Goal: Task Accomplishment & Management: Complete application form

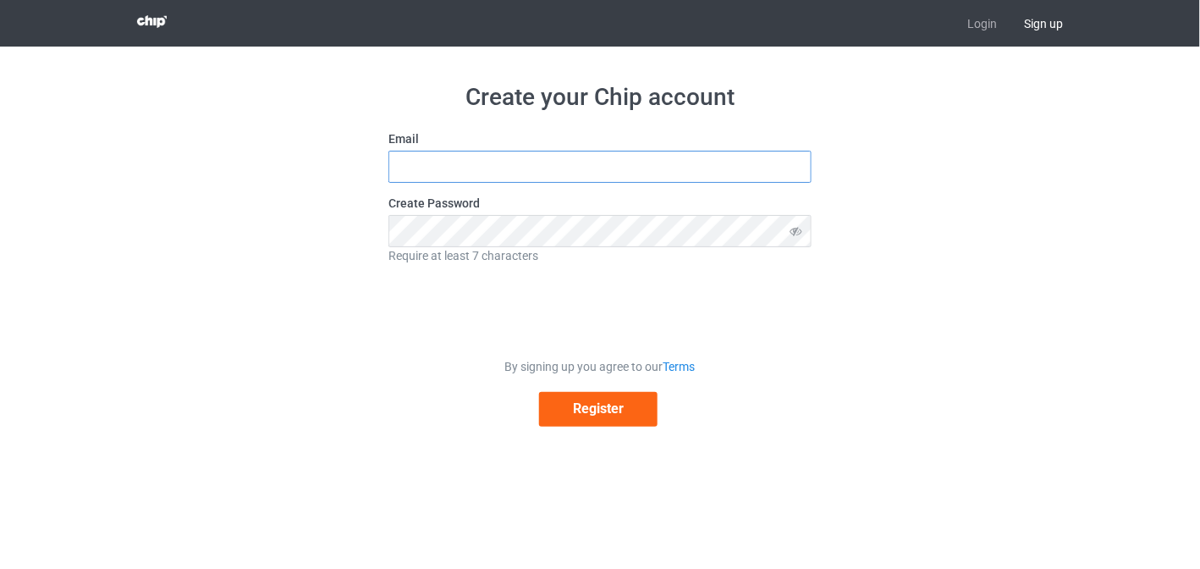
click at [611, 163] on input "text" at bounding box center [599, 167] width 423 height 32
type input "[EMAIL_ADDRESS][DOMAIN_NAME]"
click at [797, 232] on icon at bounding box center [795, 230] width 31 height 31
click at [951, 163] on div "Create your Chip account Email [EMAIL_ADDRESS][DOMAIN_NAME] Create Password Req…" at bounding box center [601, 255] width 954 height 416
click at [920, 291] on div "Create your Chip account Email vanhbui182030@gmail.com Create Password Require …" at bounding box center [601, 255] width 954 height 416
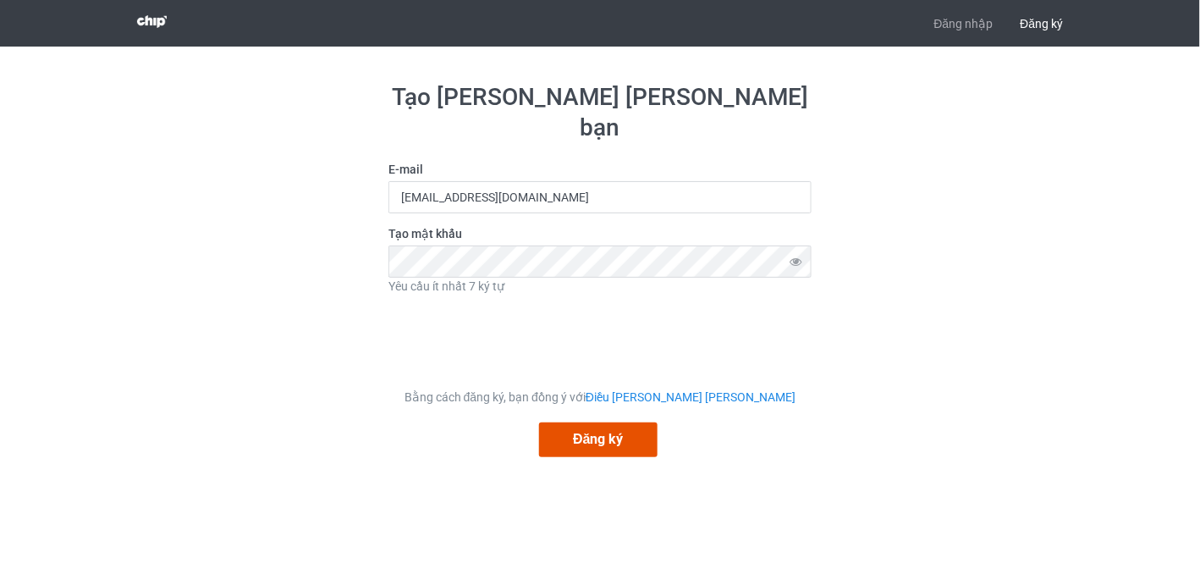
click at [620, 431] on font "Đăng ký" at bounding box center [598, 439] width 50 height 16
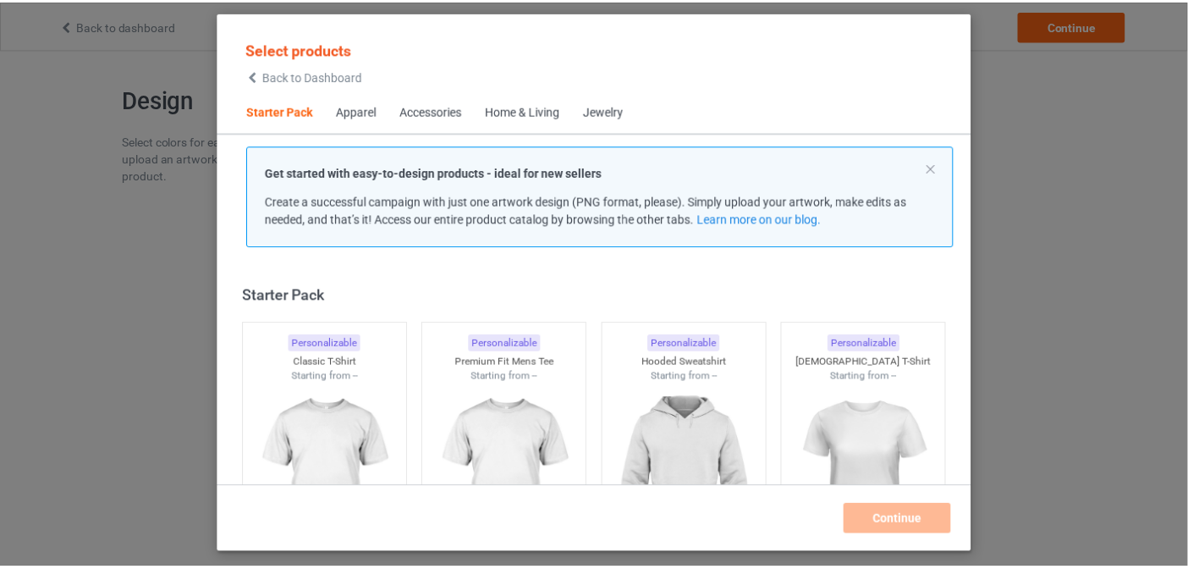
scroll to position [21, 0]
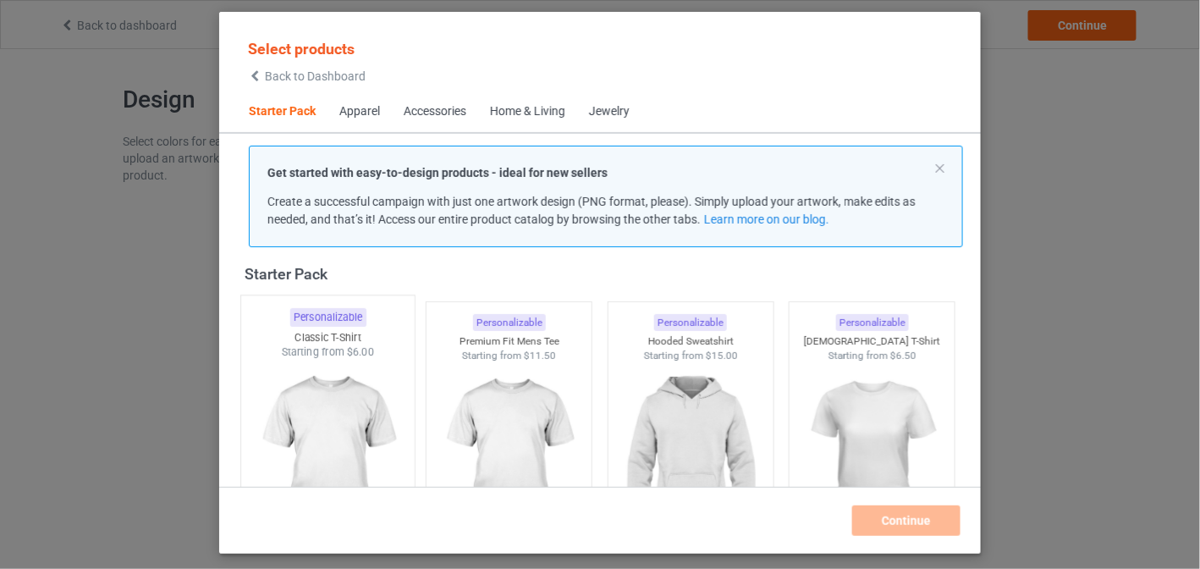
click at [327, 382] on img at bounding box center [327, 459] width 159 height 199
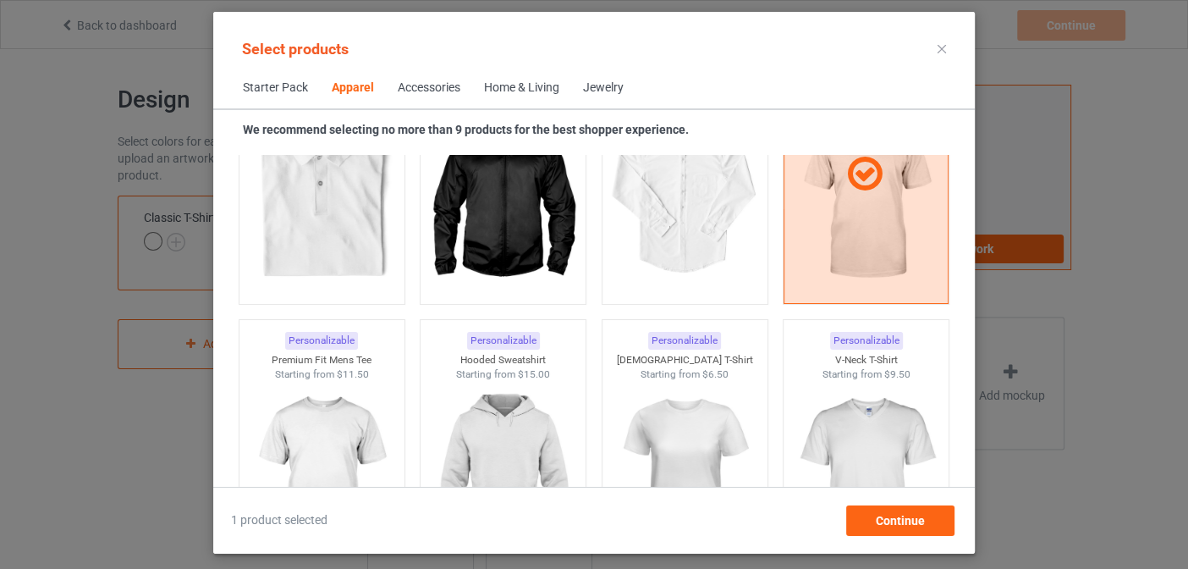
scroll to position [846, 0]
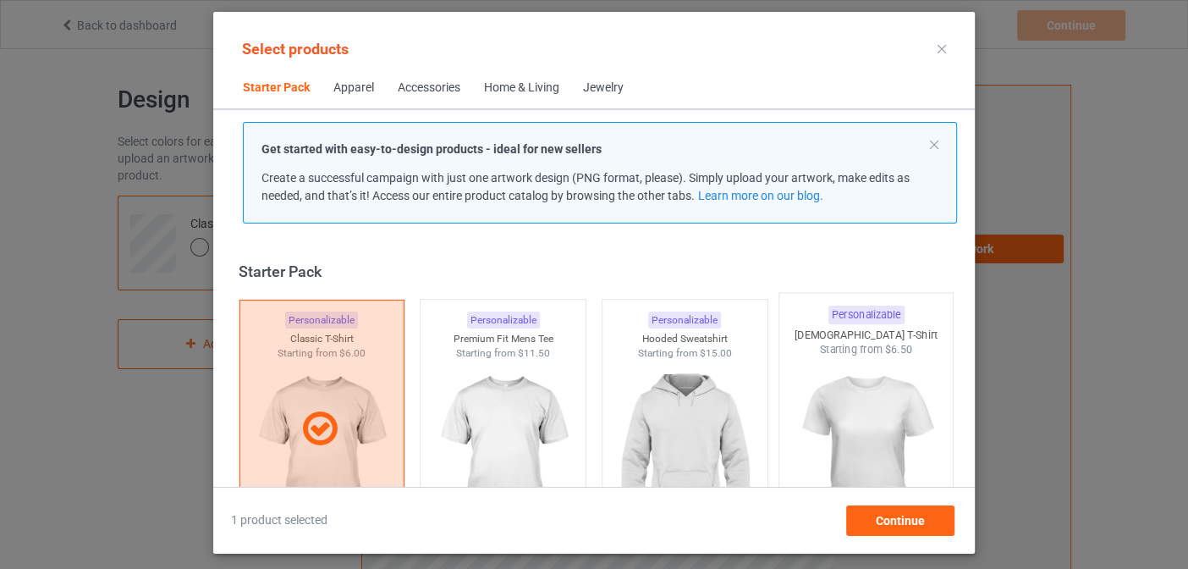
click at [846, 400] on img at bounding box center [866, 456] width 159 height 199
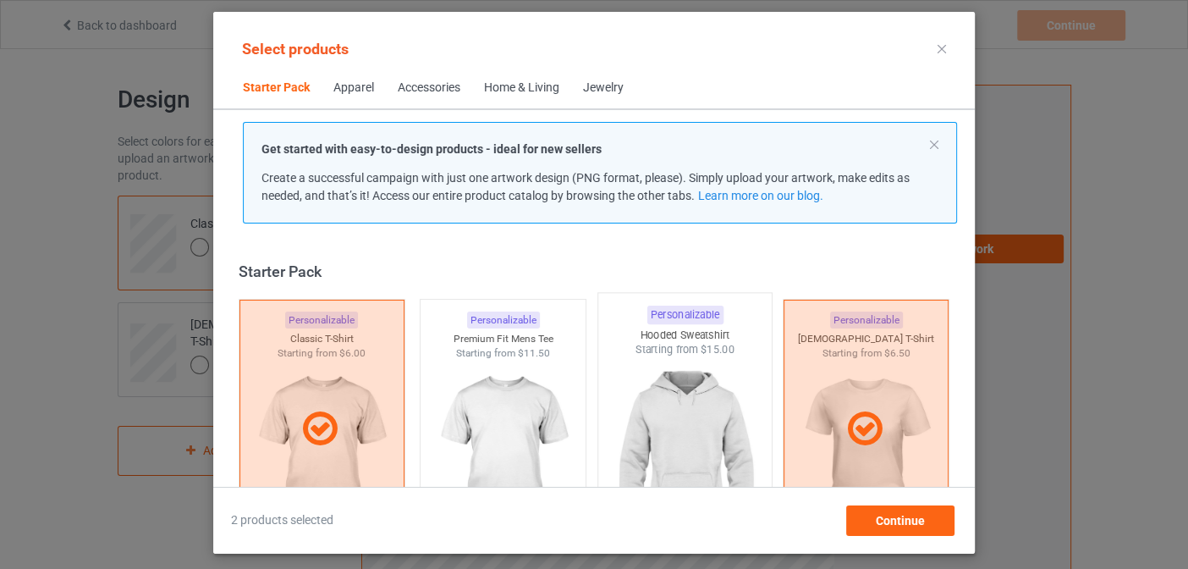
click at [680, 397] on img at bounding box center [684, 456] width 159 height 199
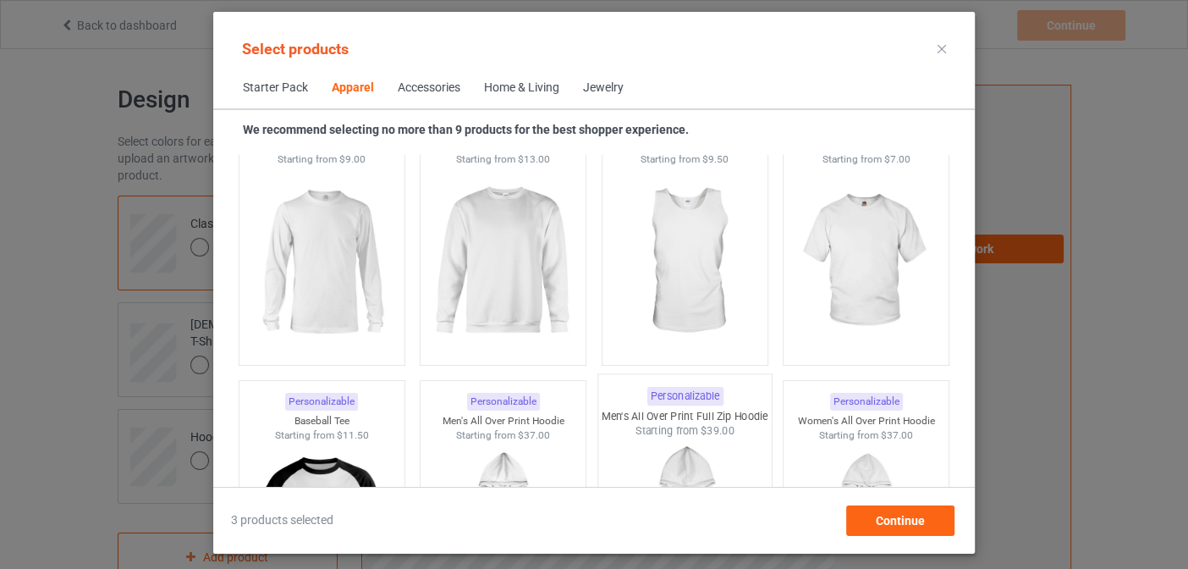
scroll to position [1099, 0]
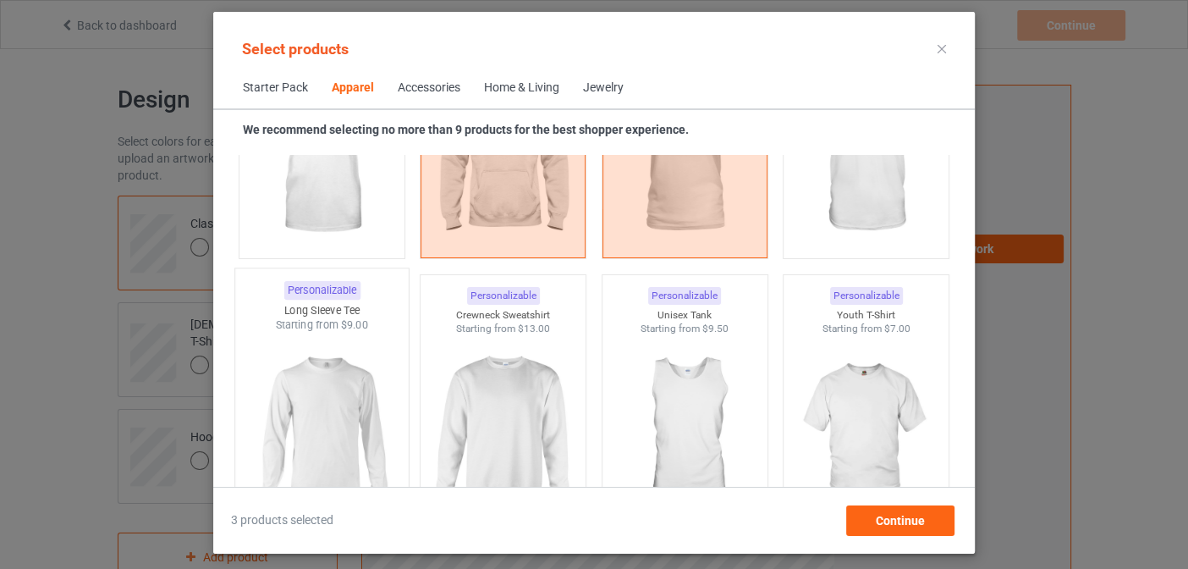
click at [333, 383] on img at bounding box center [321, 432] width 159 height 199
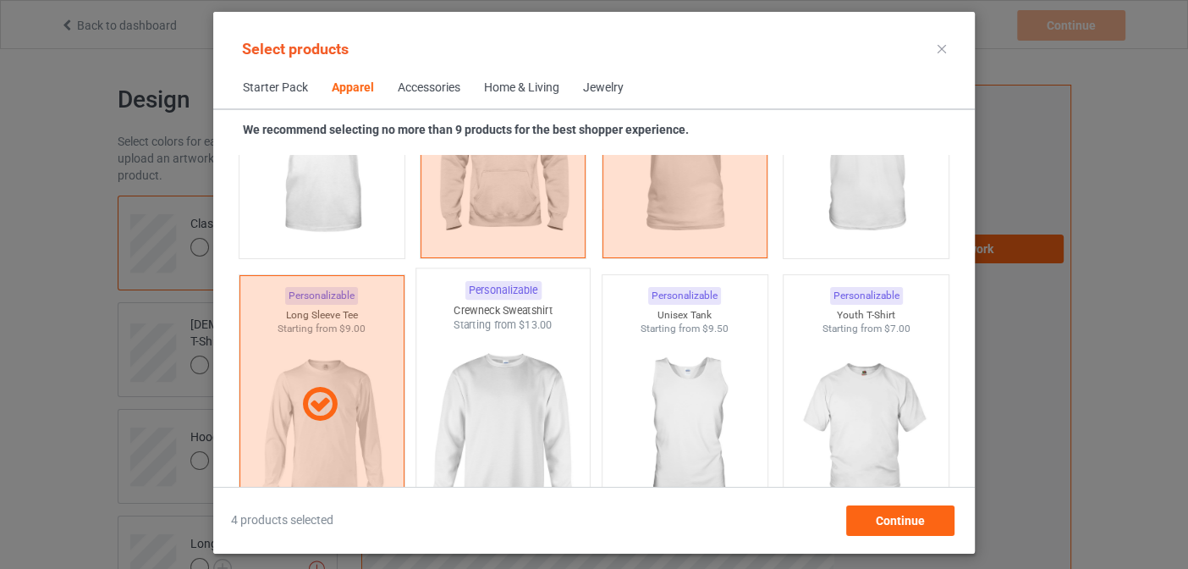
click at [440, 388] on img at bounding box center [503, 432] width 159 height 199
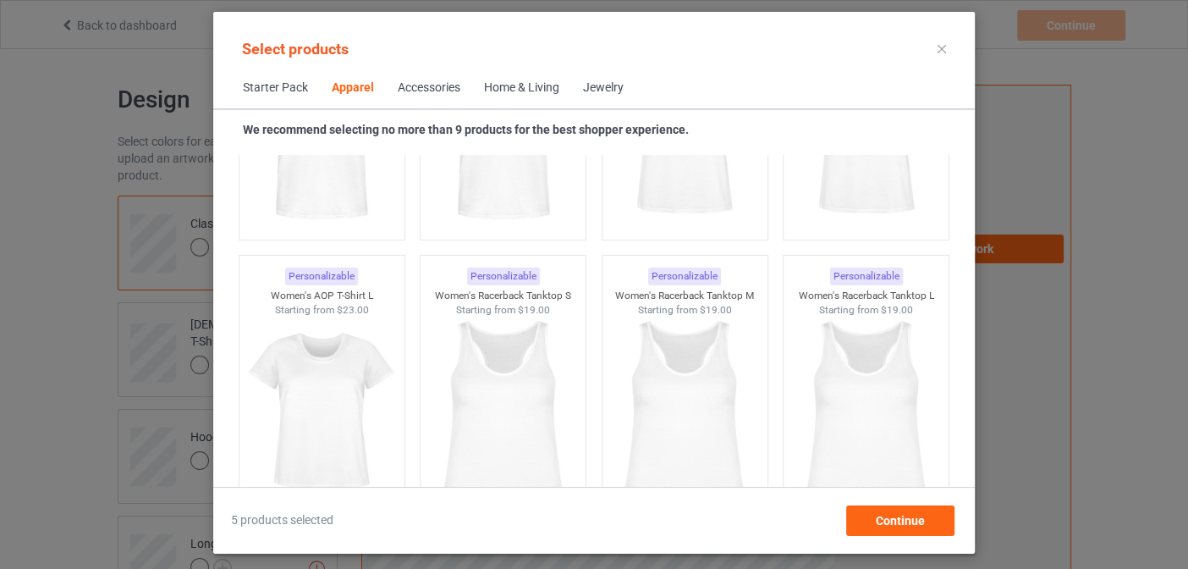
scroll to position [3216, 0]
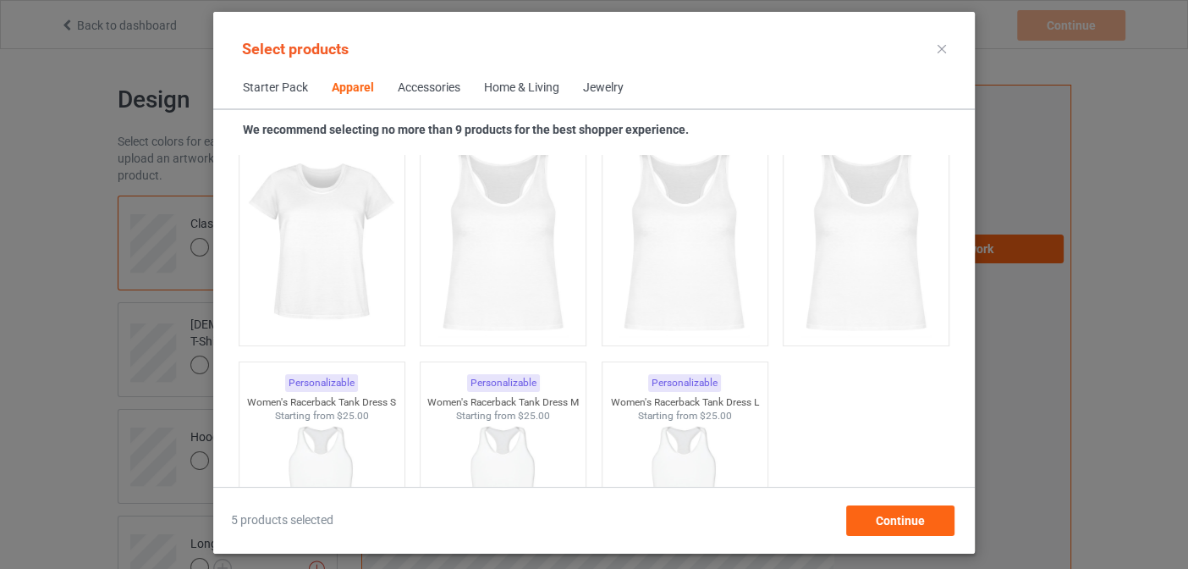
click at [425, 76] on span "Accessories" at bounding box center [429, 88] width 86 height 41
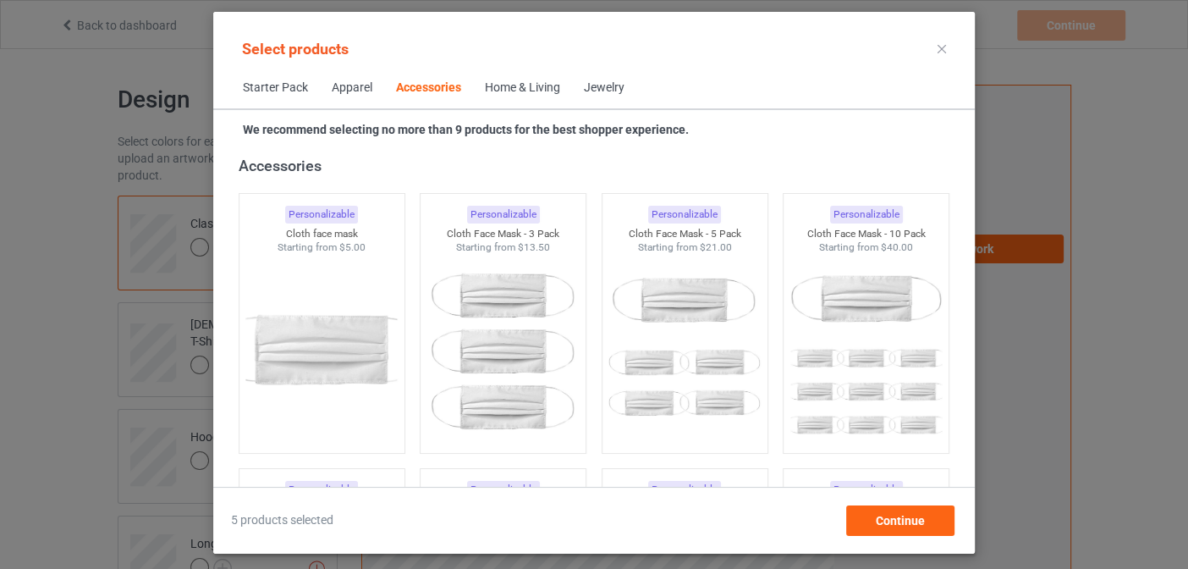
click at [431, 94] on div "Accessories" at bounding box center [428, 88] width 65 height 17
click at [520, 96] on span "Home & Living" at bounding box center [522, 88] width 99 height 41
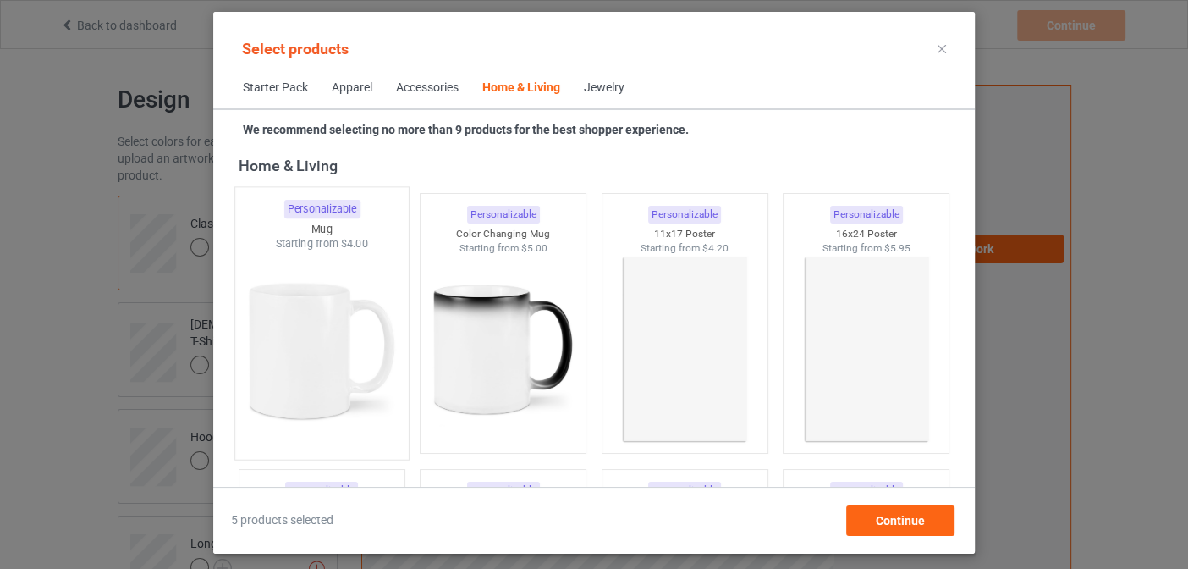
click at [341, 329] on img at bounding box center [321, 350] width 159 height 199
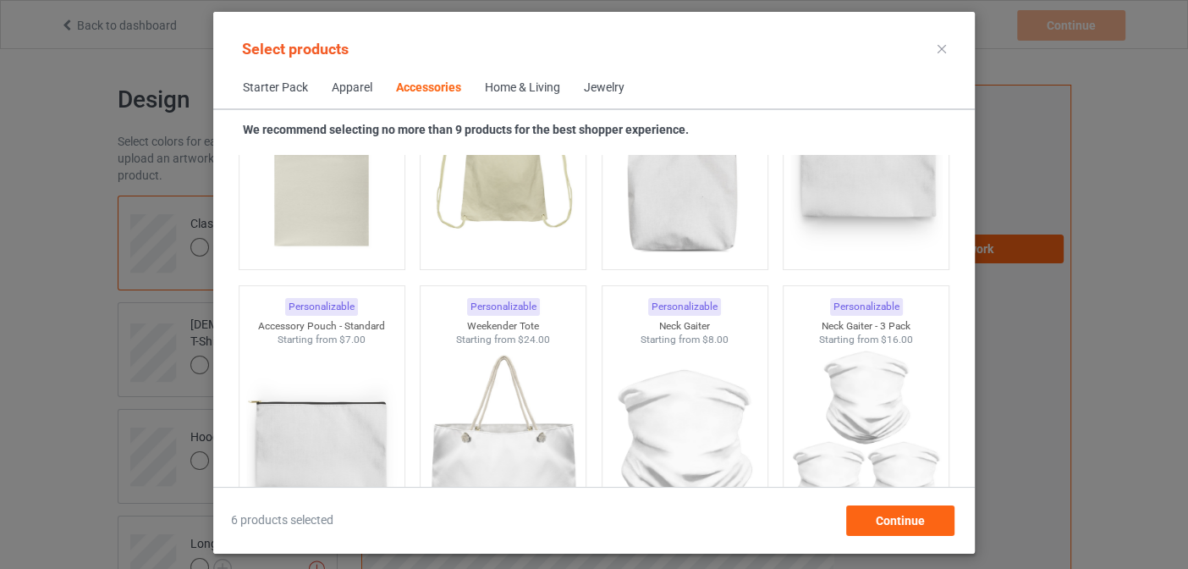
scroll to position [5263, 0]
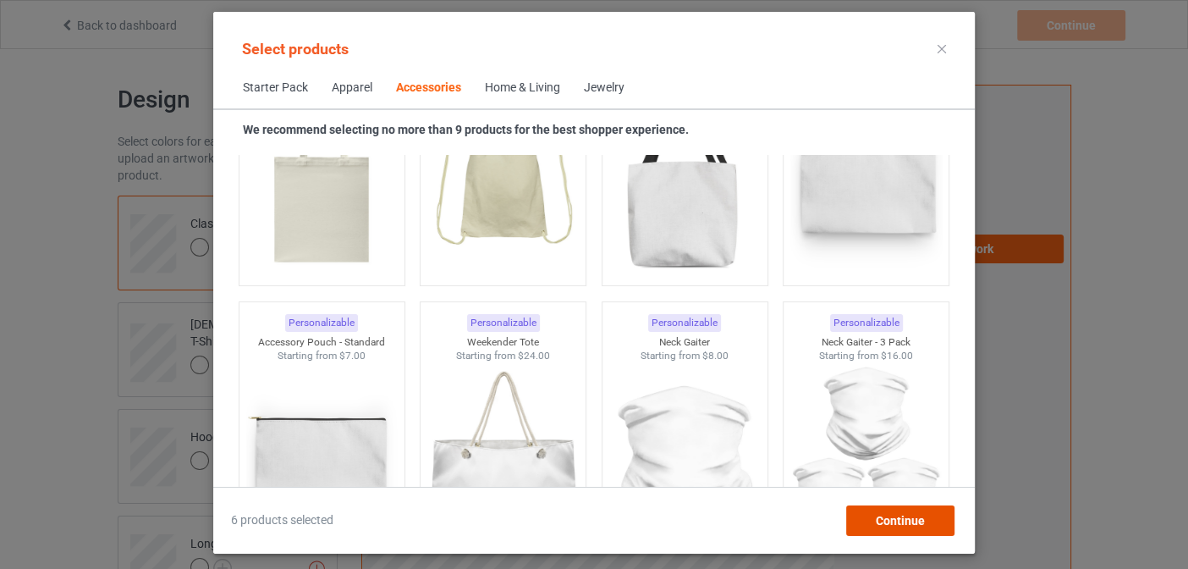
click at [892, 515] on span "Continue" at bounding box center [900, 521] width 49 height 14
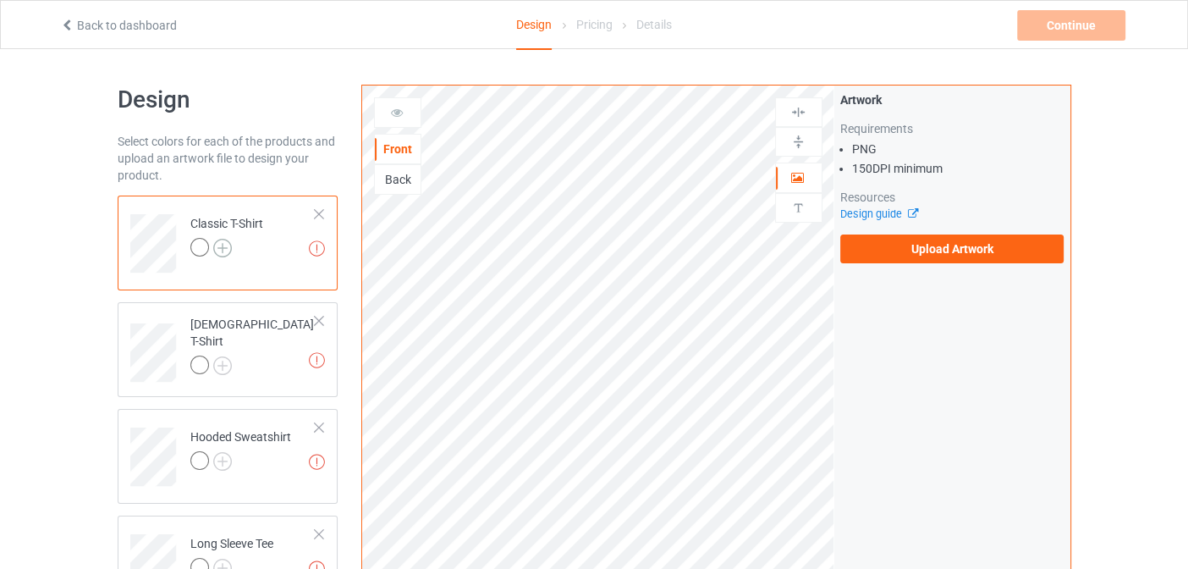
click at [217, 241] on img at bounding box center [222, 248] width 19 height 19
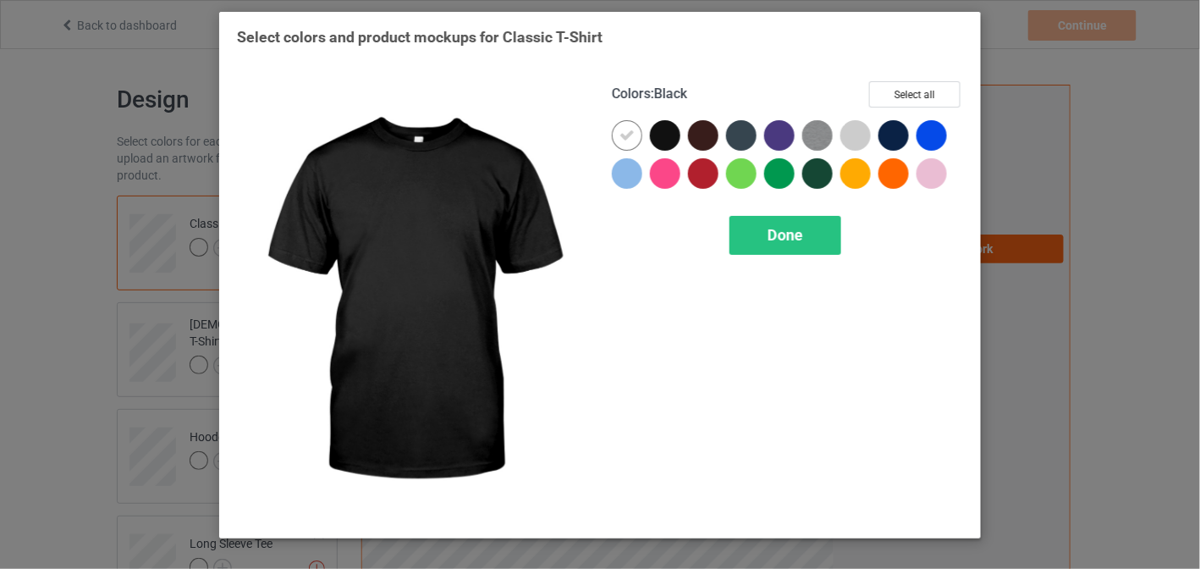
drag, startPoint x: 676, startPoint y: 138, endPoint x: 627, endPoint y: 138, distance: 49.1
click at [667, 138] on div at bounding box center [665, 135] width 30 height 30
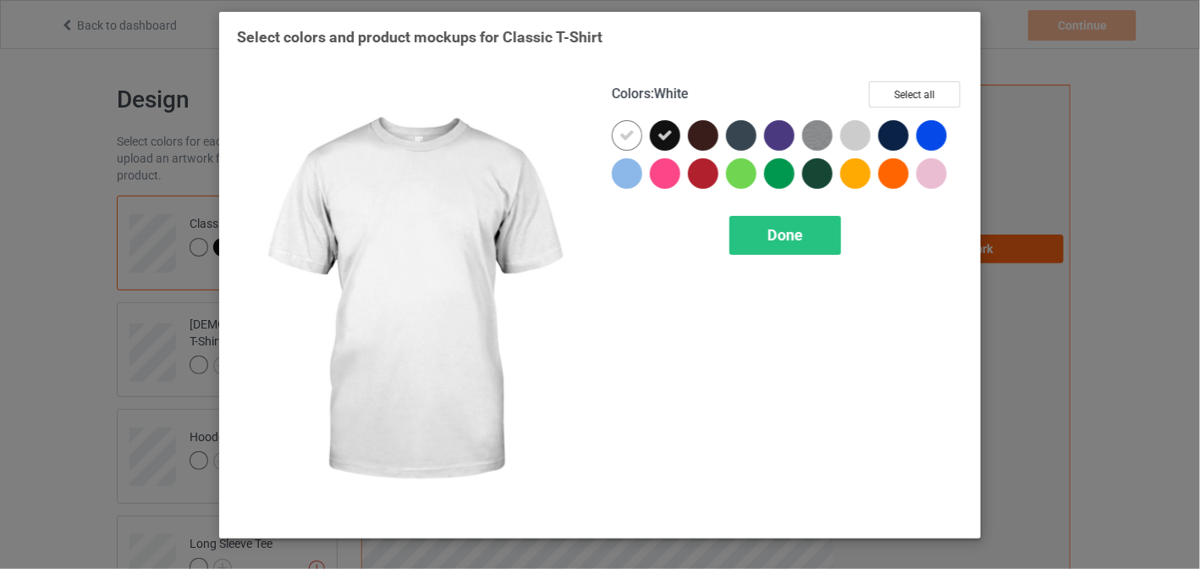
click at [633, 136] on icon at bounding box center [627, 135] width 15 height 15
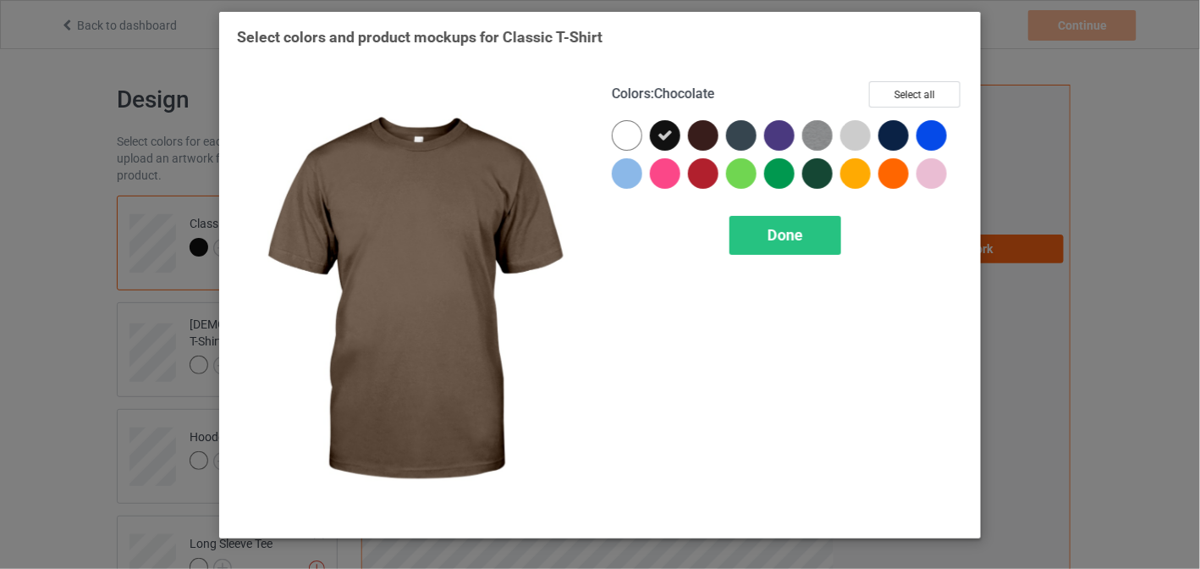
click at [709, 138] on div at bounding box center [703, 135] width 30 height 30
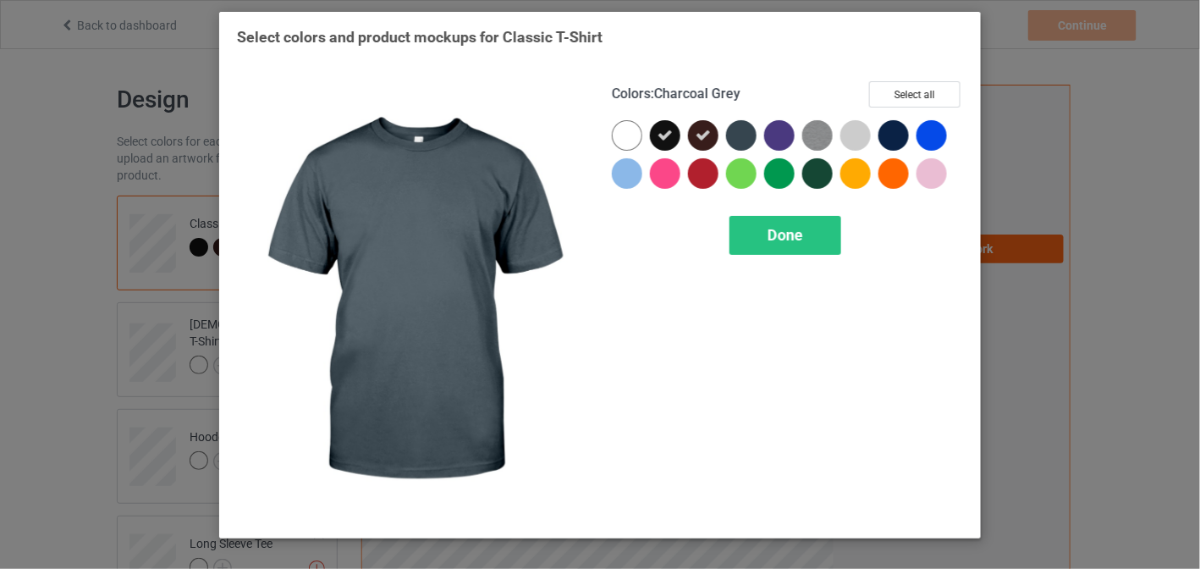
click at [746, 141] on div at bounding box center [741, 135] width 30 height 30
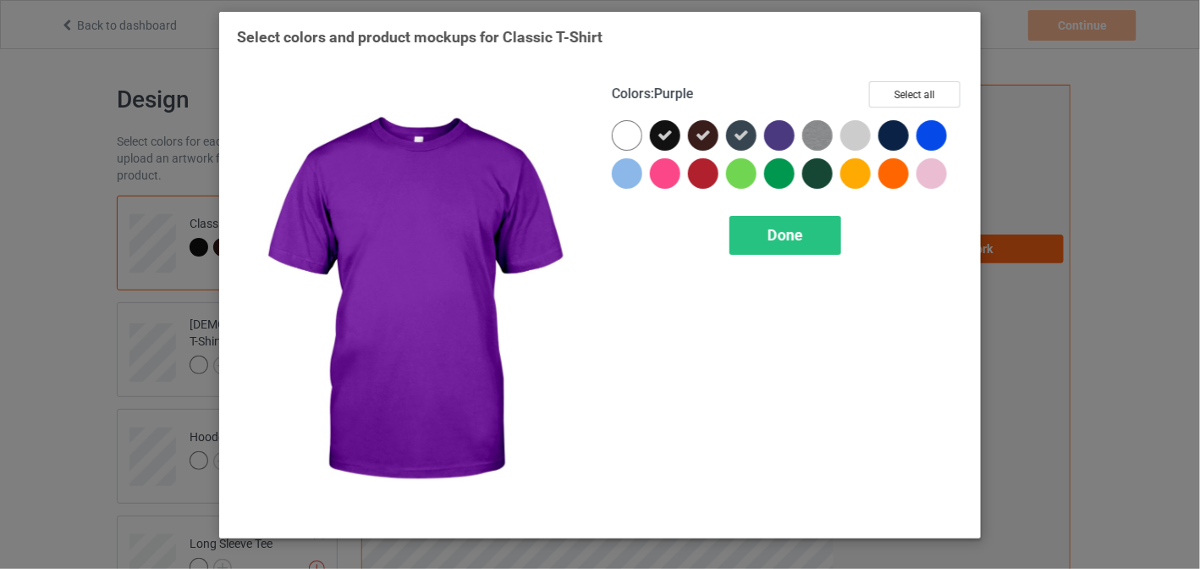
click at [769, 136] on div at bounding box center [779, 135] width 30 height 30
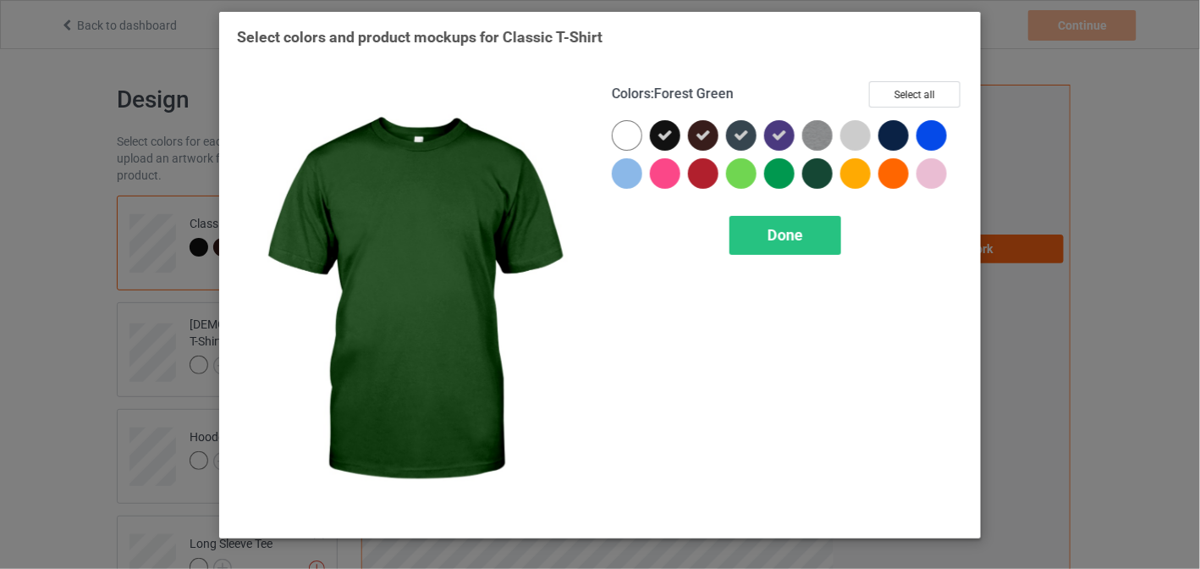
click at [811, 172] on div at bounding box center [817, 173] width 30 height 30
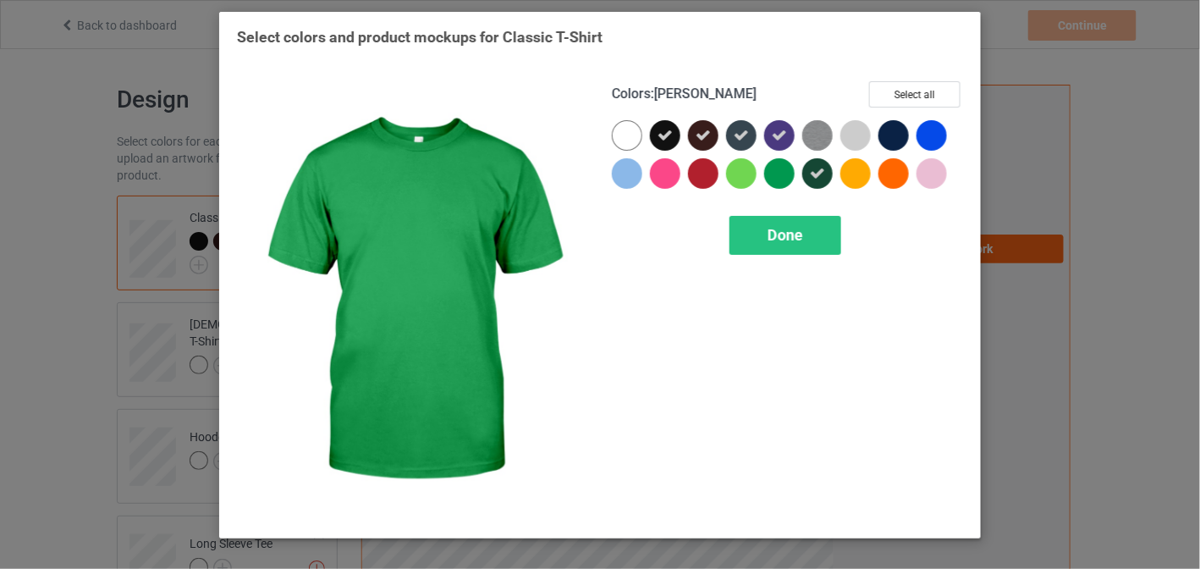
click at [790, 177] on div at bounding box center [779, 173] width 30 height 30
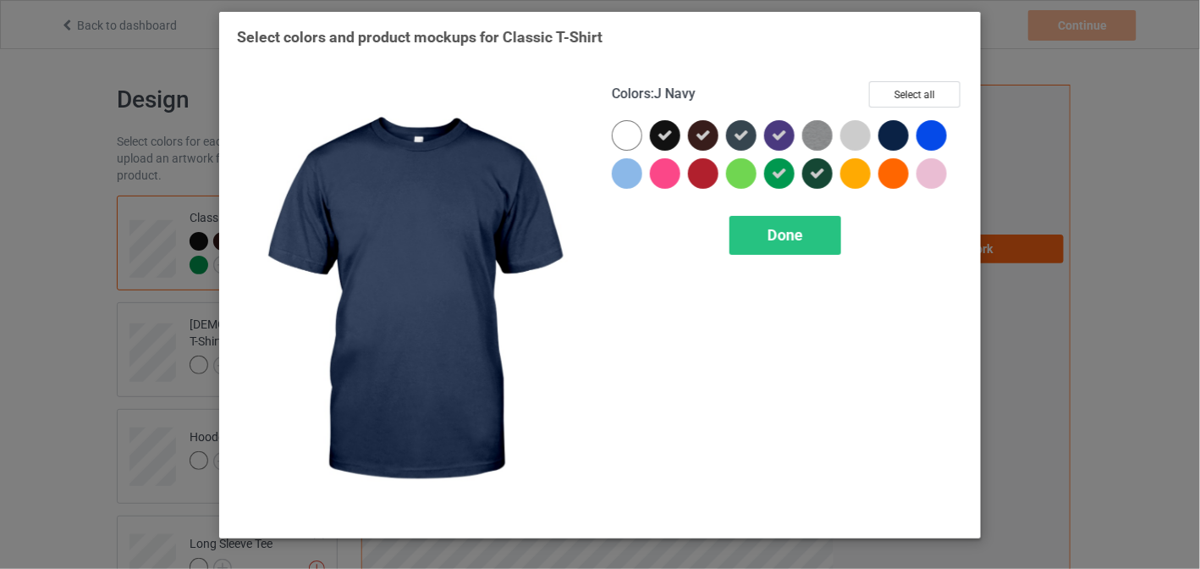
click at [891, 140] on div at bounding box center [894, 135] width 30 height 30
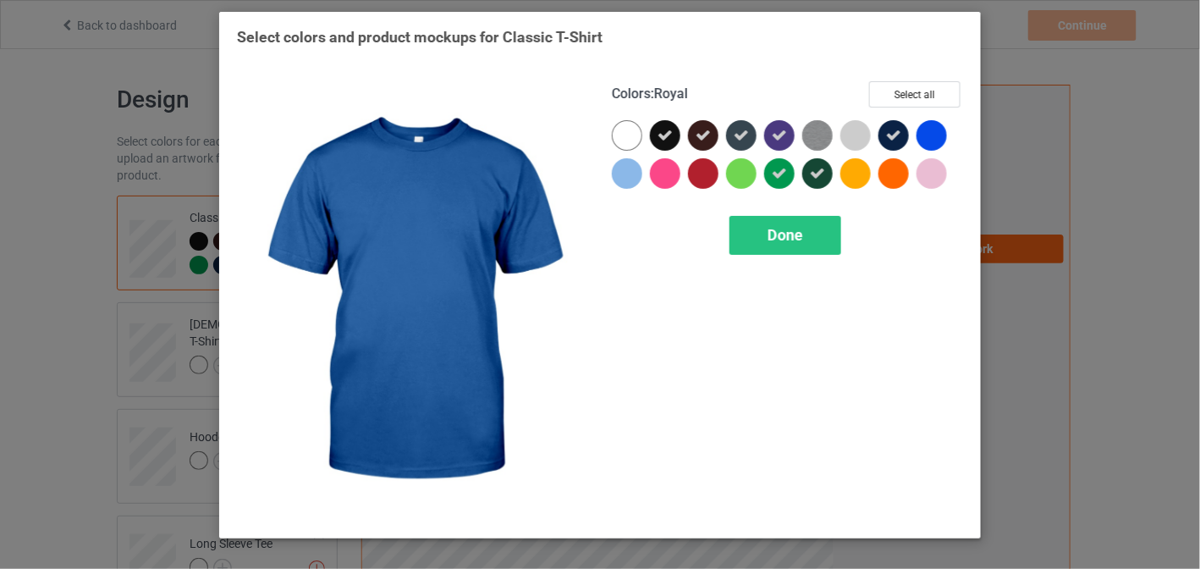
click at [926, 139] on div at bounding box center [932, 135] width 30 height 30
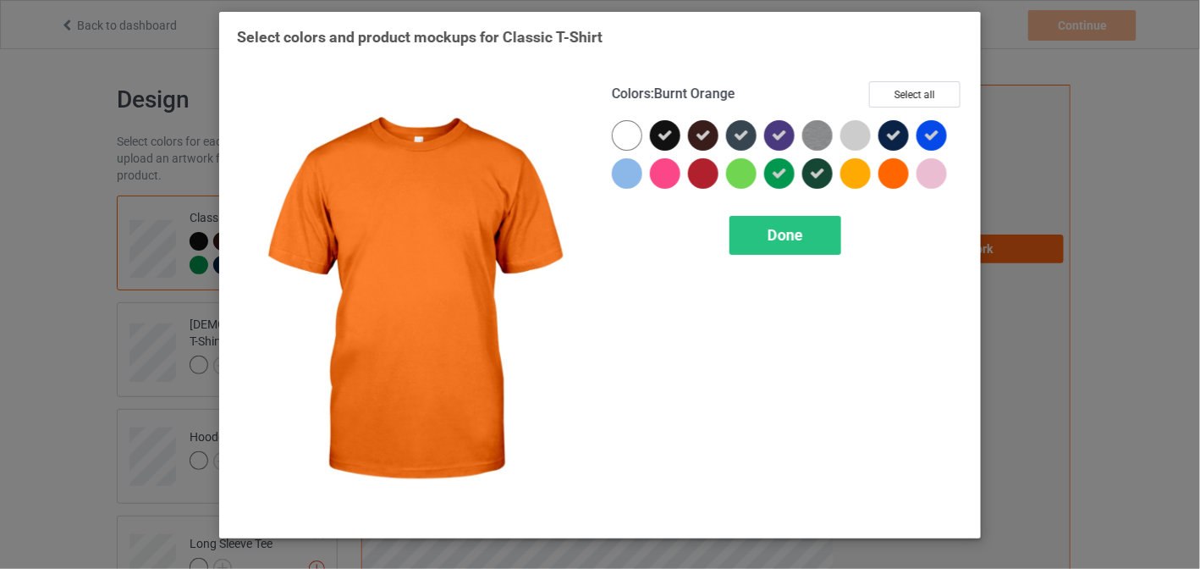
click at [896, 168] on div at bounding box center [894, 173] width 30 height 30
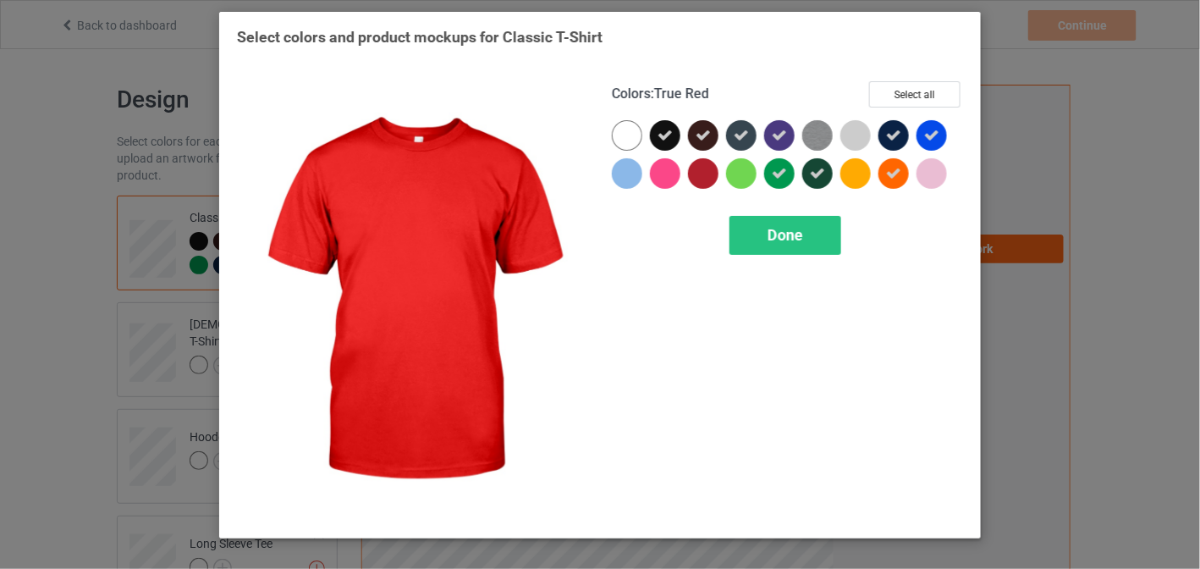
click at [704, 179] on div at bounding box center [703, 173] width 30 height 30
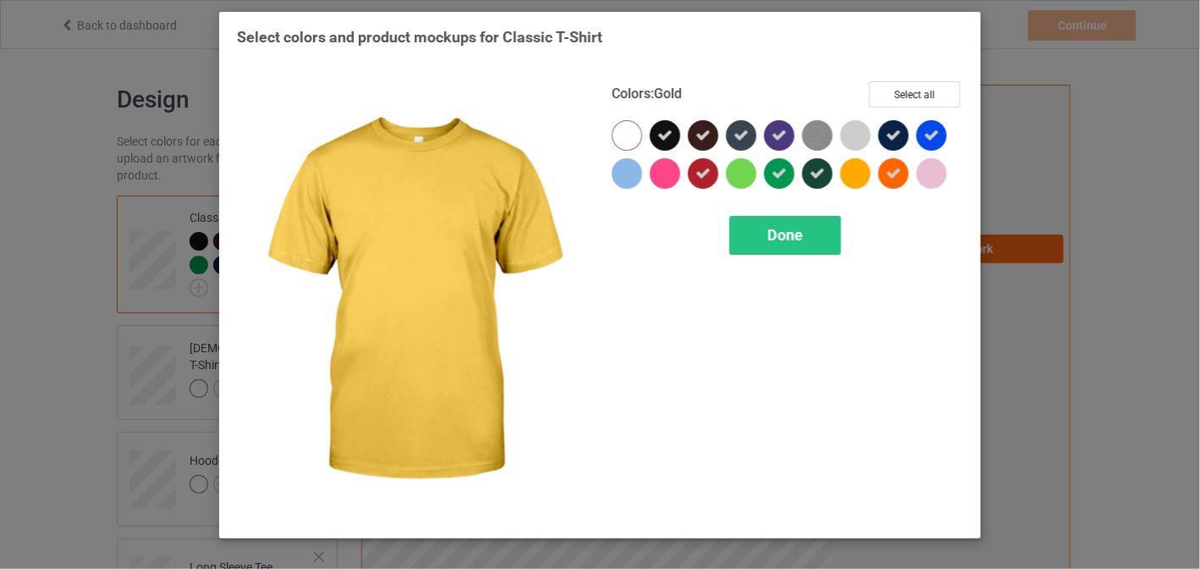
click at [852, 174] on div at bounding box center [855, 173] width 30 height 30
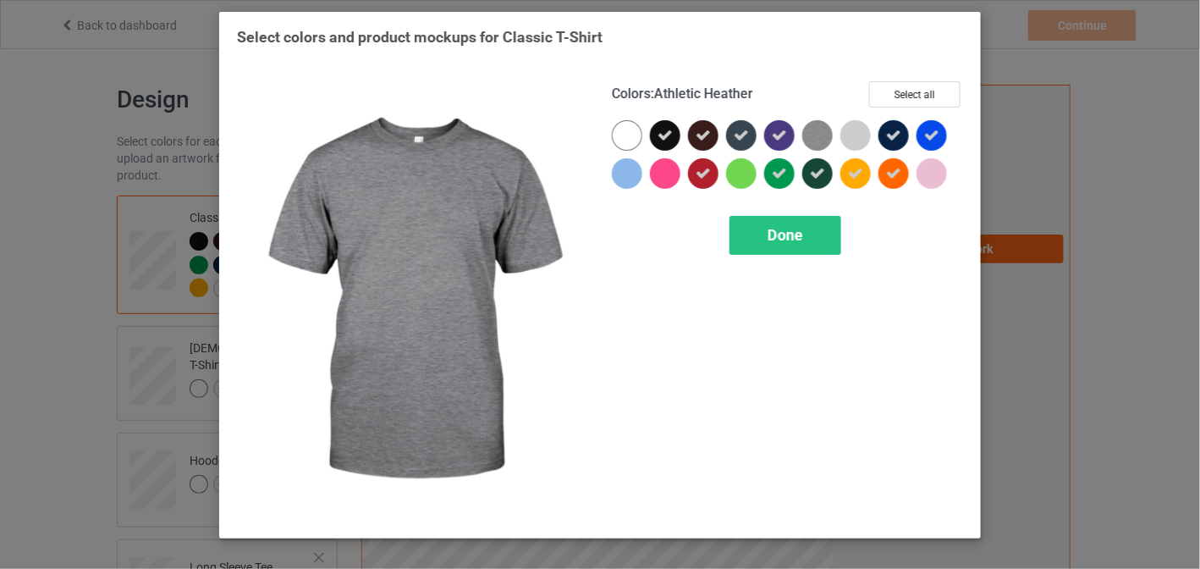
click at [815, 149] on img at bounding box center [817, 135] width 30 height 30
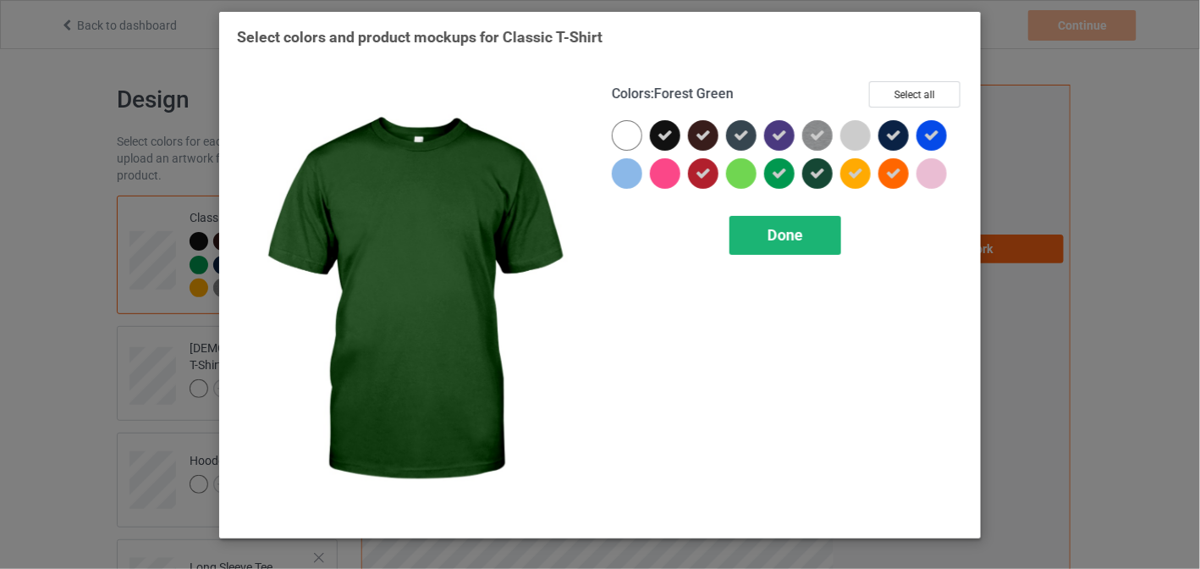
click at [819, 224] on div "Done" at bounding box center [786, 235] width 112 height 39
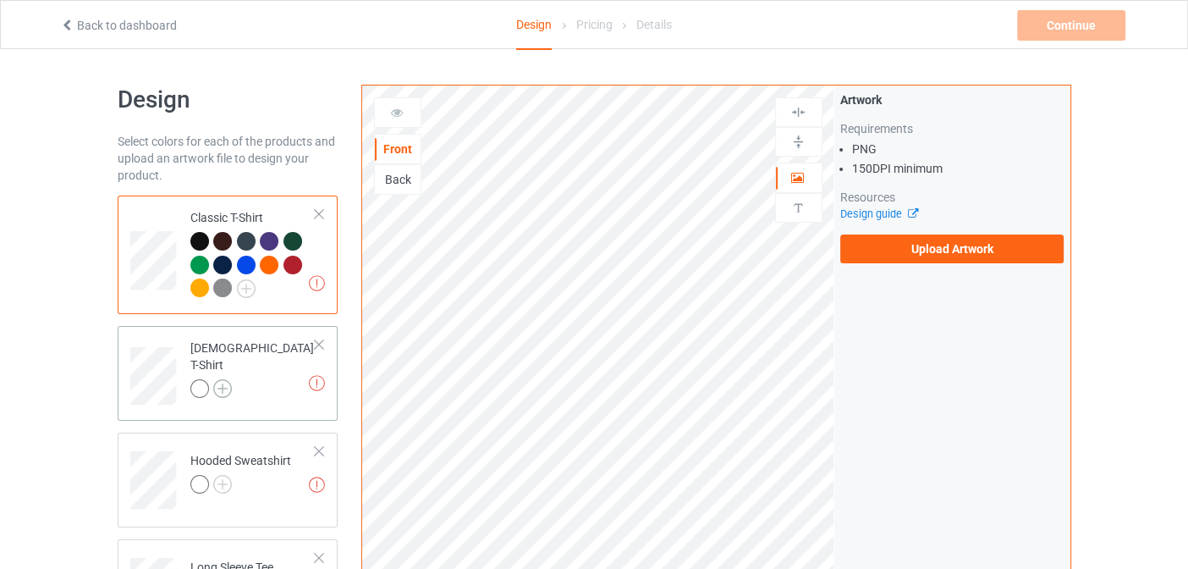
click at [223, 379] on img at bounding box center [222, 388] width 19 height 19
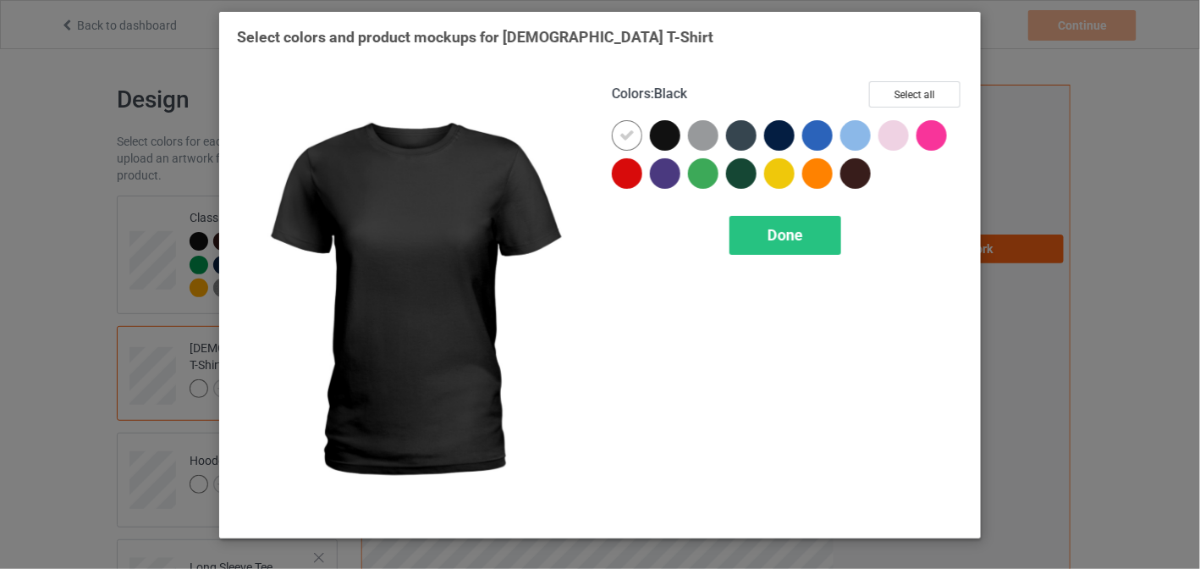
click at [665, 143] on div at bounding box center [665, 135] width 30 height 30
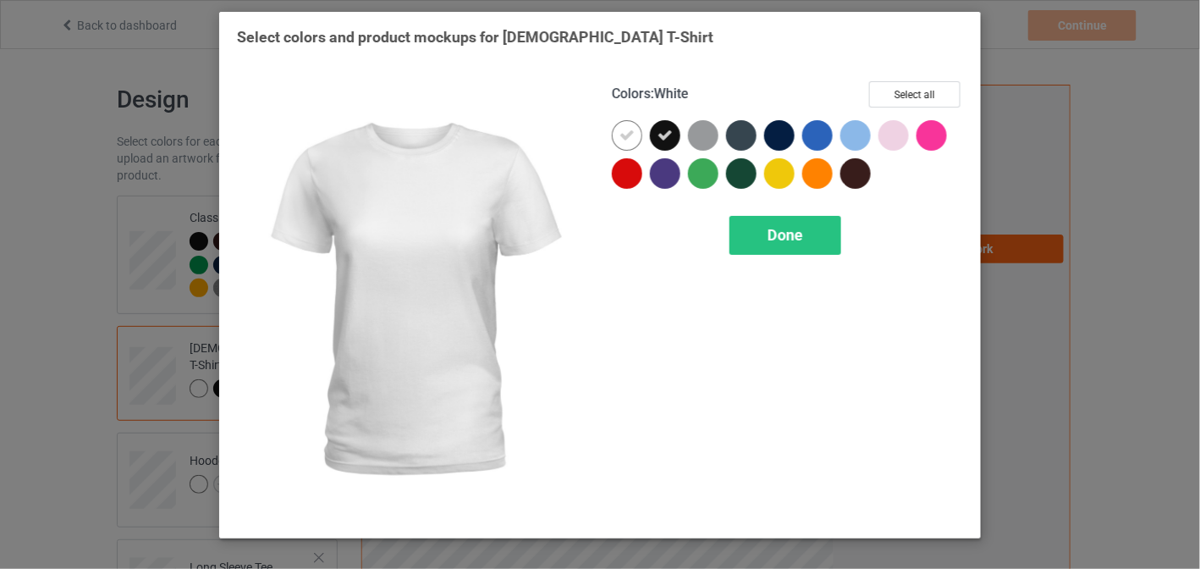
click at [640, 137] on div at bounding box center [627, 135] width 30 height 30
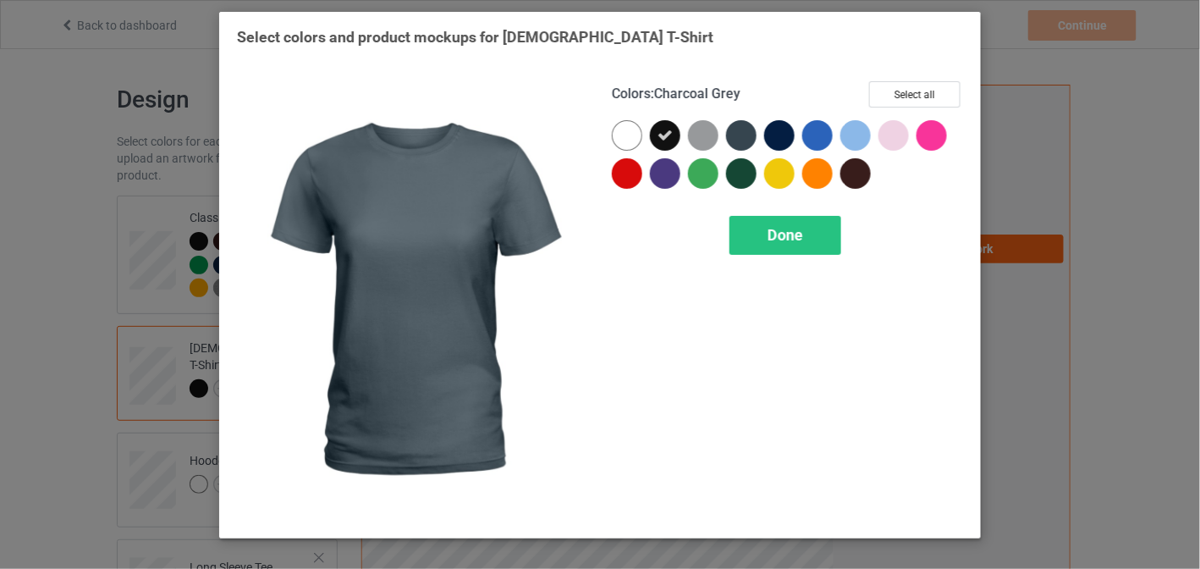
click at [735, 143] on div at bounding box center [741, 135] width 30 height 30
click at [736, 163] on div at bounding box center [741, 173] width 30 height 30
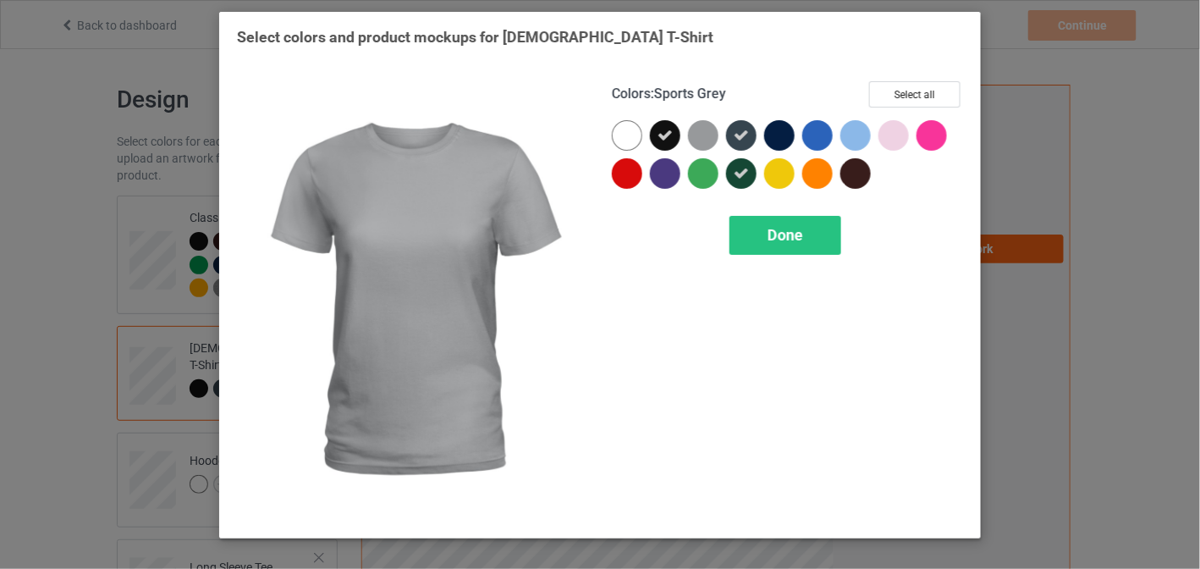
drag, startPoint x: 708, startPoint y: 136, endPoint x: 758, endPoint y: 136, distance: 49.9
click at [709, 136] on div at bounding box center [703, 135] width 30 height 30
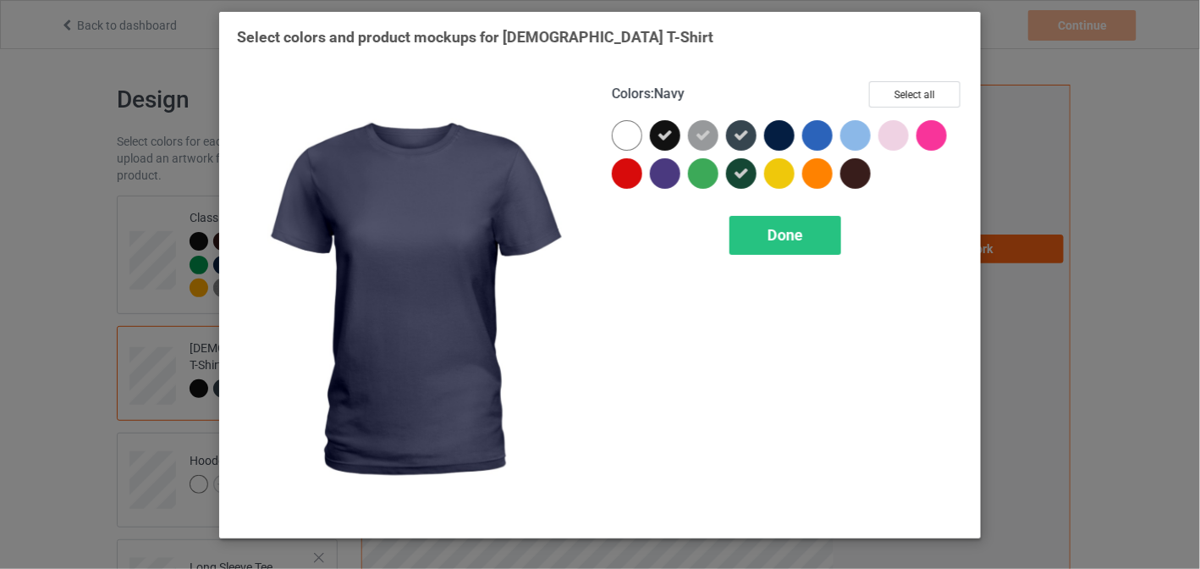
drag, startPoint x: 775, startPoint y: 135, endPoint x: 830, endPoint y: 135, distance: 55.0
click at [781, 135] on div at bounding box center [779, 135] width 30 height 30
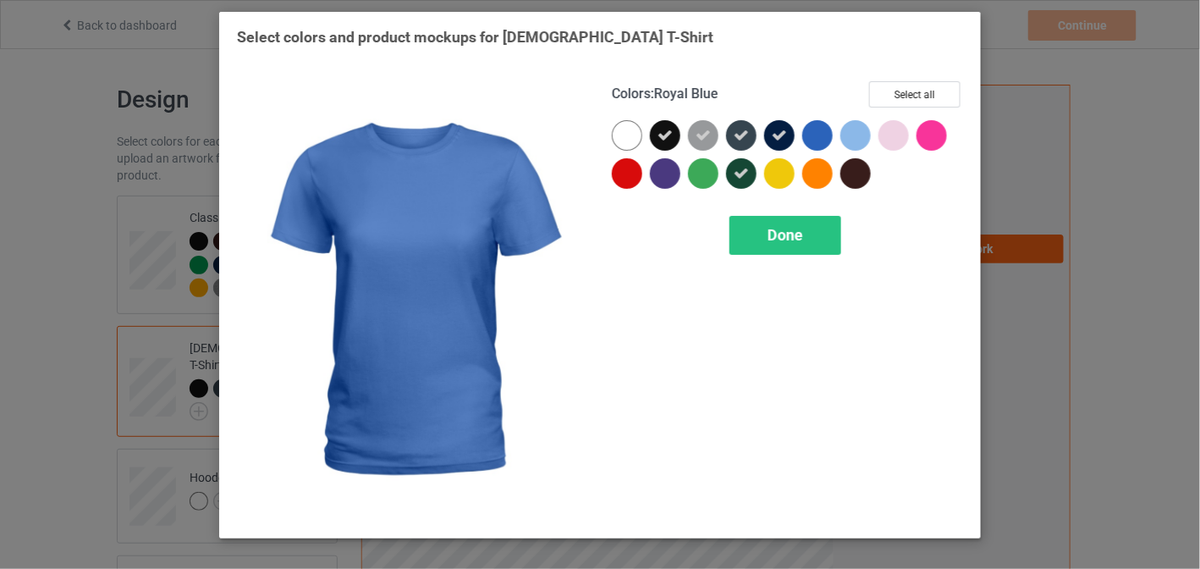
drag, startPoint x: 824, startPoint y: 135, endPoint x: 838, endPoint y: 160, distance: 28.5
click at [824, 135] on div at bounding box center [817, 135] width 30 height 30
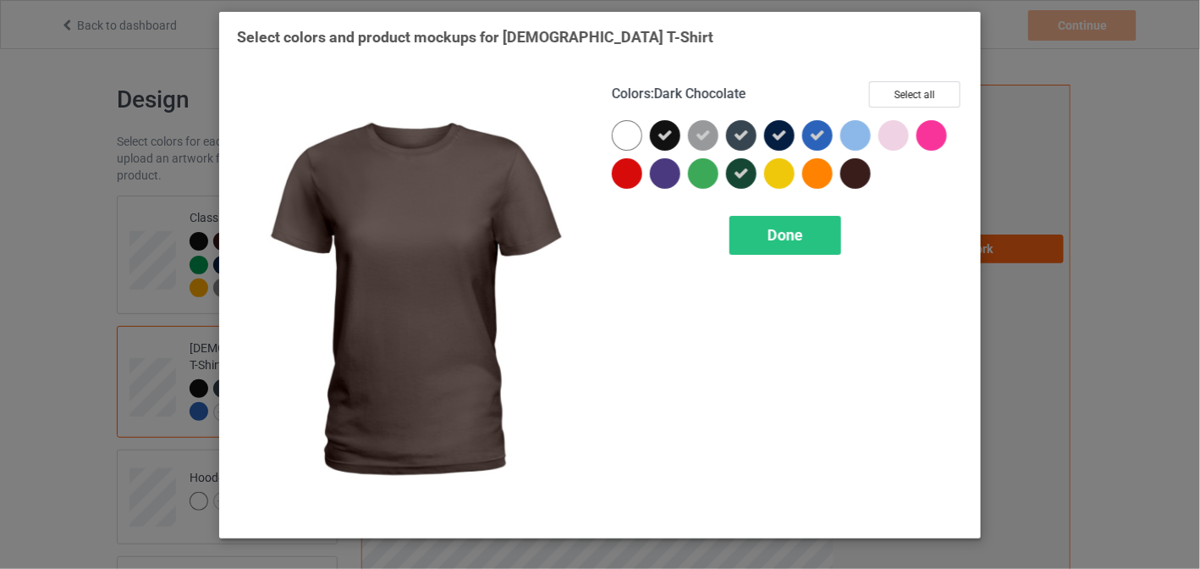
click at [843, 163] on div at bounding box center [859, 177] width 38 height 38
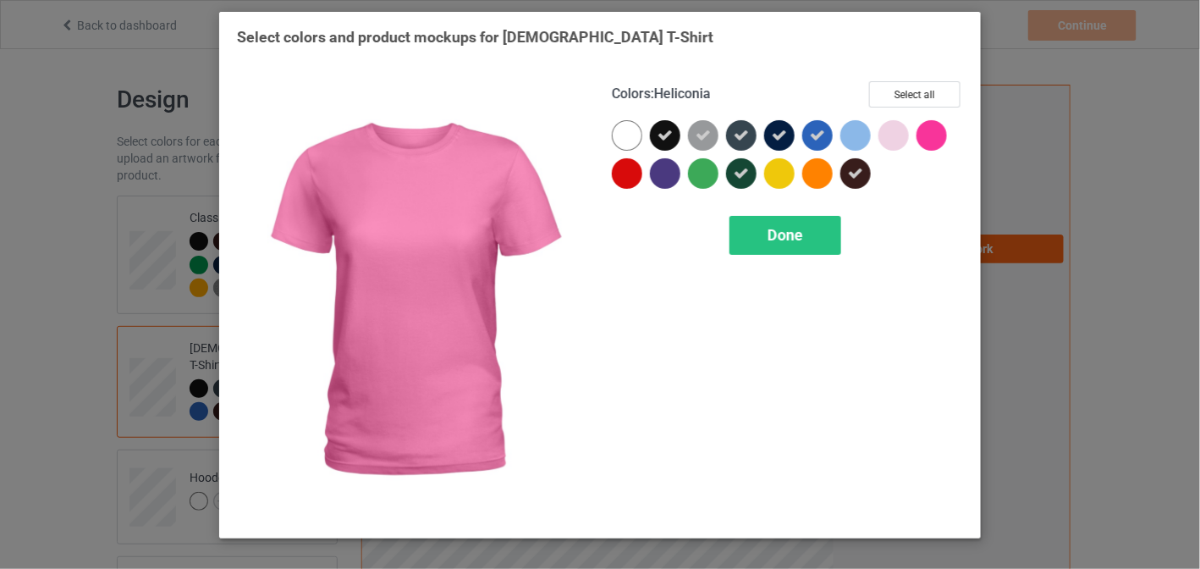
click at [945, 141] on div at bounding box center [932, 135] width 30 height 30
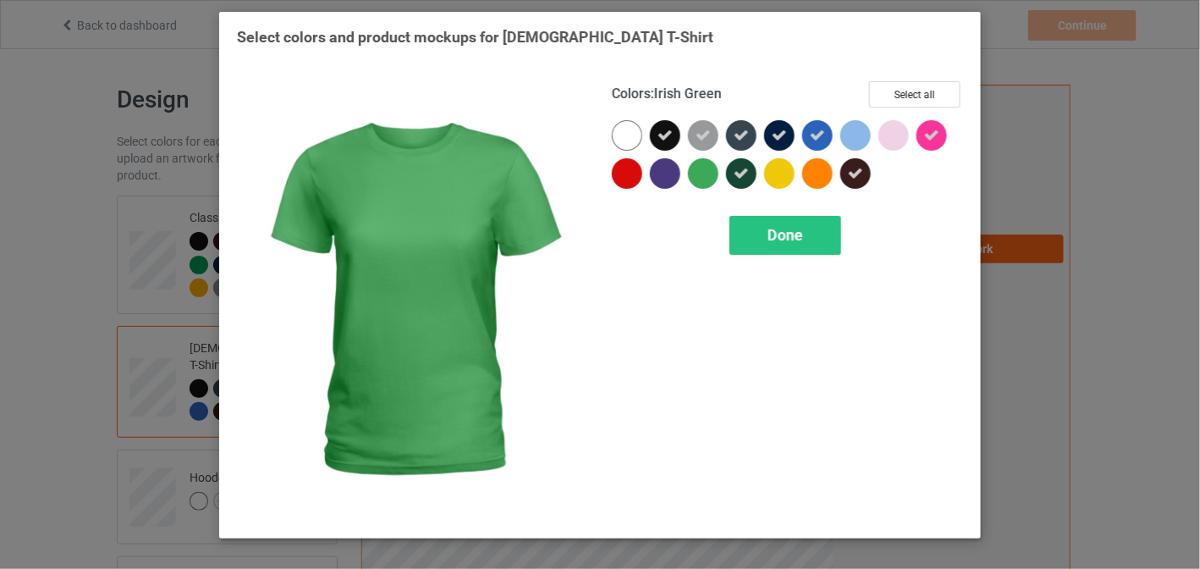
click at [703, 184] on div at bounding box center [703, 173] width 30 height 30
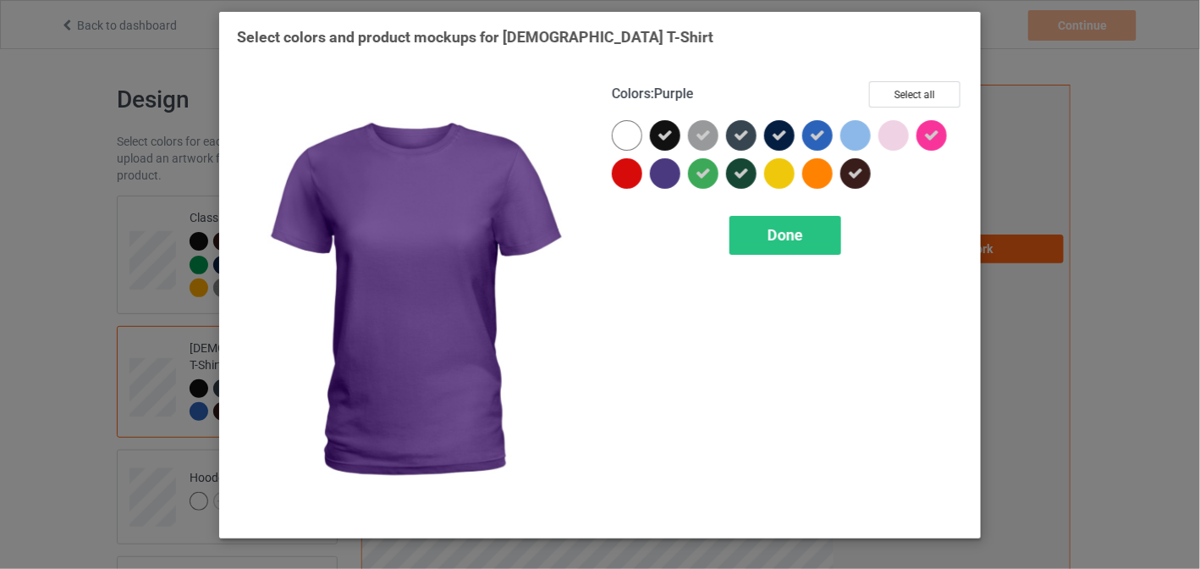
click at [659, 180] on div at bounding box center [665, 173] width 30 height 30
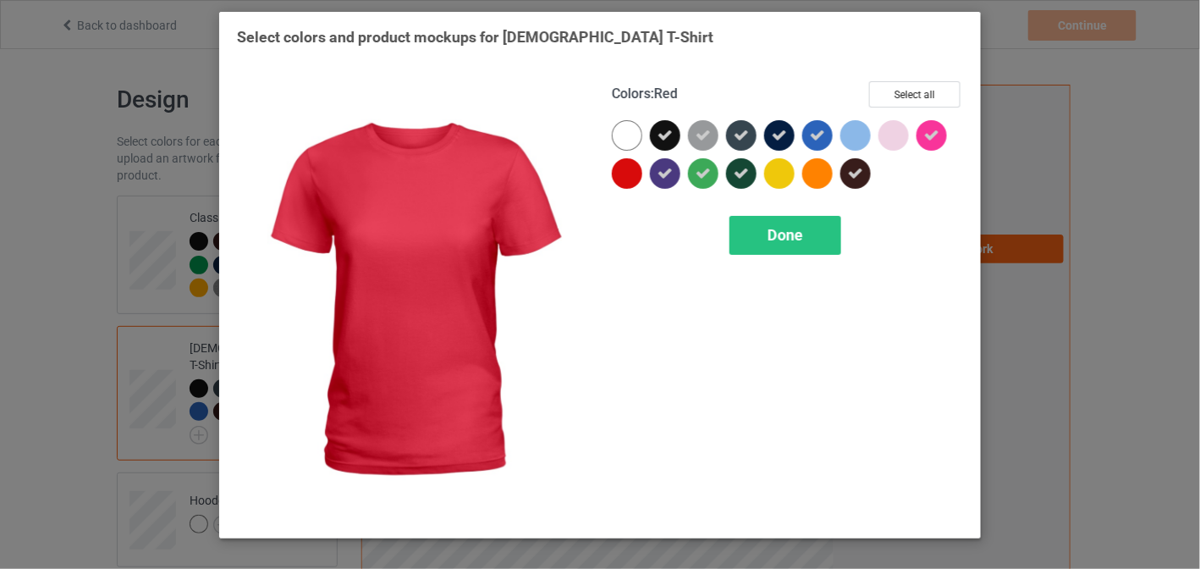
click at [636, 179] on div at bounding box center [627, 173] width 30 height 30
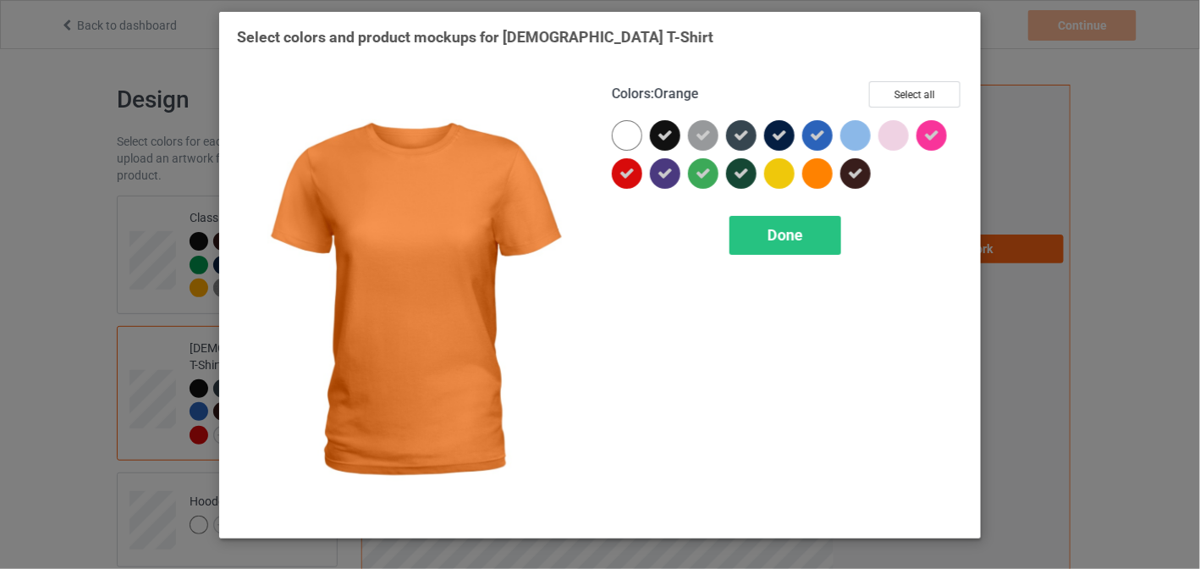
click at [822, 177] on div at bounding box center [817, 173] width 30 height 30
click at [787, 224] on div "Done" at bounding box center [786, 235] width 112 height 39
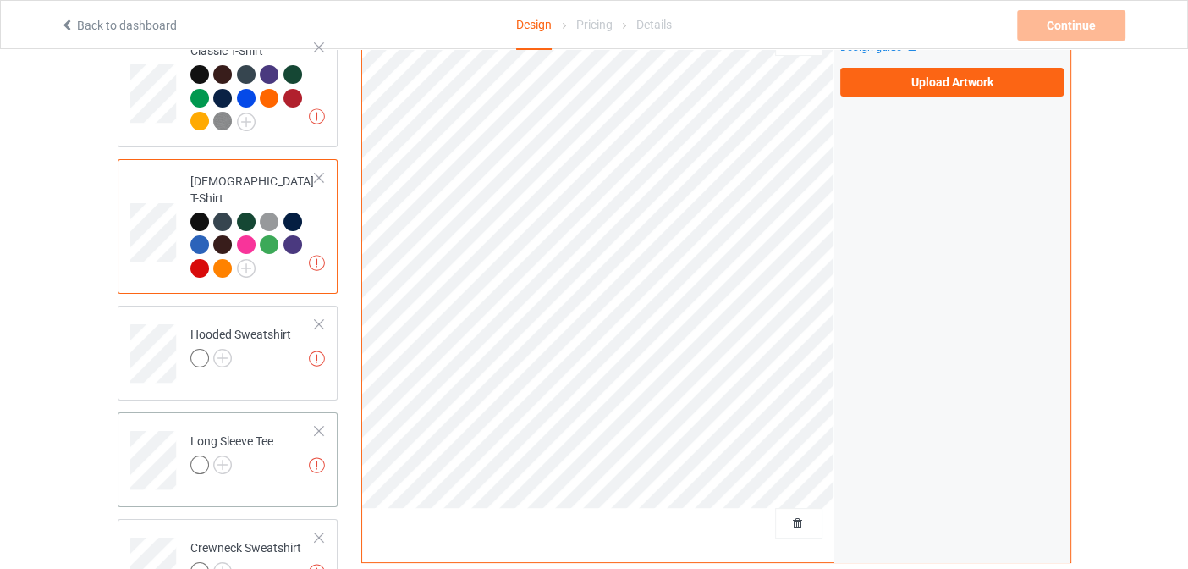
scroll to position [169, 0]
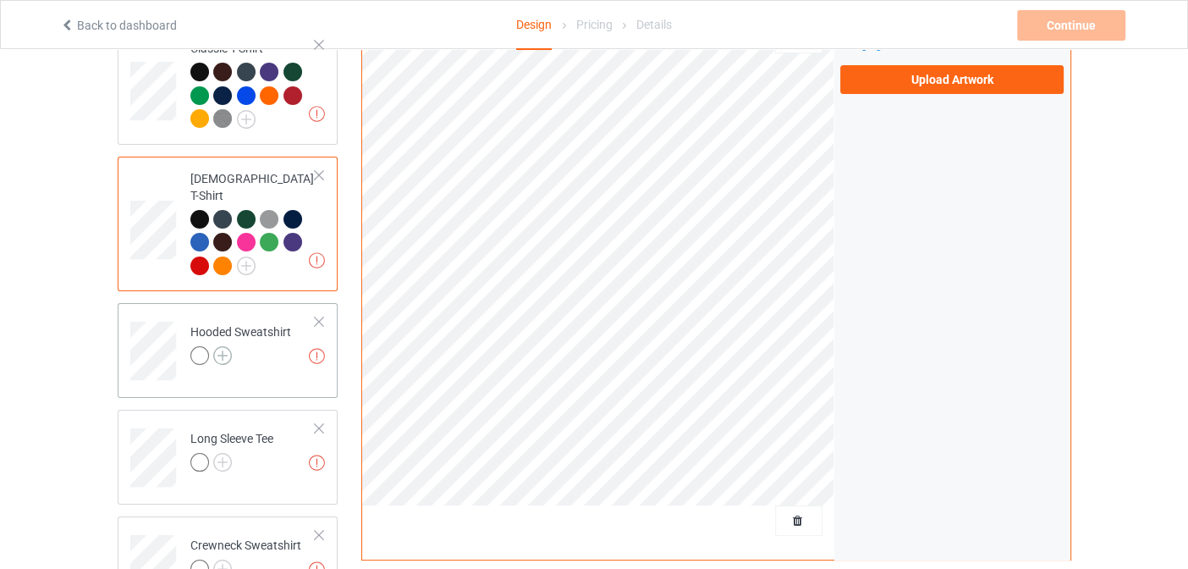
click at [223, 346] on img at bounding box center [222, 355] width 19 height 19
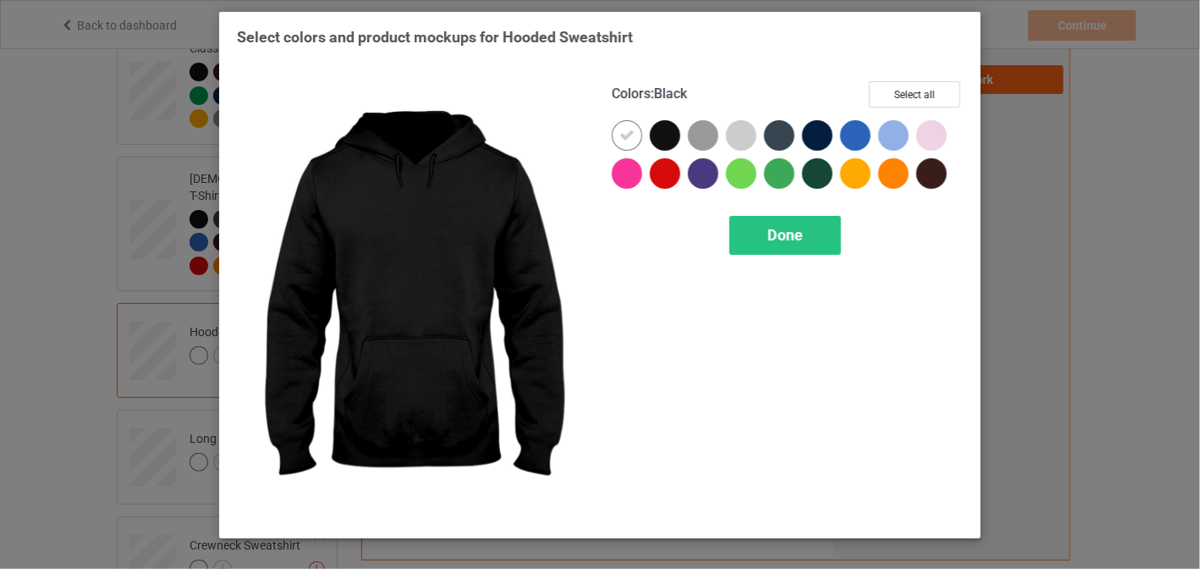
click at [660, 146] on div at bounding box center [665, 135] width 30 height 30
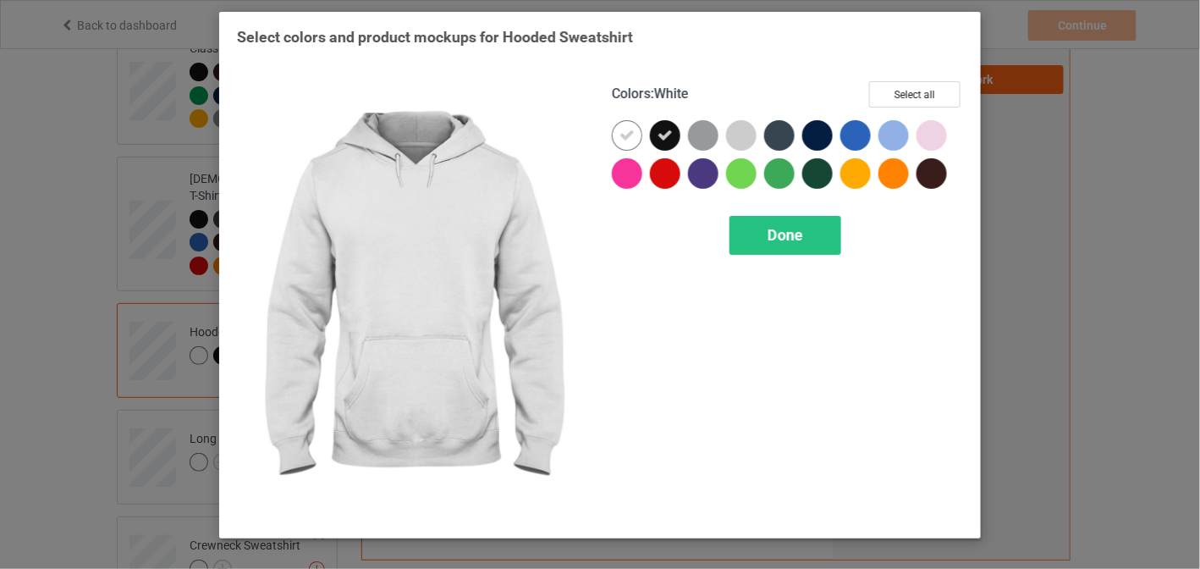
drag, startPoint x: 636, startPoint y: 136, endPoint x: 635, endPoint y: 146, distance: 9.5
click at [636, 136] on div at bounding box center [627, 135] width 30 height 30
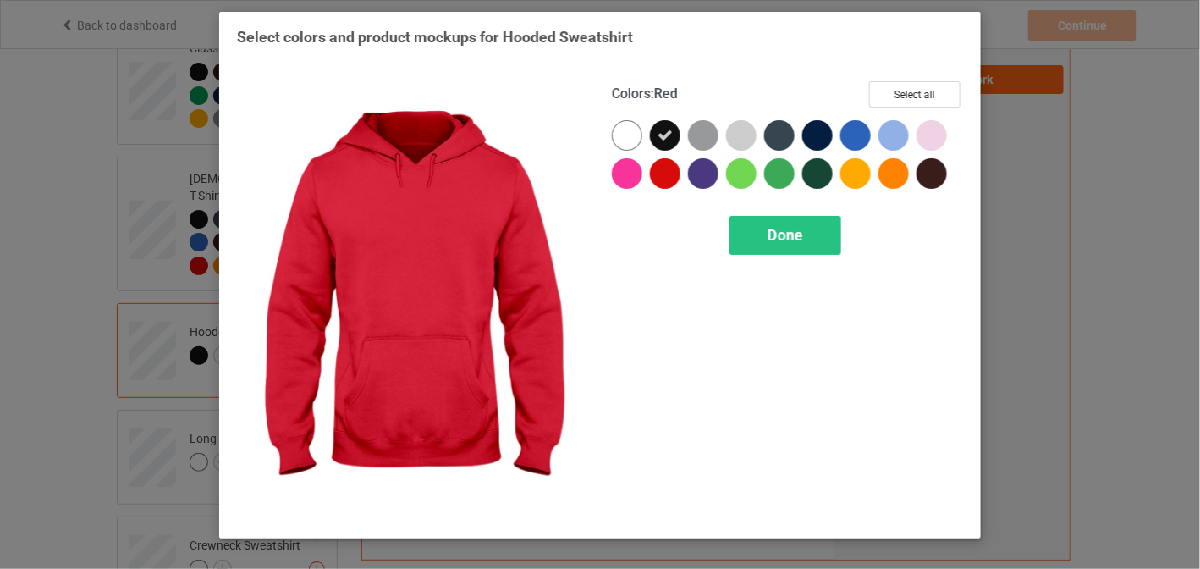
drag, startPoint x: 661, startPoint y: 166, endPoint x: 711, endPoint y: 167, distance: 49.9
click at [663, 166] on div at bounding box center [665, 173] width 30 height 30
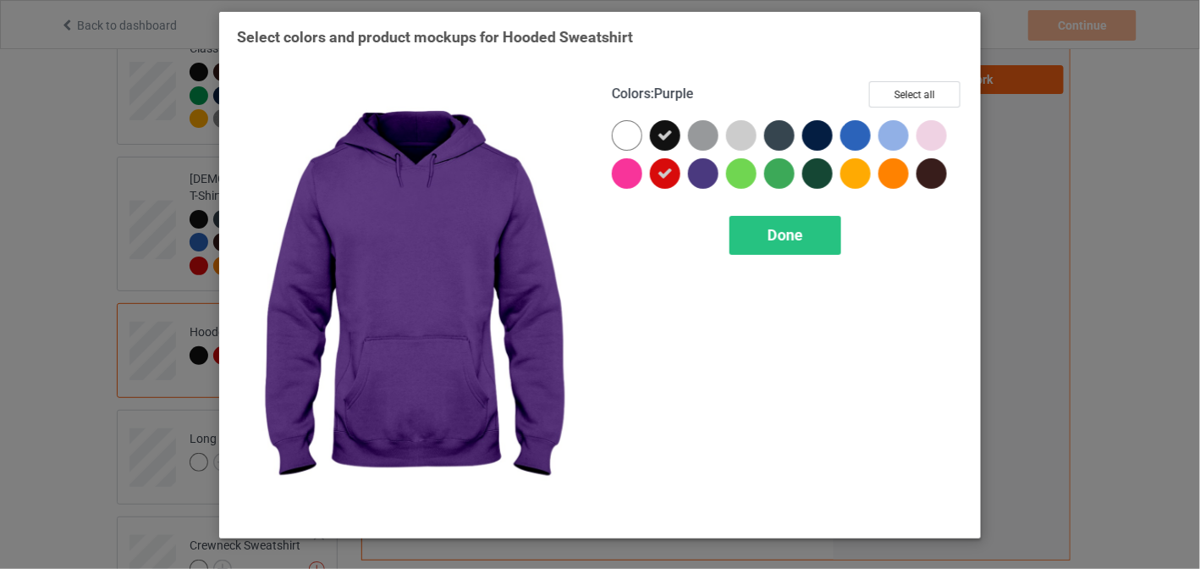
drag, startPoint x: 703, startPoint y: 170, endPoint x: 772, endPoint y: 168, distance: 69.5
click at [703, 170] on div at bounding box center [703, 173] width 30 height 30
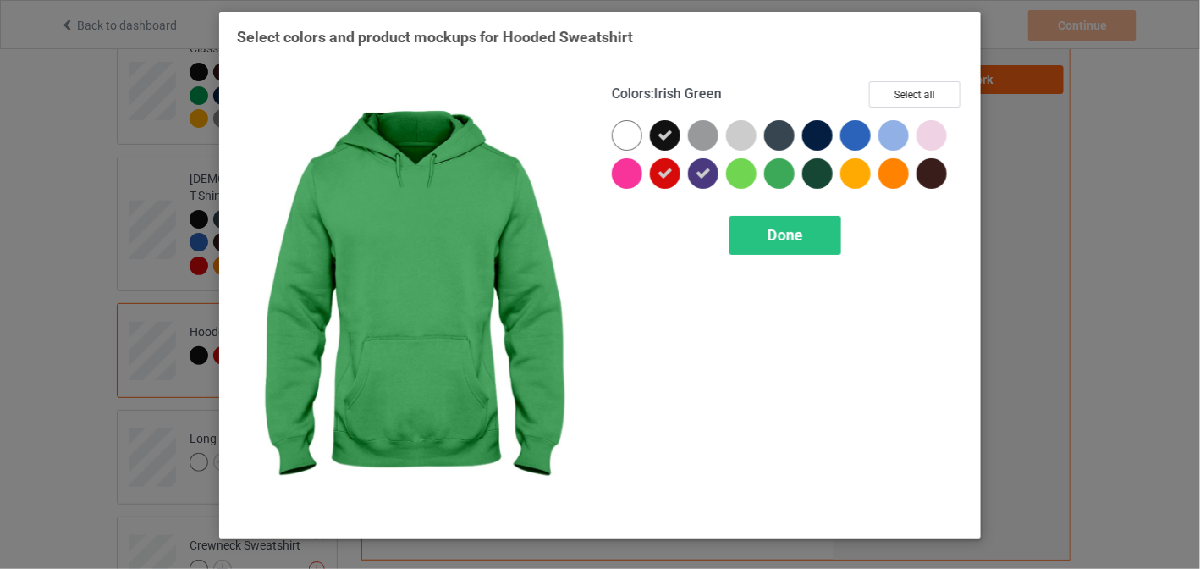
click at [769, 170] on div at bounding box center [779, 173] width 30 height 30
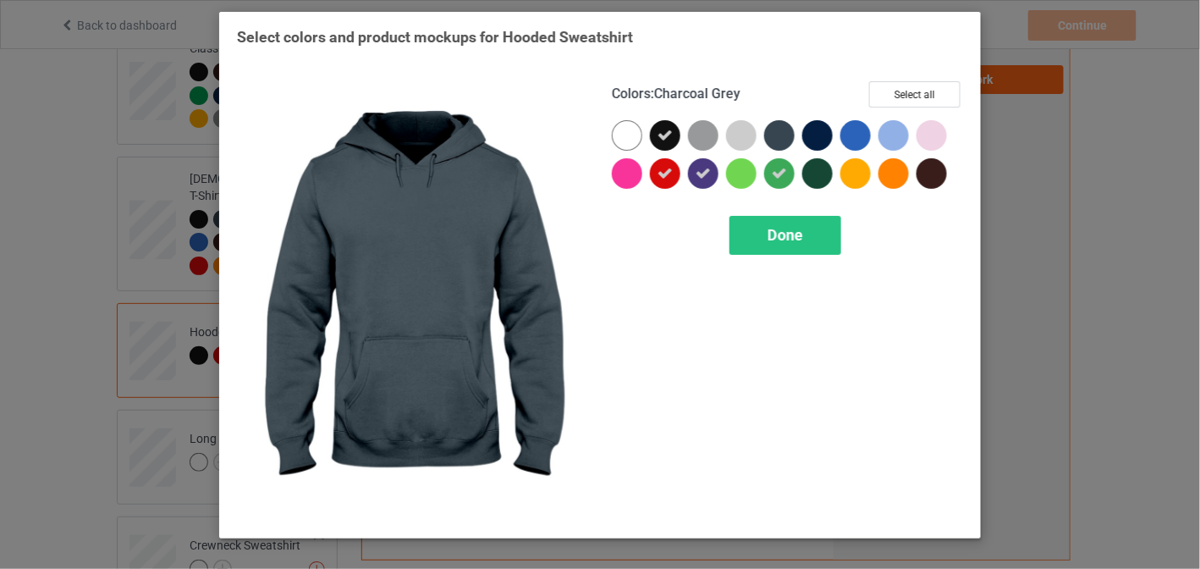
drag, startPoint x: 774, startPoint y: 146, endPoint x: 813, endPoint y: 139, distance: 39.7
click at [774, 145] on div at bounding box center [779, 135] width 30 height 30
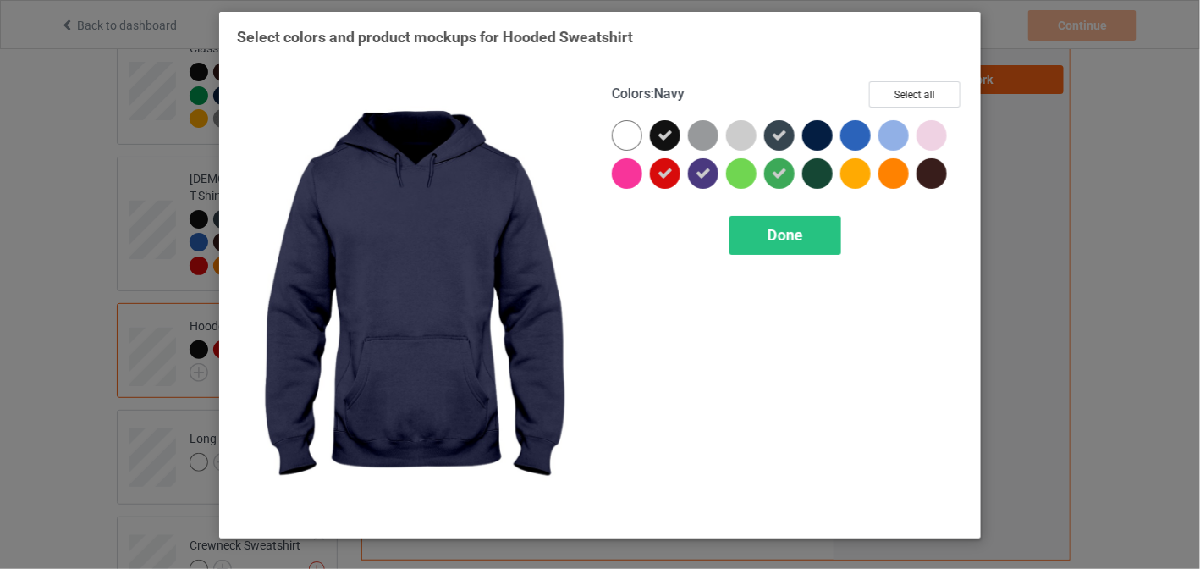
drag, startPoint x: 813, startPoint y: 139, endPoint x: 810, endPoint y: 166, distance: 27.2
click at [811, 146] on div at bounding box center [817, 135] width 30 height 30
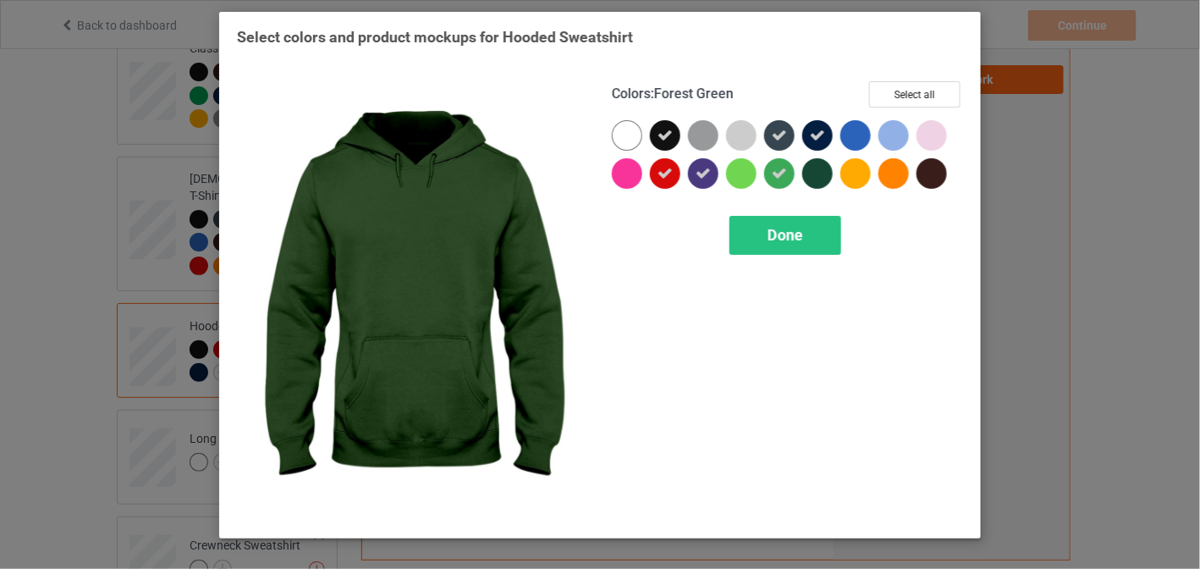
drag, startPoint x: 810, startPoint y: 166, endPoint x: 905, endPoint y: 163, distance: 94.9
click at [818, 164] on div at bounding box center [817, 173] width 30 height 30
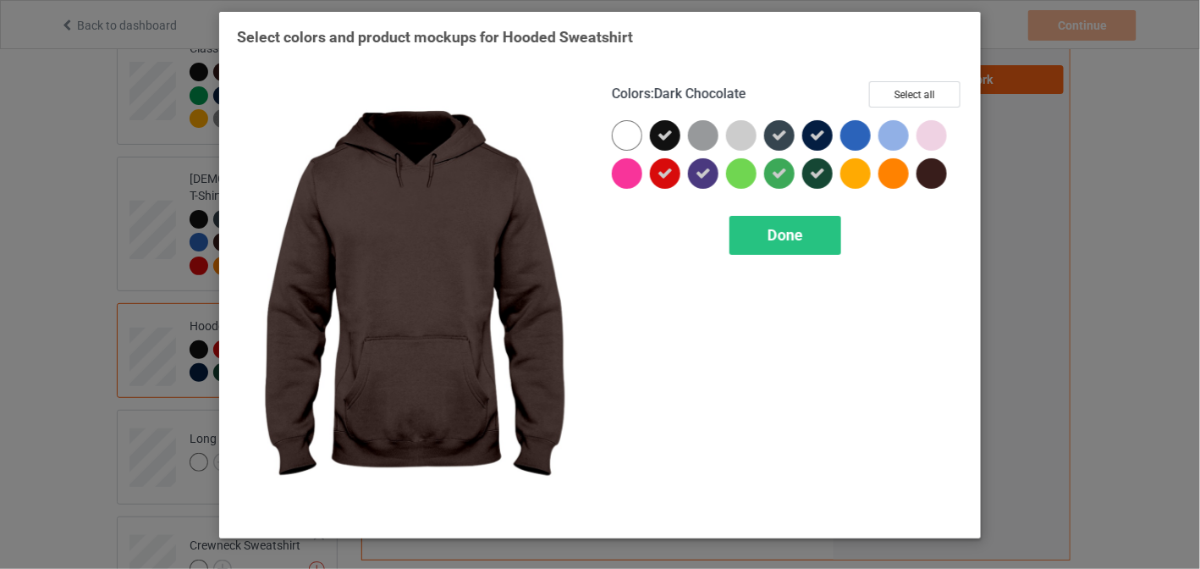
click at [931, 171] on div at bounding box center [932, 173] width 30 height 30
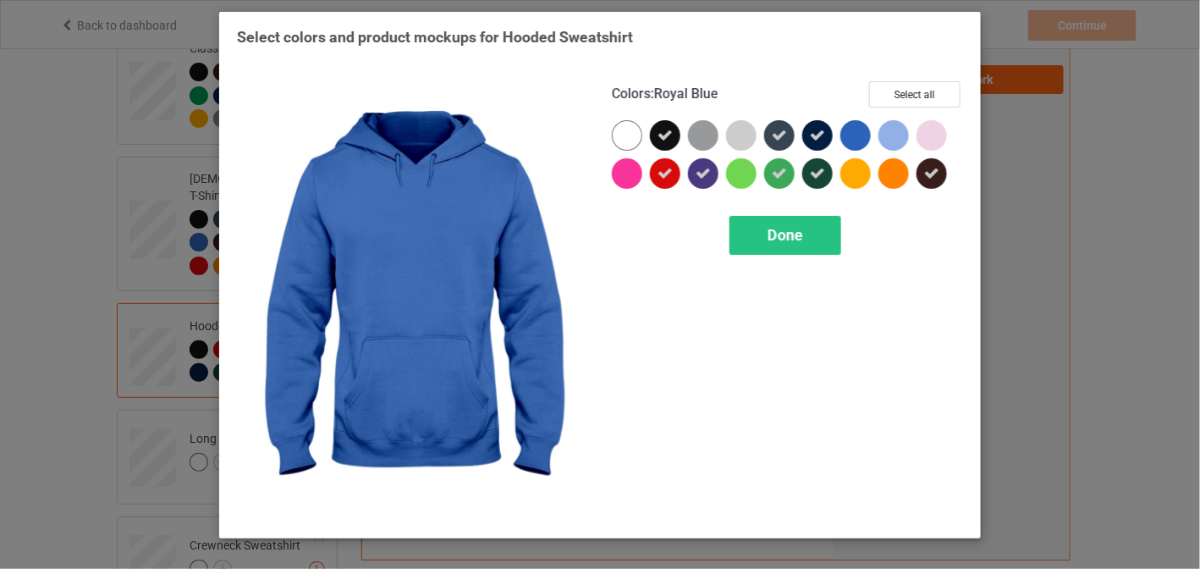
click at [865, 141] on div at bounding box center [855, 135] width 30 height 30
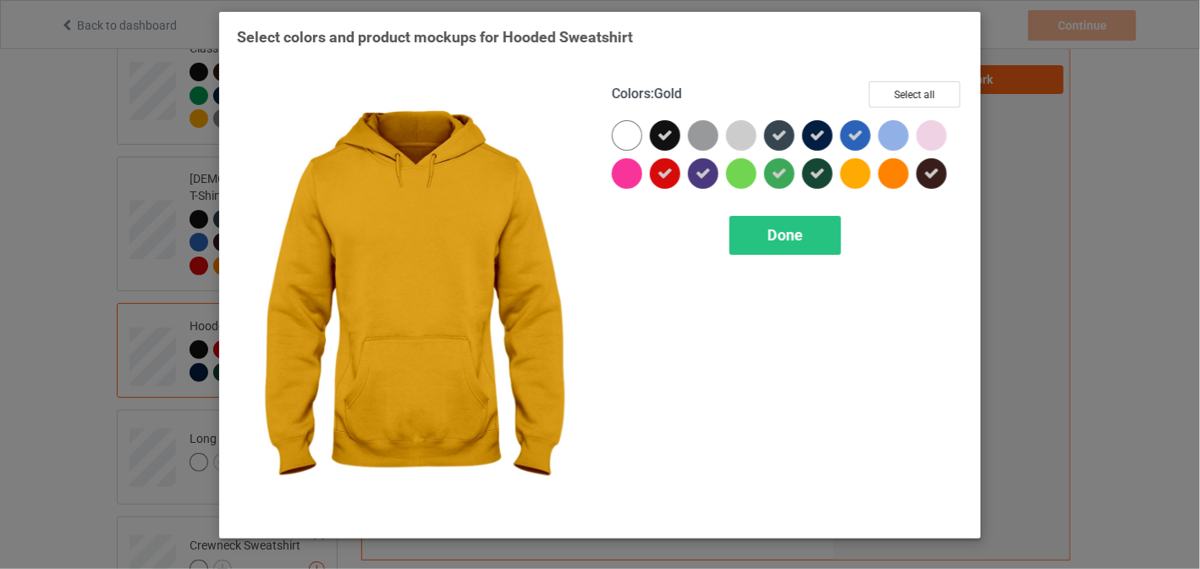
click at [858, 170] on div at bounding box center [855, 173] width 30 height 30
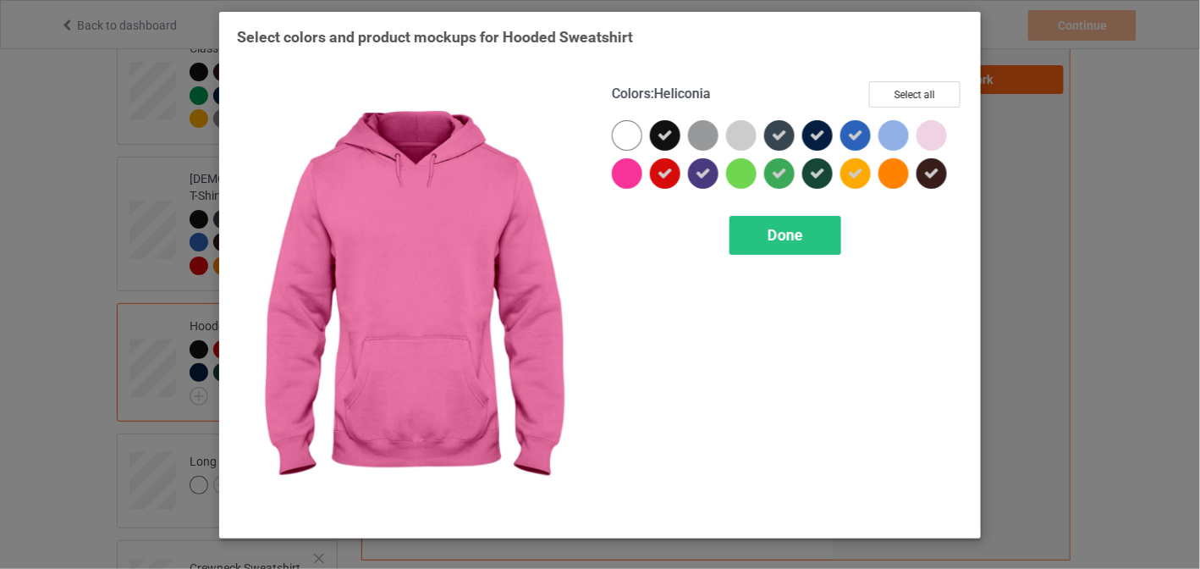
click at [631, 181] on div at bounding box center [627, 173] width 30 height 30
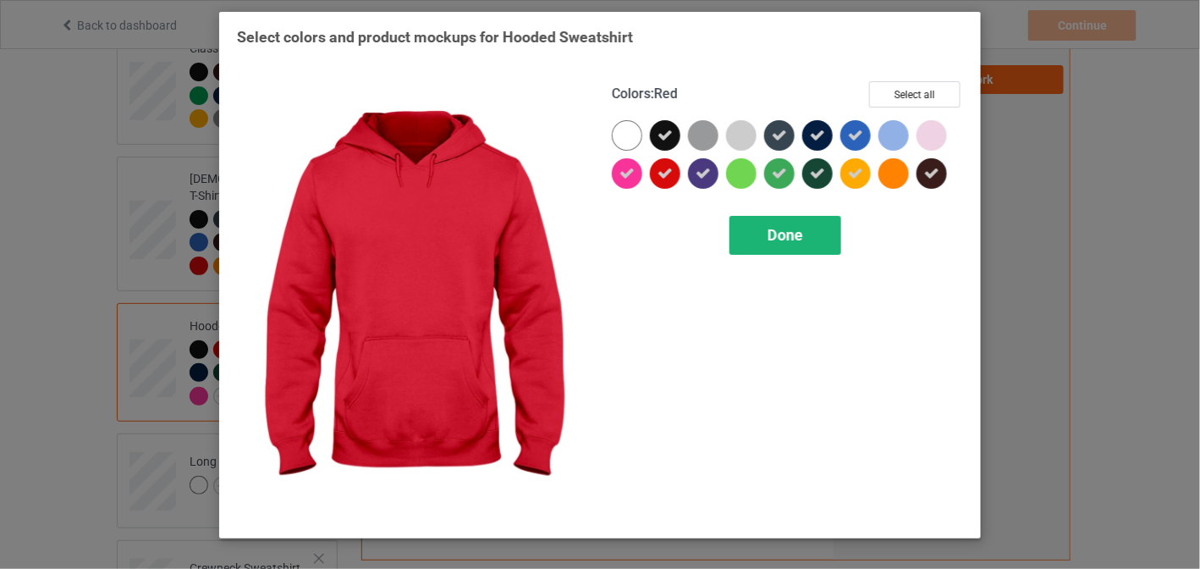
click at [749, 225] on div "Done" at bounding box center [786, 235] width 112 height 39
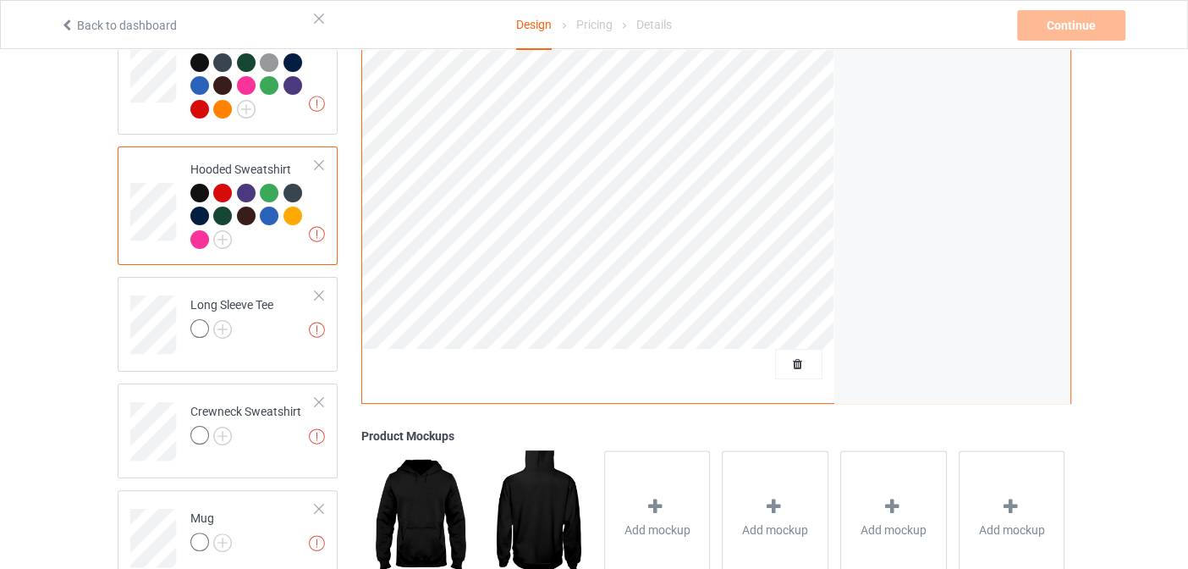
scroll to position [339, 0]
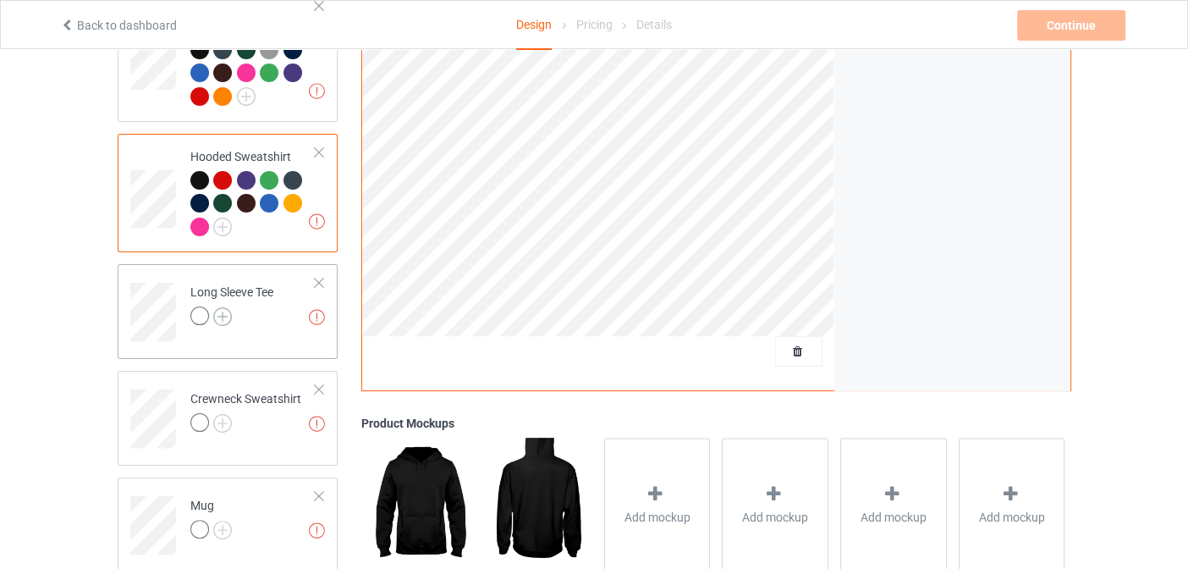
click at [226, 307] on img at bounding box center [222, 316] width 19 height 19
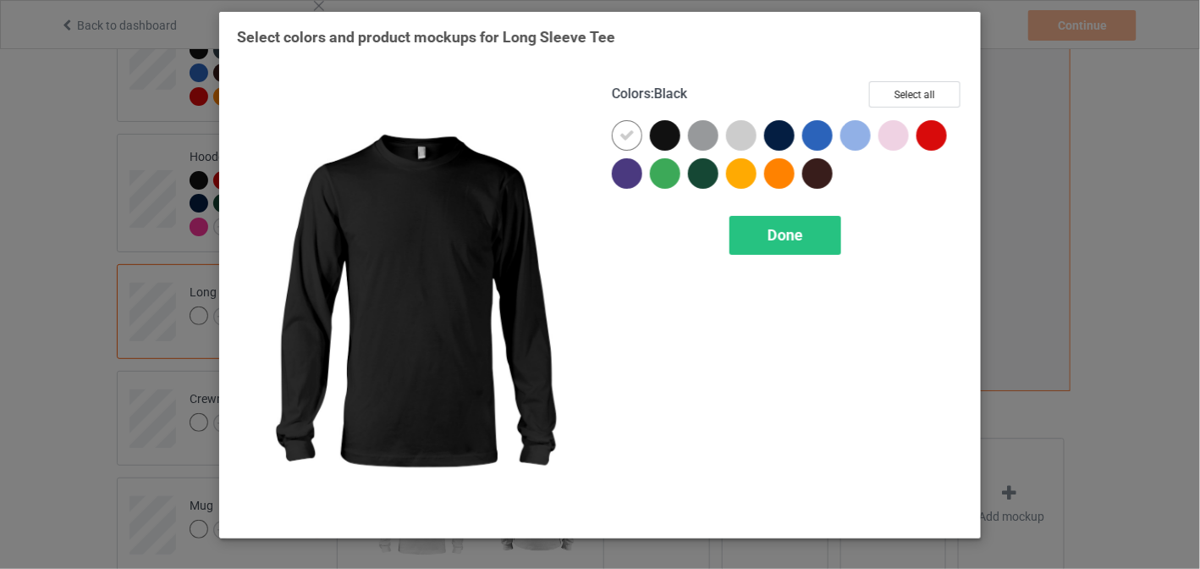
click at [667, 151] on div at bounding box center [669, 139] width 38 height 38
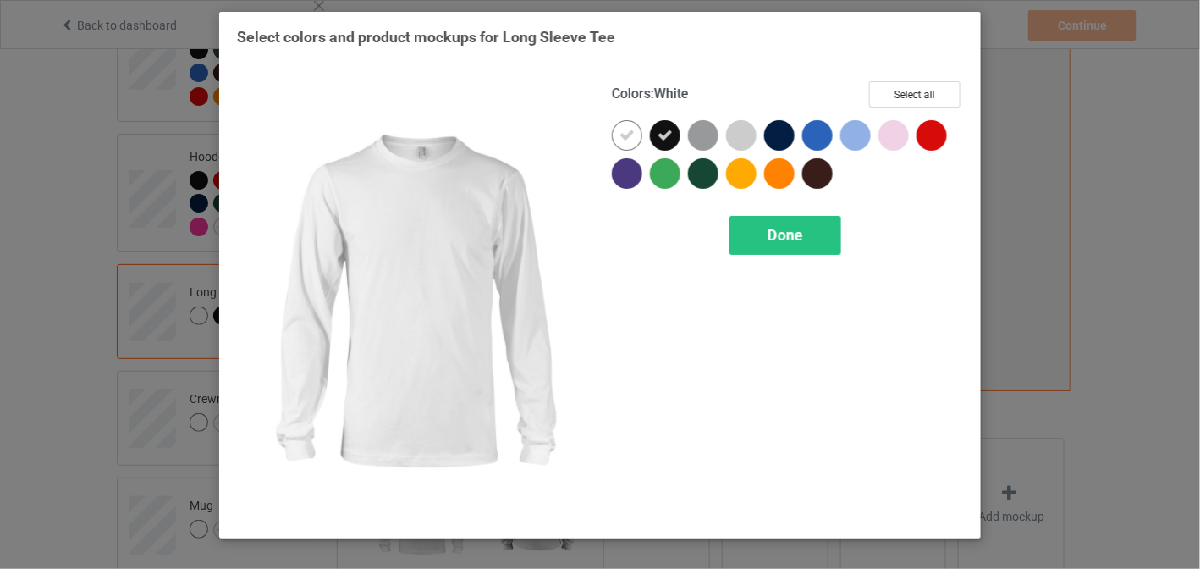
click at [638, 140] on div at bounding box center [627, 135] width 30 height 30
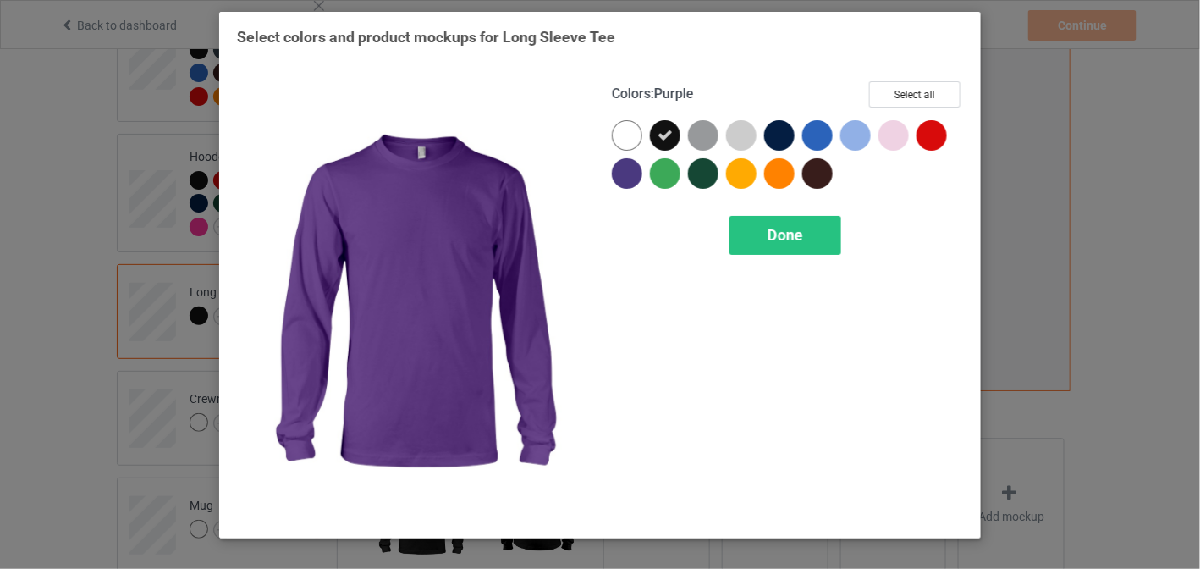
click at [633, 170] on div at bounding box center [627, 173] width 30 height 30
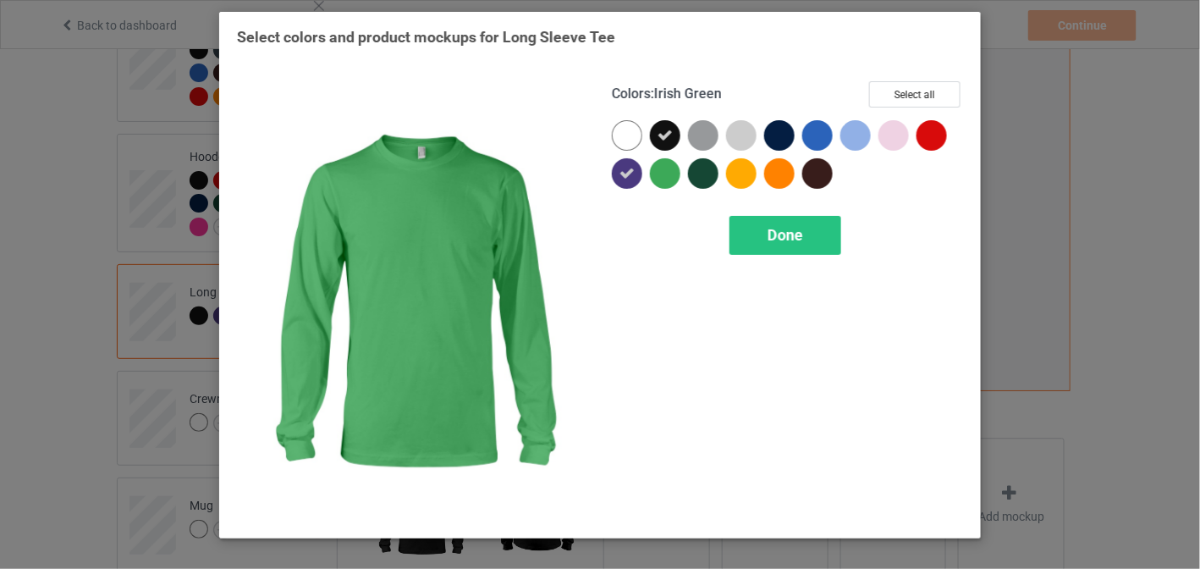
click at [693, 172] on div at bounding box center [703, 173] width 30 height 30
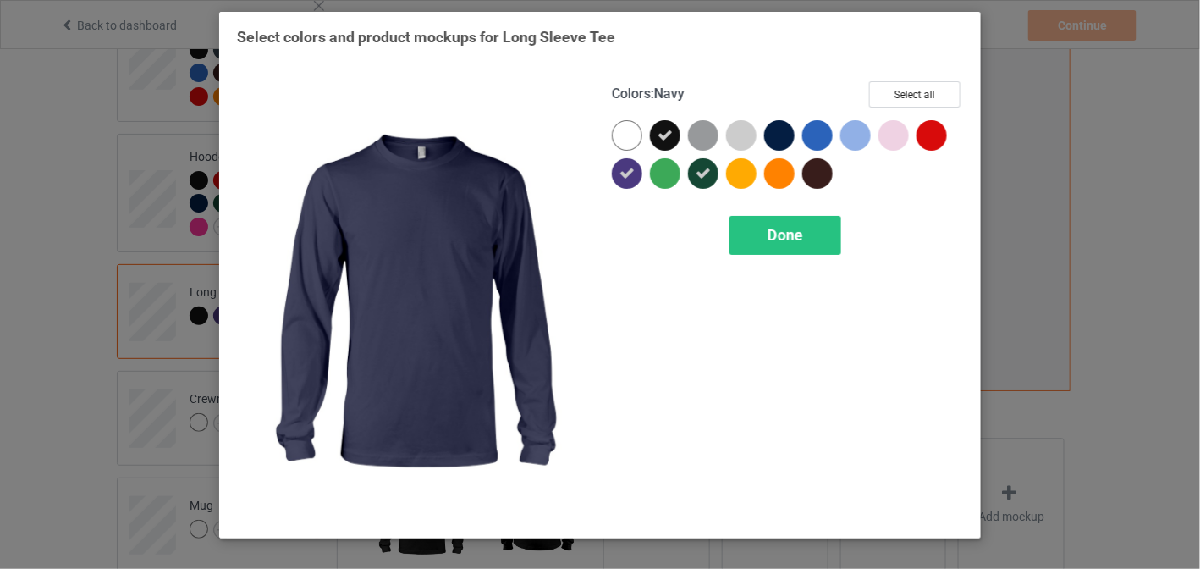
click at [773, 141] on div at bounding box center [779, 135] width 30 height 30
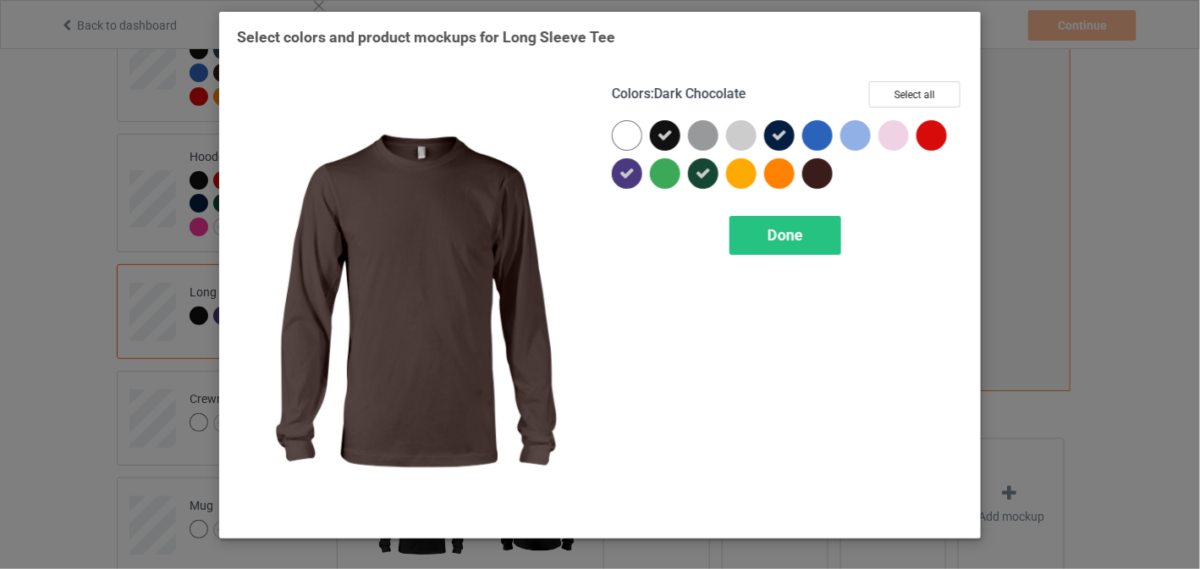
click at [818, 177] on div at bounding box center [817, 173] width 30 height 30
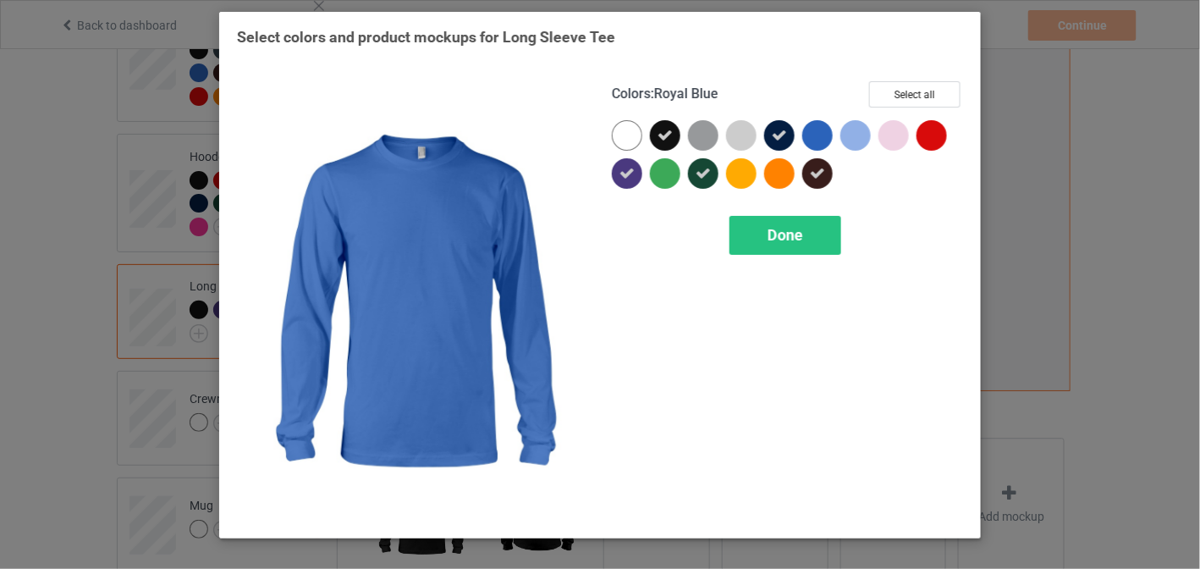
click at [822, 147] on div at bounding box center [817, 135] width 30 height 30
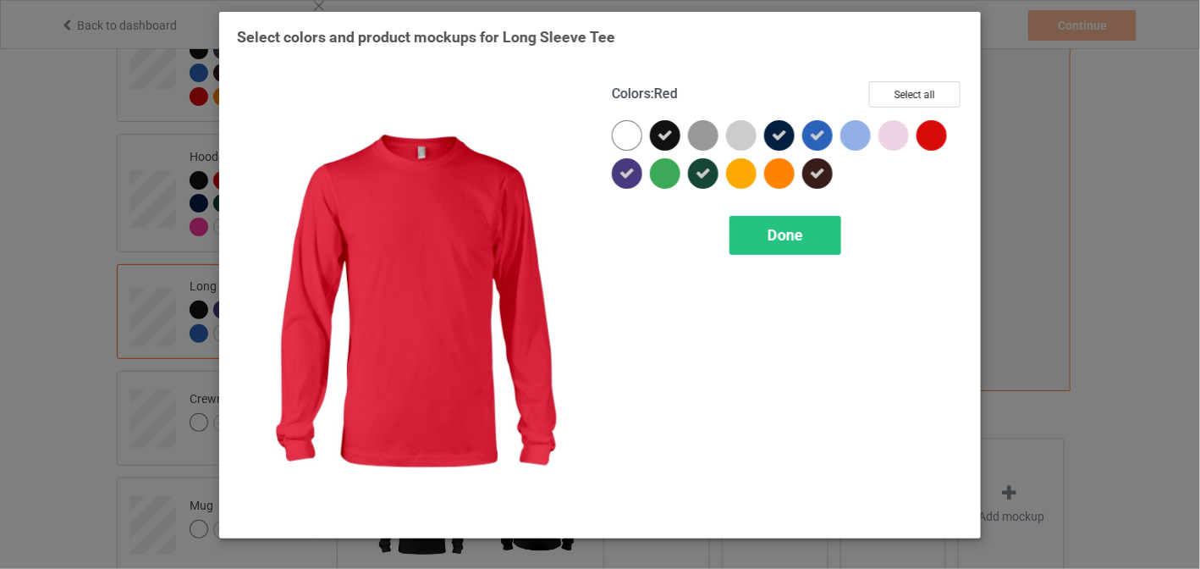
click at [920, 136] on div at bounding box center [932, 135] width 30 height 30
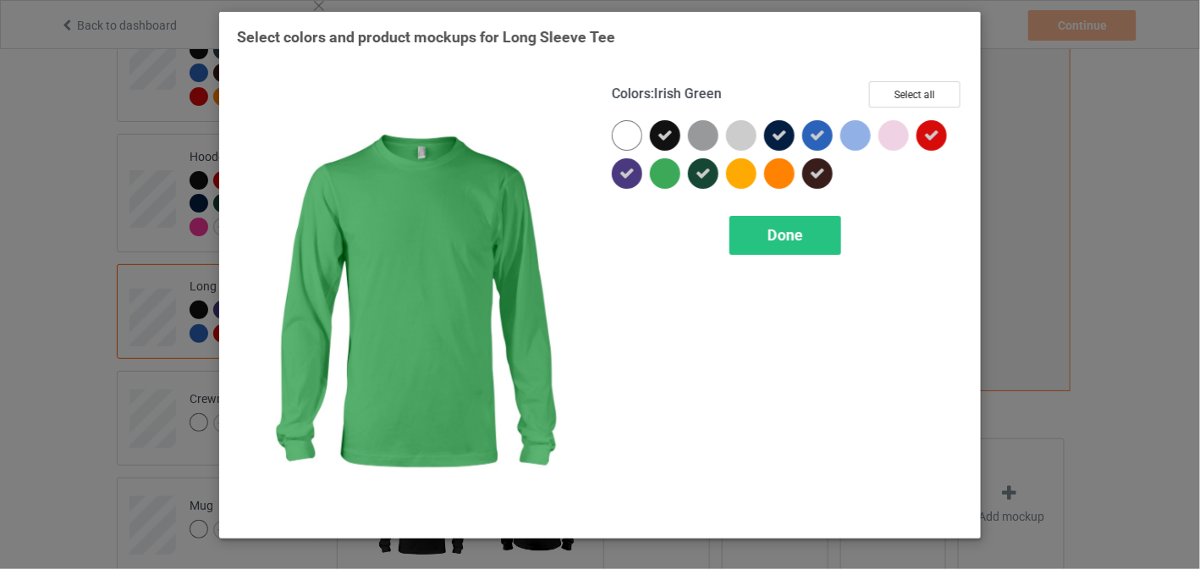
click at [679, 170] on div at bounding box center [665, 173] width 30 height 30
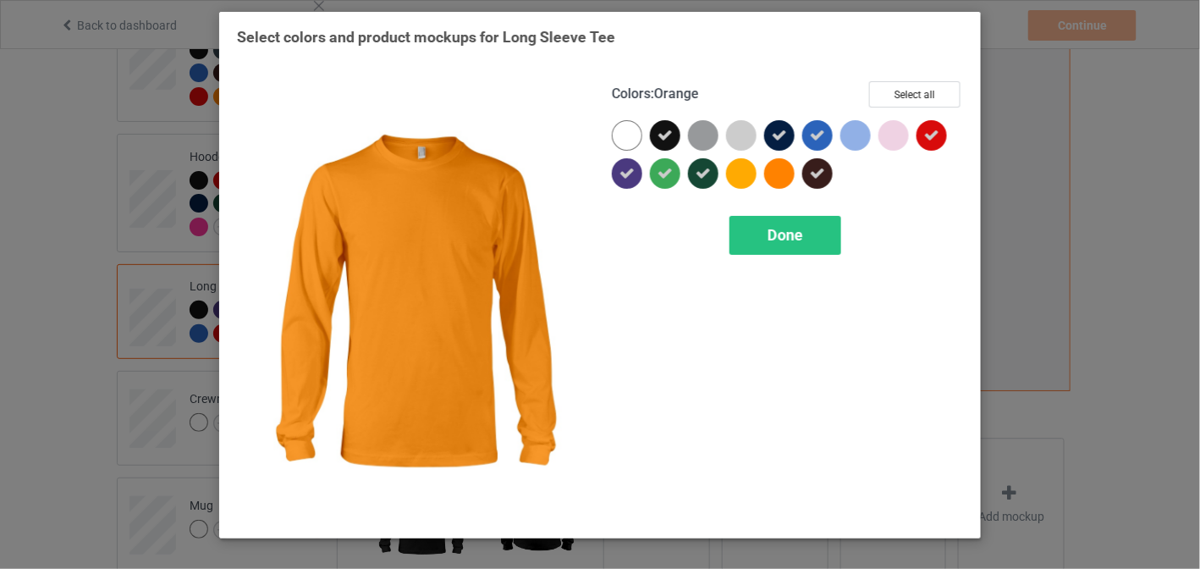
drag, startPoint x: 787, startPoint y: 174, endPoint x: 780, endPoint y: 182, distance: 10.8
click at [785, 174] on div at bounding box center [779, 173] width 30 height 30
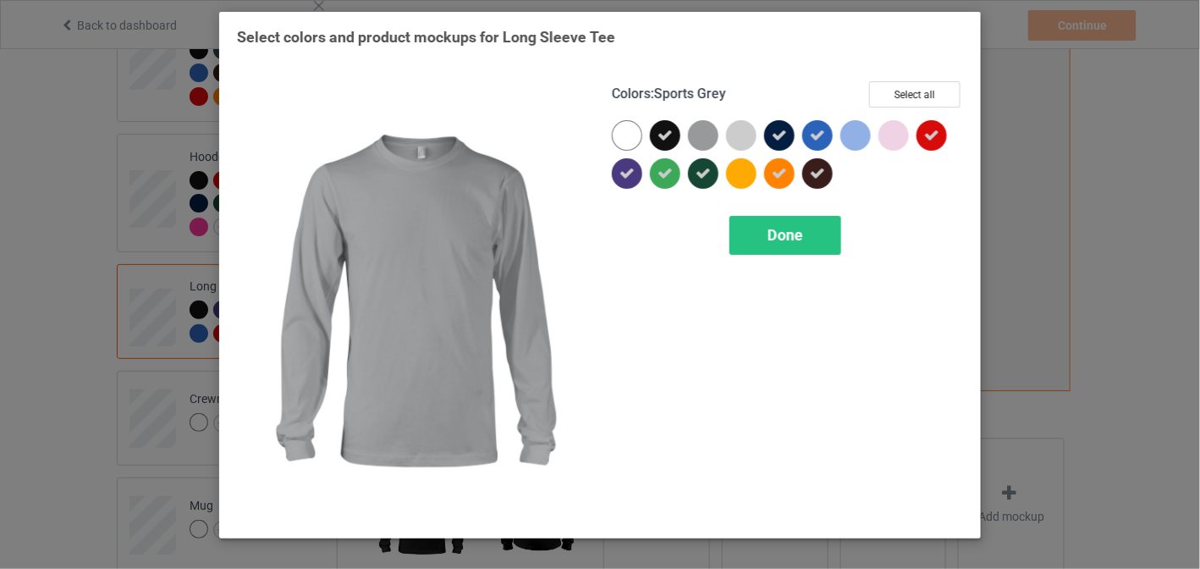
click at [708, 134] on div at bounding box center [703, 135] width 30 height 30
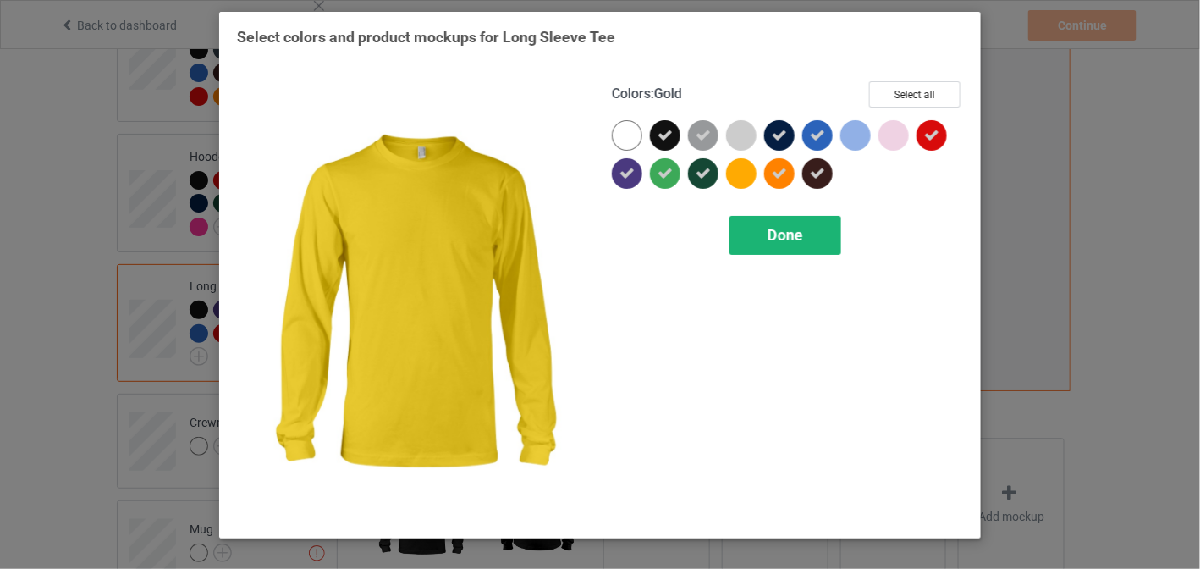
click at [784, 240] on span "Done" at bounding box center [786, 235] width 36 height 18
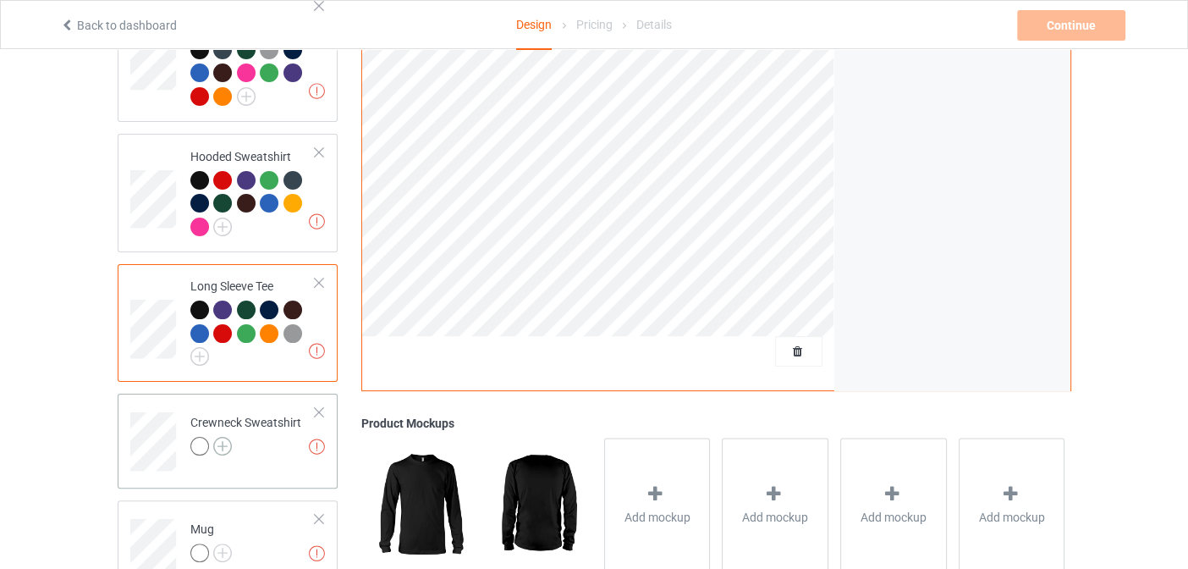
click at [218, 437] on img at bounding box center [222, 446] width 19 height 19
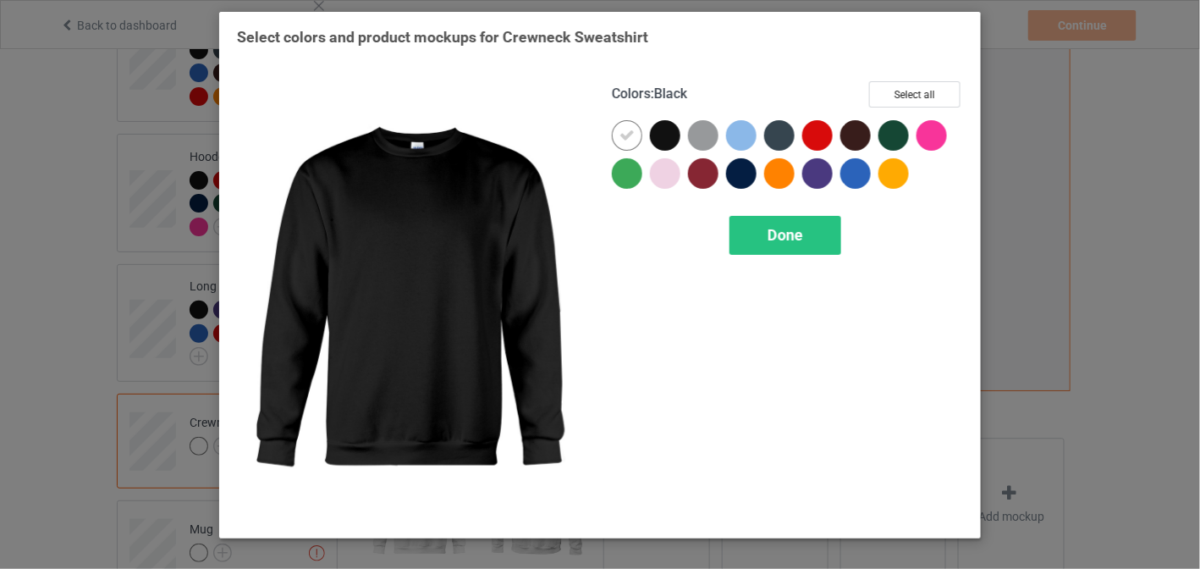
click at [683, 130] on div at bounding box center [669, 139] width 38 height 38
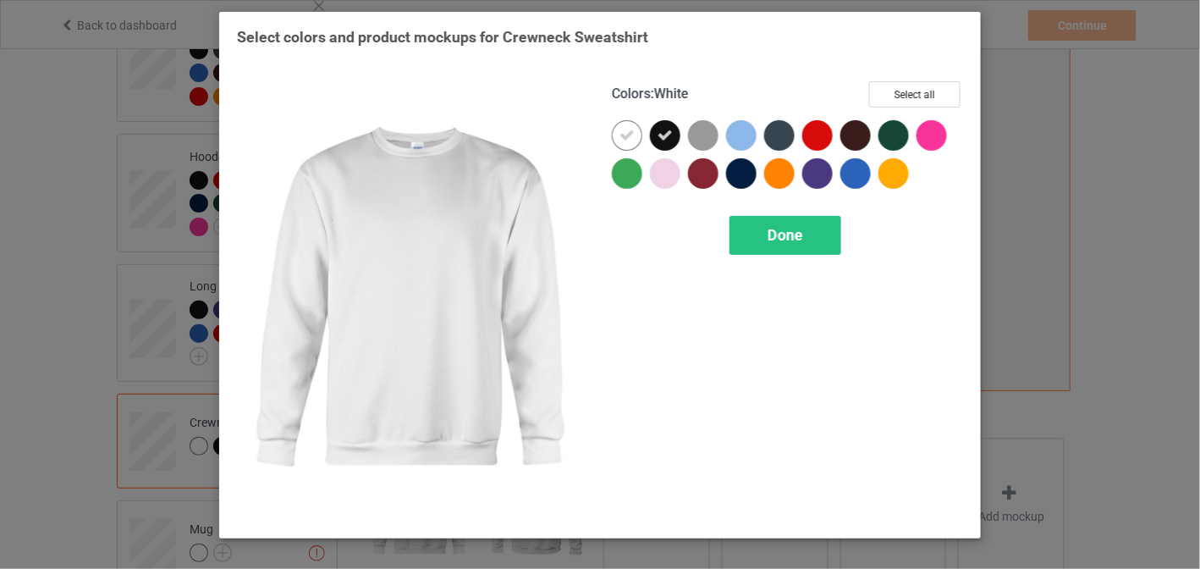
click at [637, 138] on div at bounding box center [627, 135] width 30 height 30
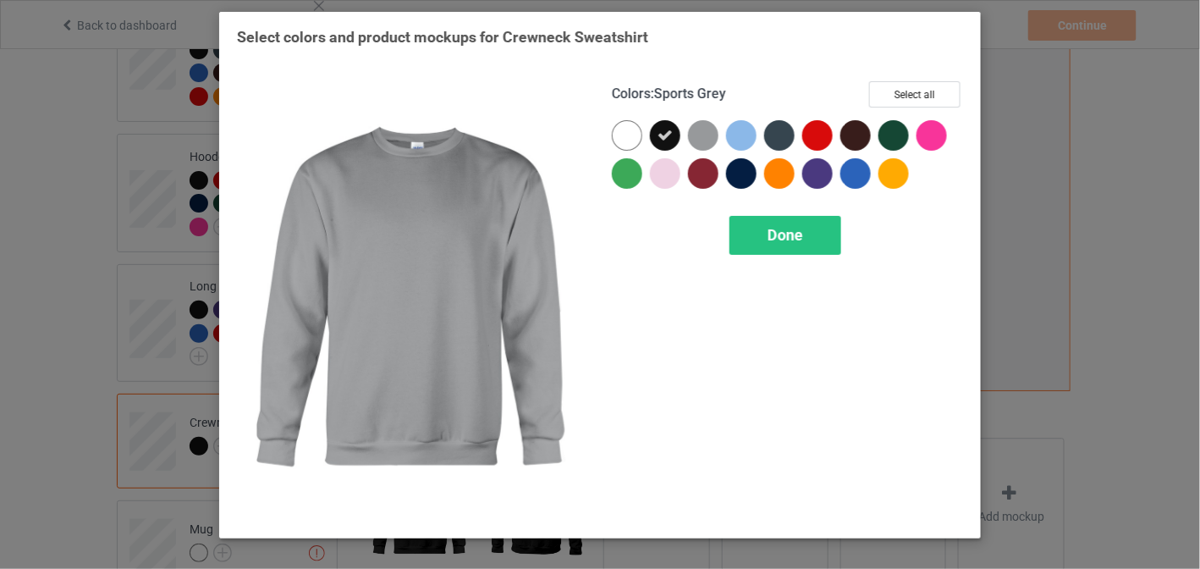
click at [704, 135] on div at bounding box center [703, 135] width 30 height 30
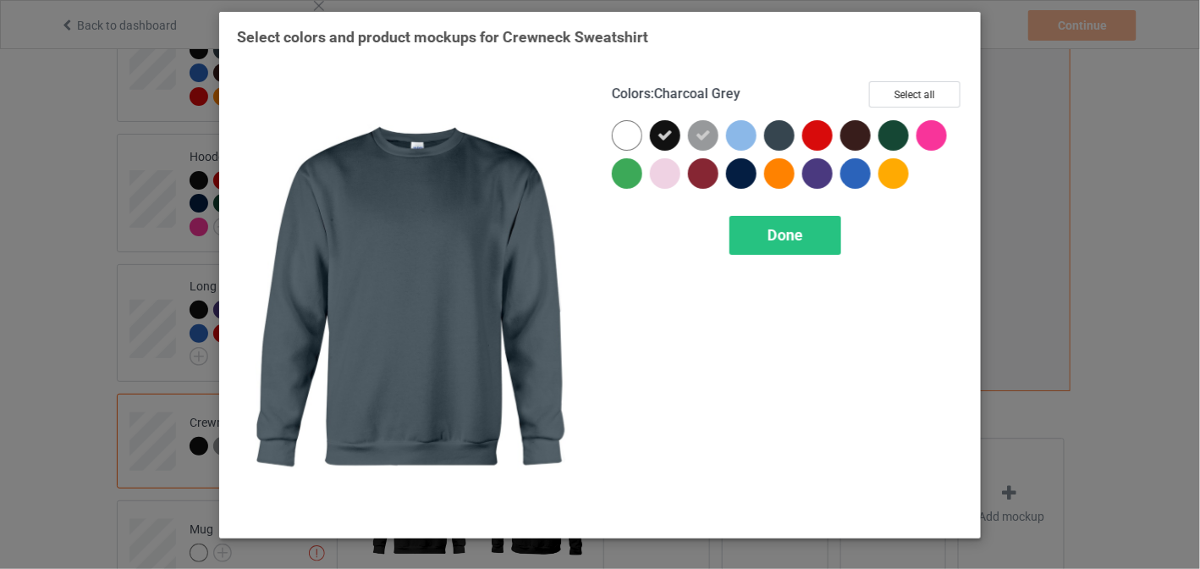
click at [772, 134] on div at bounding box center [779, 135] width 30 height 30
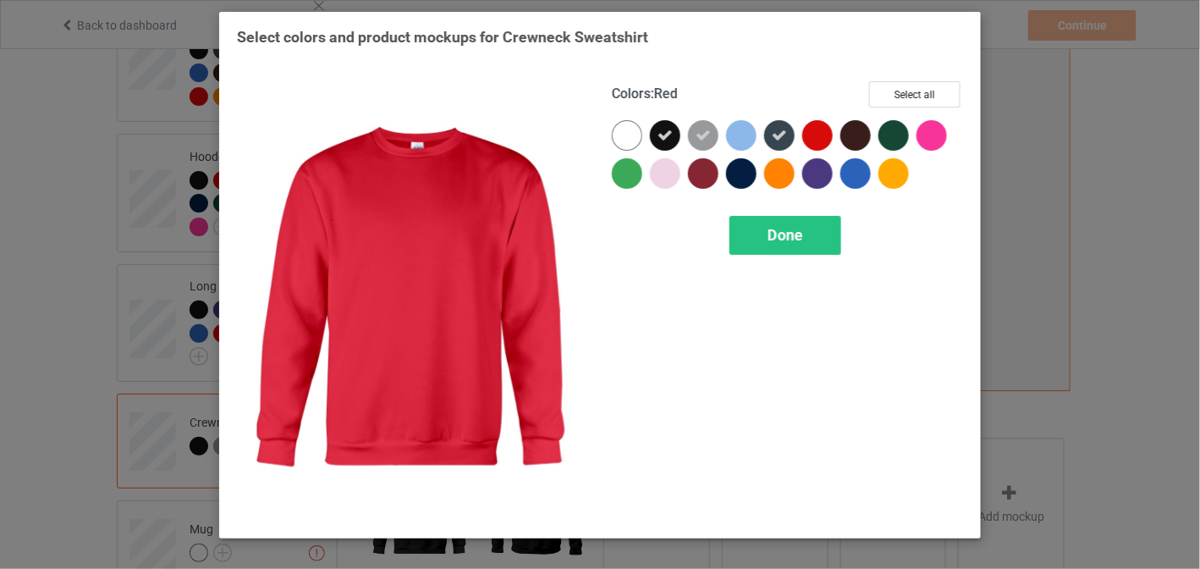
click at [825, 132] on div at bounding box center [817, 135] width 30 height 30
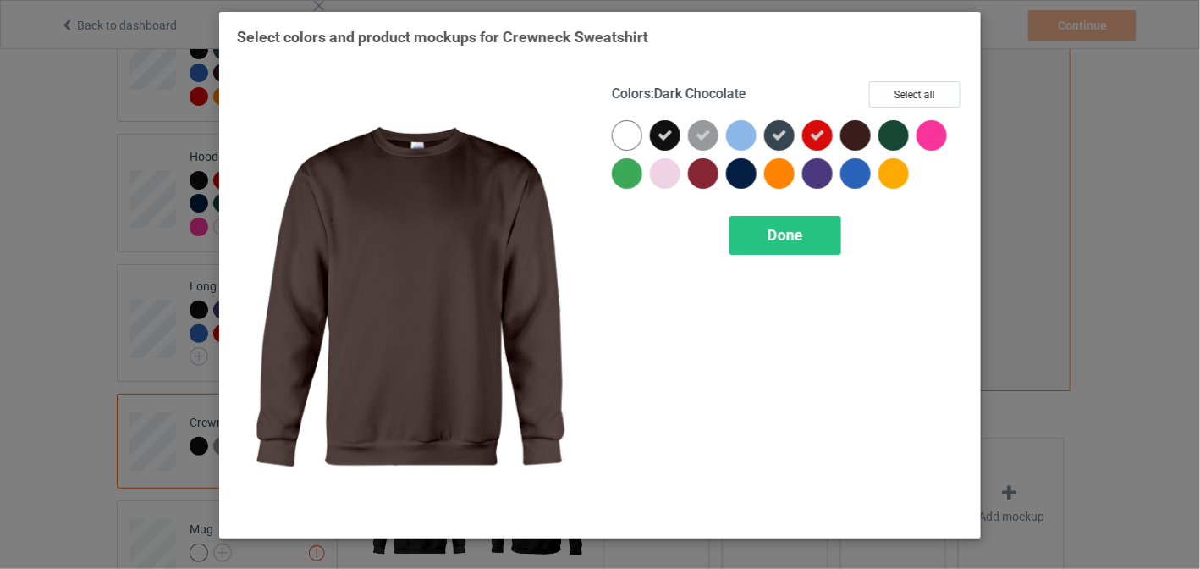
click at [844, 132] on div at bounding box center [855, 135] width 30 height 30
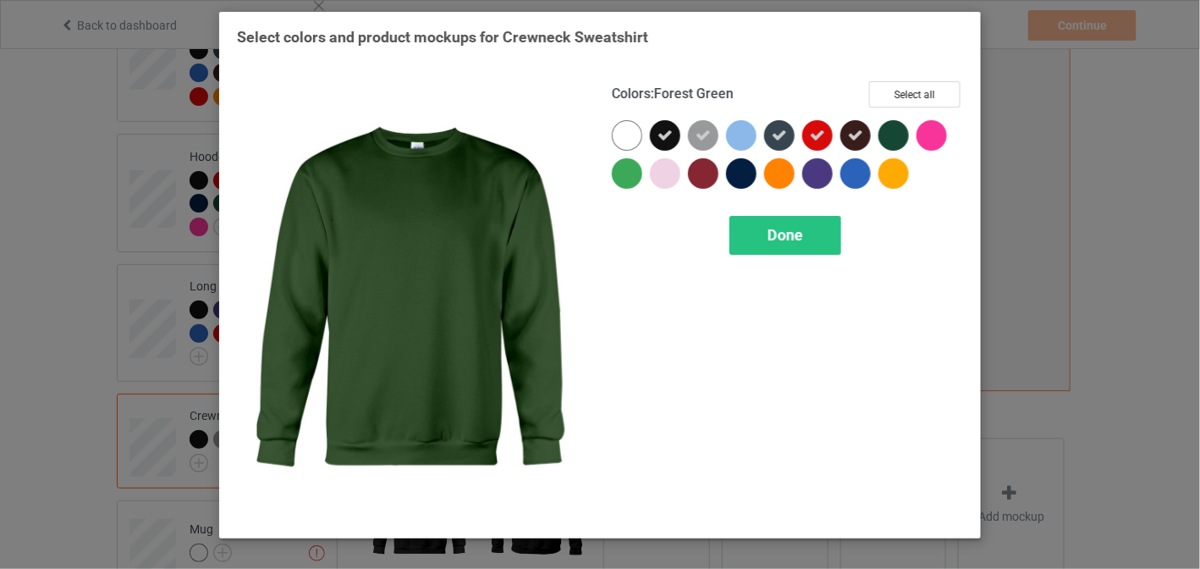
drag, startPoint x: 884, startPoint y: 136, endPoint x: 932, endPoint y: 138, distance: 48.3
click at [889, 136] on div at bounding box center [894, 135] width 30 height 30
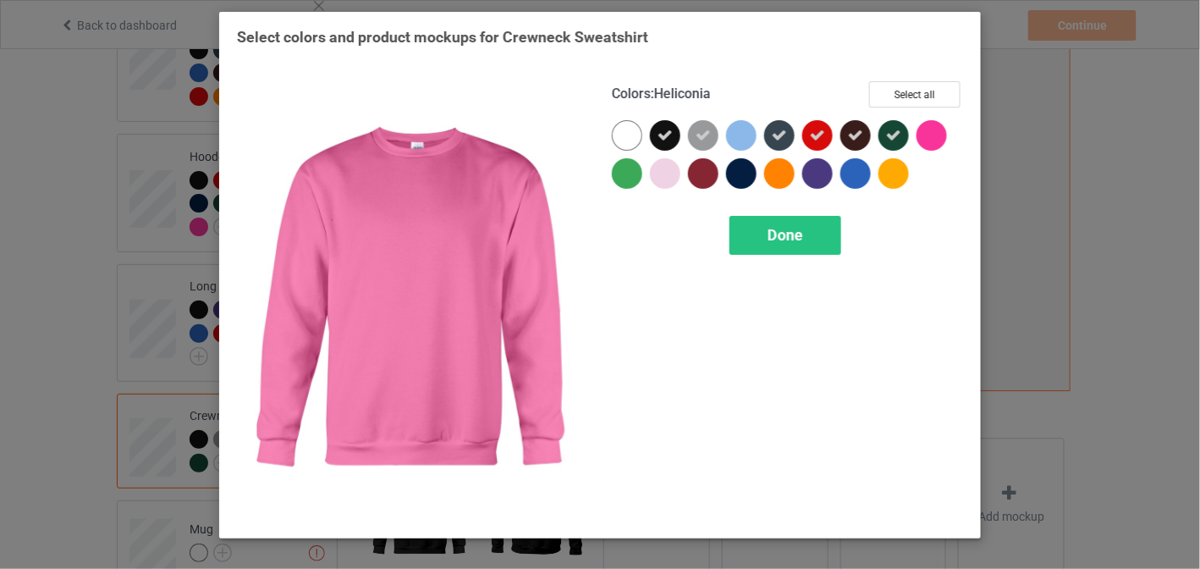
click at [931, 138] on div at bounding box center [932, 135] width 30 height 30
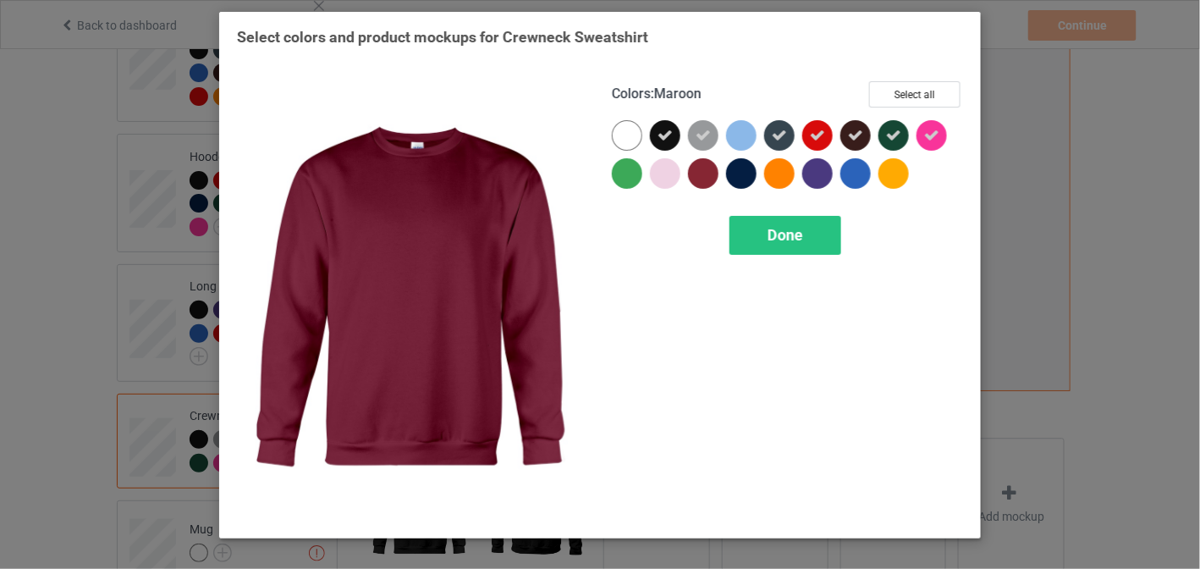
drag, startPoint x: 701, startPoint y: 170, endPoint x: 749, endPoint y: 172, distance: 48.3
click at [715, 170] on div at bounding box center [703, 173] width 30 height 30
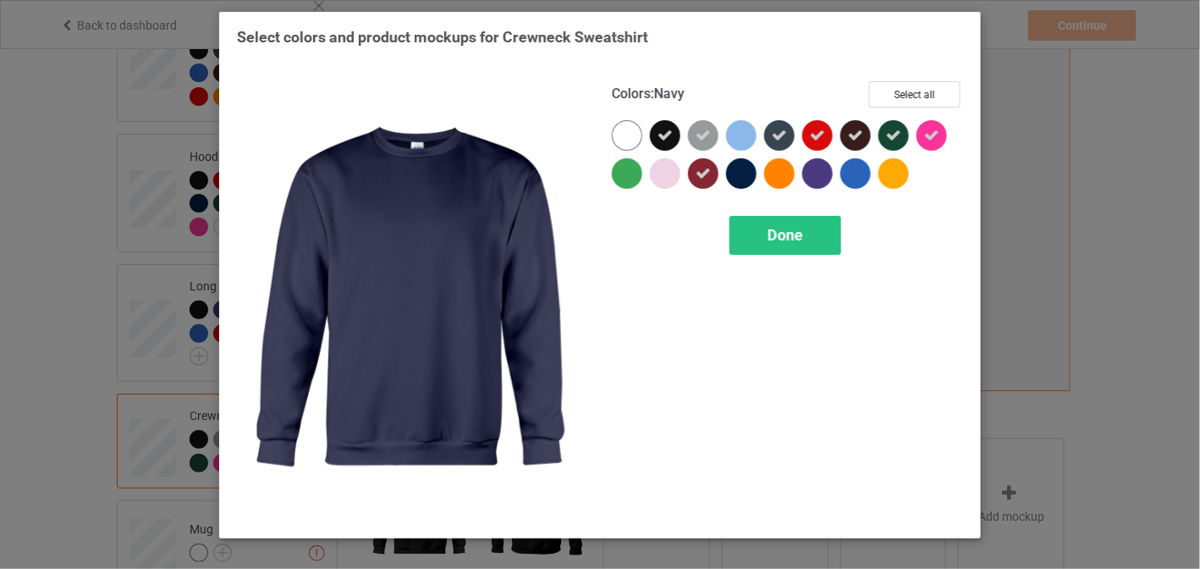
click at [740, 172] on div at bounding box center [741, 173] width 30 height 30
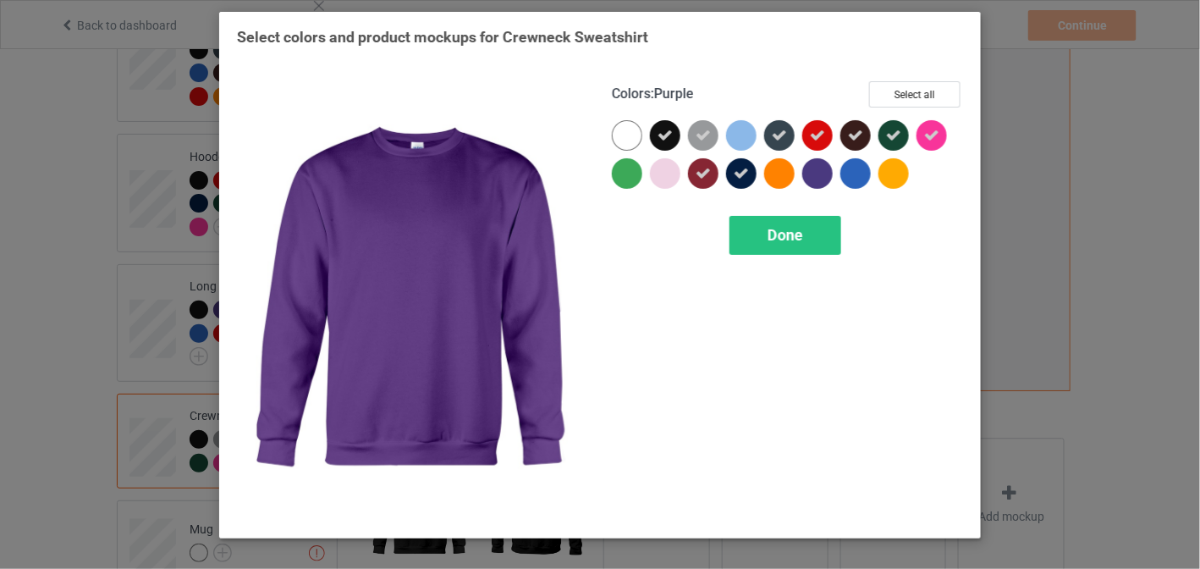
click at [806, 181] on div at bounding box center [817, 173] width 30 height 30
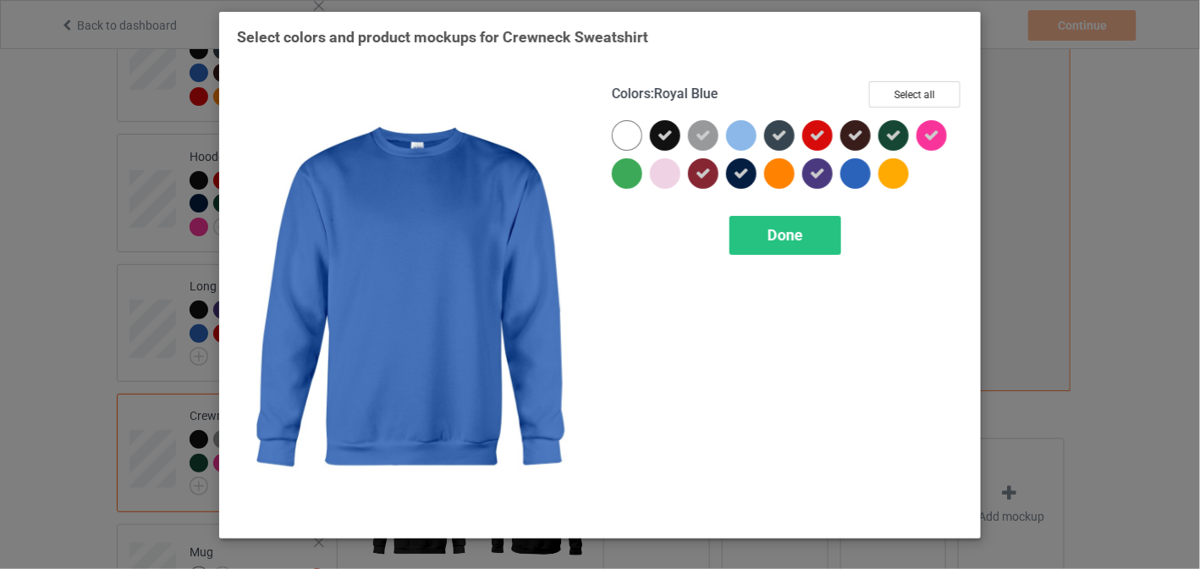
click at [844, 177] on div at bounding box center [855, 173] width 30 height 30
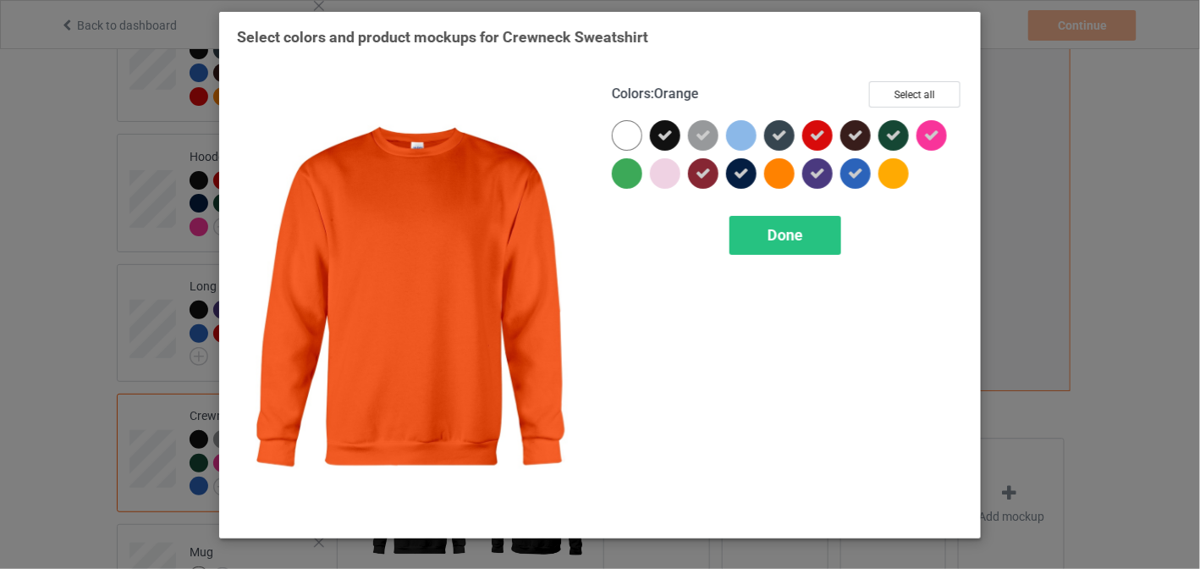
drag, startPoint x: 776, startPoint y: 180, endPoint x: 625, endPoint y: 170, distance: 151.8
click at [774, 179] on div at bounding box center [779, 173] width 30 height 30
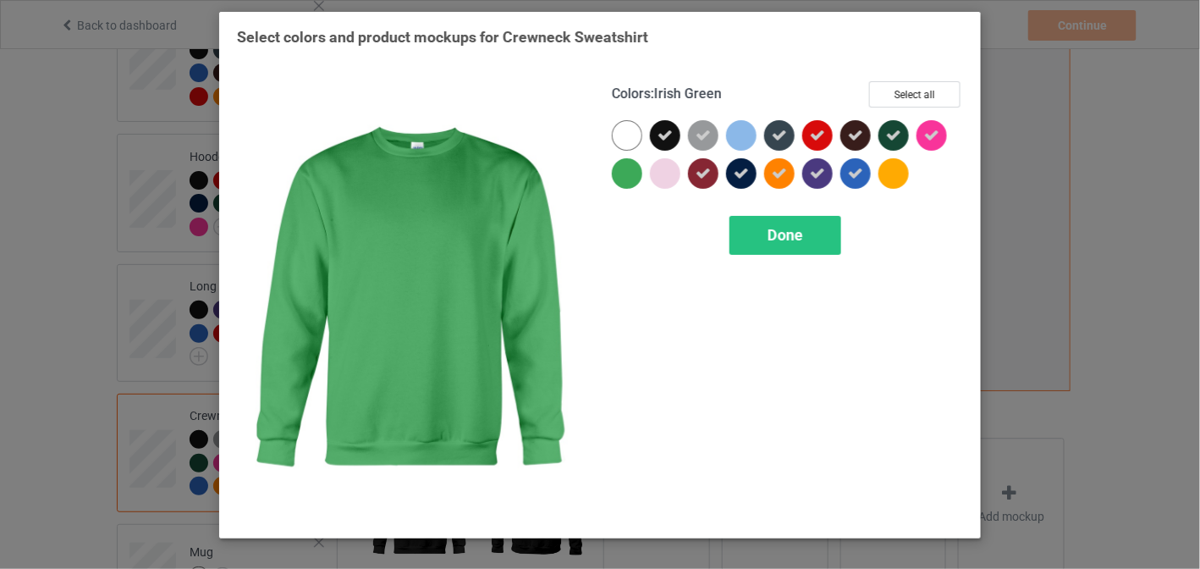
click at [626, 172] on div at bounding box center [627, 173] width 30 height 30
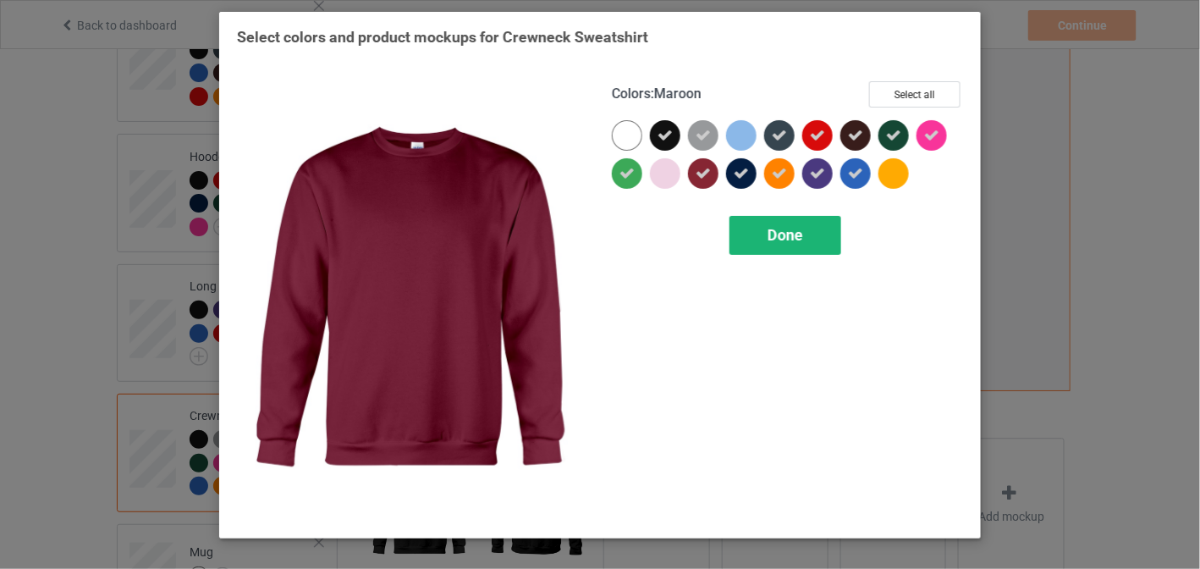
click at [758, 224] on div "Done" at bounding box center [786, 235] width 112 height 39
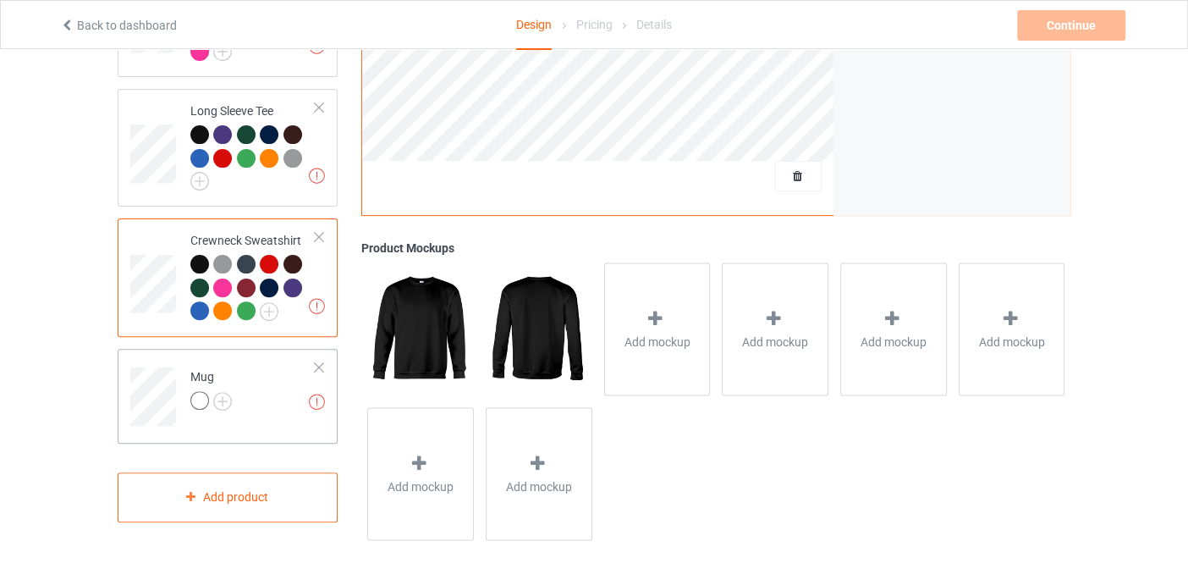
scroll to position [526, 0]
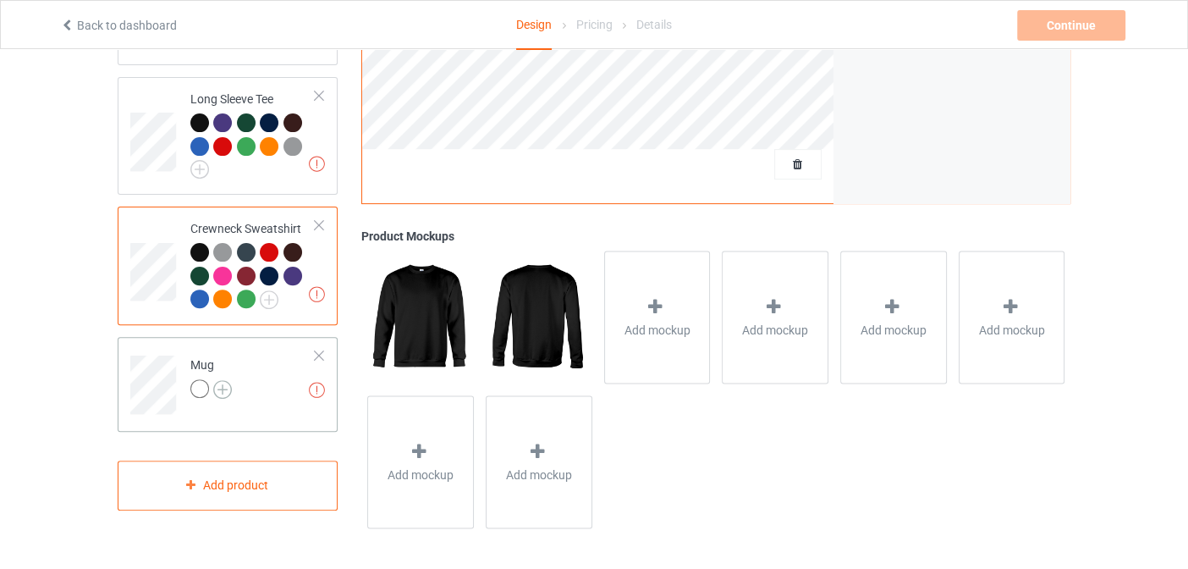
click at [222, 380] on img at bounding box center [222, 389] width 19 height 19
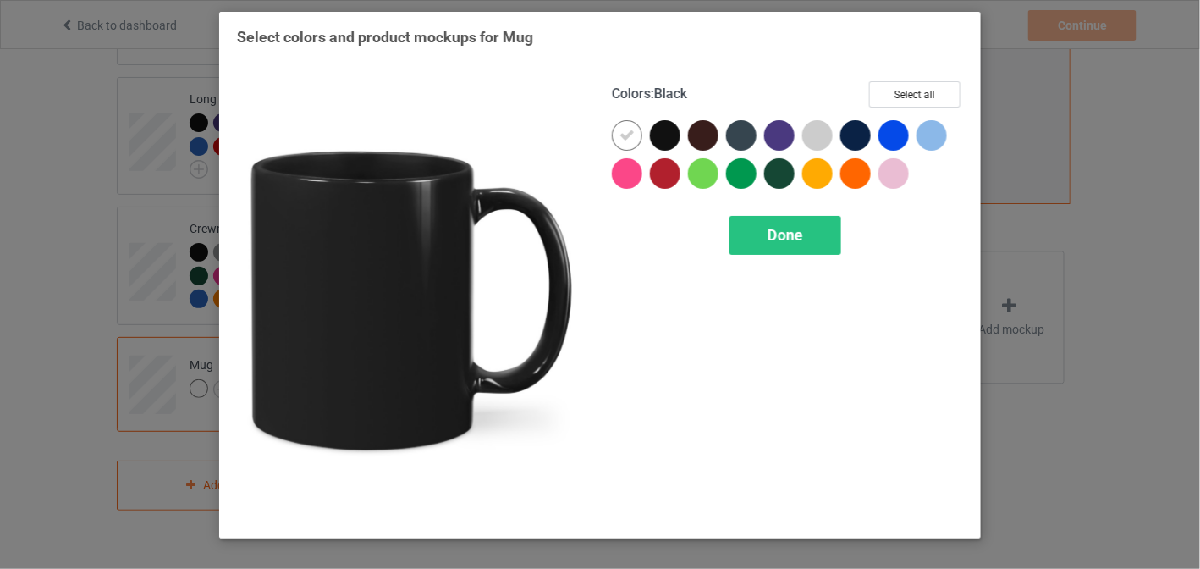
click at [668, 144] on div at bounding box center [665, 135] width 30 height 30
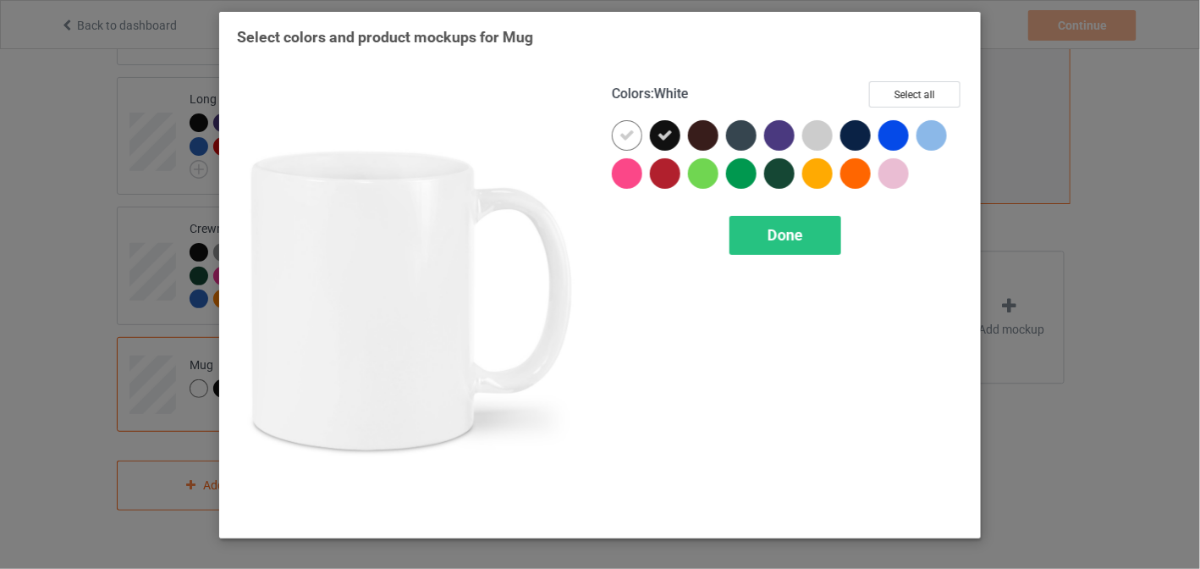
drag, startPoint x: 630, startPoint y: 135, endPoint x: 686, endPoint y: 136, distance: 55.9
click at [631, 135] on icon at bounding box center [627, 135] width 15 height 15
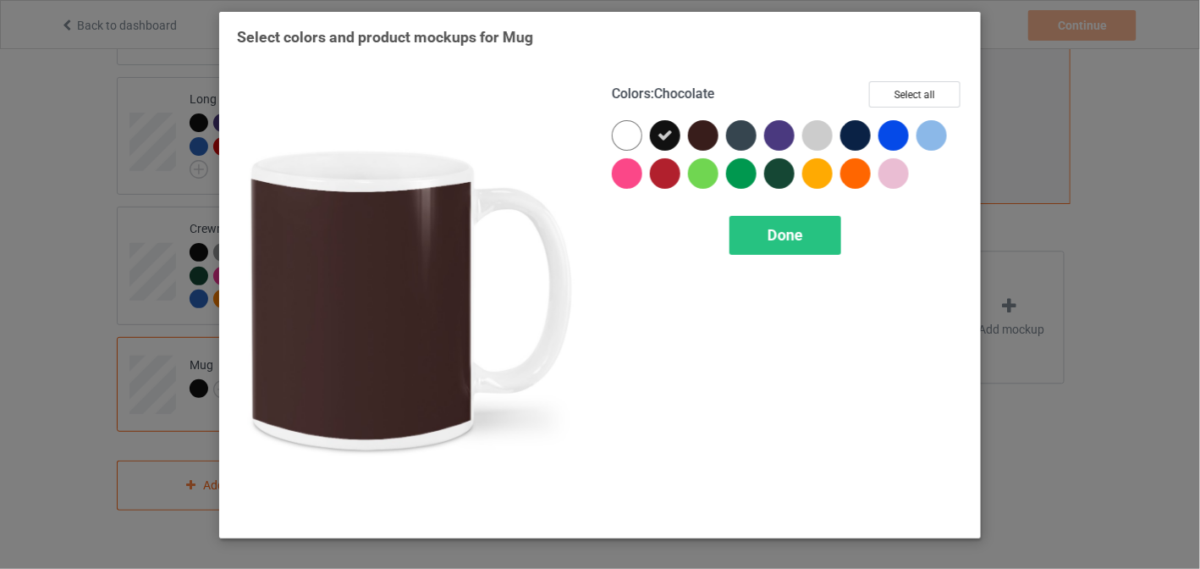
click at [696, 135] on div at bounding box center [703, 135] width 30 height 30
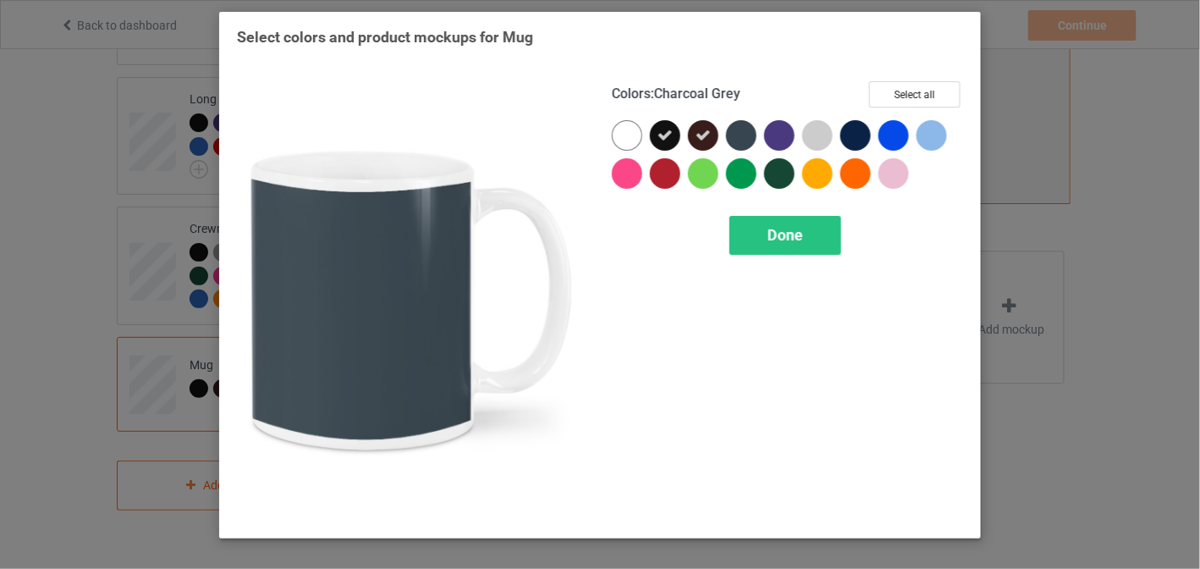
click at [733, 132] on div at bounding box center [741, 135] width 30 height 30
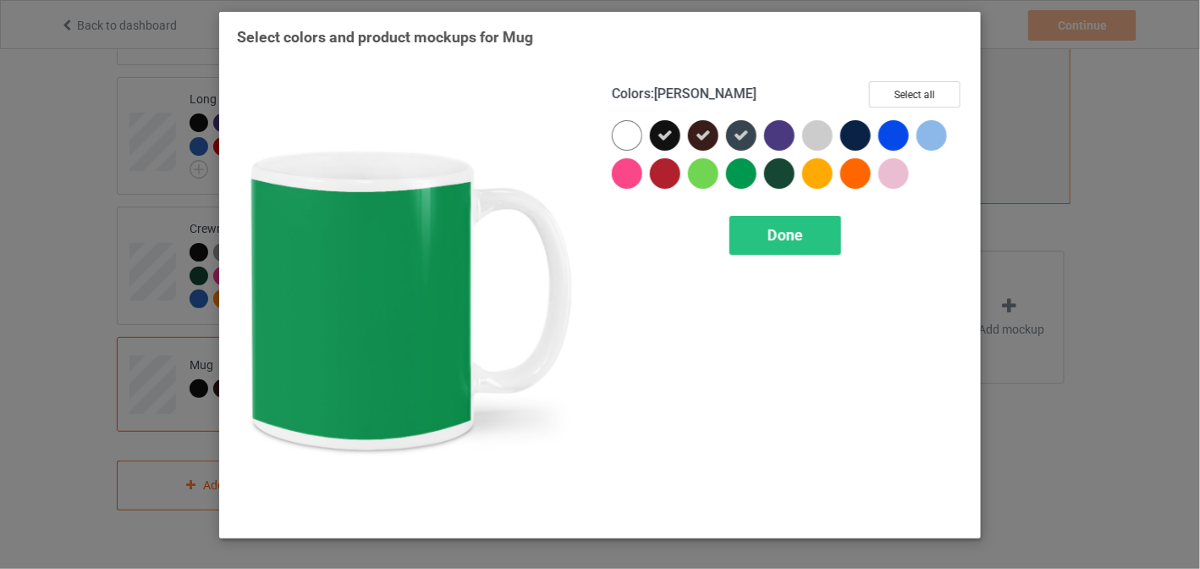
drag, startPoint x: 764, startPoint y: 173, endPoint x: 770, endPoint y: 160, distance: 14.0
click at [768, 169] on div at bounding box center [779, 173] width 30 height 30
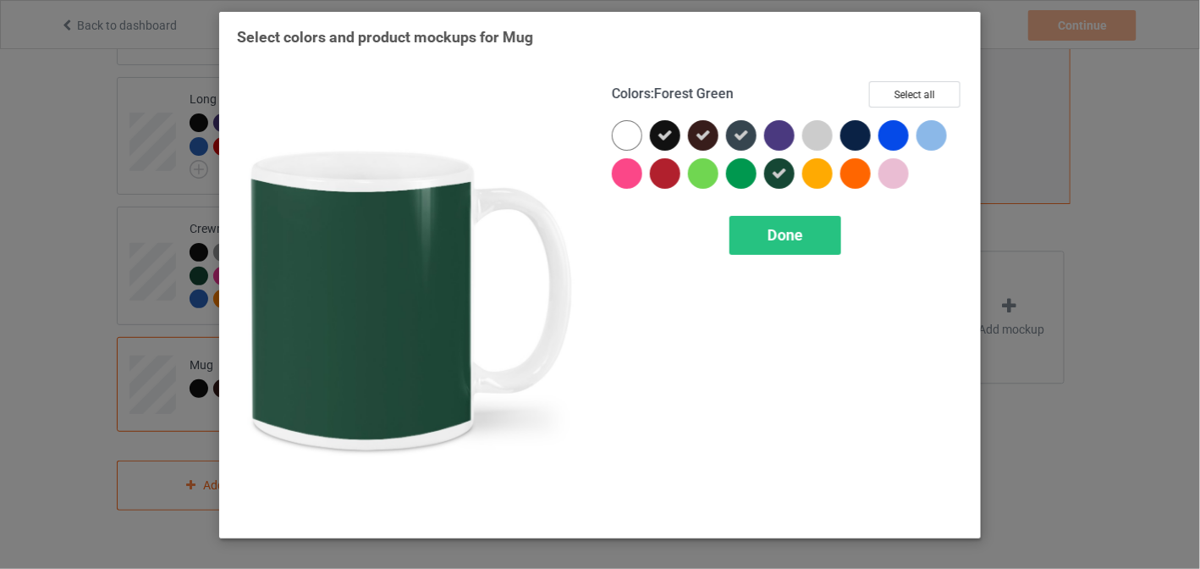
click at [775, 139] on div at bounding box center [779, 135] width 30 height 30
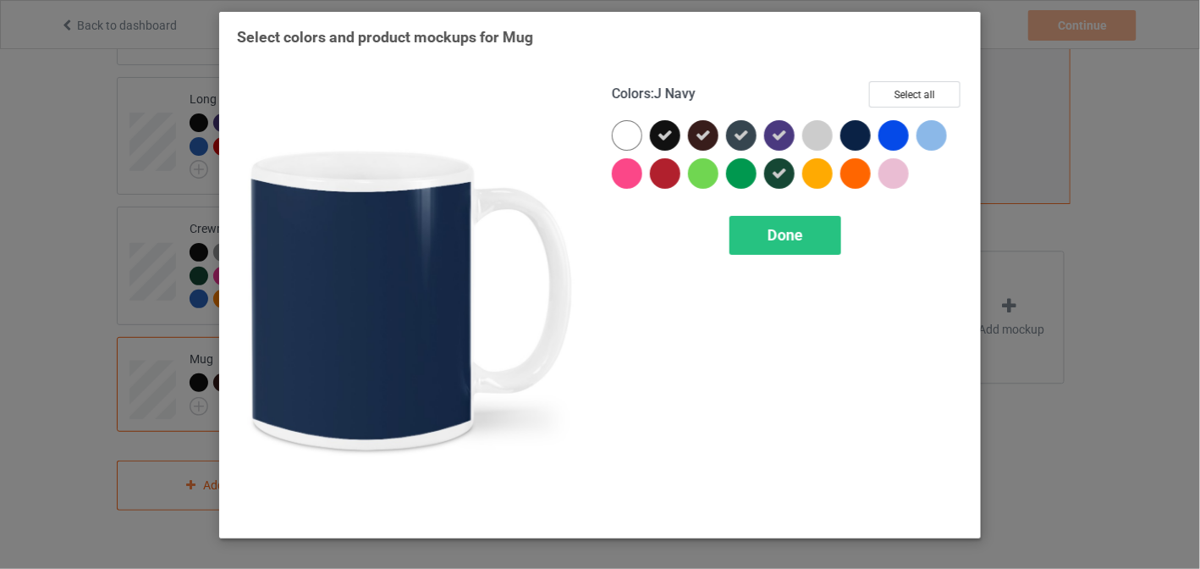
drag, startPoint x: 843, startPoint y: 137, endPoint x: 894, endPoint y: 136, distance: 50.8
click at [851, 137] on div at bounding box center [855, 135] width 30 height 30
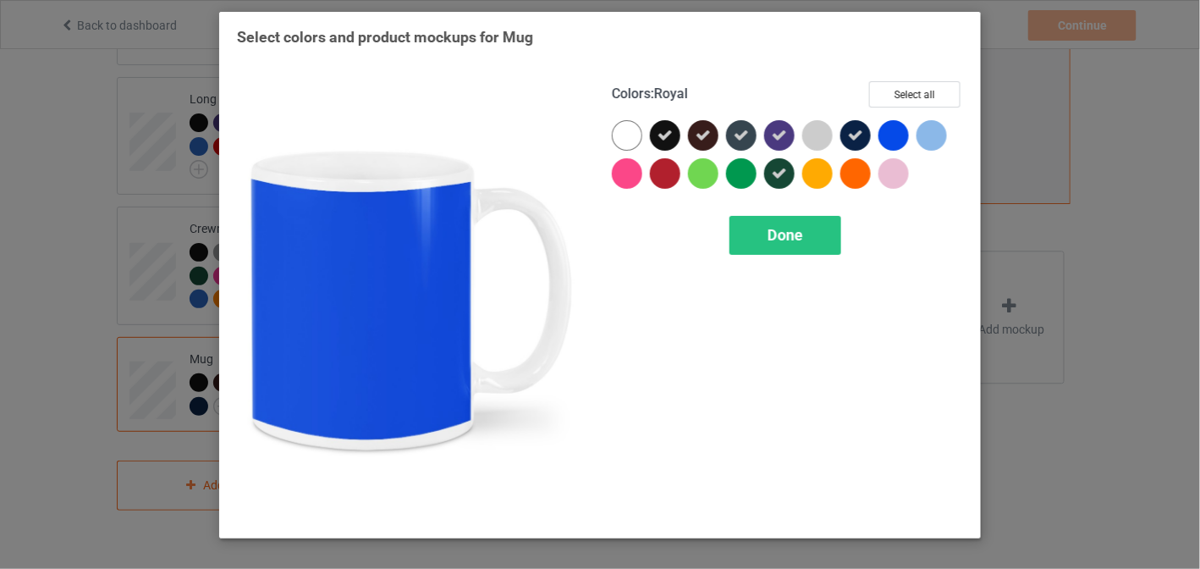
click at [894, 136] on div at bounding box center [894, 135] width 30 height 30
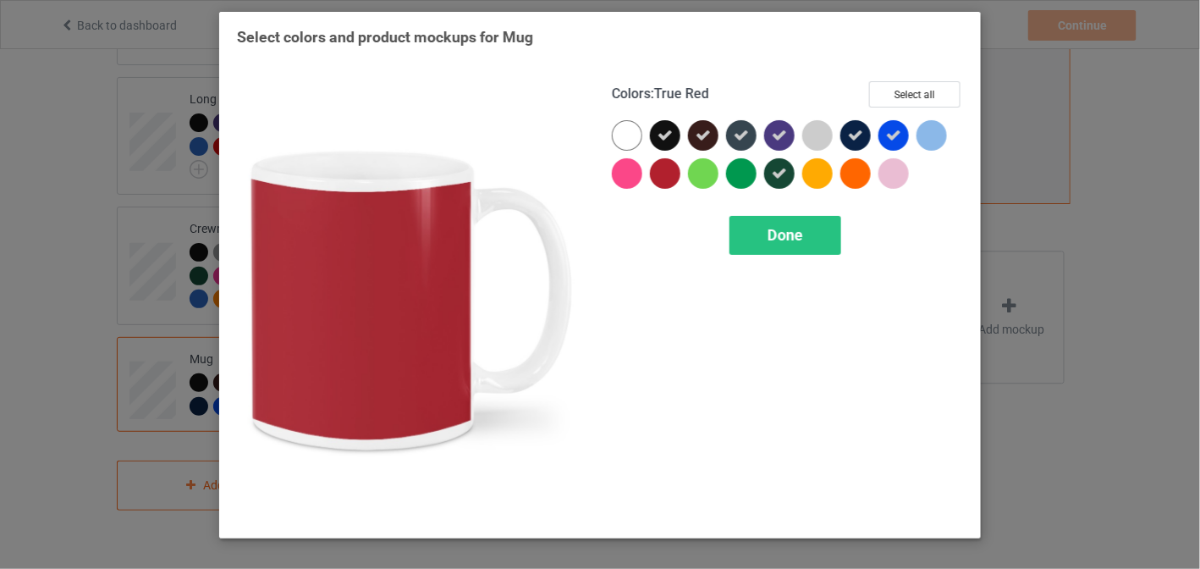
drag, startPoint x: 675, startPoint y: 179, endPoint x: 699, endPoint y: 176, distance: 24.8
click at [681, 179] on div at bounding box center [669, 177] width 38 height 38
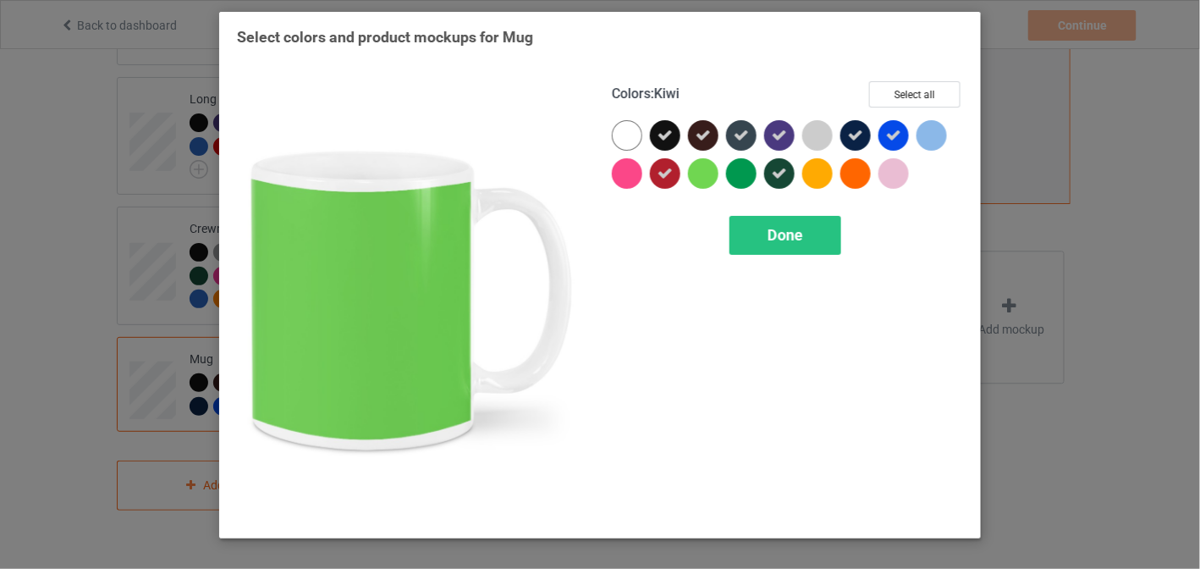
drag, startPoint x: 703, startPoint y: 176, endPoint x: 736, endPoint y: 176, distance: 33.0
click at [703, 176] on div at bounding box center [703, 173] width 30 height 30
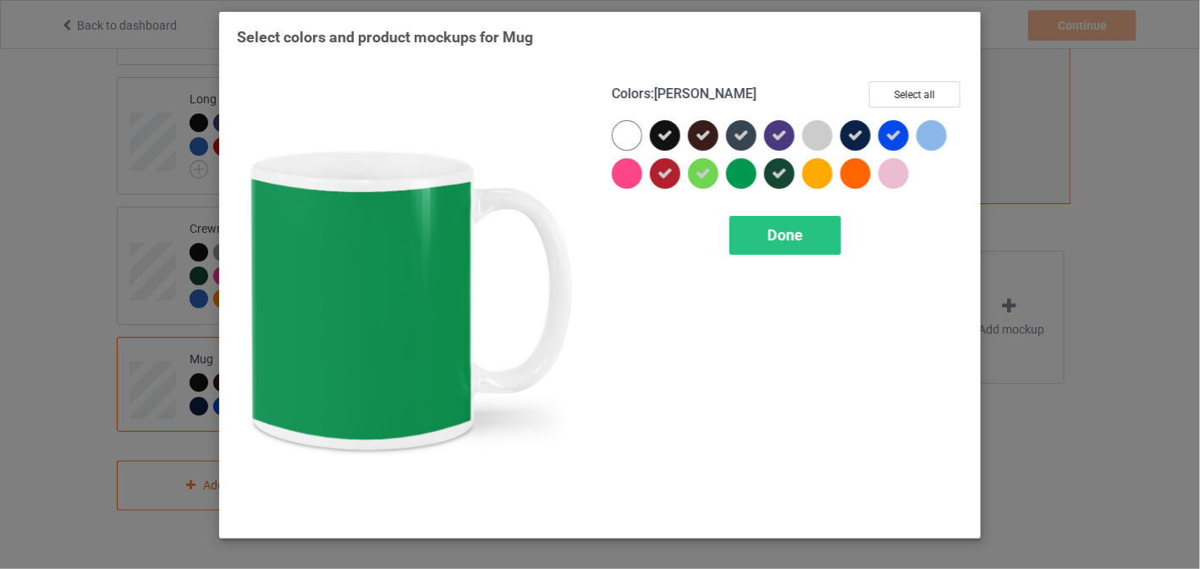
click at [736, 176] on div at bounding box center [741, 173] width 30 height 30
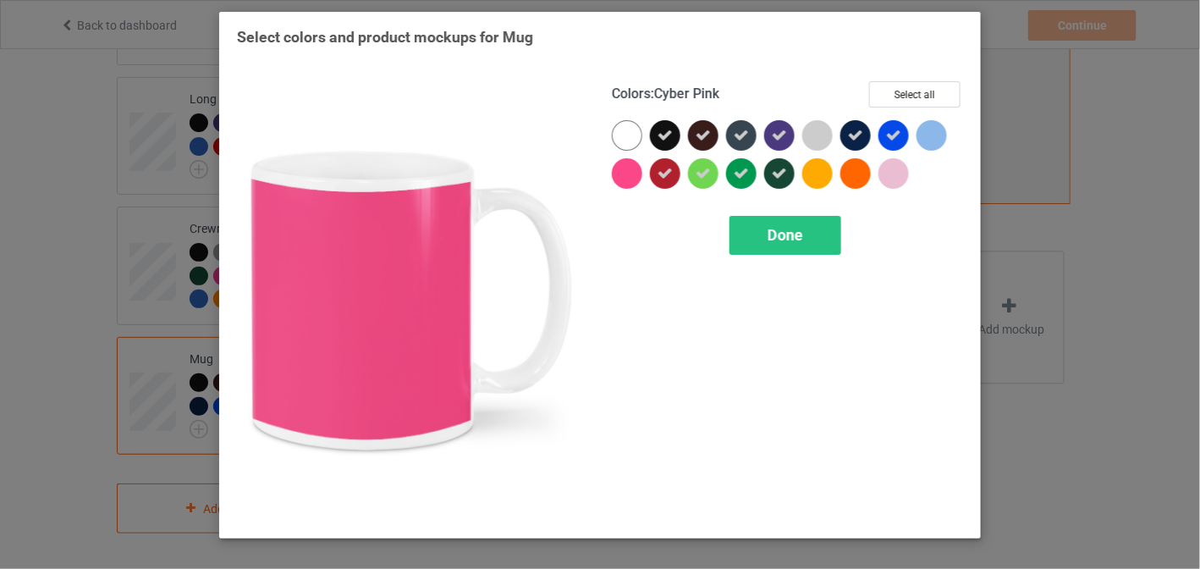
drag, startPoint x: 628, startPoint y: 177, endPoint x: 810, endPoint y: 201, distance: 183.5
click at [636, 177] on div at bounding box center [627, 173] width 30 height 30
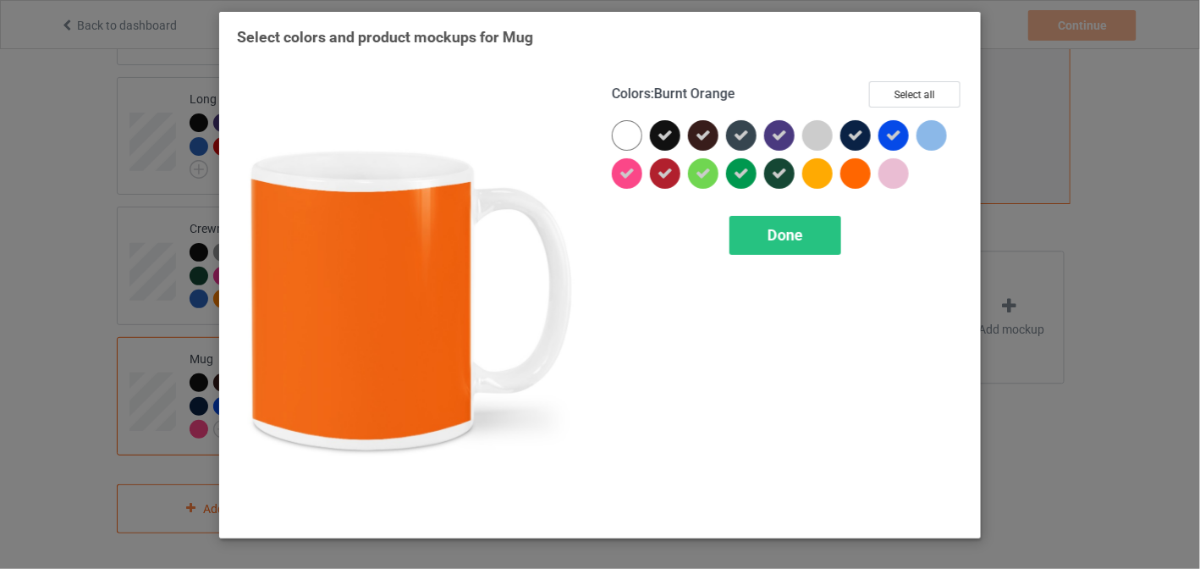
click at [857, 184] on div at bounding box center [855, 173] width 30 height 30
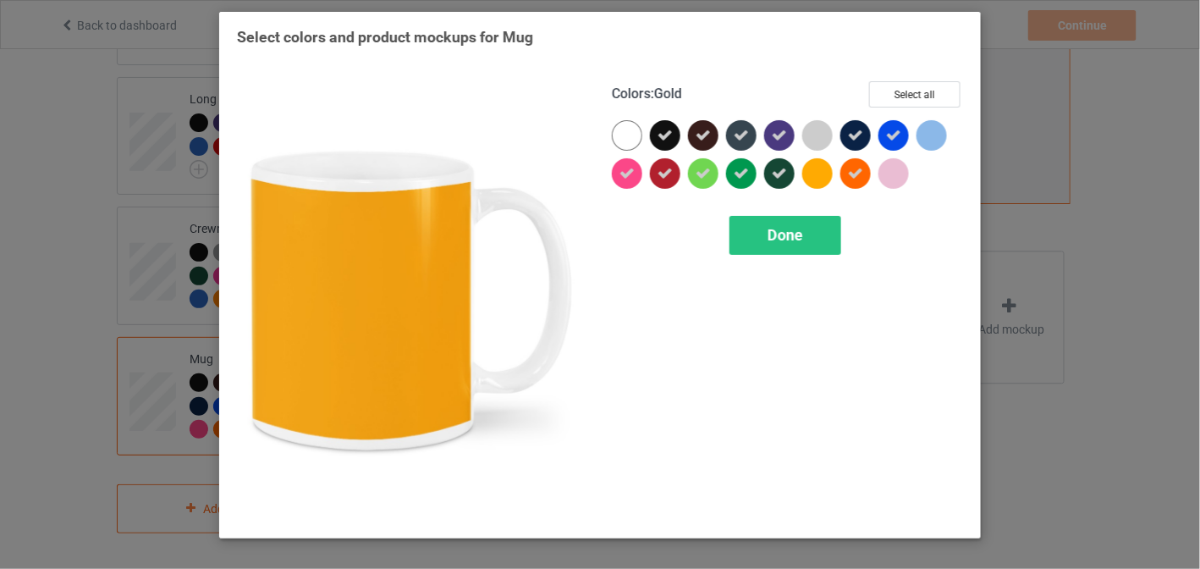
click at [825, 178] on div at bounding box center [817, 173] width 30 height 30
click at [810, 223] on div "Done" at bounding box center [786, 235] width 112 height 39
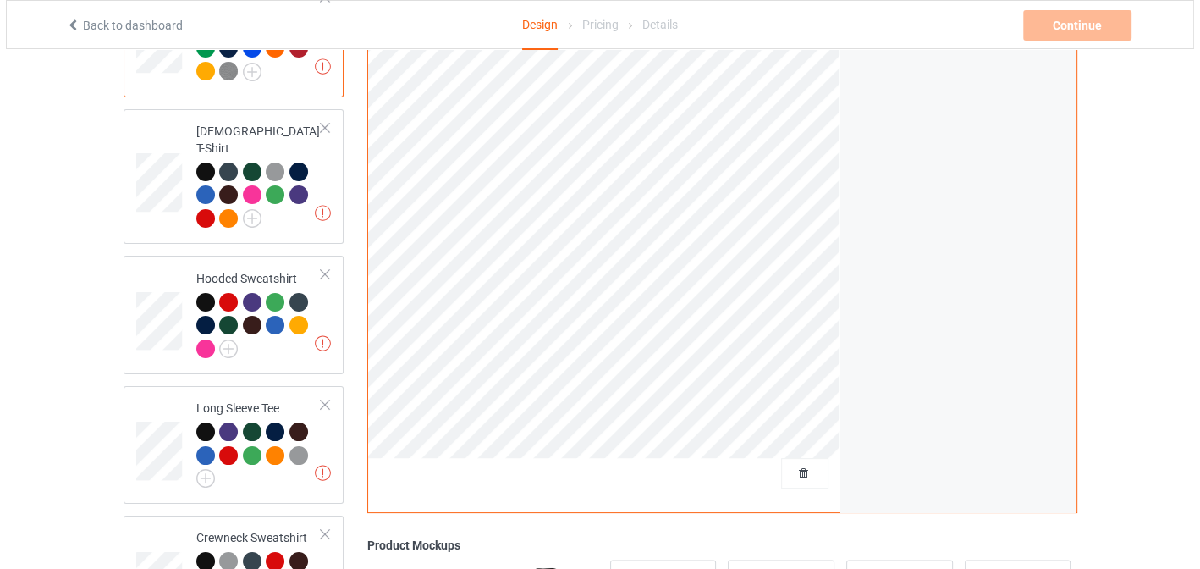
scroll to position [422, 0]
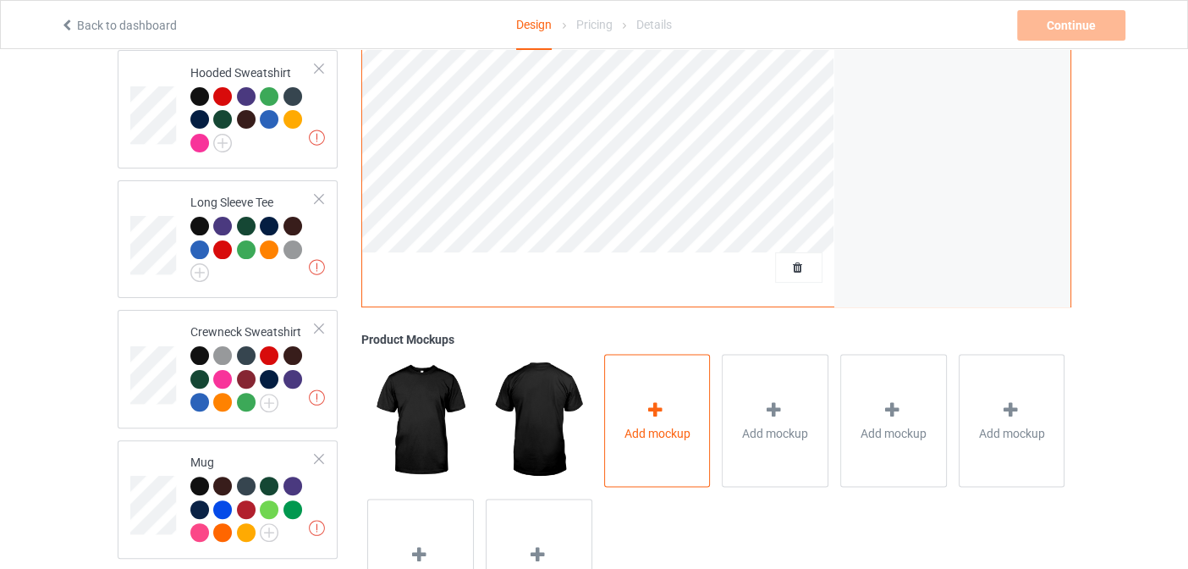
click at [636, 391] on div "Add mockup" at bounding box center [657, 420] width 107 height 133
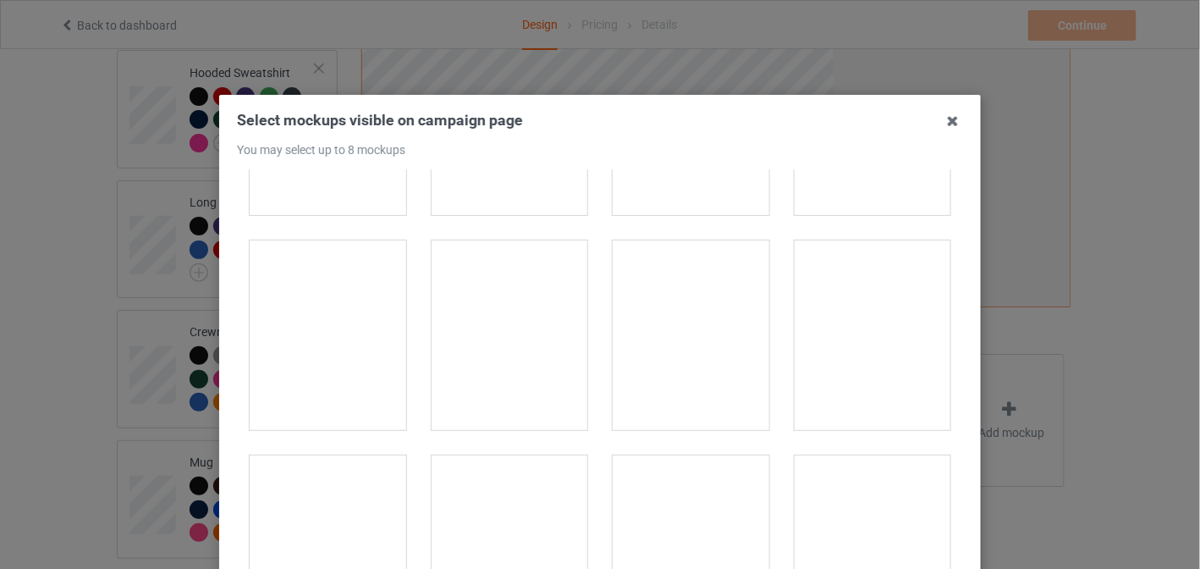
scroll to position [5248, 0]
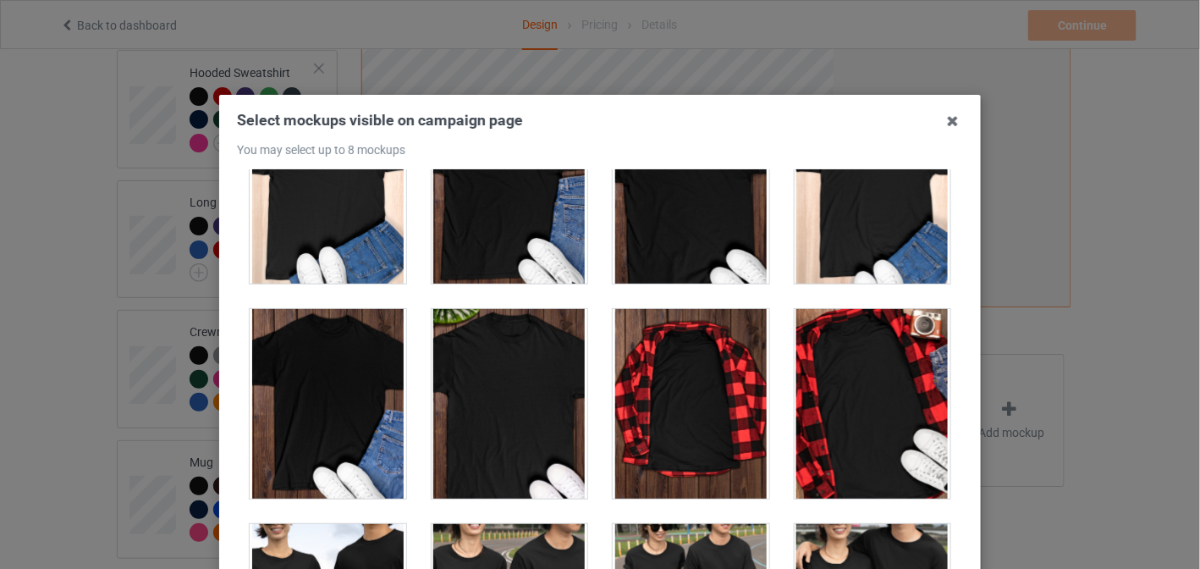
click at [535, 391] on div at bounding box center [510, 404] width 157 height 190
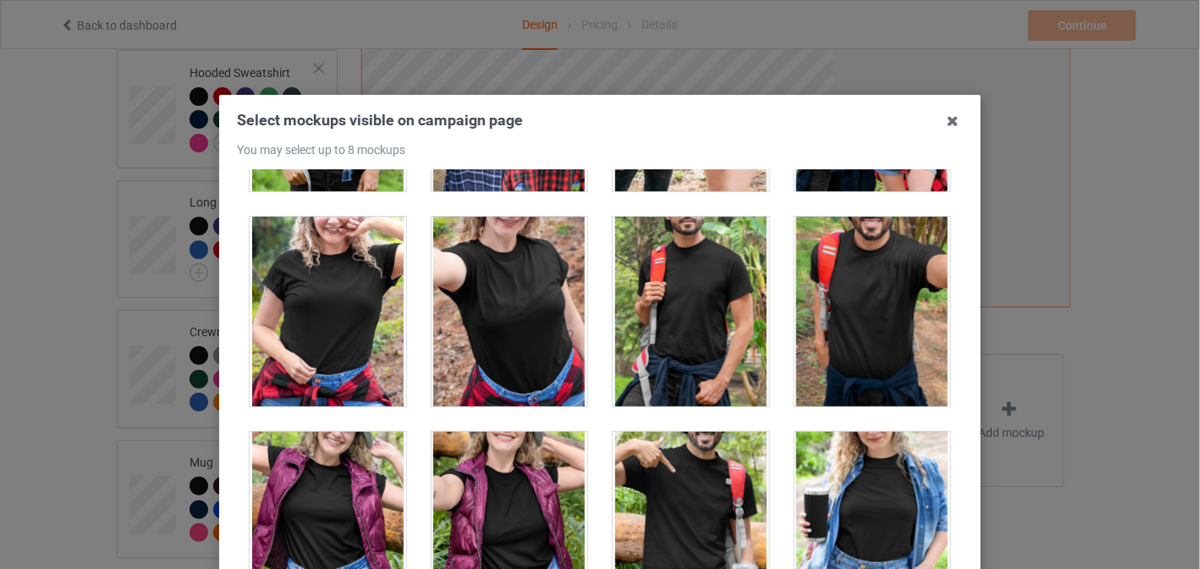
scroll to position [19213, 0]
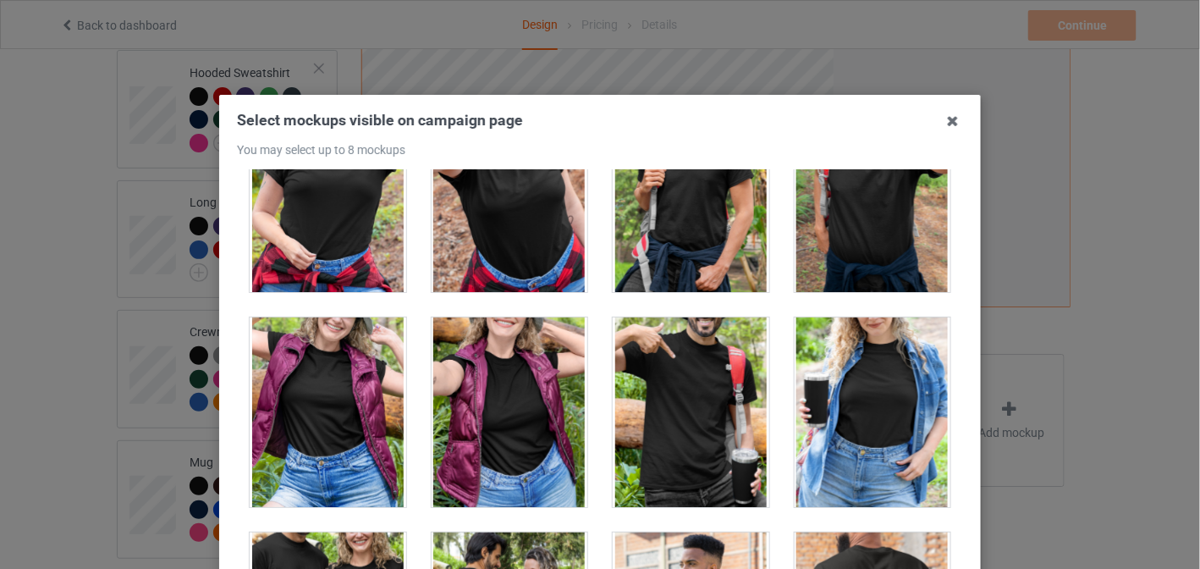
click at [631, 383] on div at bounding box center [691, 412] width 157 height 190
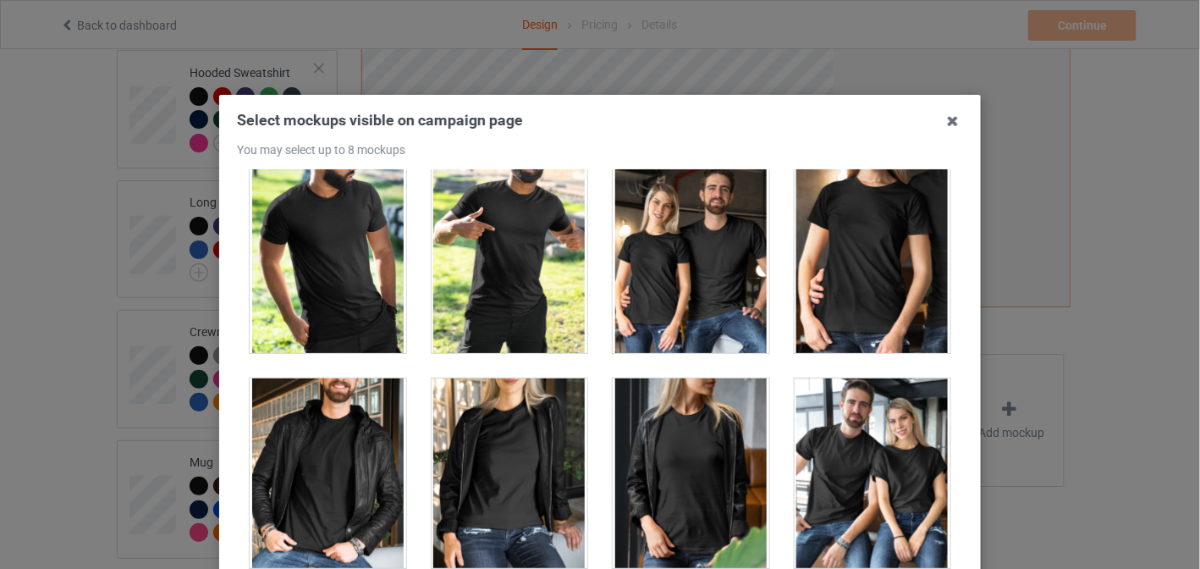
scroll to position [20397, 0]
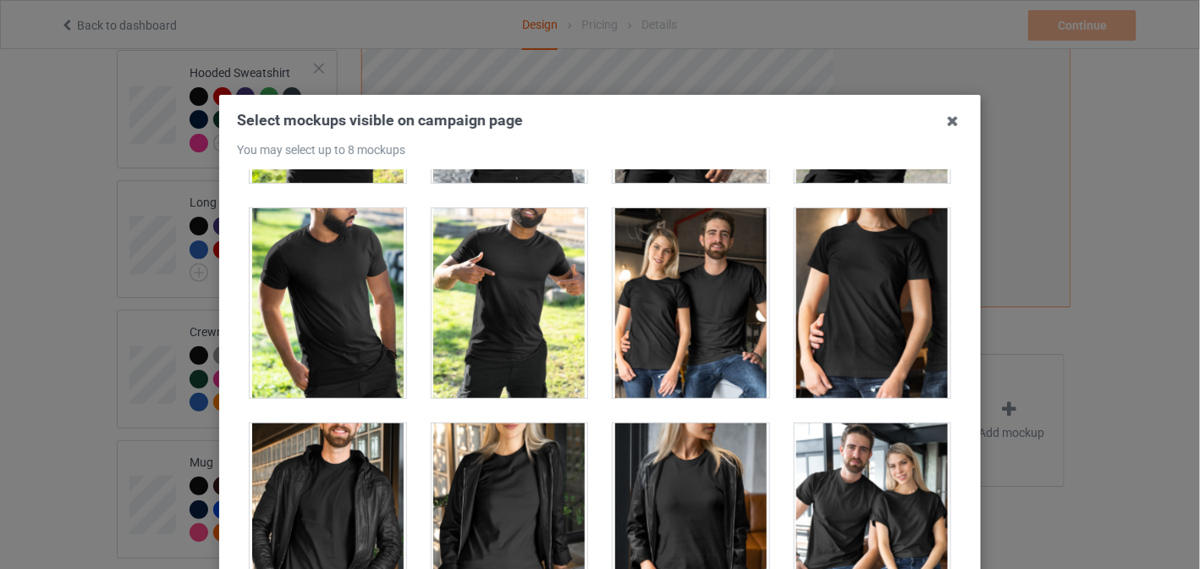
click at [704, 313] on div at bounding box center [691, 303] width 157 height 190
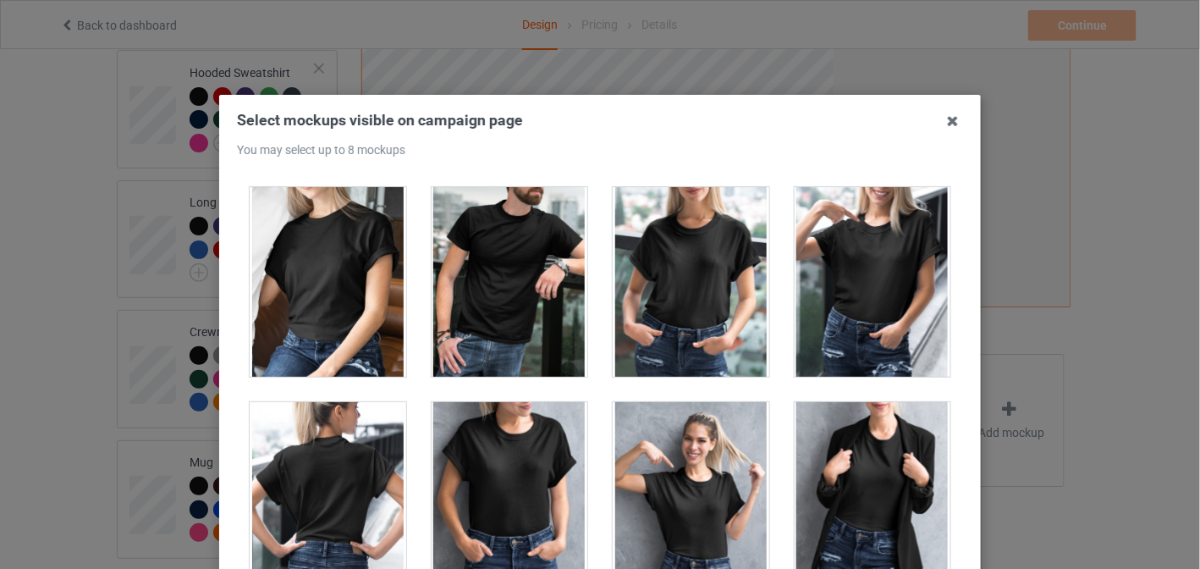
scroll to position [20821, 0]
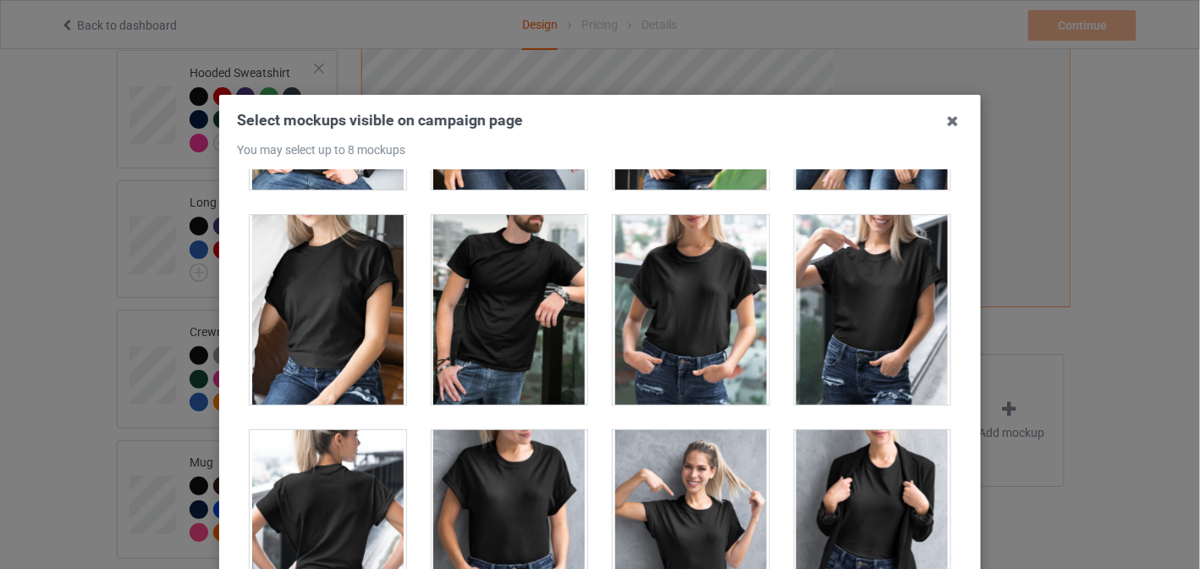
drag, startPoint x: 339, startPoint y: 289, endPoint x: 352, endPoint y: 294, distance: 14.2
click at [339, 289] on div at bounding box center [328, 310] width 157 height 190
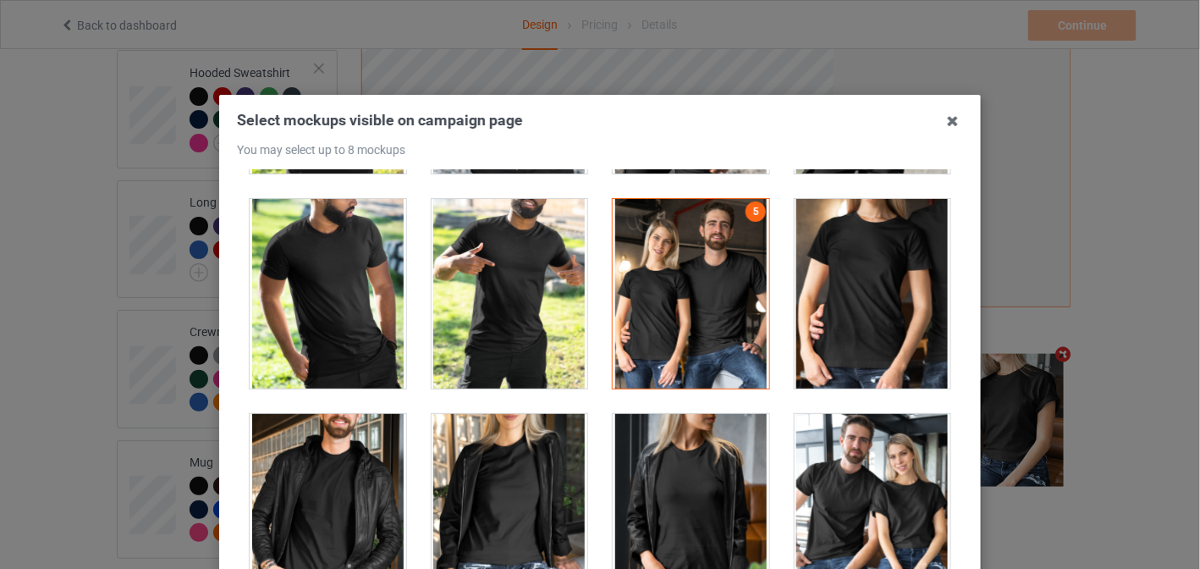
scroll to position [20153, 0]
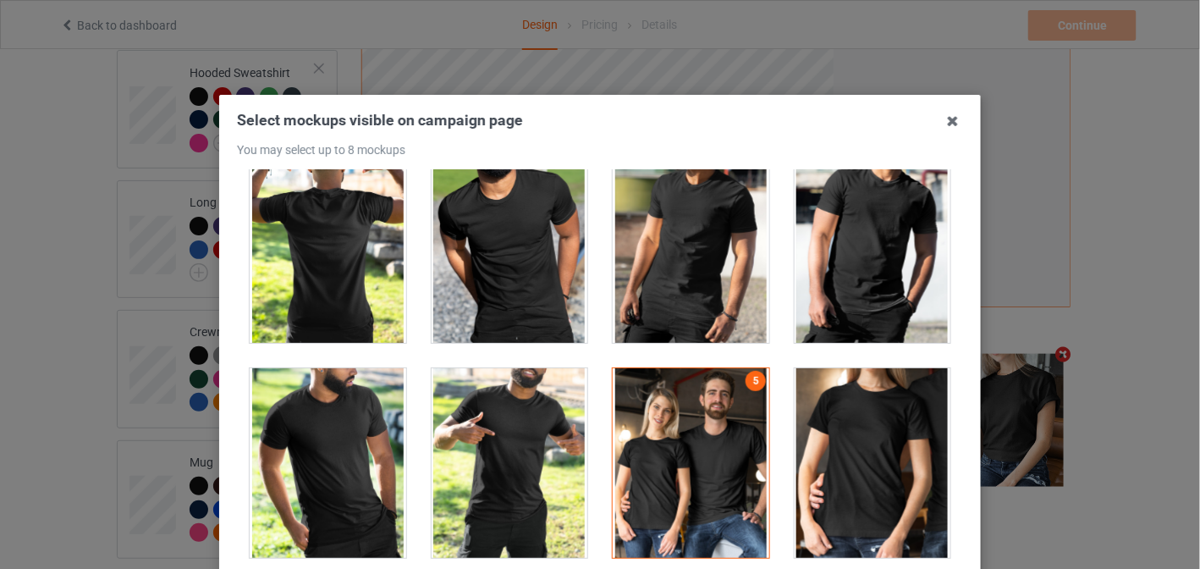
click at [735, 433] on div at bounding box center [691, 463] width 157 height 190
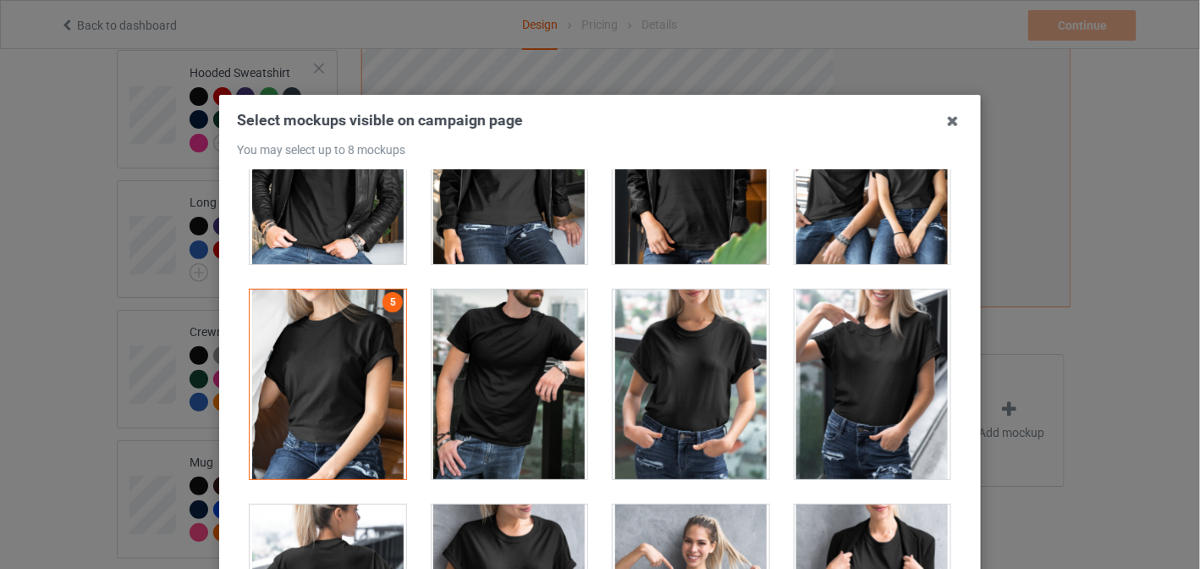
scroll to position [20576, 0]
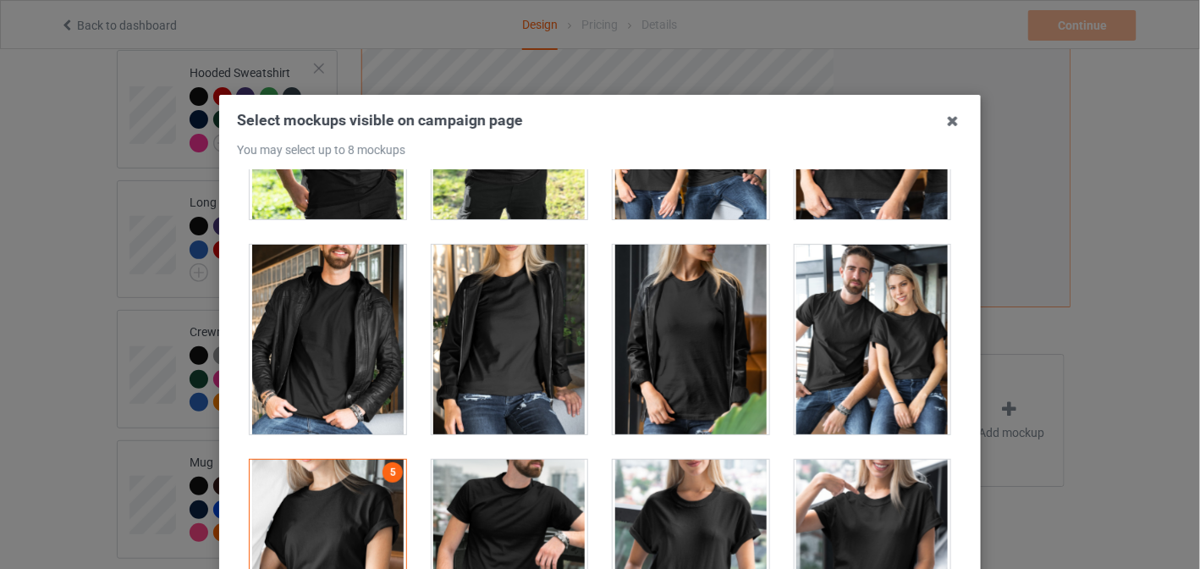
click at [501, 466] on div at bounding box center [510, 555] width 157 height 190
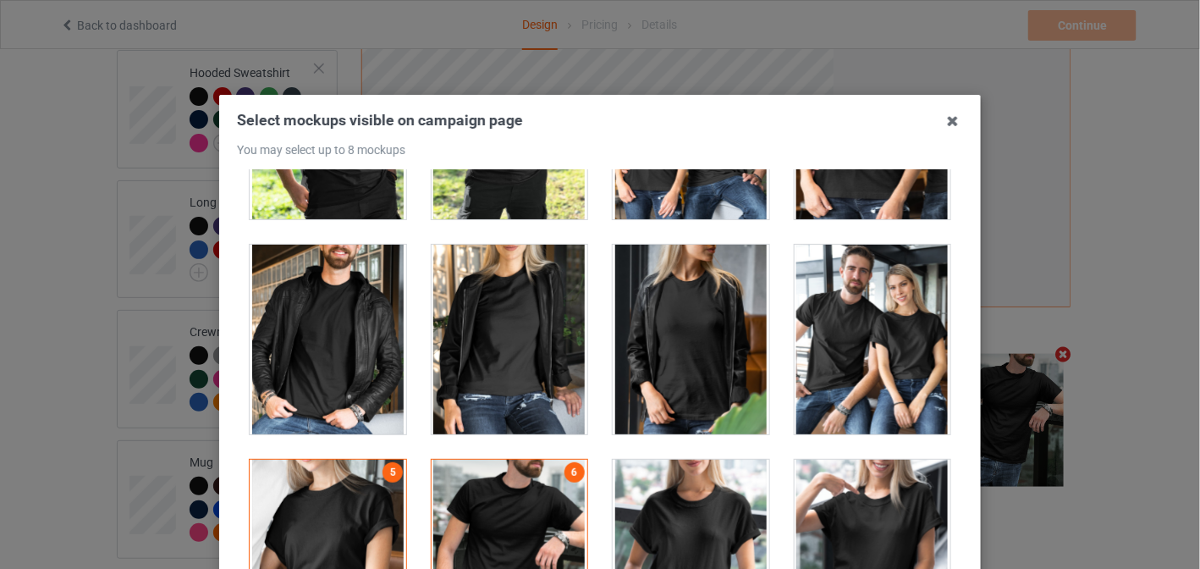
click at [534, 460] on div at bounding box center [510, 555] width 157 height 190
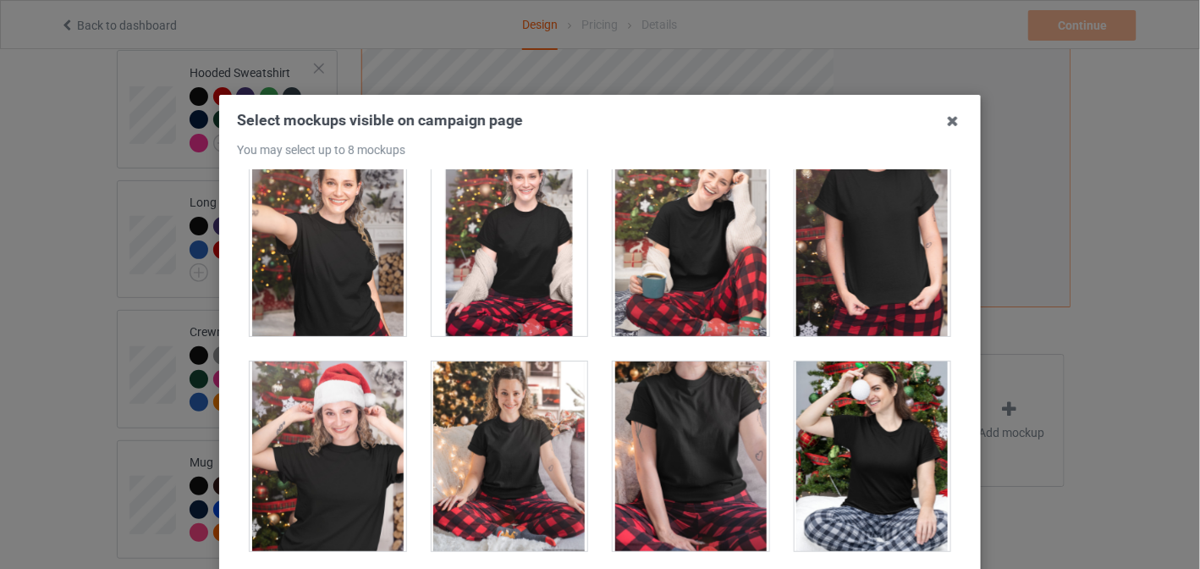
scroll to position [17445, 0]
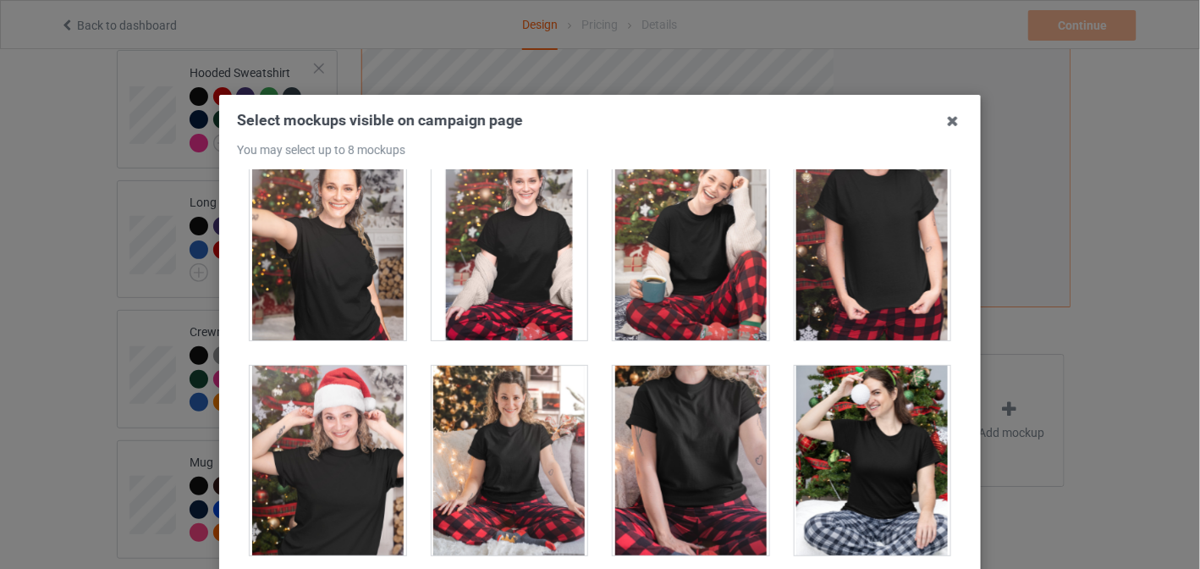
click at [650, 419] on div at bounding box center [691, 461] width 157 height 190
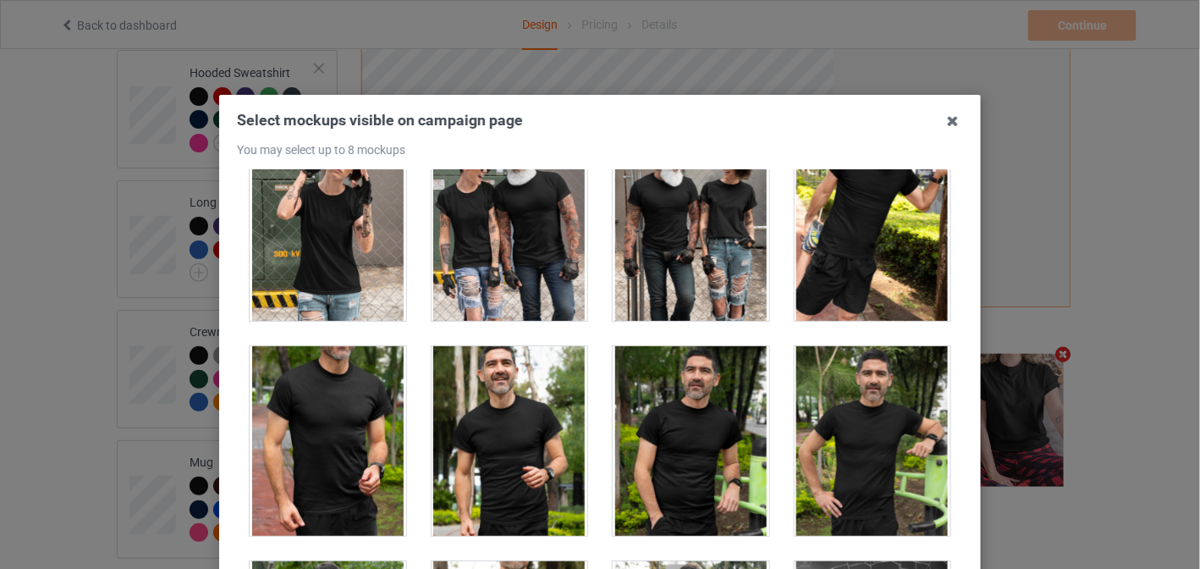
scroll to position [16090, 0]
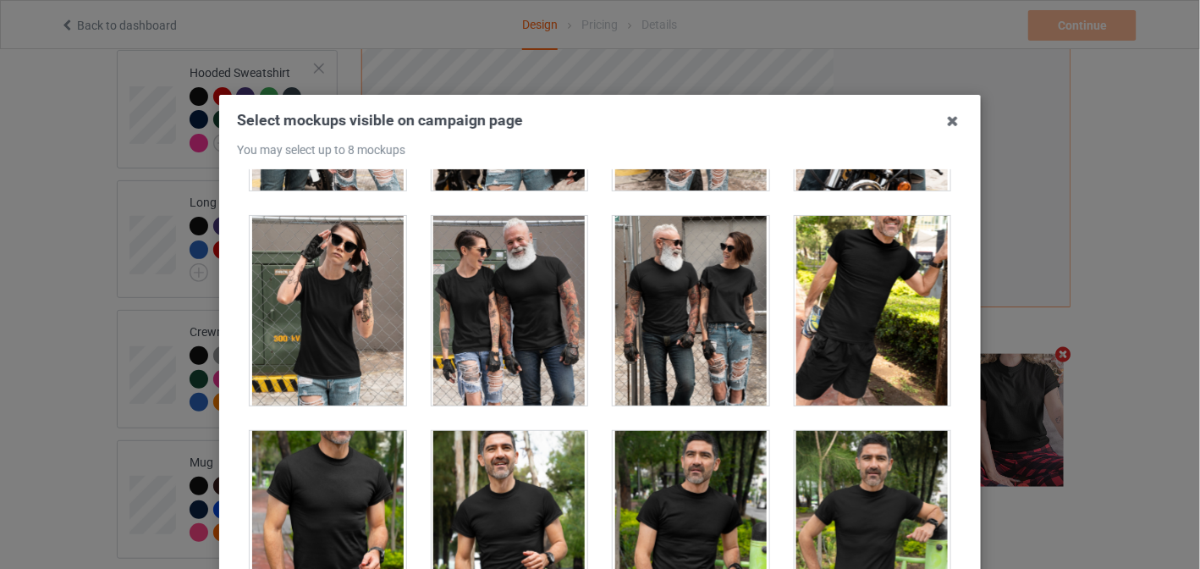
click at [263, 481] on div at bounding box center [328, 526] width 157 height 190
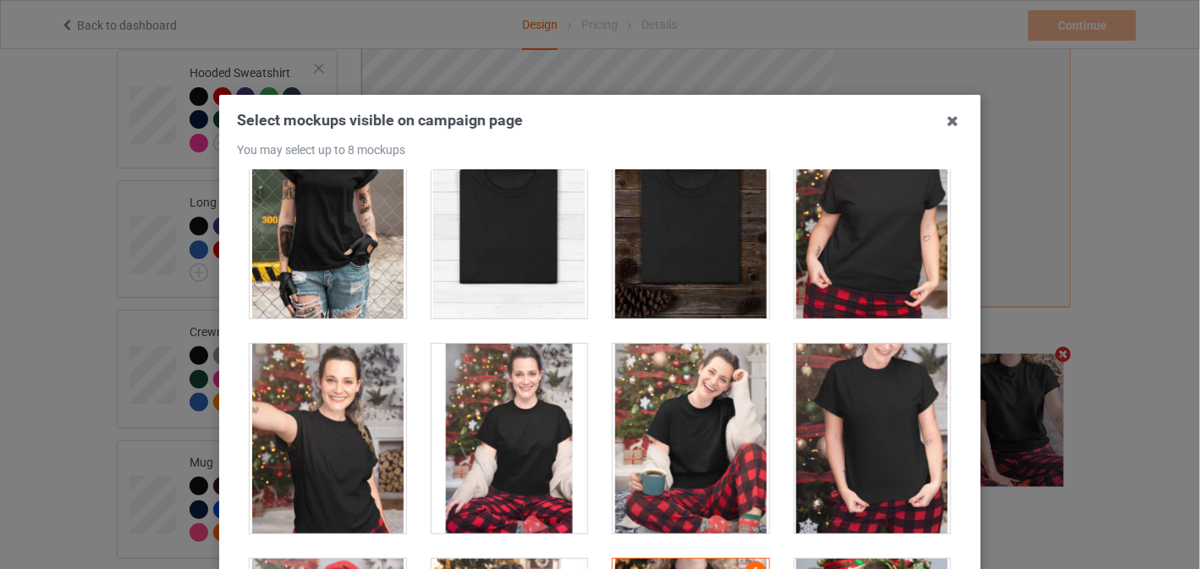
scroll to position [17276, 0]
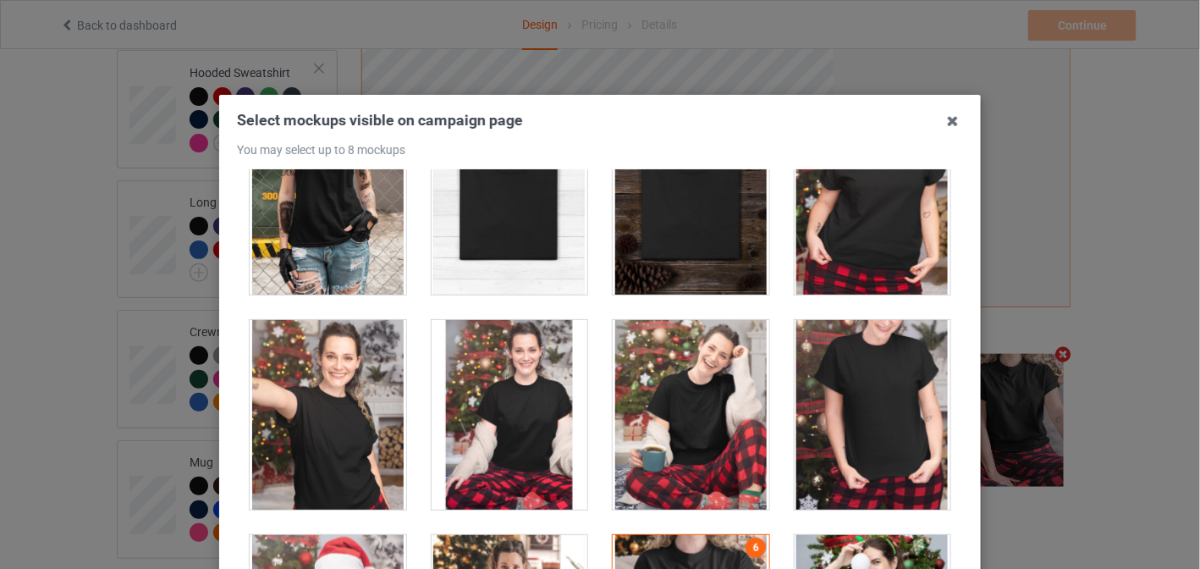
click at [743, 355] on div at bounding box center [691, 415] width 157 height 190
click at [740, 352] on div at bounding box center [691, 415] width 157 height 190
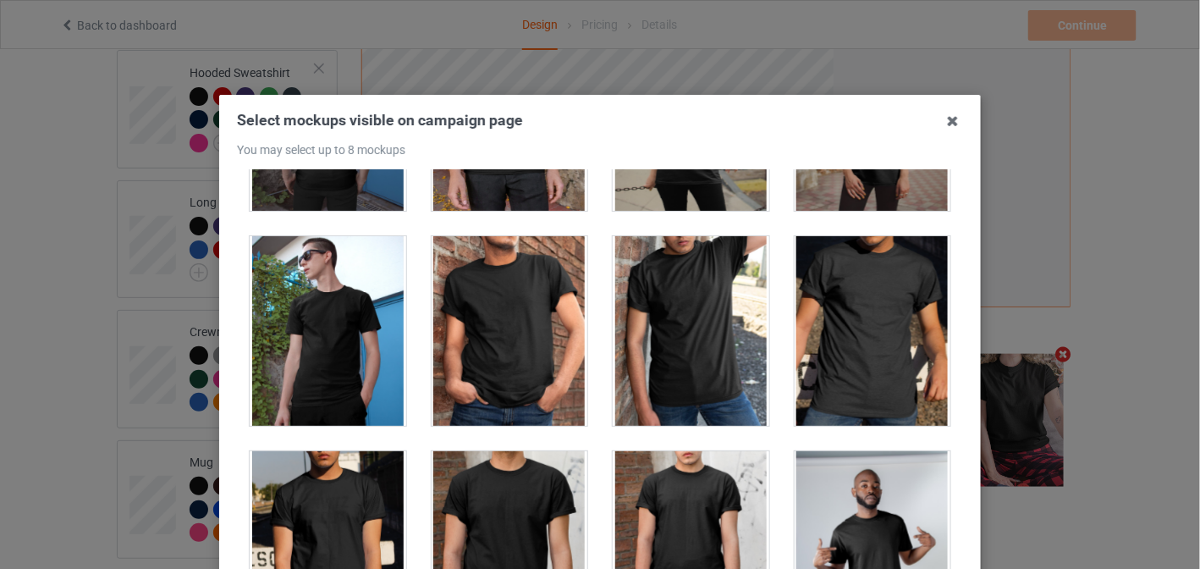
scroll to position [309, 0]
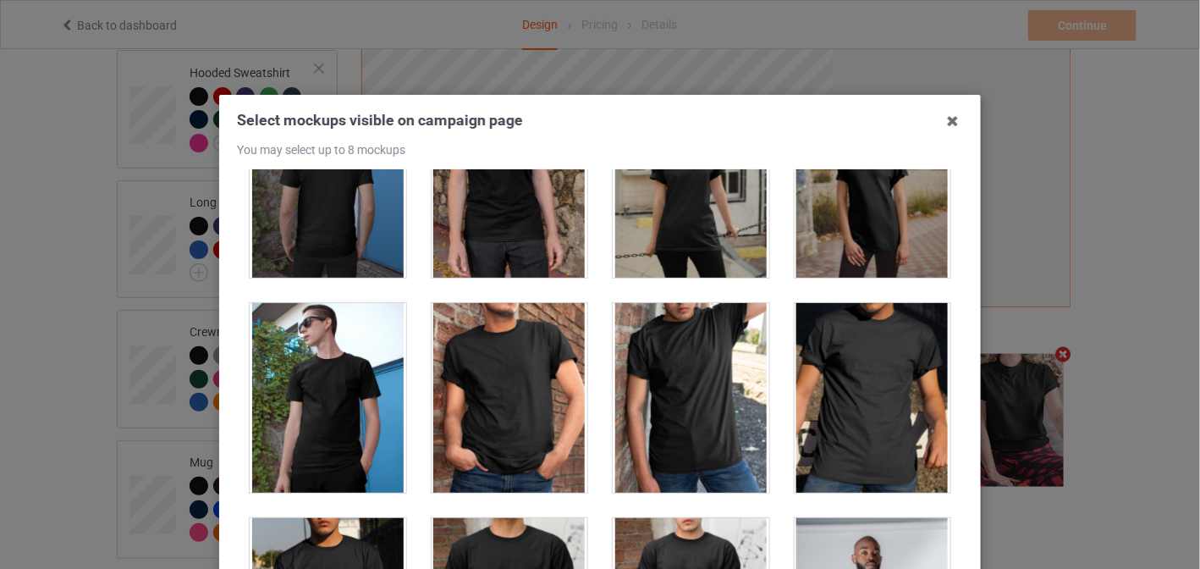
drag, startPoint x: 540, startPoint y: 366, endPoint x: 568, endPoint y: 388, distance: 36.1
click at [540, 368] on div at bounding box center [510, 398] width 157 height 190
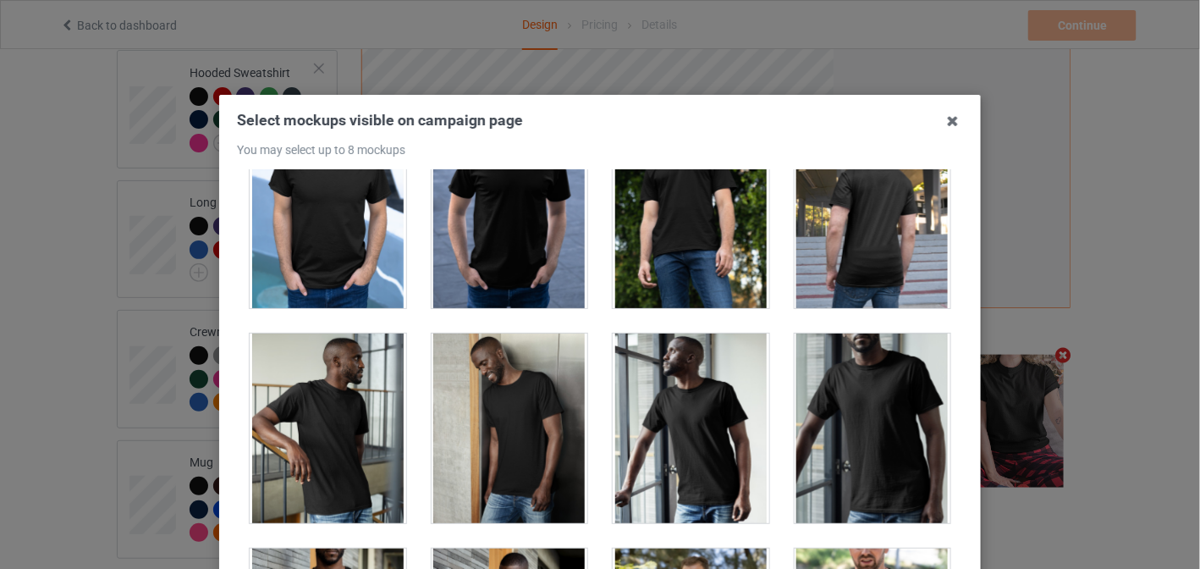
scroll to position [1579, 0]
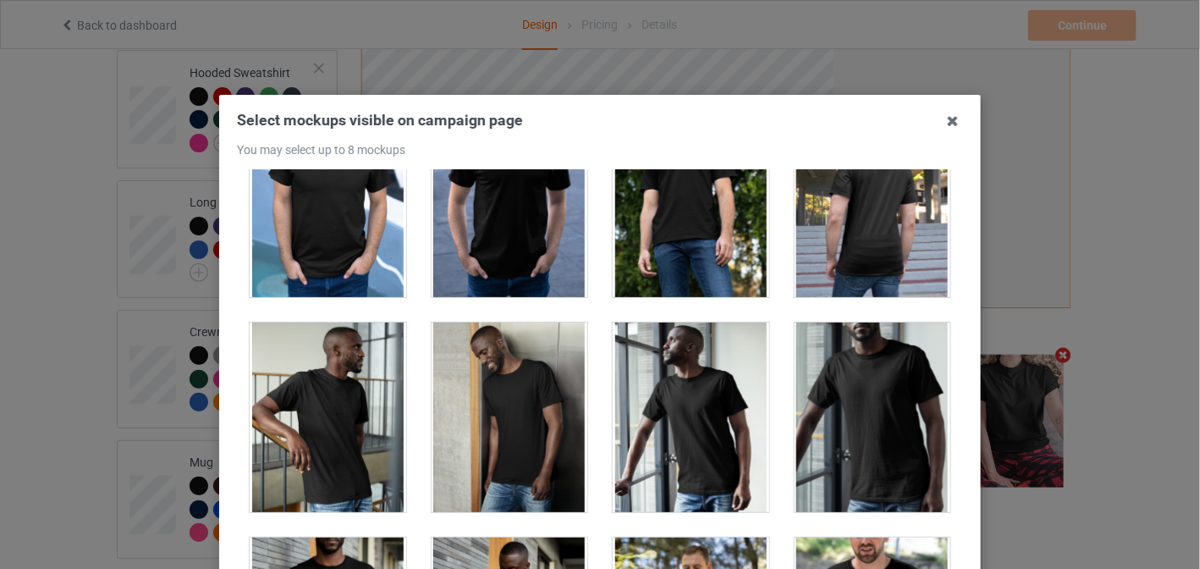
click at [462, 270] on div at bounding box center [510, 202] width 157 height 190
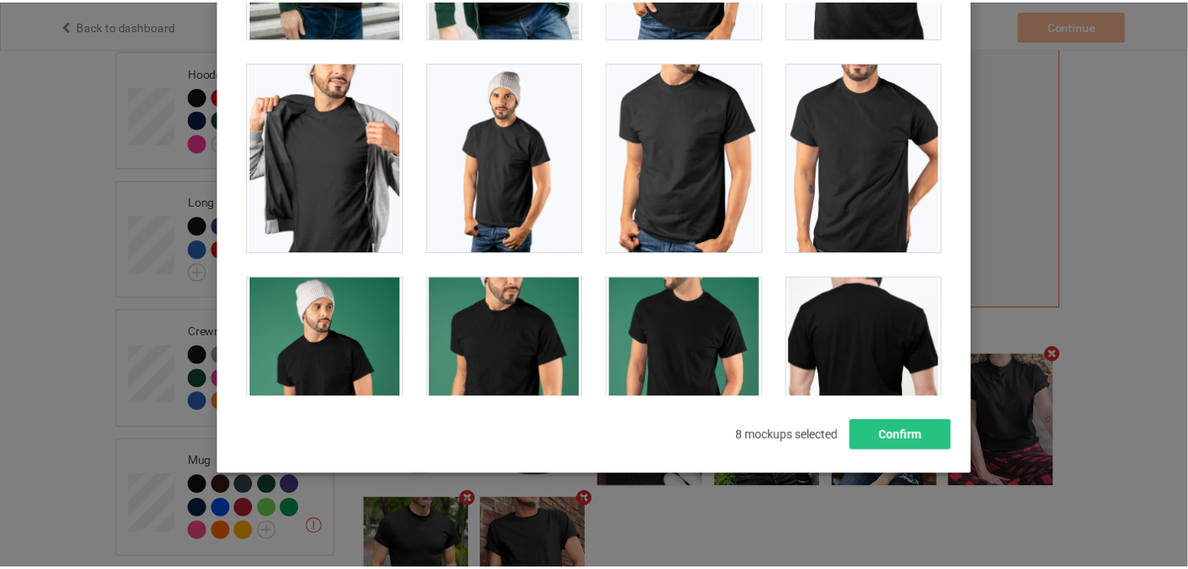
scroll to position [3441, 0]
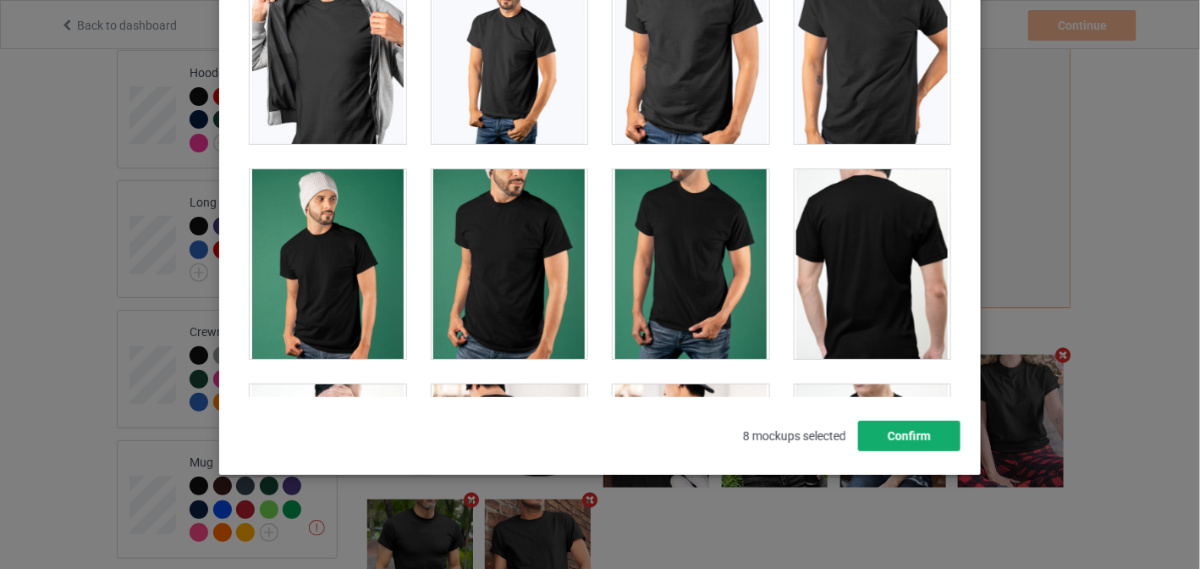
click at [891, 444] on button "Confirm" at bounding box center [909, 436] width 102 height 30
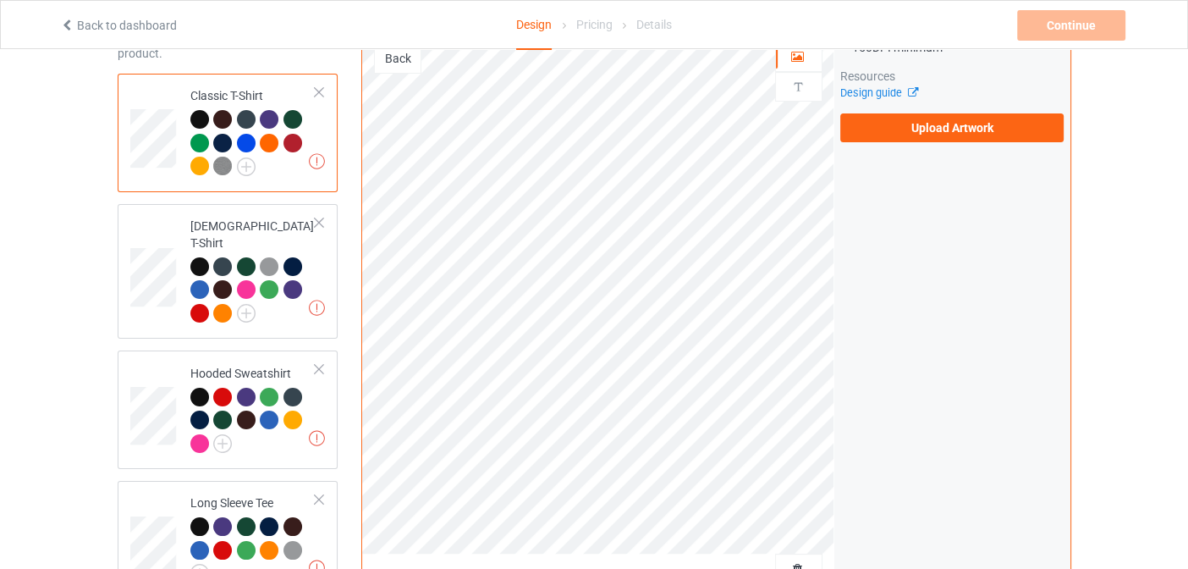
scroll to position [0, 0]
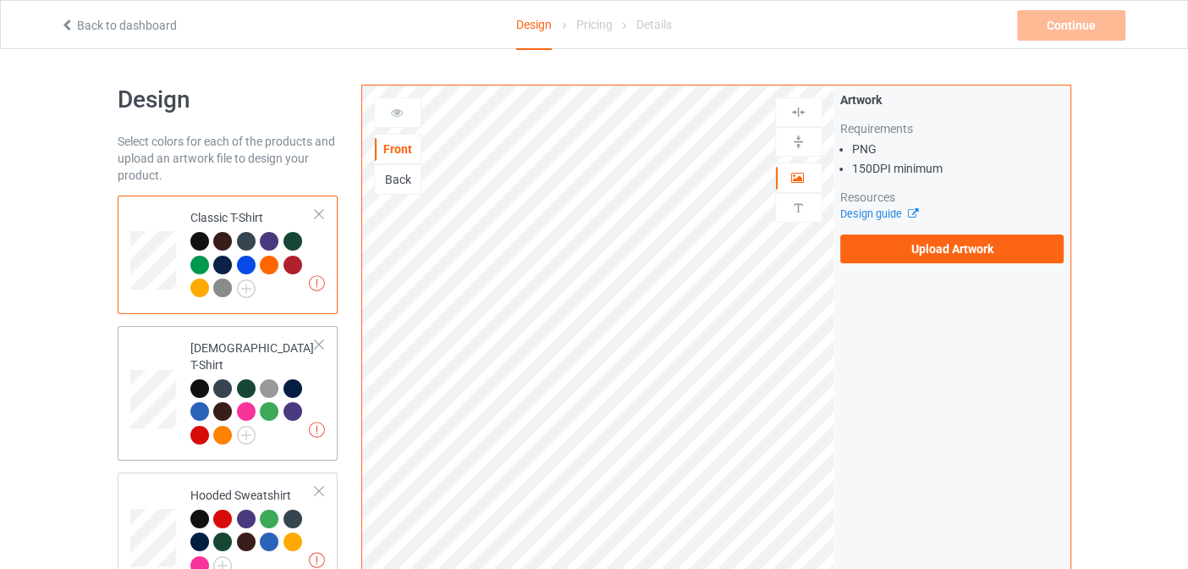
click at [236, 330] on div "Missing artworks Ladies T-Shirt" at bounding box center [228, 393] width 221 height 135
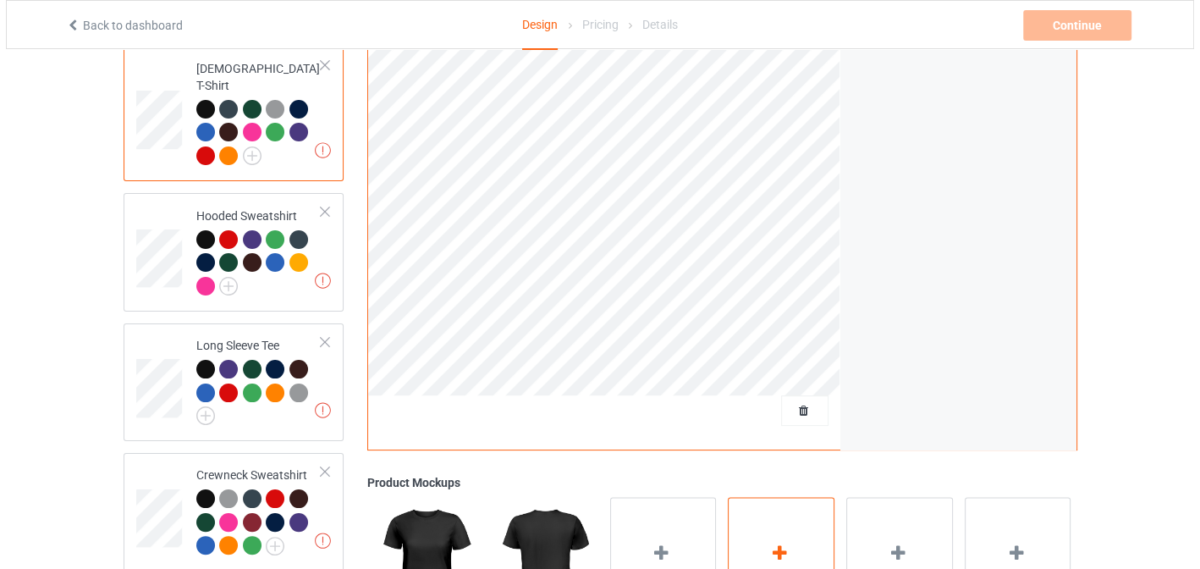
scroll to position [507, 0]
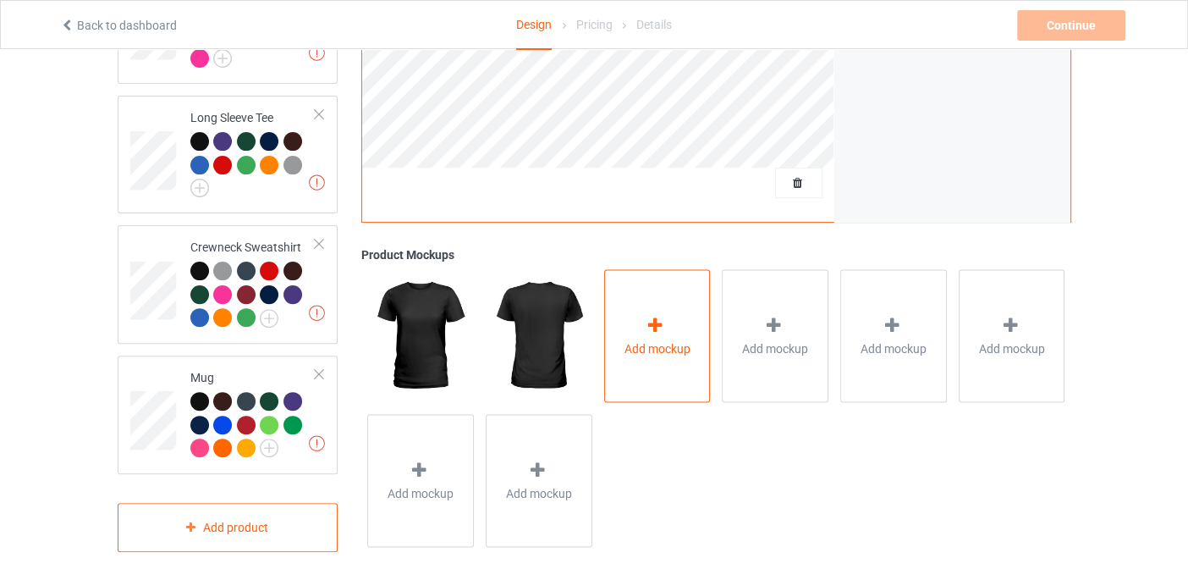
click at [688, 317] on div "Add mockup" at bounding box center [657, 335] width 107 height 133
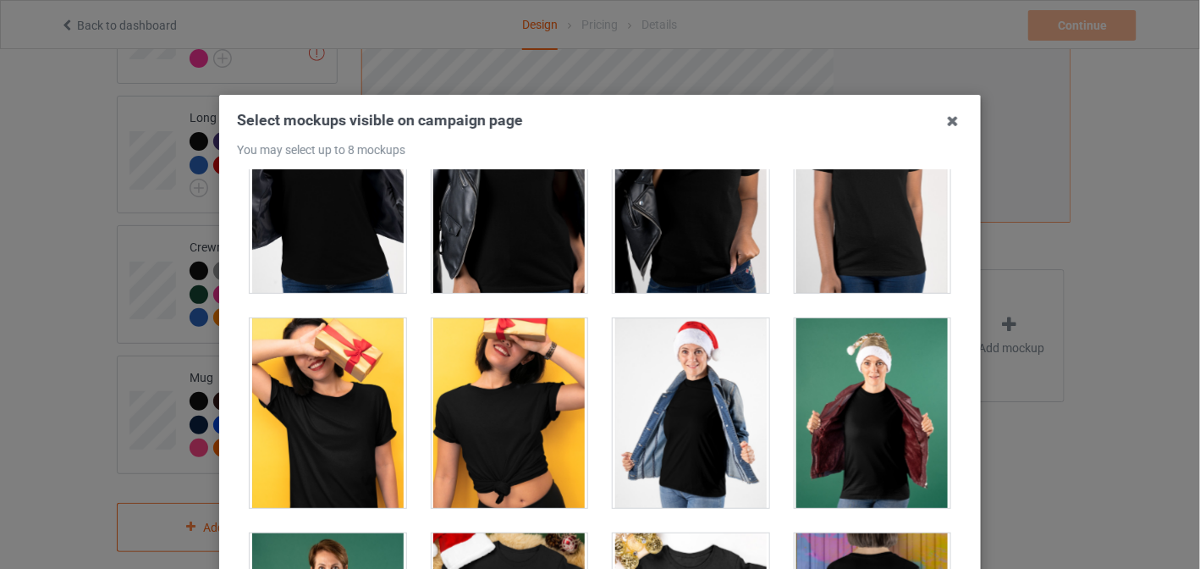
scroll to position [1638, 0]
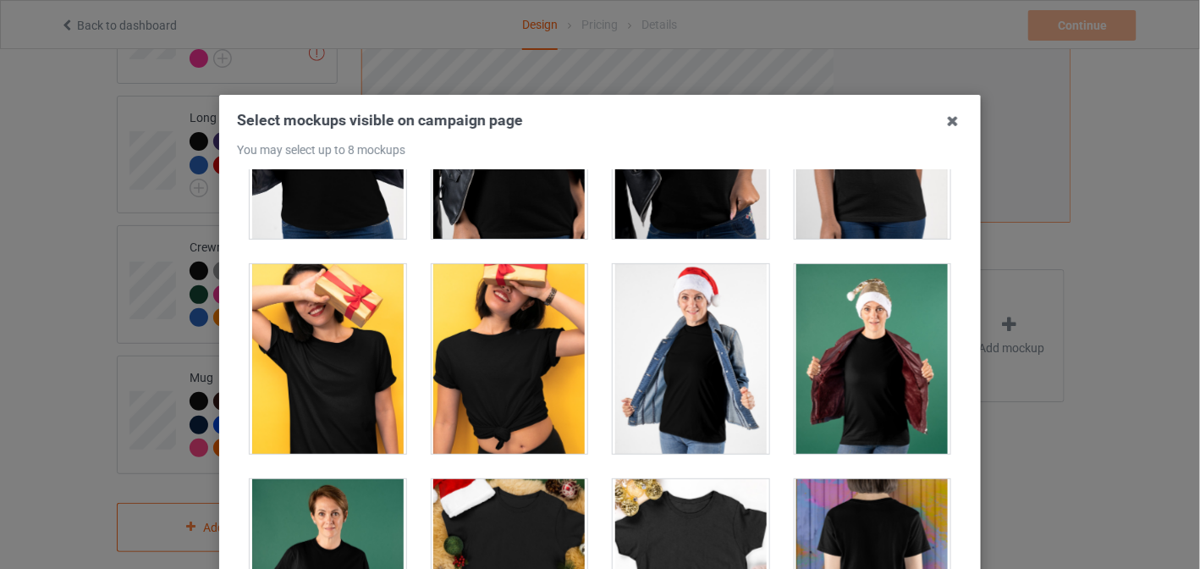
drag, startPoint x: 414, startPoint y: 330, endPoint x: 425, endPoint y: 330, distance: 11.0
click at [419, 330] on div at bounding box center [510, 358] width 182 height 215
click at [512, 339] on div at bounding box center [510, 359] width 157 height 190
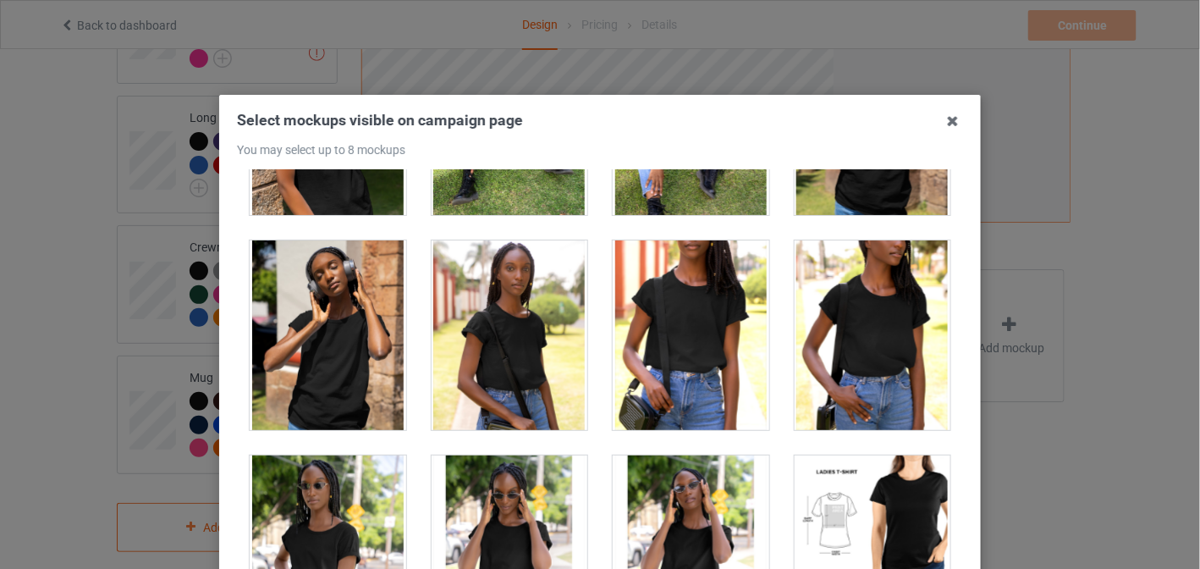
scroll to position [3661, 0]
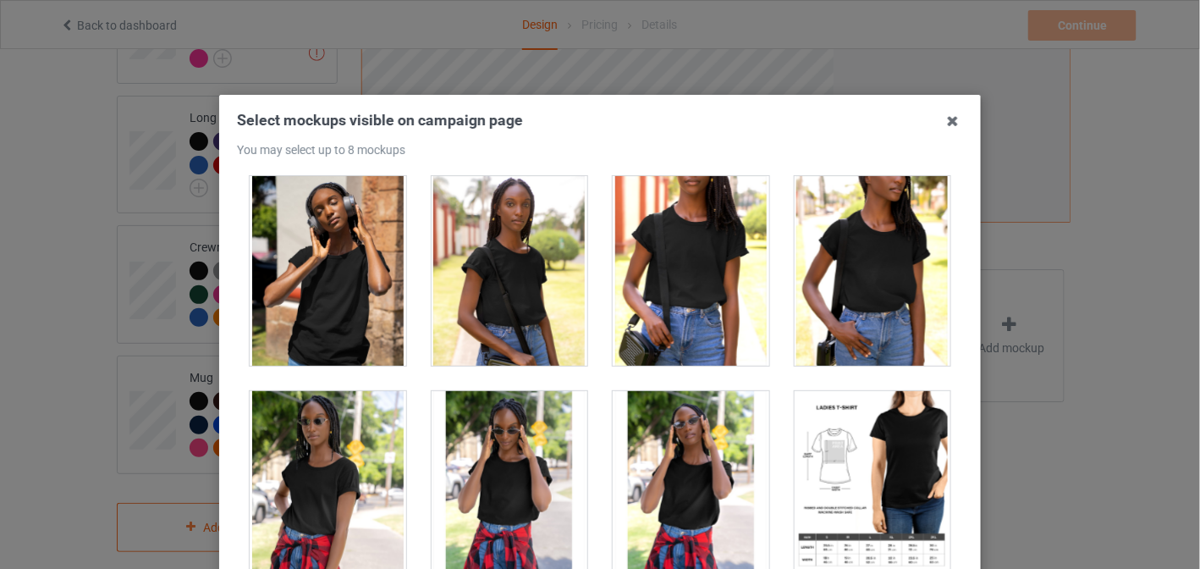
click at [897, 461] on div at bounding box center [873, 486] width 157 height 190
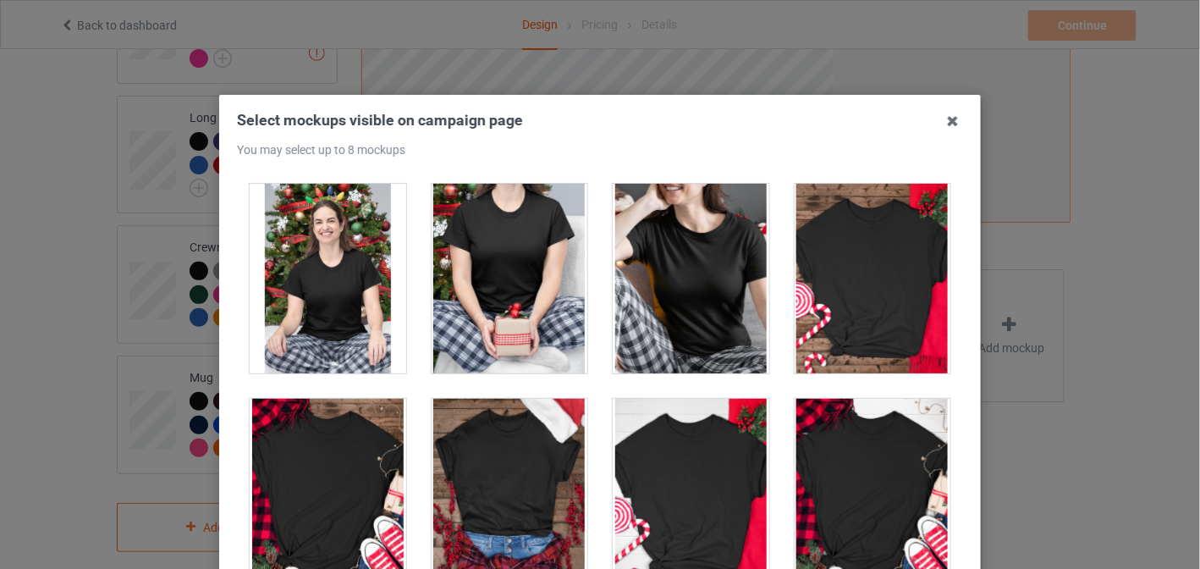
scroll to position [5326, 0]
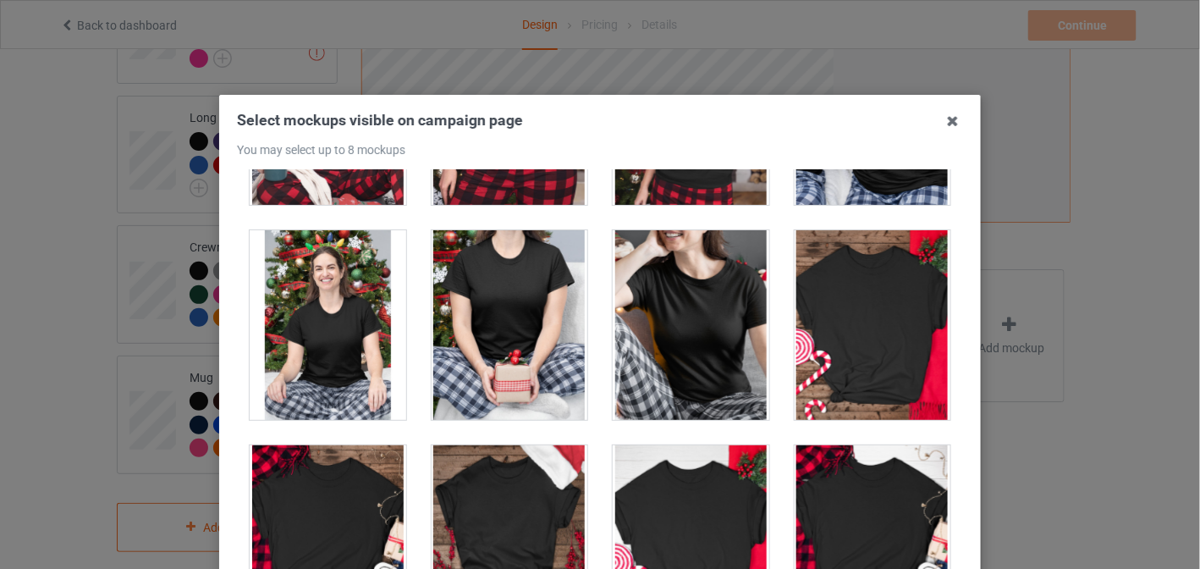
click at [858, 376] on div at bounding box center [873, 325] width 157 height 190
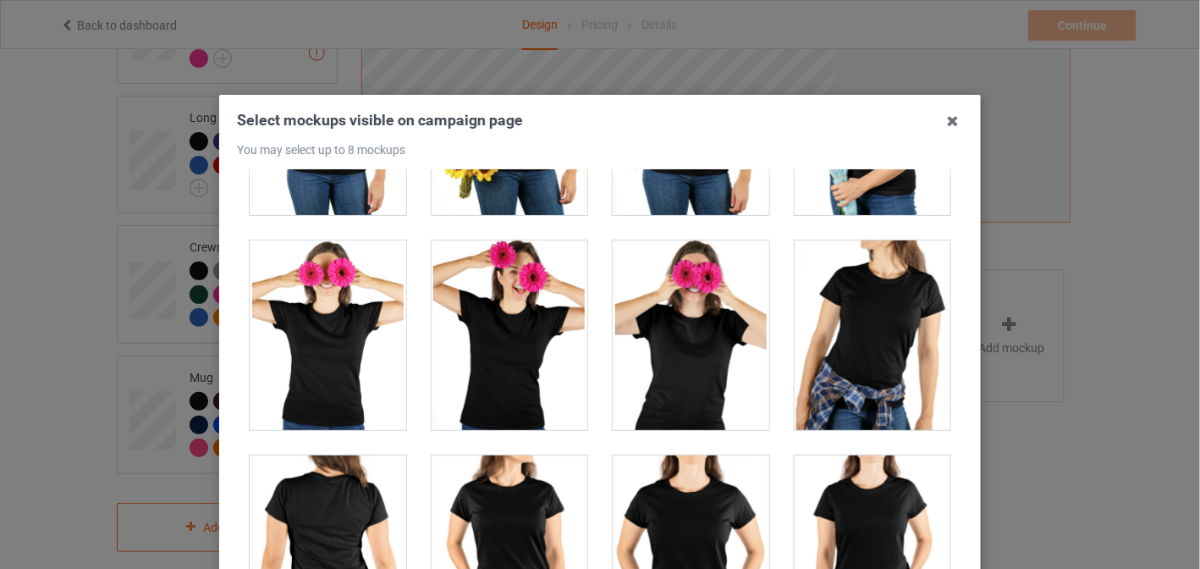
scroll to position [4262, 0]
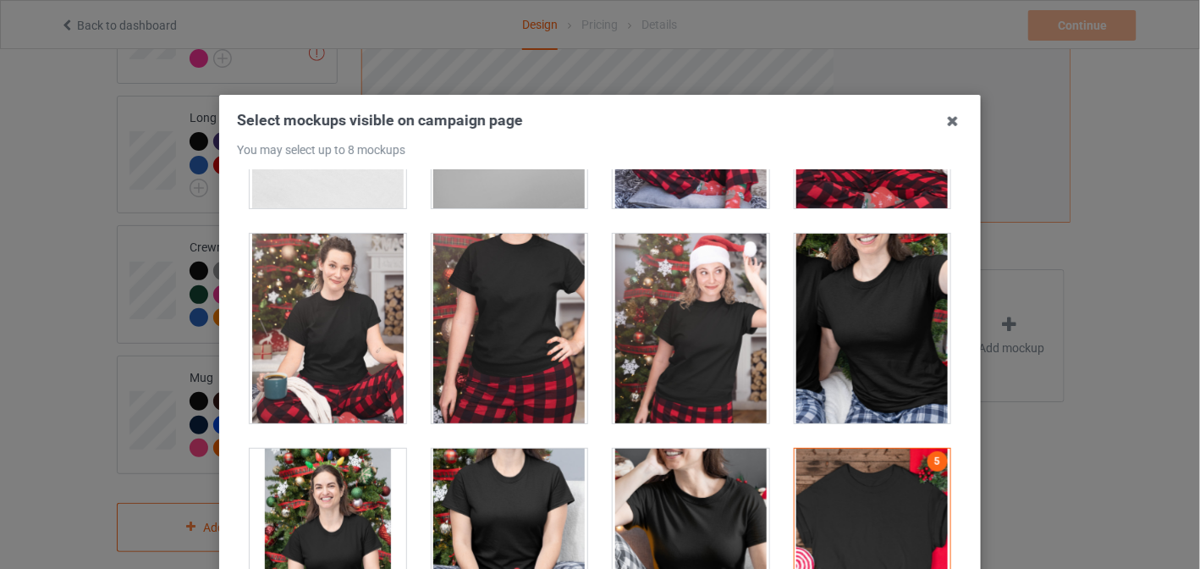
click at [496, 316] on div at bounding box center [510, 329] width 157 height 190
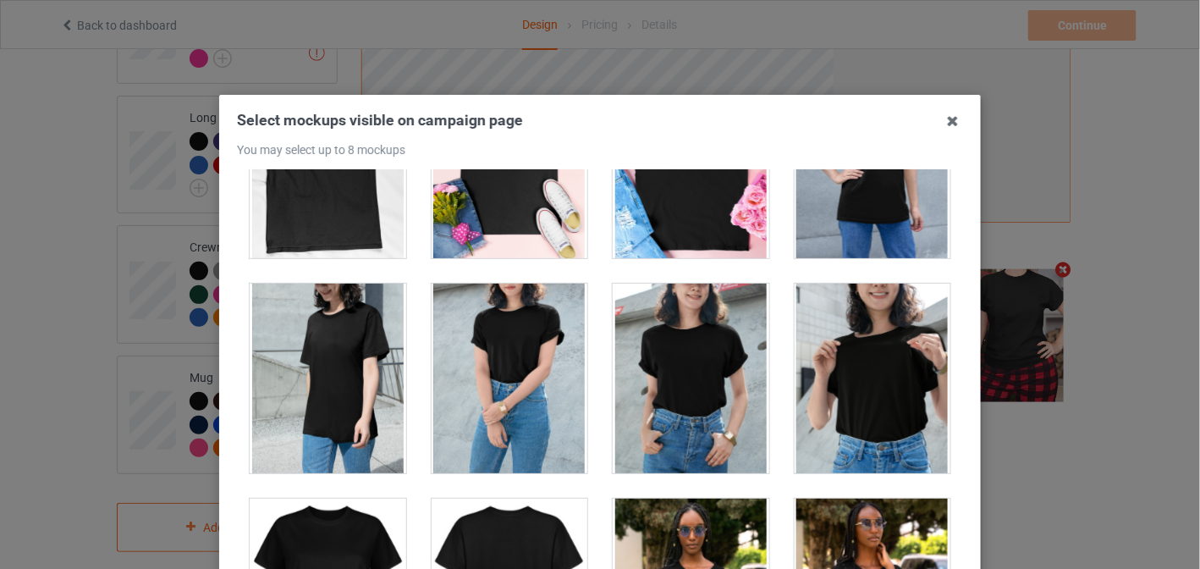
scroll to position [2889, 0]
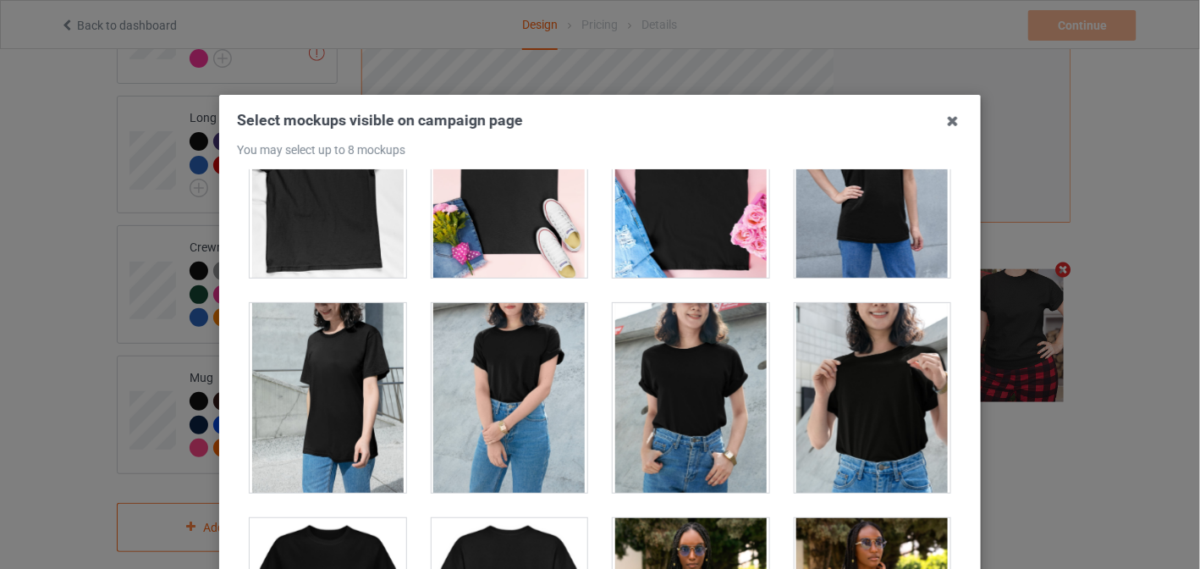
click at [830, 387] on div at bounding box center [873, 398] width 157 height 190
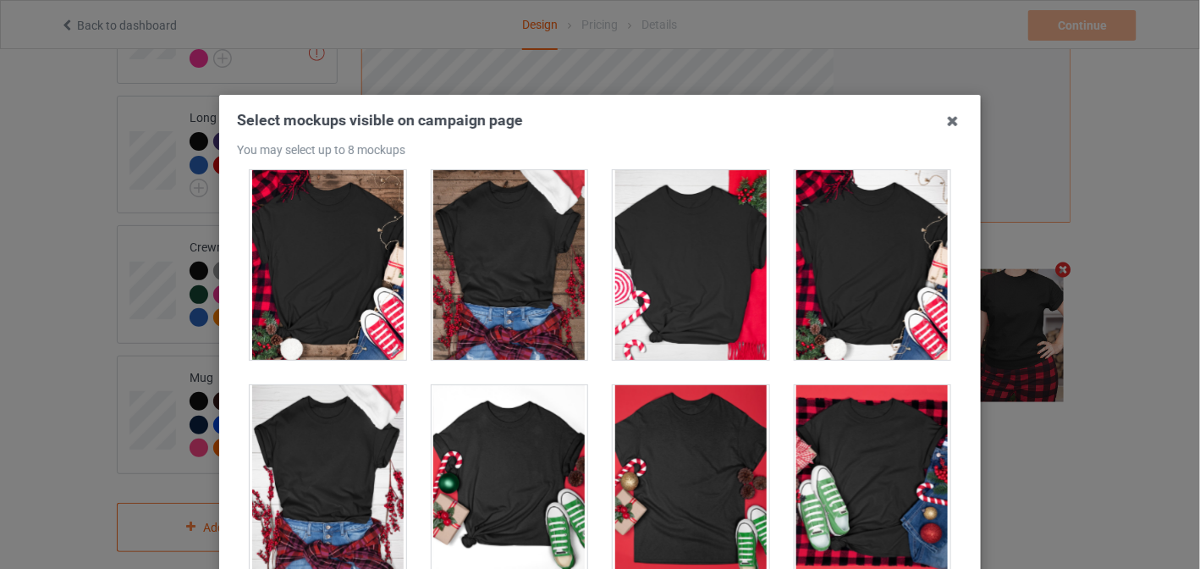
scroll to position [5513, 0]
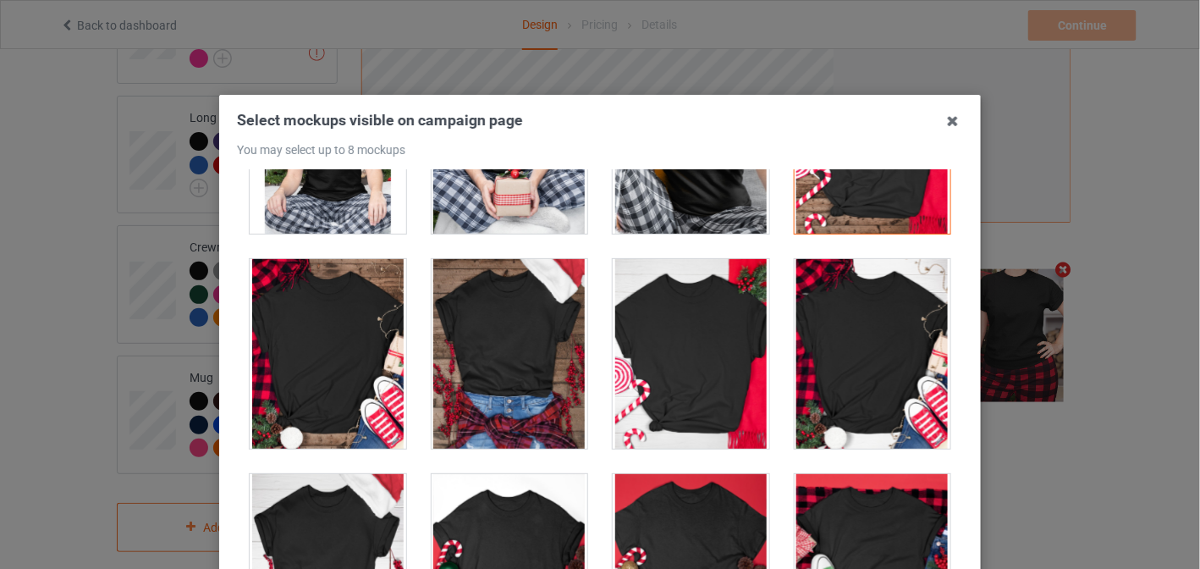
click at [312, 338] on div at bounding box center [328, 354] width 157 height 190
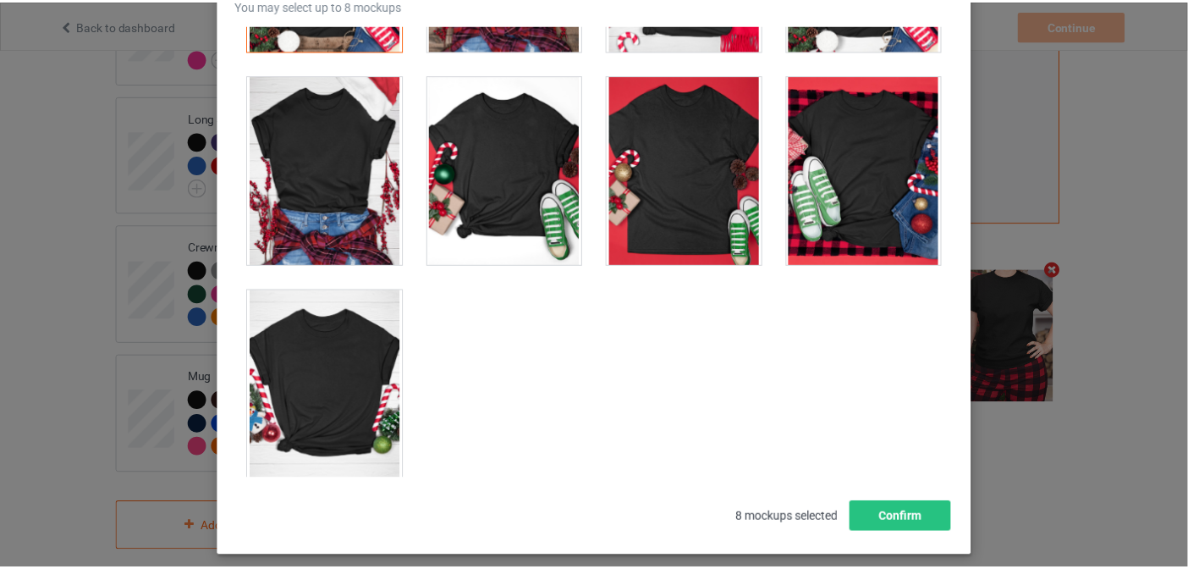
scroll to position [227, 0]
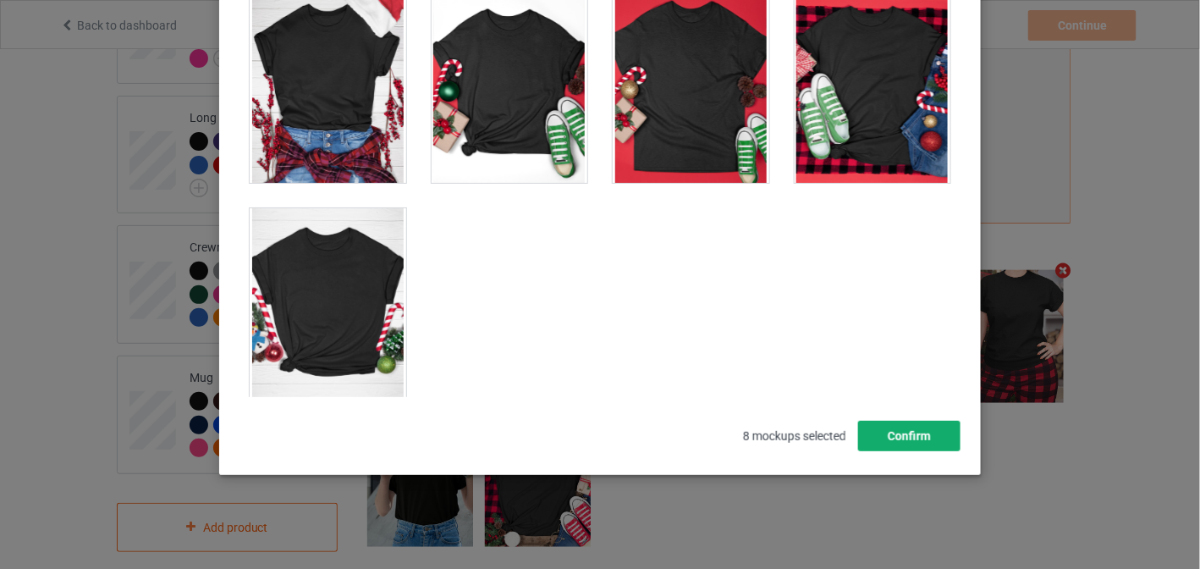
click at [909, 445] on button "Confirm" at bounding box center [909, 436] width 102 height 30
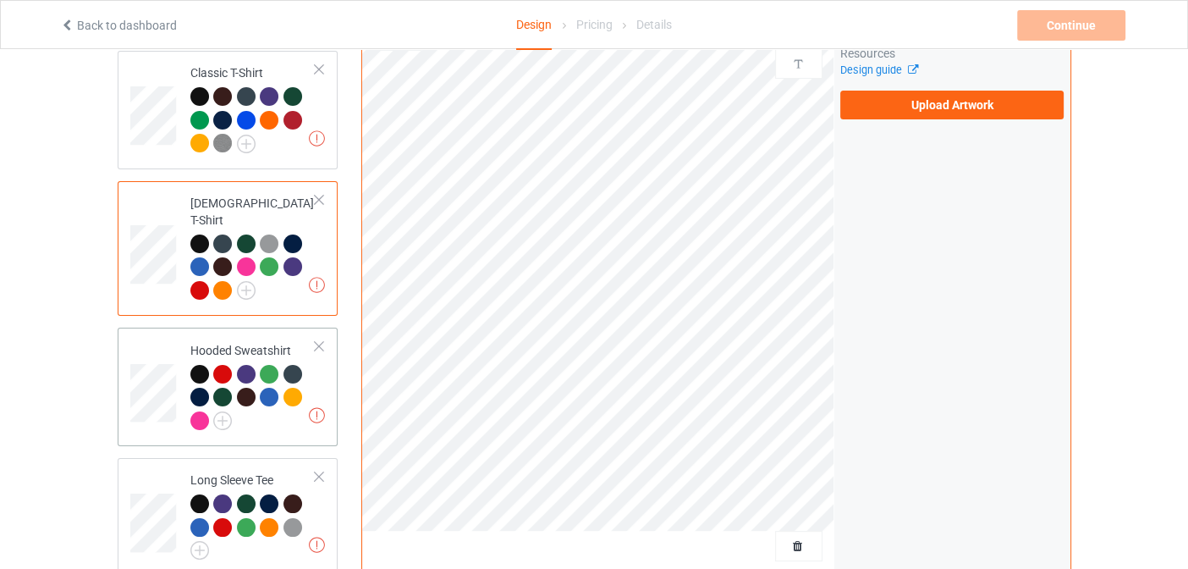
scroll to position [169, 0]
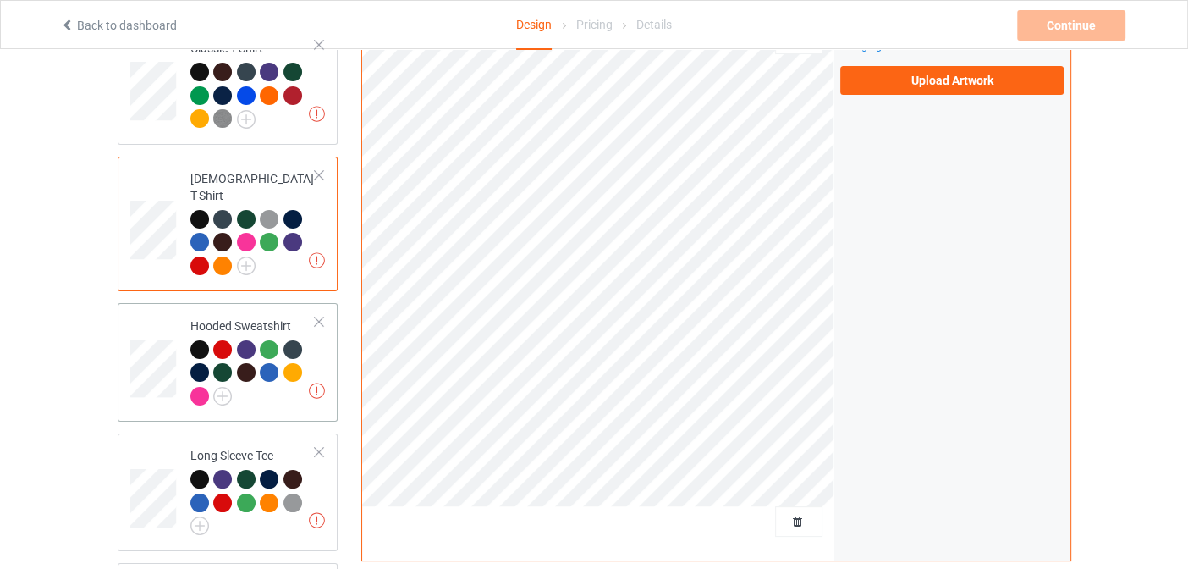
click at [193, 340] on div at bounding box center [202, 352] width 24 height 24
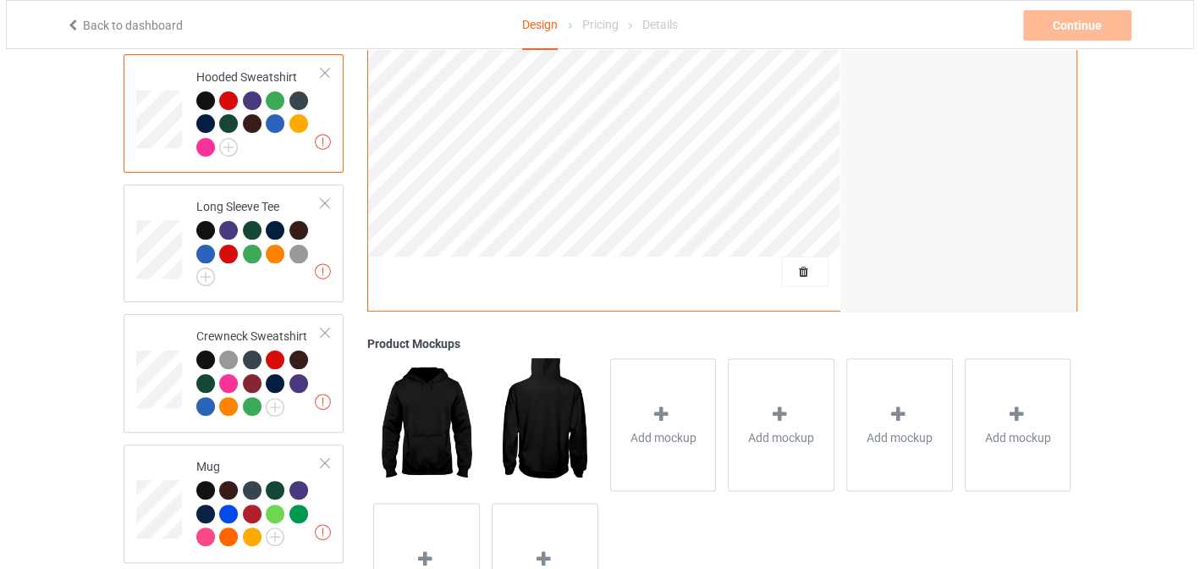
scroll to position [422, 0]
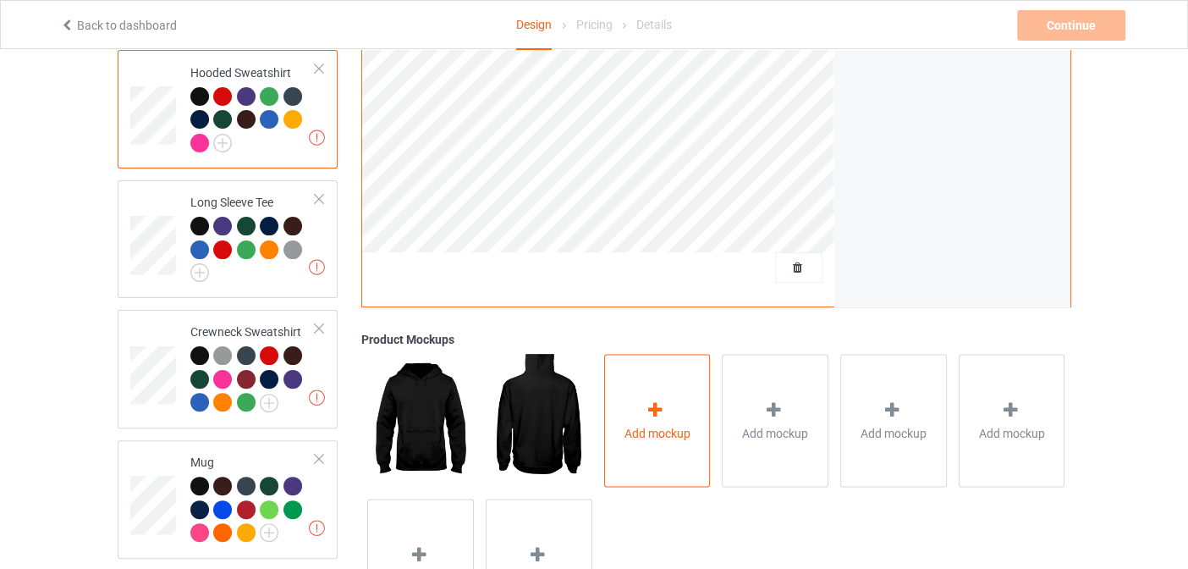
click at [659, 393] on div "Add mockup" at bounding box center [657, 420] width 107 height 133
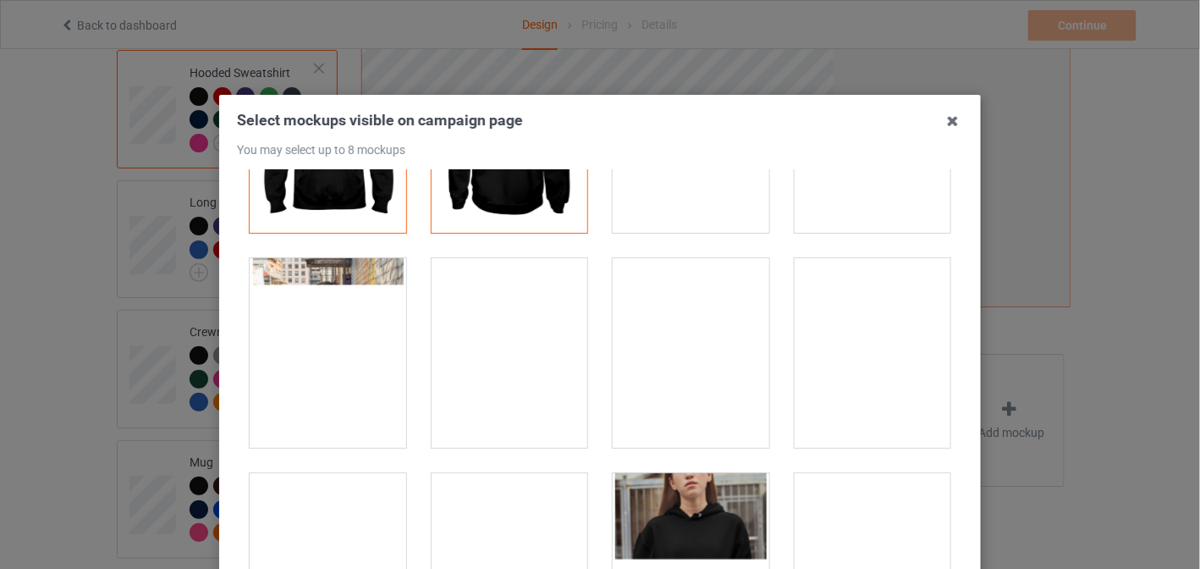
scroll to position [253, 0]
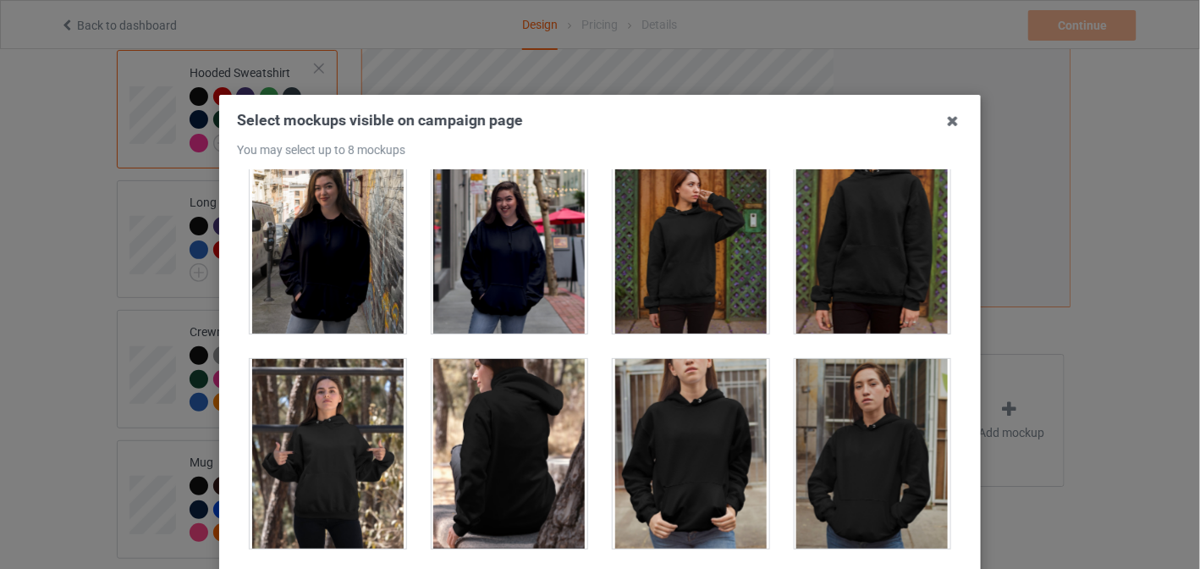
click at [337, 317] on div at bounding box center [328, 239] width 157 height 190
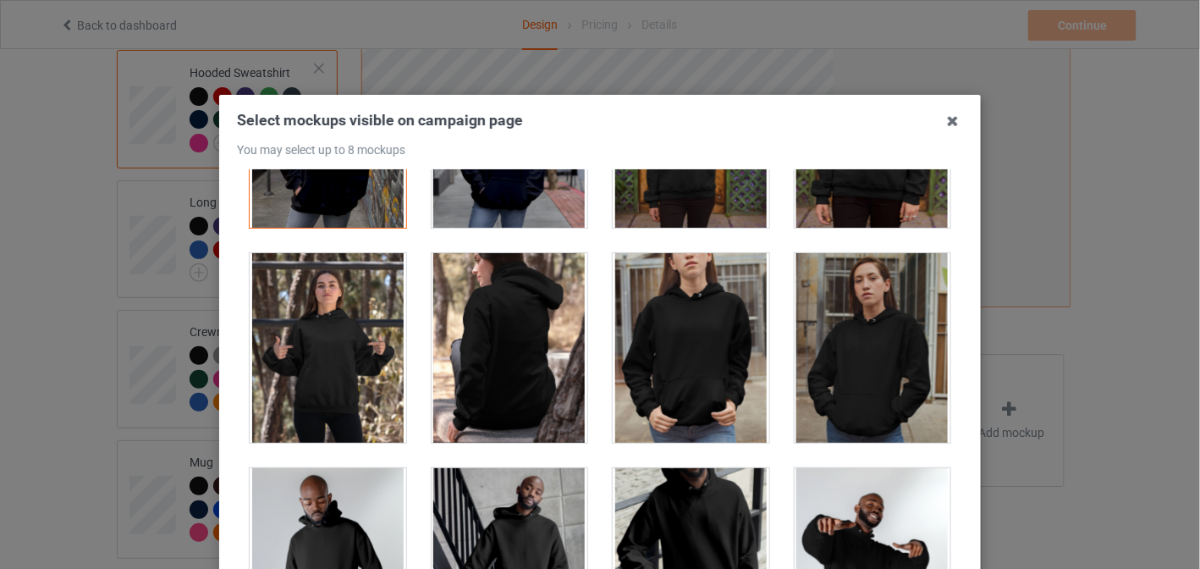
scroll to position [422, 0]
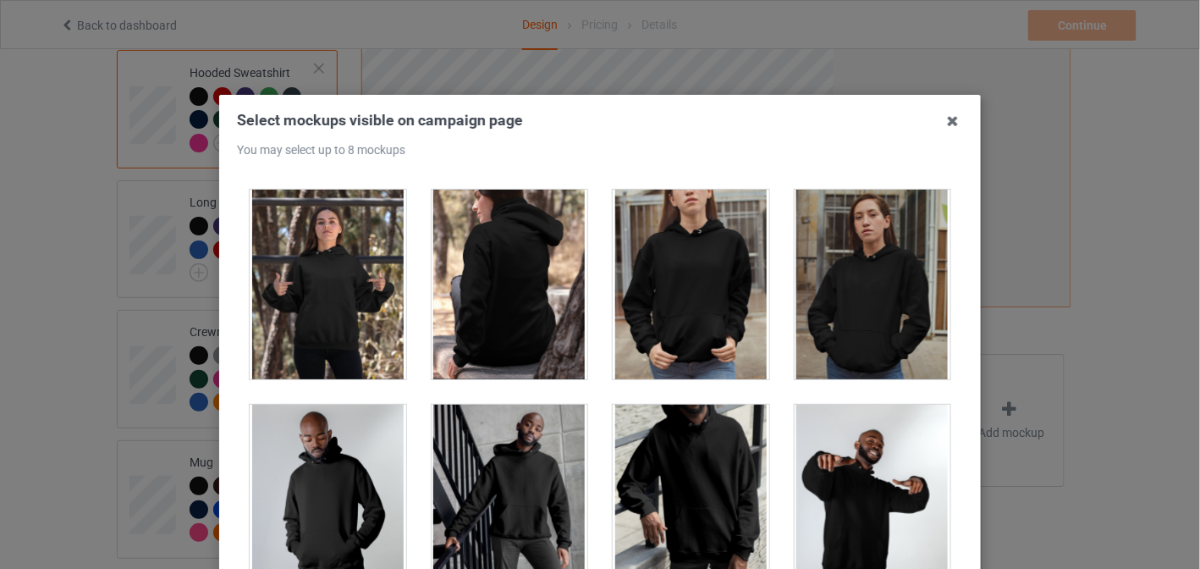
click at [686, 288] on div at bounding box center [691, 285] width 157 height 190
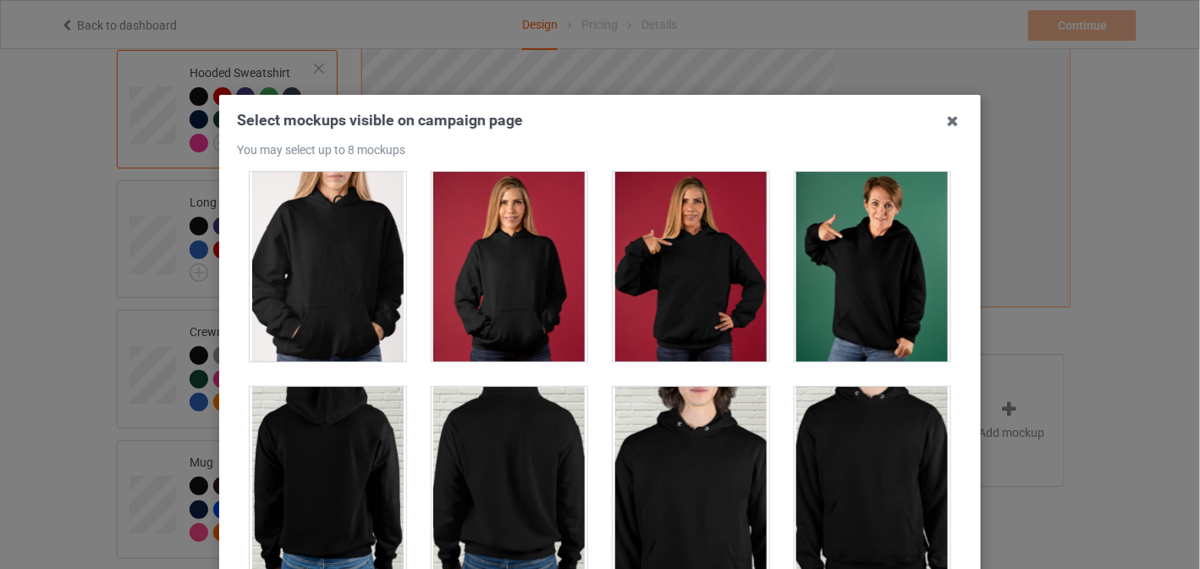
scroll to position [3893, 0]
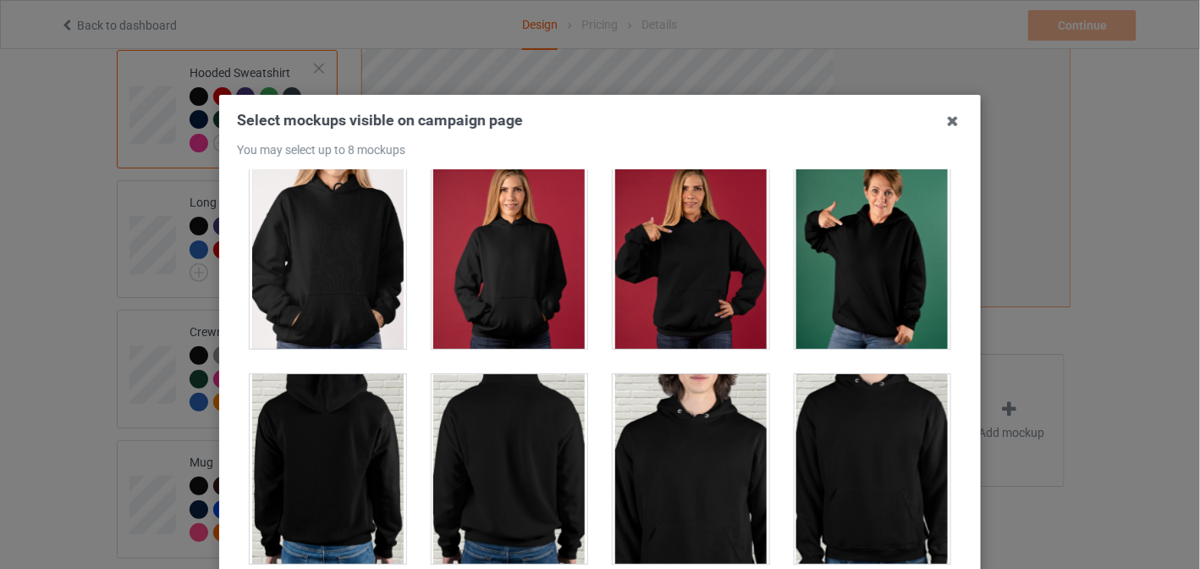
click at [840, 315] on div at bounding box center [873, 254] width 157 height 190
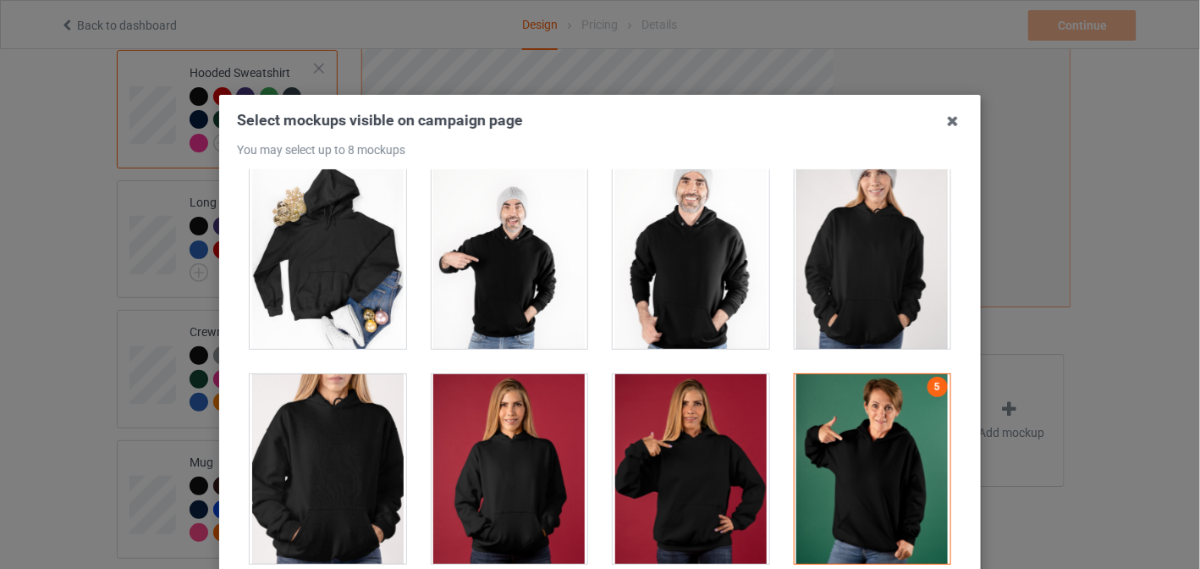
scroll to position [3640, 0]
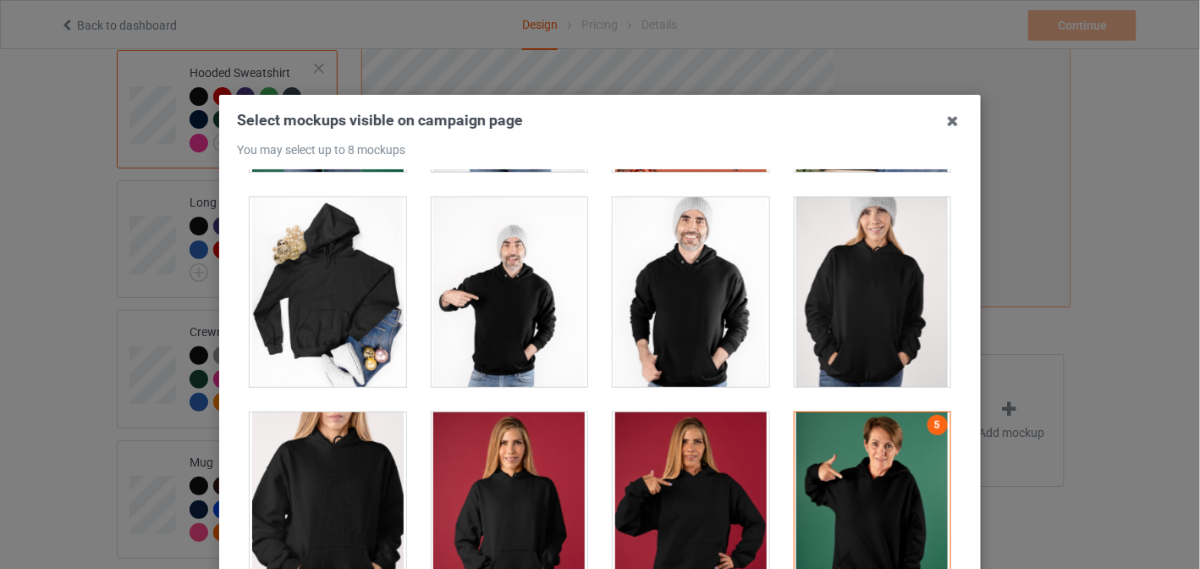
click at [342, 488] on div at bounding box center [328, 507] width 157 height 190
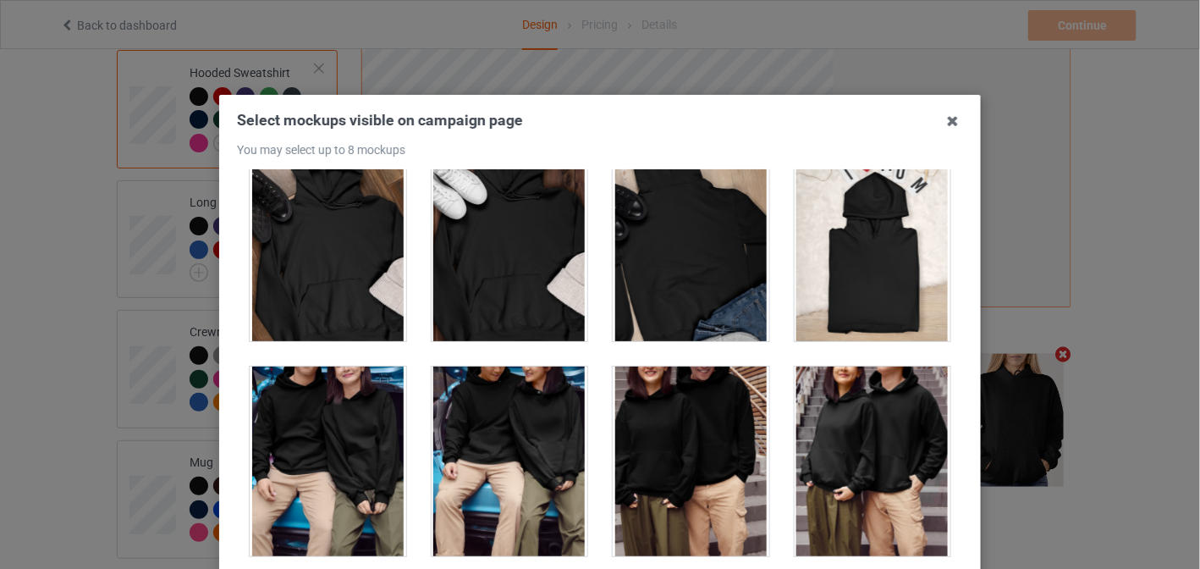
scroll to position [7448, 0]
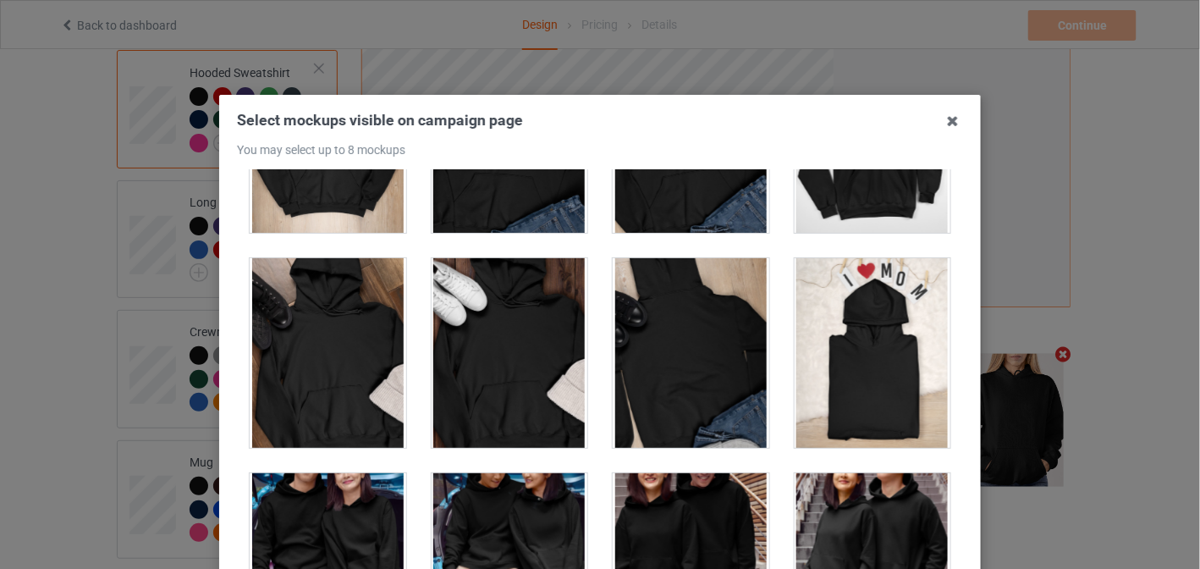
click at [531, 337] on div at bounding box center [510, 353] width 157 height 190
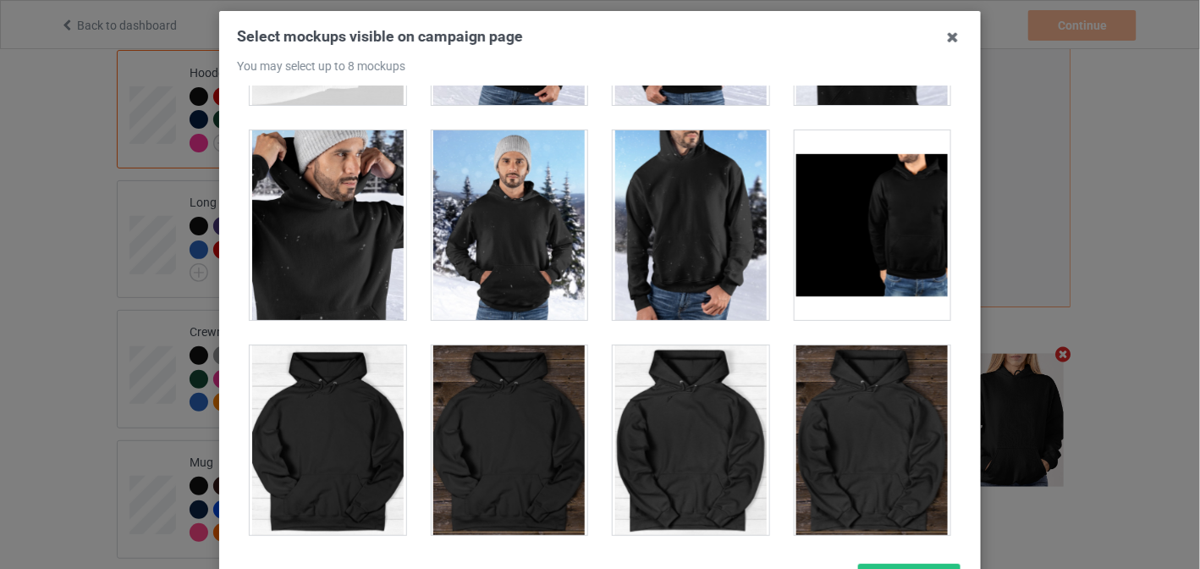
scroll to position [10241, 0]
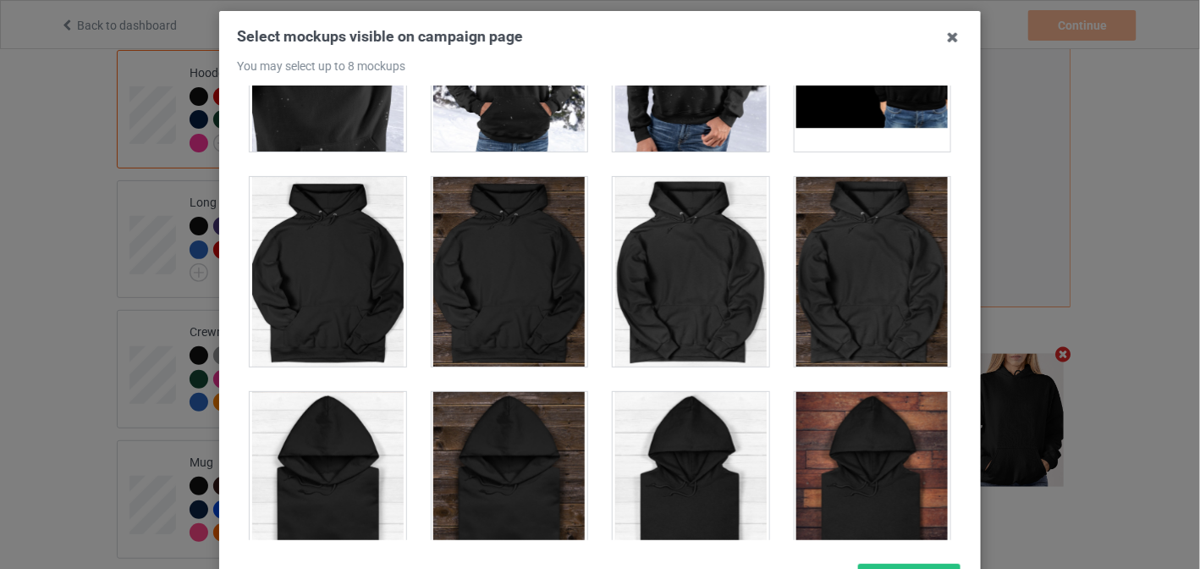
click at [542, 295] on div at bounding box center [510, 272] width 157 height 190
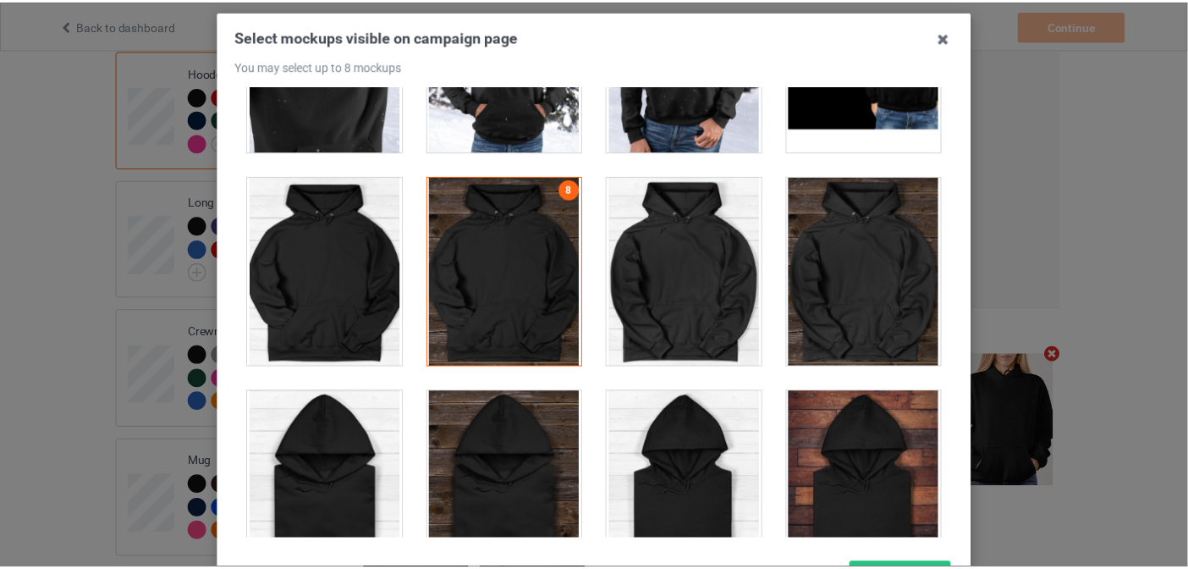
scroll to position [227, 0]
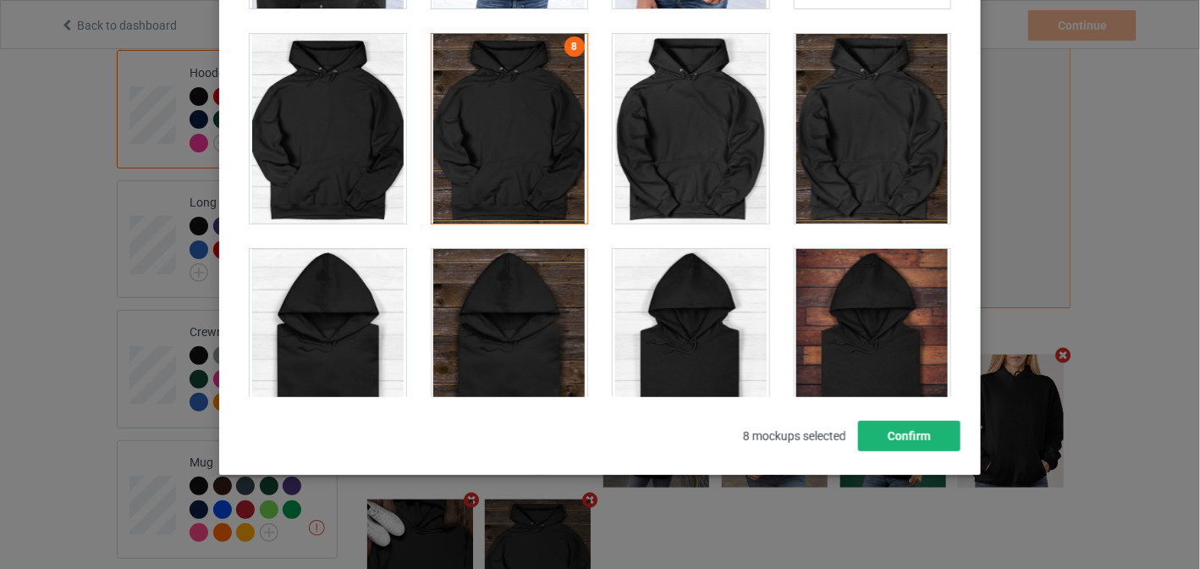
drag, startPoint x: 913, startPoint y: 418, endPoint x: 897, endPoint y: 435, distance: 23.3
click at [911, 423] on div "Select mockups visible on campaign page You may select up to 8 mockups 1 2 3 4 …" at bounding box center [600, 167] width 726 height 568
click at [897, 435] on button "Confirm" at bounding box center [909, 436] width 102 height 30
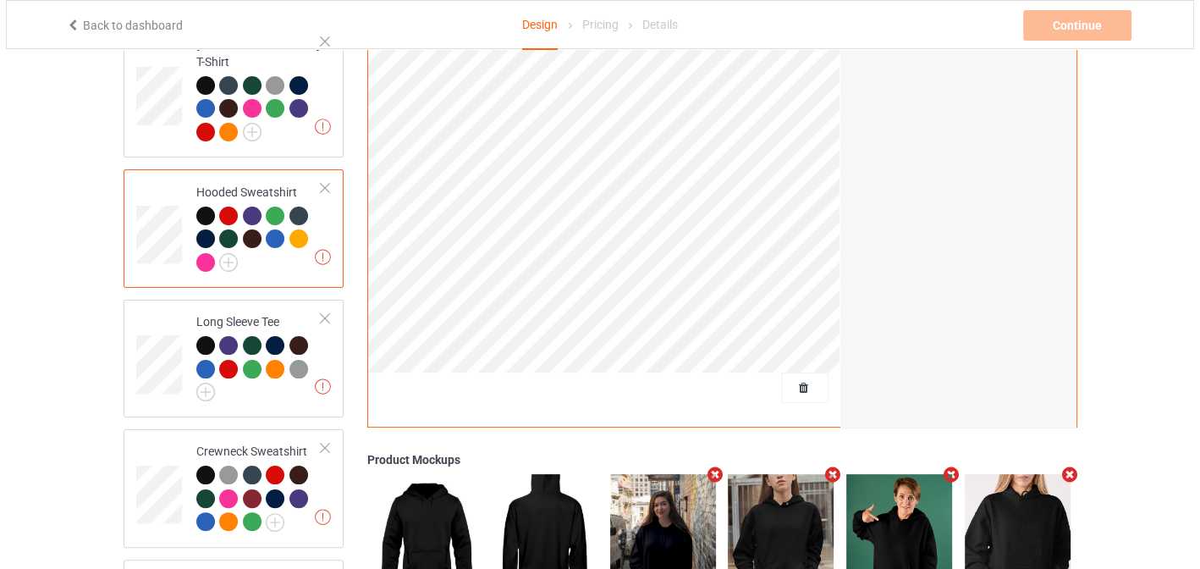
scroll to position [298, 0]
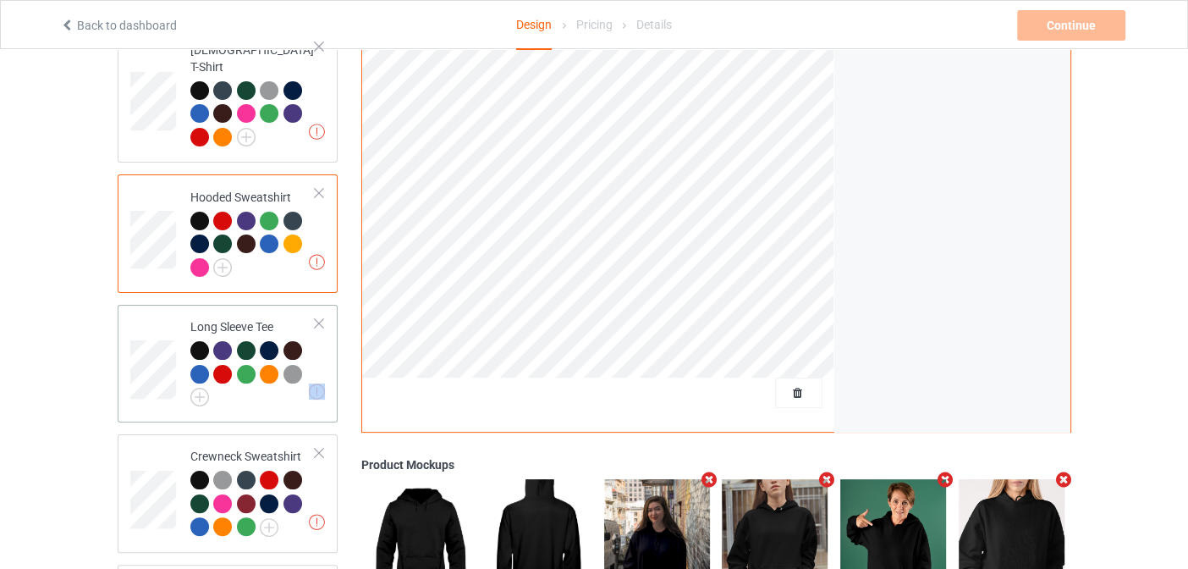
click at [129, 317] on div "Missing artworks Long Sleeve Tee" at bounding box center [228, 364] width 221 height 118
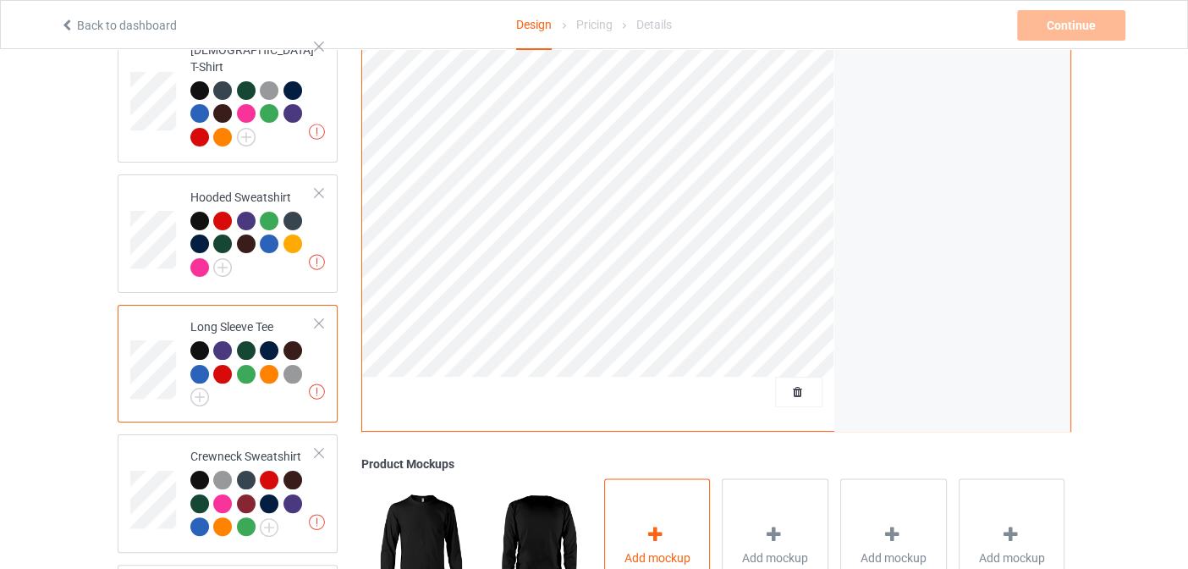
click at [634, 499] on div "Add mockup" at bounding box center [657, 544] width 107 height 133
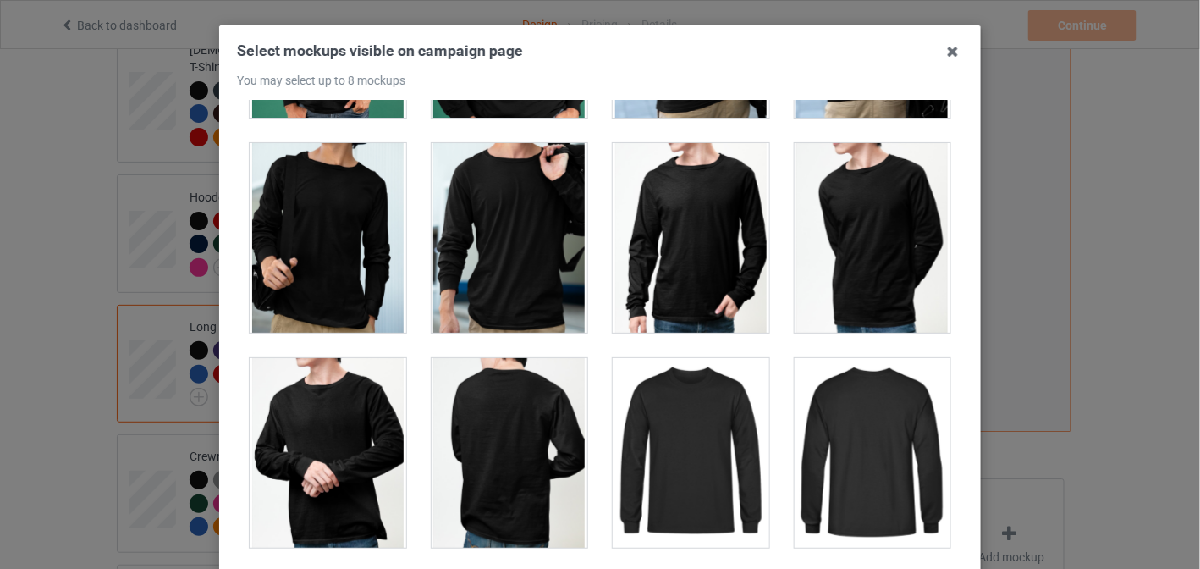
scroll to position [3216, 0]
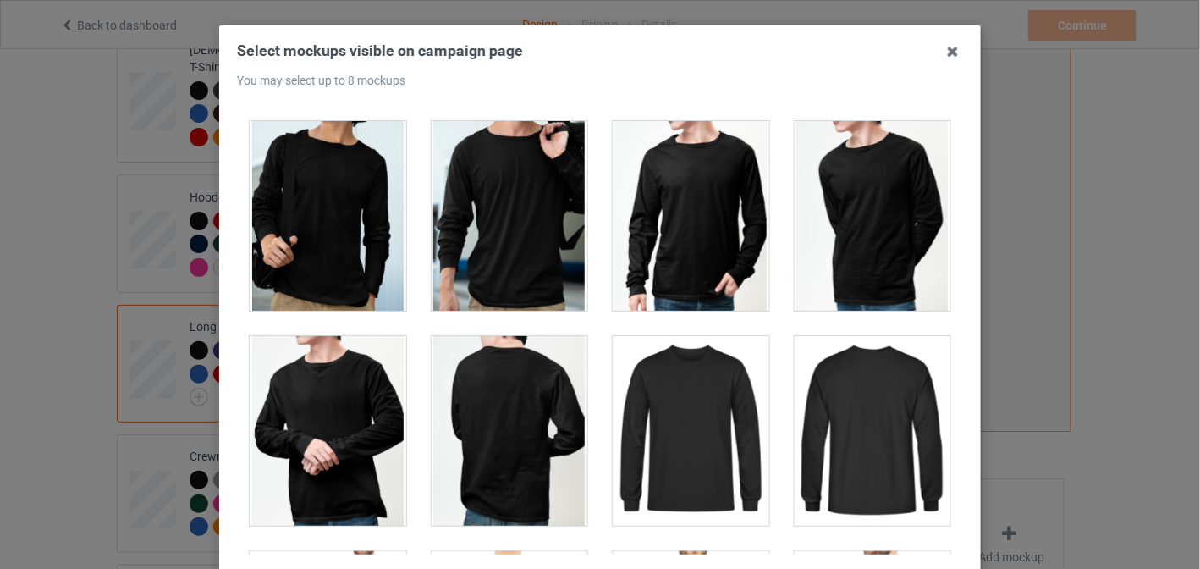
click at [491, 212] on div at bounding box center [510, 216] width 157 height 190
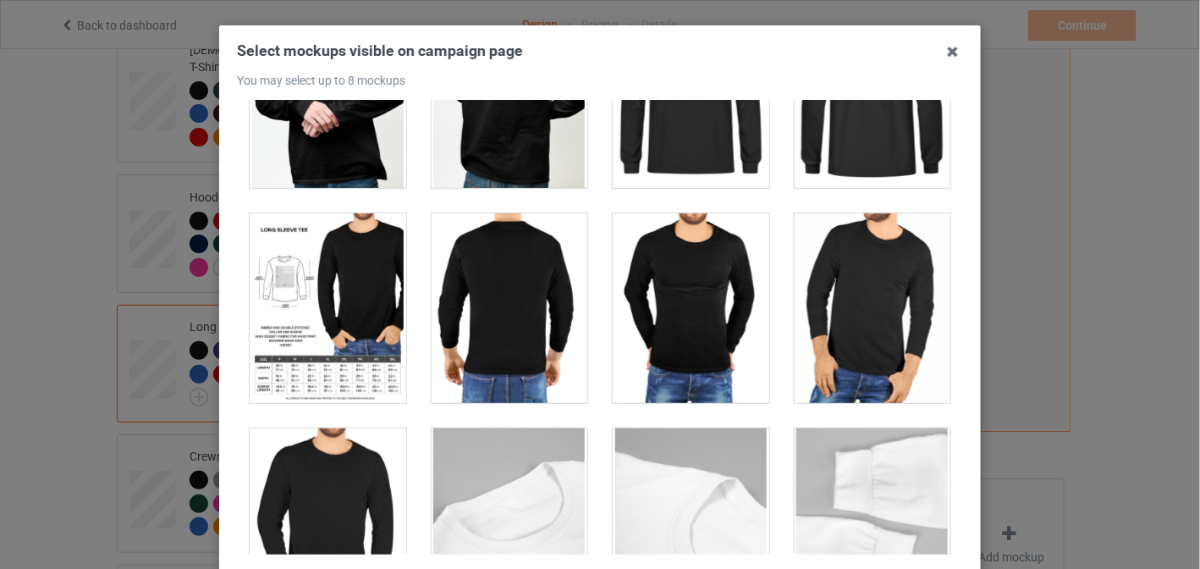
drag, startPoint x: 322, startPoint y: 325, endPoint x: 351, endPoint y: 360, distance: 45.1
click at [322, 325] on div at bounding box center [328, 308] width 157 height 190
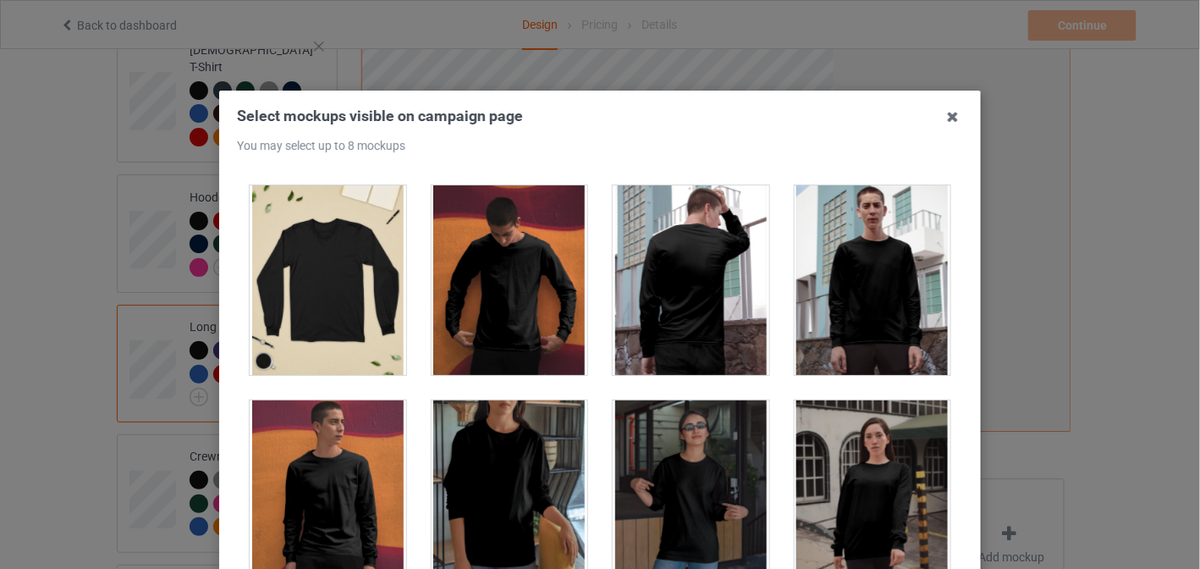
scroll to position [169, 0]
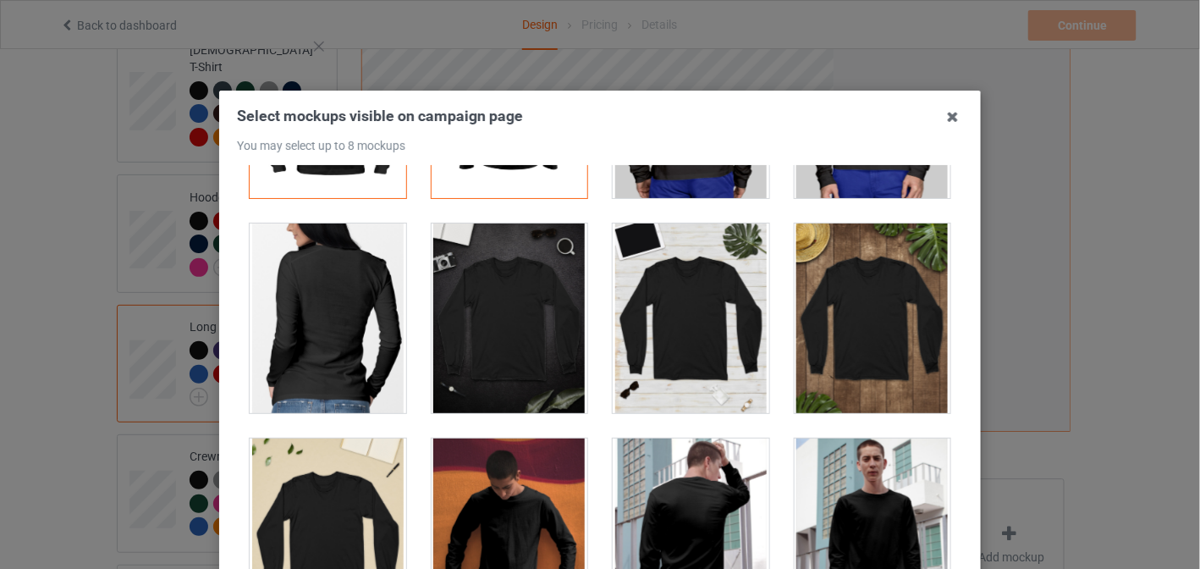
click at [836, 328] on div at bounding box center [873, 318] width 157 height 190
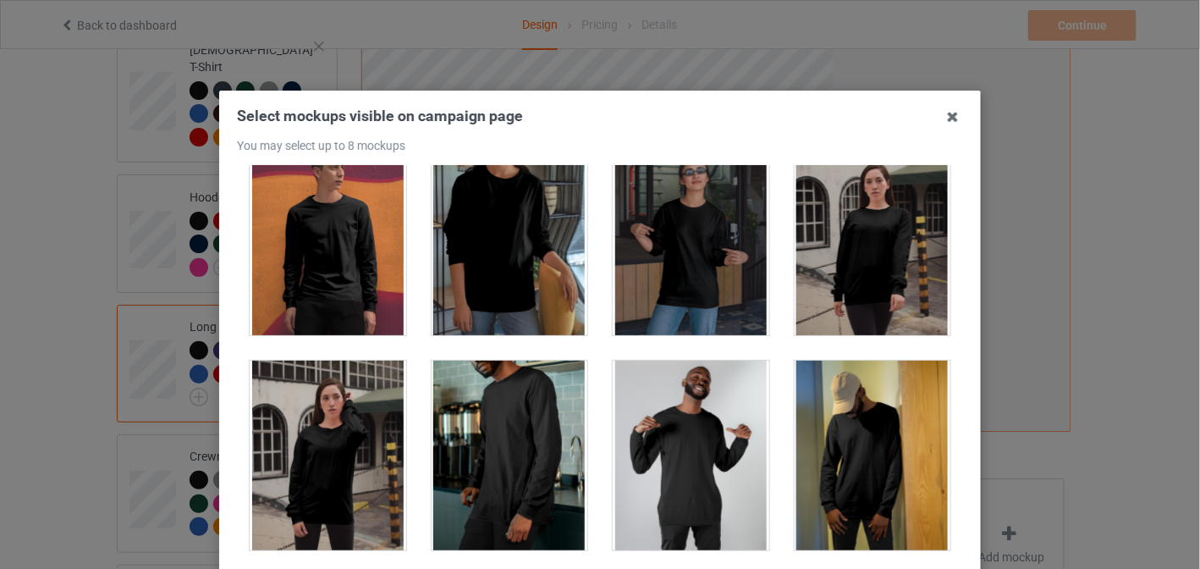
scroll to position [592, 0]
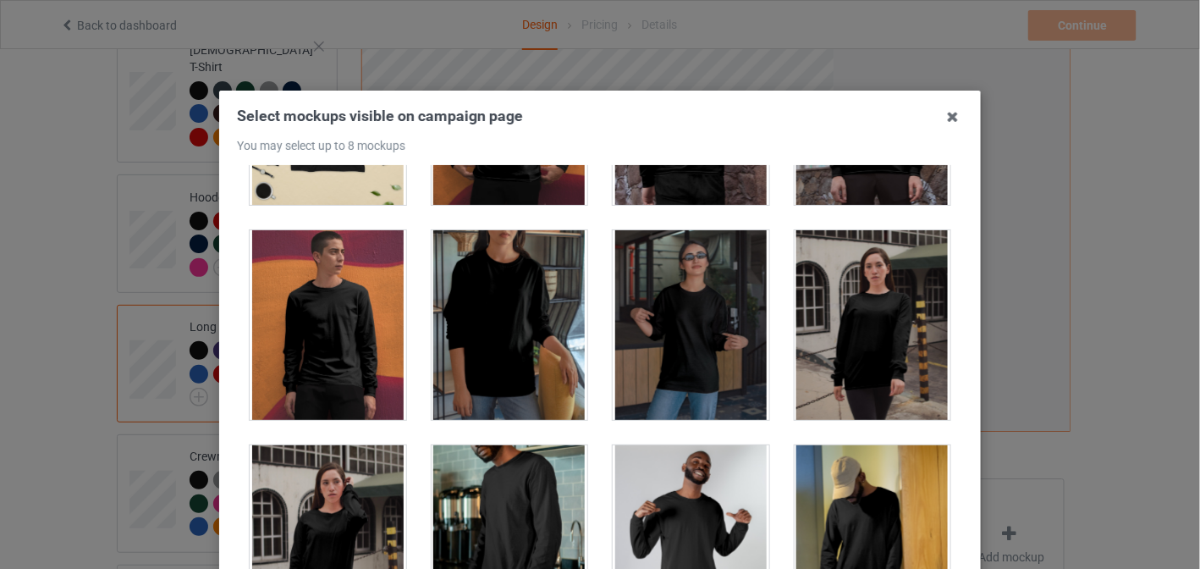
drag, startPoint x: 520, startPoint y: 361, endPoint x: 562, endPoint y: 371, distance: 43.5
click at [521, 361] on div at bounding box center [510, 325] width 157 height 190
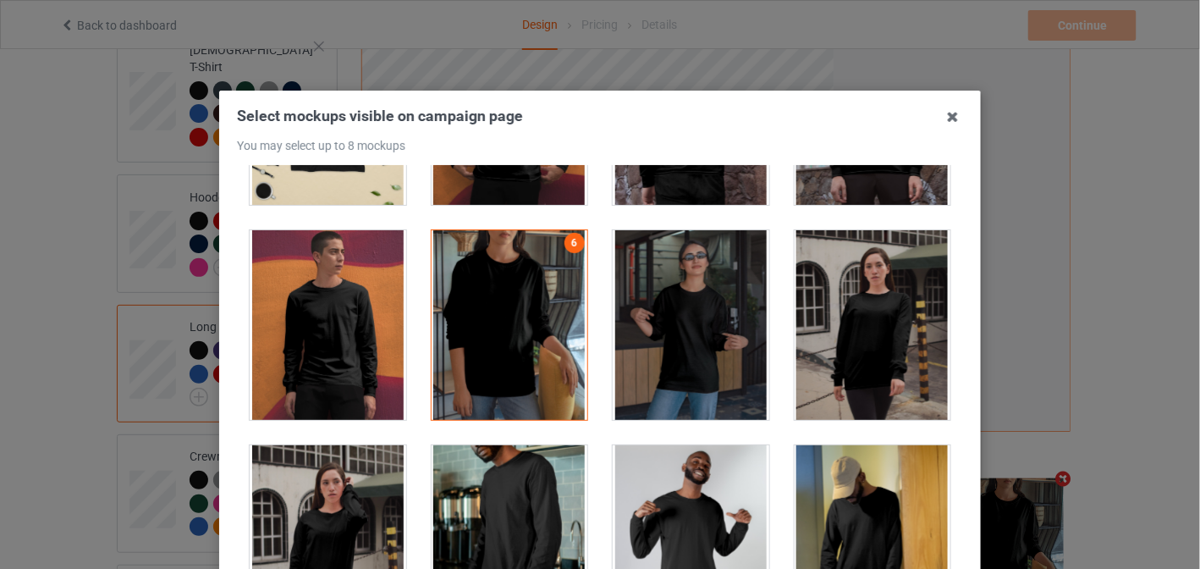
click at [515, 324] on div at bounding box center [510, 325] width 157 height 190
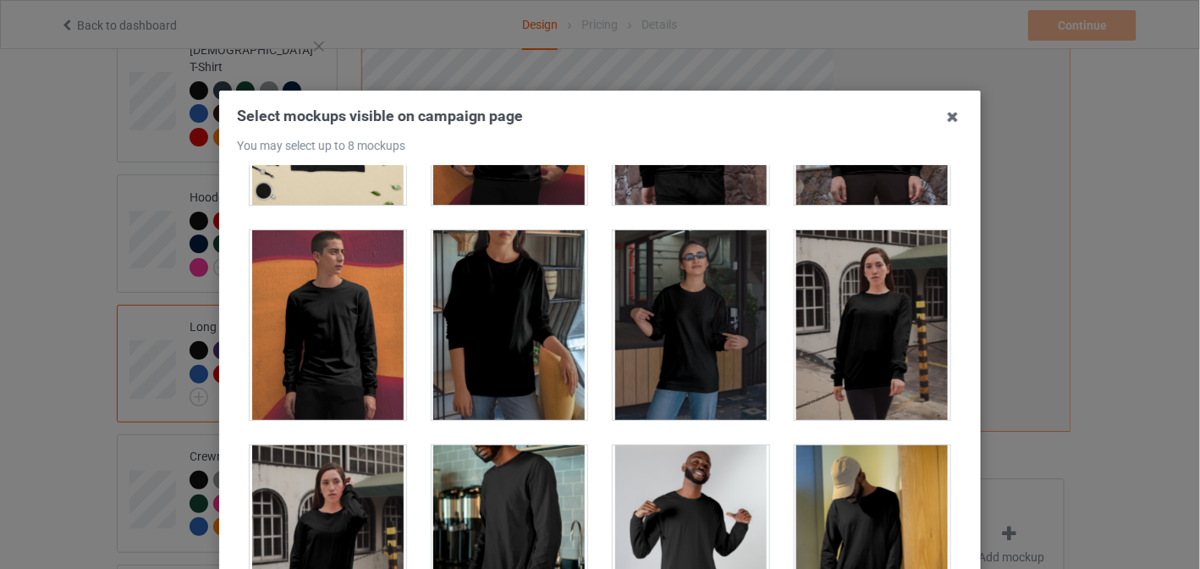
click at [621, 328] on div at bounding box center [691, 325] width 157 height 190
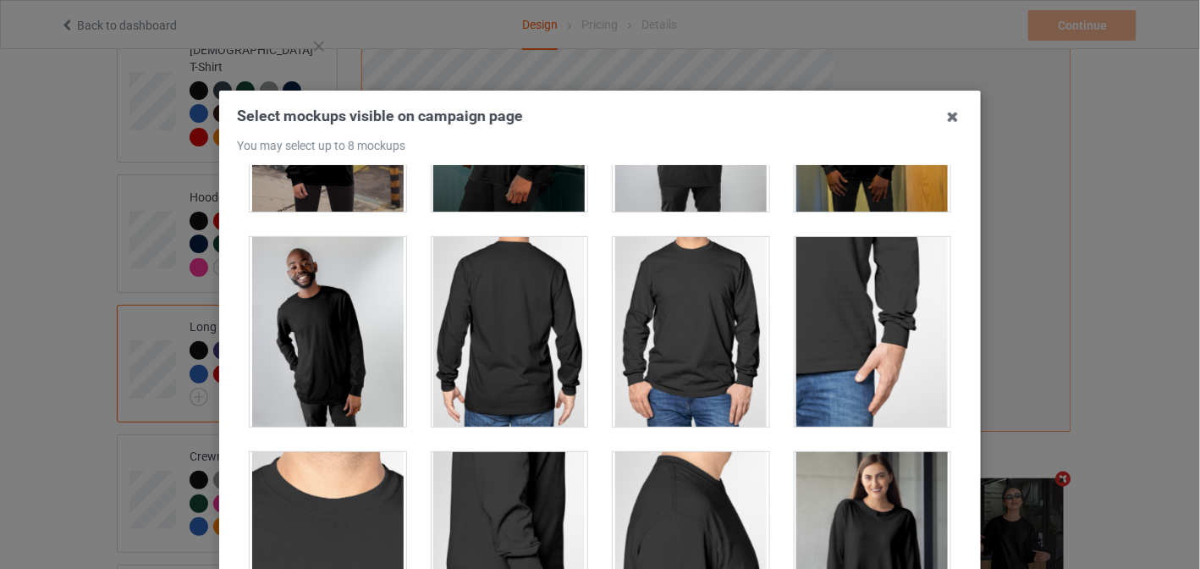
scroll to position [1354, 0]
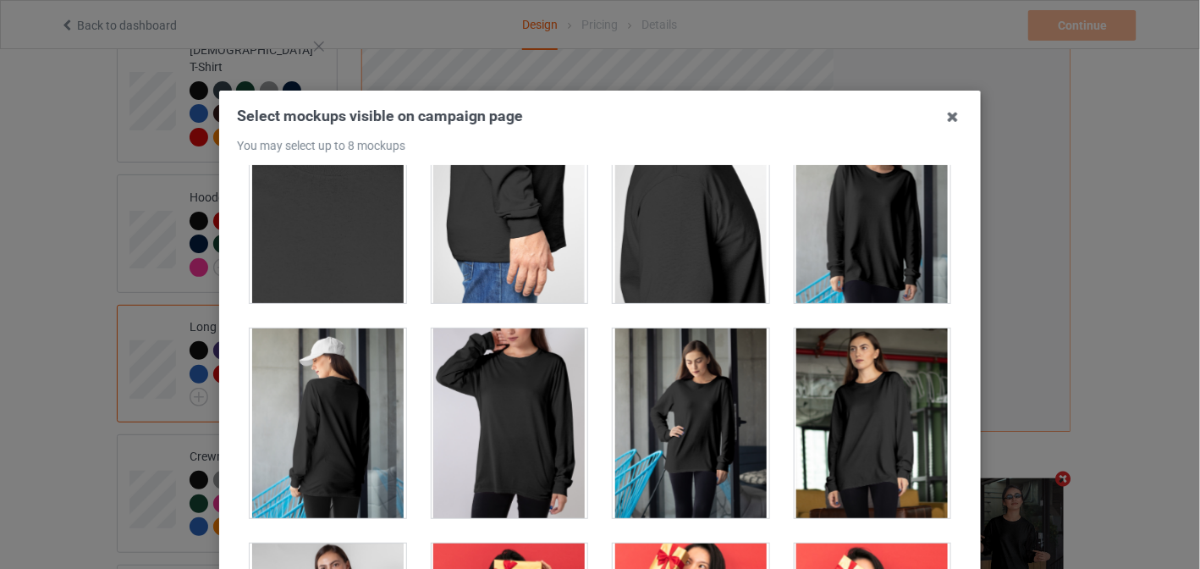
drag, startPoint x: 843, startPoint y: 265, endPoint x: 815, endPoint y: 287, distance: 35.6
click at [840, 267] on div at bounding box center [873, 208] width 157 height 190
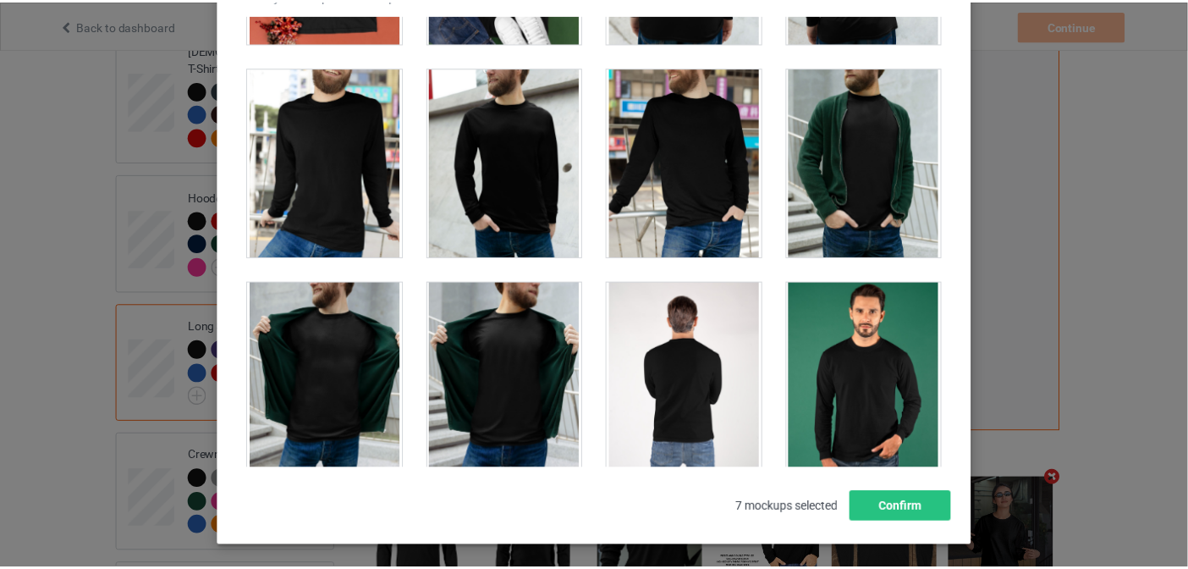
scroll to position [227, 0]
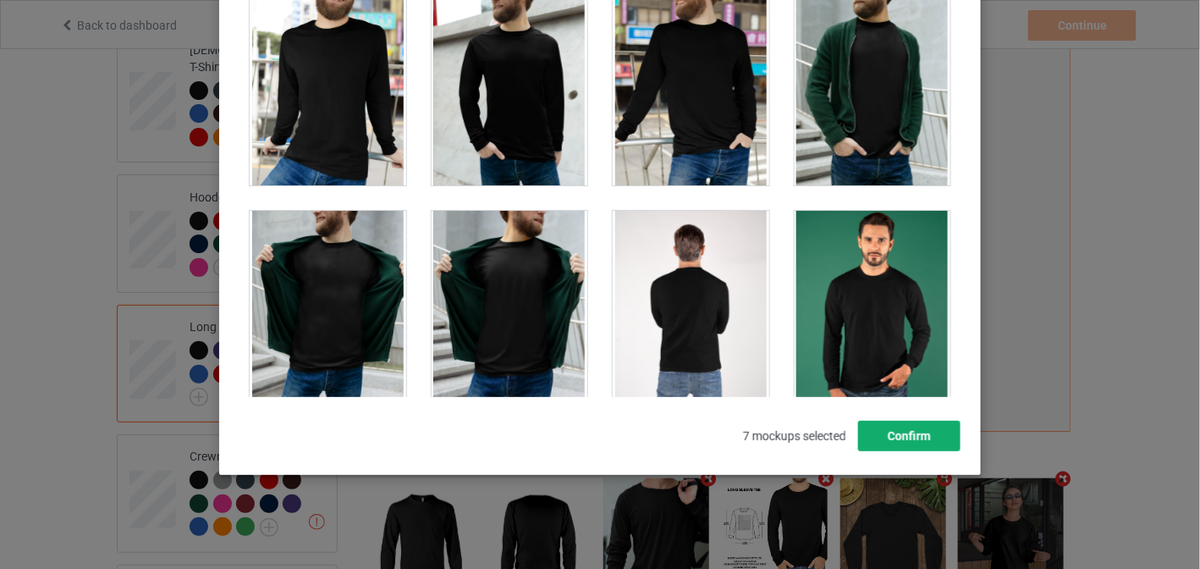
click at [907, 429] on button "Confirm" at bounding box center [909, 436] width 102 height 30
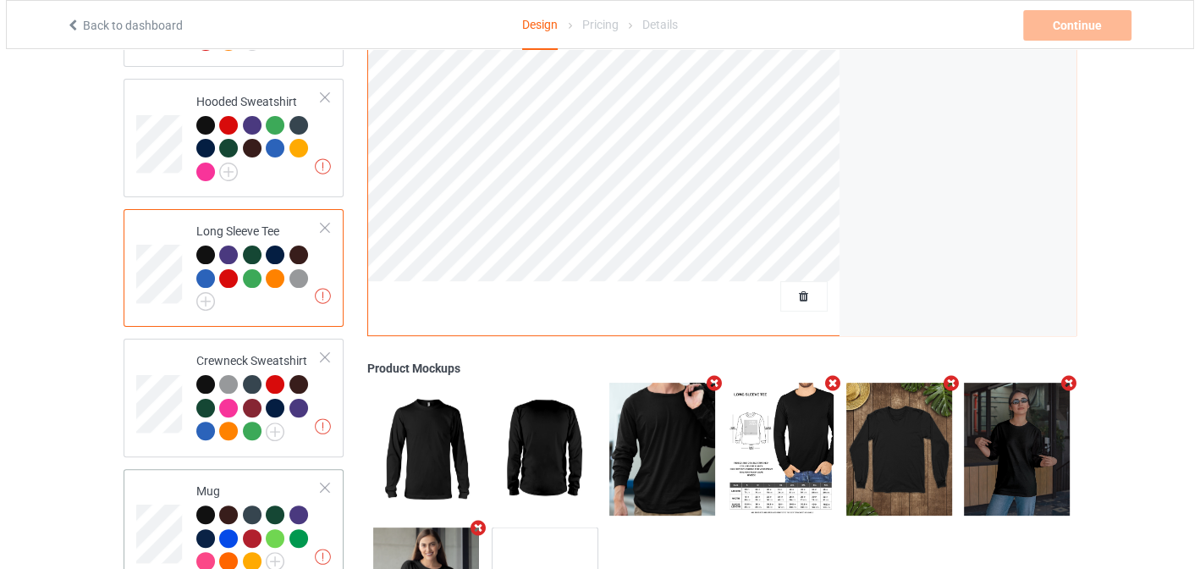
scroll to position [525, 0]
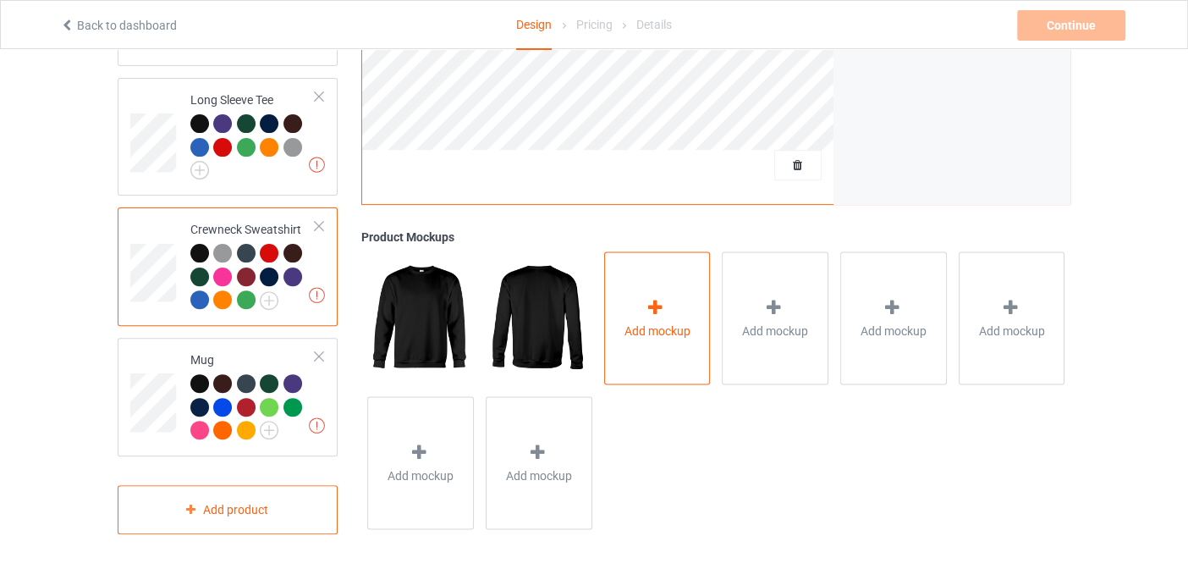
click at [677, 299] on div "Add mockup" at bounding box center [657, 317] width 107 height 133
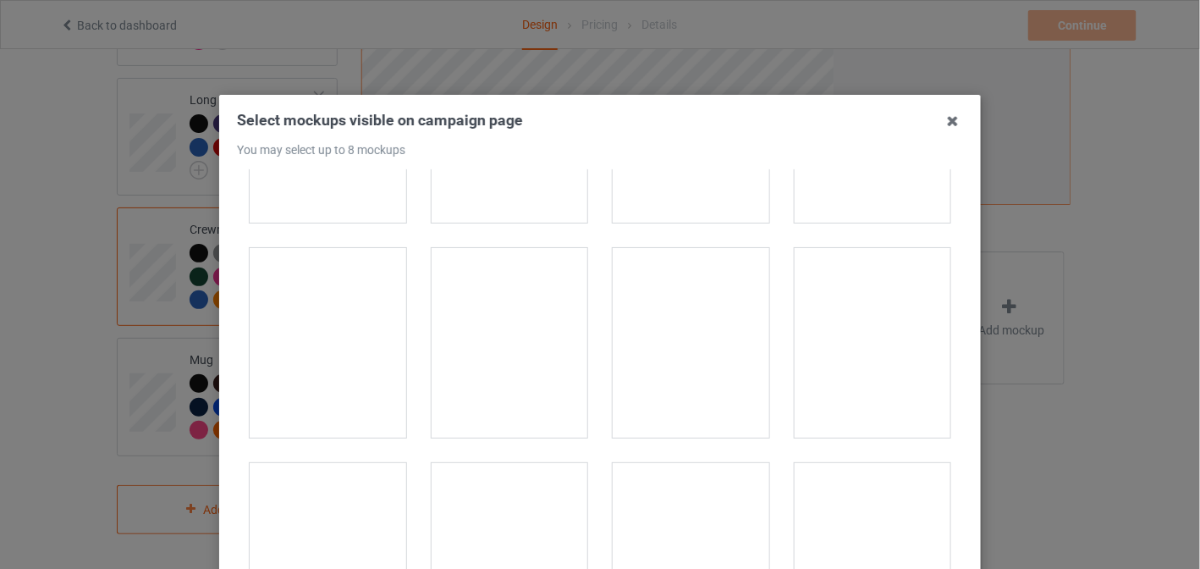
scroll to position [422, 0]
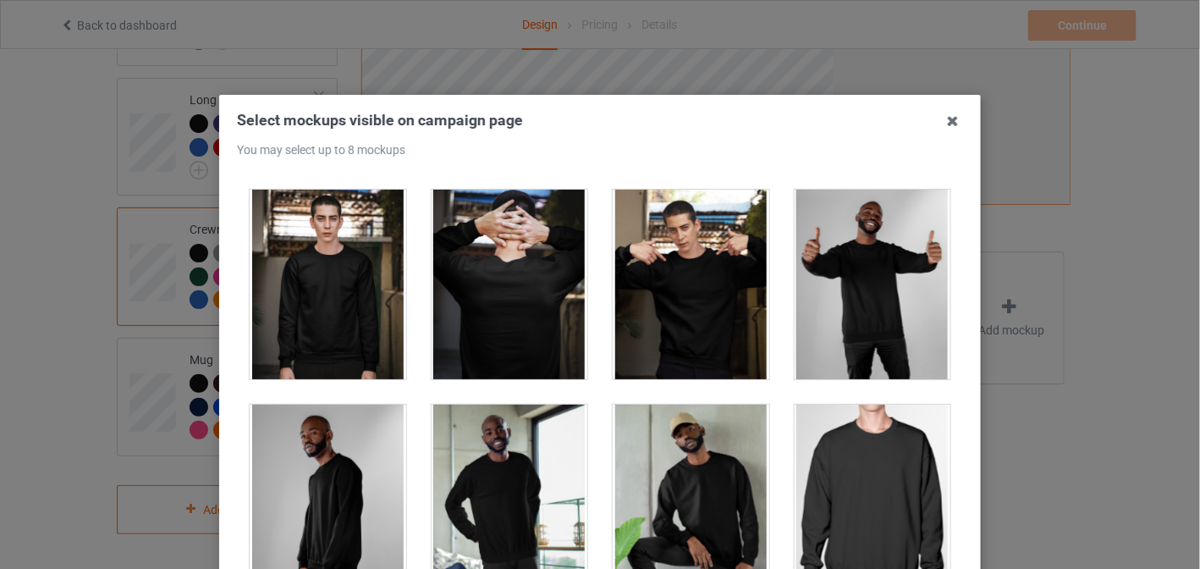
drag, startPoint x: 345, startPoint y: 305, endPoint x: 376, endPoint y: 309, distance: 30.8
click at [347, 304] on div at bounding box center [328, 285] width 157 height 190
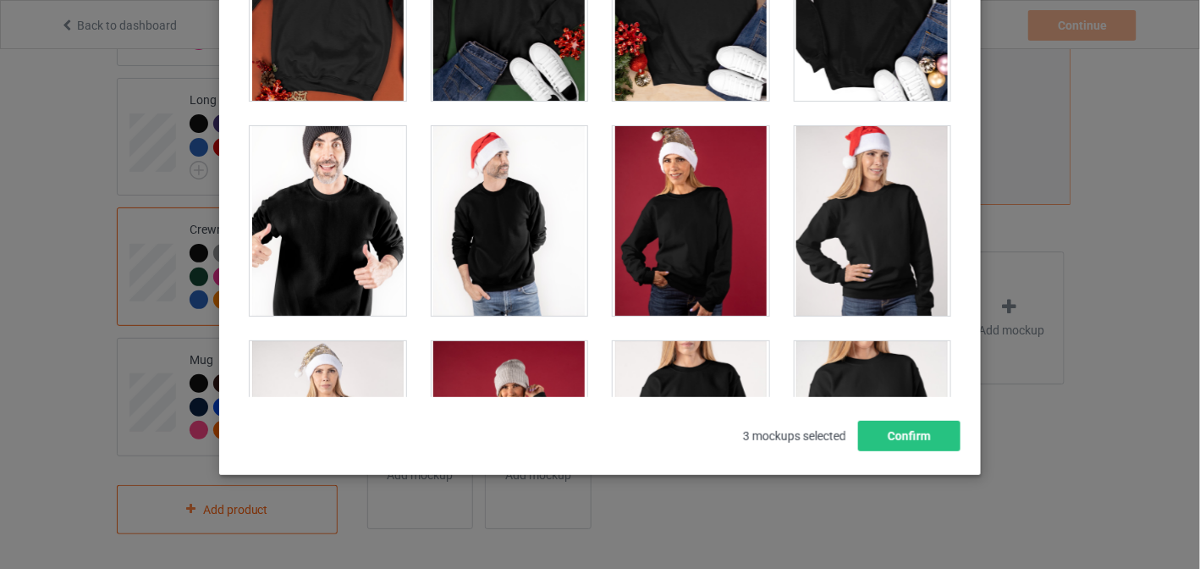
scroll to position [2115, 0]
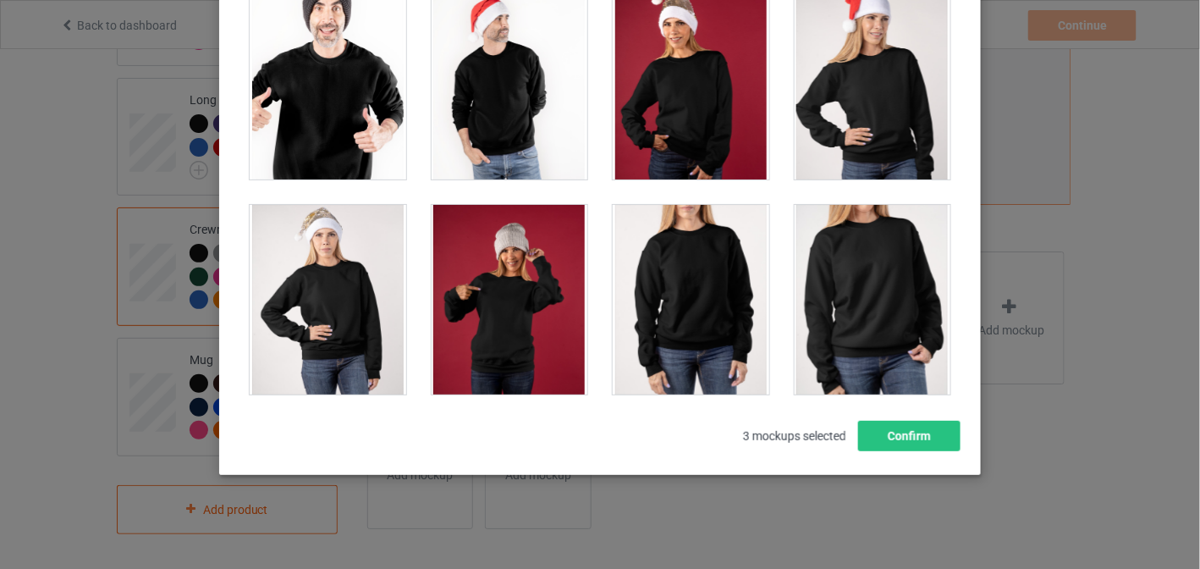
click at [871, 299] on div at bounding box center [873, 300] width 157 height 190
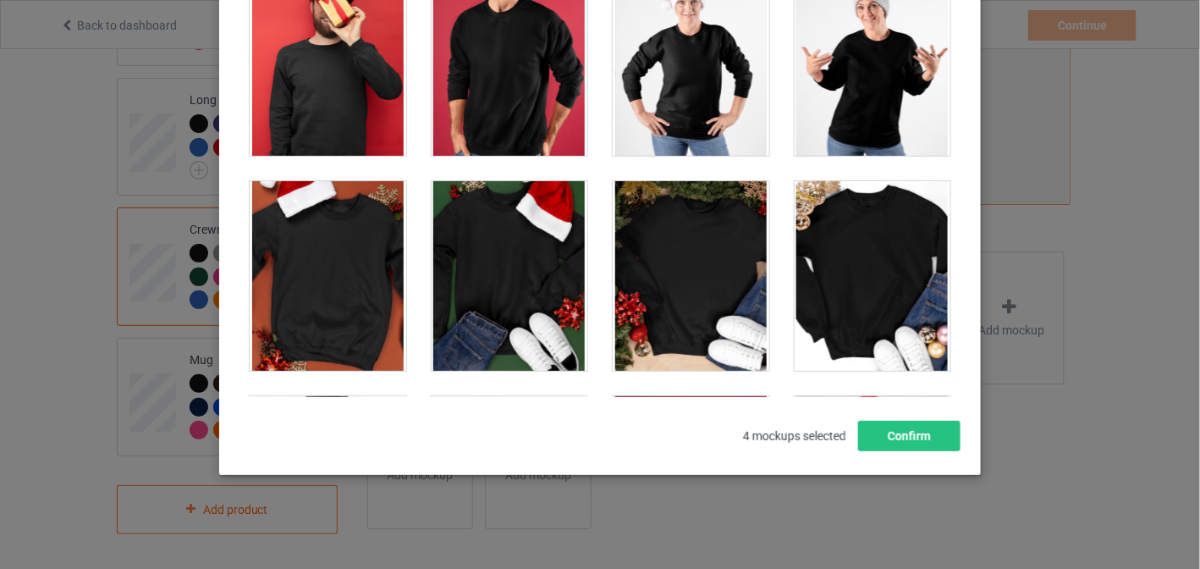
scroll to position [1692, 0]
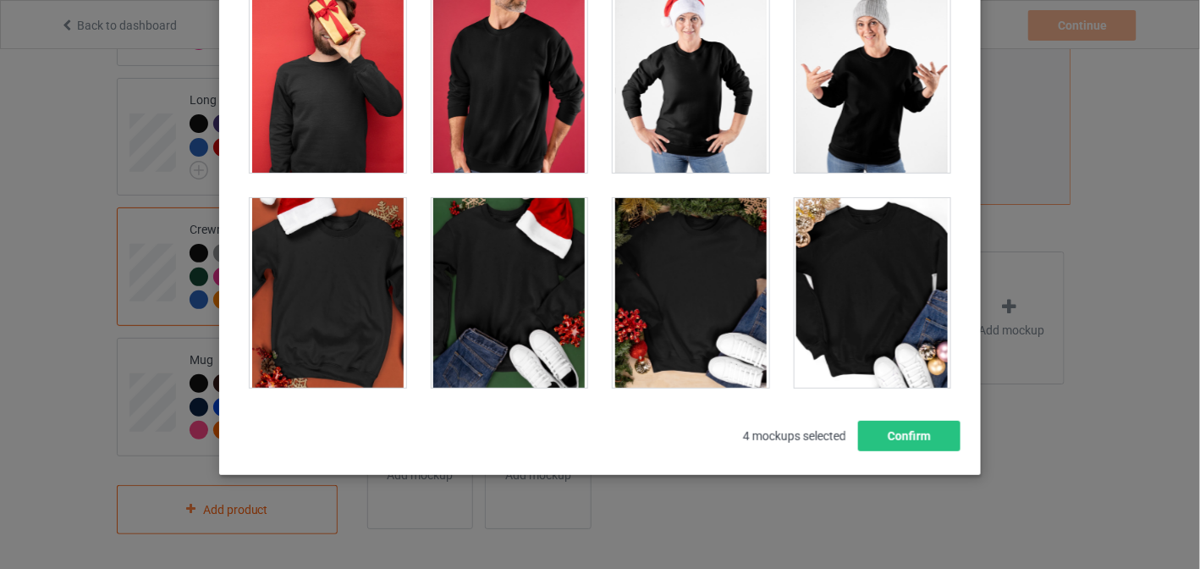
click at [325, 303] on div at bounding box center [328, 293] width 157 height 190
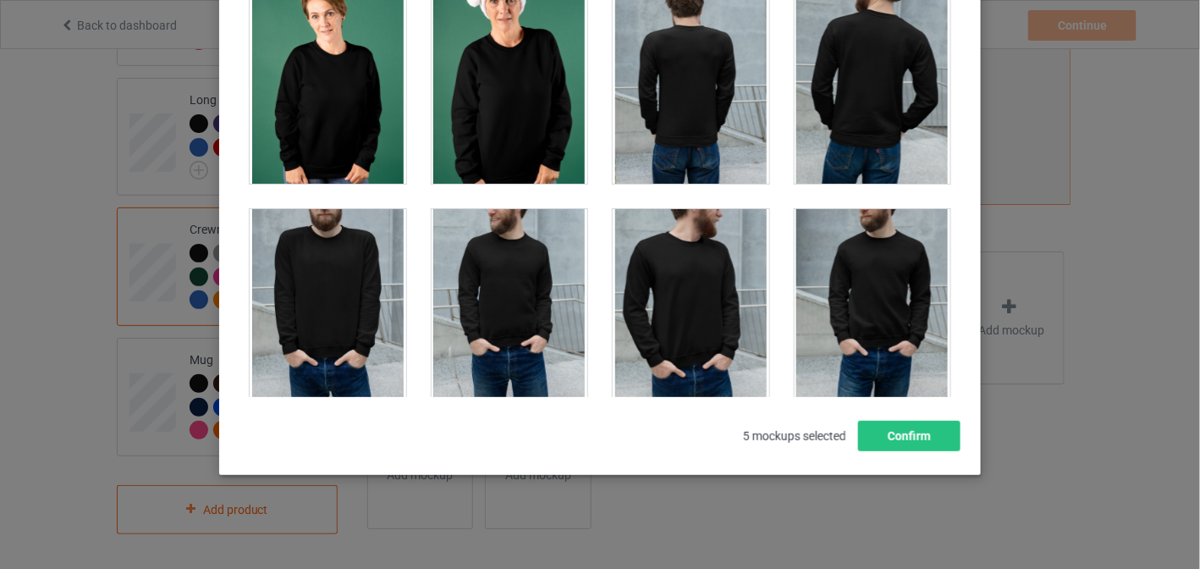
scroll to position [2877, 0]
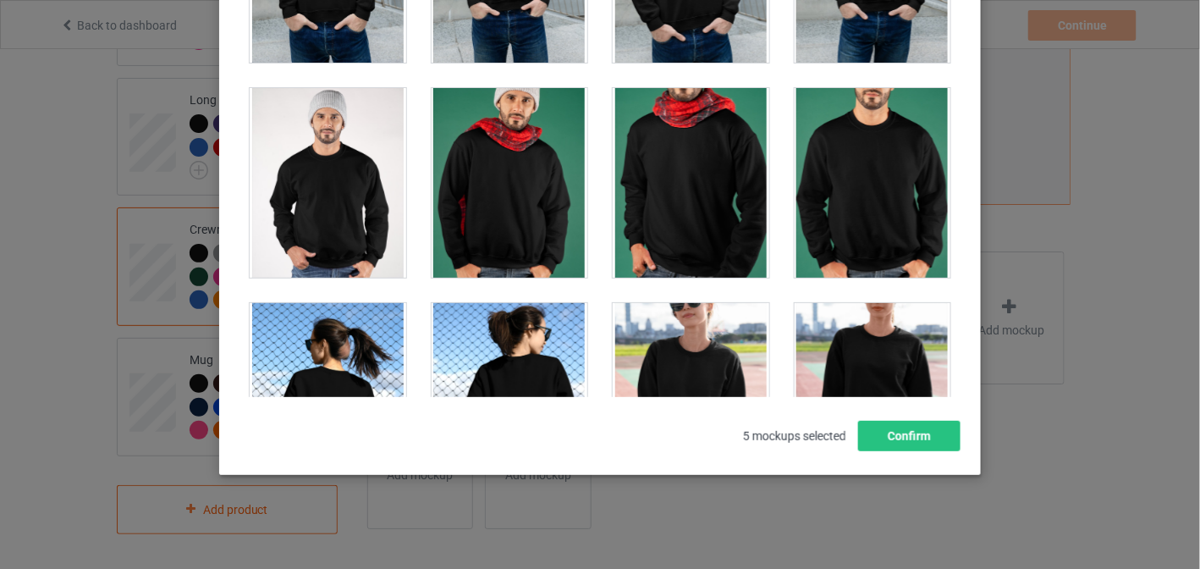
click at [529, 194] on div at bounding box center [510, 183] width 157 height 190
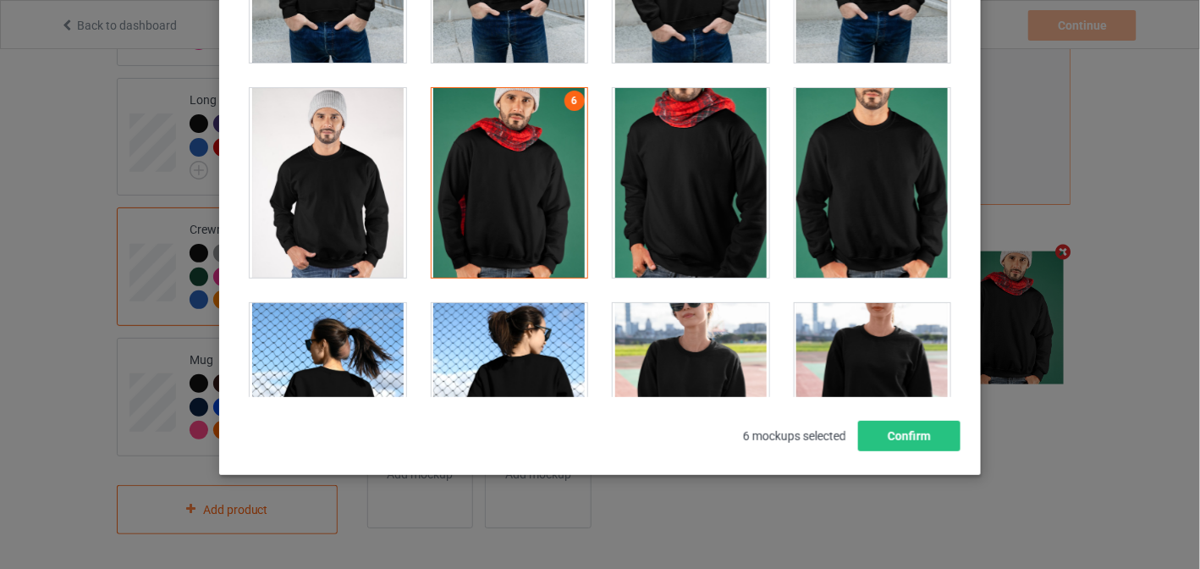
click at [700, 189] on div at bounding box center [691, 183] width 157 height 190
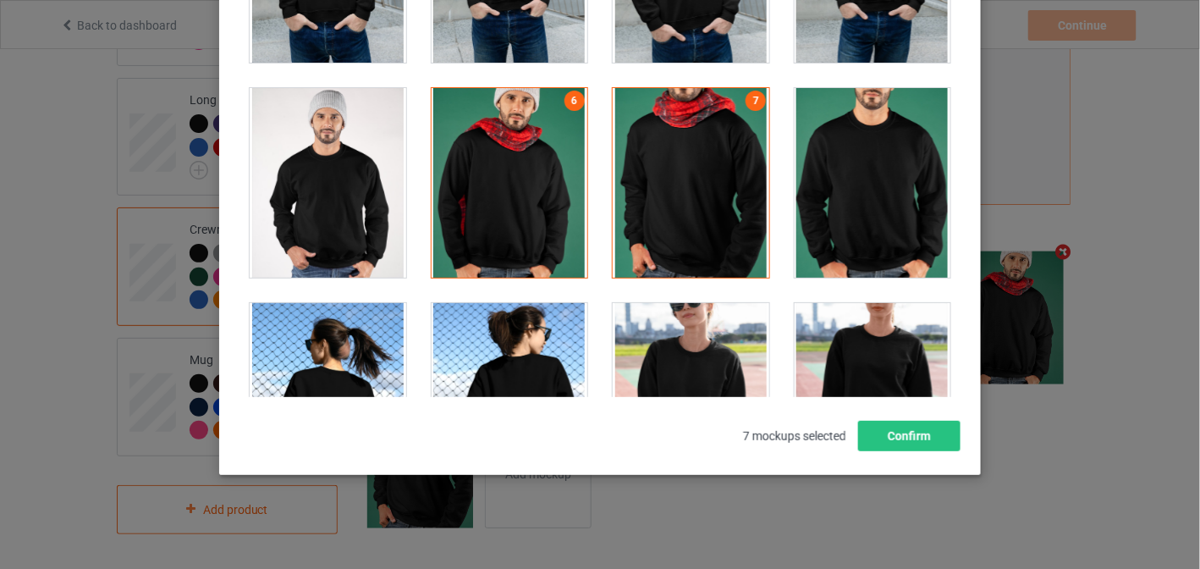
click at [341, 196] on div at bounding box center [328, 183] width 157 height 190
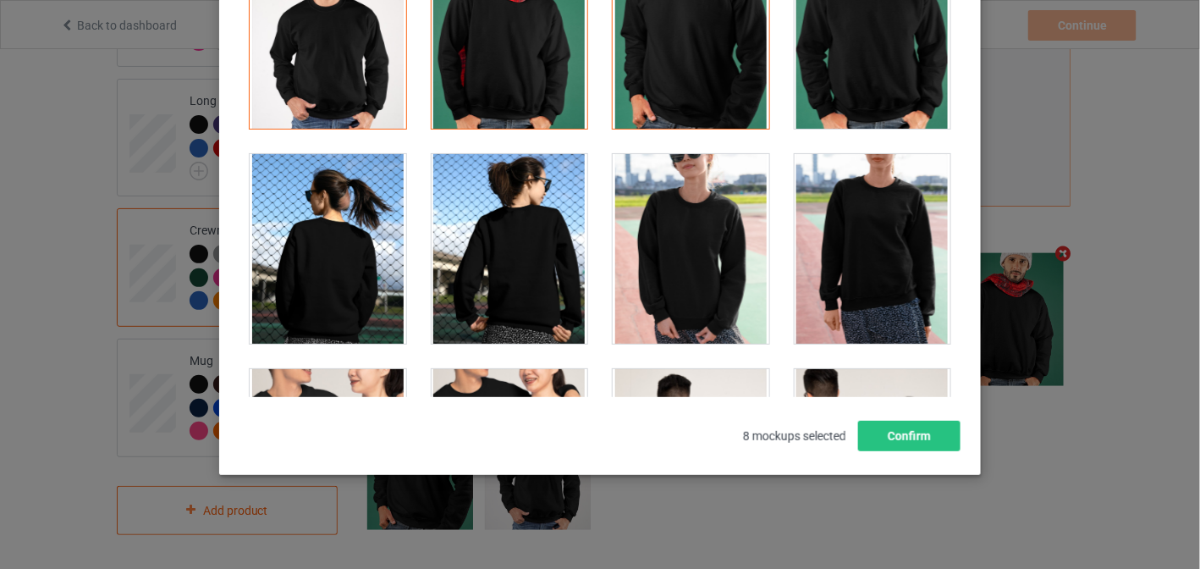
scroll to position [3216, 0]
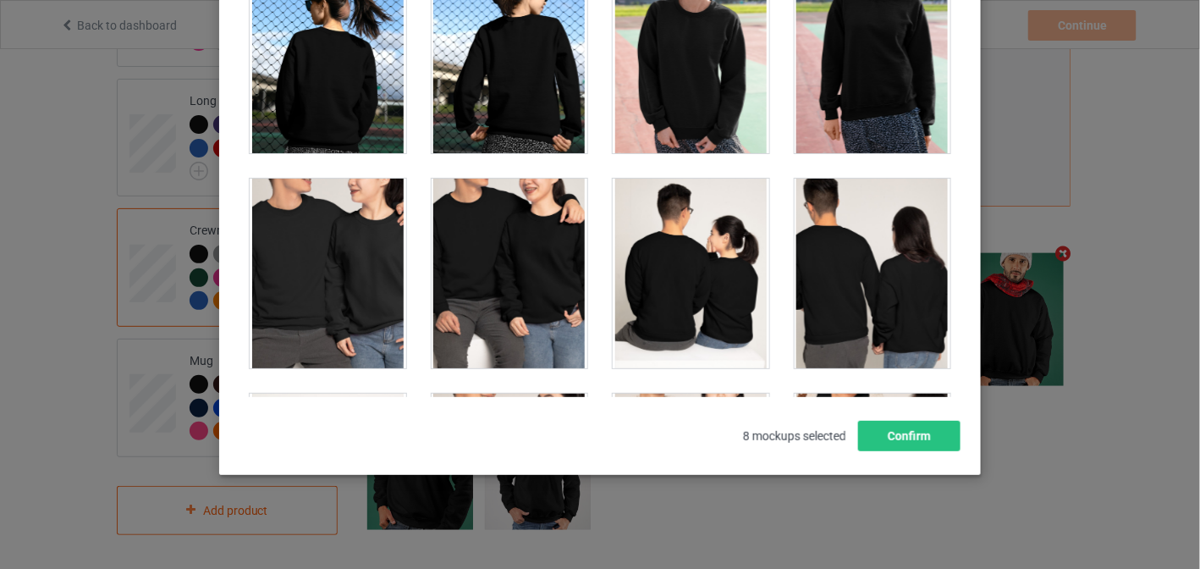
click at [630, 217] on div at bounding box center [691, 274] width 157 height 190
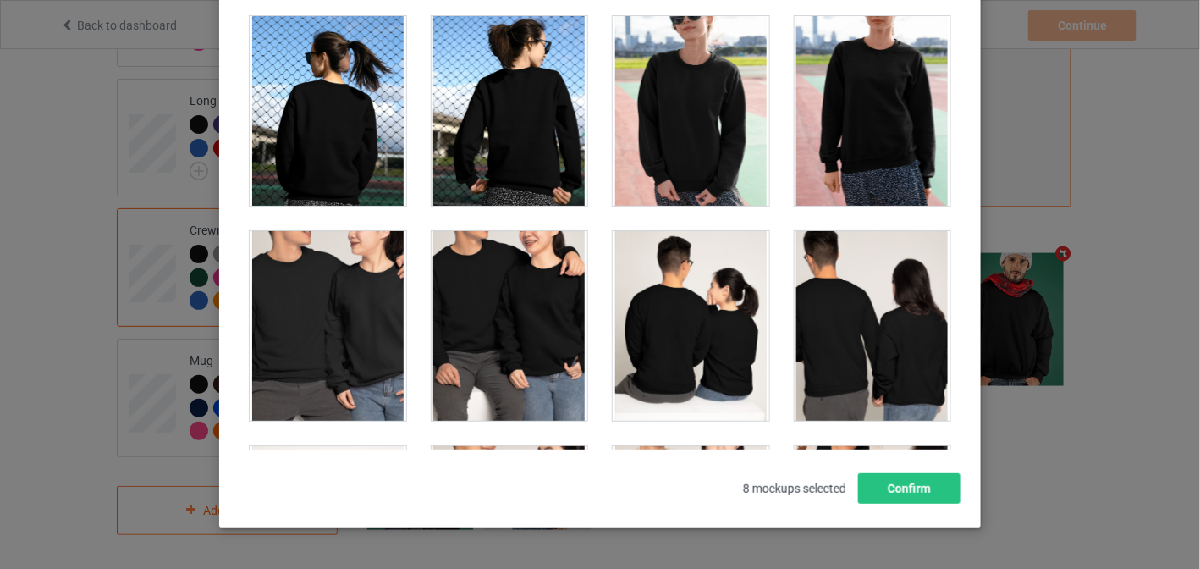
scroll to position [279, 0]
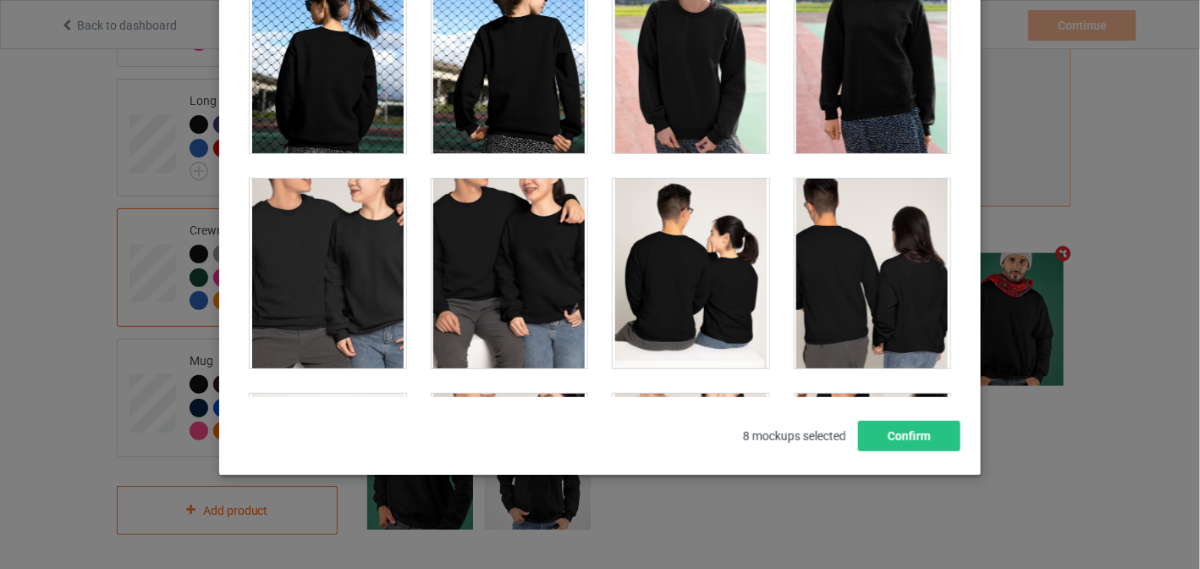
click at [504, 256] on div at bounding box center [510, 274] width 157 height 190
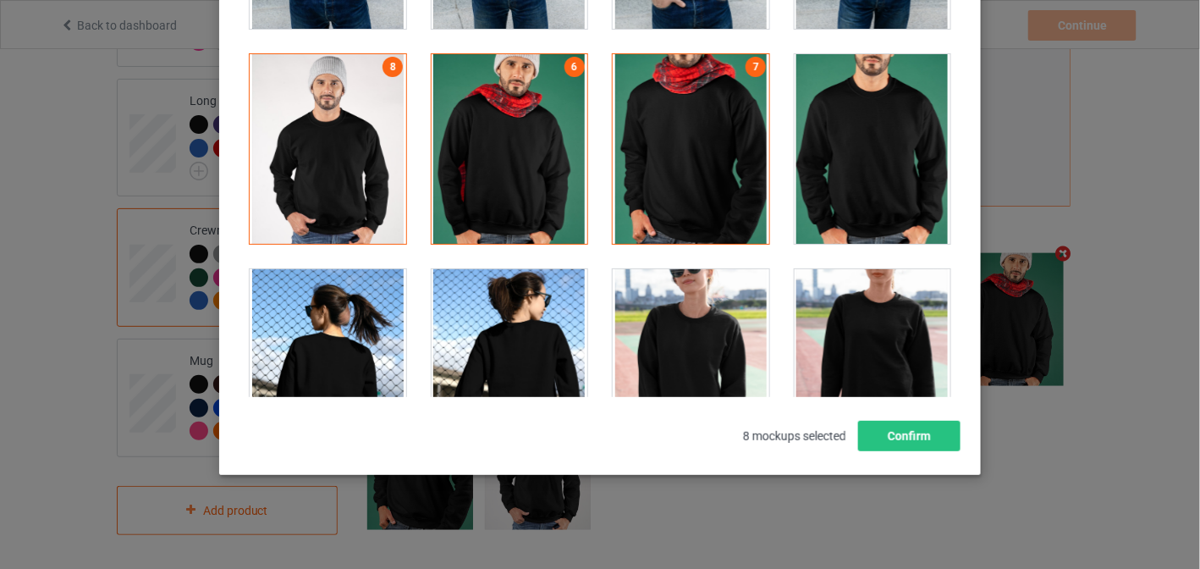
scroll to position [2877, 0]
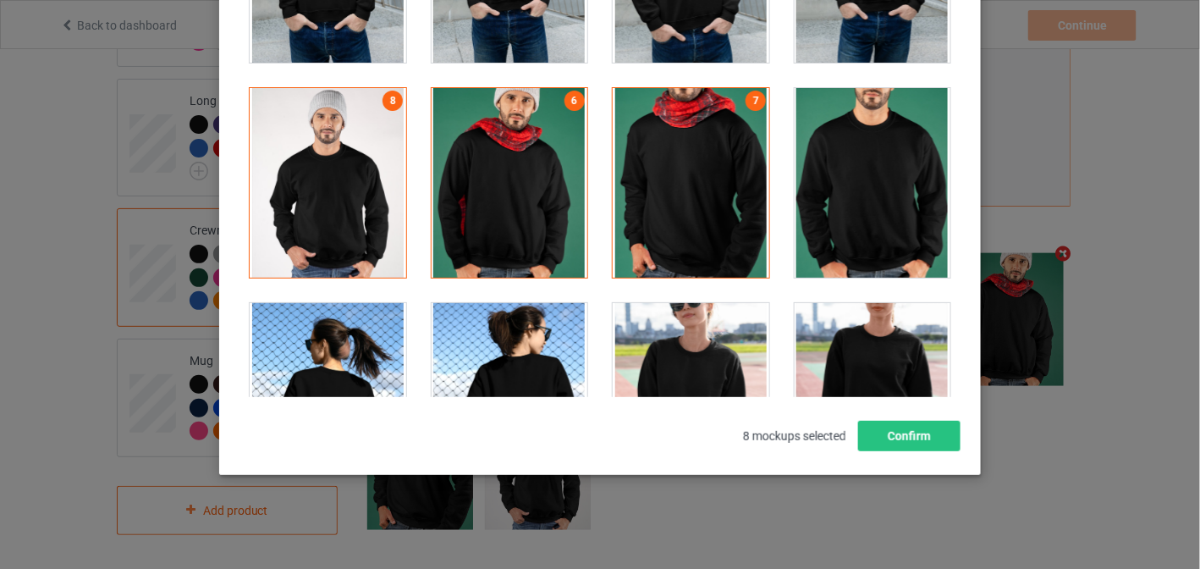
drag, startPoint x: 508, startPoint y: 172, endPoint x: 519, endPoint y: 198, distance: 28.5
click at [509, 172] on div at bounding box center [510, 183] width 157 height 190
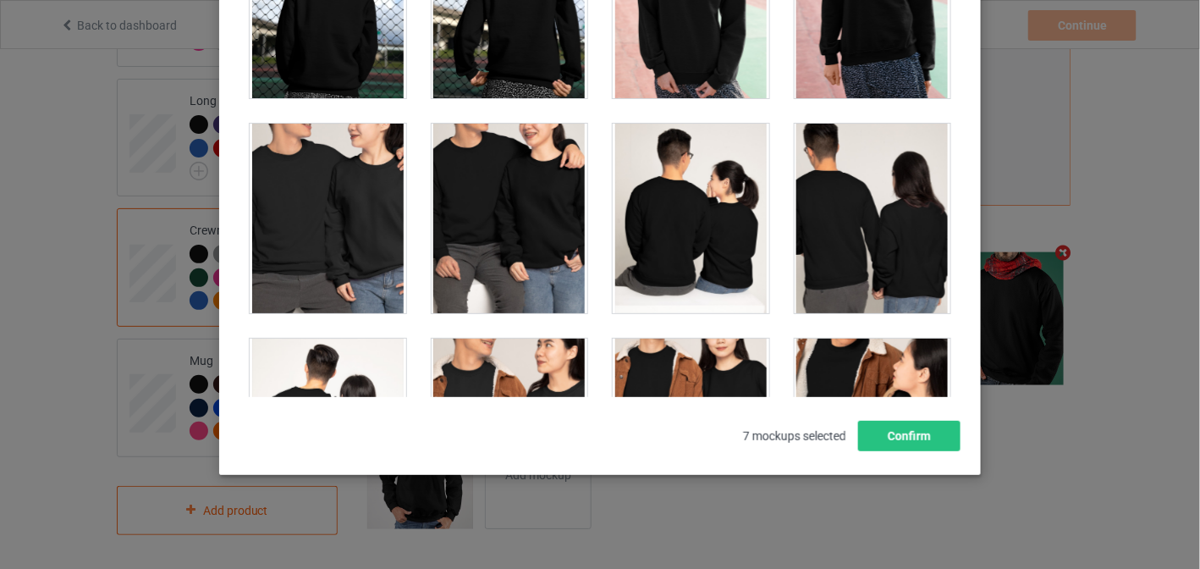
scroll to position [3216, 0]
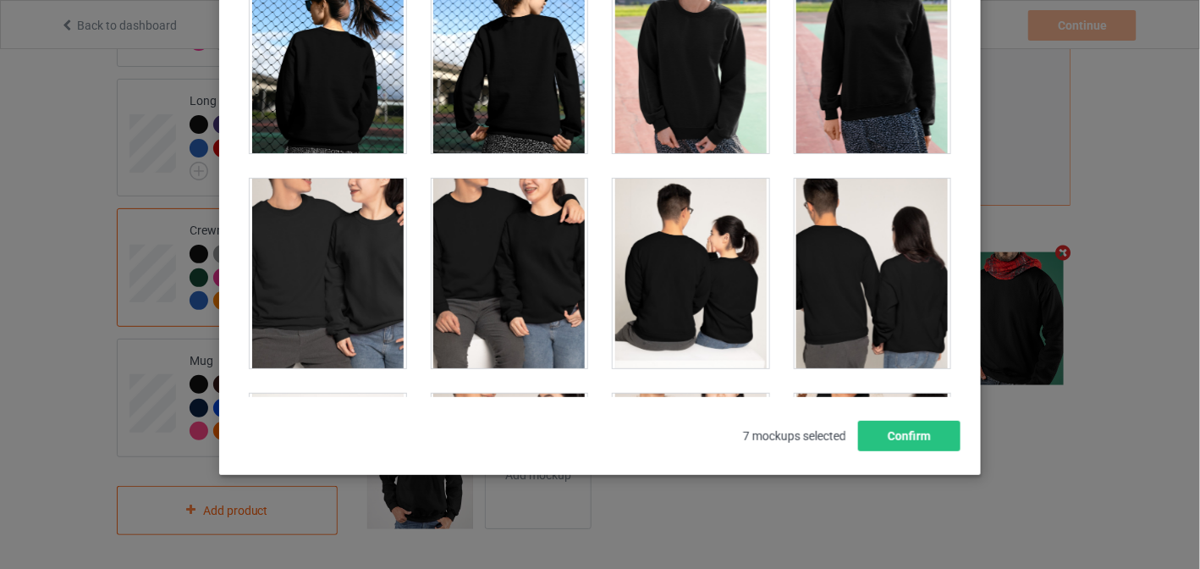
click at [352, 270] on div at bounding box center [328, 274] width 157 height 190
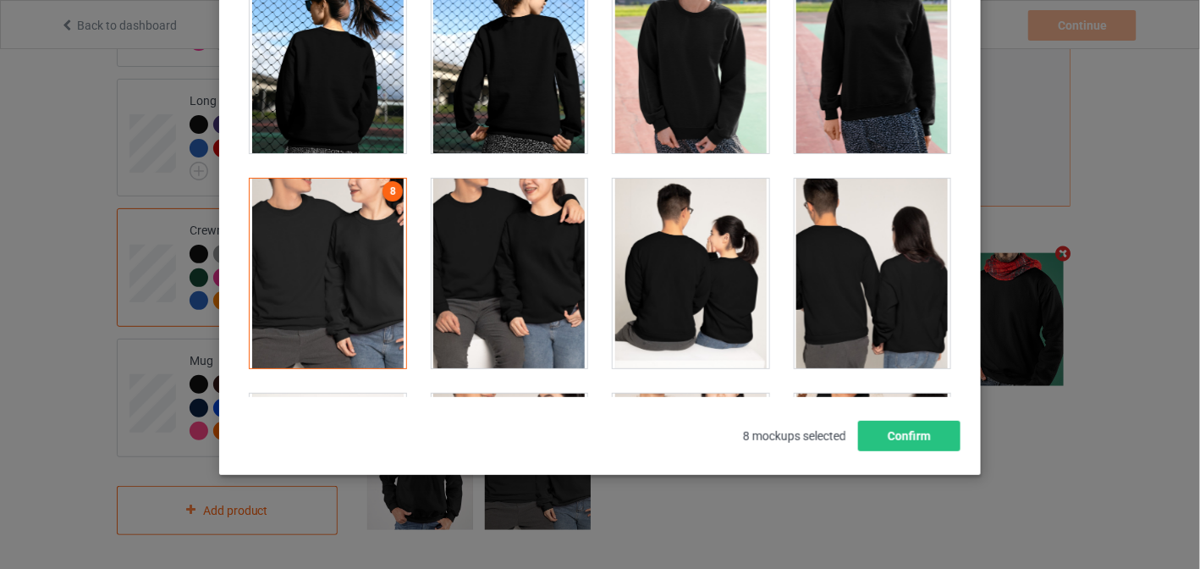
click at [353, 270] on div at bounding box center [328, 274] width 157 height 190
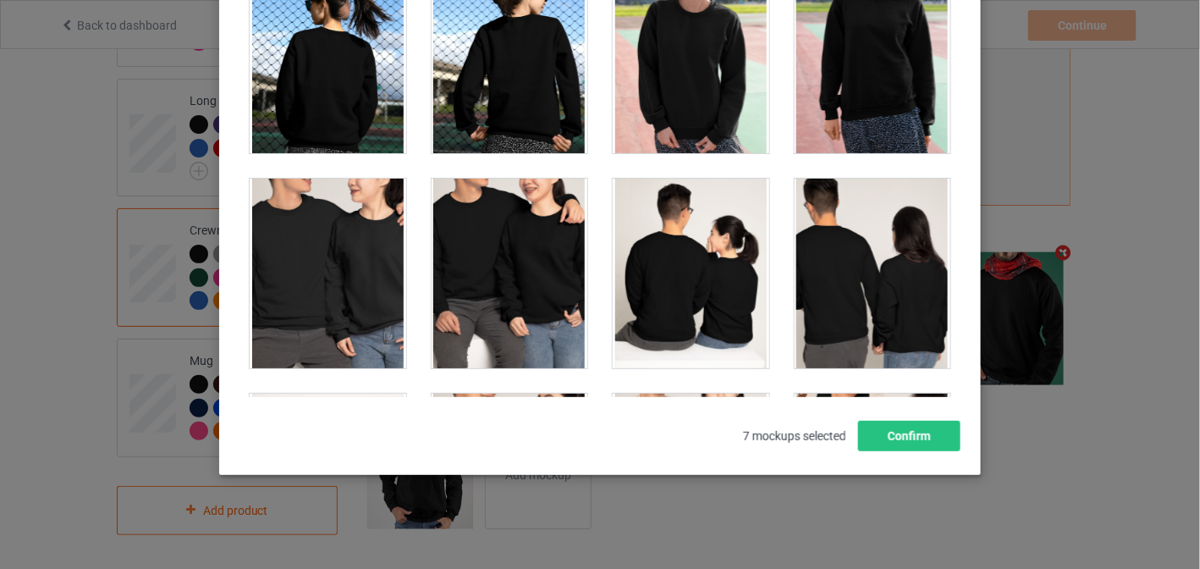
click at [438, 267] on div at bounding box center [510, 274] width 157 height 190
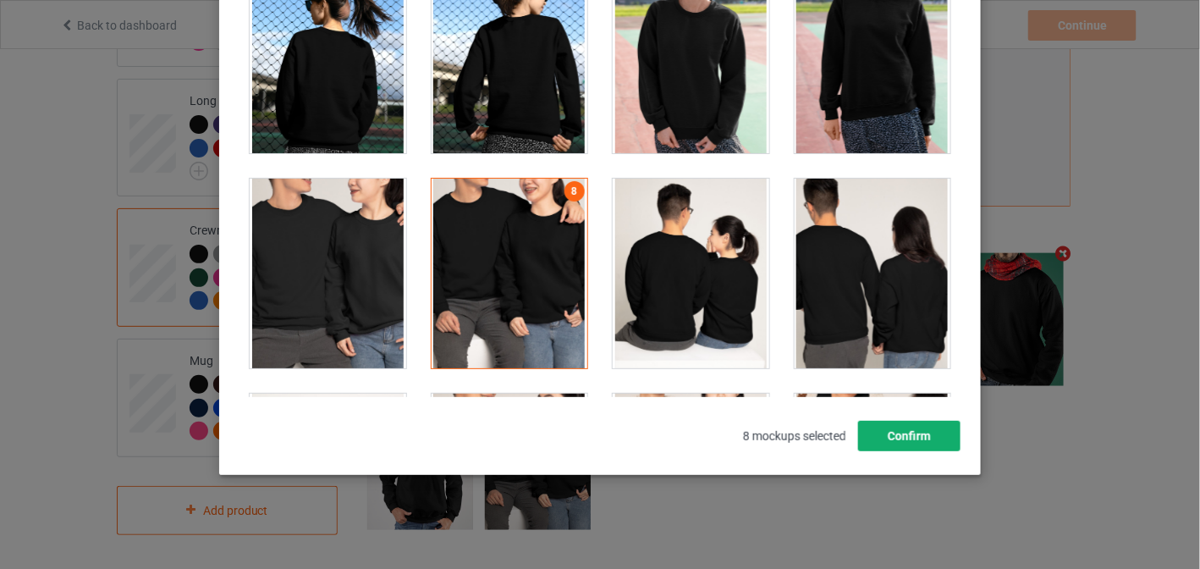
click at [902, 441] on button "Confirm" at bounding box center [909, 436] width 102 height 30
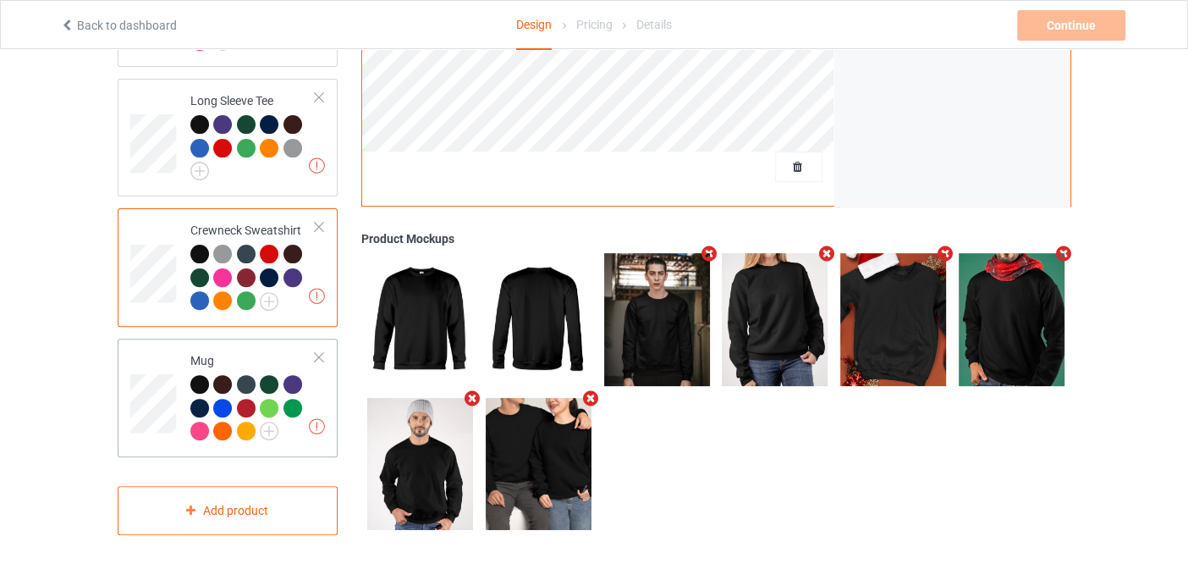
drag, startPoint x: 118, startPoint y: 348, endPoint x: 130, endPoint y: 348, distance: 12.7
click at [119, 348] on div "Missing artworks Mug" at bounding box center [228, 398] width 221 height 118
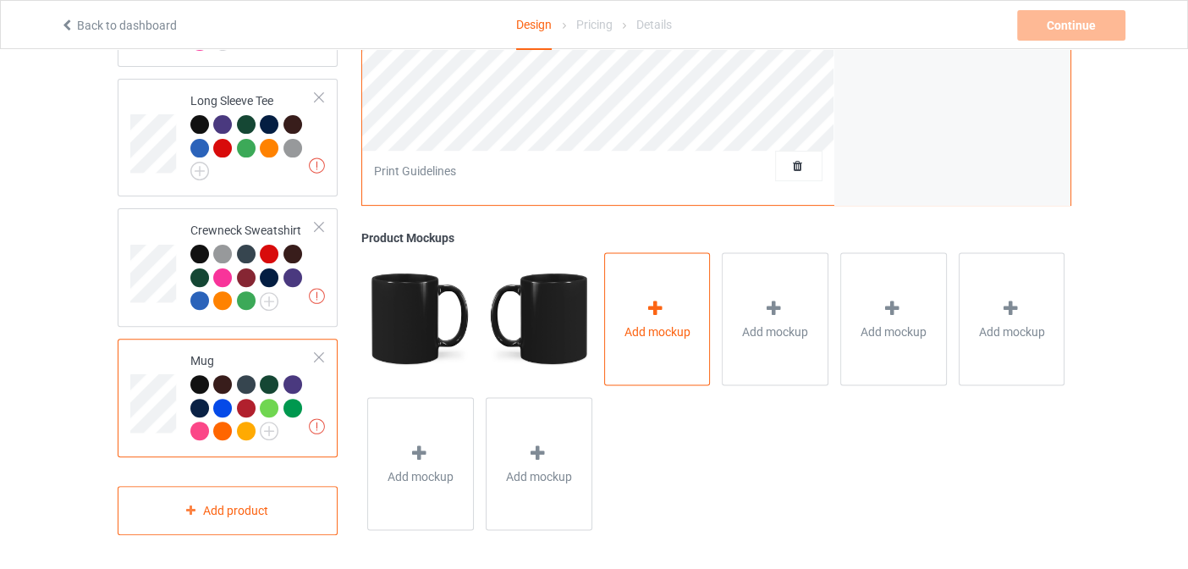
click at [689, 346] on div "Add mockup" at bounding box center [657, 318] width 107 height 133
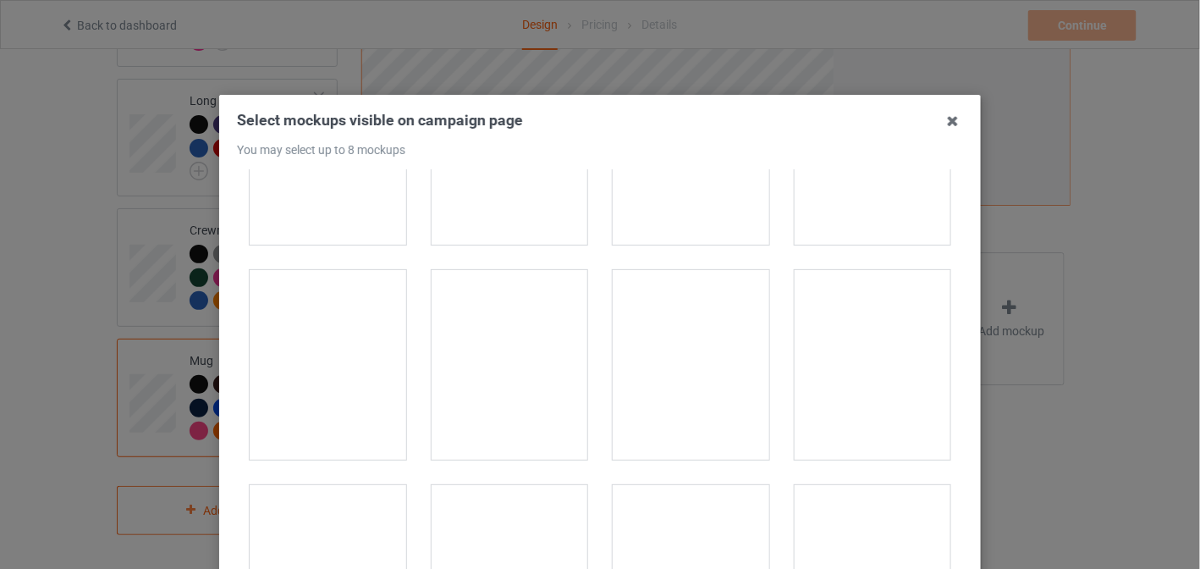
scroll to position [422, 0]
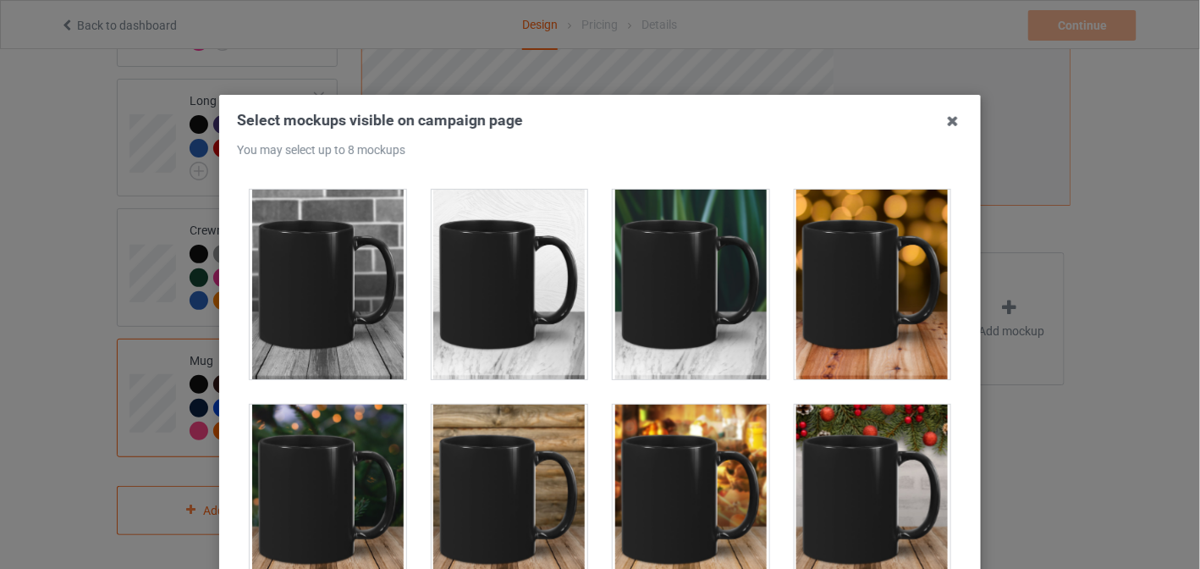
click at [337, 297] on div at bounding box center [328, 285] width 157 height 190
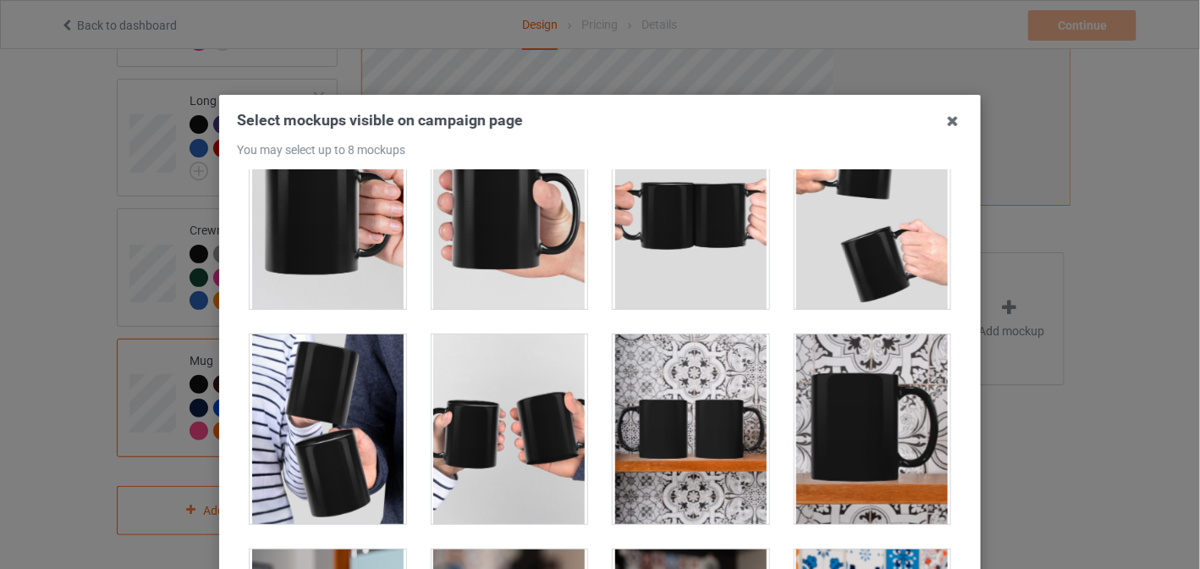
scroll to position [2454, 0]
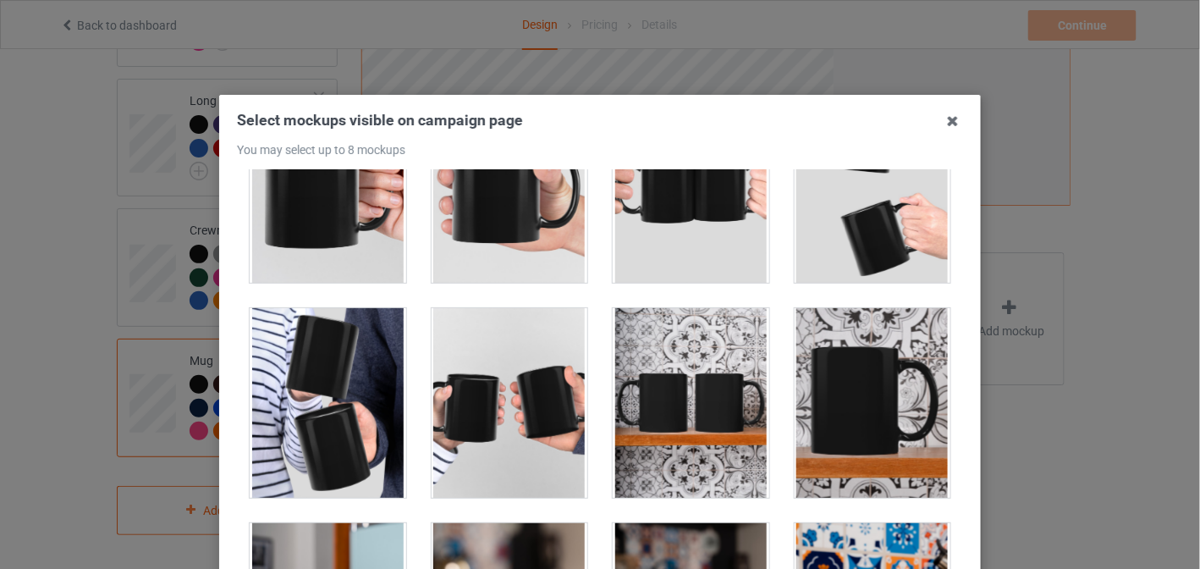
drag, startPoint x: 803, startPoint y: 394, endPoint x: 747, endPoint y: 406, distance: 58.1
click at [803, 394] on div at bounding box center [873, 403] width 157 height 190
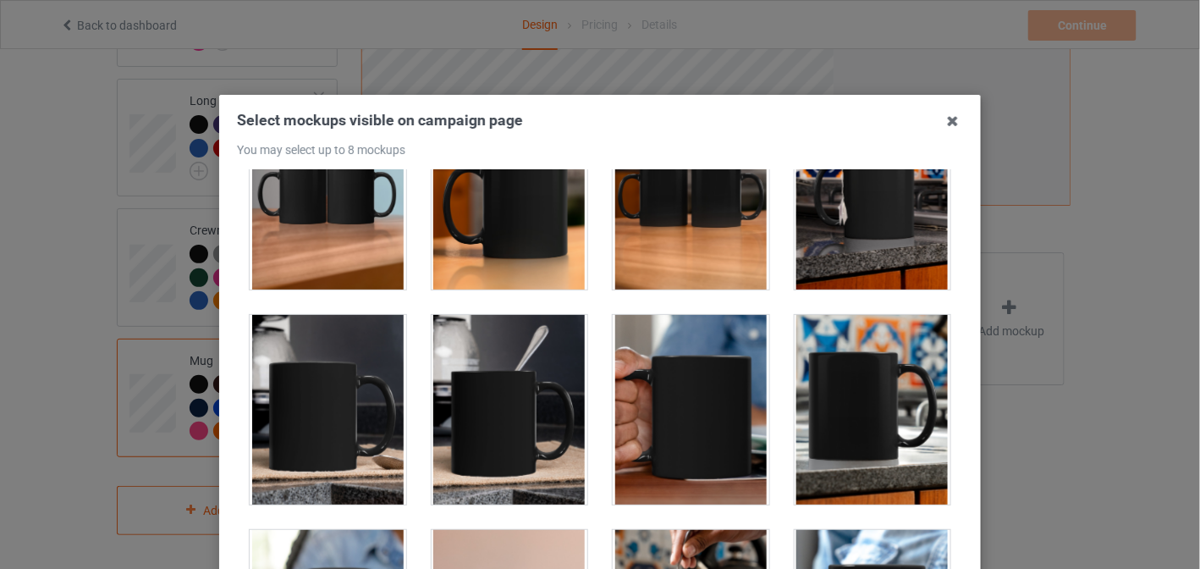
click at [824, 388] on div at bounding box center [873, 410] width 157 height 190
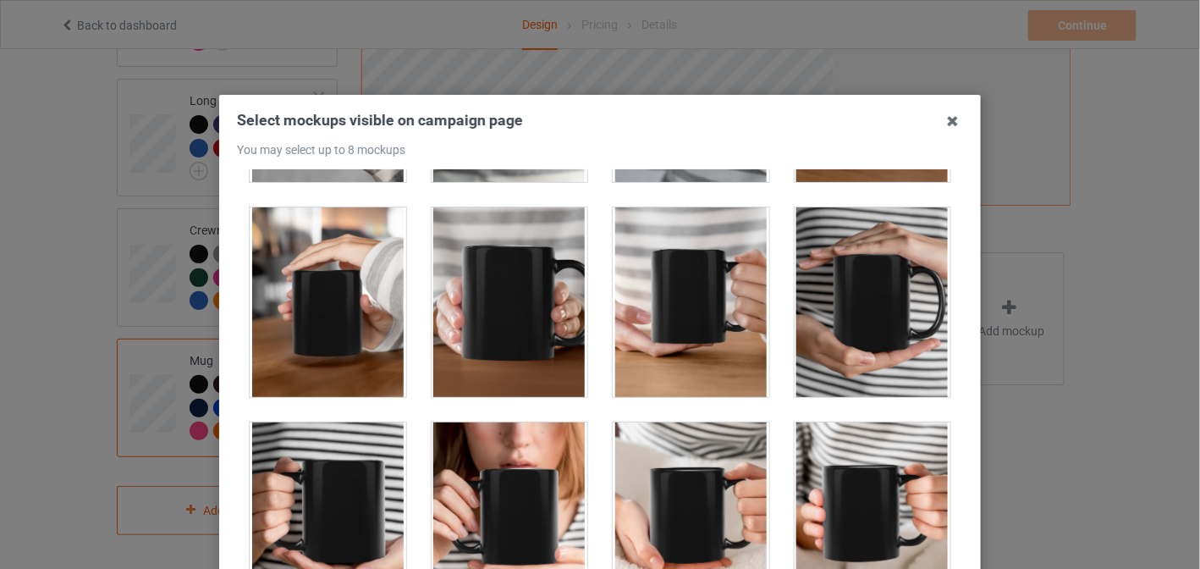
scroll to position [4914, 0]
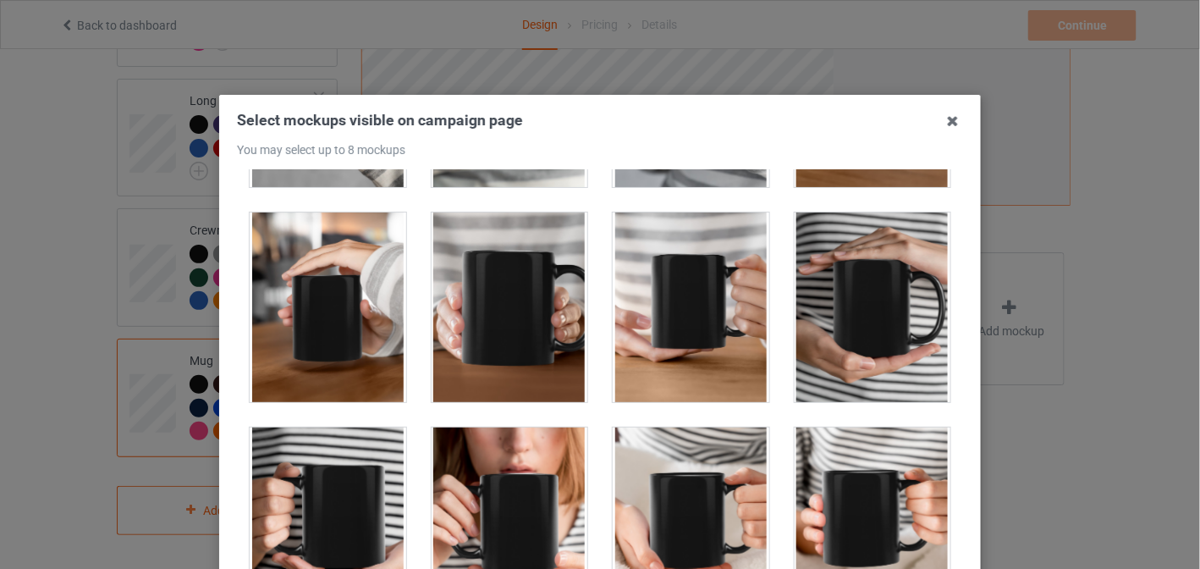
click at [370, 454] on div at bounding box center [328, 522] width 157 height 190
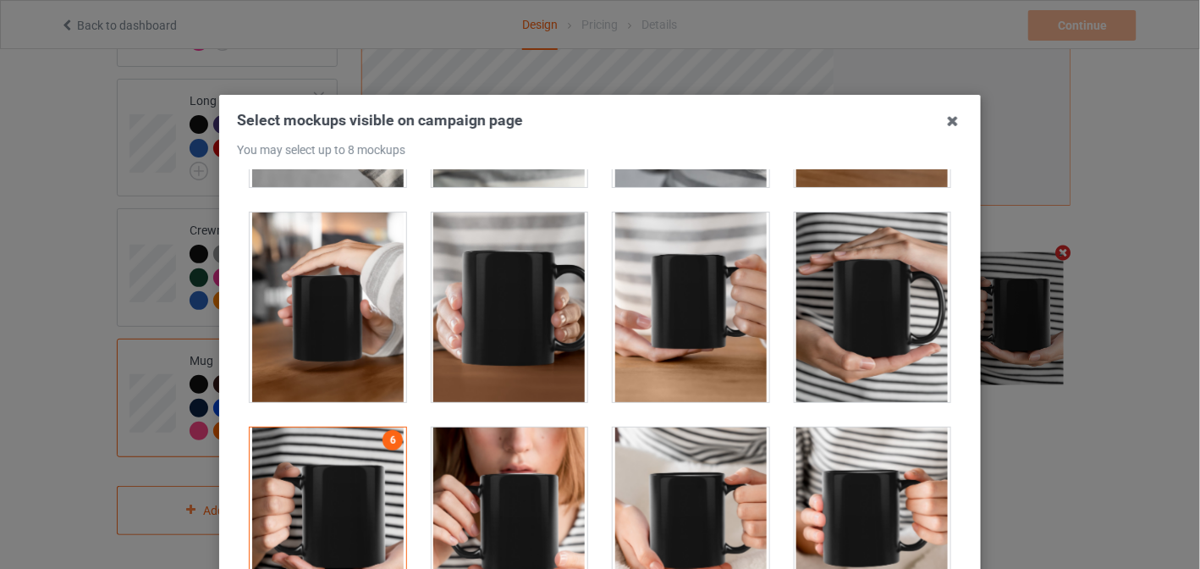
click at [519, 351] on div at bounding box center [510, 307] width 157 height 190
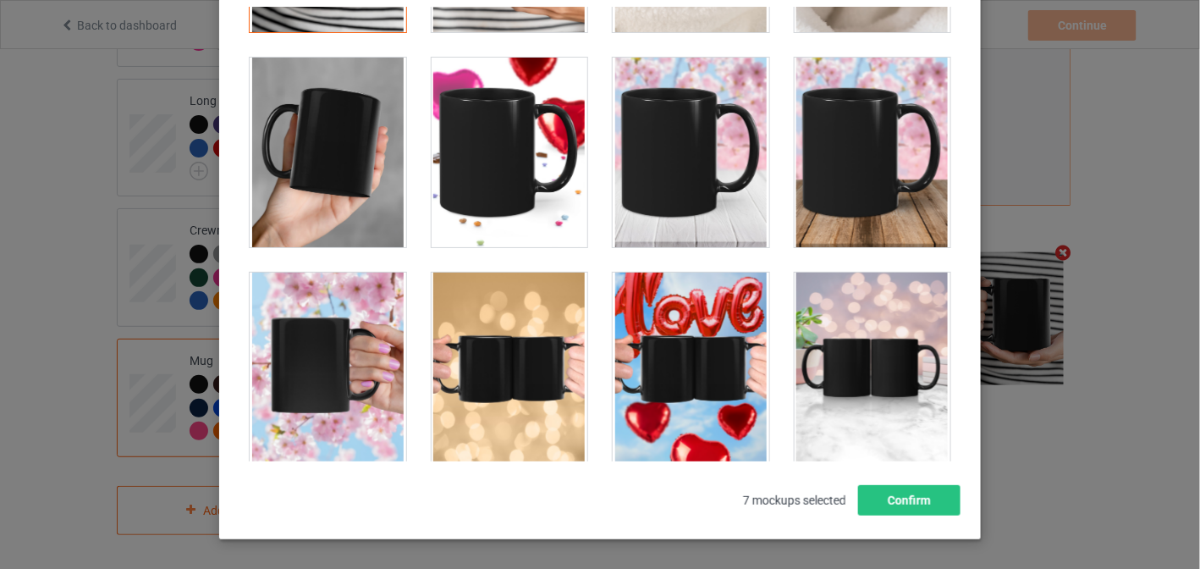
scroll to position [227, 0]
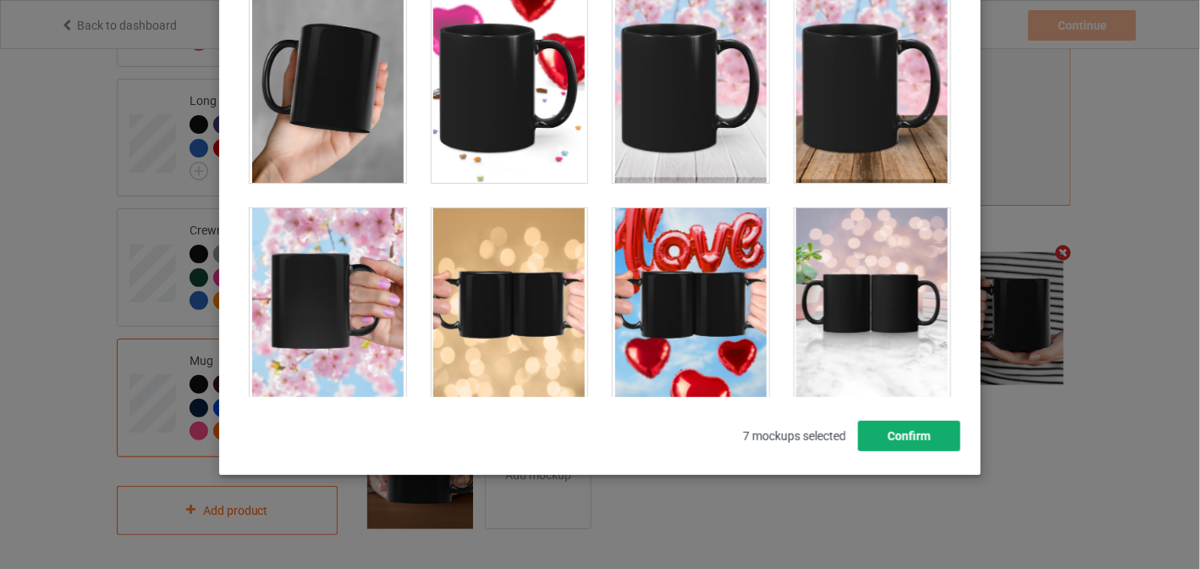
click at [915, 437] on button "Confirm" at bounding box center [909, 436] width 102 height 30
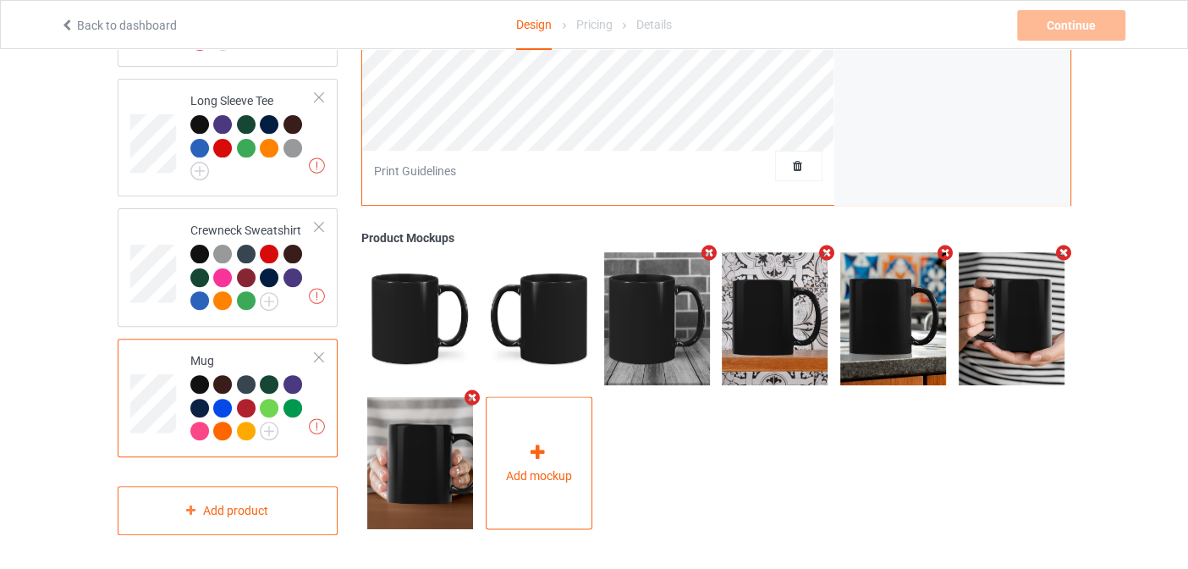
click at [570, 449] on div "Add mockup" at bounding box center [539, 463] width 107 height 133
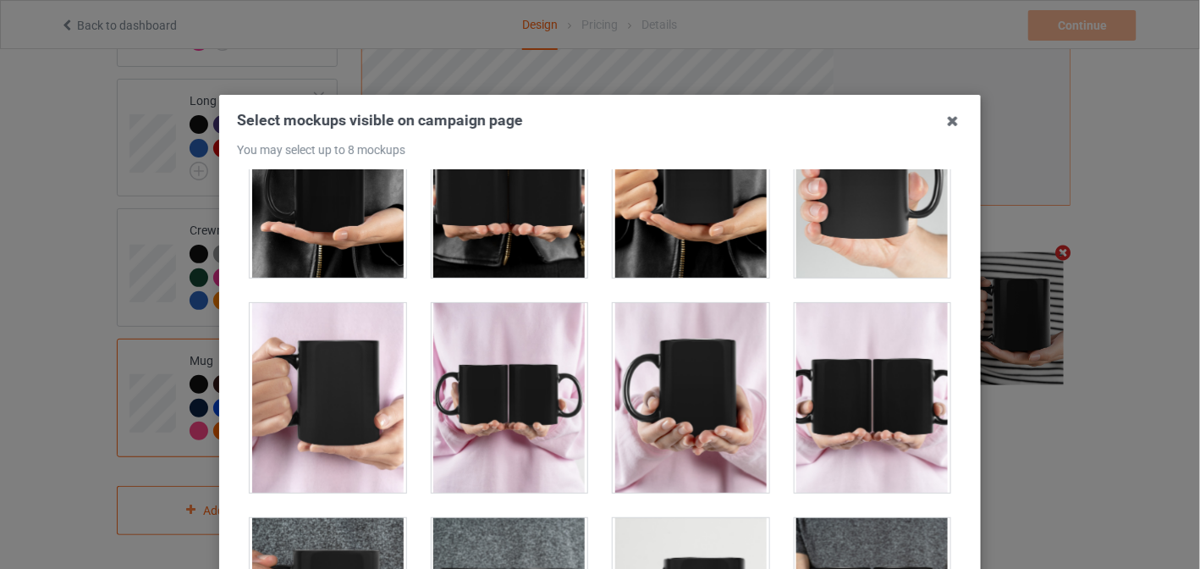
scroll to position [1608, 0]
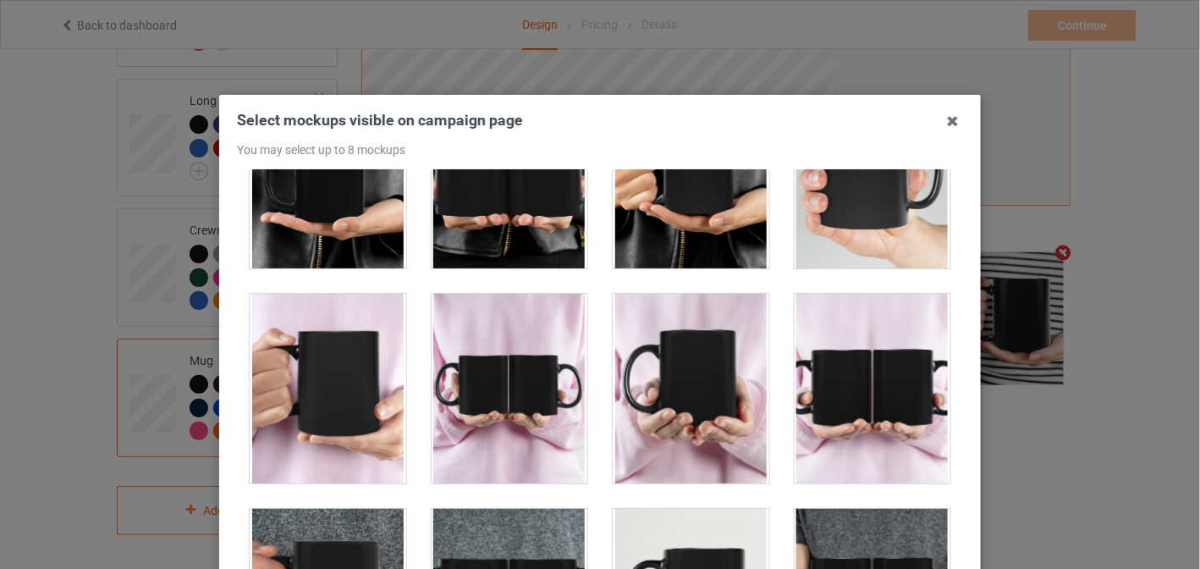
click at [681, 405] on div at bounding box center [691, 389] width 157 height 190
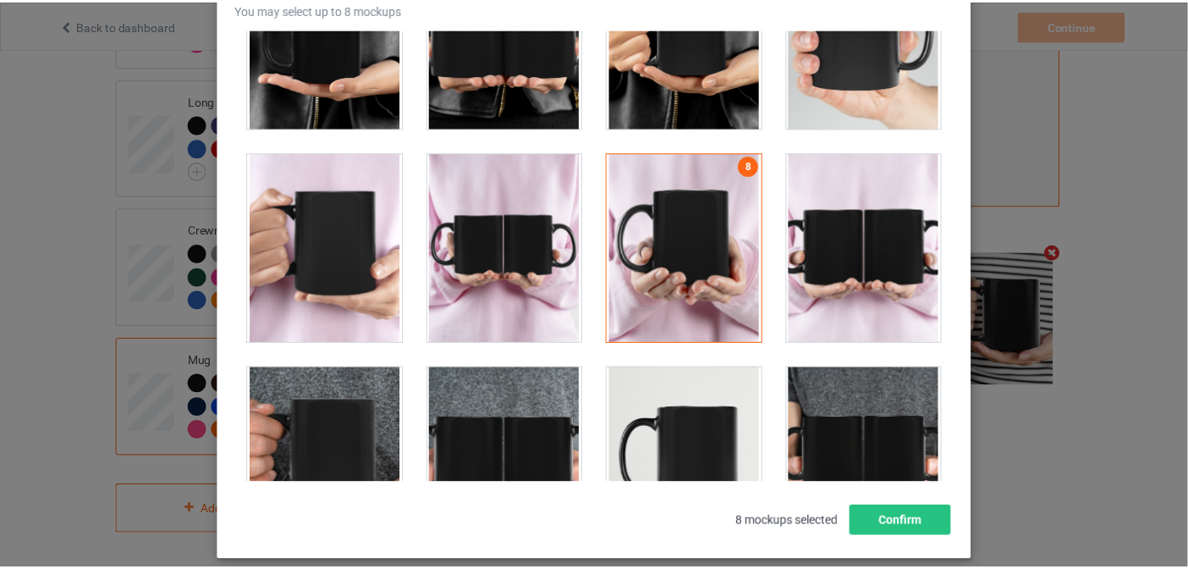
scroll to position [227, 0]
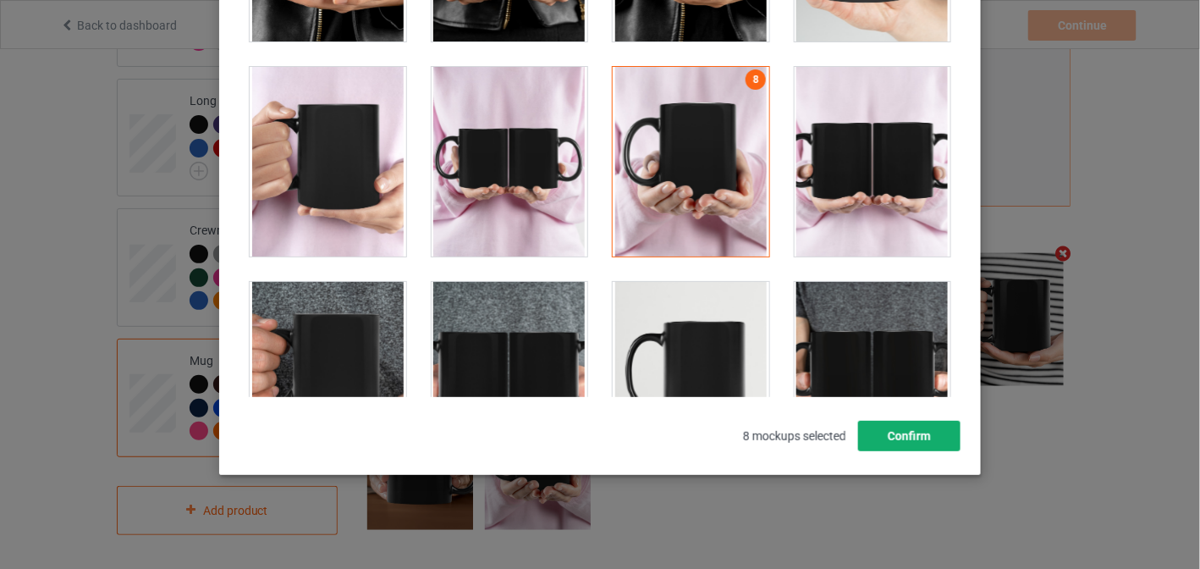
drag, startPoint x: 936, startPoint y: 438, endPoint x: 911, endPoint y: 453, distance: 29.2
click at [935, 438] on button "Confirm" at bounding box center [909, 436] width 102 height 30
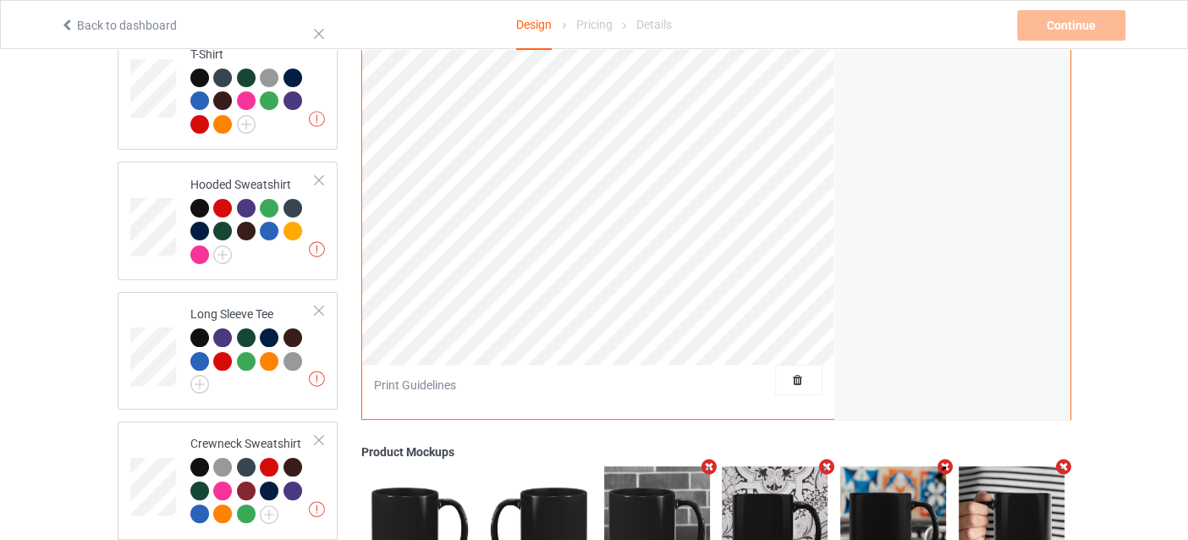
scroll to position [0, 0]
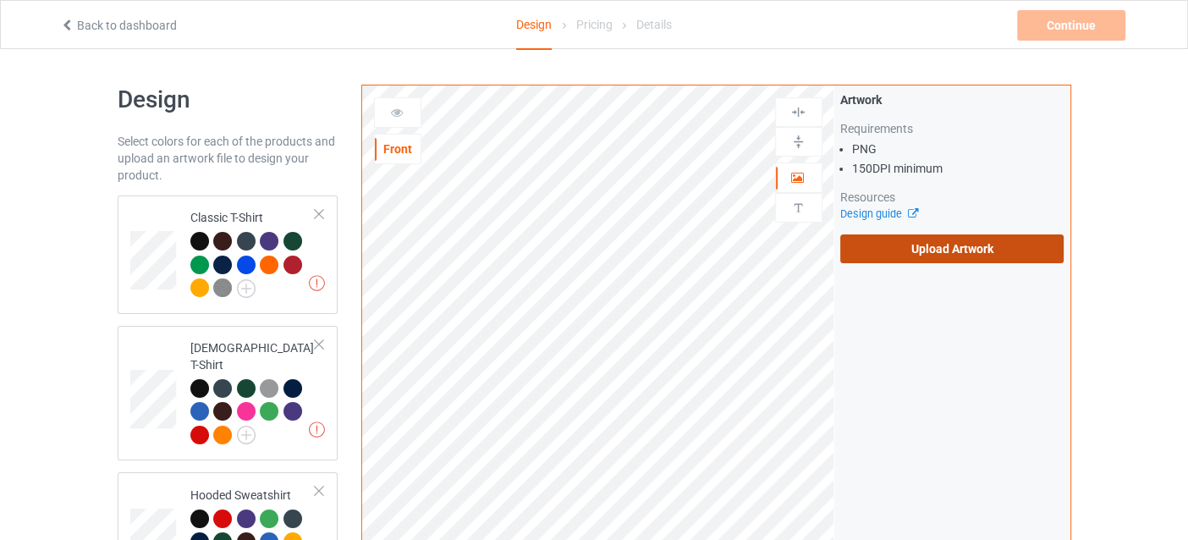
click at [915, 250] on label "Upload Artwork" at bounding box center [952, 248] width 224 height 29
click at [0, 0] on input "Upload Artwork" at bounding box center [0, 0] width 0 height 0
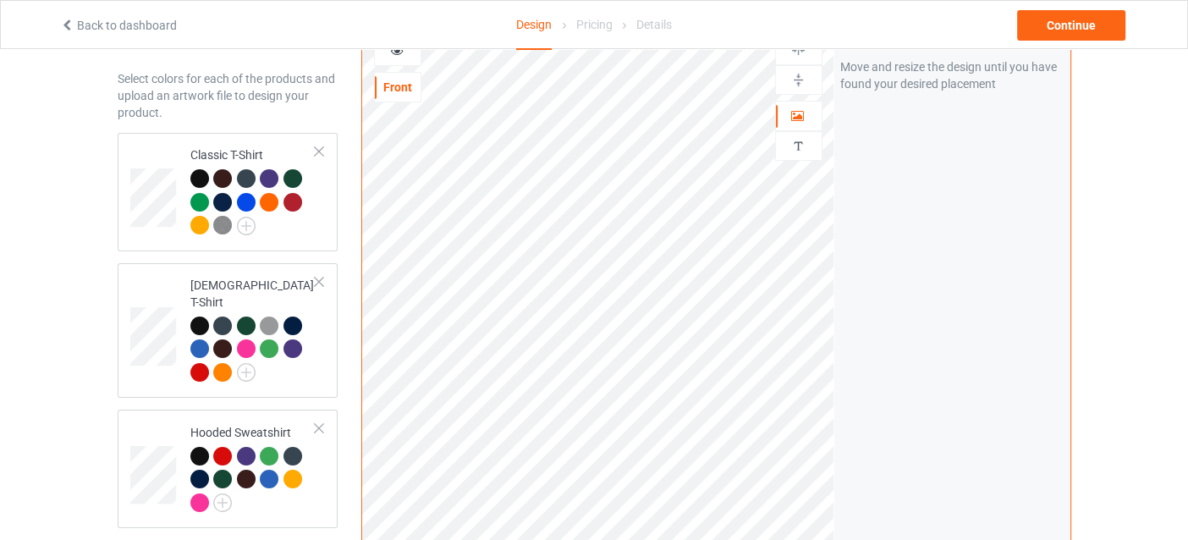
scroll to position [45, 0]
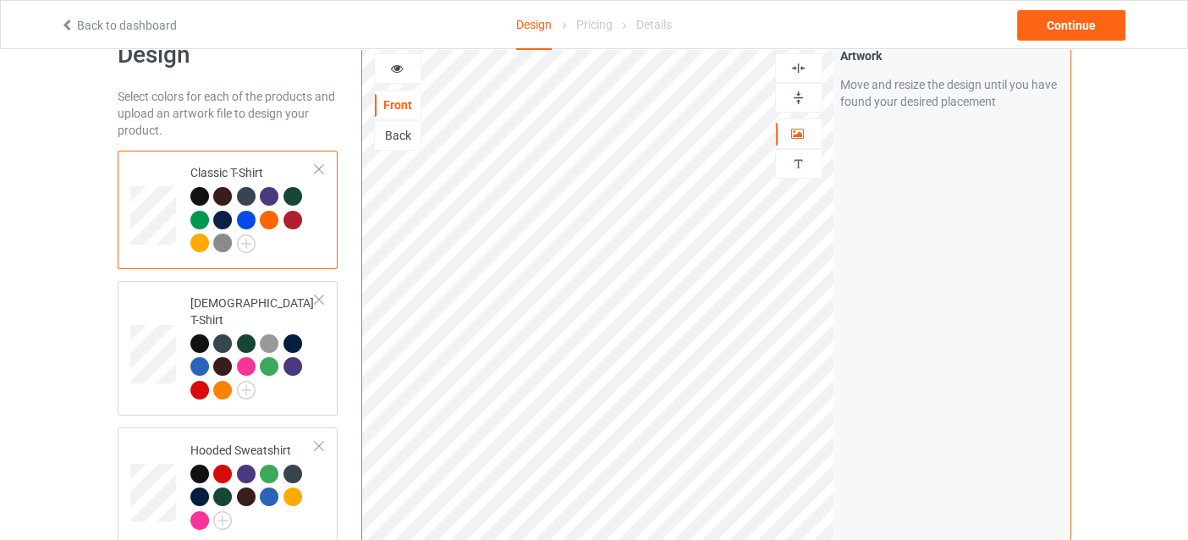
click at [795, 69] on img at bounding box center [799, 68] width 16 height 16
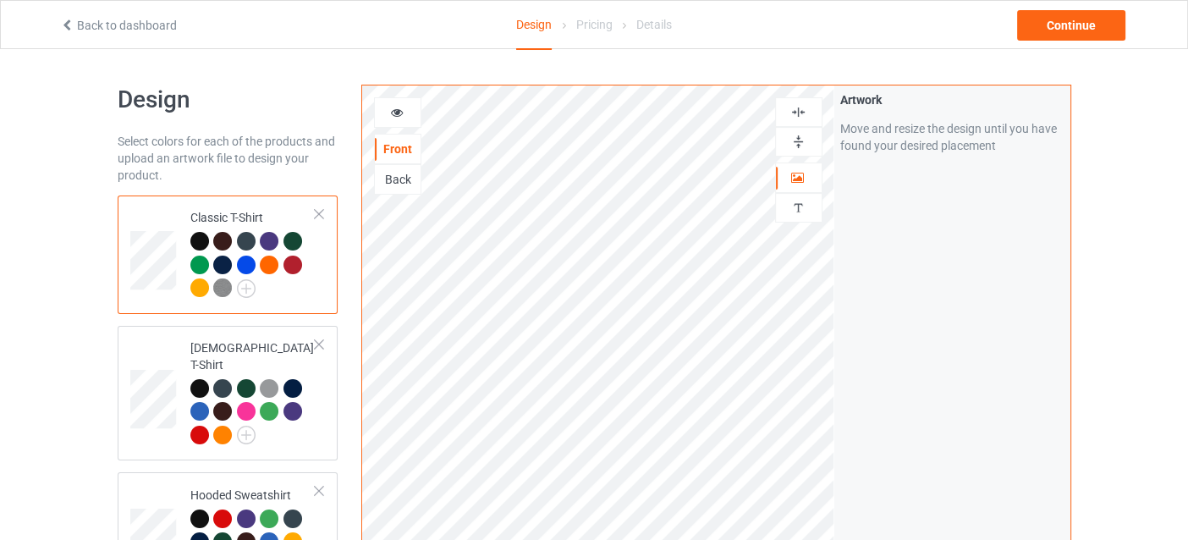
click at [200, 286] on div at bounding box center [199, 287] width 19 height 19
click at [199, 289] on div at bounding box center [199, 287] width 19 height 19
click at [201, 287] on div at bounding box center [199, 287] width 19 height 19
click at [273, 265] on div at bounding box center [269, 265] width 19 height 19
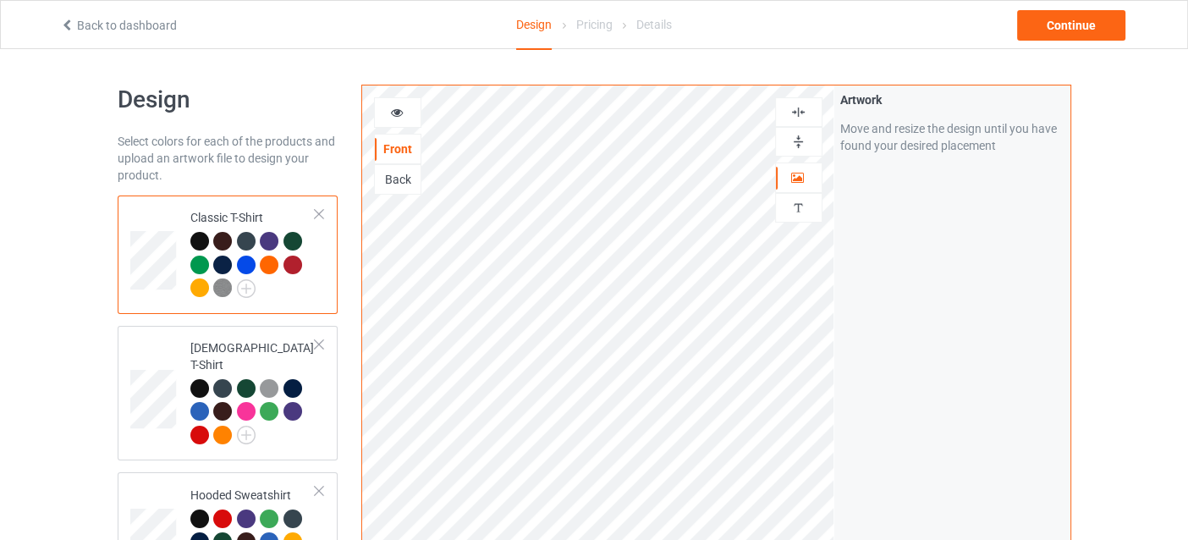
click at [273, 265] on div at bounding box center [269, 265] width 19 height 19
click at [392, 118] on div at bounding box center [398, 112] width 46 height 17
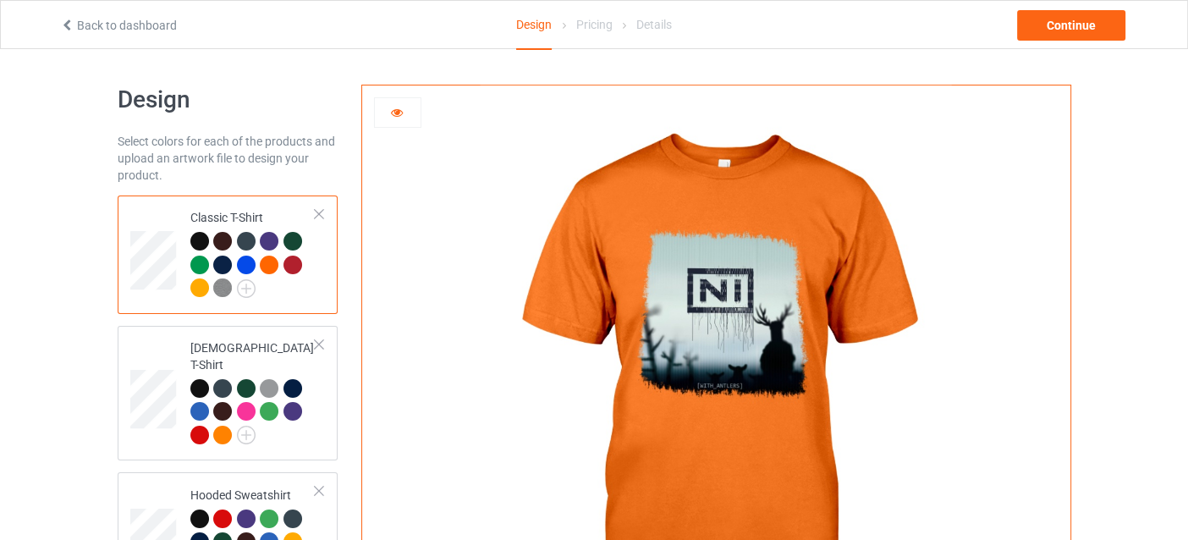
click at [291, 261] on div at bounding box center [293, 265] width 19 height 19
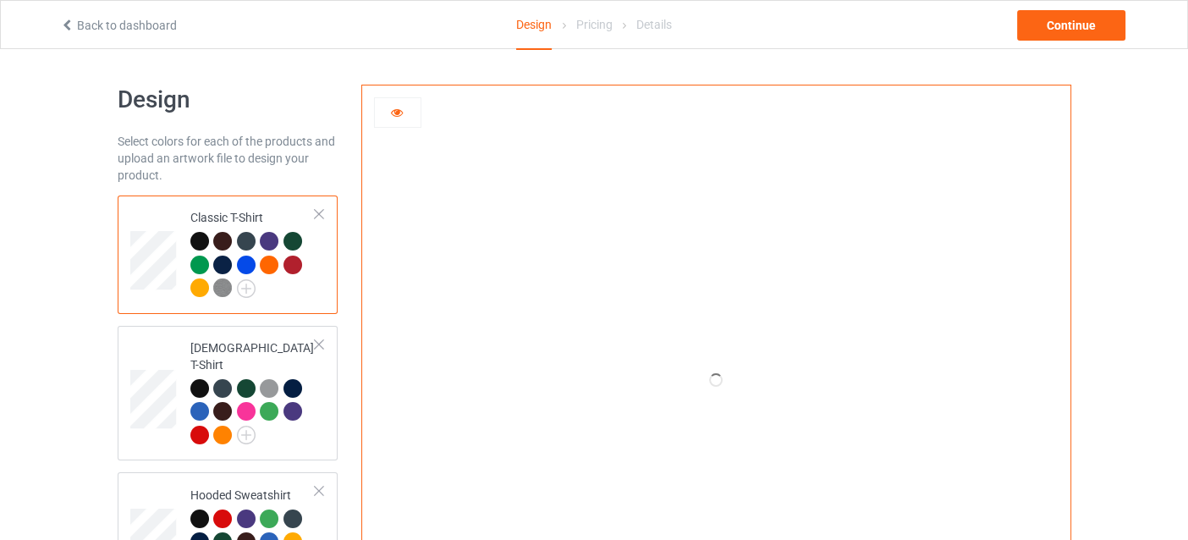
click at [265, 262] on div at bounding box center [269, 265] width 19 height 19
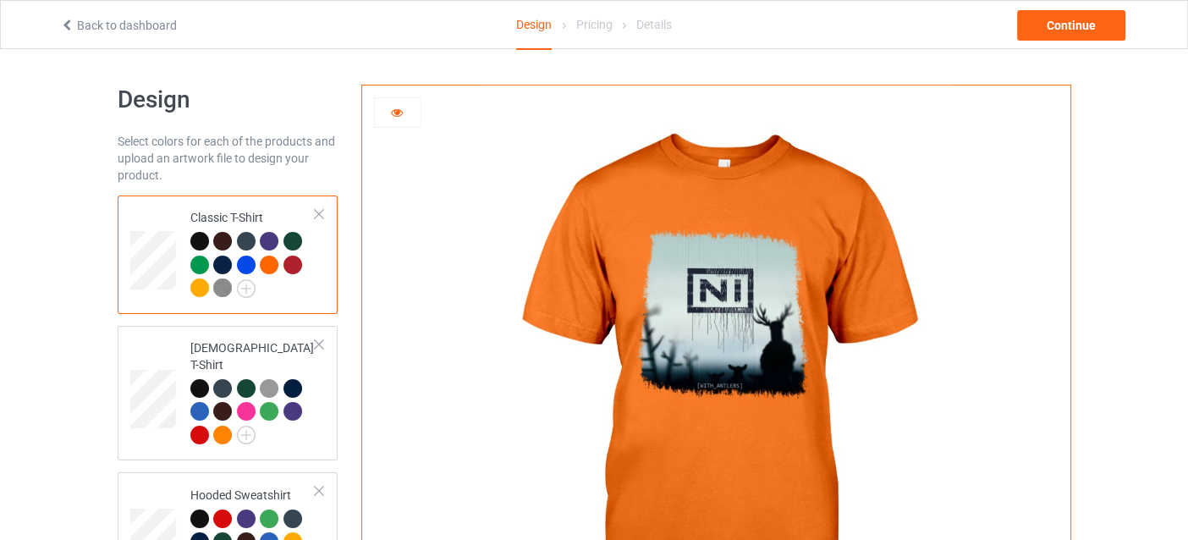
click at [274, 267] on div at bounding box center [269, 265] width 19 height 19
click at [273, 262] on div at bounding box center [269, 265] width 19 height 19
click at [195, 240] on div at bounding box center [199, 241] width 19 height 19
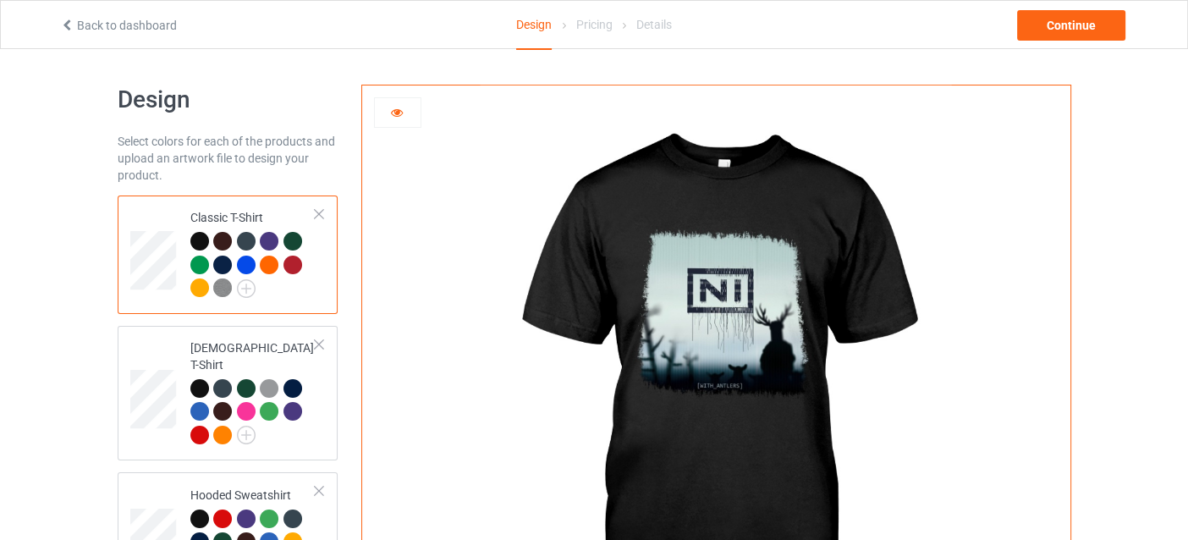
click at [391, 113] on icon at bounding box center [396, 110] width 14 height 12
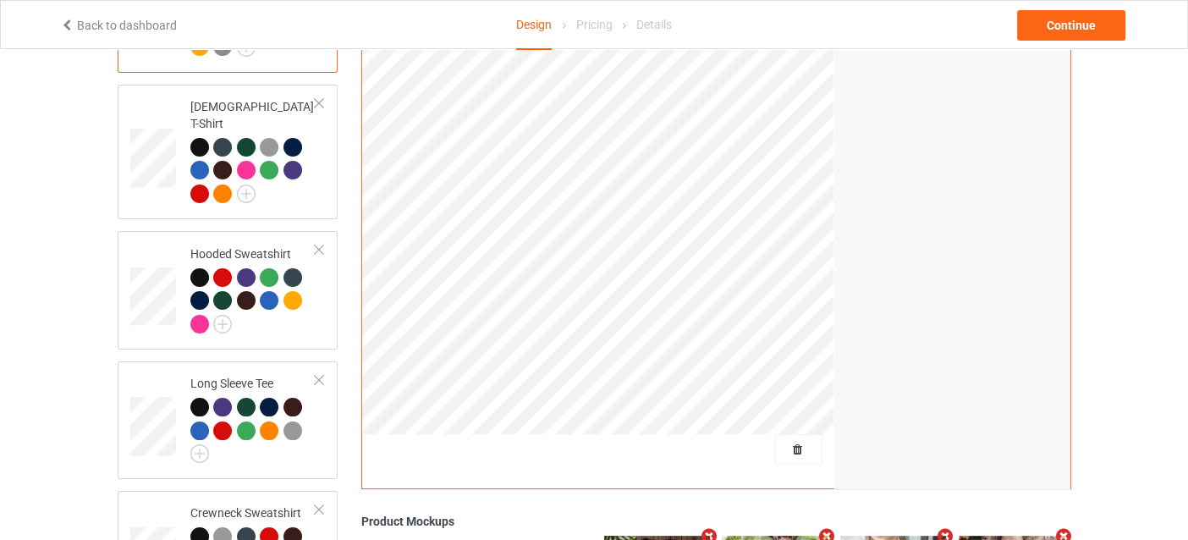
scroll to position [468, 0]
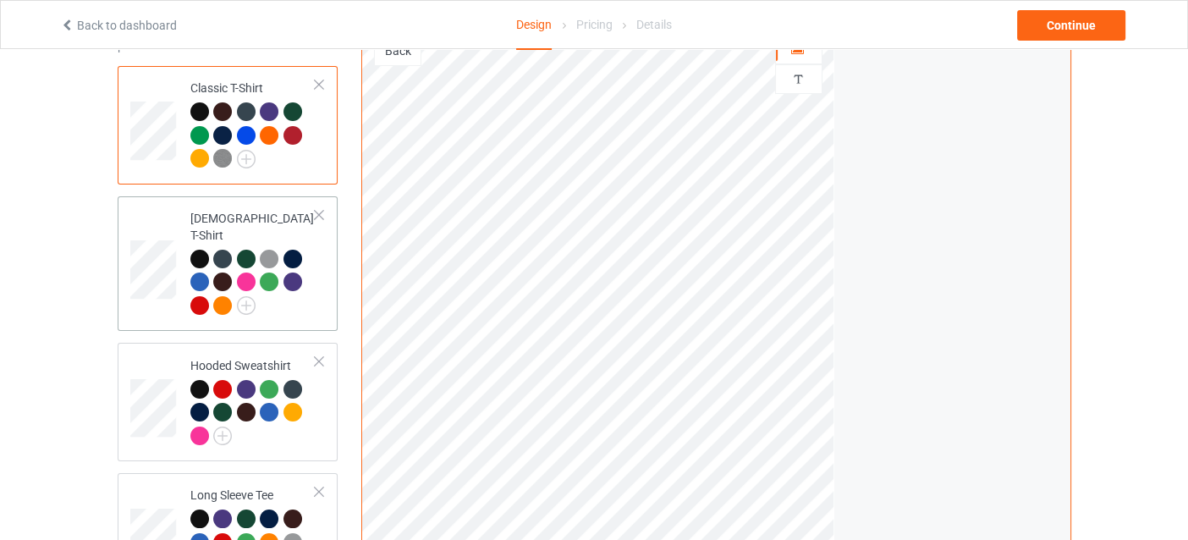
scroll to position [422, 0]
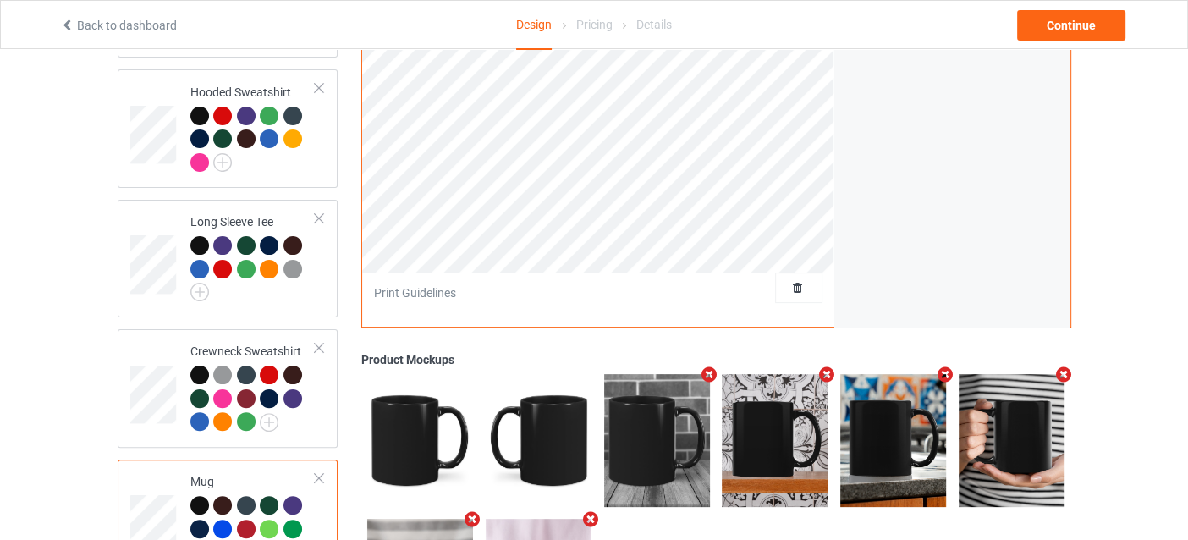
scroll to position [84, 0]
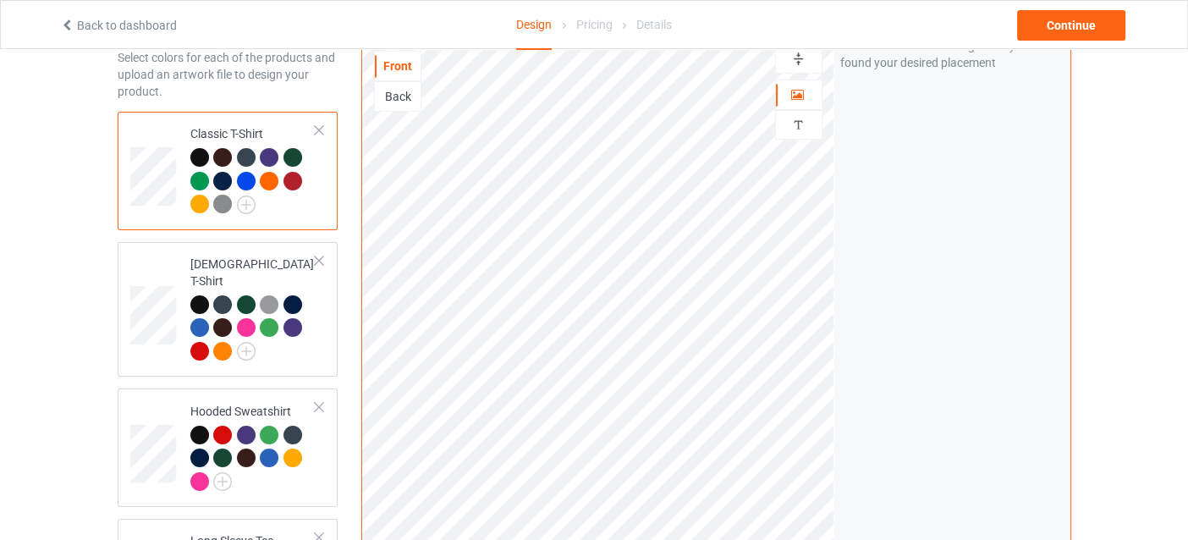
click at [176, 186] on td at bounding box center [155, 170] width 51 height 105
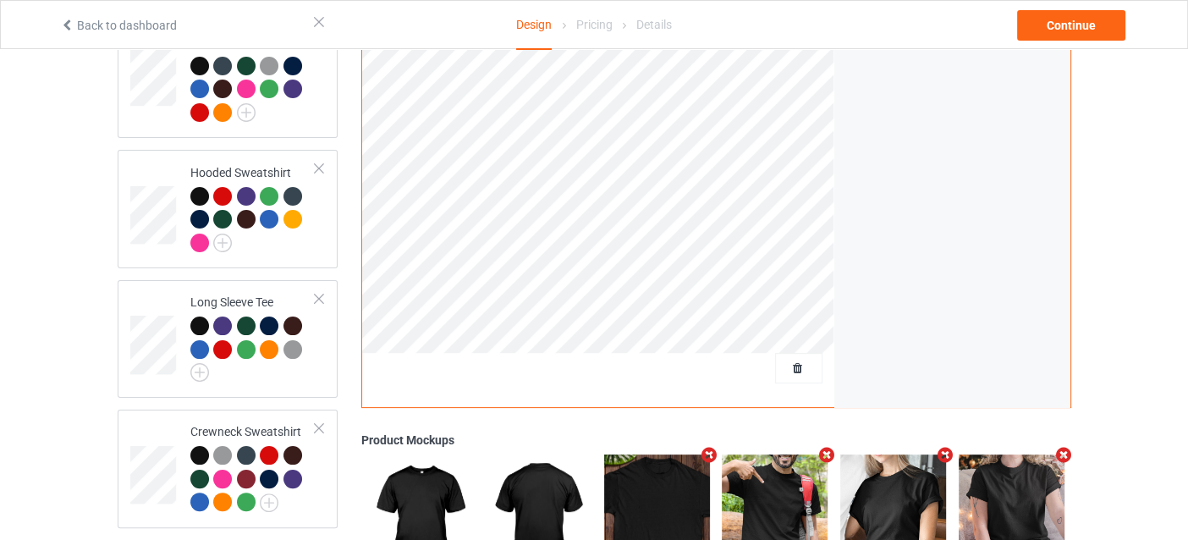
scroll to position [553, 0]
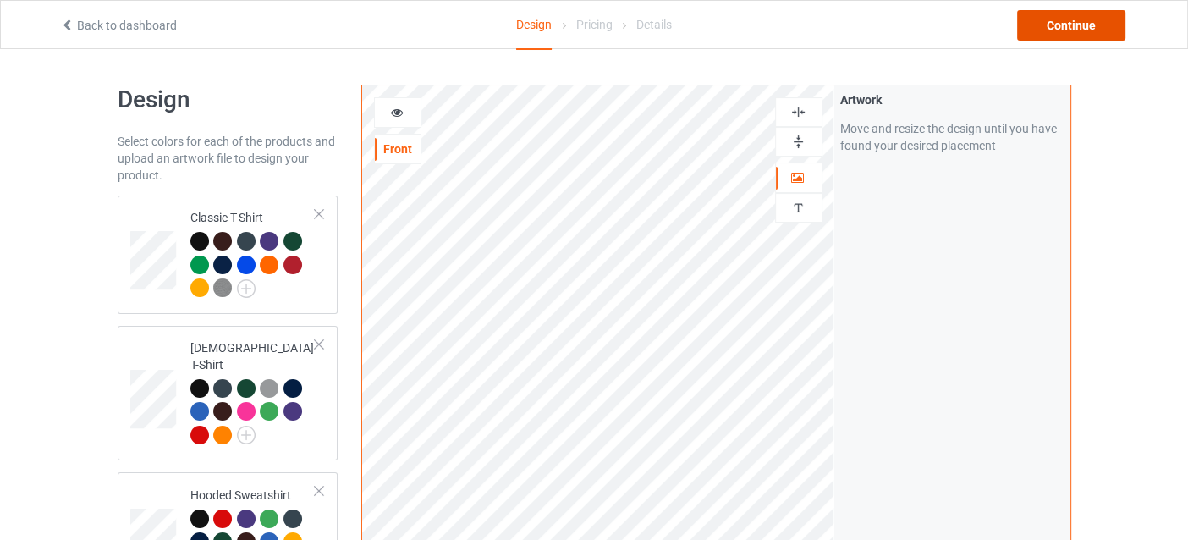
click at [1055, 31] on div "Continue" at bounding box center [1071, 25] width 108 height 30
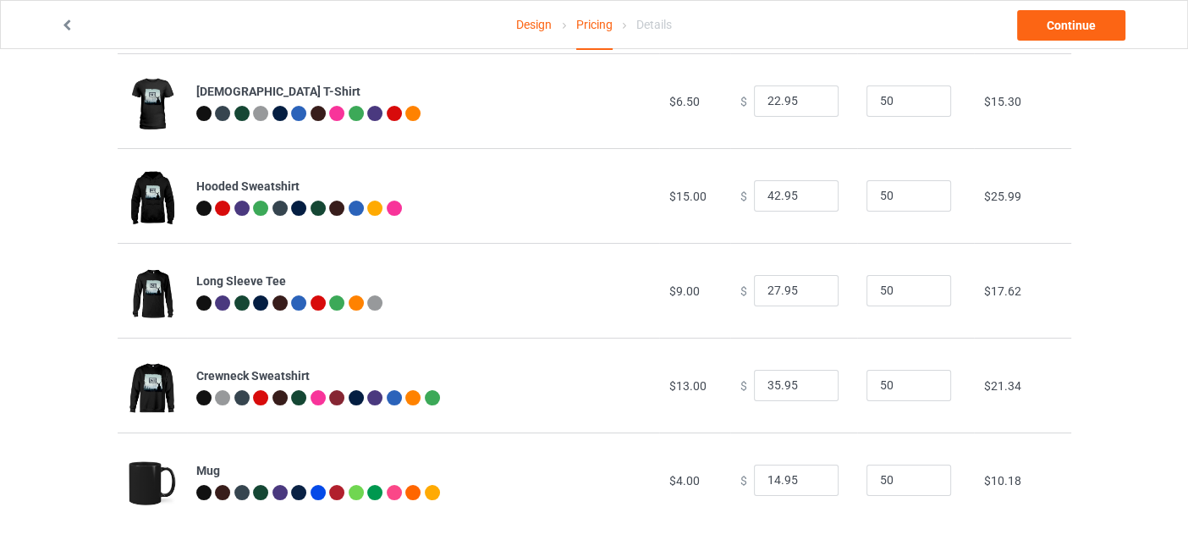
scroll to position [230, 0]
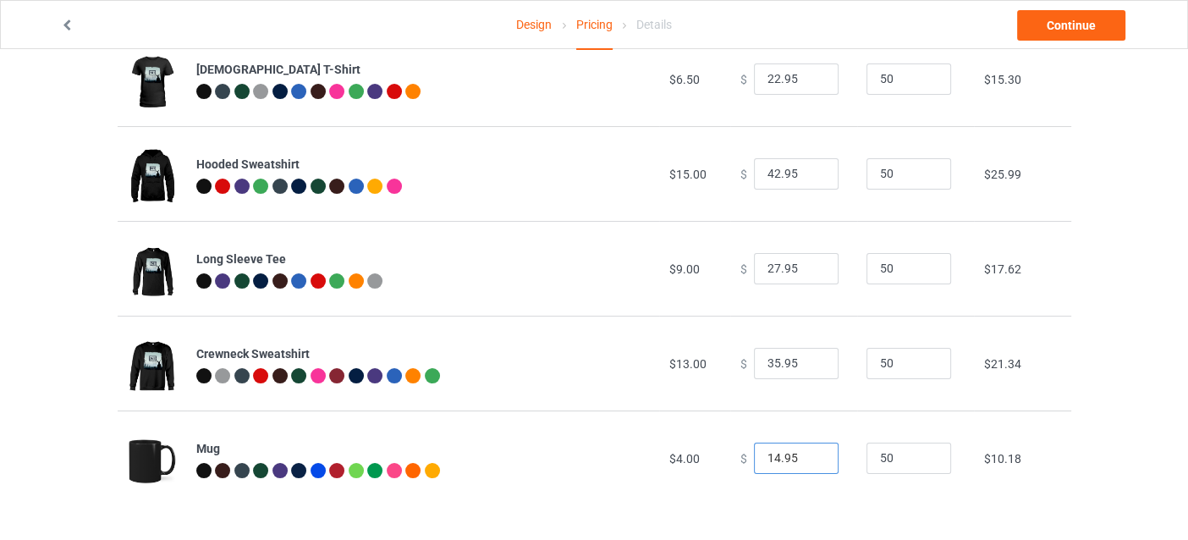
click at [771, 454] on input "14.95" at bounding box center [796, 459] width 85 height 32
type input "18.95"
click at [1140, 374] on div "Design Pricing Details Continue Pricing Estimated total profit $5,495.50 Produc…" at bounding box center [594, 180] width 1188 height 722
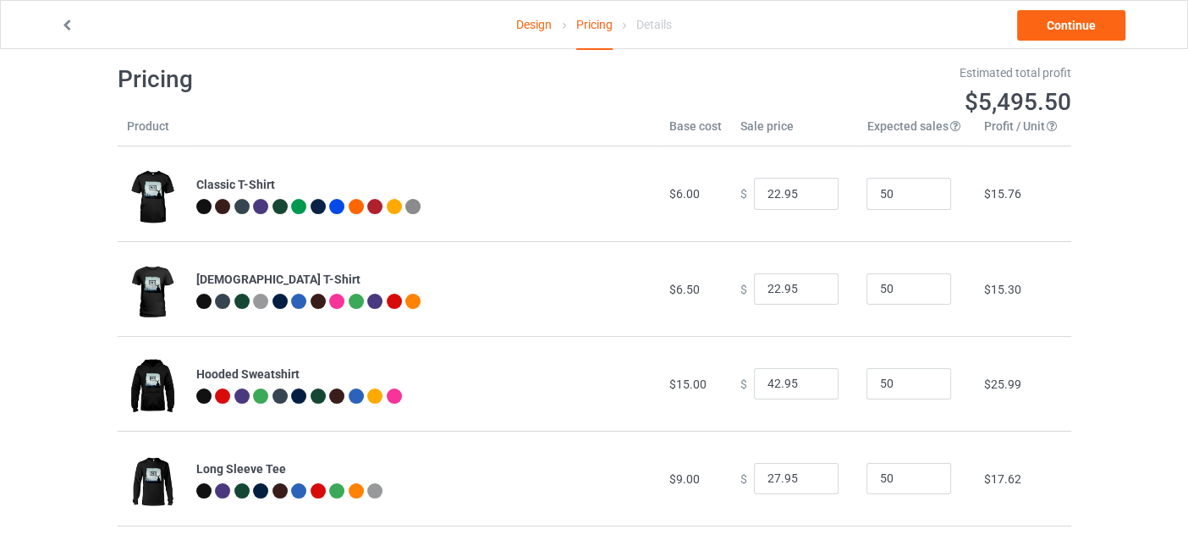
scroll to position [0, 0]
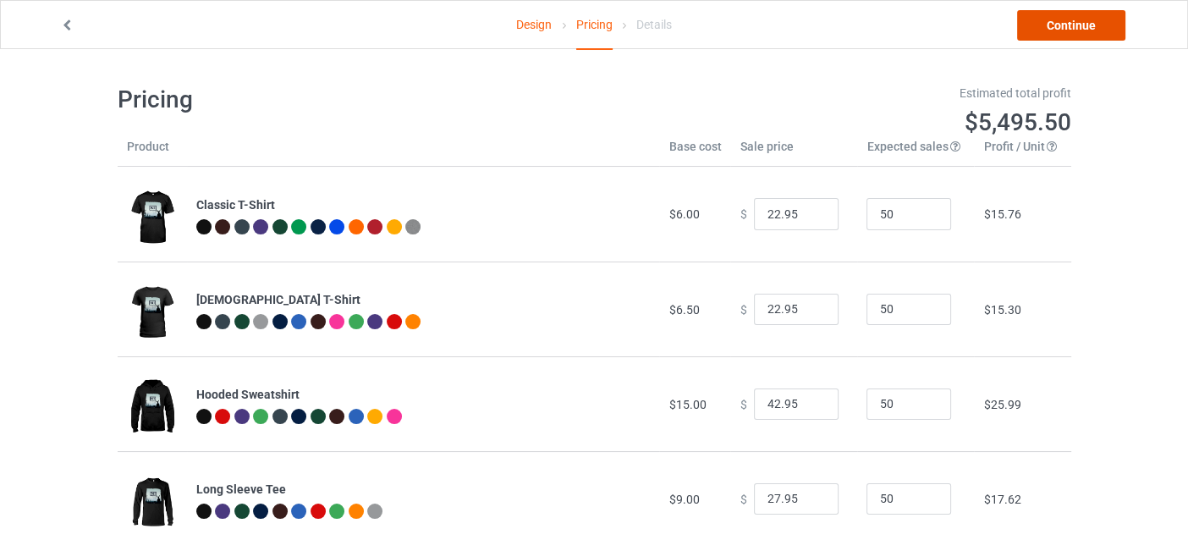
click at [1050, 33] on link "Continue" at bounding box center [1071, 25] width 108 height 30
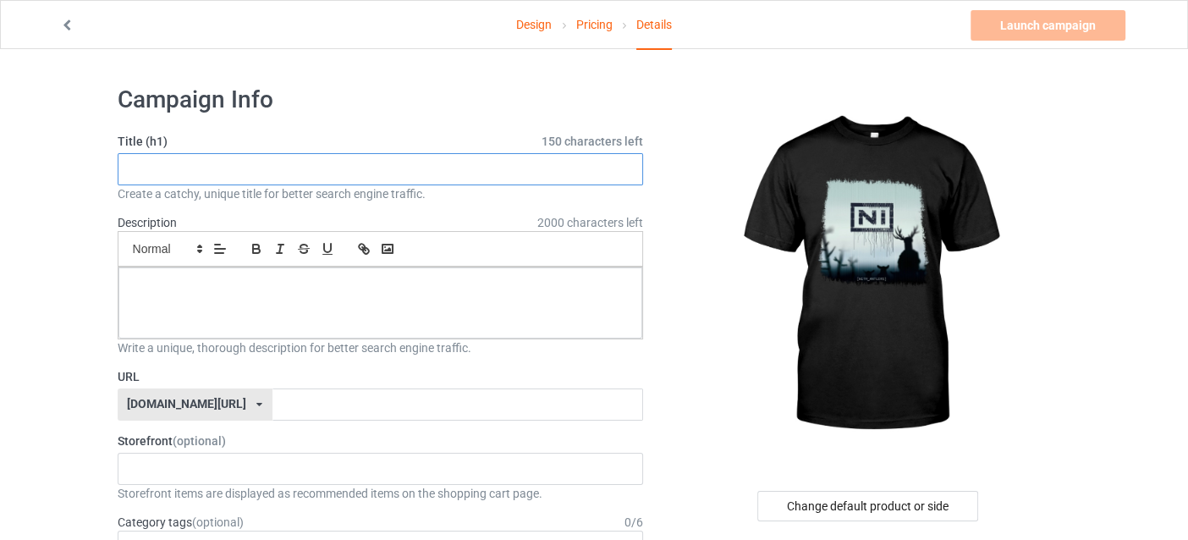
click at [260, 181] on input "text" at bounding box center [381, 169] width 526 height 32
type input "Limited Edition"
click at [146, 273] on div at bounding box center [380, 302] width 525 height 71
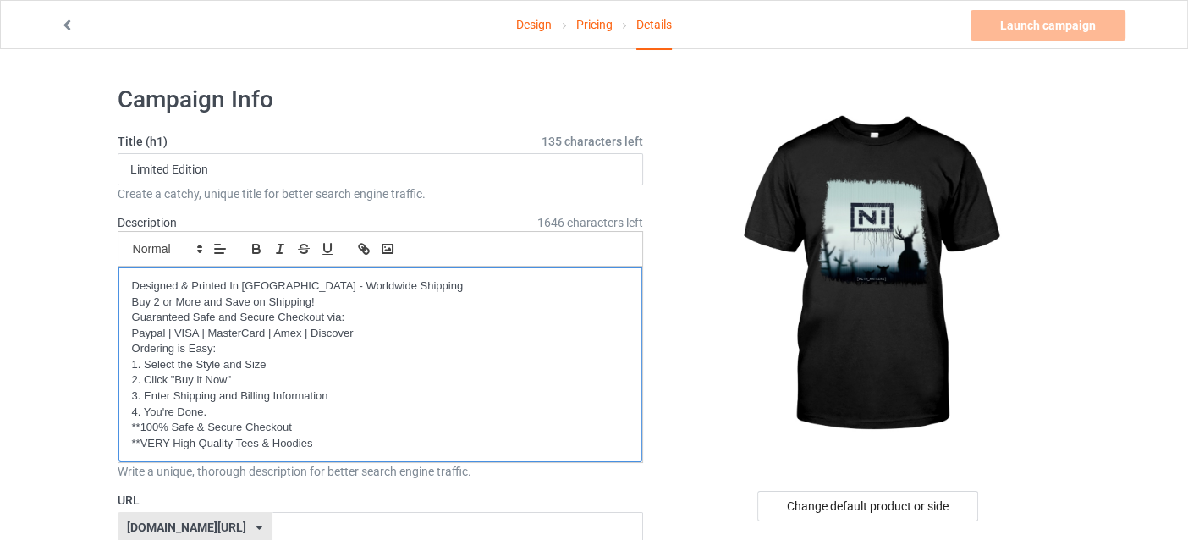
click at [460, 310] on p "Guaranteed Safe and Secure Checkout via:" at bounding box center [381, 318] width 498 height 16
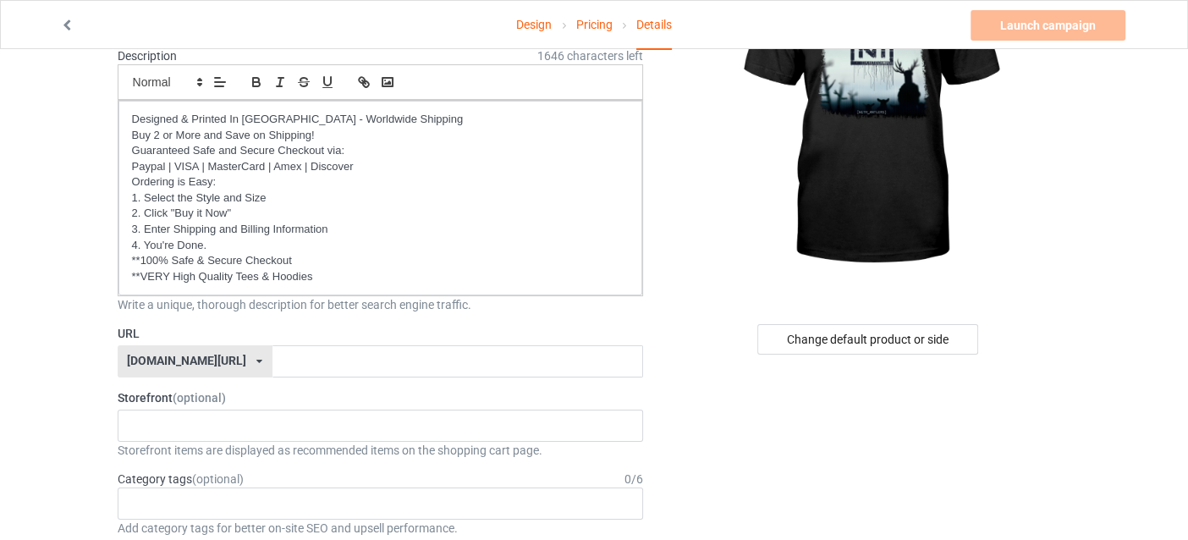
scroll to position [169, 0]
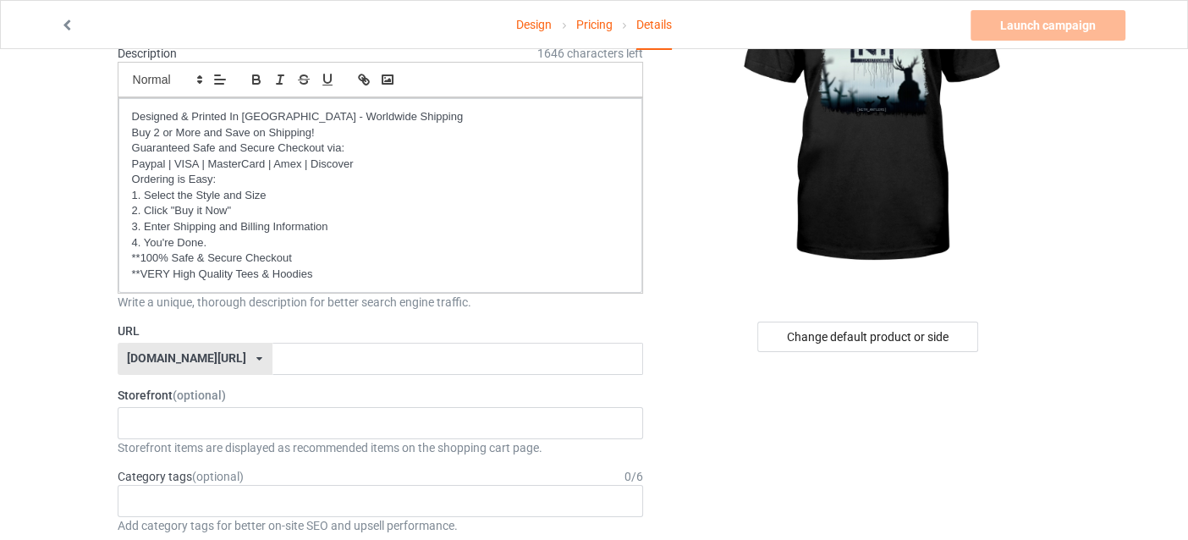
click at [256, 355] on icon at bounding box center [259, 359] width 6 height 10
click at [273, 368] on input "text" at bounding box center [458, 359] width 371 height 32
click at [215, 419] on div "No result found" at bounding box center [381, 423] width 526 height 32
click at [273, 355] on input "text" at bounding box center [458, 359] width 371 height 32
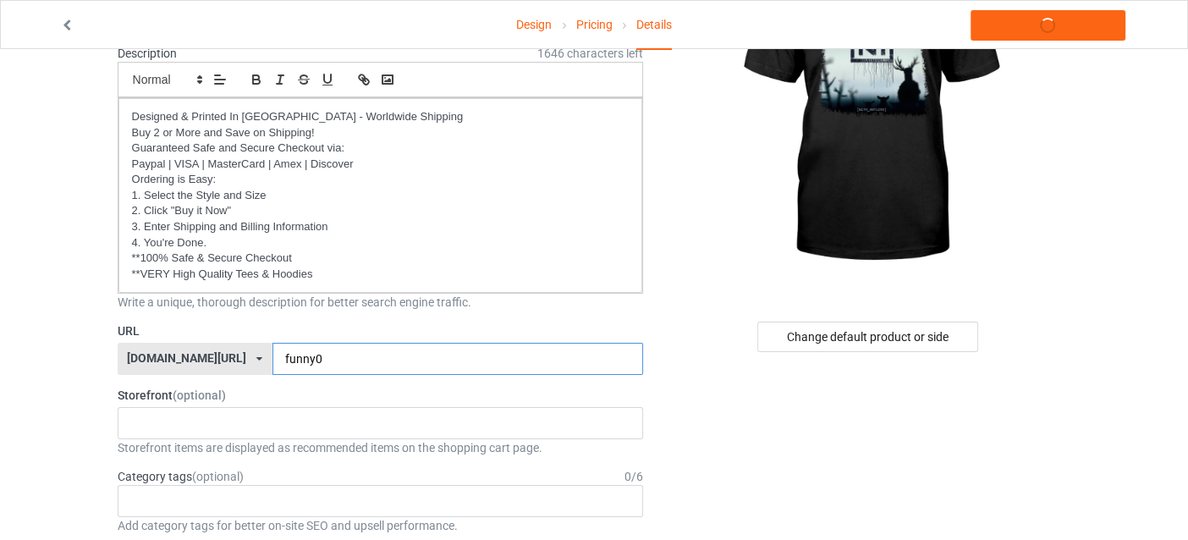
type input "funny01"
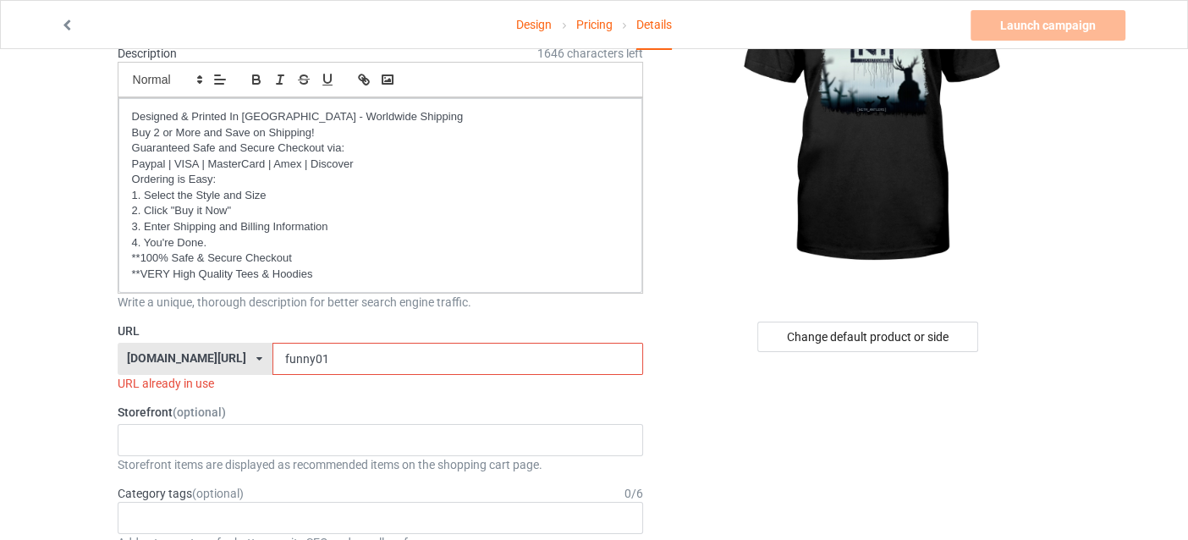
click at [322, 363] on input "funny01" at bounding box center [458, 359] width 371 height 32
drag, startPoint x: 322, startPoint y: 362, endPoint x: 9, endPoint y: 357, distance: 313.2
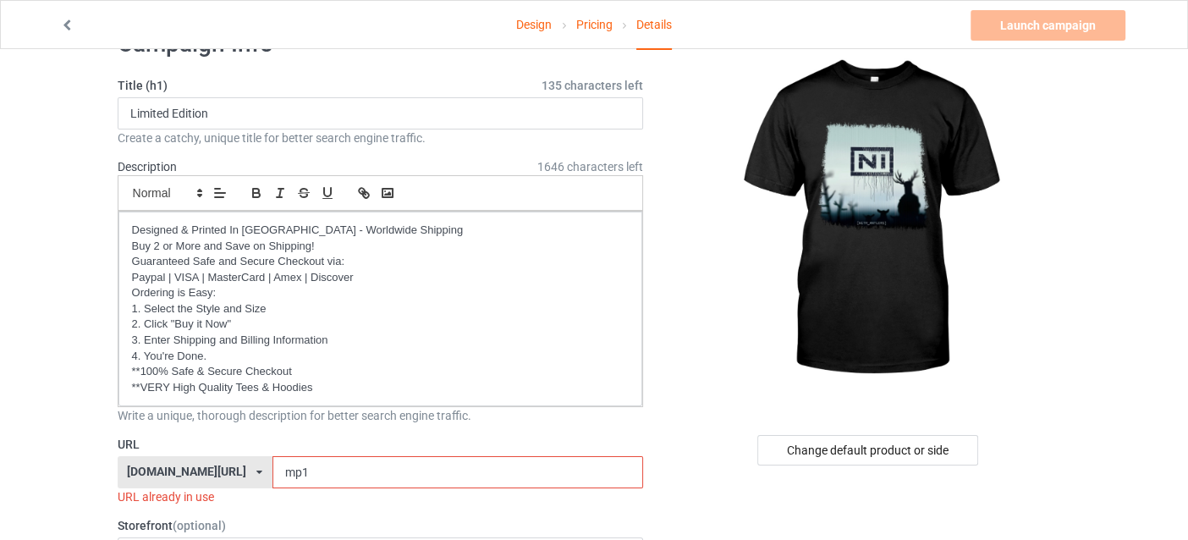
scroll to position [84, 0]
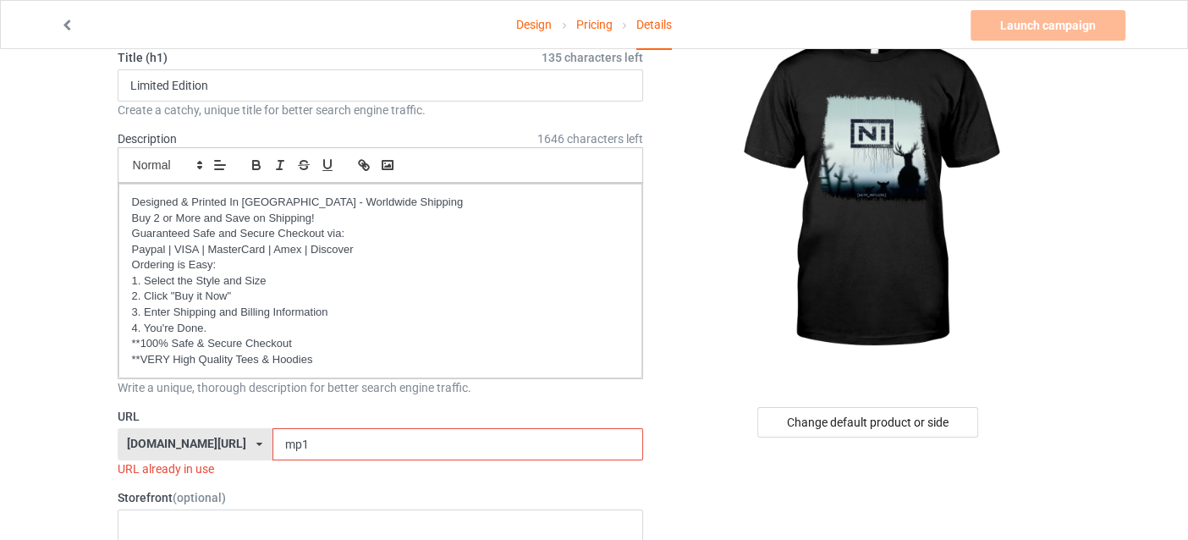
click at [300, 439] on input "mp1" at bounding box center [458, 444] width 371 height 32
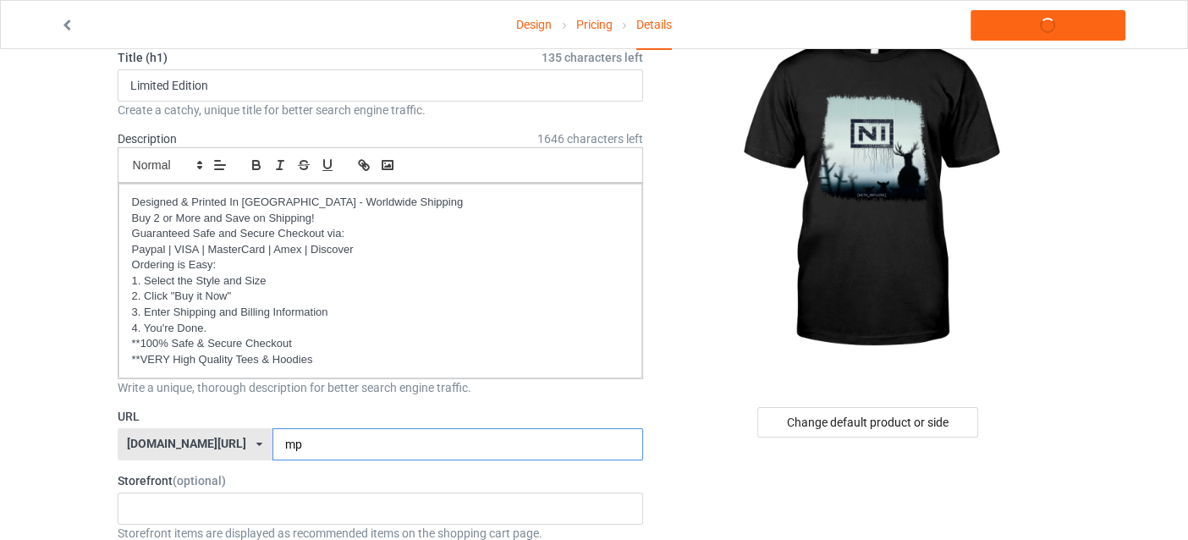
type input "m"
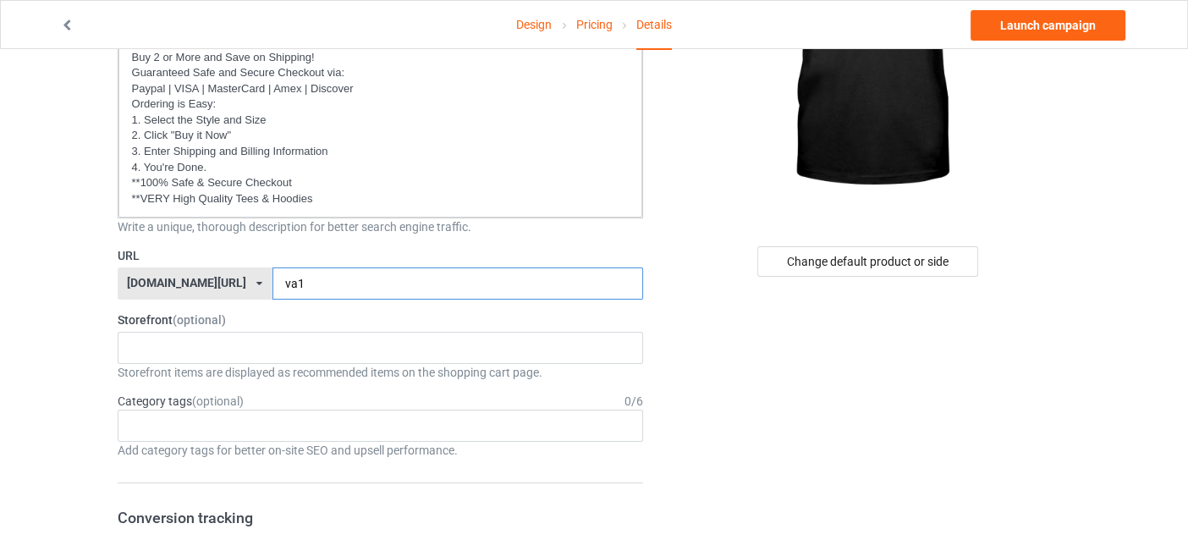
scroll to position [253, 0]
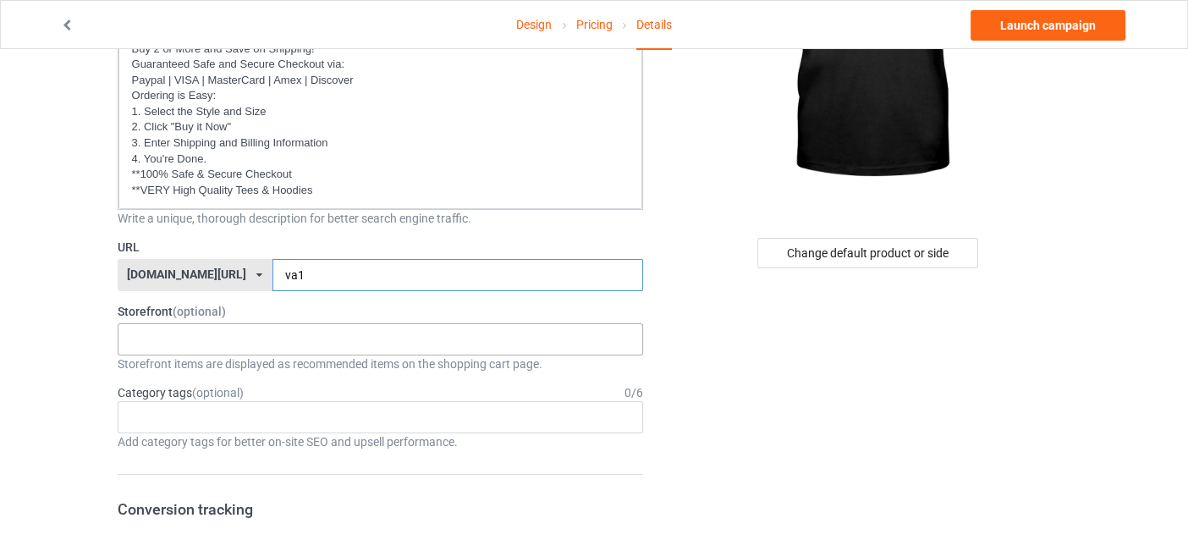
type input "va1"
click at [211, 336] on div "No result found" at bounding box center [381, 339] width 526 height 32
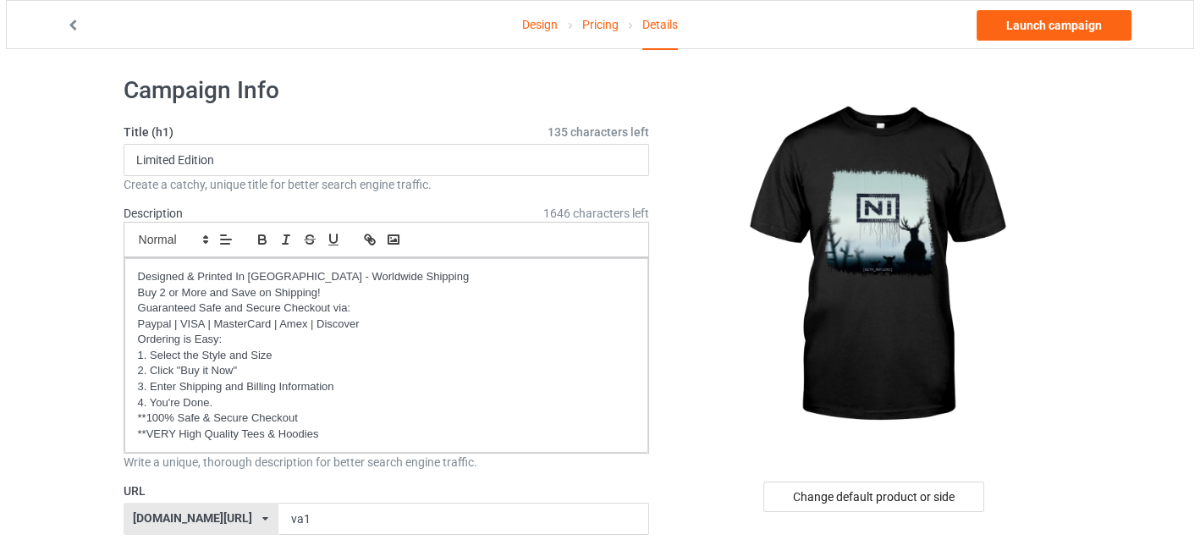
scroll to position [0, 0]
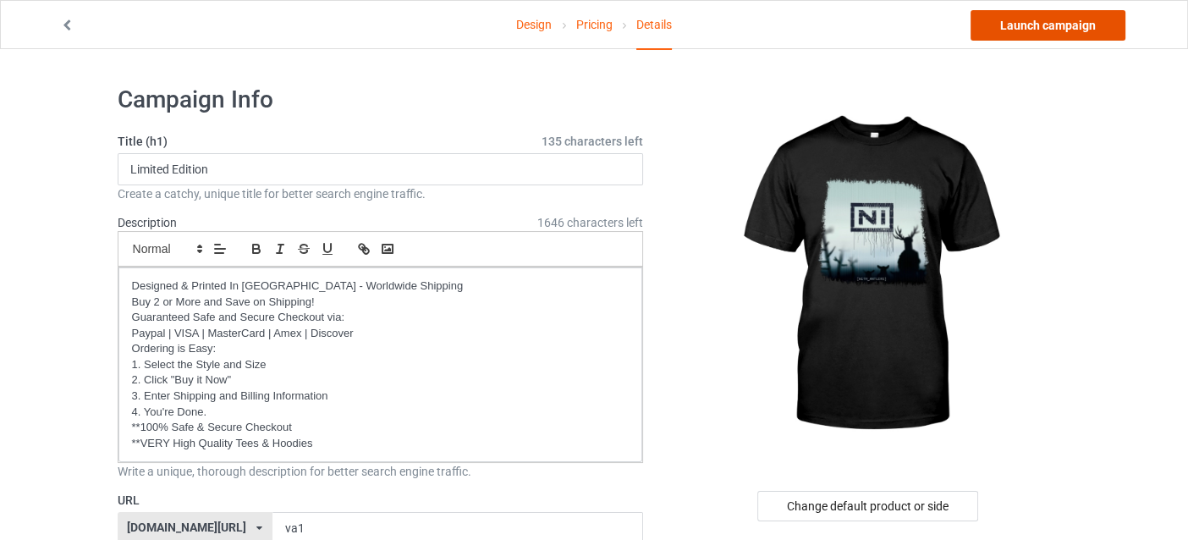
click at [1029, 23] on link "Launch campaign" at bounding box center [1048, 25] width 155 height 30
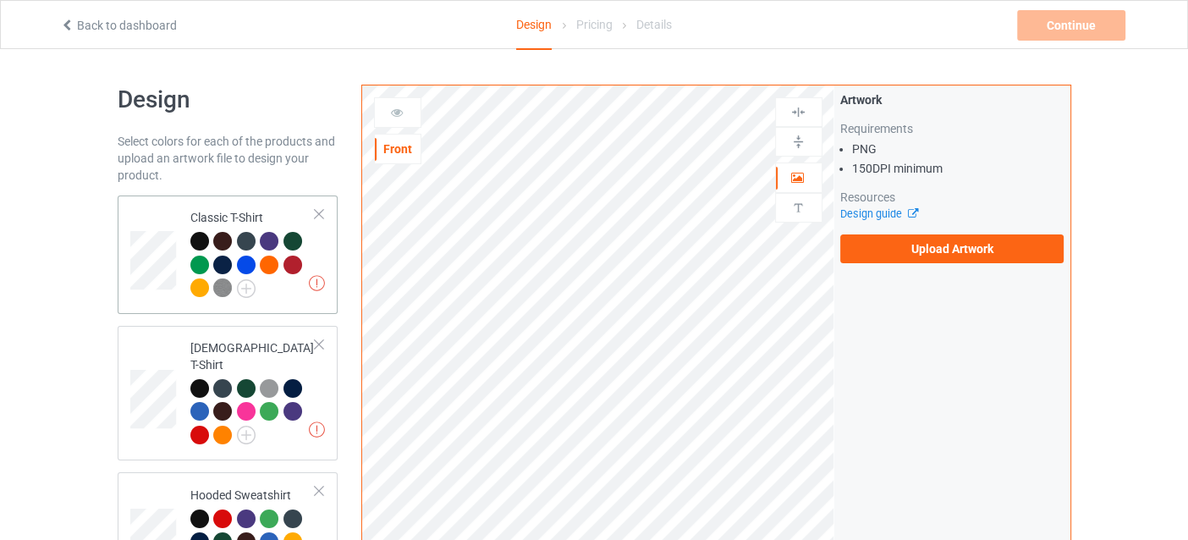
click at [164, 215] on td at bounding box center [155, 254] width 51 height 105
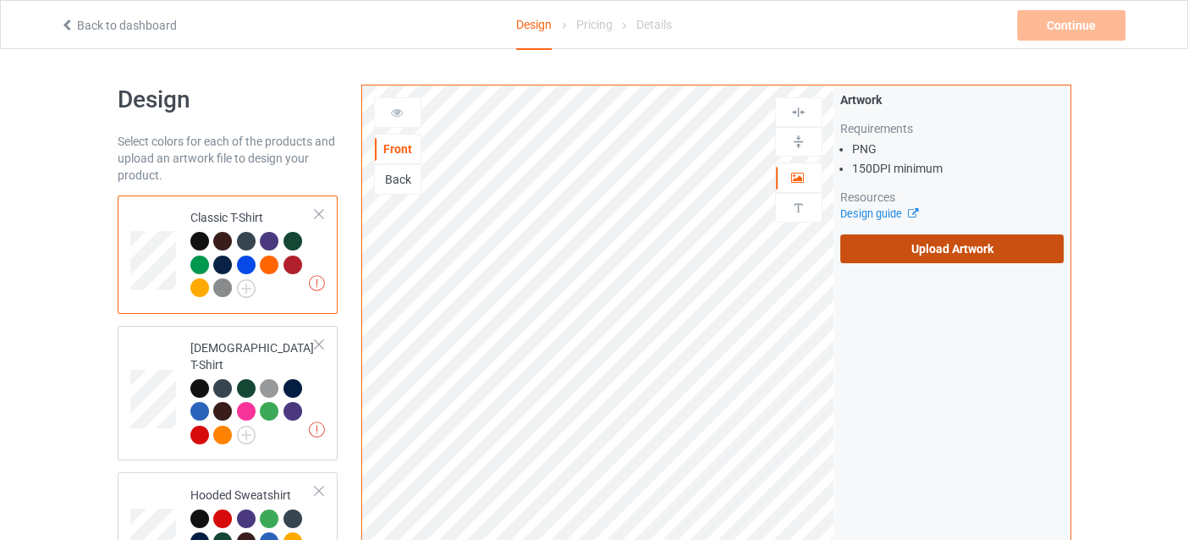
click at [945, 254] on label "Upload Artwork" at bounding box center [952, 248] width 224 height 29
click at [0, 0] on input "Upload Artwork" at bounding box center [0, 0] width 0 height 0
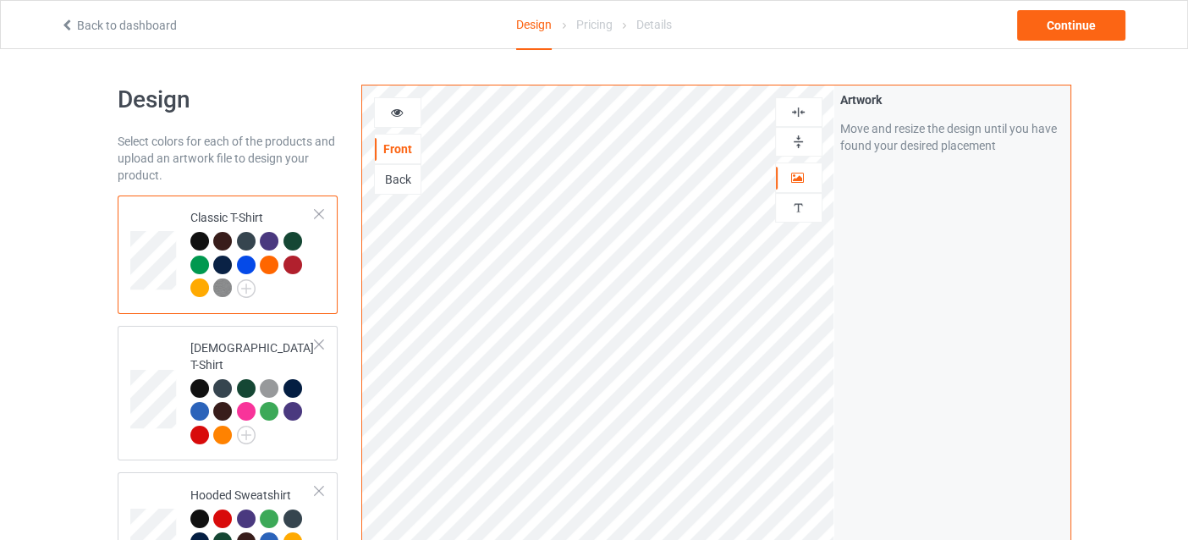
drag, startPoint x: 504, startPoint y: 300, endPoint x: 401, endPoint y: 119, distance: 207.3
click at [404, 117] on div at bounding box center [398, 112] width 46 height 17
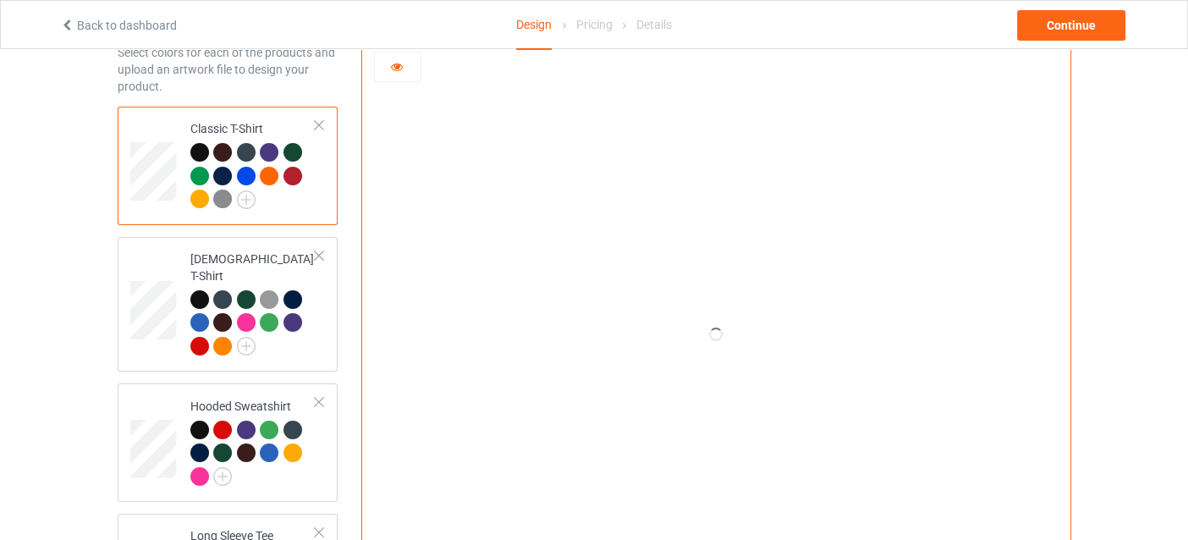
scroll to position [35, 0]
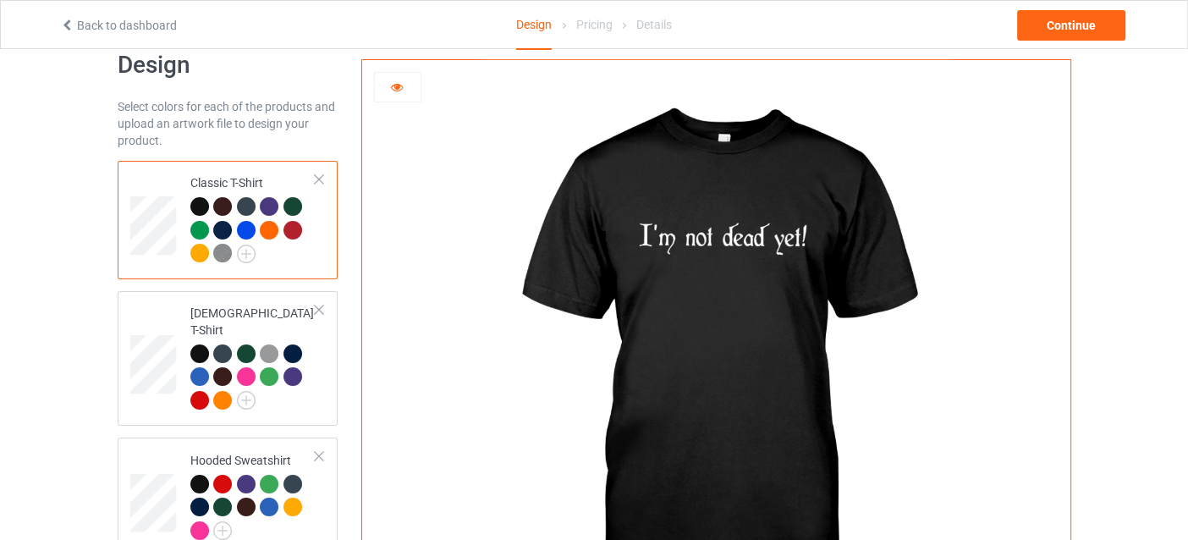
click at [207, 256] on div at bounding box center [199, 253] width 19 height 19
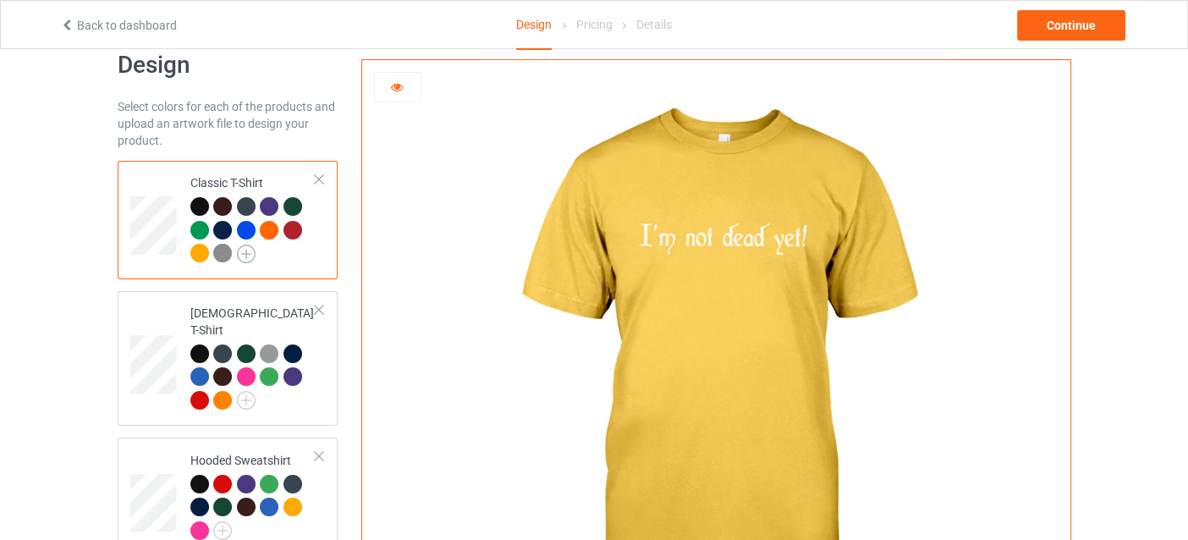
click at [245, 253] on img at bounding box center [246, 254] width 19 height 19
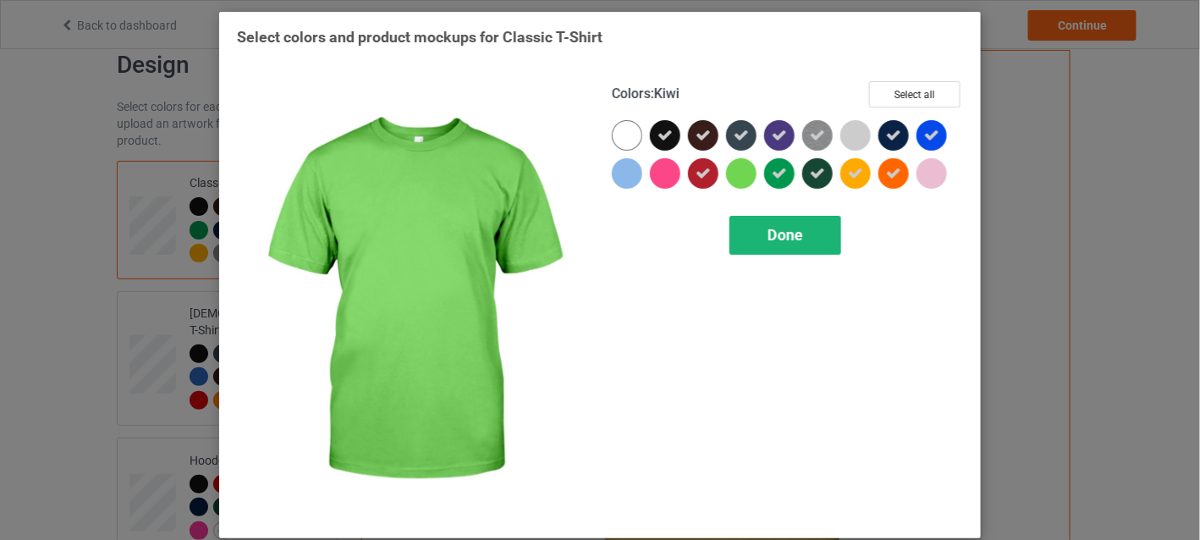
click at [779, 236] on span "Done" at bounding box center [786, 235] width 36 height 18
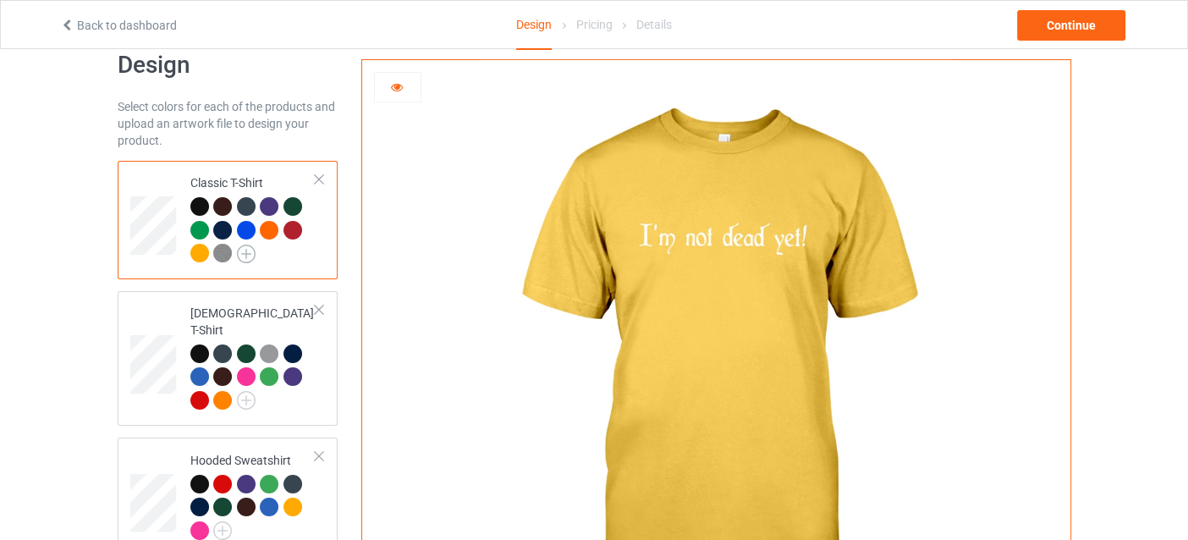
click at [254, 252] on img at bounding box center [246, 254] width 19 height 19
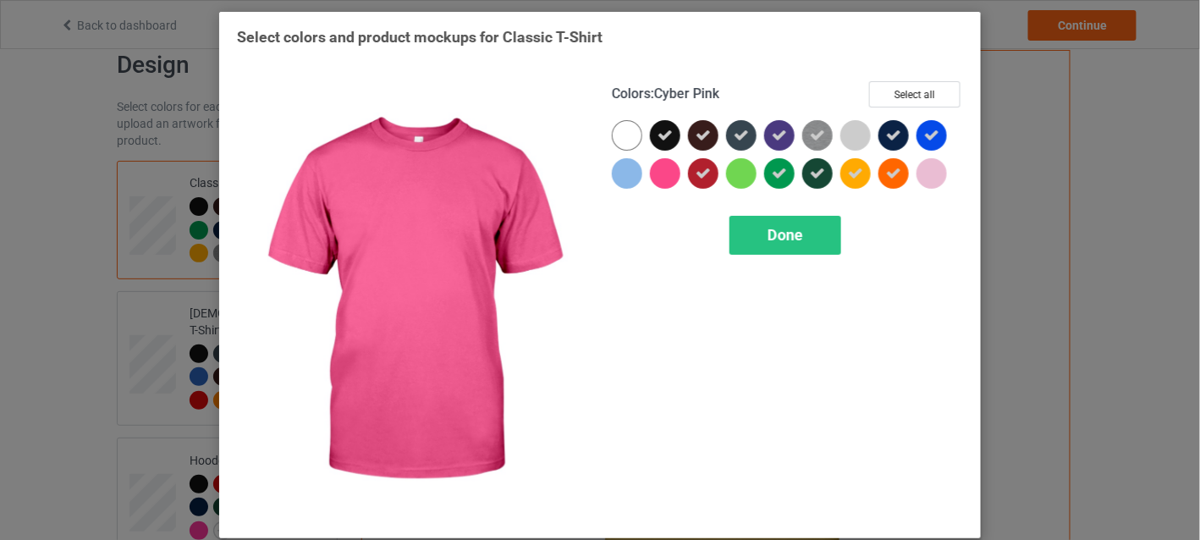
click at [669, 177] on div at bounding box center [665, 173] width 30 height 30
click at [798, 229] on div "Done" at bounding box center [786, 235] width 112 height 39
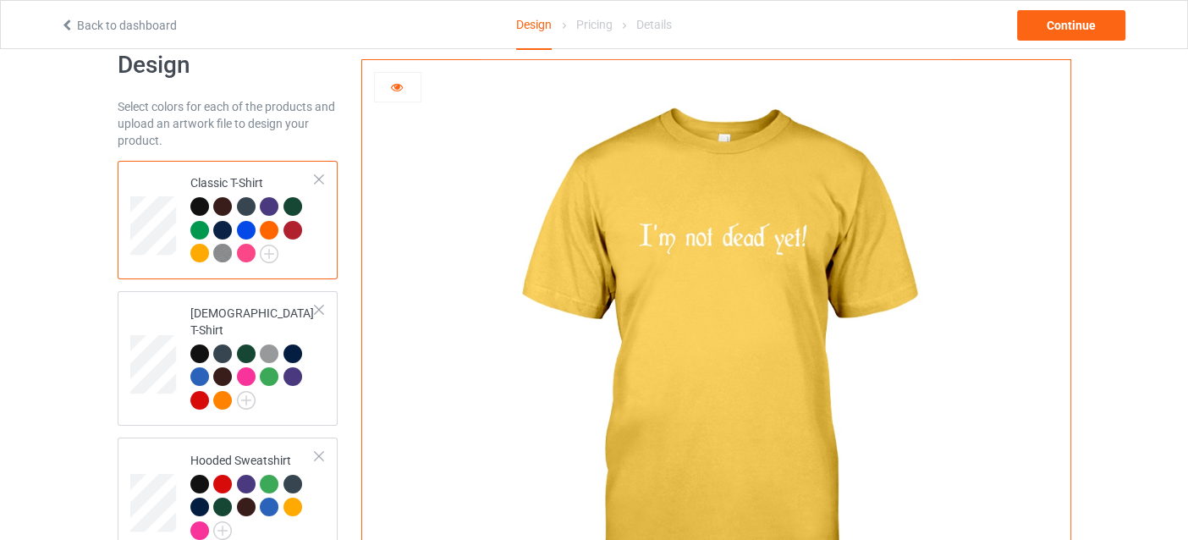
click at [253, 246] on div at bounding box center [249, 256] width 24 height 24
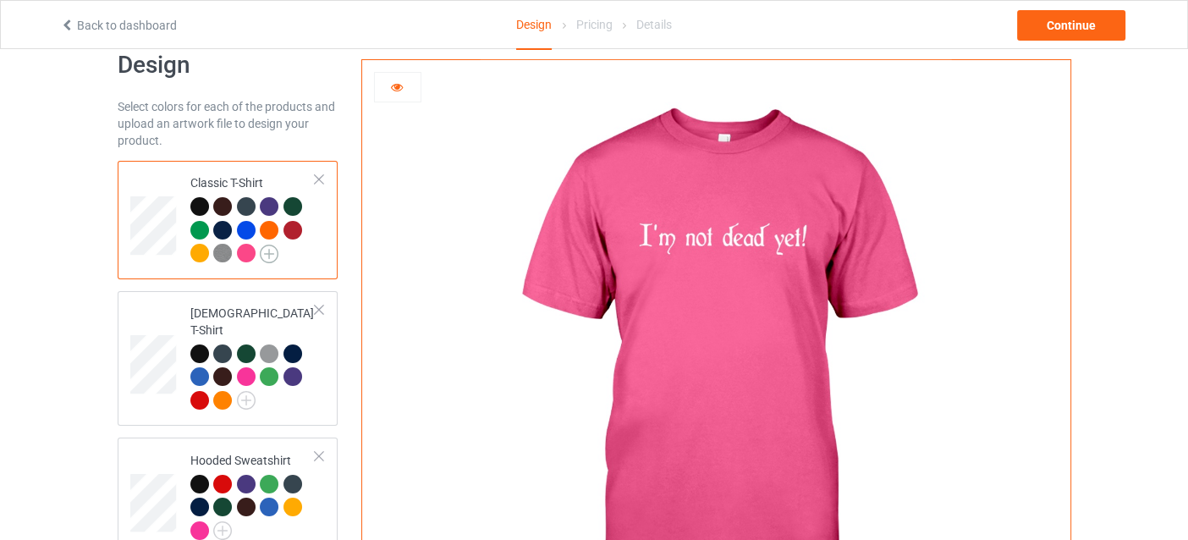
click at [265, 252] on img at bounding box center [269, 254] width 19 height 19
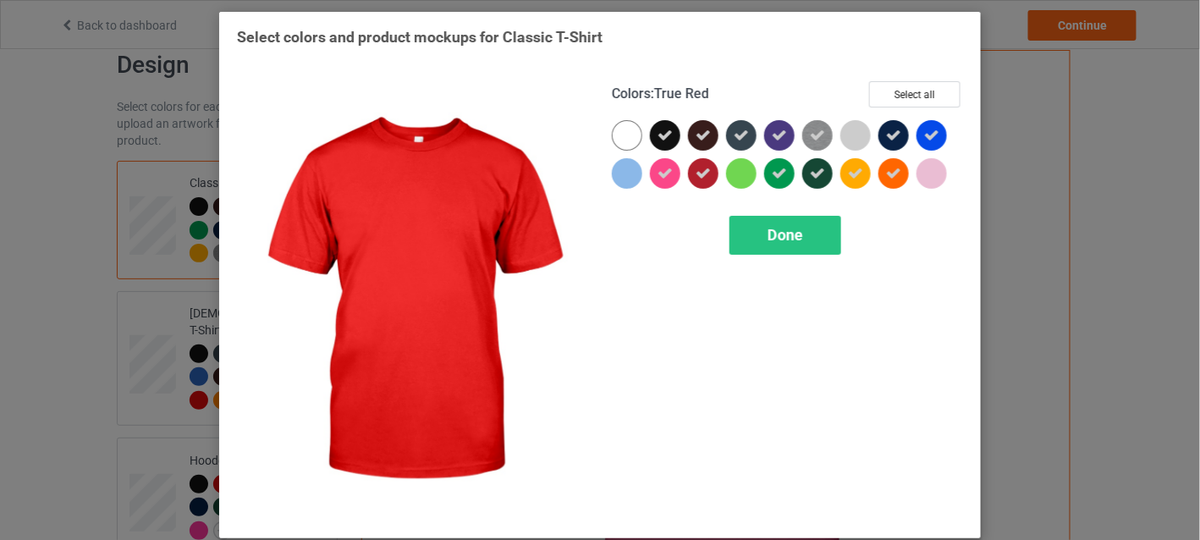
click at [696, 172] on icon at bounding box center [703, 173] width 15 height 15
click at [703, 171] on div at bounding box center [703, 173] width 30 height 30
click at [772, 229] on span "Done" at bounding box center [786, 235] width 36 height 18
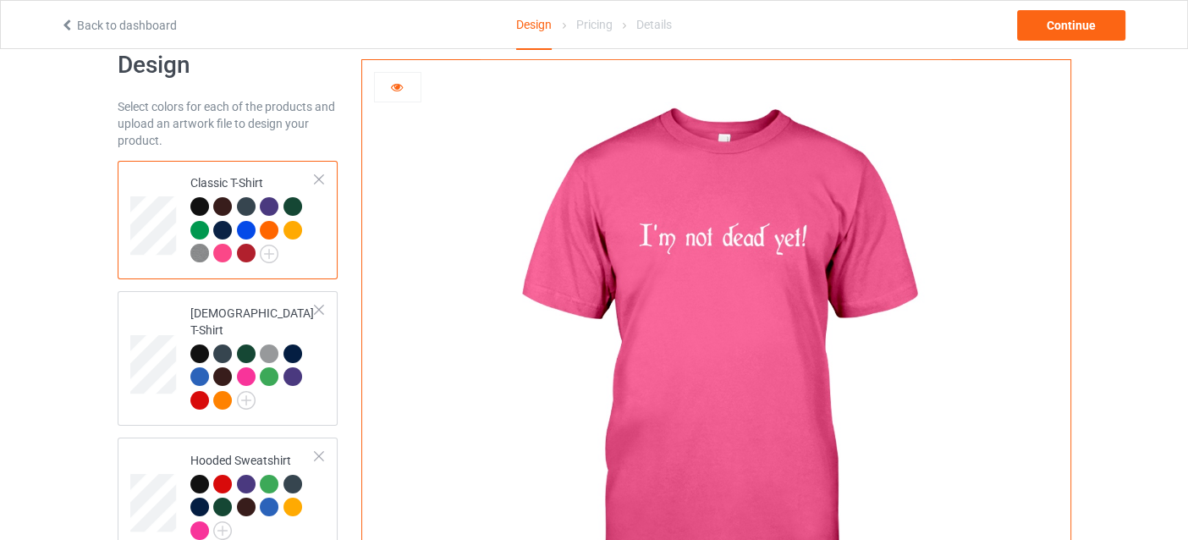
click at [201, 201] on div at bounding box center [199, 206] width 19 height 19
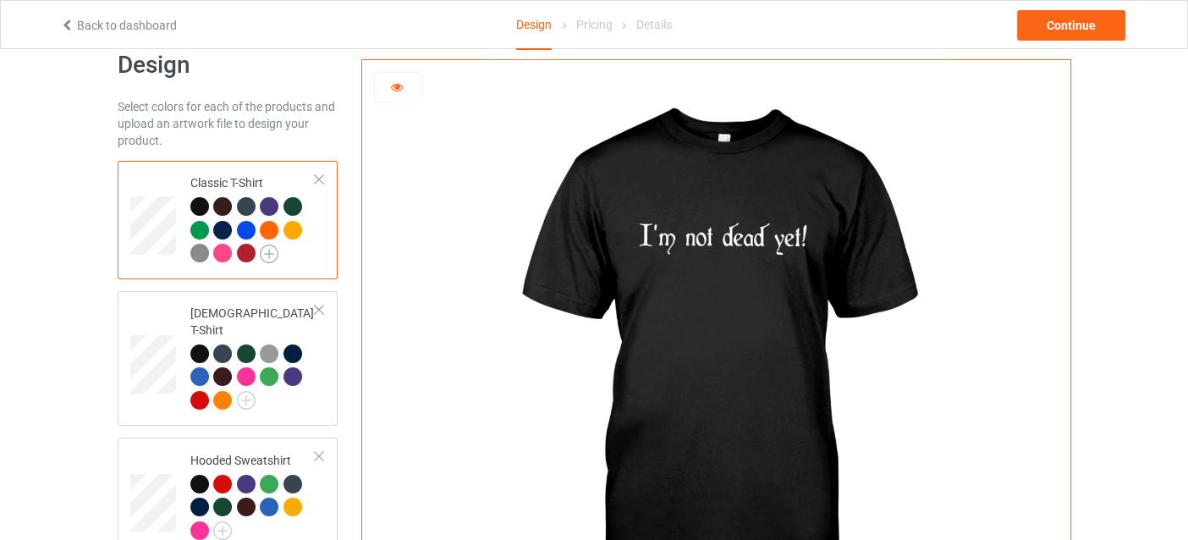
click at [267, 251] on img at bounding box center [269, 254] width 19 height 19
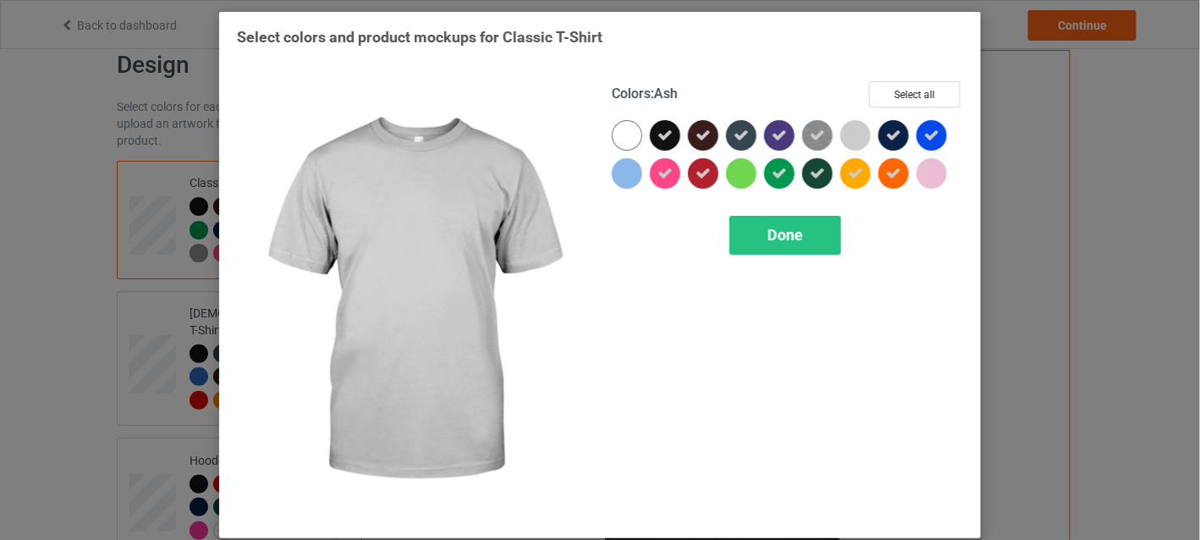
click at [851, 136] on div at bounding box center [855, 135] width 30 height 30
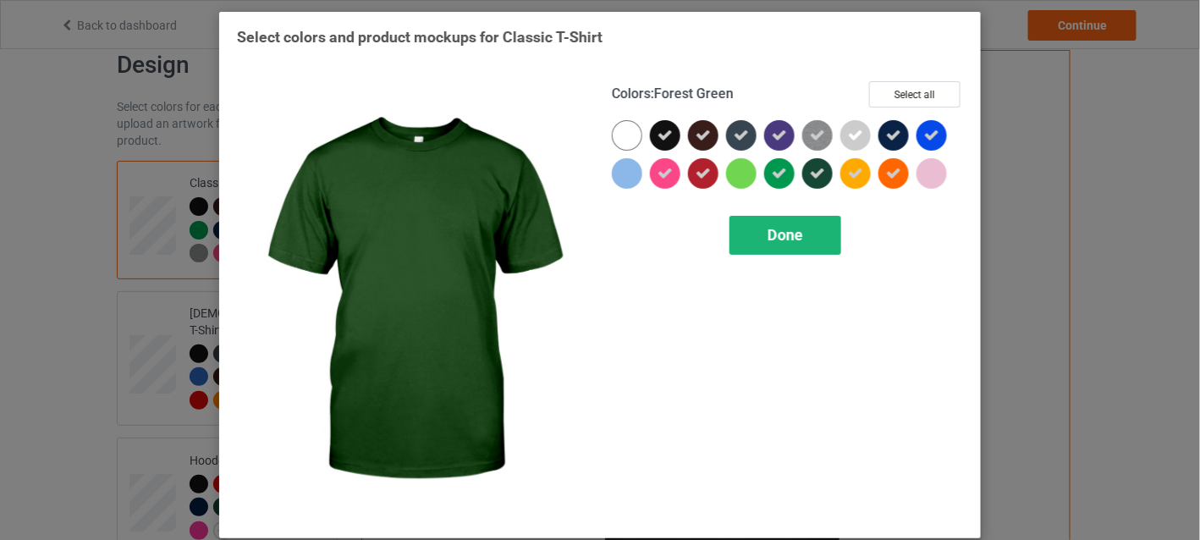
click at [795, 223] on div "Done" at bounding box center [786, 235] width 112 height 39
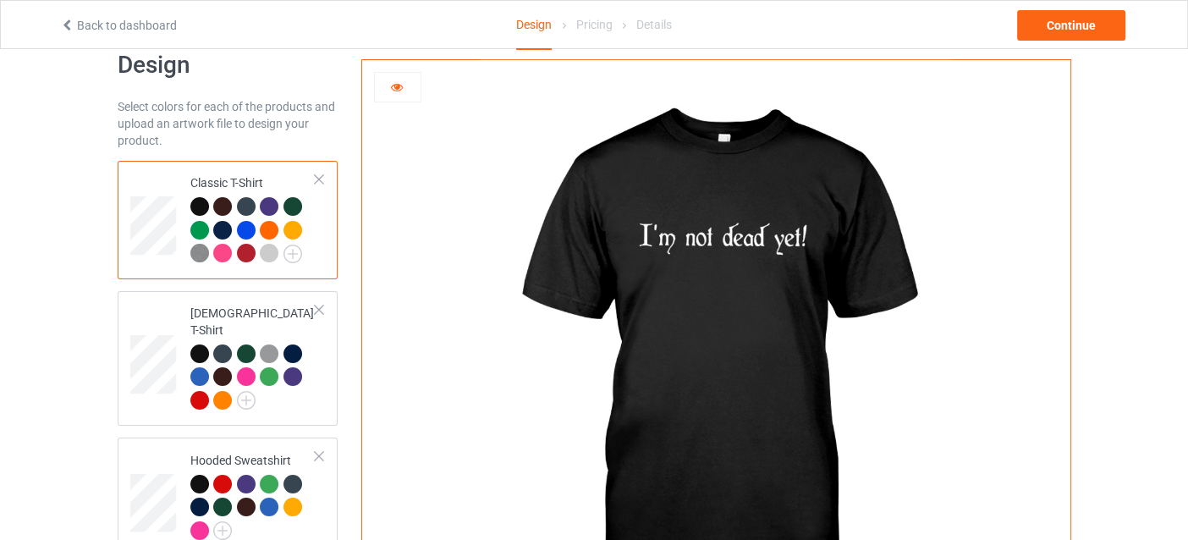
click at [269, 254] on div at bounding box center [269, 253] width 19 height 19
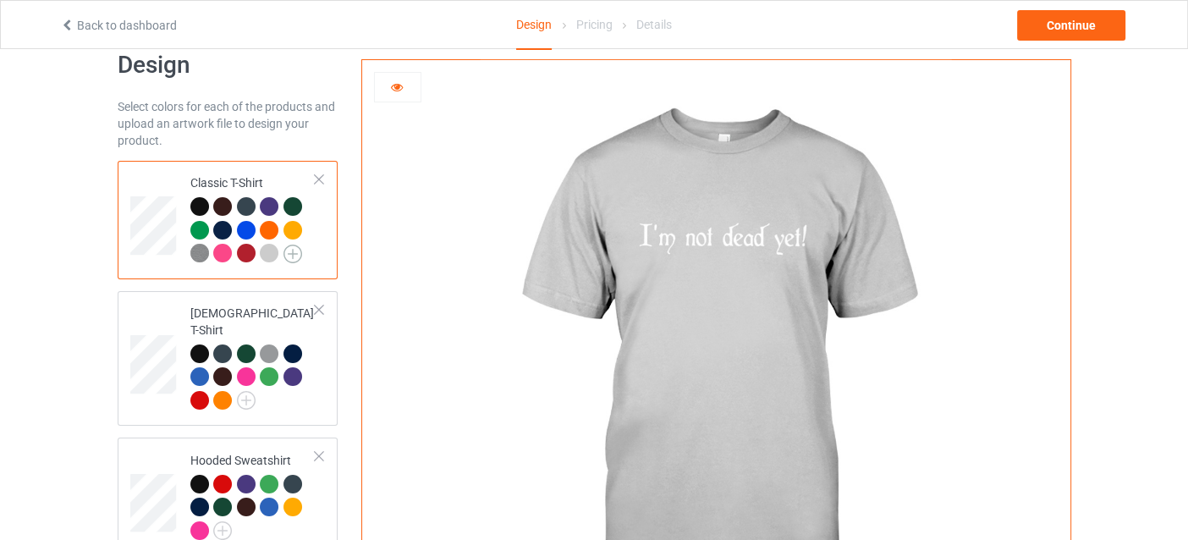
click at [294, 253] on img at bounding box center [293, 254] width 19 height 19
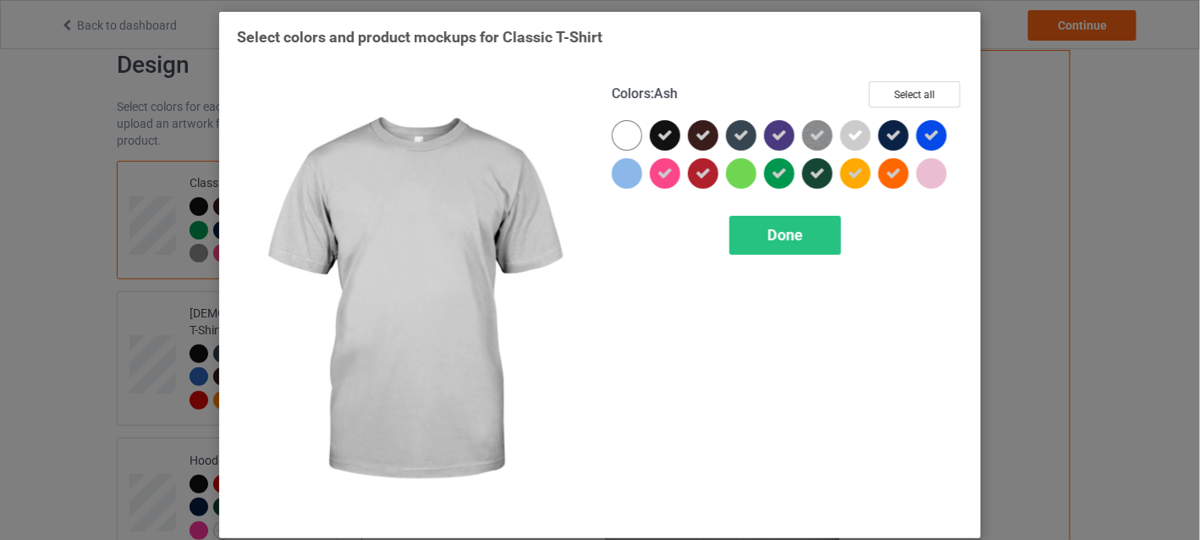
drag, startPoint x: 861, startPoint y: 141, endPoint x: 858, endPoint y: 150, distance: 8.8
click at [860, 141] on div at bounding box center [855, 135] width 30 height 30
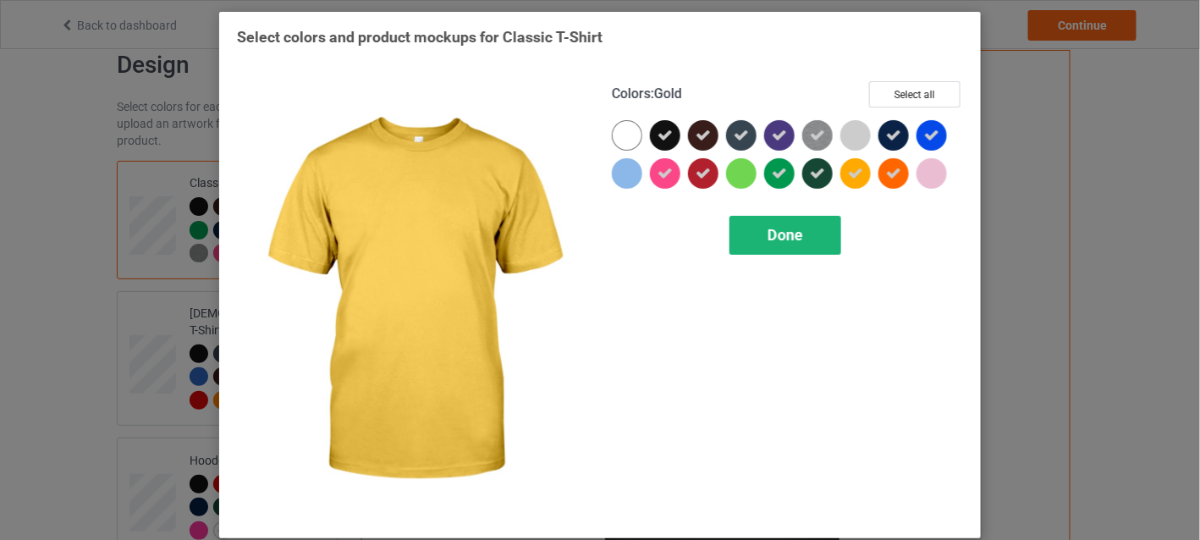
click at [803, 239] on div "Done" at bounding box center [786, 235] width 112 height 39
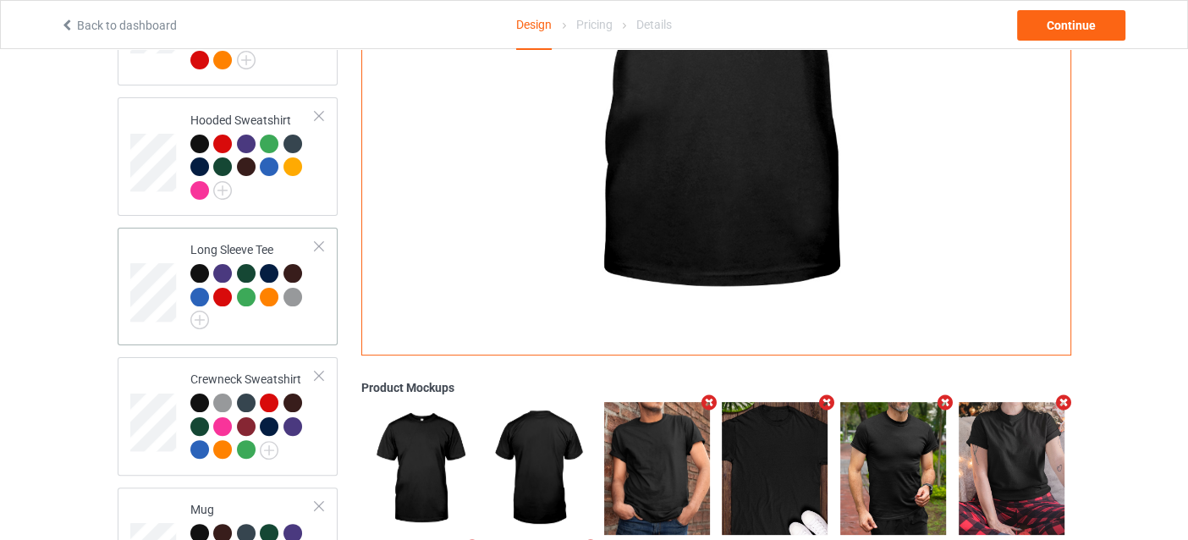
scroll to position [535, 0]
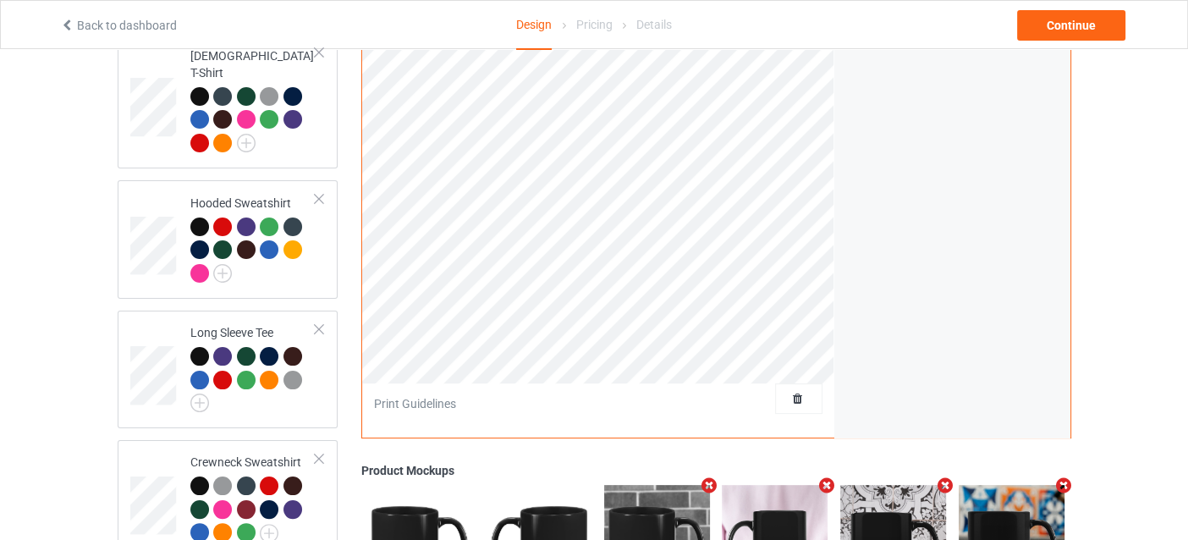
scroll to position [28, 0]
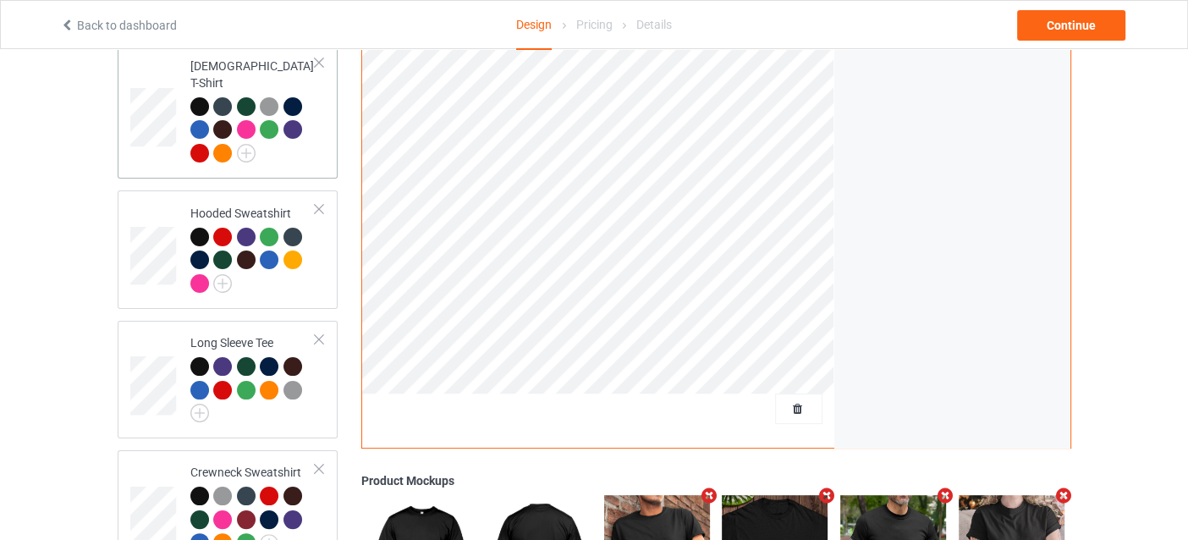
scroll to position [535, 0]
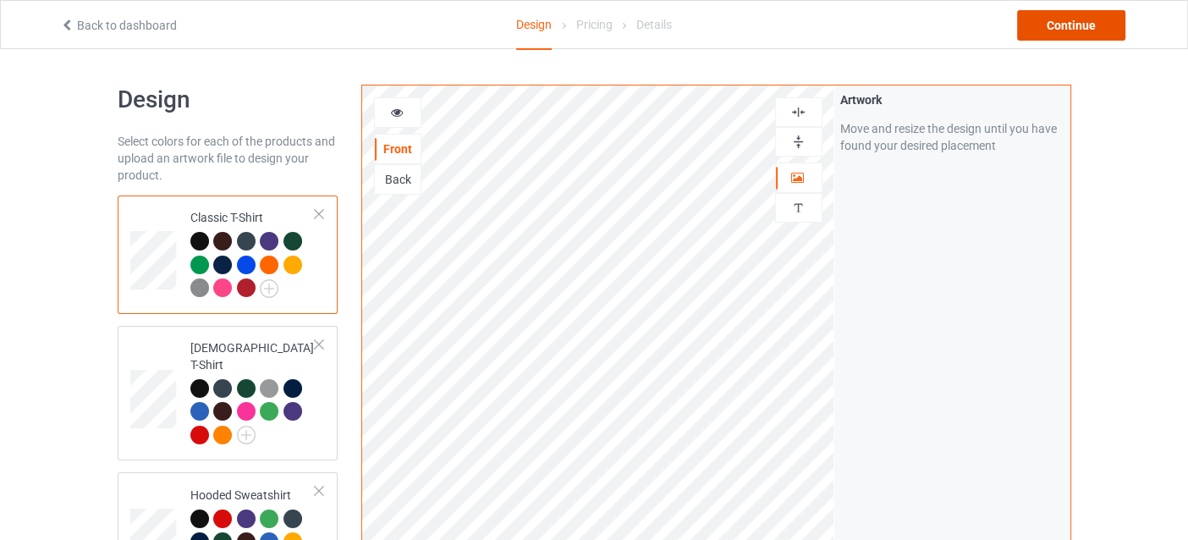
drag, startPoint x: 1054, startPoint y: 32, endPoint x: 1050, endPoint y: 41, distance: 9.5
click at [1052, 35] on div "Continue" at bounding box center [1071, 25] width 108 height 30
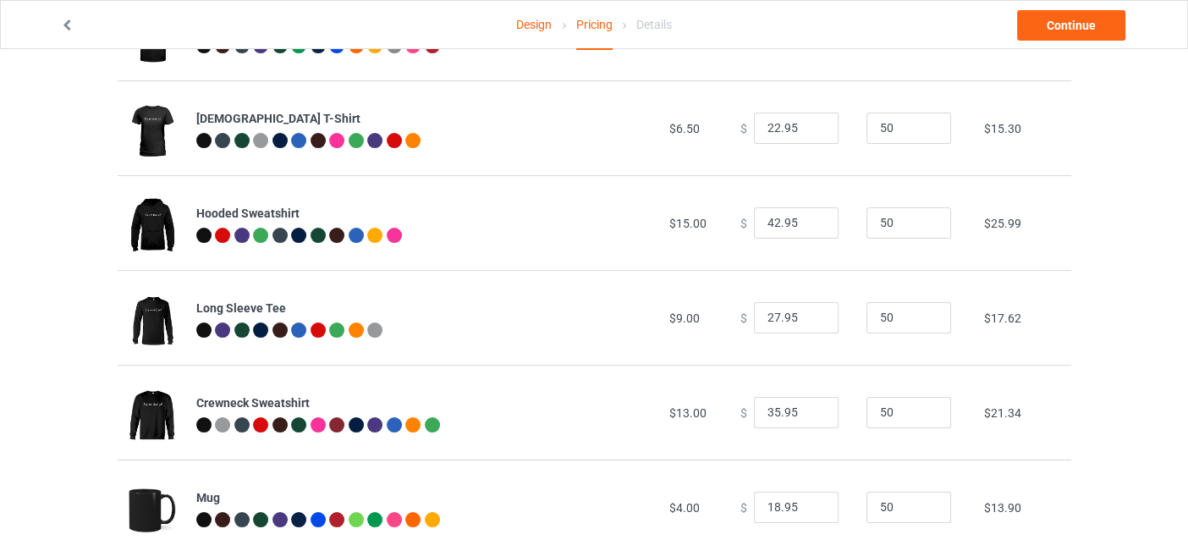
scroll to position [61, 0]
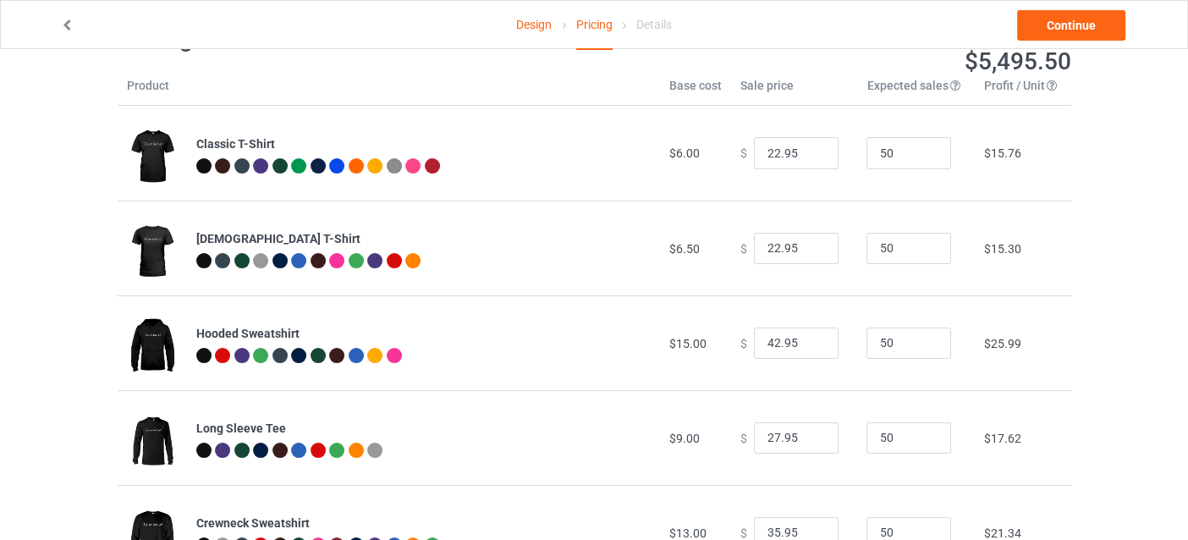
click at [521, 25] on link "Design" at bounding box center [534, 24] width 36 height 47
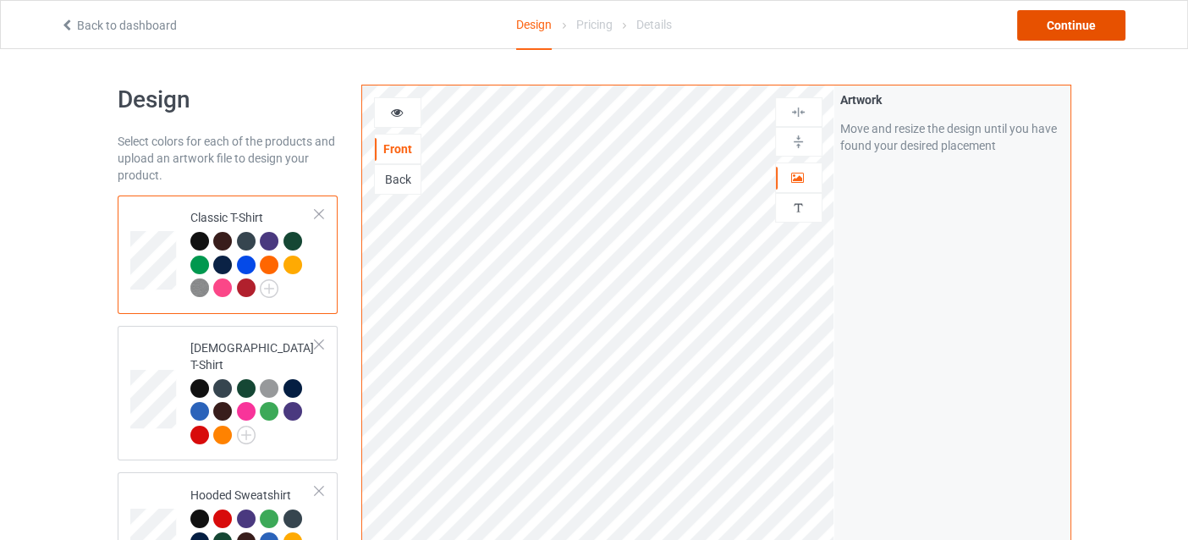
click at [1058, 25] on div "Continue" at bounding box center [1071, 25] width 108 height 30
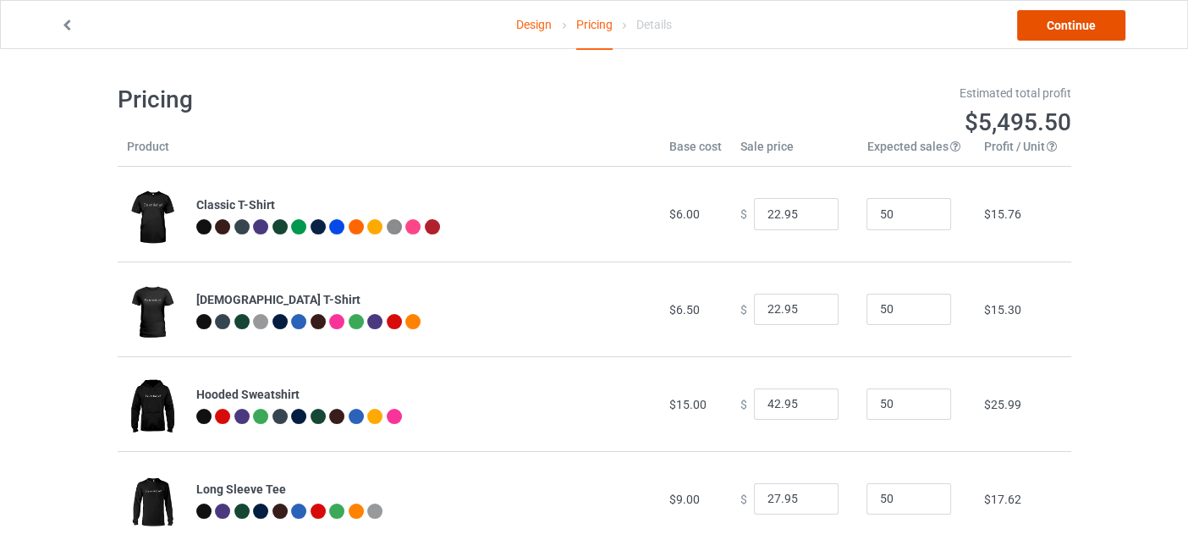
click at [1060, 28] on link "Continue" at bounding box center [1071, 25] width 108 height 30
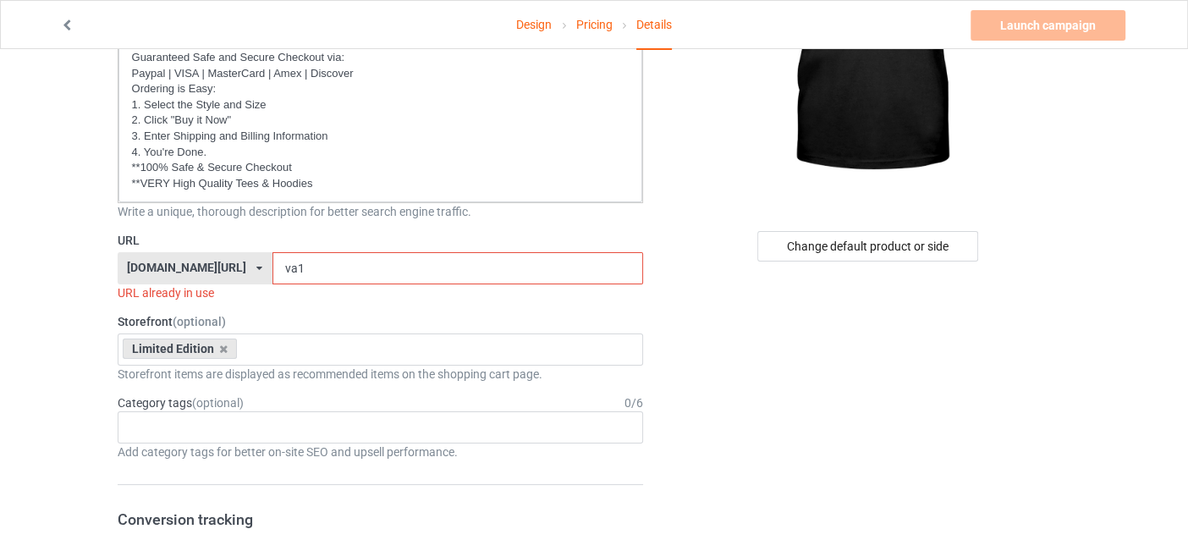
scroll to position [339, 0]
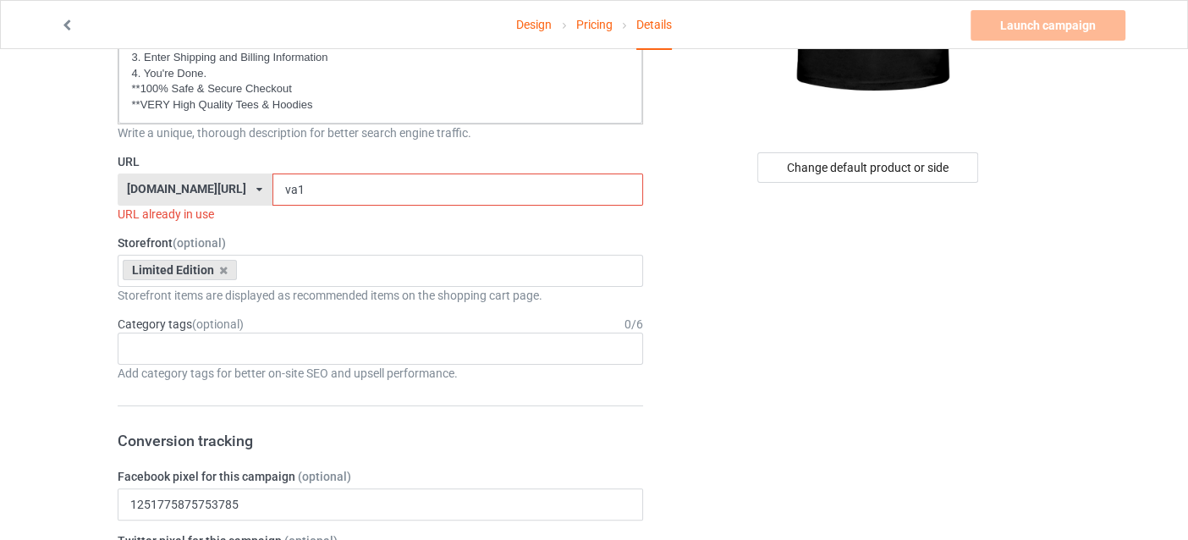
click at [296, 189] on input "va1" at bounding box center [458, 190] width 371 height 32
click at [284, 183] on input "va2" at bounding box center [458, 190] width 371 height 32
click at [118, 194] on div "teechip.com/ teechip.com/ 587d0d41cee36fd012c64a69" at bounding box center [195, 190] width 155 height 32
click at [308, 189] on input "va3" at bounding box center [458, 190] width 371 height 32
click at [273, 187] on input "va3" at bounding box center [458, 190] width 371 height 32
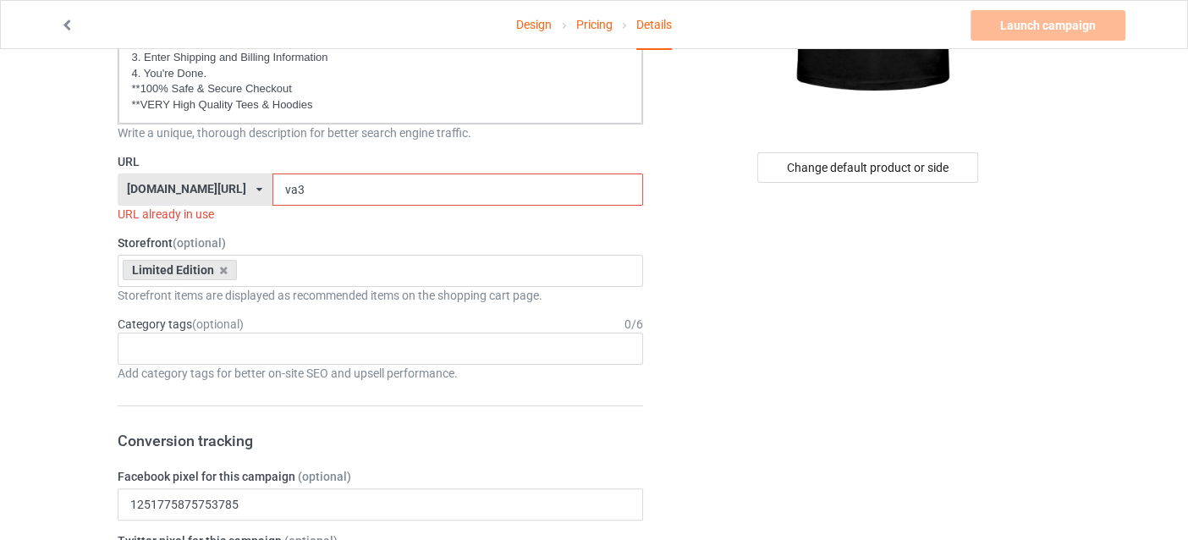
click at [295, 186] on input "va3" at bounding box center [458, 190] width 371 height 32
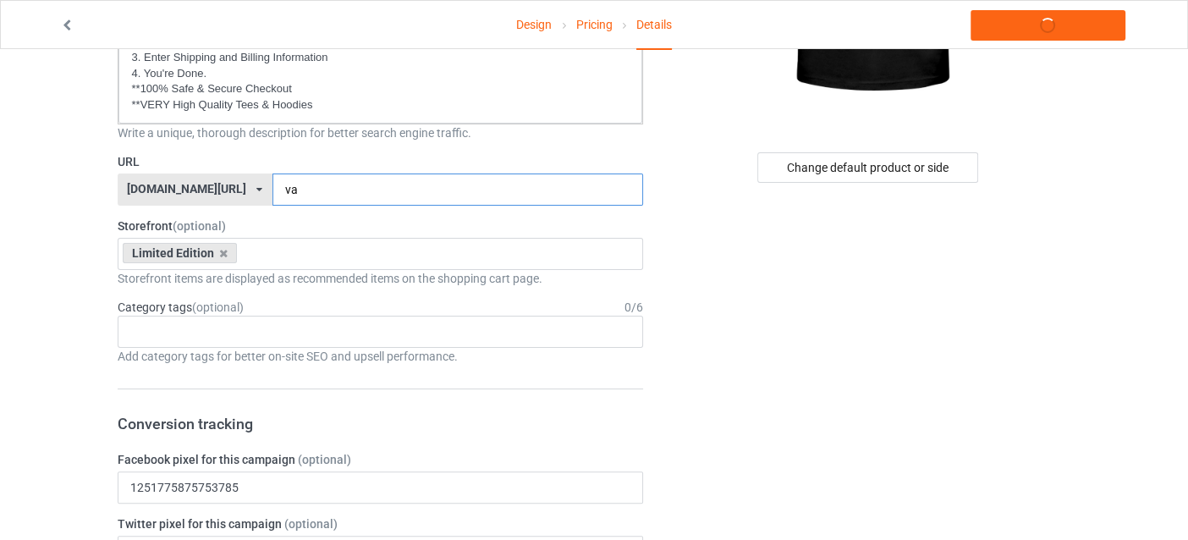
type input "v"
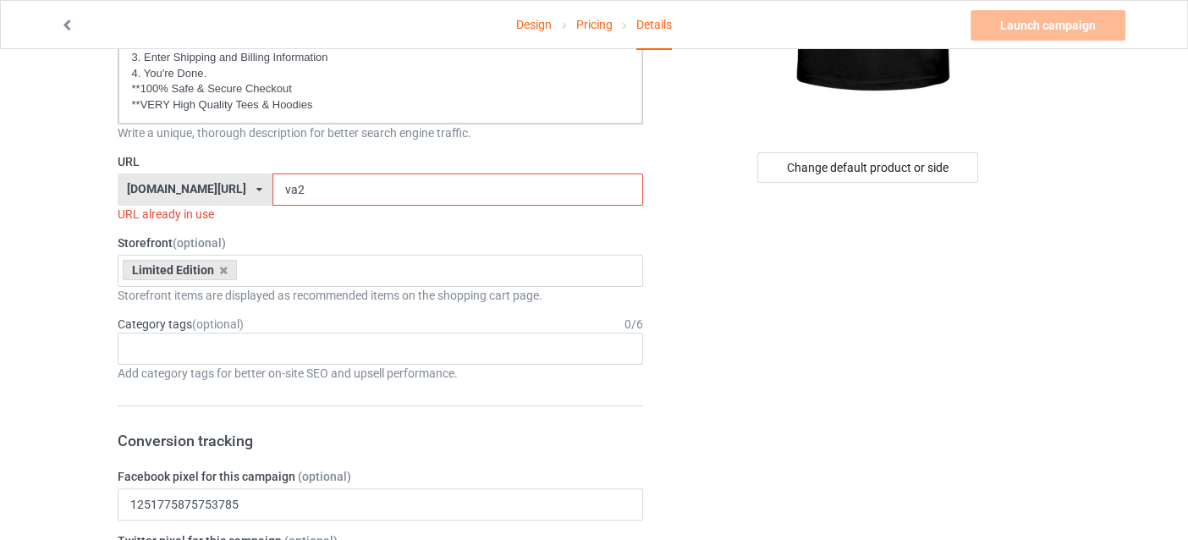
type input "va2"
drag, startPoint x: 85, startPoint y: 160, endPoint x: 56, endPoint y: 160, distance: 29.6
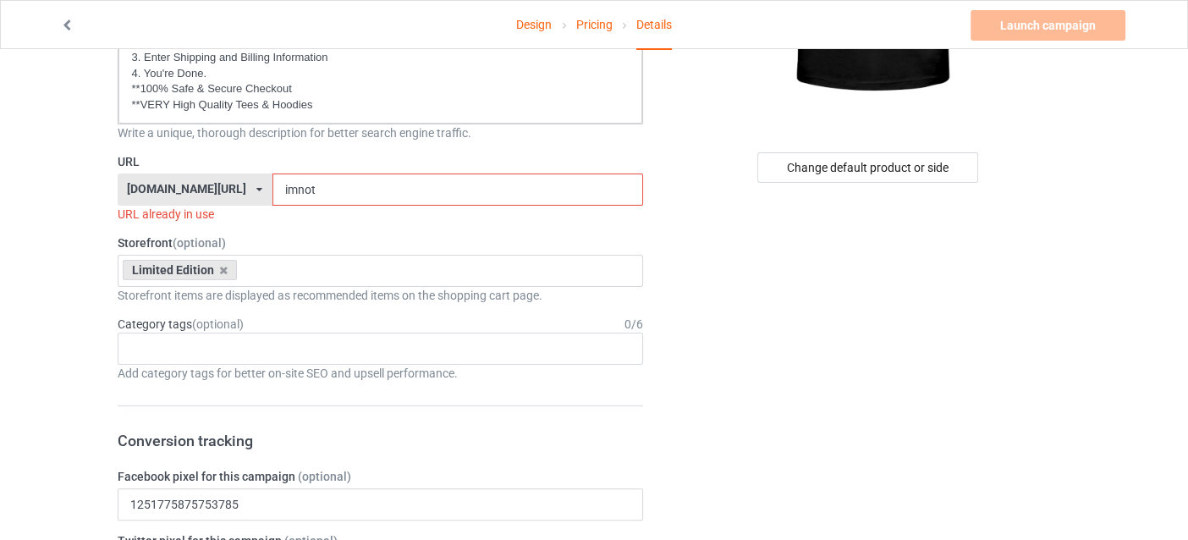
drag, startPoint x: 306, startPoint y: 197, endPoint x: 57, endPoint y: 166, distance: 250.8
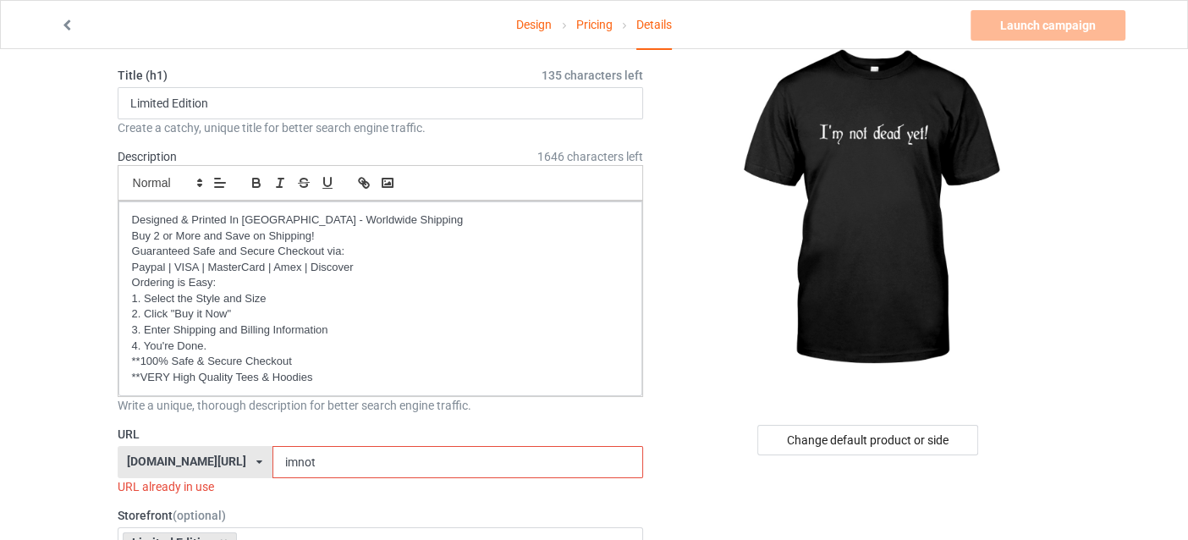
scroll to position [0, 0]
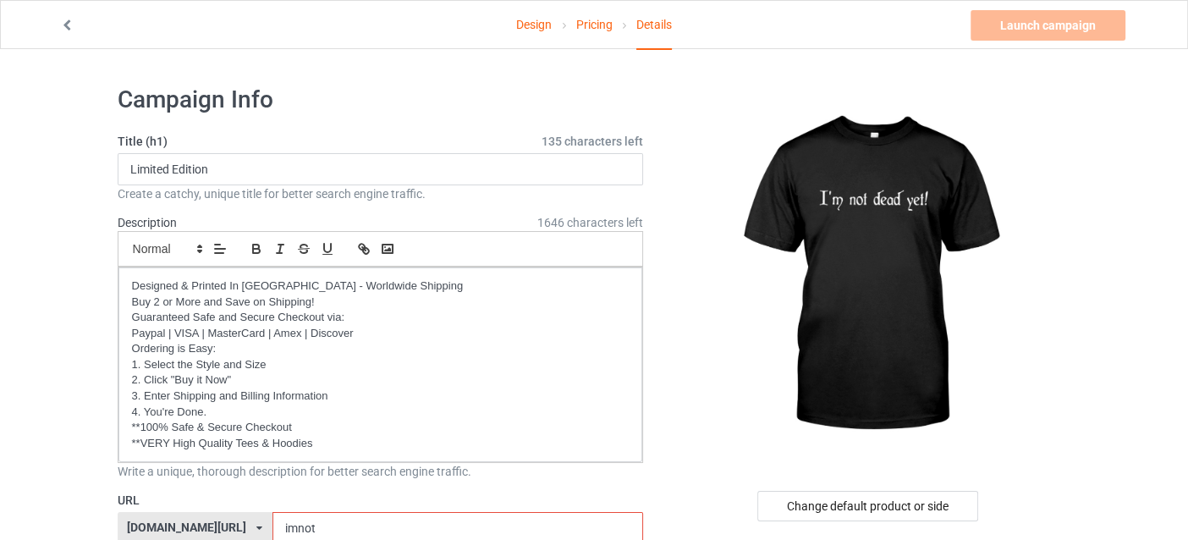
click at [273, 523] on input "imnot" at bounding box center [458, 528] width 371 height 32
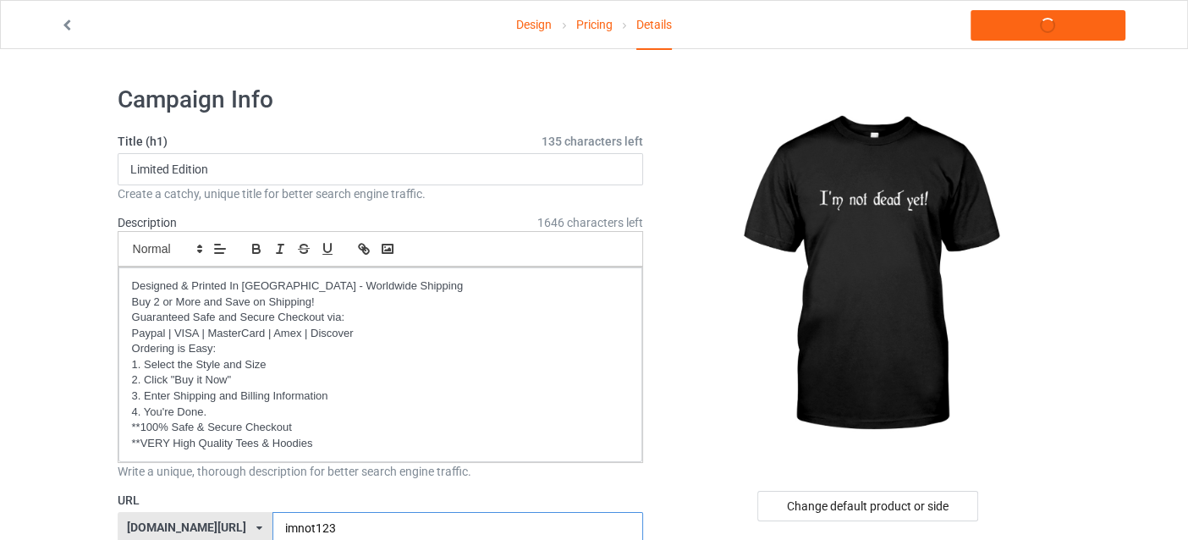
scroll to position [169, 0]
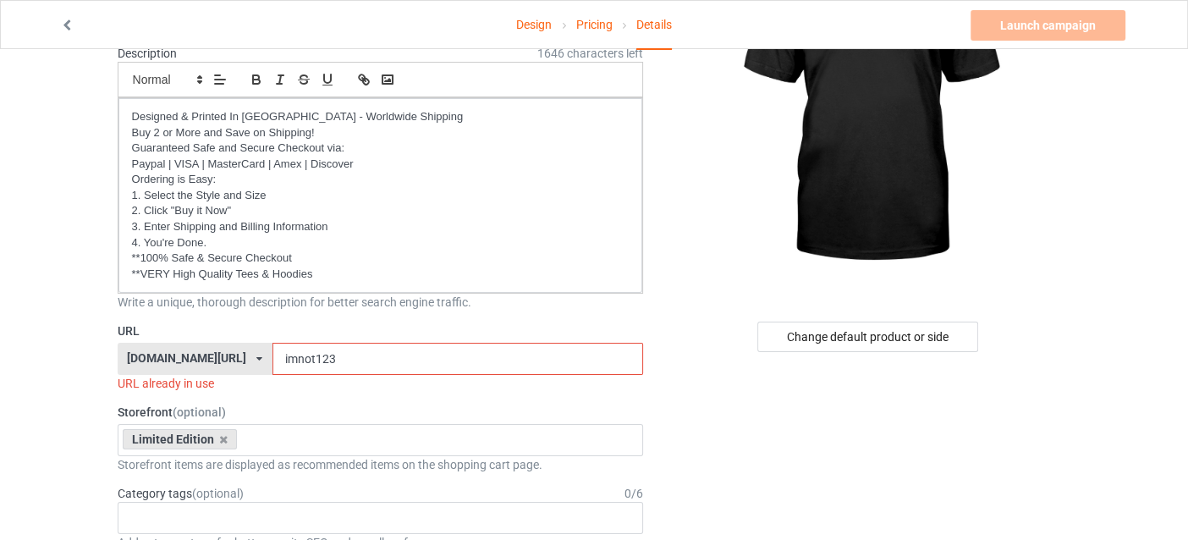
drag, startPoint x: 294, startPoint y: 361, endPoint x: 112, endPoint y: 337, distance: 183.5
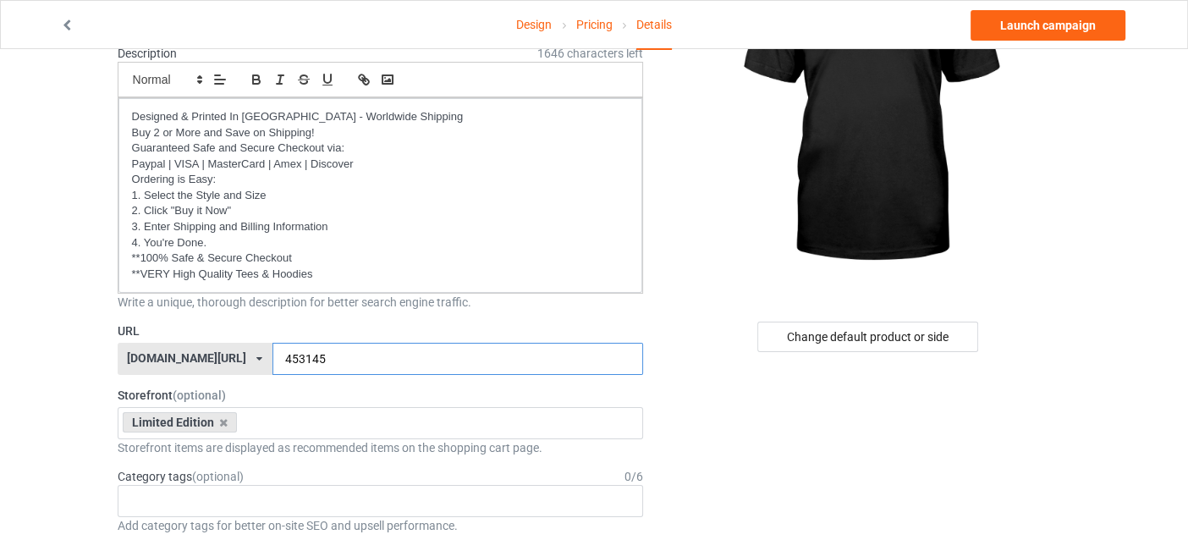
type input "453145"
drag, startPoint x: 287, startPoint y: 358, endPoint x: 0, endPoint y: 324, distance: 288.9
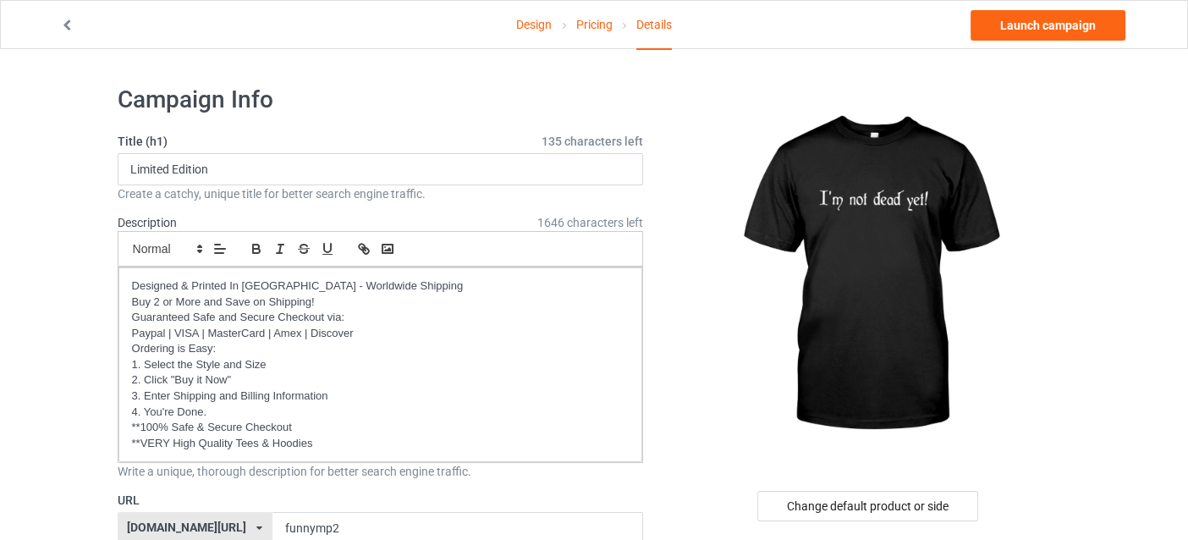
scroll to position [84, 0]
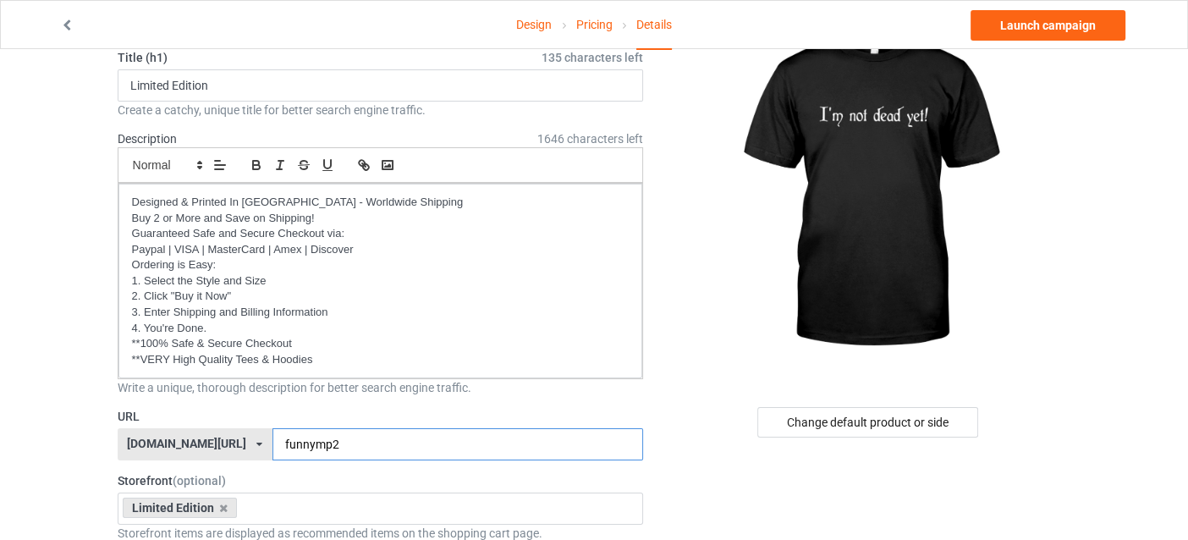
click at [294, 436] on input "funnymp2" at bounding box center [458, 444] width 371 height 32
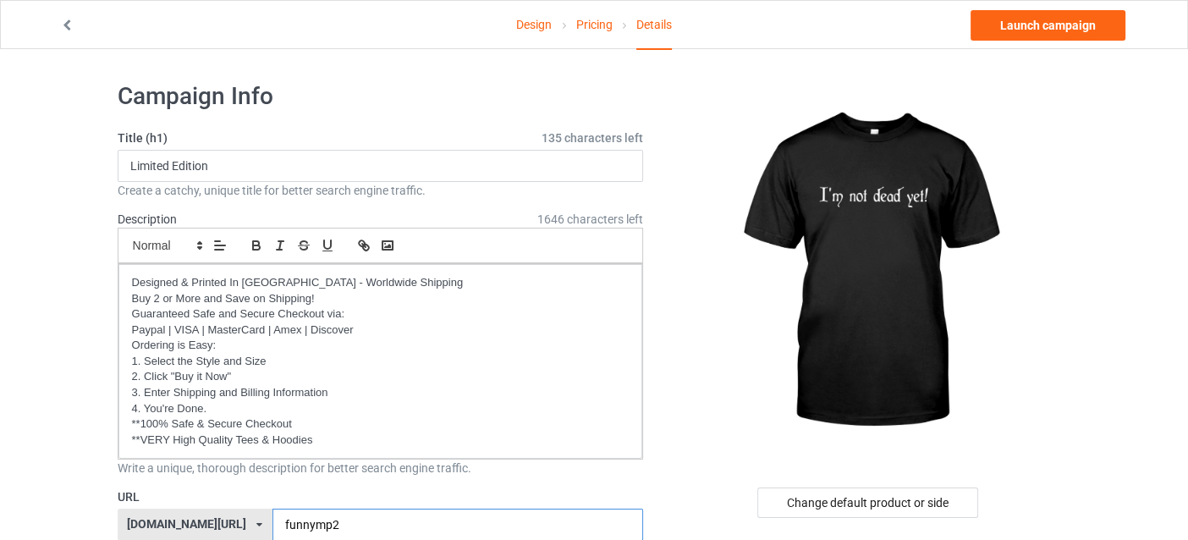
scroll to position [0, 0]
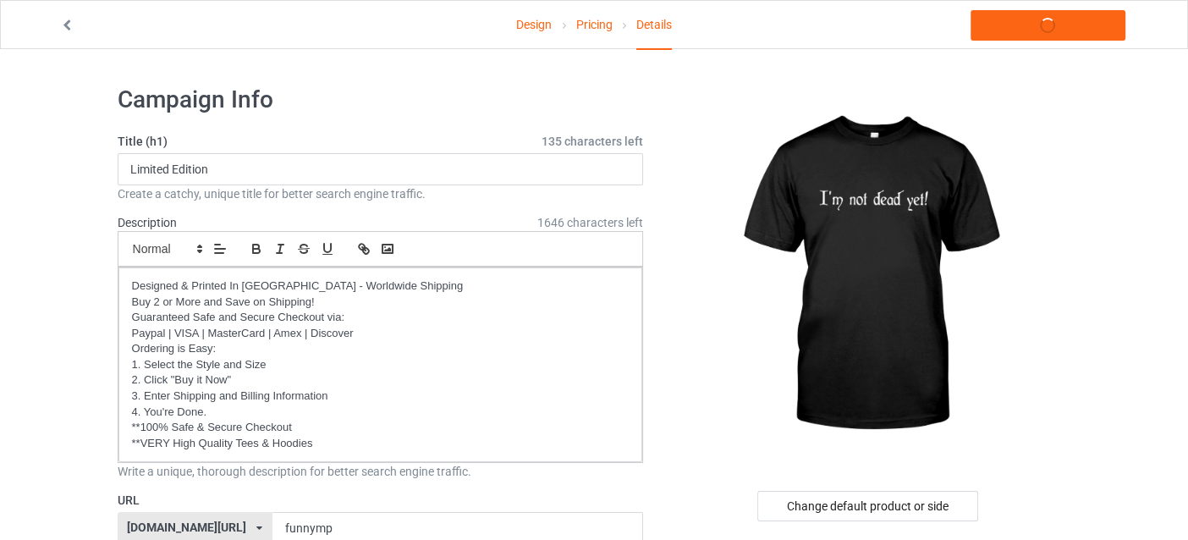
click at [299, 521] on input "funnymp" at bounding box center [458, 528] width 371 height 32
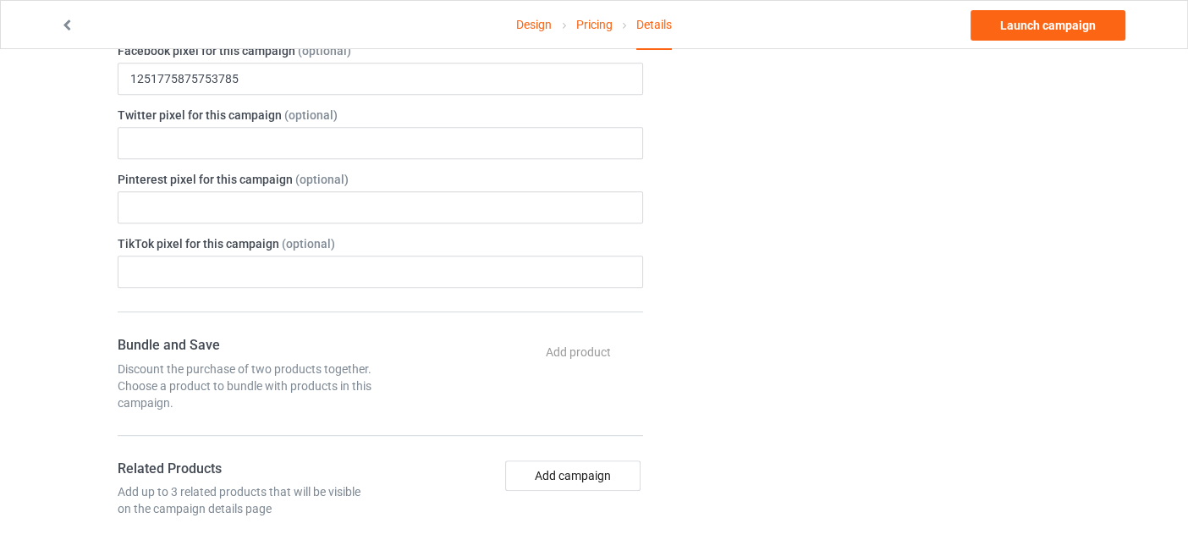
scroll to position [931, 0]
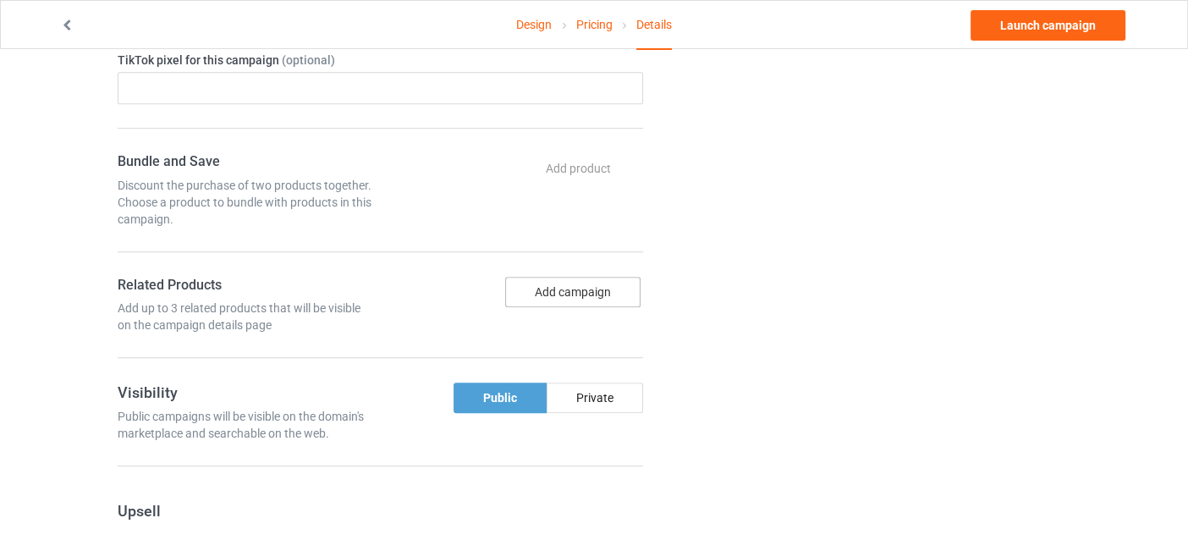
type input "funnymp2"
click at [570, 291] on button "Add campaign" at bounding box center [572, 292] width 135 height 30
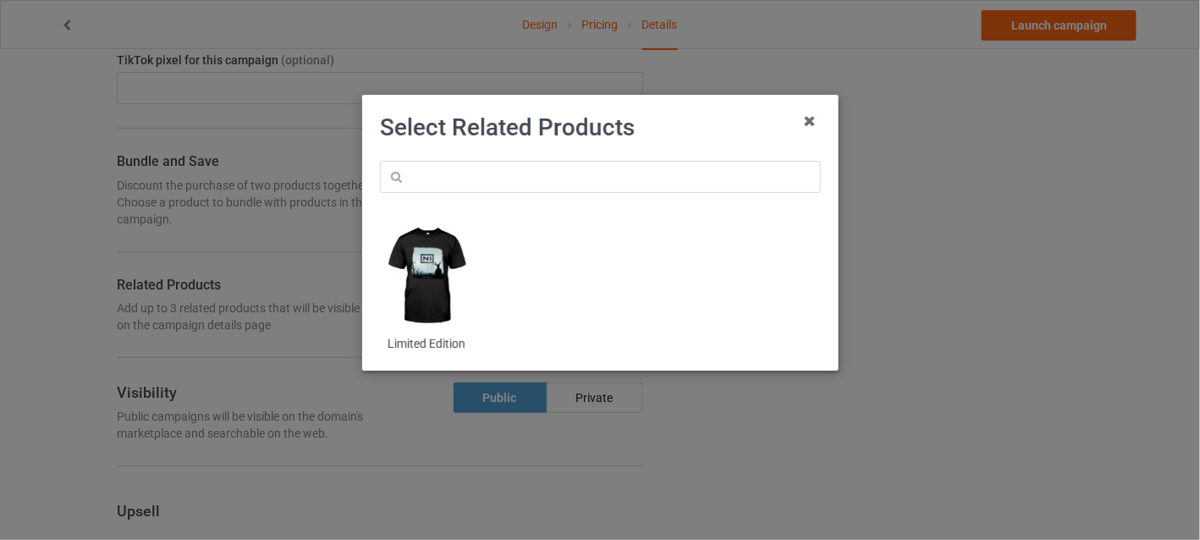
click at [435, 276] on img at bounding box center [426, 275] width 92 height 115
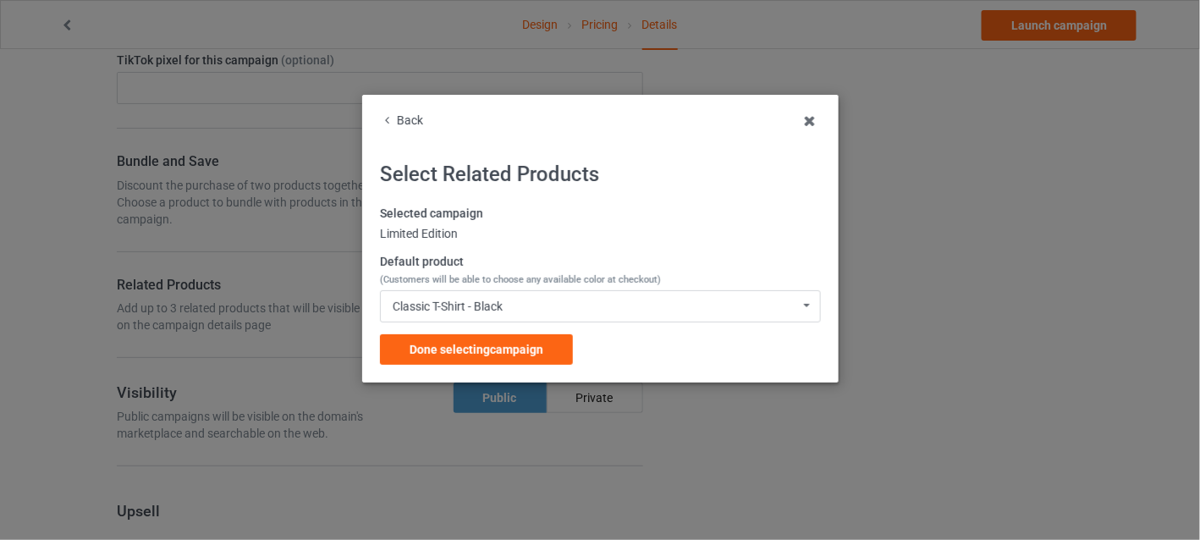
drag, startPoint x: 459, startPoint y: 342, endPoint x: 457, endPoint y: 350, distance: 8.6
click at [460, 345] on span "Done selecting campaign" at bounding box center [477, 350] width 134 height 14
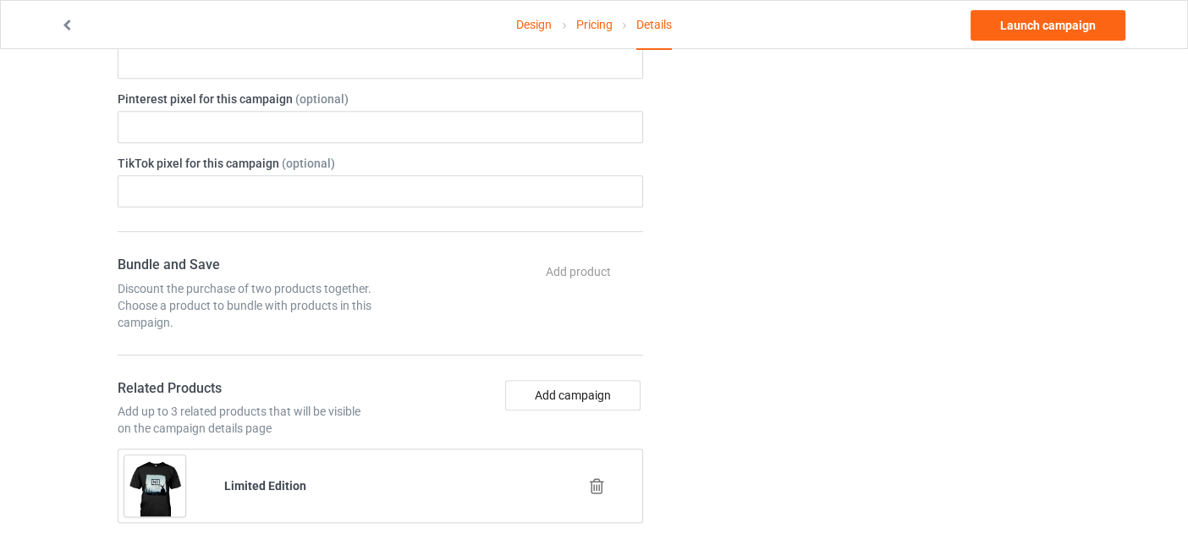
scroll to position [1016, 0]
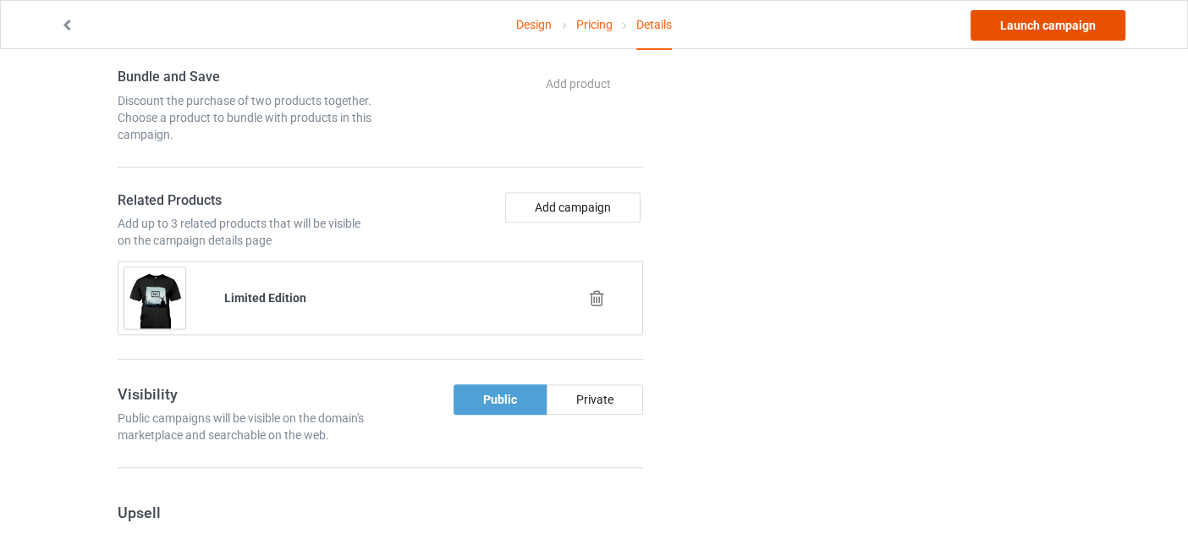
click at [1029, 31] on link "Launch campaign" at bounding box center [1048, 25] width 155 height 30
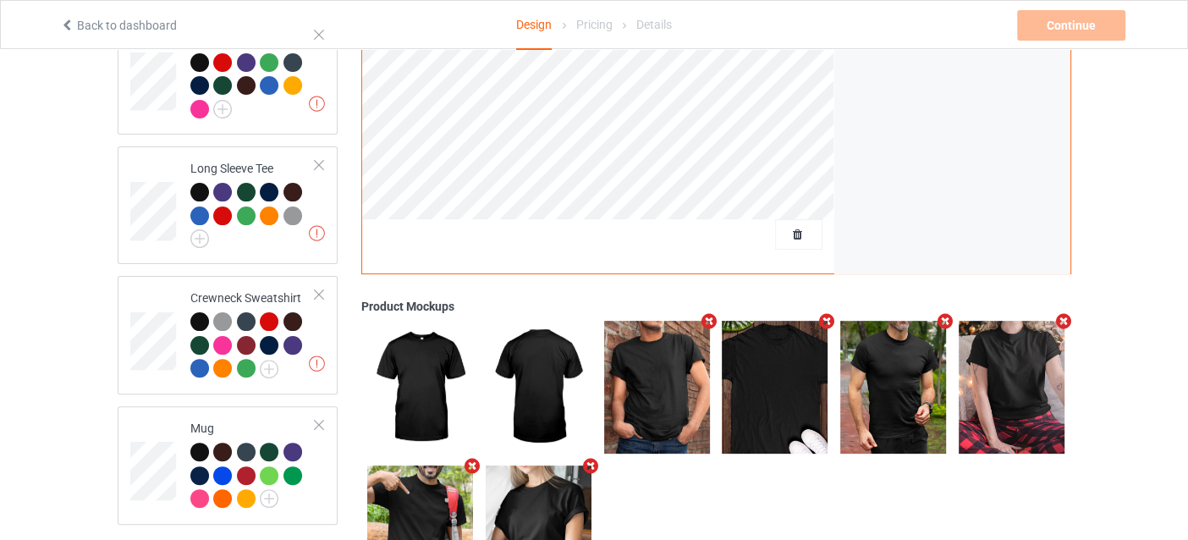
scroll to position [553, 0]
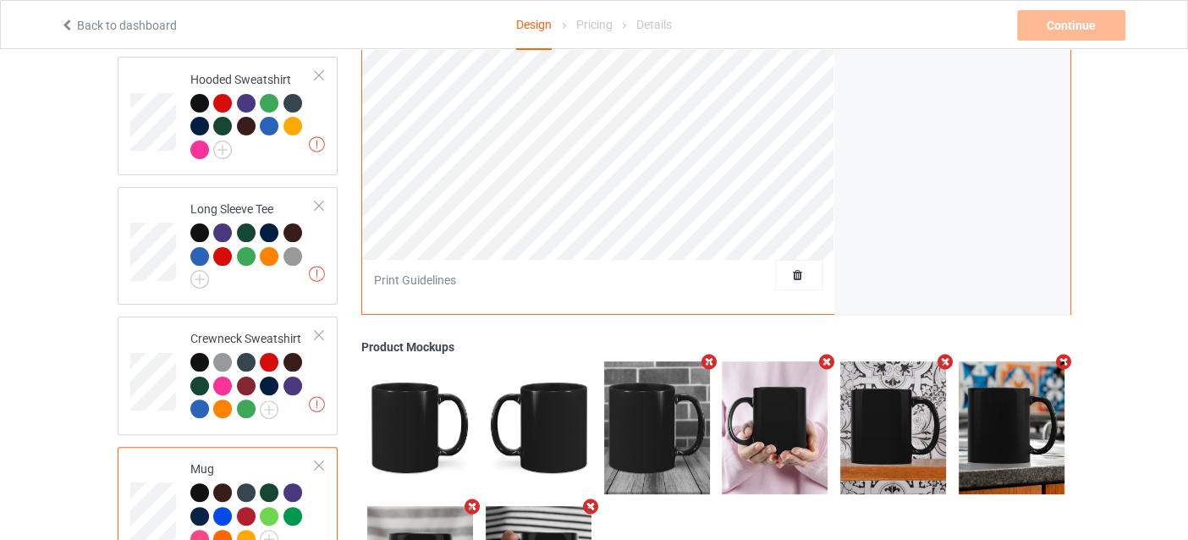
scroll to position [468, 0]
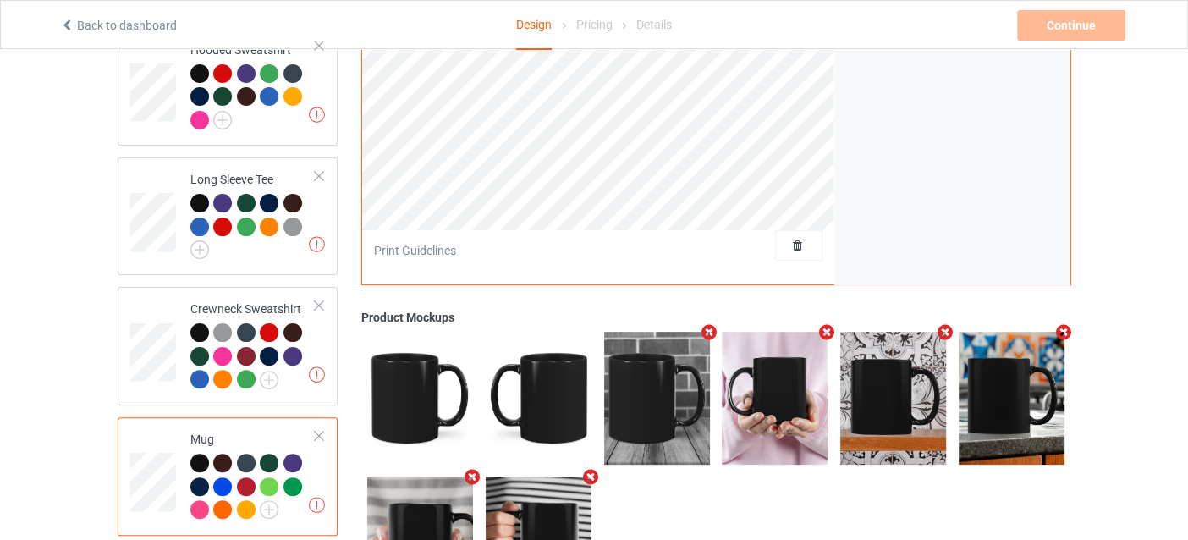
scroll to position [553, 0]
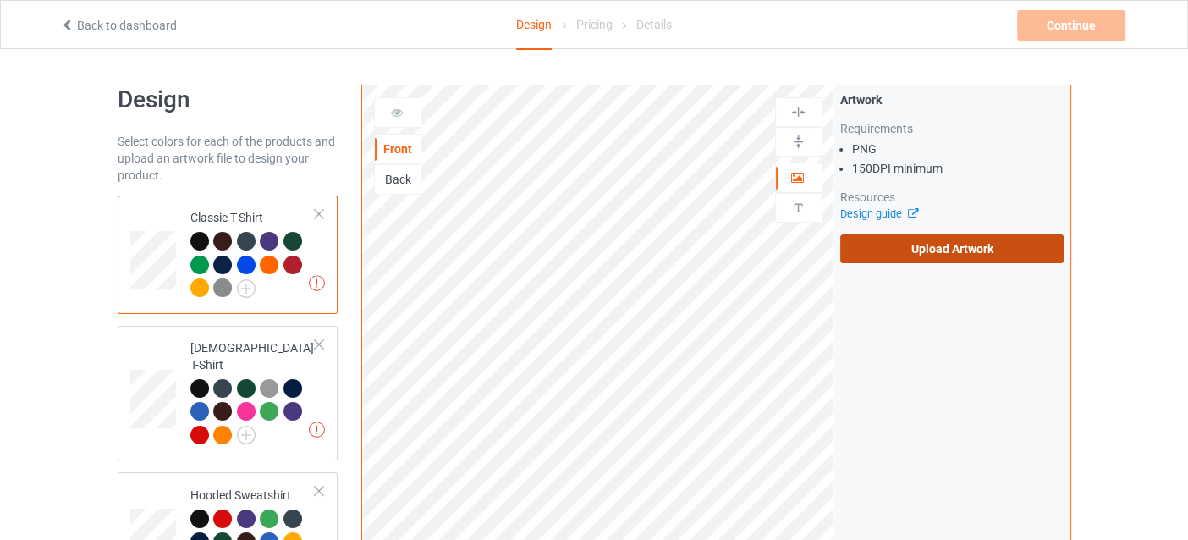
click at [872, 253] on label "Upload Artwork" at bounding box center [952, 248] width 224 height 29
click at [0, 0] on input "Upload Artwork" at bounding box center [0, 0] width 0 height 0
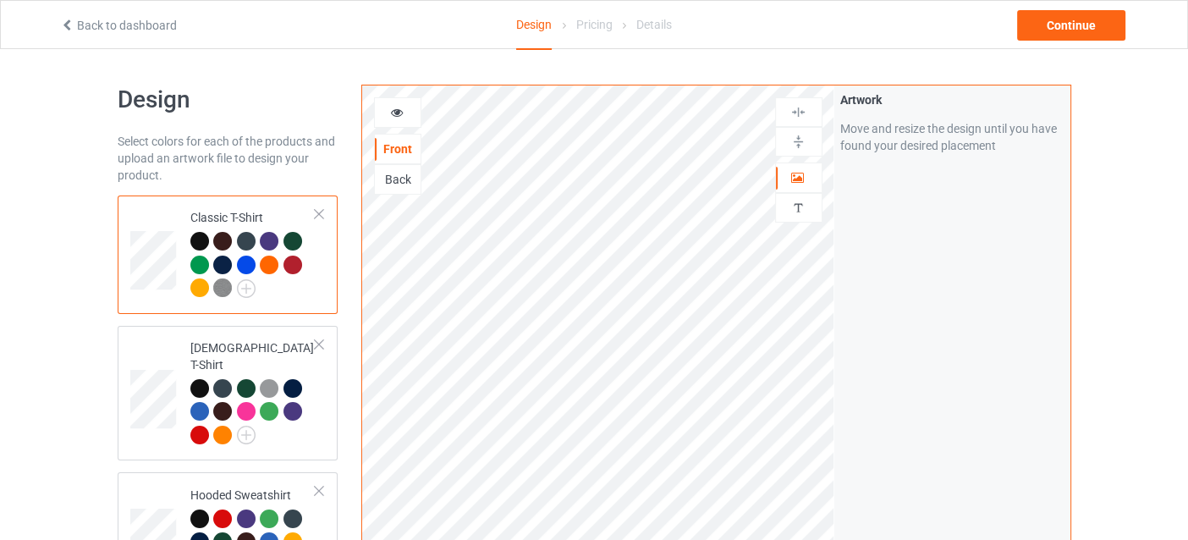
scroll to position [84, 0]
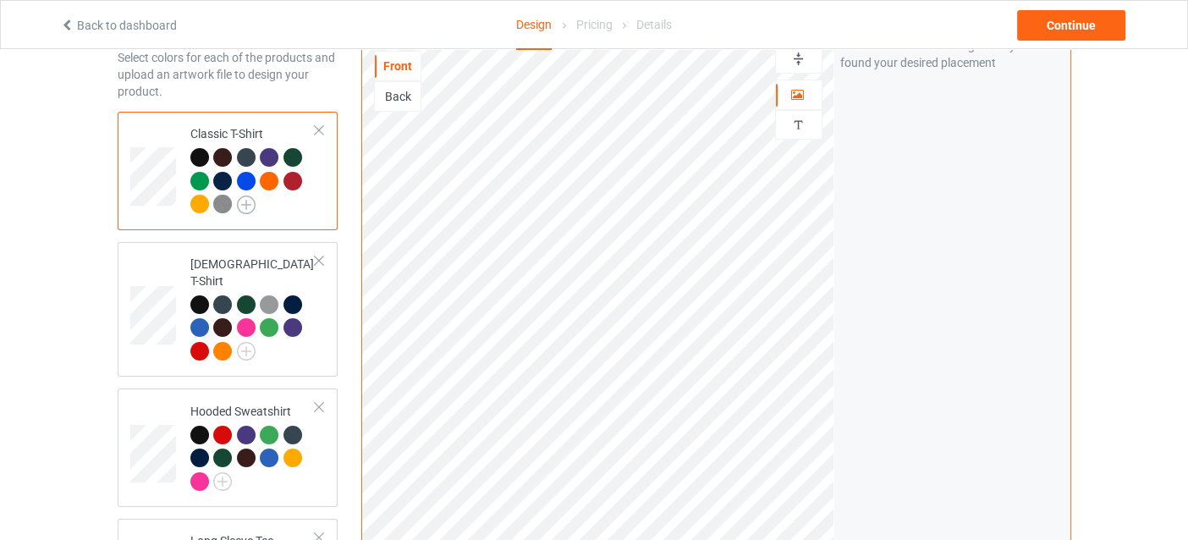
click at [251, 207] on img at bounding box center [246, 205] width 19 height 19
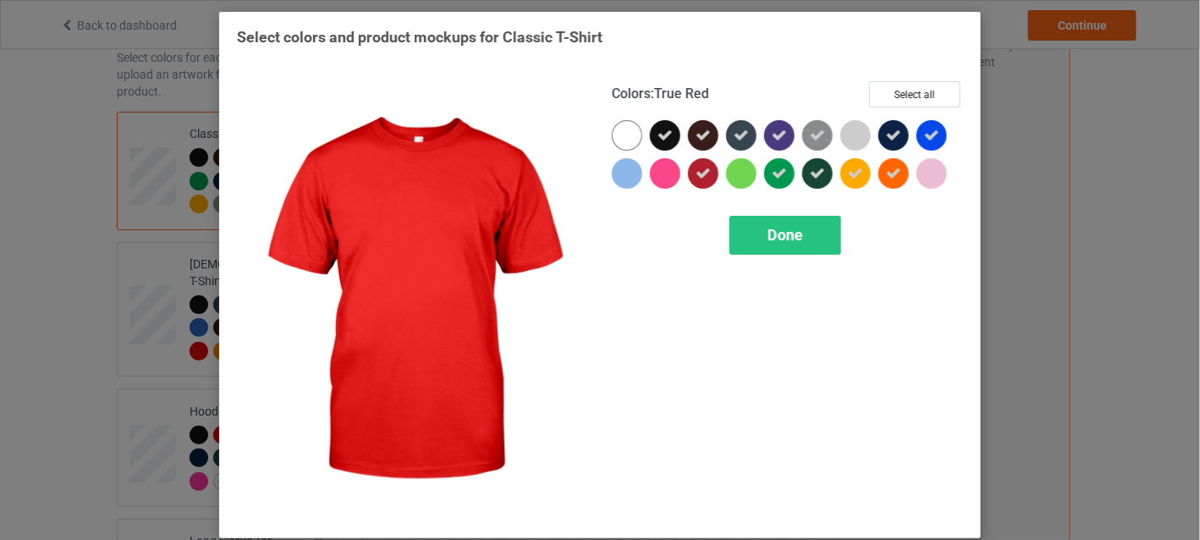
click at [688, 169] on div at bounding box center [703, 173] width 30 height 30
click at [743, 226] on div "Done" at bounding box center [786, 235] width 112 height 39
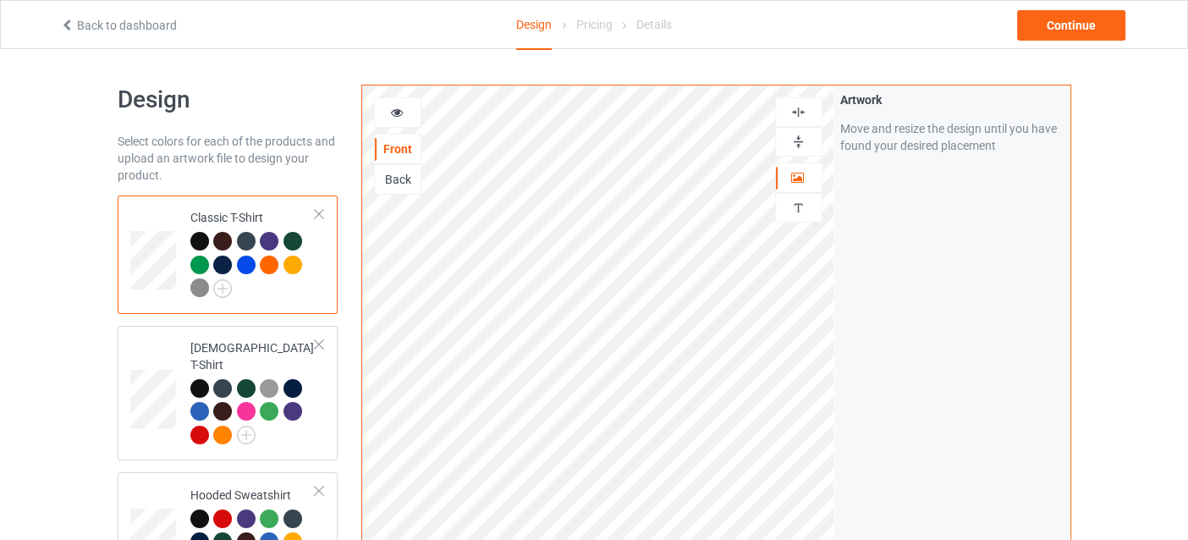
click at [401, 115] on div at bounding box center [398, 112] width 46 height 17
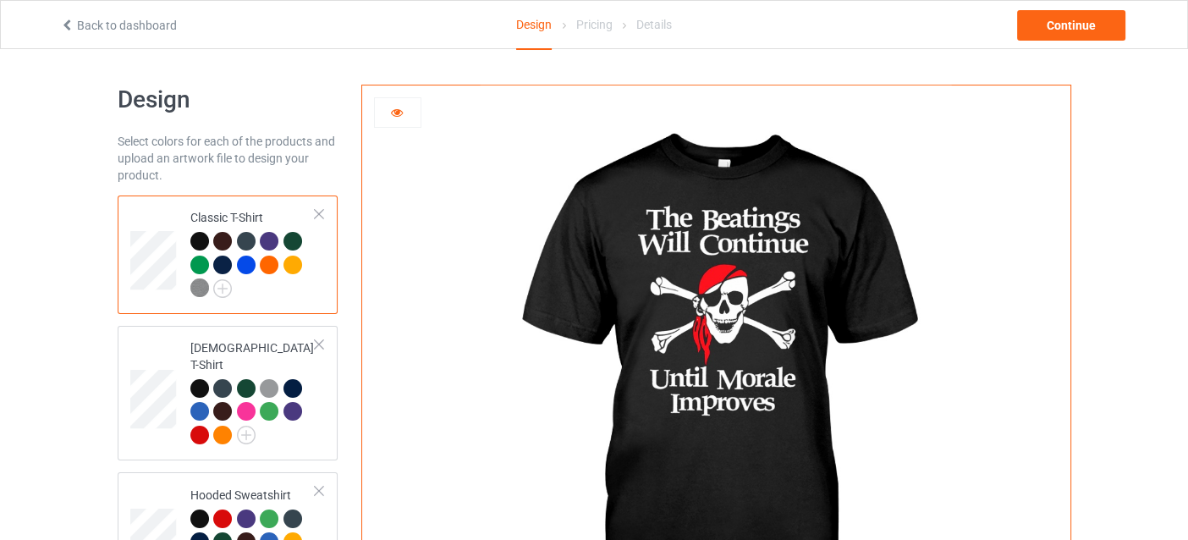
click at [401, 115] on div at bounding box center [398, 112] width 46 height 17
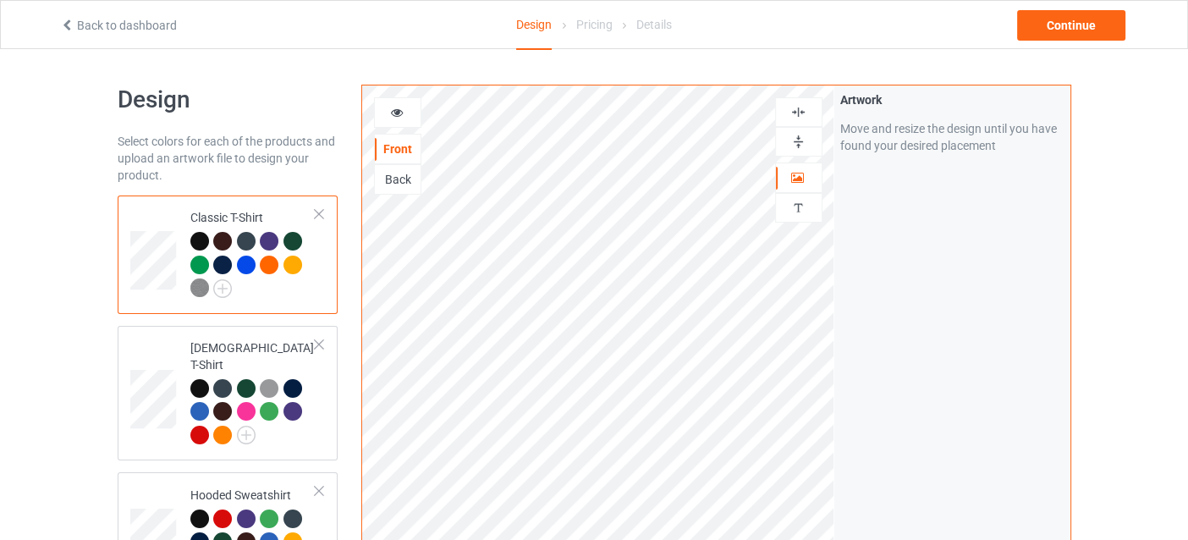
click at [409, 114] on div at bounding box center [398, 112] width 46 height 17
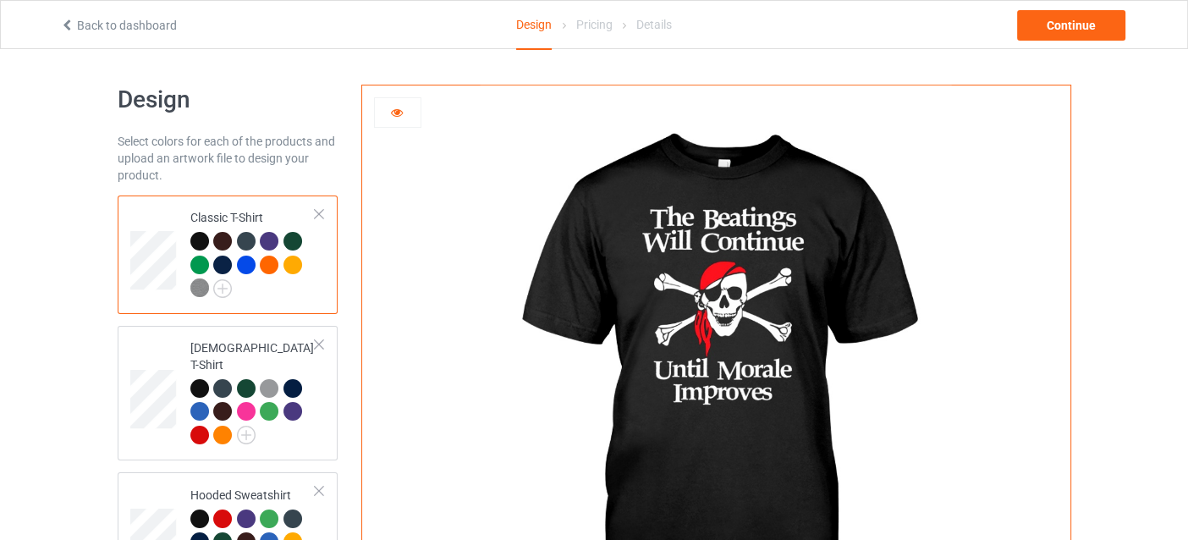
click at [399, 126] on div at bounding box center [397, 112] width 47 height 30
click at [399, 119] on div at bounding box center [398, 112] width 46 height 17
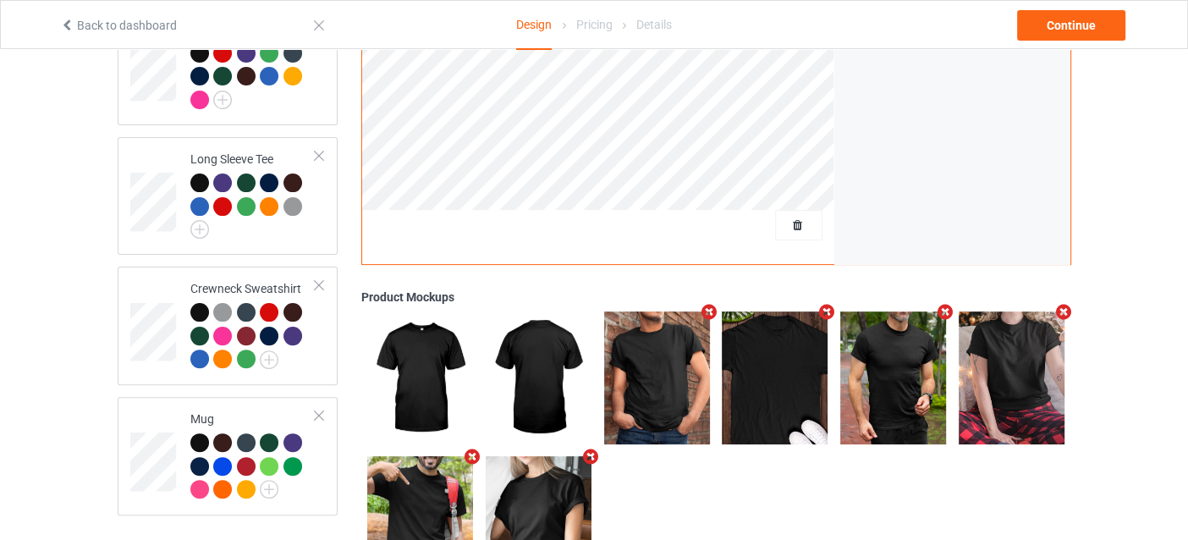
scroll to position [553, 0]
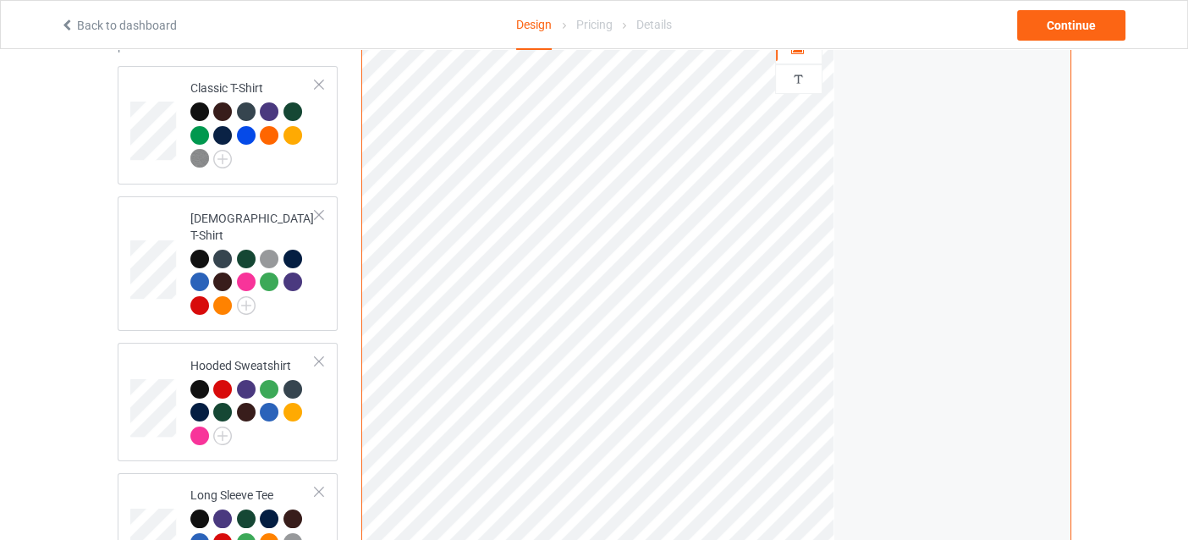
scroll to position [45, 0]
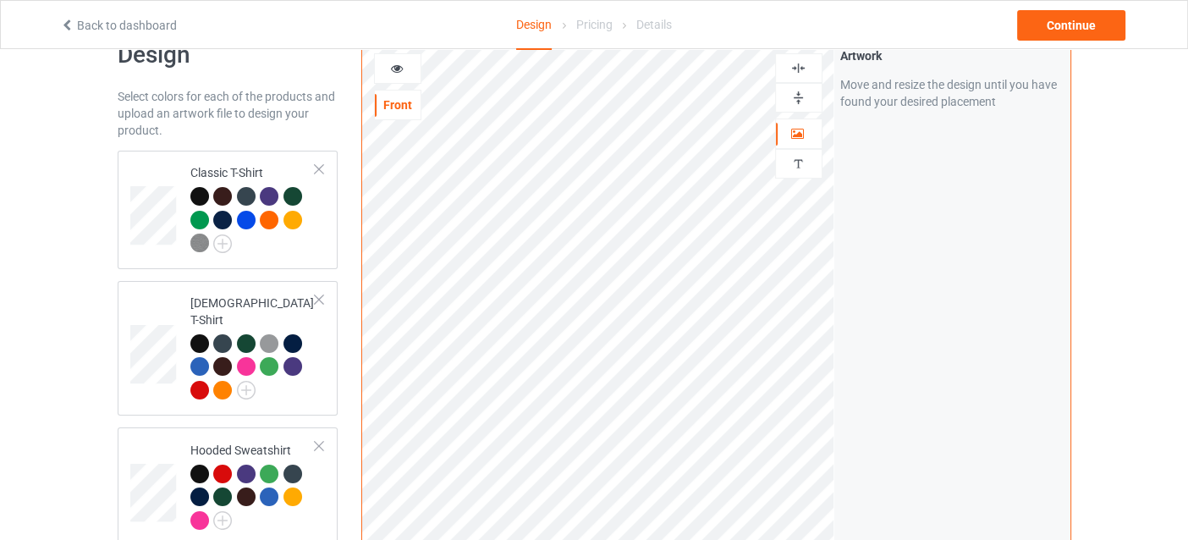
click at [407, 70] on div at bounding box center [398, 68] width 46 height 17
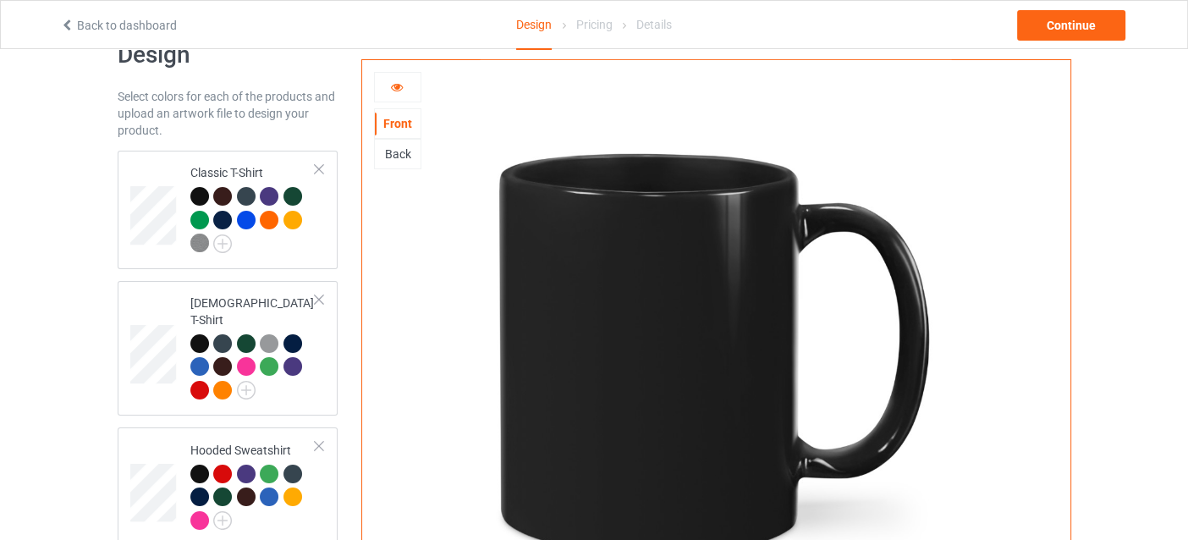
click at [402, 92] on div at bounding box center [398, 87] width 46 height 17
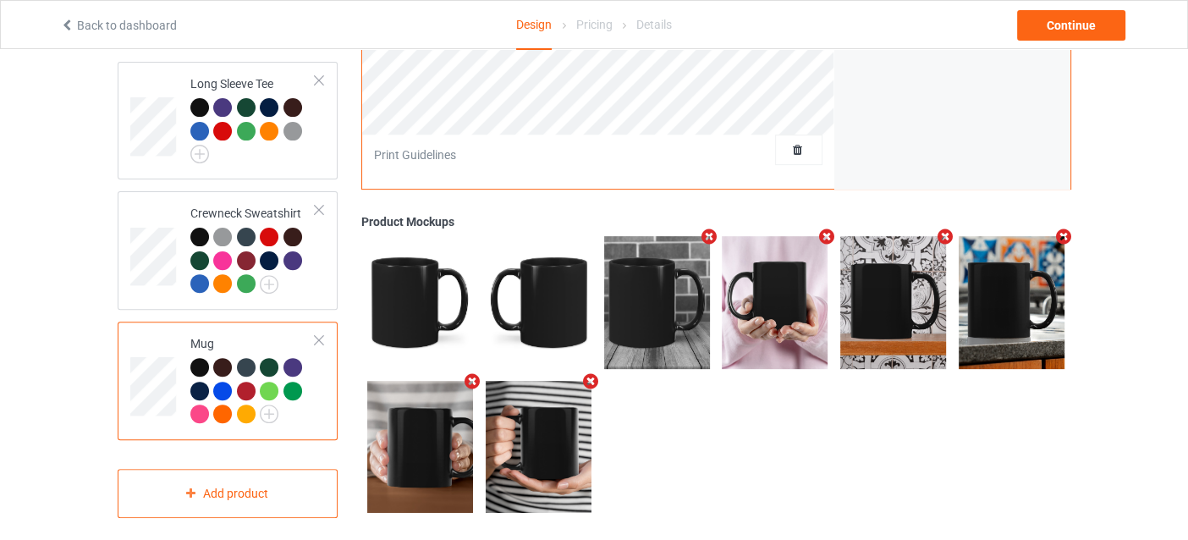
scroll to position [553, 0]
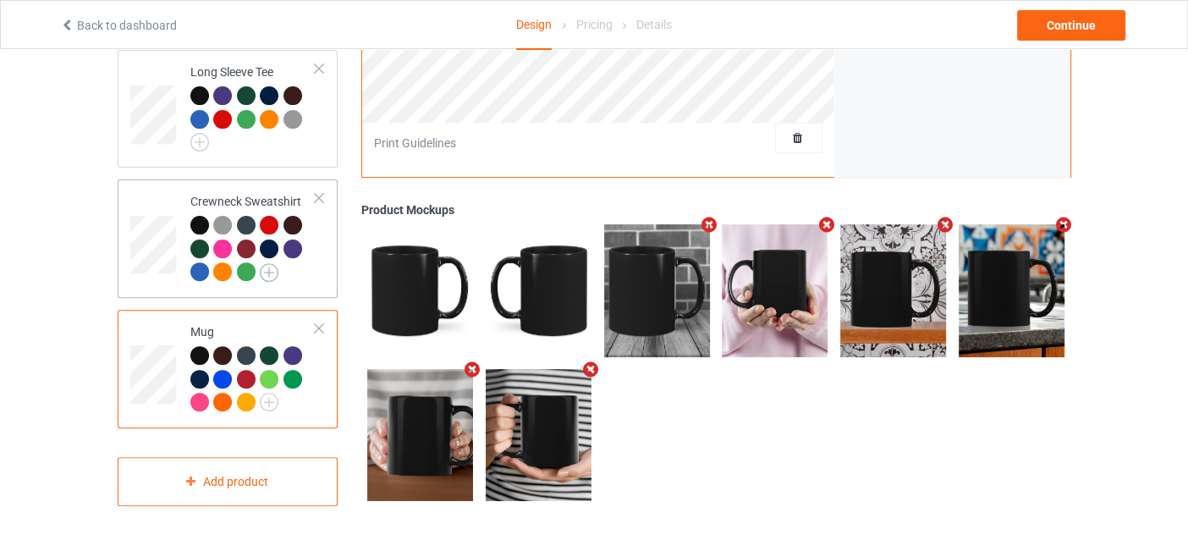
click at [270, 263] on img at bounding box center [269, 272] width 19 height 19
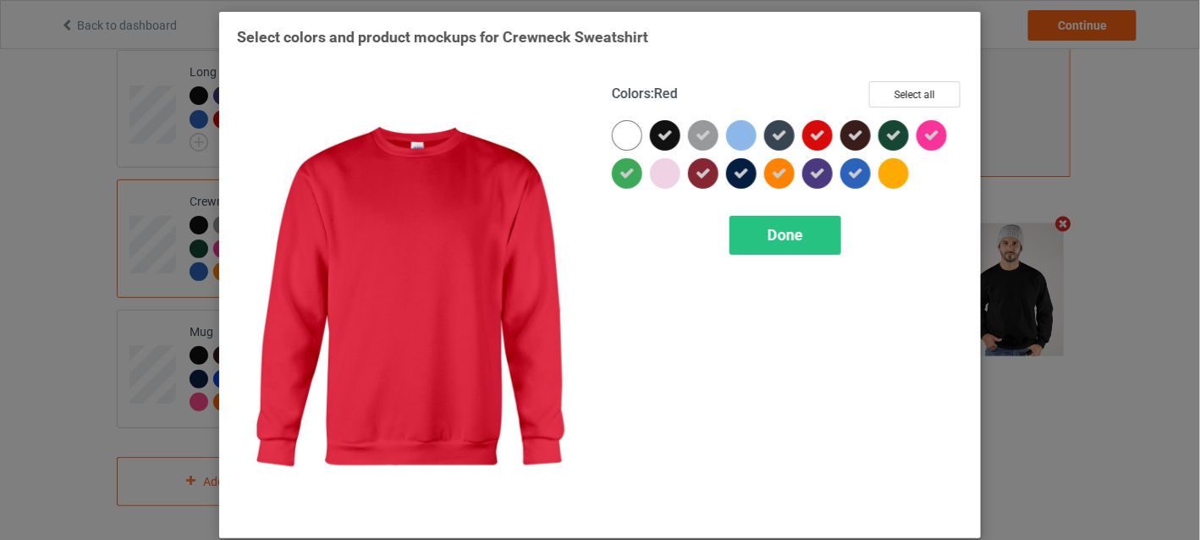
click at [802, 136] on div at bounding box center [817, 135] width 30 height 30
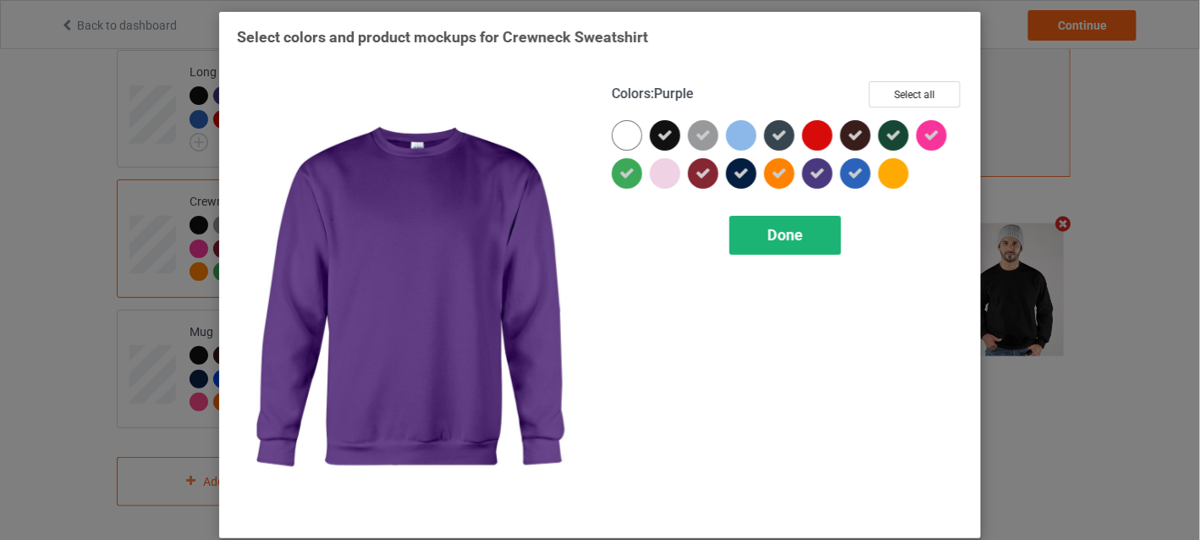
click at [785, 235] on span "Done" at bounding box center [786, 235] width 36 height 18
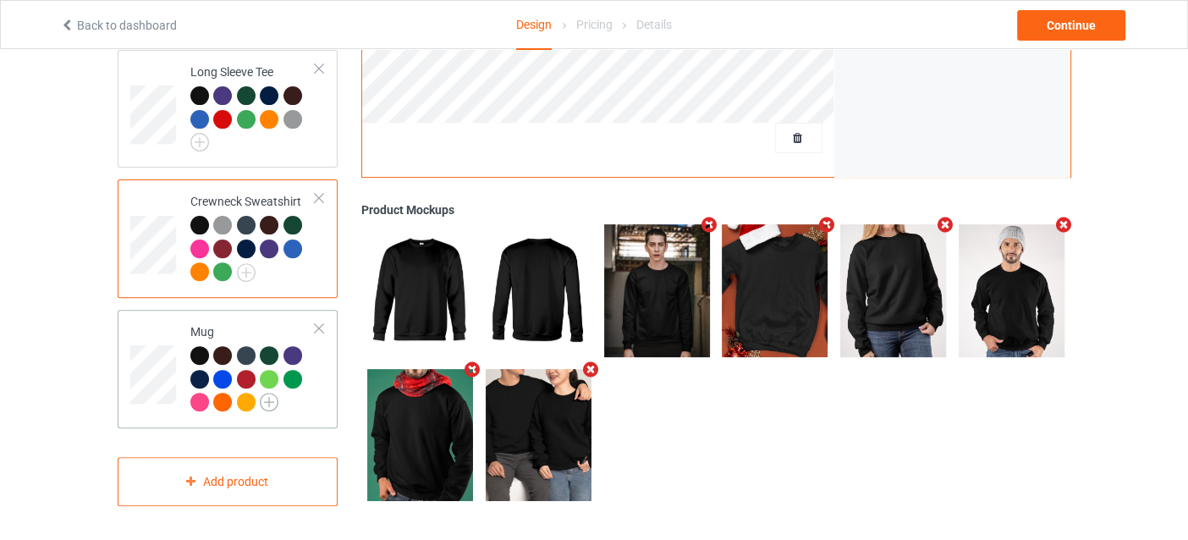
click at [277, 393] on img at bounding box center [269, 402] width 19 height 19
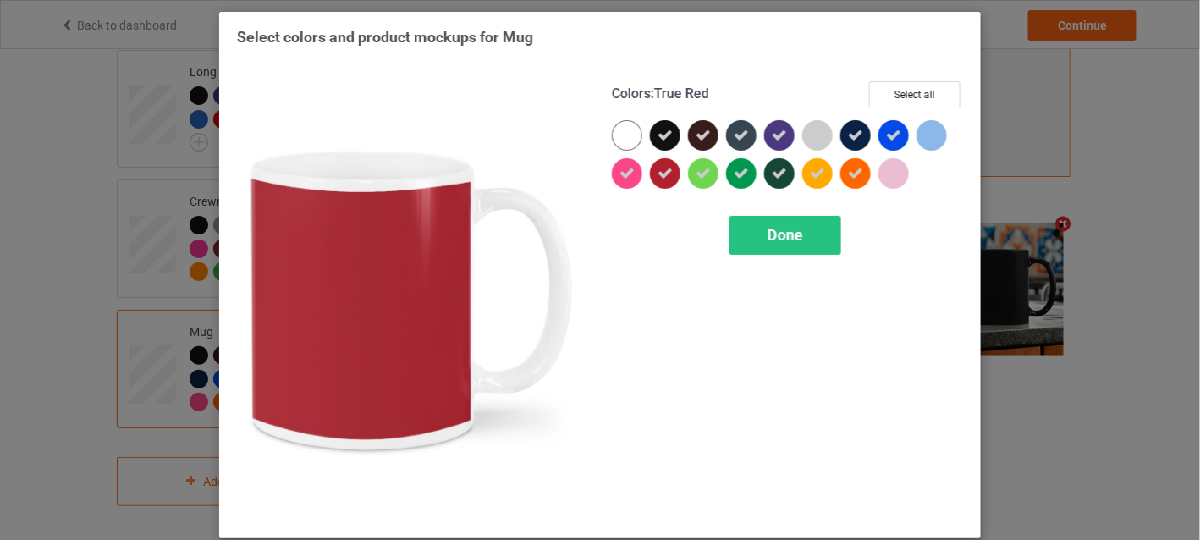
click at [658, 168] on icon at bounding box center [665, 173] width 15 height 15
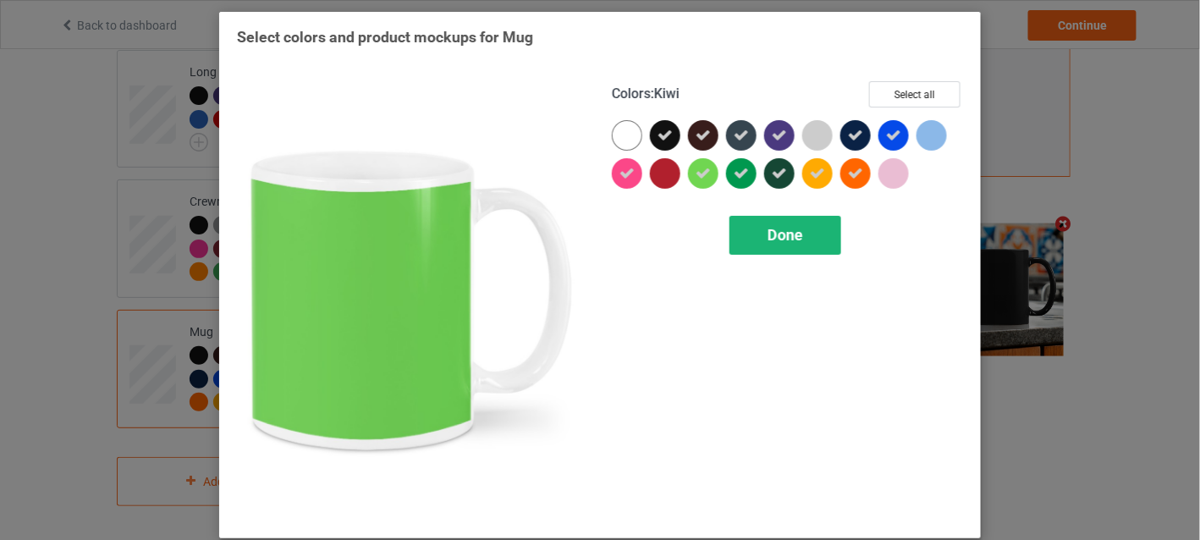
click at [769, 240] on span "Done" at bounding box center [786, 235] width 36 height 18
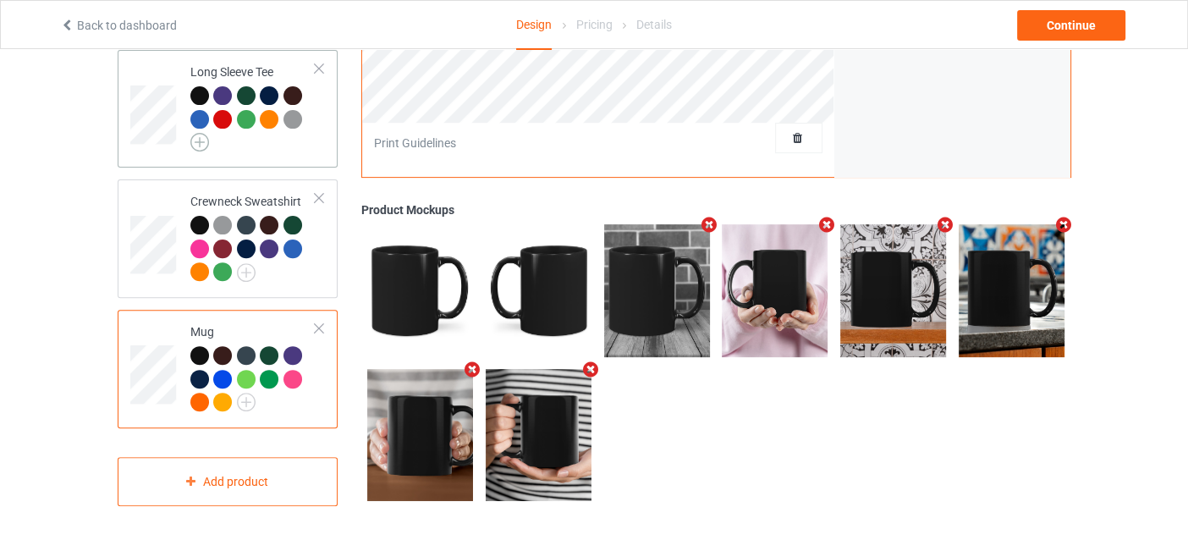
click at [206, 133] on img at bounding box center [199, 142] width 19 height 19
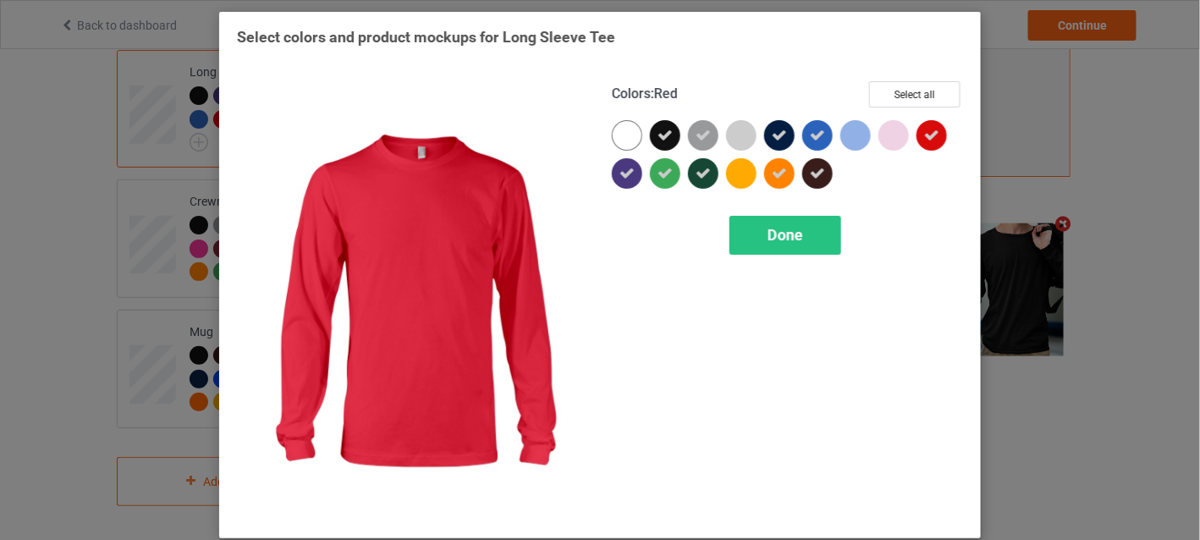
drag, startPoint x: 923, startPoint y: 134, endPoint x: 861, endPoint y: 177, distance: 76.1
click at [924, 135] on icon at bounding box center [931, 135] width 15 height 15
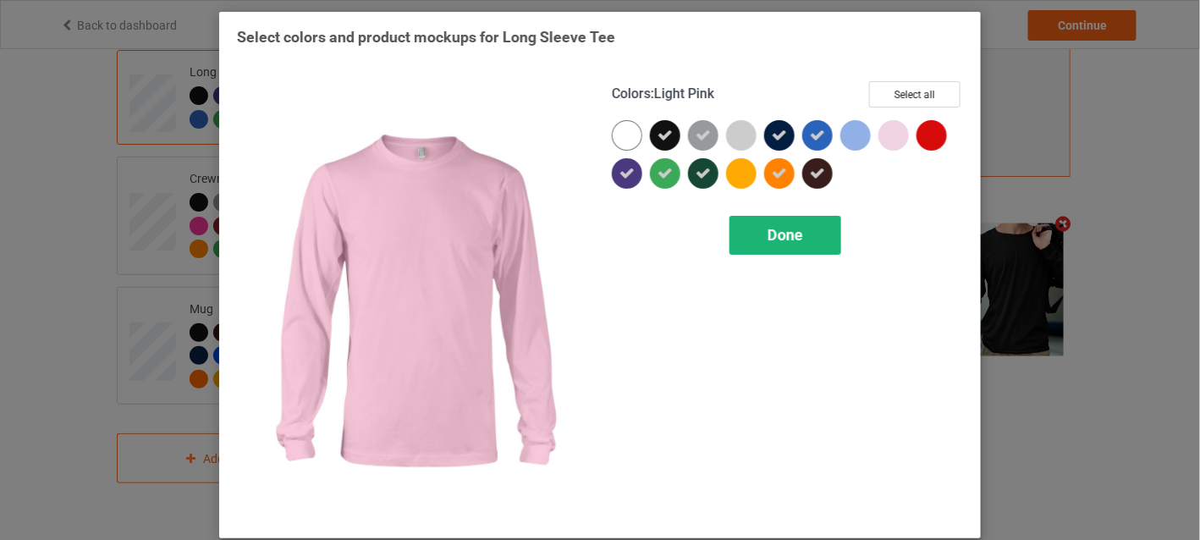
click at [824, 231] on div "Done" at bounding box center [786, 235] width 112 height 39
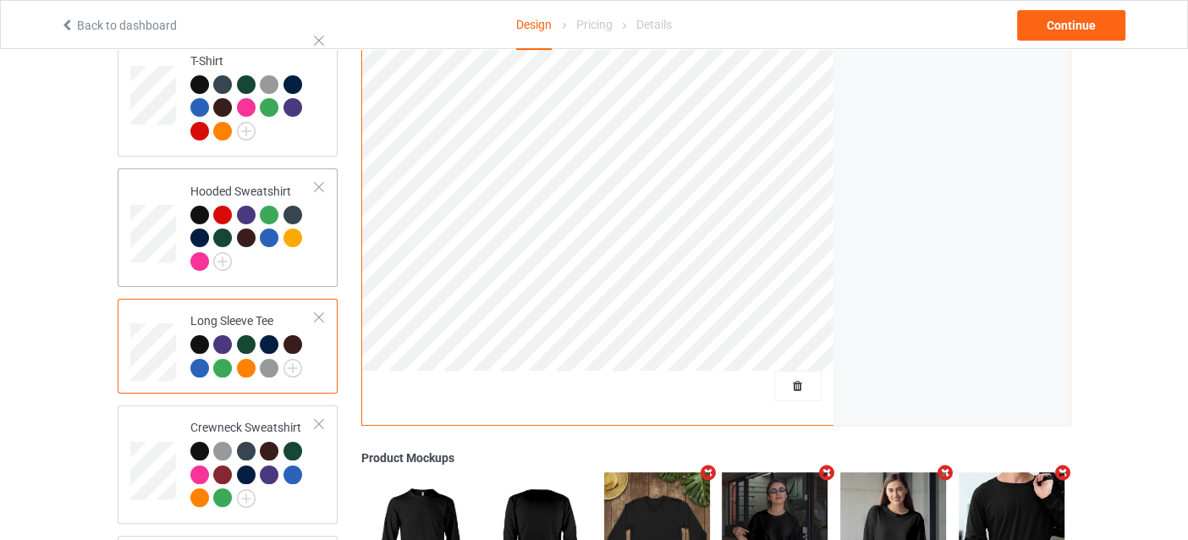
scroll to position [299, 0]
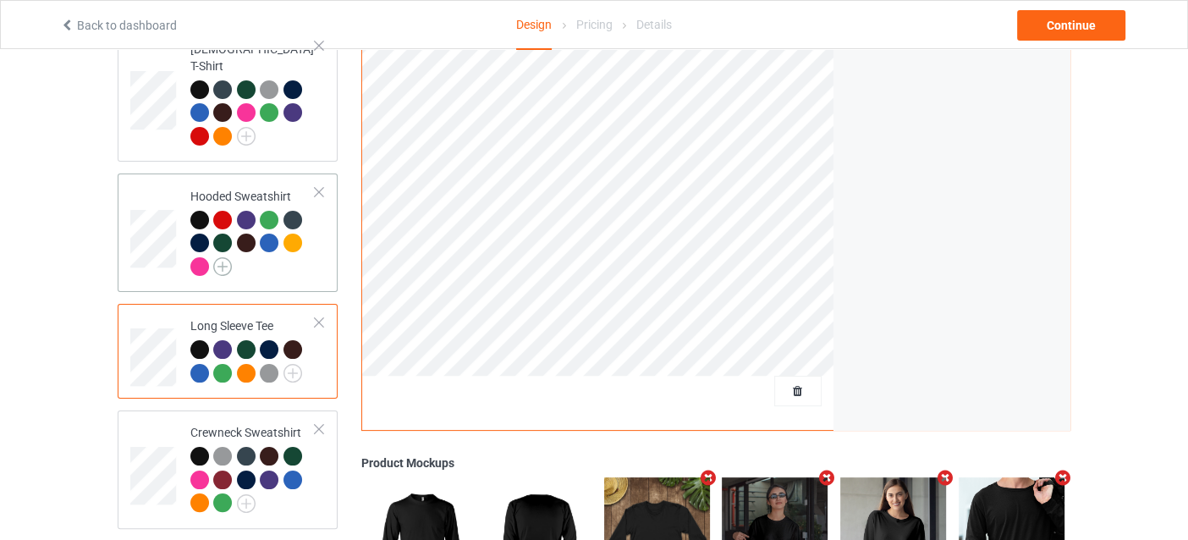
click at [224, 257] on img at bounding box center [222, 266] width 19 height 19
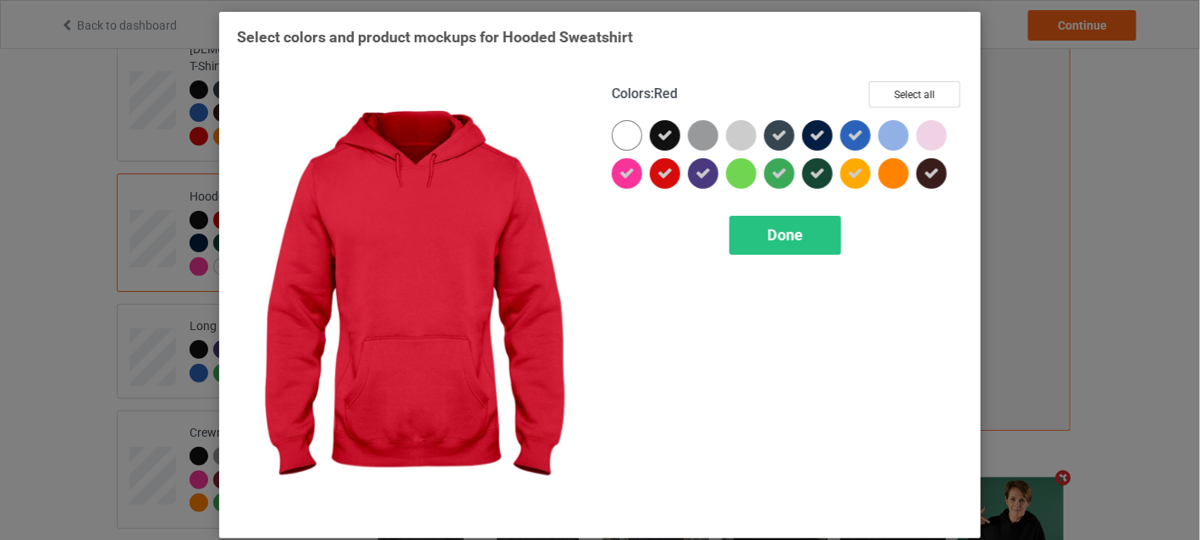
click at [659, 168] on icon at bounding box center [665, 173] width 15 height 15
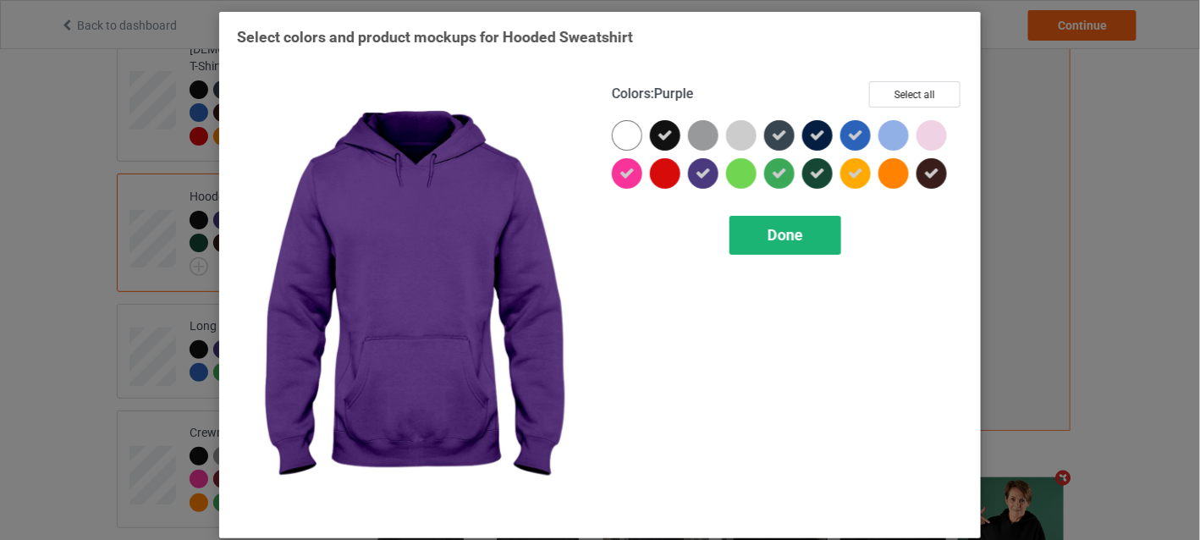
click at [759, 236] on div "Done" at bounding box center [786, 235] width 112 height 39
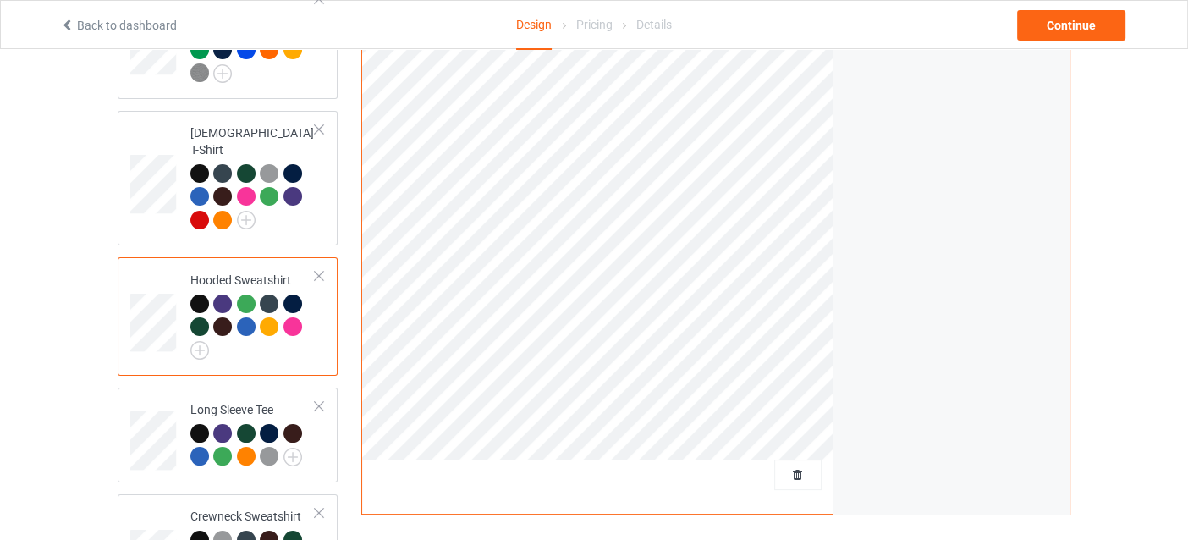
scroll to position [45, 0]
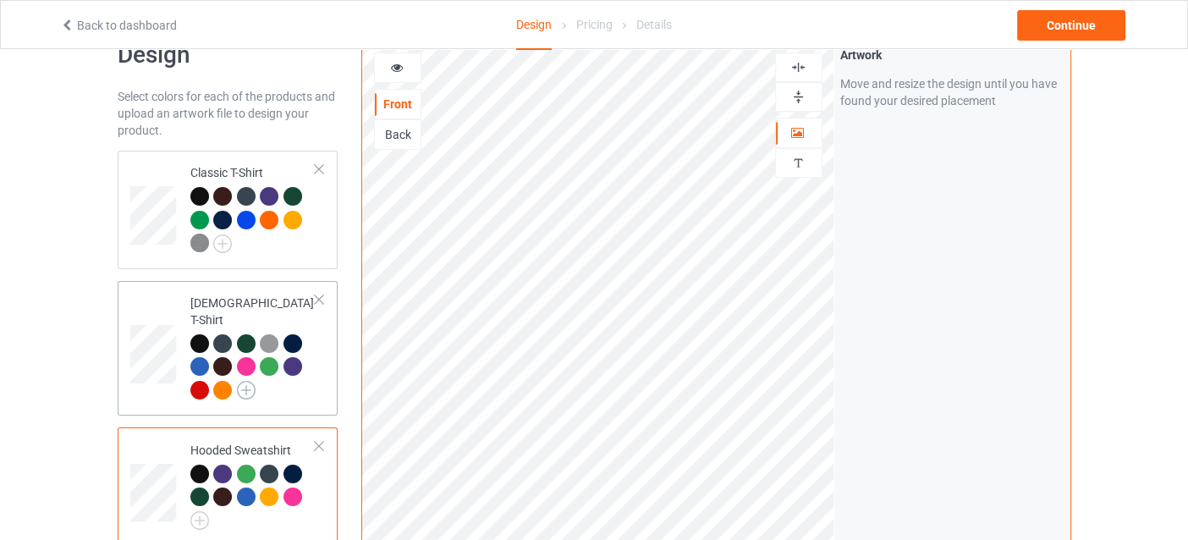
click at [244, 381] on img at bounding box center [246, 390] width 19 height 19
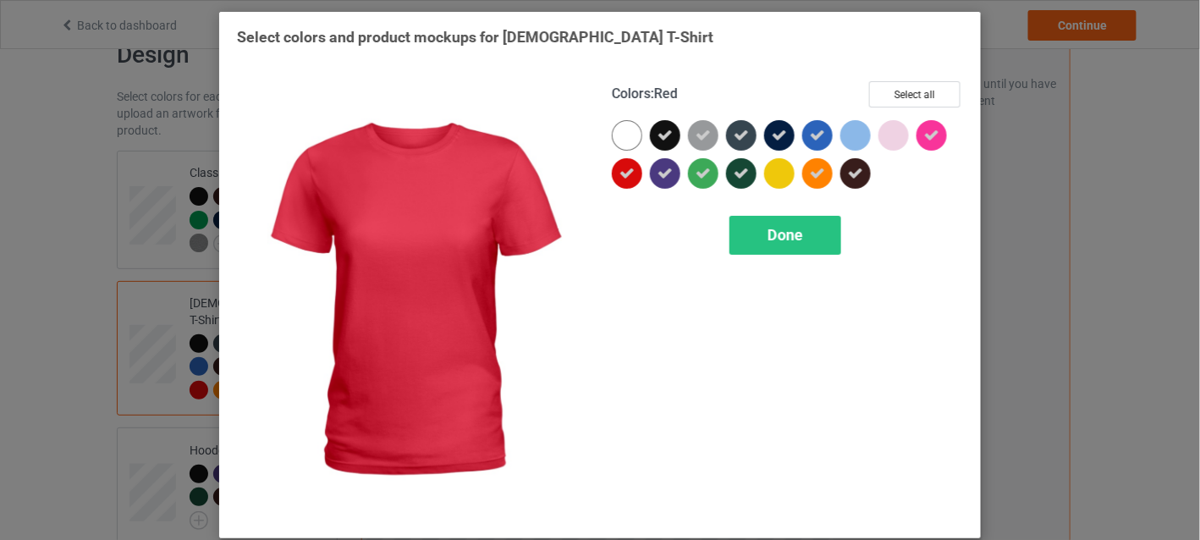
click at [620, 171] on icon at bounding box center [627, 173] width 15 height 15
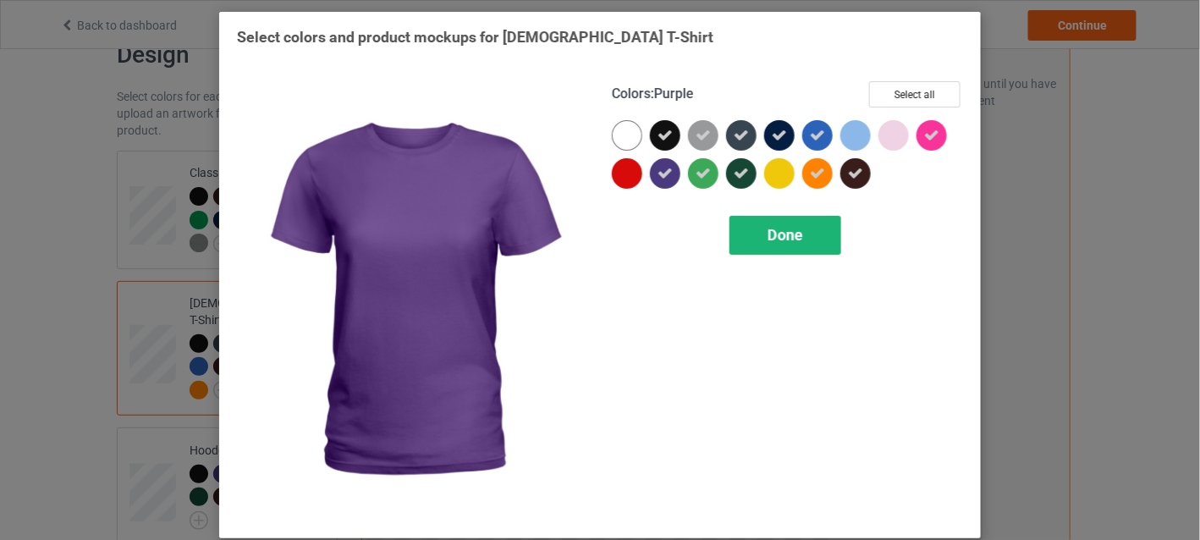
click at [761, 234] on div "Done" at bounding box center [786, 235] width 112 height 39
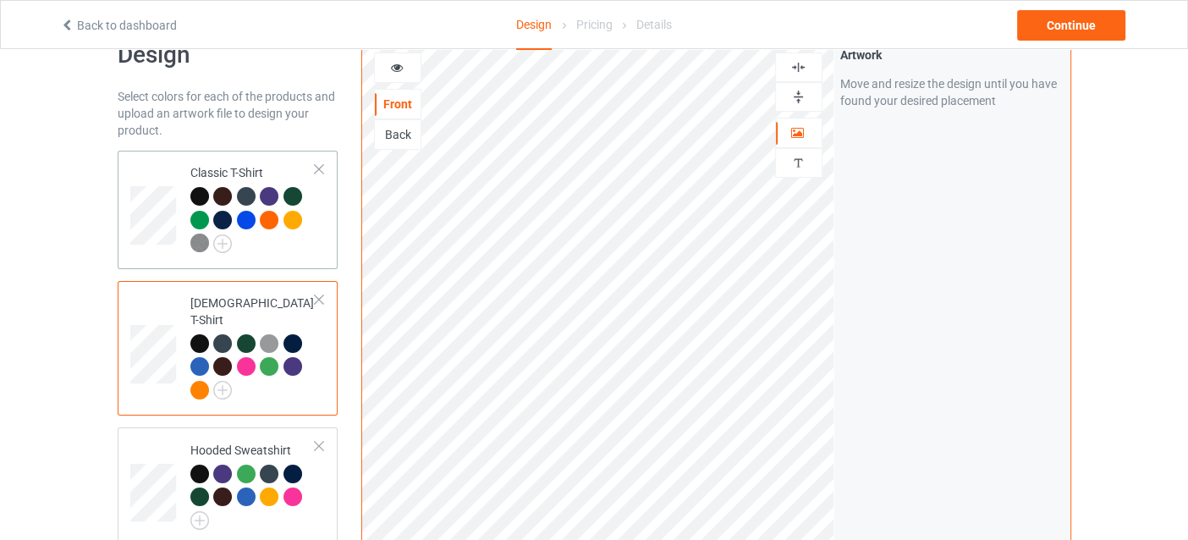
drag, startPoint x: 241, startPoint y: 215, endPoint x: 253, endPoint y: 212, distance: 12.1
click at [242, 216] on div at bounding box center [246, 220] width 19 height 19
click at [393, 69] on icon at bounding box center [396, 65] width 14 height 12
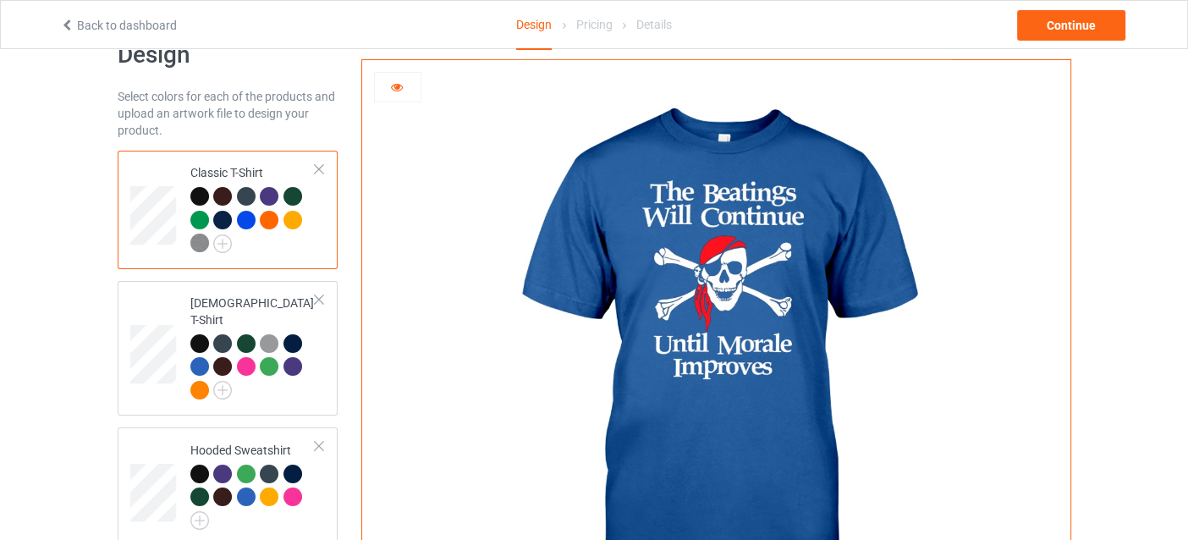
click at [393, 79] on icon at bounding box center [396, 85] width 14 height 12
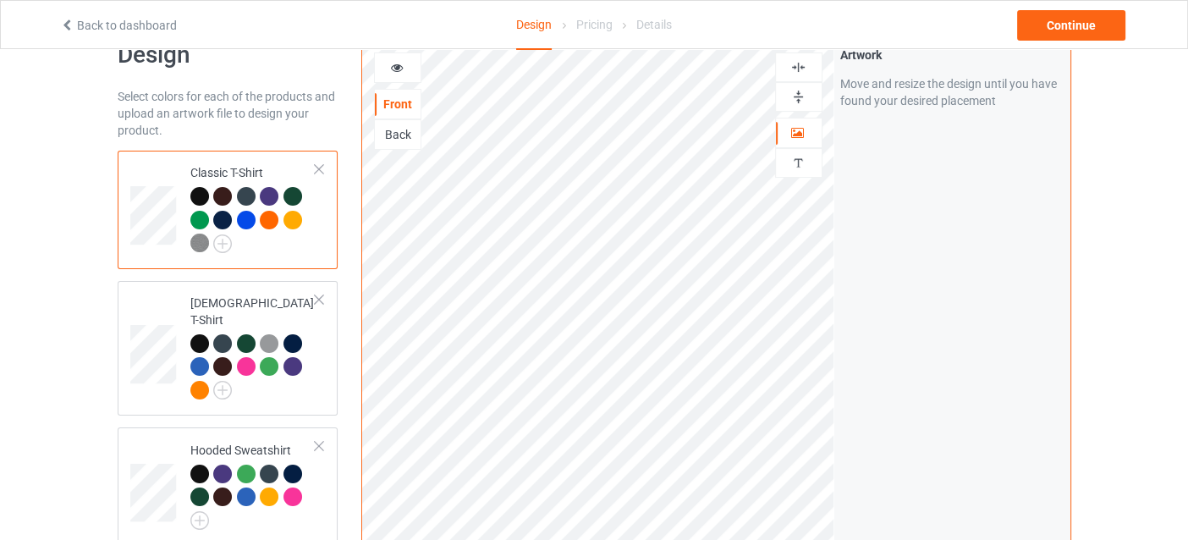
click at [393, 69] on icon at bounding box center [396, 65] width 14 height 12
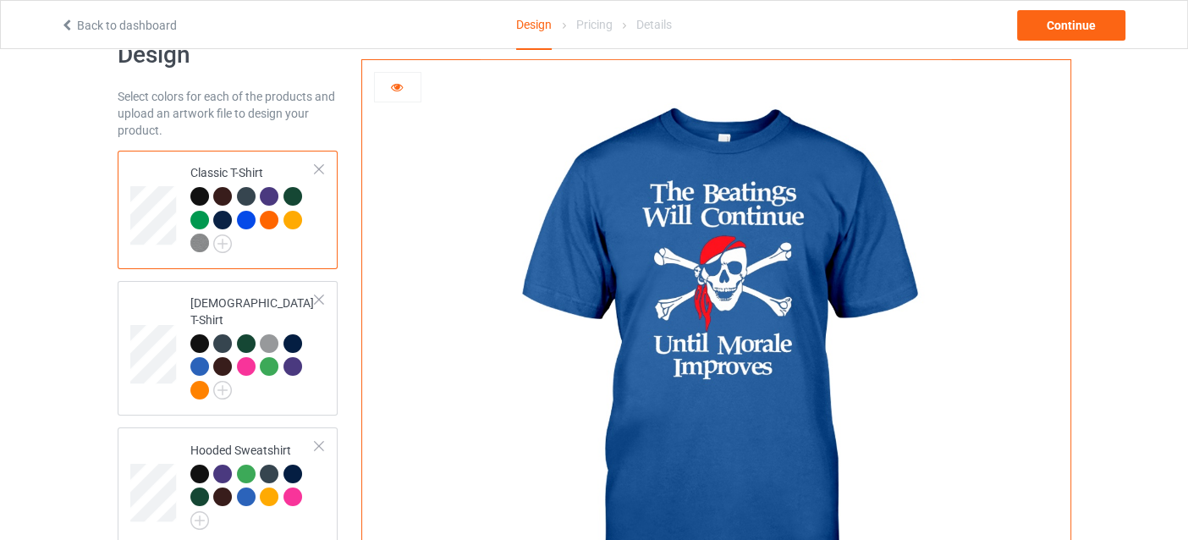
click at [393, 79] on icon at bounding box center [396, 85] width 14 height 12
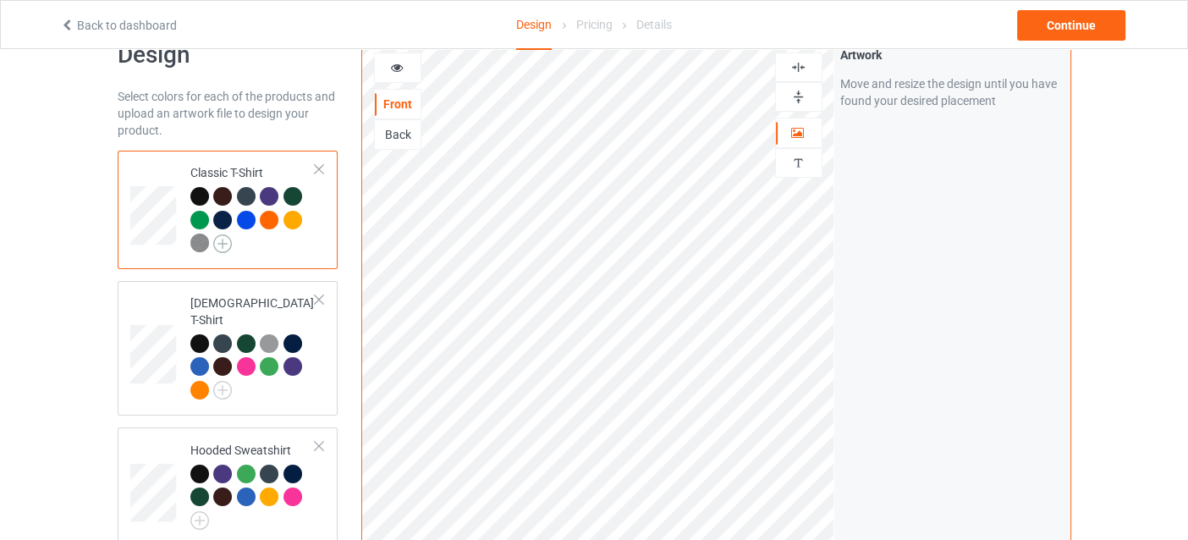
click at [230, 240] on img at bounding box center [222, 243] width 19 height 19
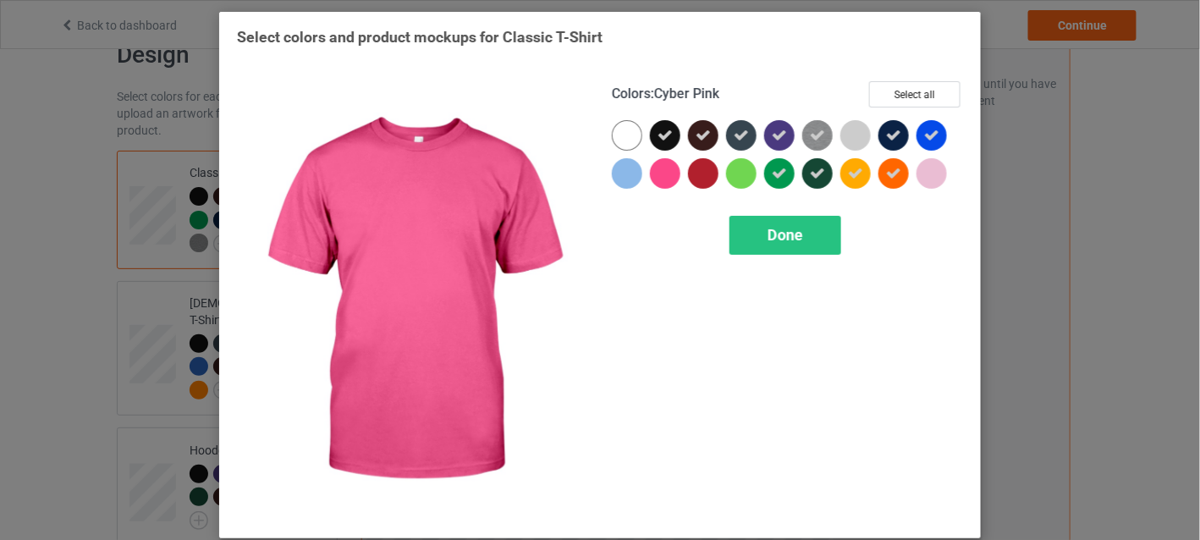
click at [654, 169] on div at bounding box center [665, 173] width 30 height 30
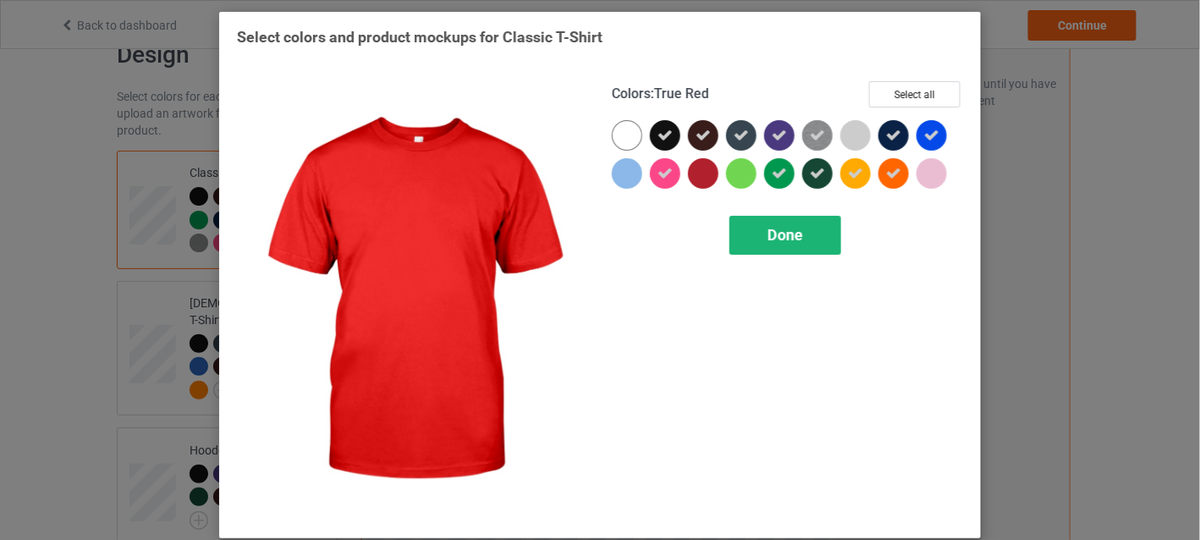
click at [776, 236] on span "Done" at bounding box center [786, 235] width 36 height 18
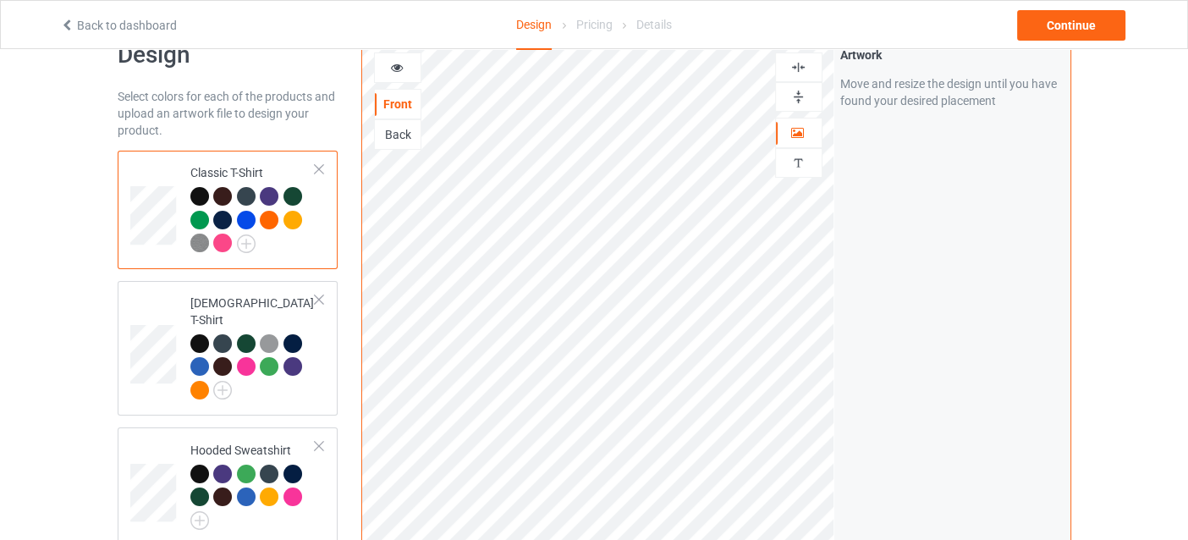
click at [219, 244] on div at bounding box center [222, 243] width 19 height 19
click at [219, 239] on div at bounding box center [222, 243] width 19 height 19
click at [401, 69] on div at bounding box center [398, 67] width 46 height 17
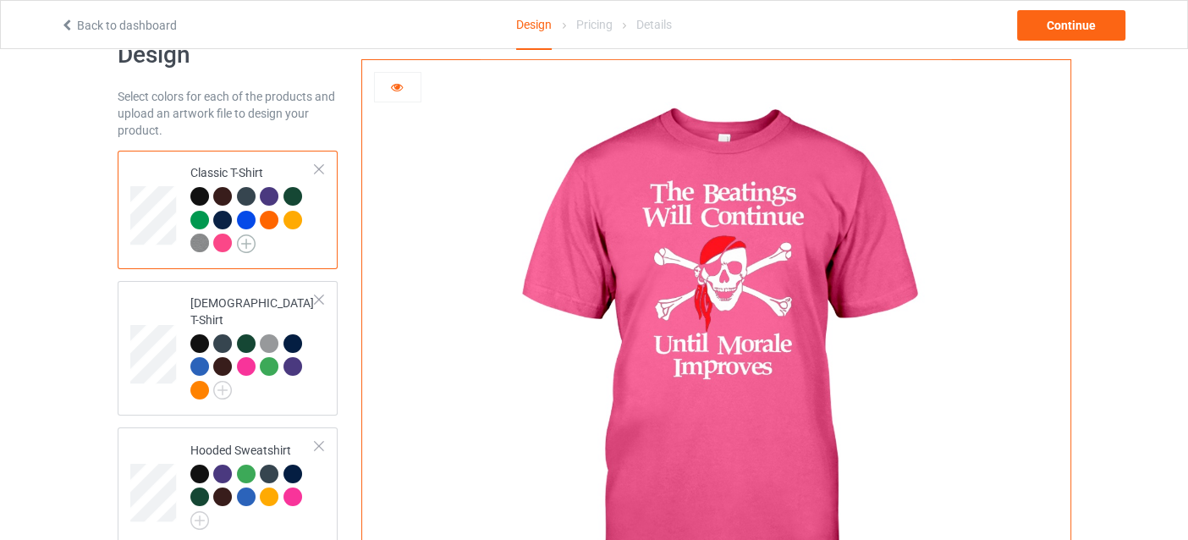
click at [245, 245] on img at bounding box center [246, 243] width 19 height 19
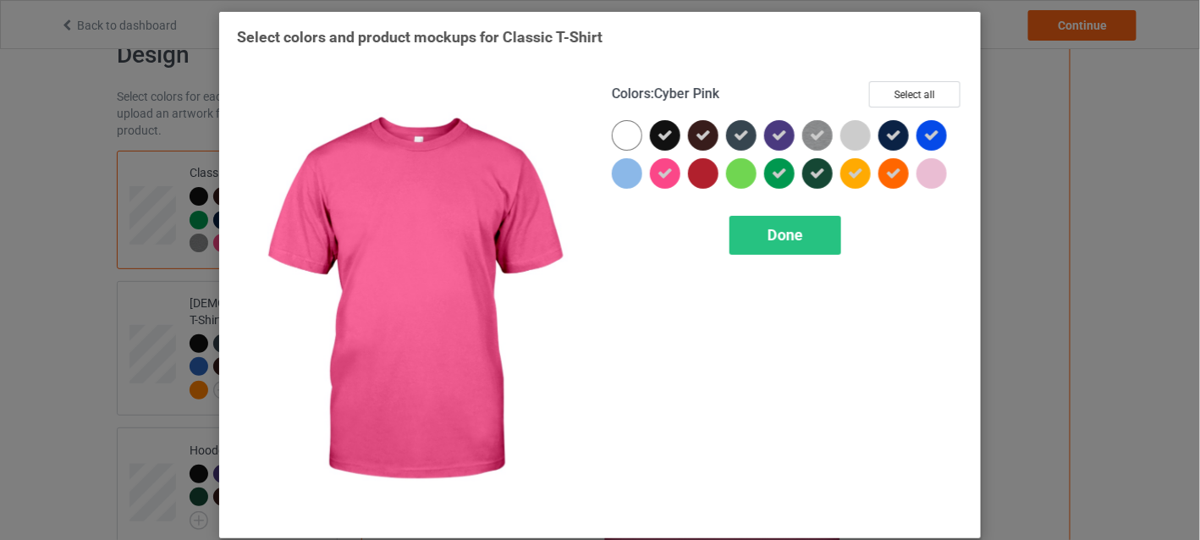
click at [658, 175] on icon at bounding box center [665, 173] width 15 height 15
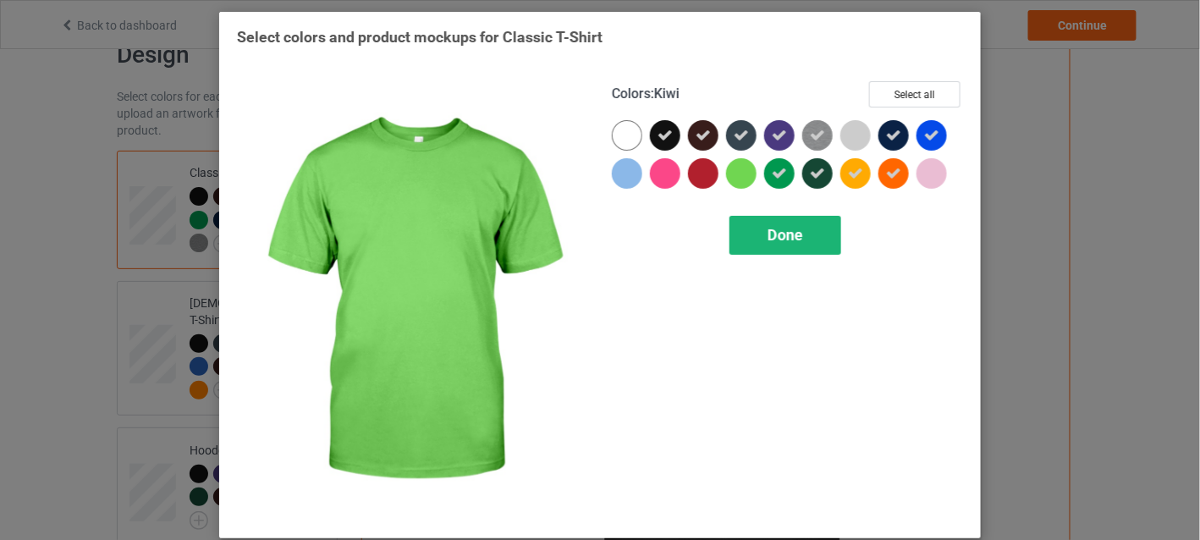
click at [768, 227] on span "Done" at bounding box center [786, 235] width 36 height 18
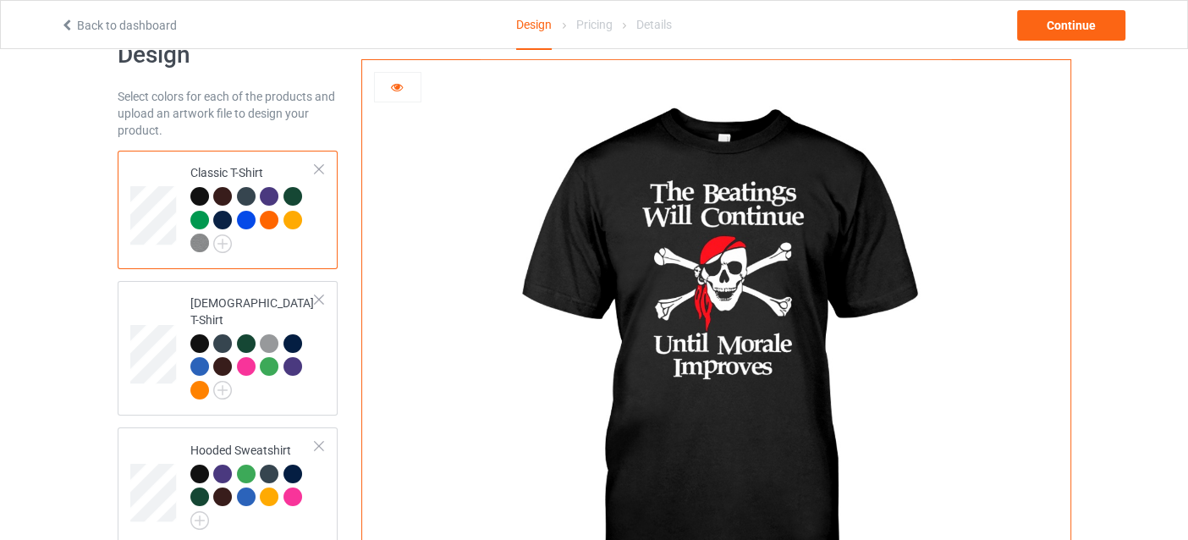
click at [267, 222] on div at bounding box center [269, 220] width 19 height 19
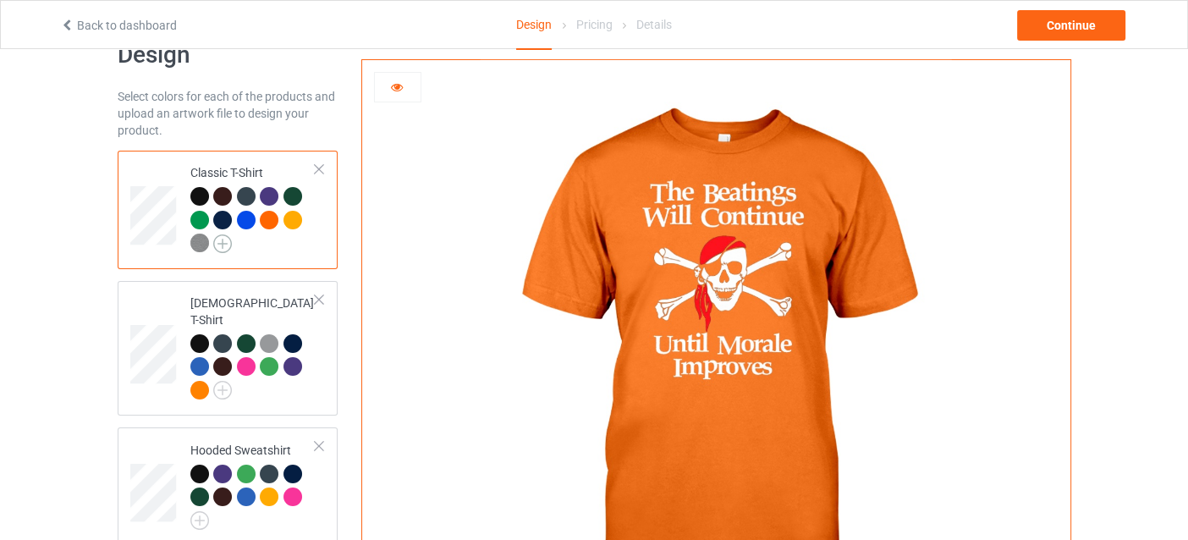
click at [223, 240] on img at bounding box center [222, 243] width 19 height 19
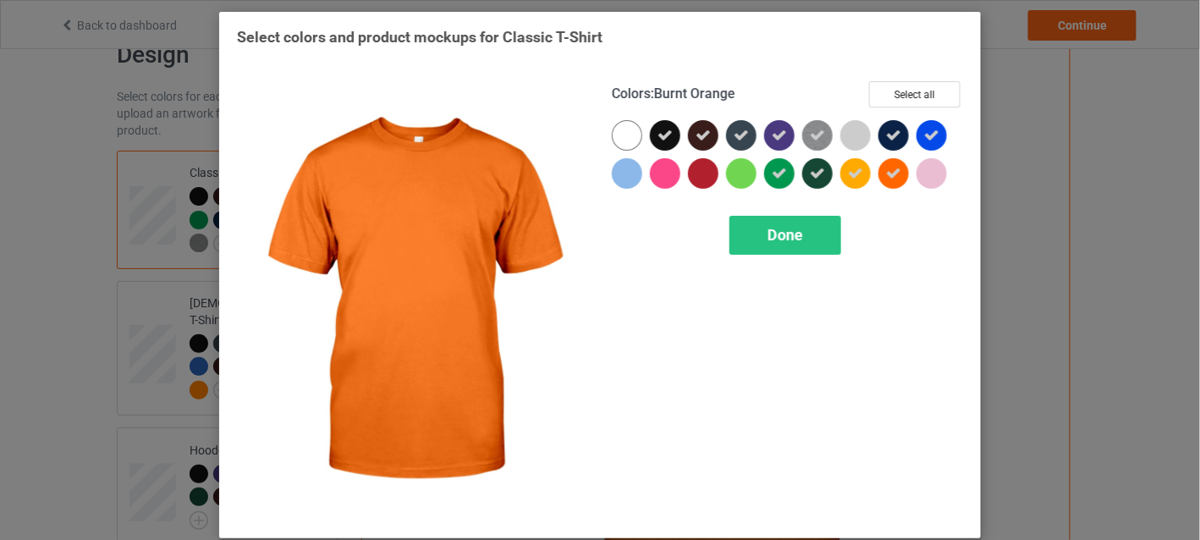
drag, startPoint x: 884, startPoint y: 172, endPoint x: 843, endPoint y: 191, distance: 45.1
click at [886, 172] on icon at bounding box center [893, 173] width 15 height 15
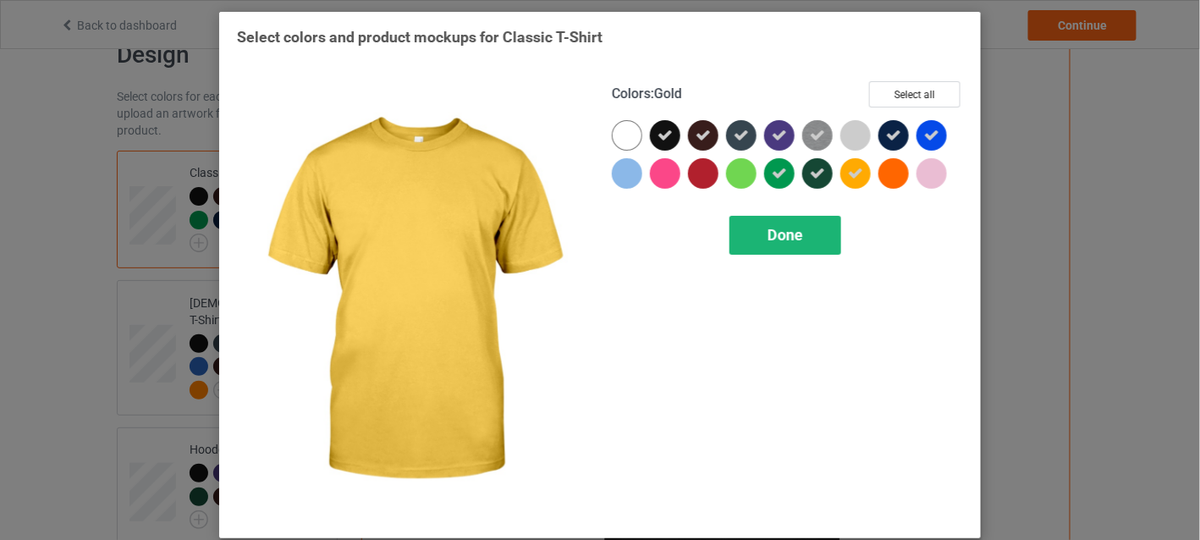
click at [813, 223] on div "Done" at bounding box center [786, 235] width 112 height 39
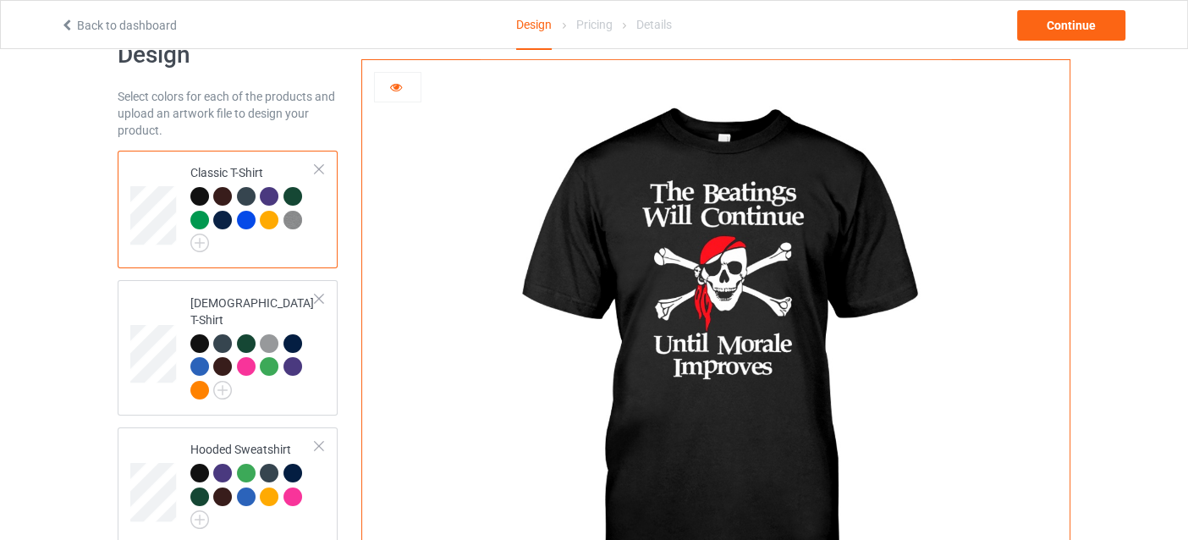
click at [272, 218] on div at bounding box center [269, 220] width 19 height 19
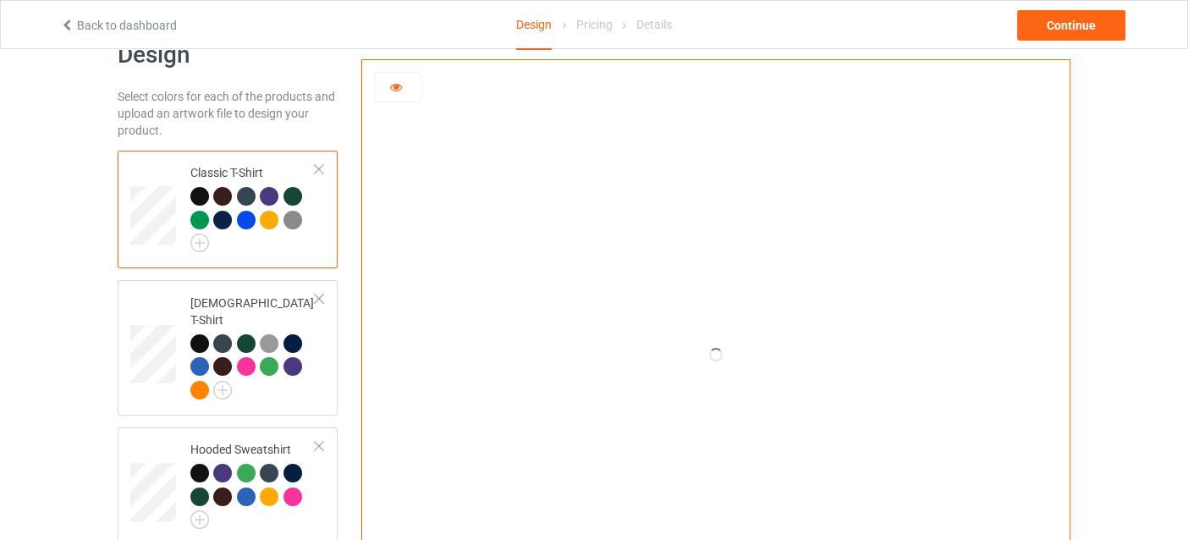
click at [389, 79] on div at bounding box center [398, 87] width 46 height 17
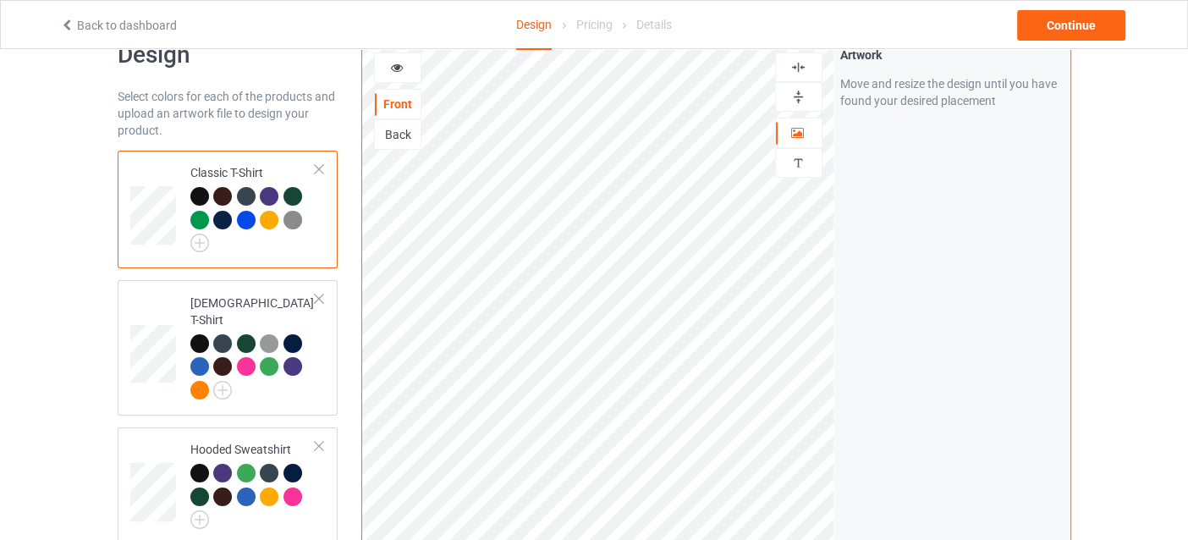
click at [392, 72] on div at bounding box center [398, 67] width 46 height 17
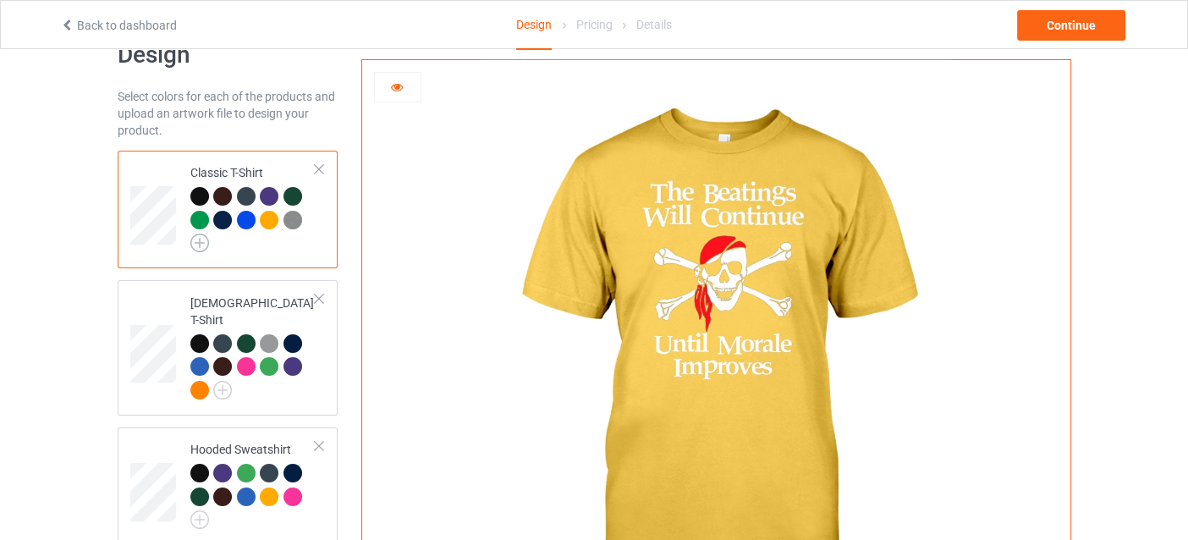
click at [198, 236] on img at bounding box center [199, 243] width 19 height 19
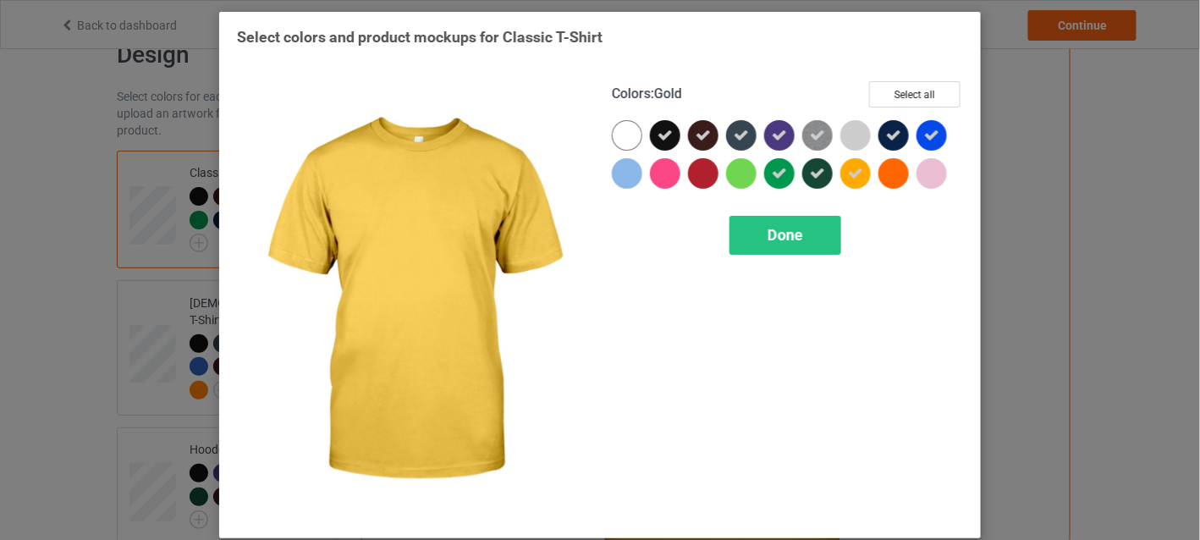
click at [853, 171] on icon at bounding box center [855, 173] width 15 height 15
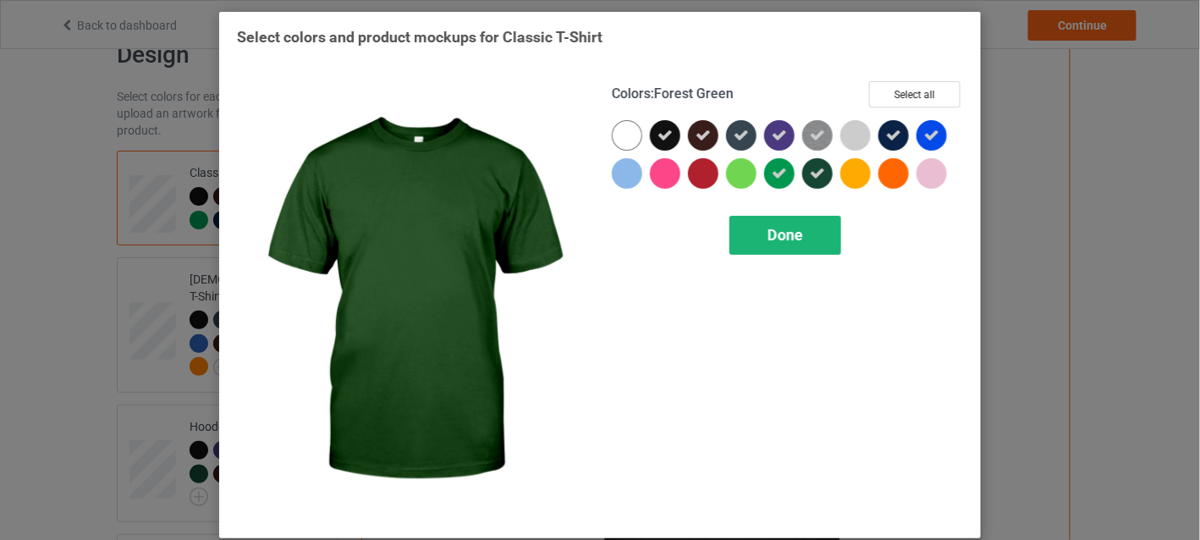
click at [802, 224] on div "Done" at bounding box center [786, 235] width 112 height 39
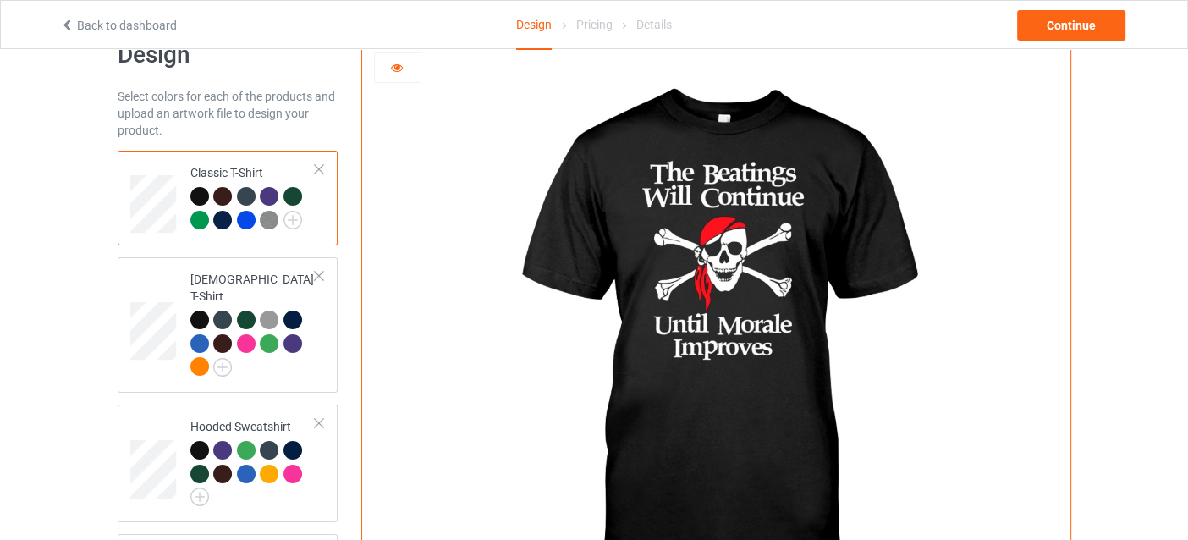
click at [244, 220] on div at bounding box center [246, 220] width 19 height 19
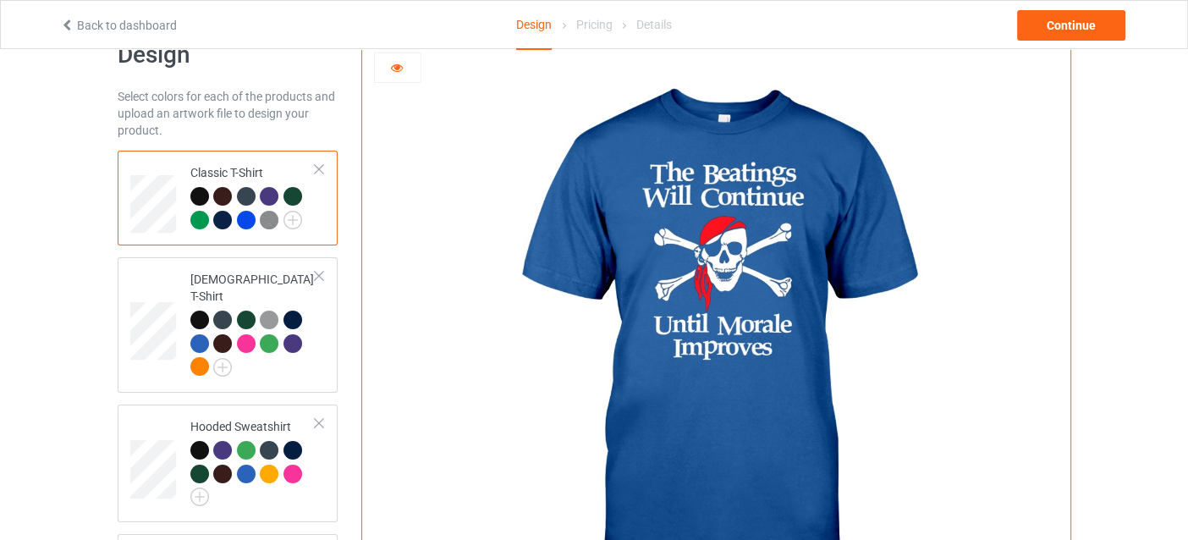
click at [220, 221] on div at bounding box center [222, 220] width 19 height 19
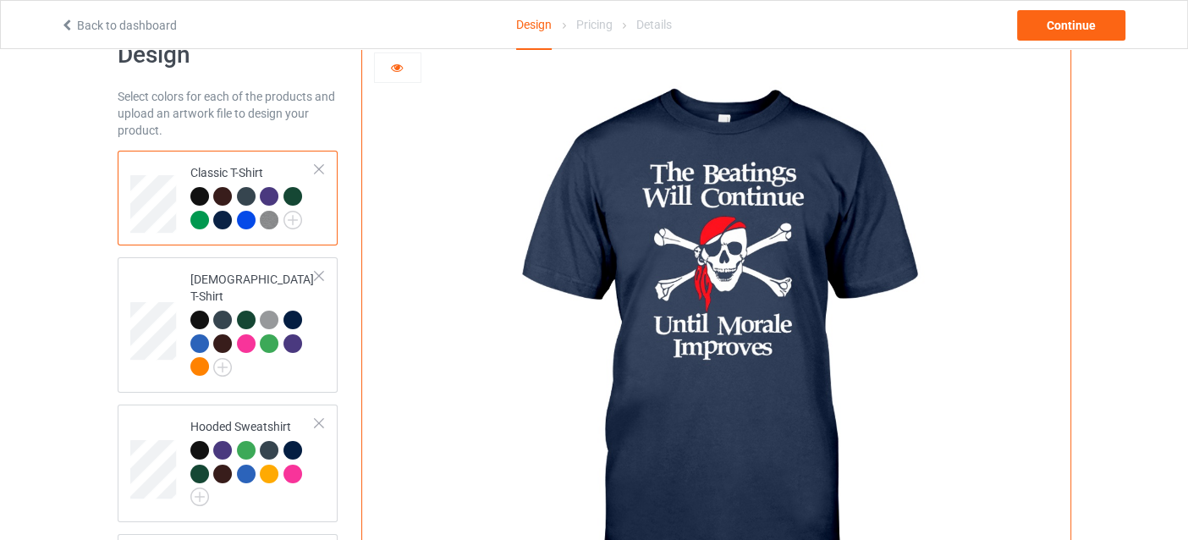
click at [294, 196] on div at bounding box center [293, 196] width 19 height 19
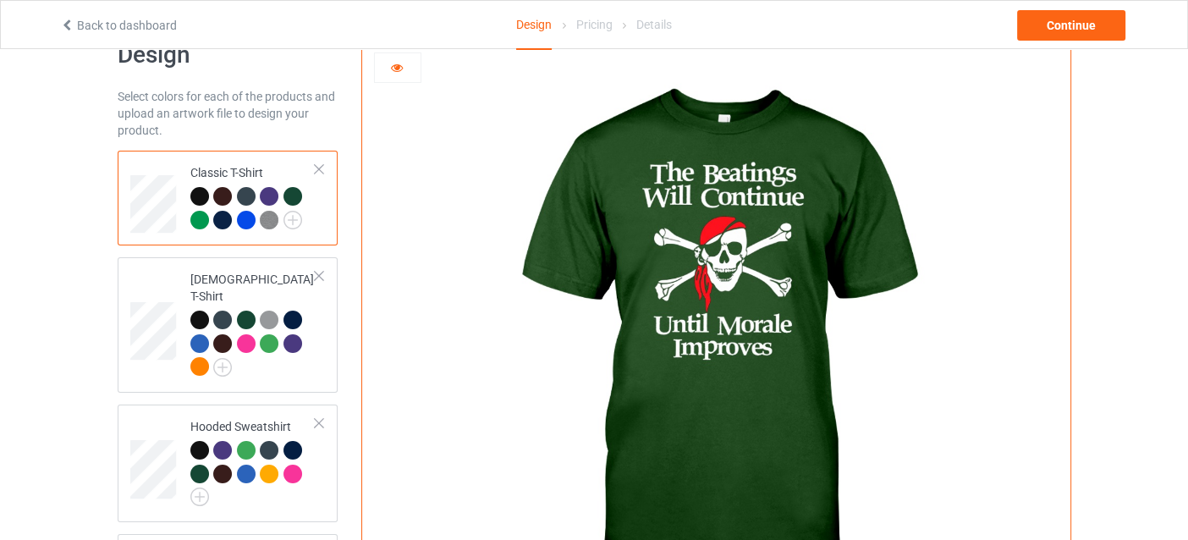
scroll to position [129, 0]
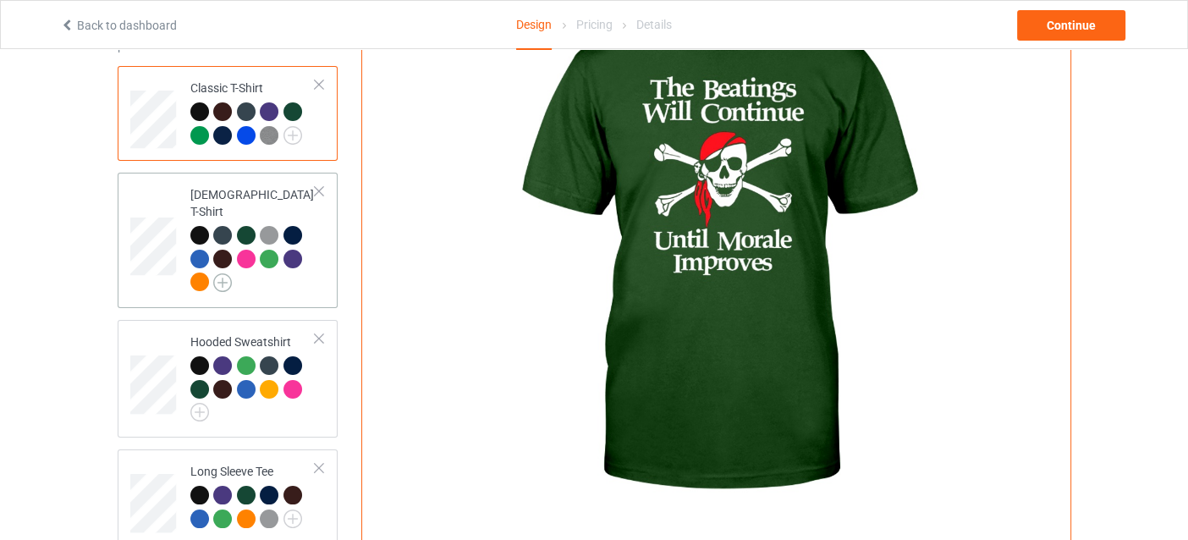
click at [229, 273] on img at bounding box center [222, 282] width 19 height 19
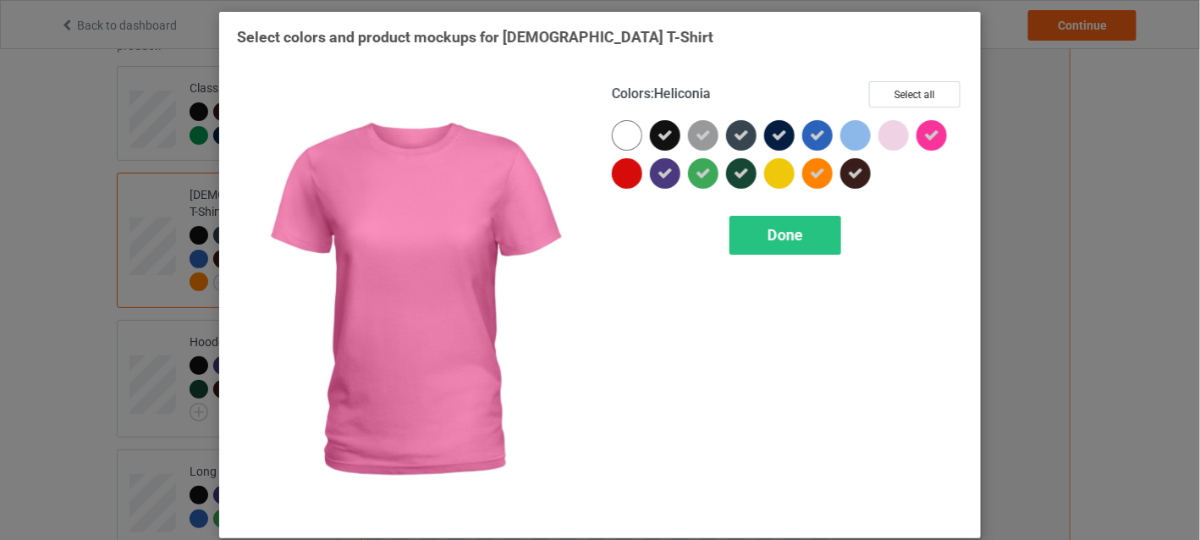
click at [924, 135] on icon at bounding box center [931, 135] width 15 height 15
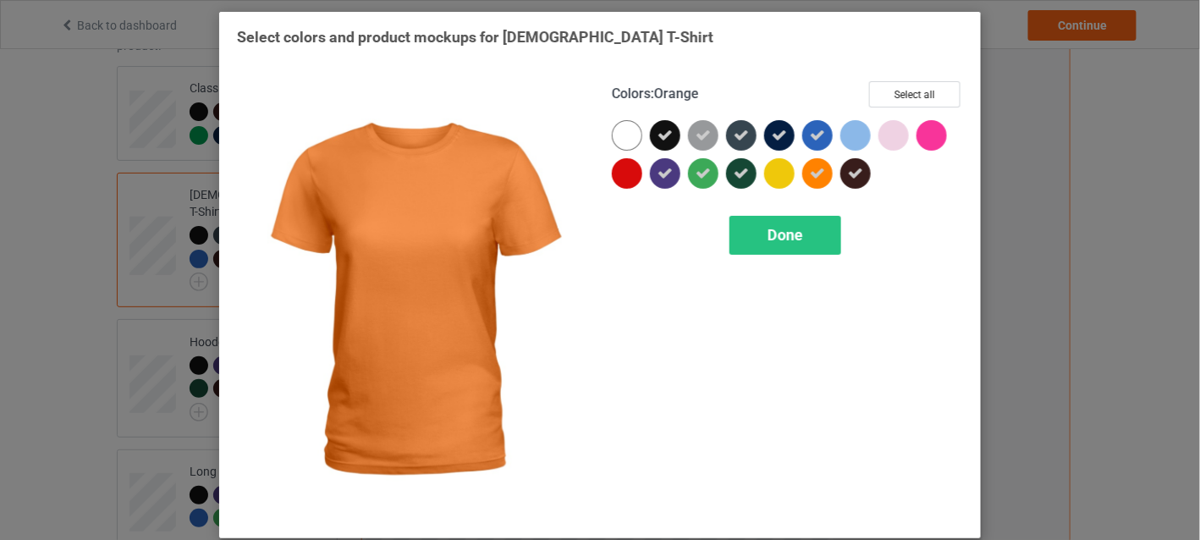
click at [810, 168] on icon at bounding box center [817, 173] width 15 height 15
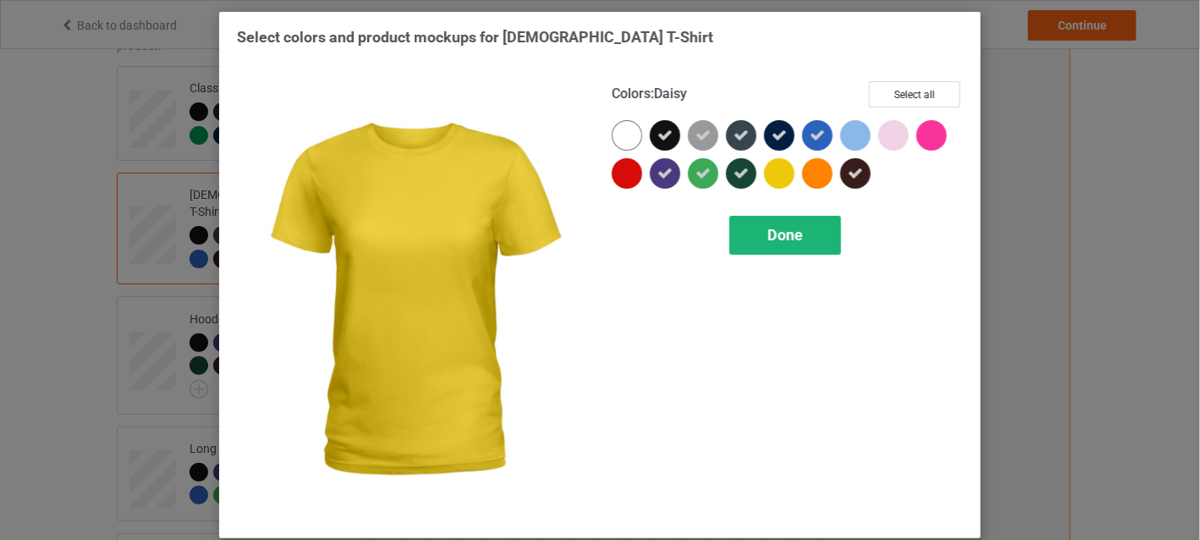
click at [789, 232] on span "Done" at bounding box center [786, 235] width 36 height 18
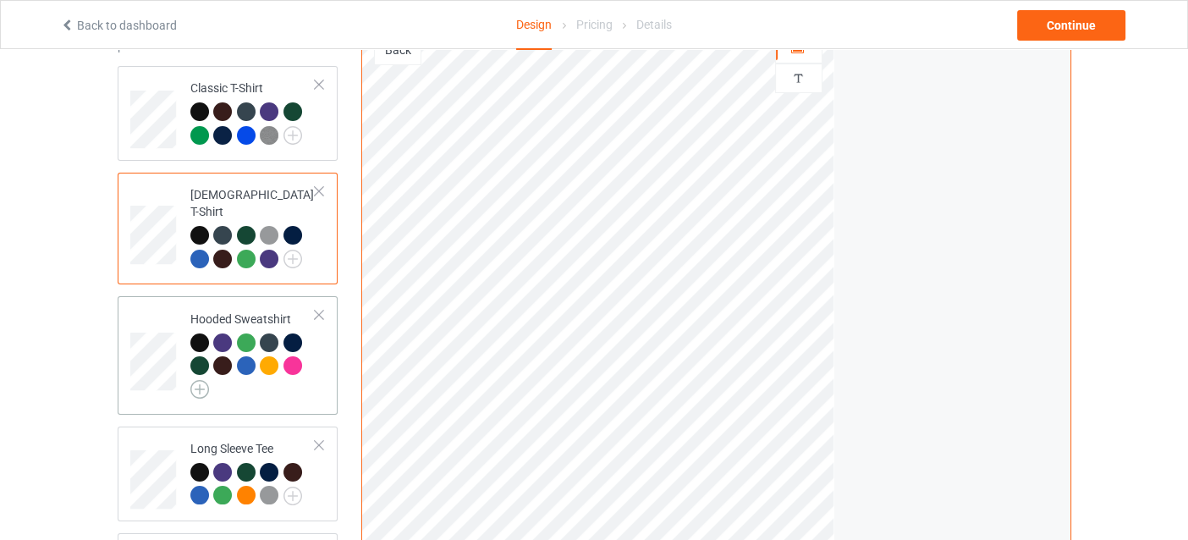
click at [193, 380] on img at bounding box center [199, 389] width 19 height 19
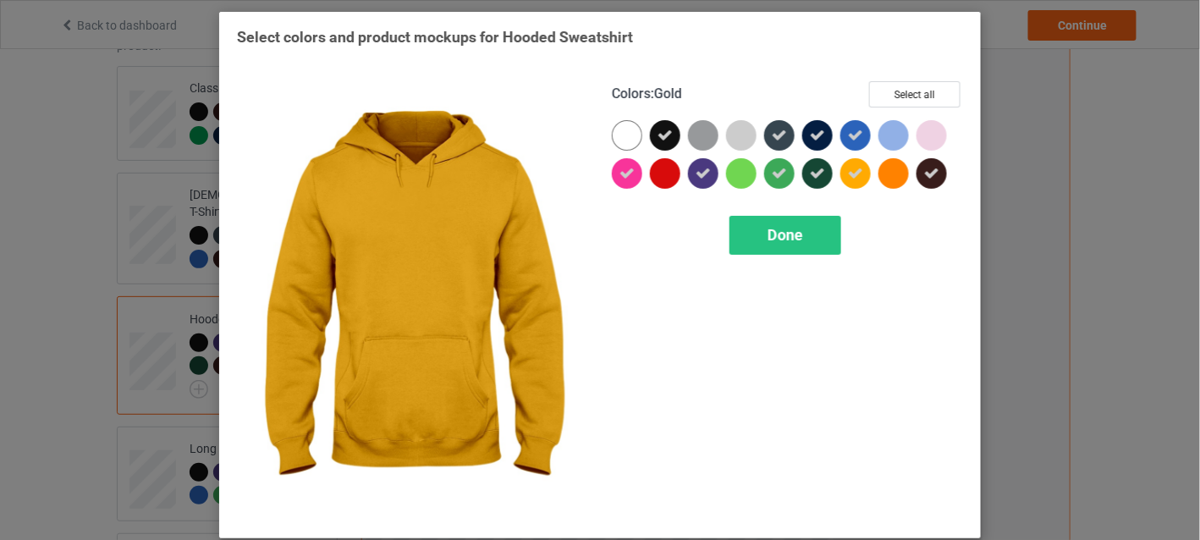
click at [848, 174] on icon at bounding box center [855, 173] width 15 height 15
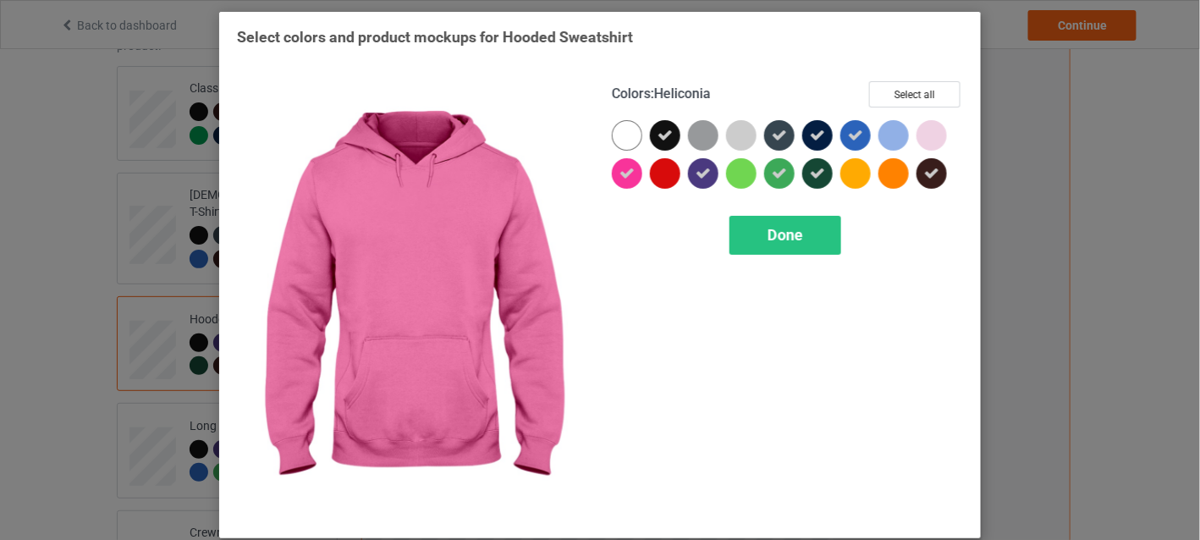
click at [623, 172] on icon at bounding box center [627, 173] width 15 height 15
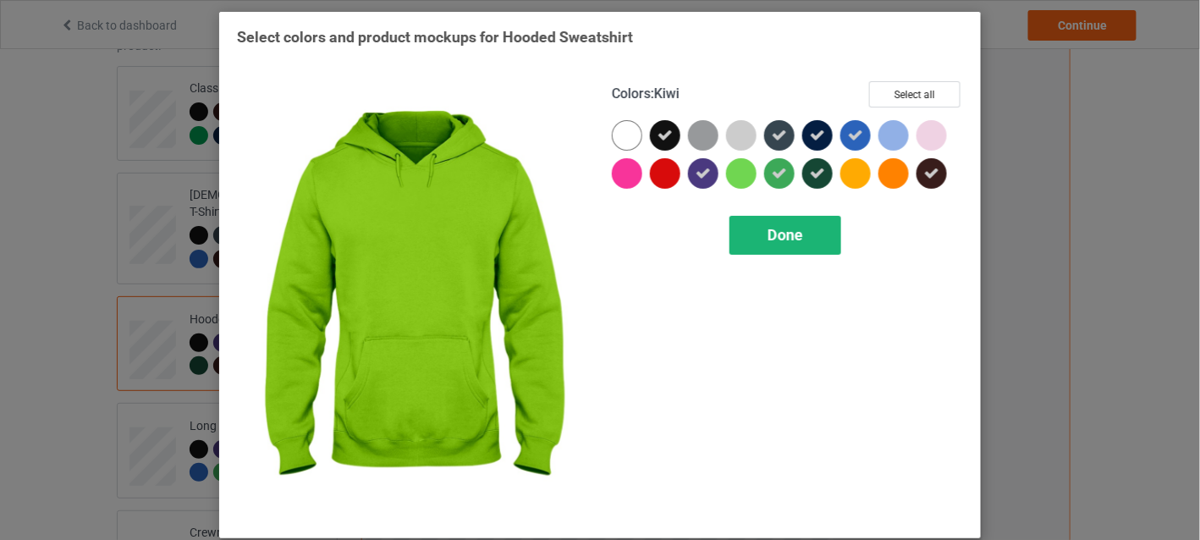
click at [774, 226] on span "Done" at bounding box center [786, 235] width 36 height 18
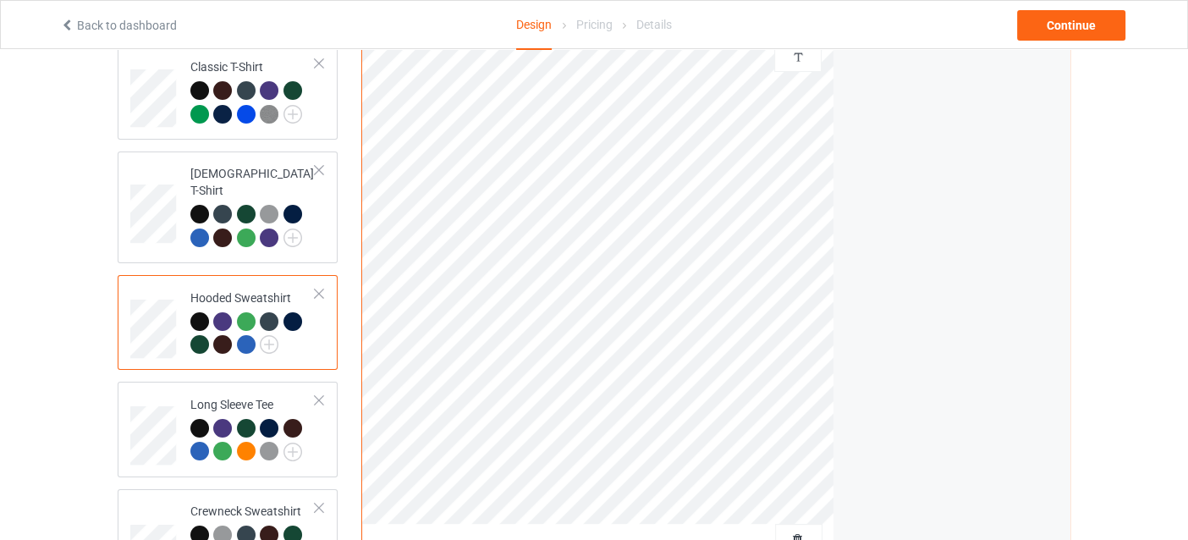
scroll to position [299, 0]
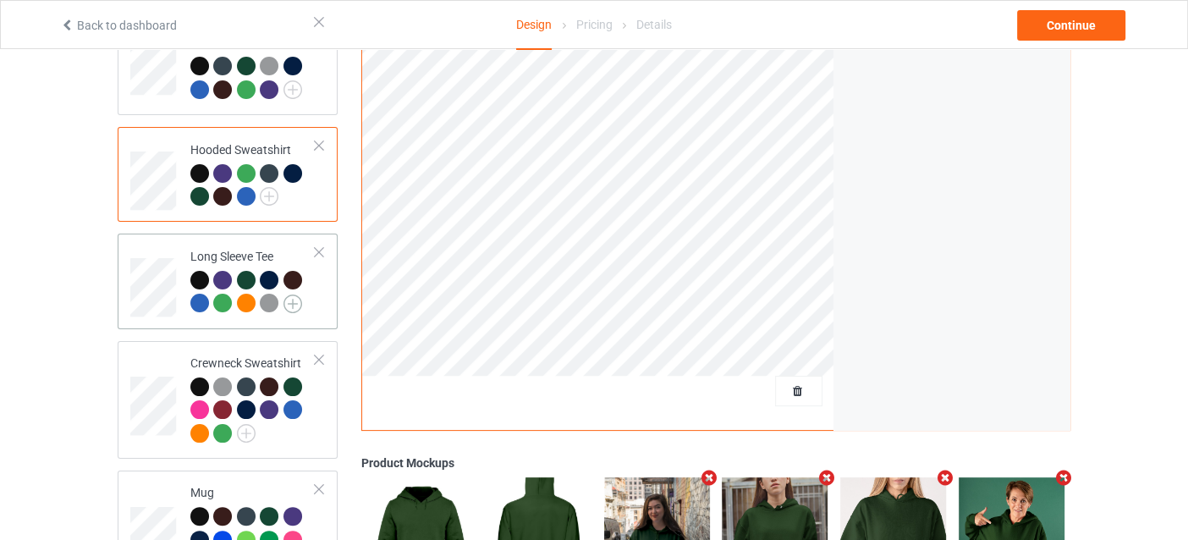
click at [292, 295] on img at bounding box center [293, 304] width 19 height 19
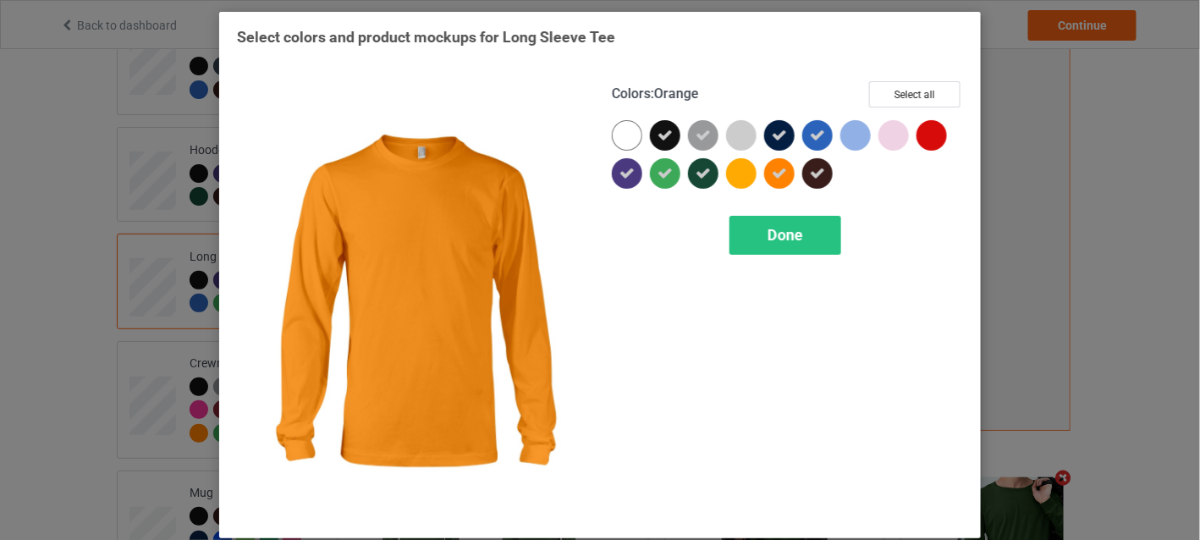
click at [774, 174] on icon at bounding box center [779, 173] width 15 height 15
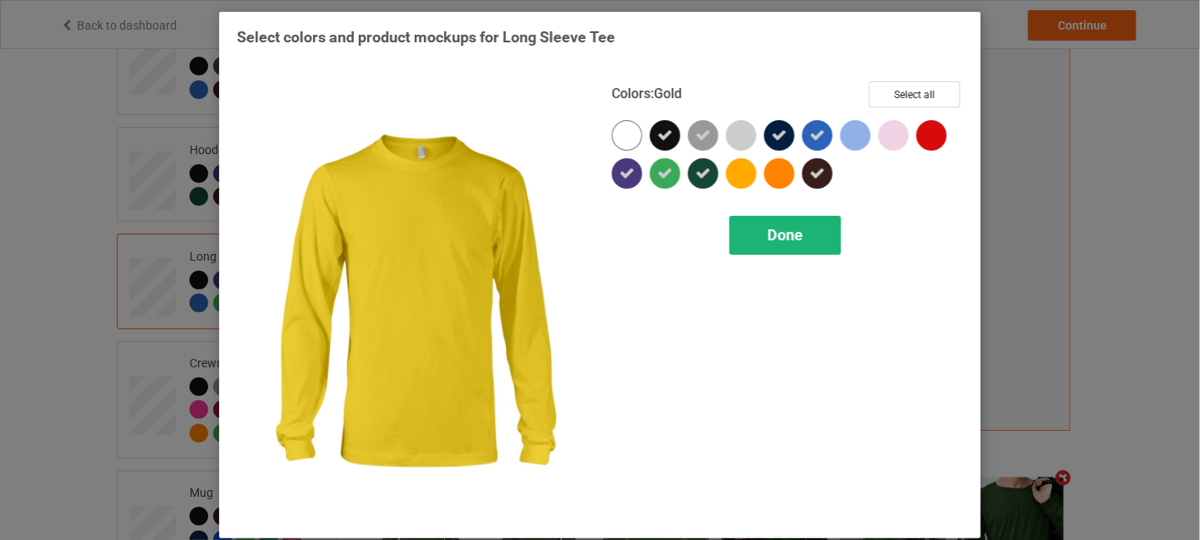
click at [768, 230] on span "Done" at bounding box center [786, 235] width 36 height 18
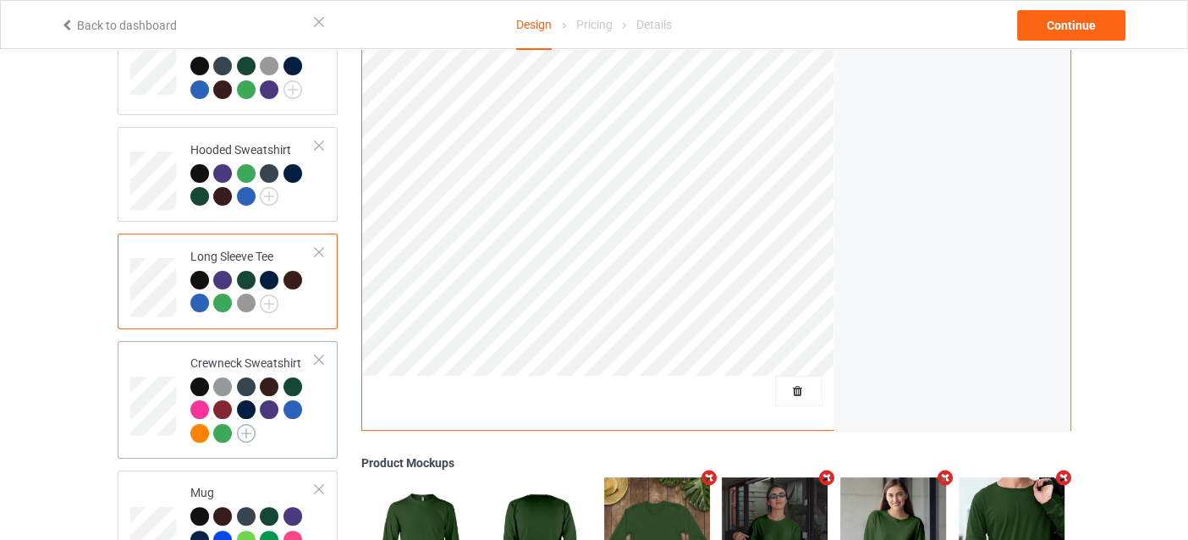
click at [240, 424] on img at bounding box center [246, 433] width 19 height 19
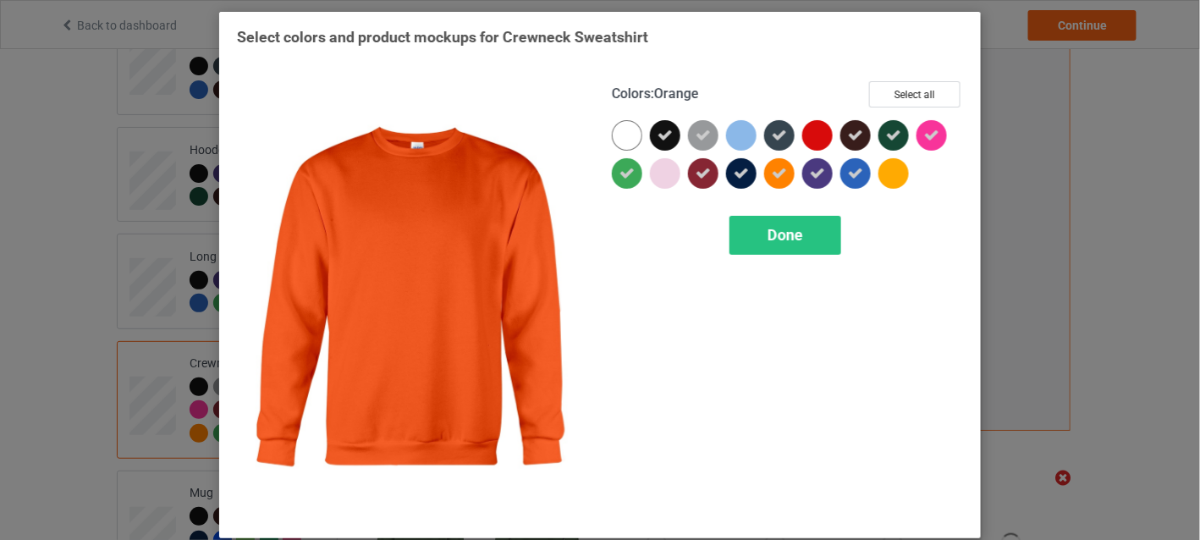
click at [779, 171] on icon at bounding box center [779, 173] width 15 height 15
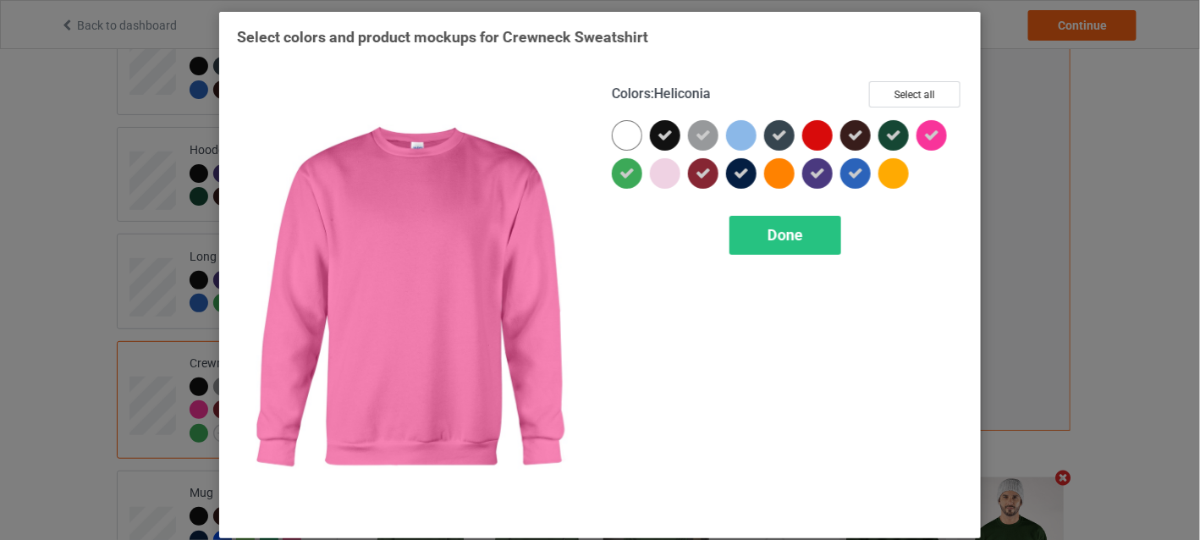
click at [924, 131] on icon at bounding box center [931, 135] width 15 height 15
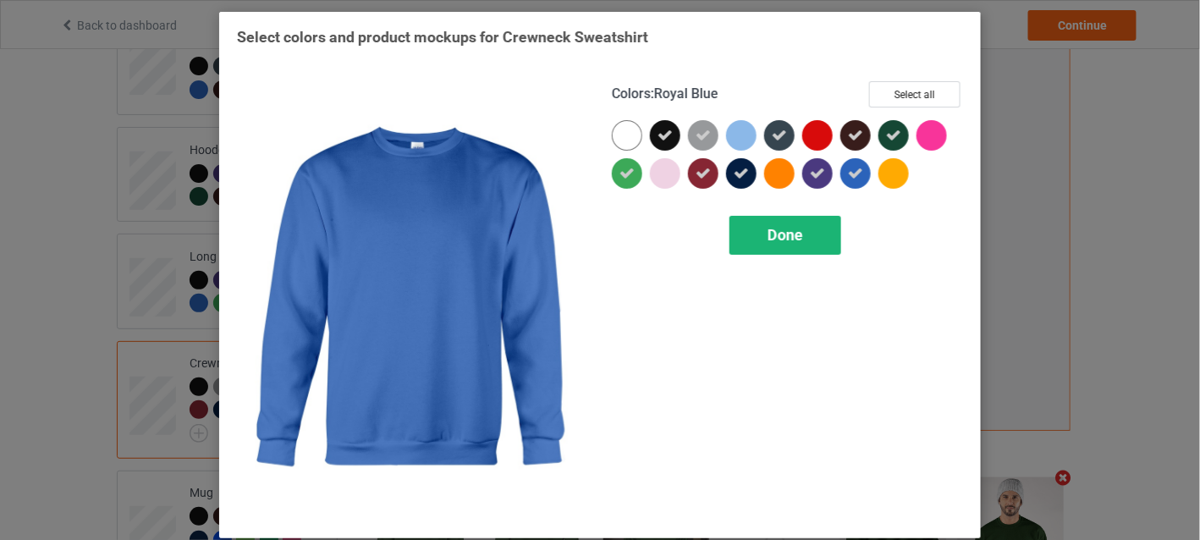
click at [808, 217] on div "Done" at bounding box center [786, 235] width 112 height 39
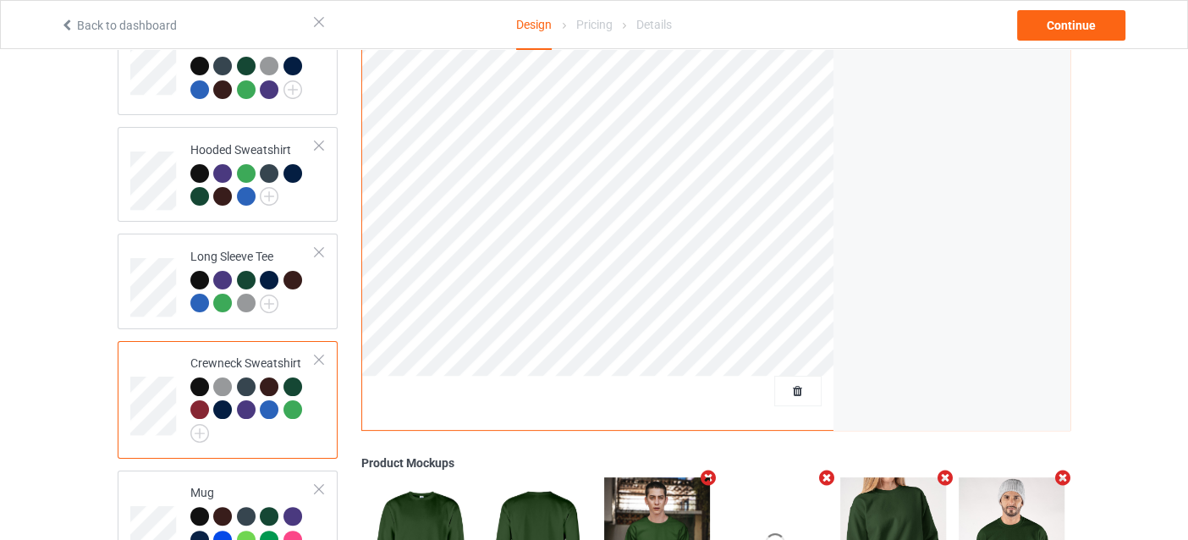
scroll to position [468, 0]
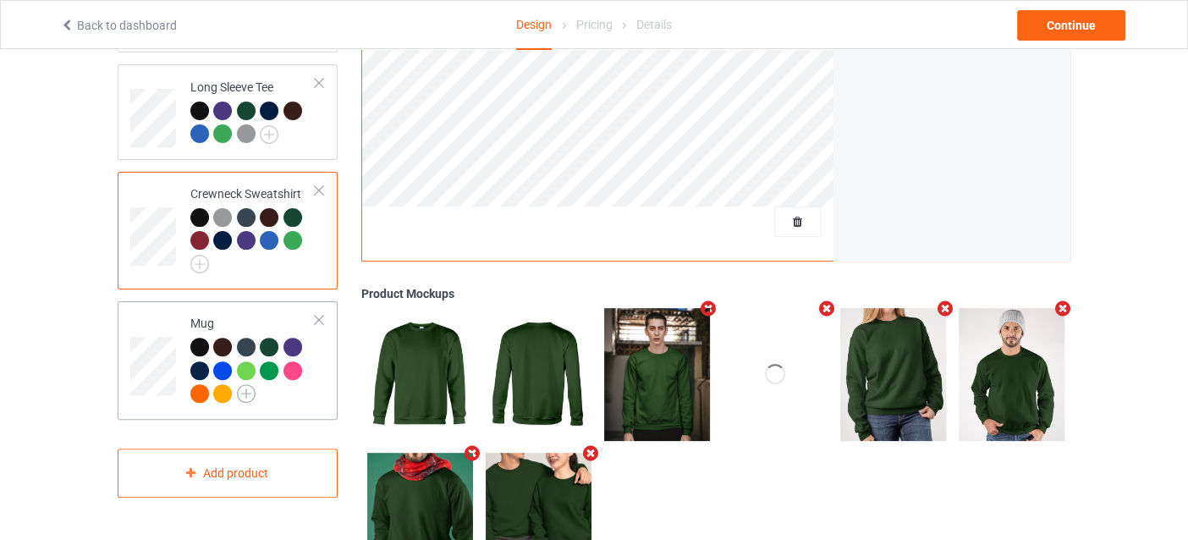
click at [250, 384] on img at bounding box center [246, 393] width 19 height 19
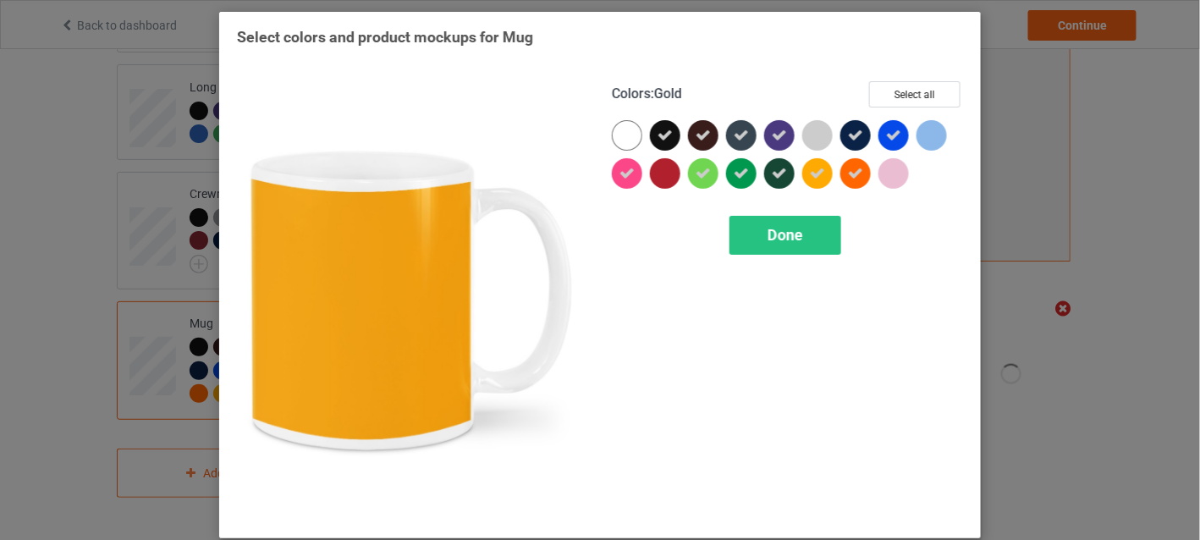
click at [812, 179] on icon at bounding box center [817, 173] width 15 height 15
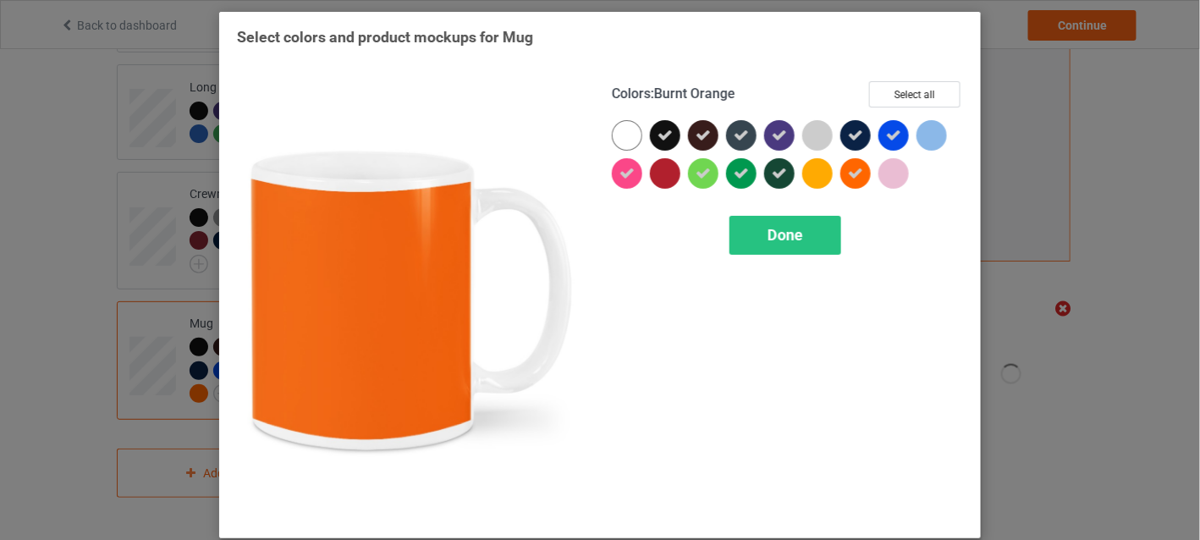
click at [851, 177] on icon at bounding box center [855, 173] width 15 height 15
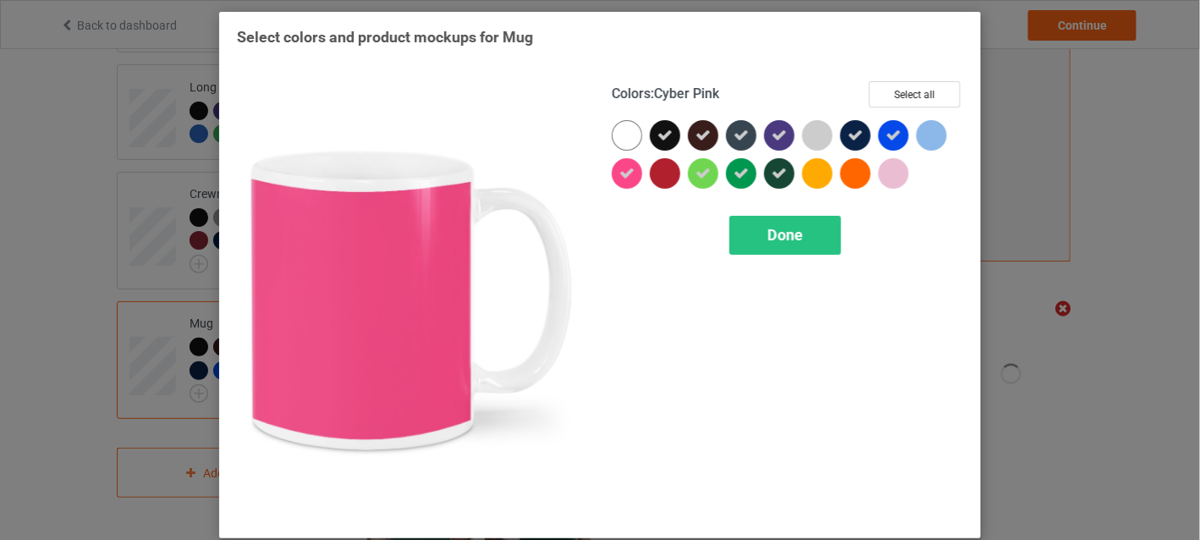
drag, startPoint x: 625, startPoint y: 177, endPoint x: 695, endPoint y: 207, distance: 75.5
click at [628, 177] on icon at bounding box center [627, 173] width 15 height 15
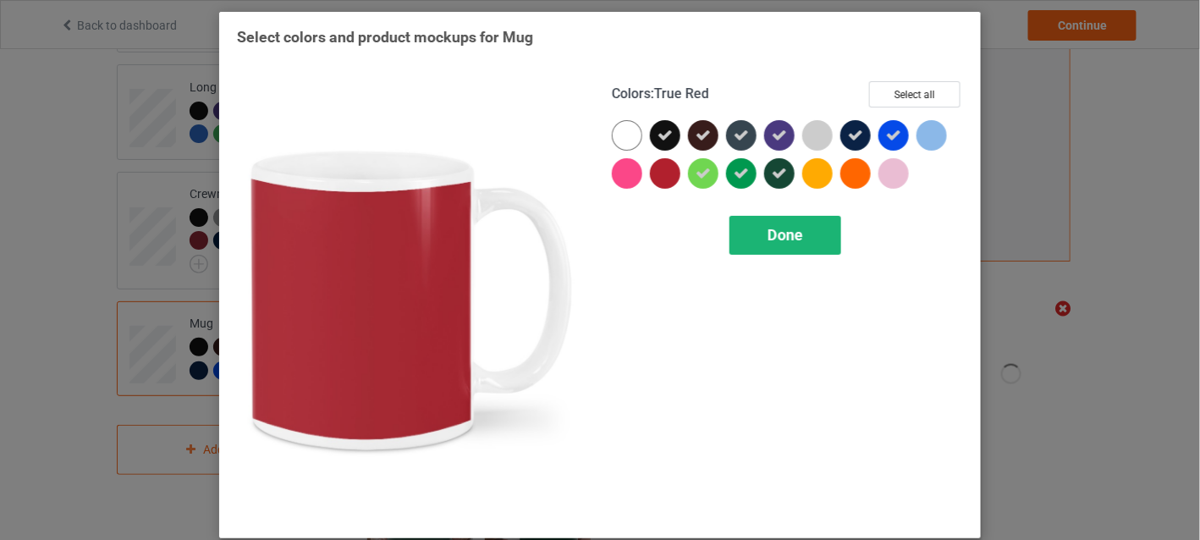
click at [738, 238] on div "Done" at bounding box center [786, 235] width 112 height 39
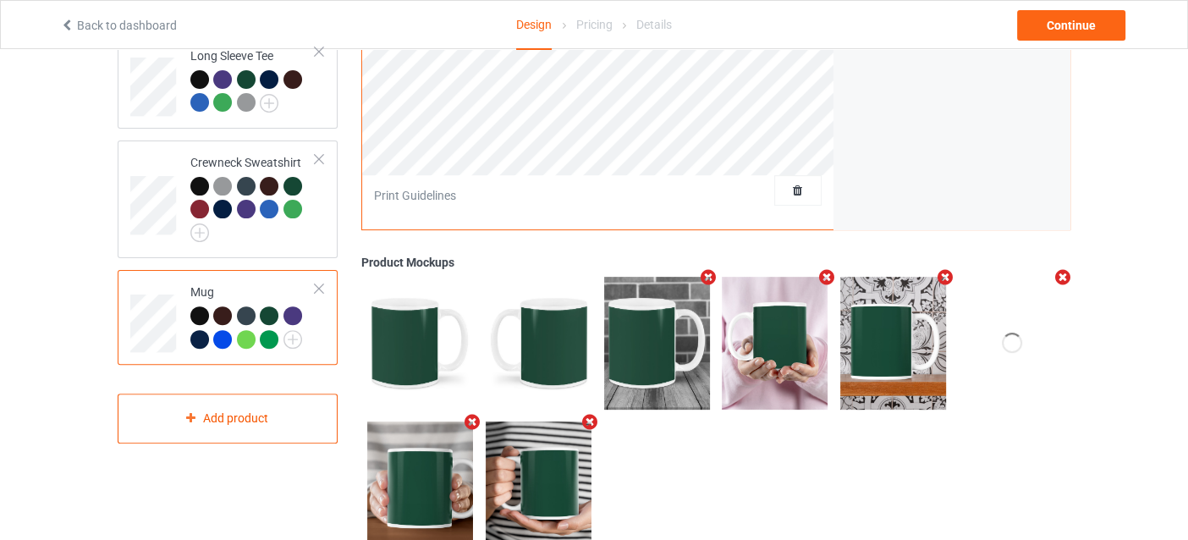
scroll to position [553, 0]
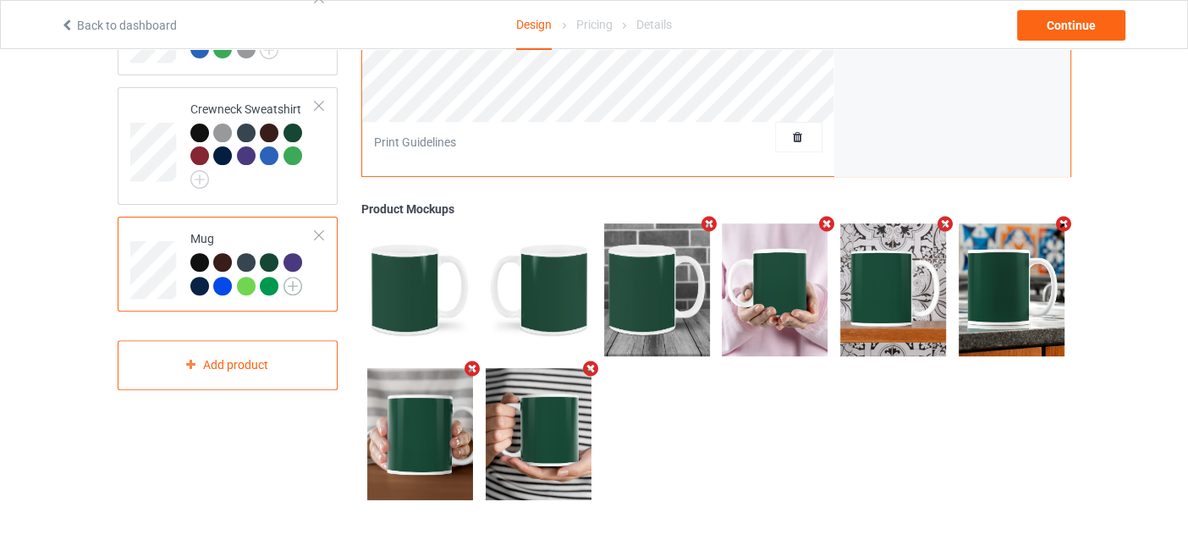
click at [296, 277] on img at bounding box center [293, 286] width 19 height 19
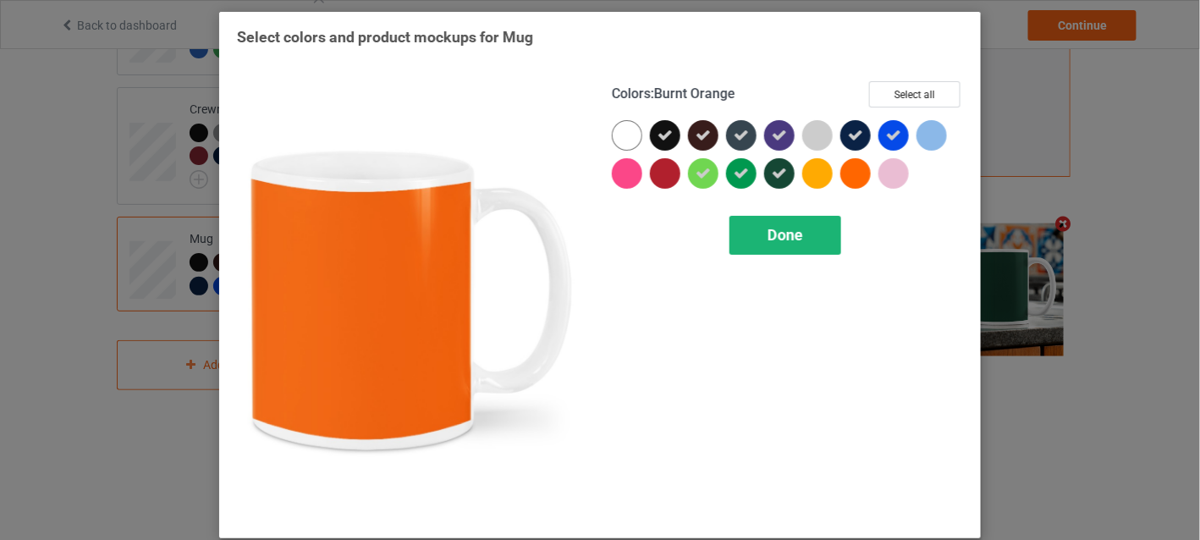
click at [793, 231] on span "Done" at bounding box center [786, 235] width 36 height 18
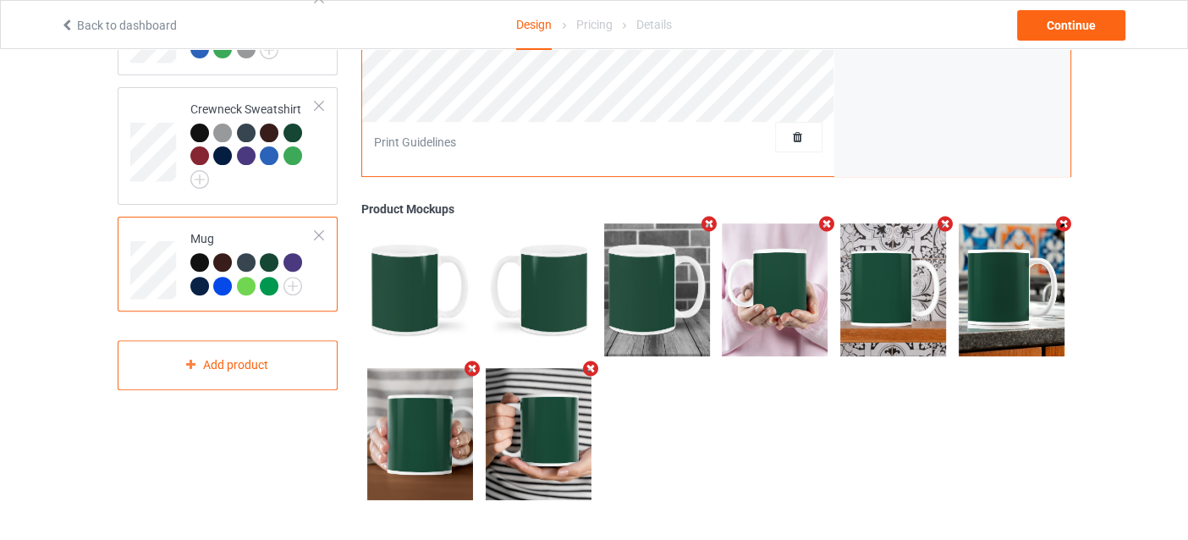
click at [196, 253] on div at bounding box center [199, 262] width 19 height 19
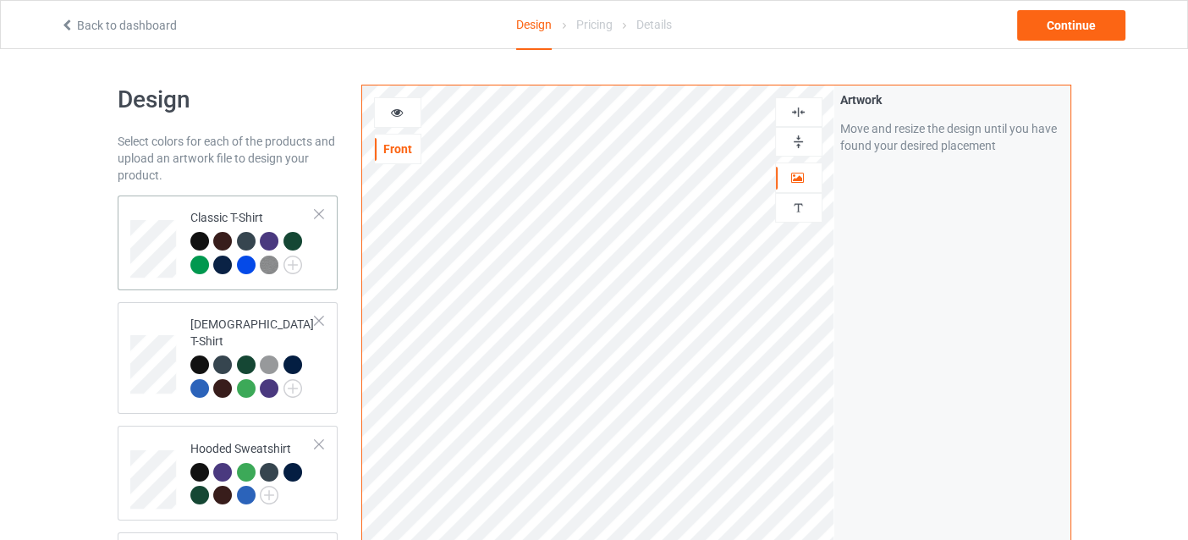
click at [177, 223] on td at bounding box center [155, 242] width 51 height 81
click at [1065, 31] on div "Continue" at bounding box center [1071, 25] width 108 height 30
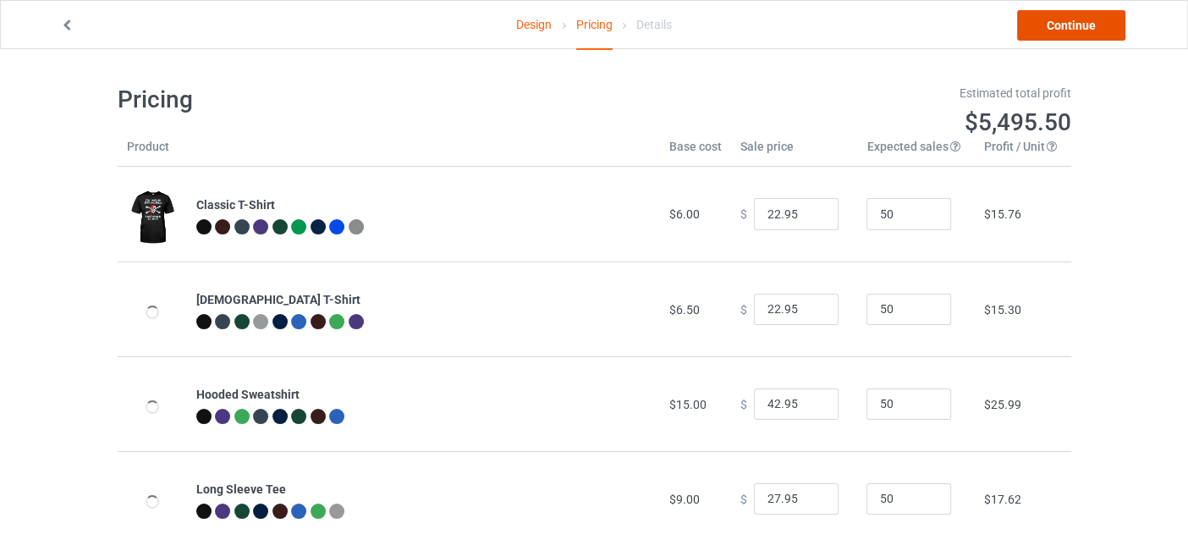
click at [1048, 20] on link "Continue" at bounding box center [1071, 25] width 108 height 30
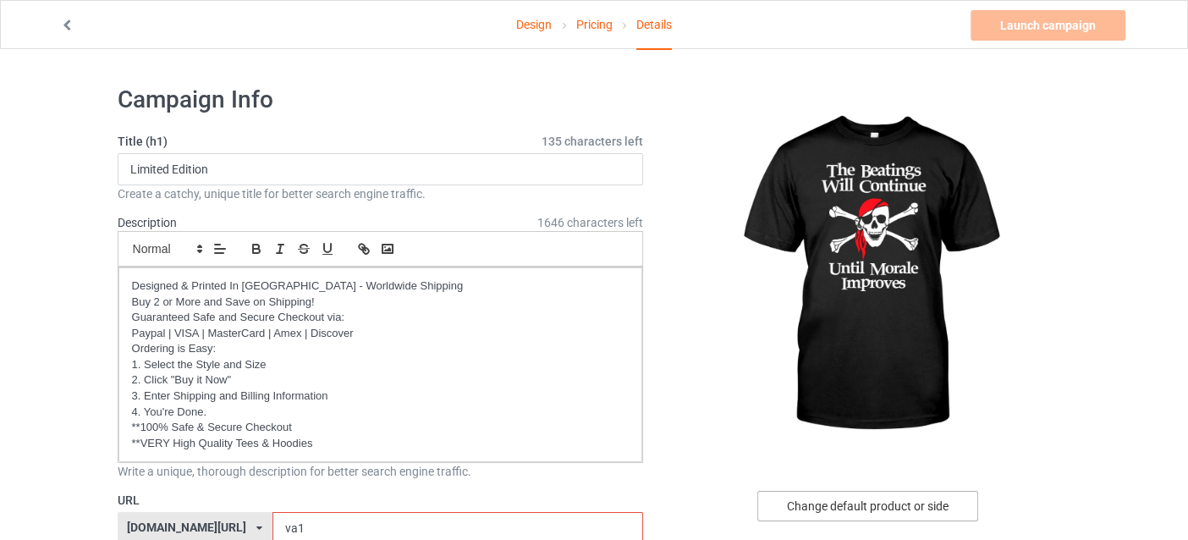
click at [842, 499] on div "Change default product or side" at bounding box center [868, 506] width 221 height 30
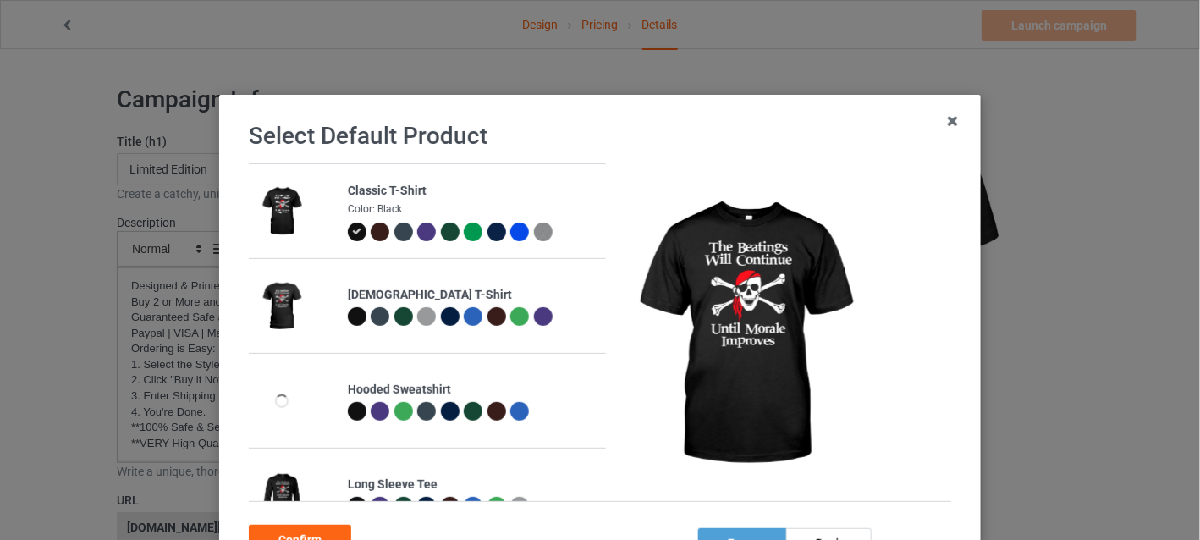
click at [348, 230] on div at bounding box center [357, 232] width 19 height 19
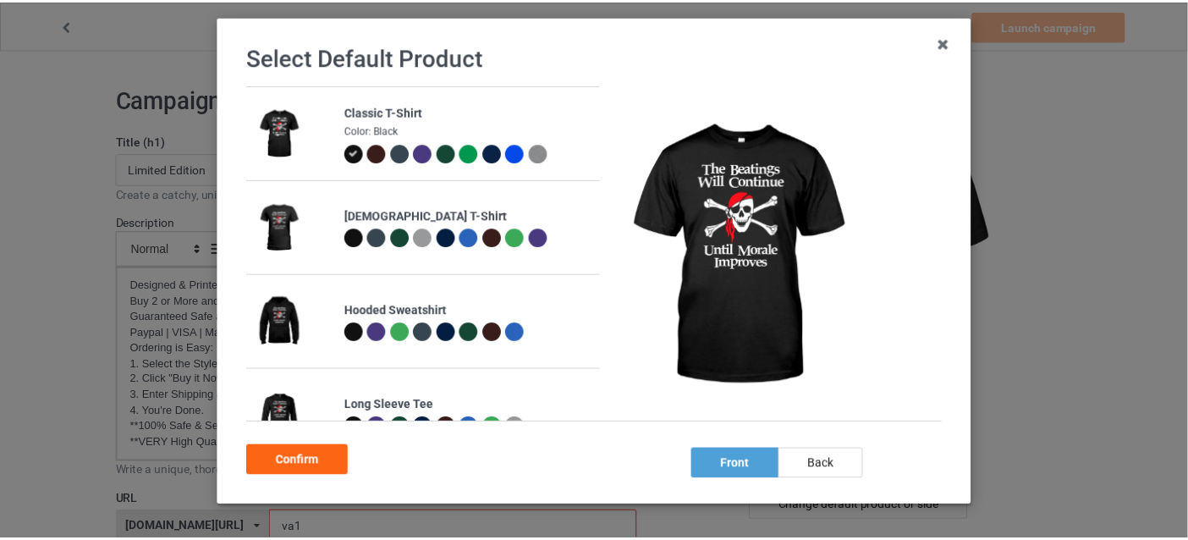
scroll to position [139, 0]
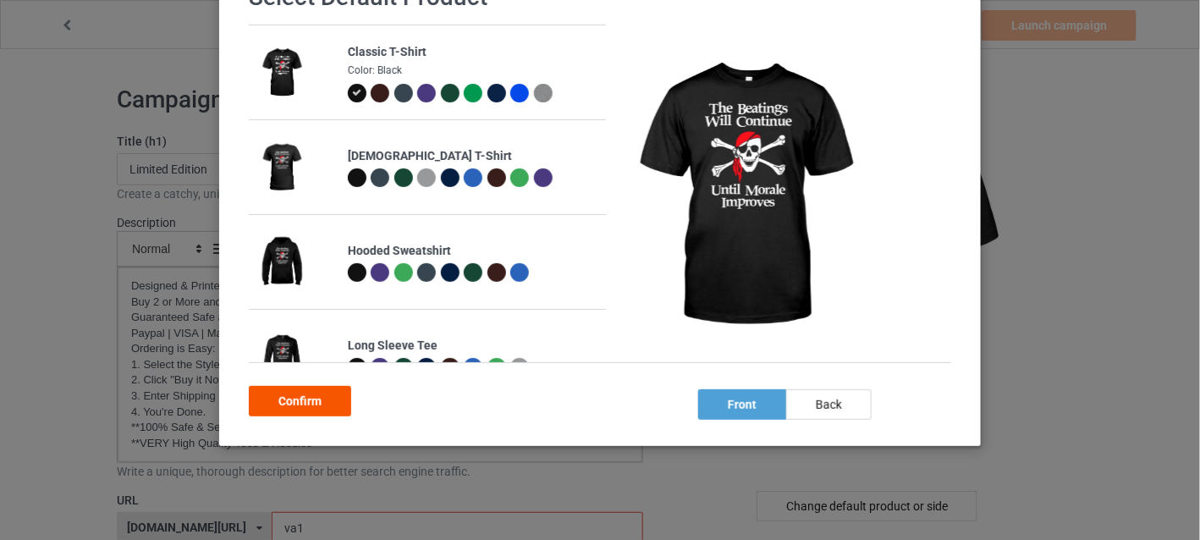
click at [257, 397] on div "Confirm" at bounding box center [300, 401] width 102 height 30
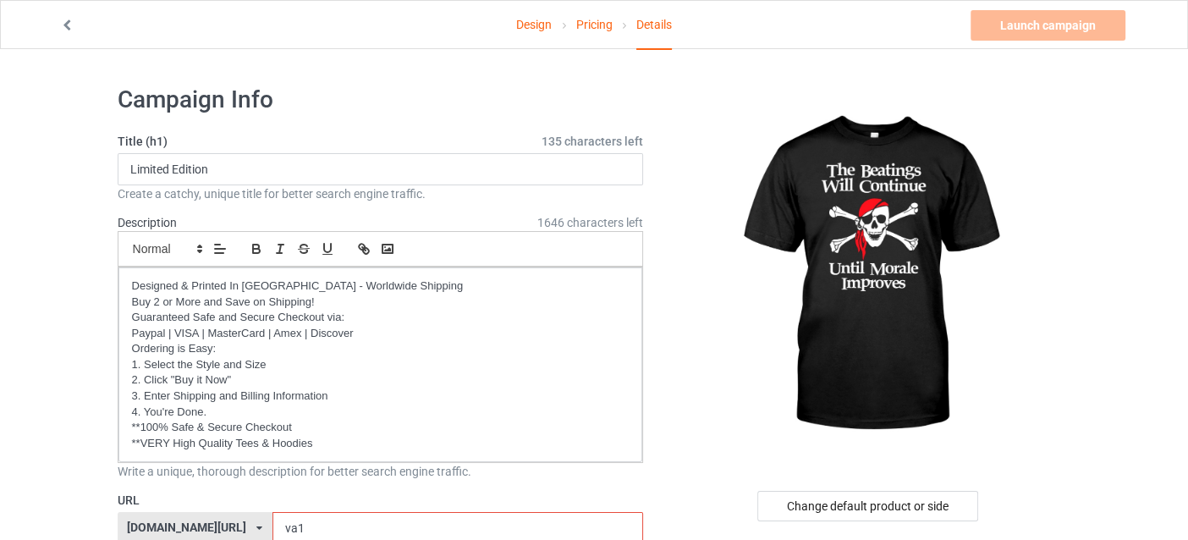
scroll to position [84, 0]
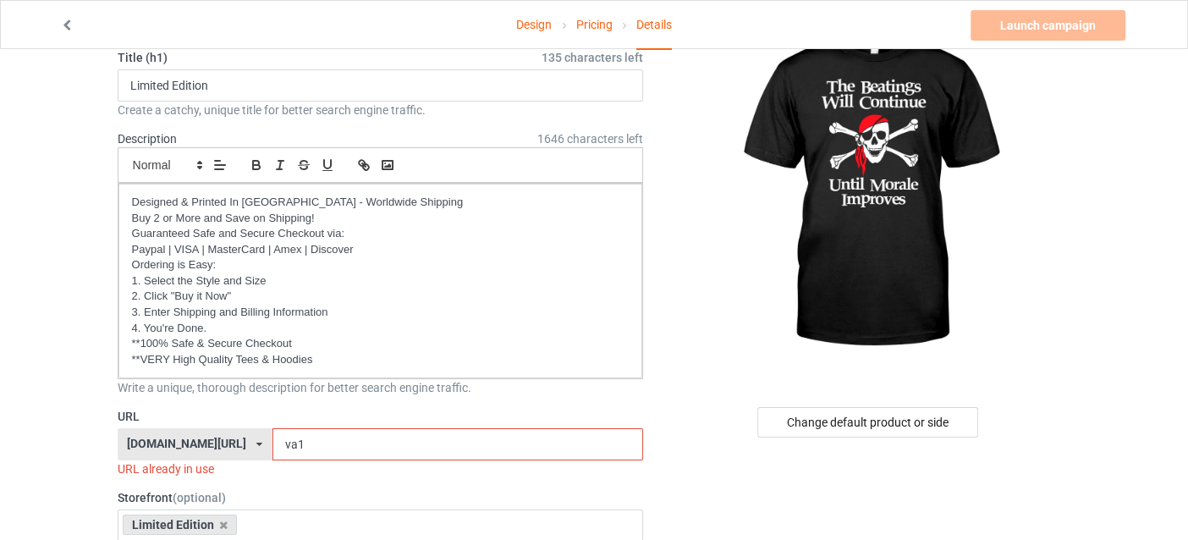
click at [473, 437] on input "va1" at bounding box center [458, 444] width 371 height 32
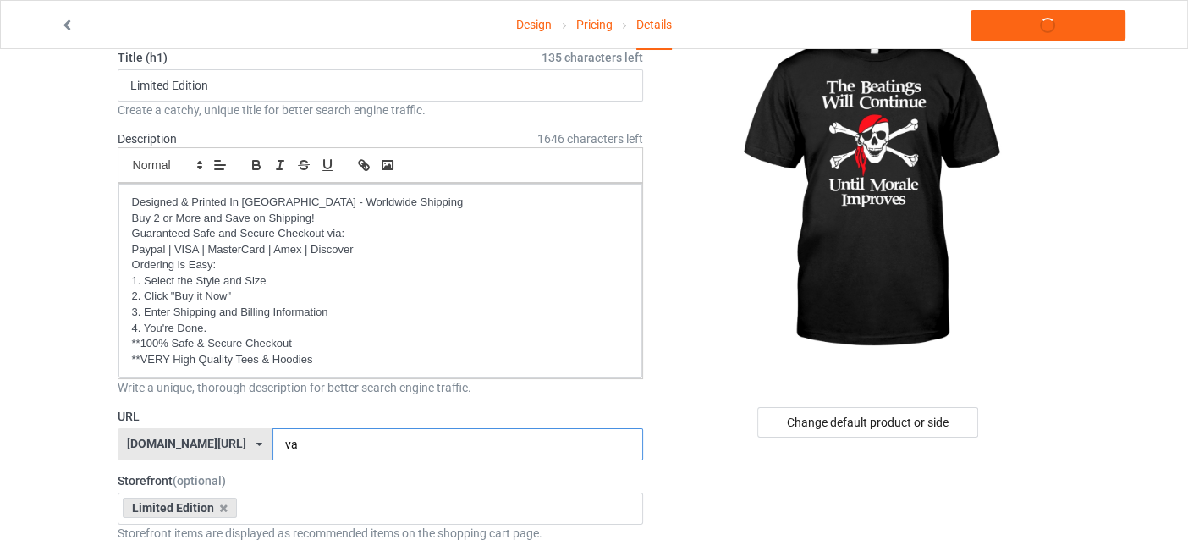
type input "v"
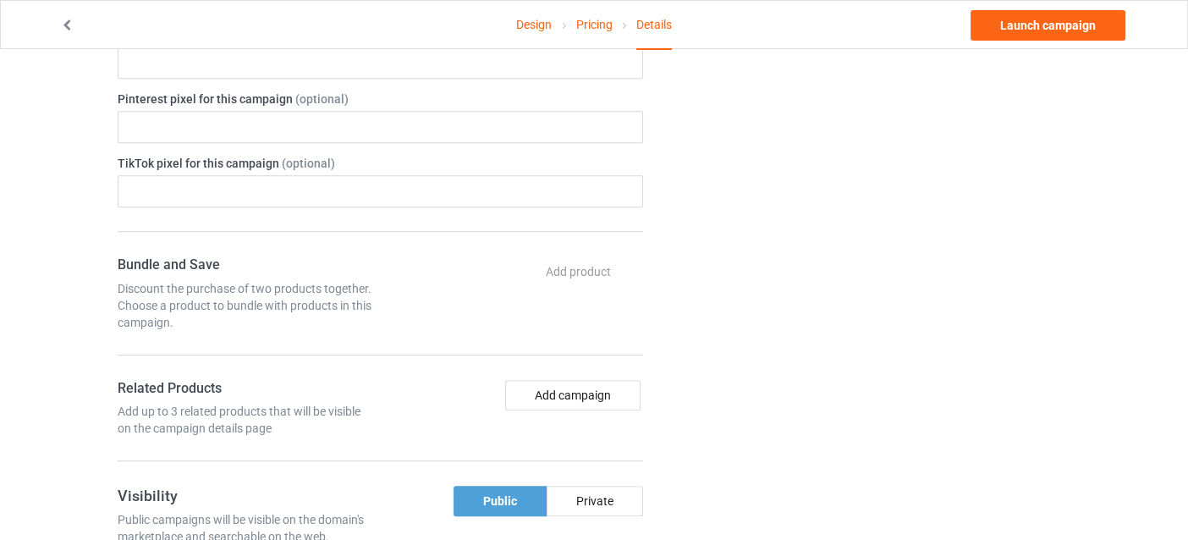
scroll to position [872, 0]
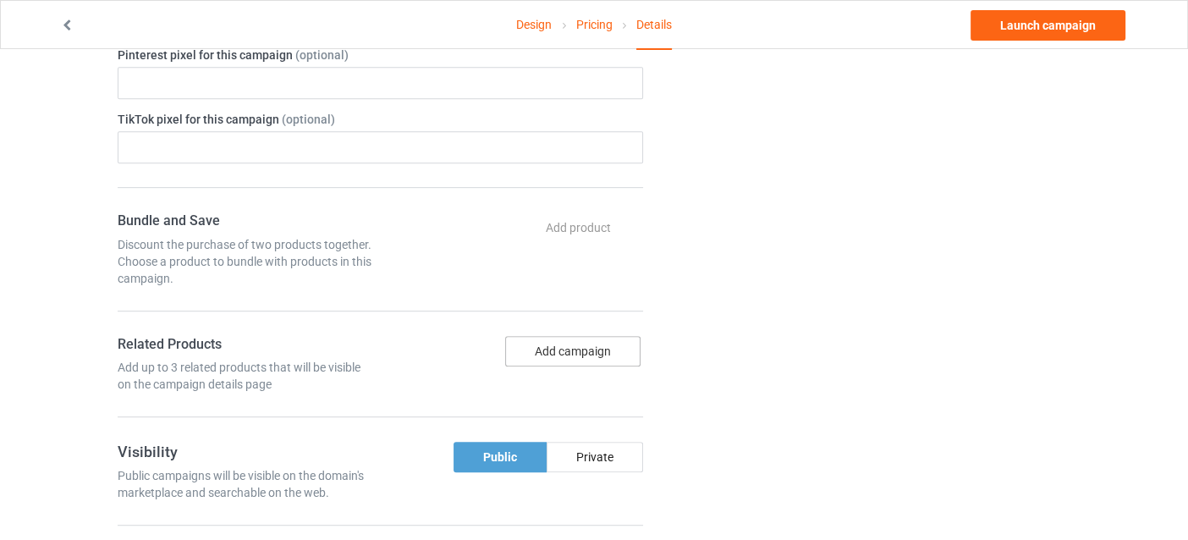
type input "funnymp3"
click at [559, 342] on button "Add campaign" at bounding box center [572, 351] width 135 height 30
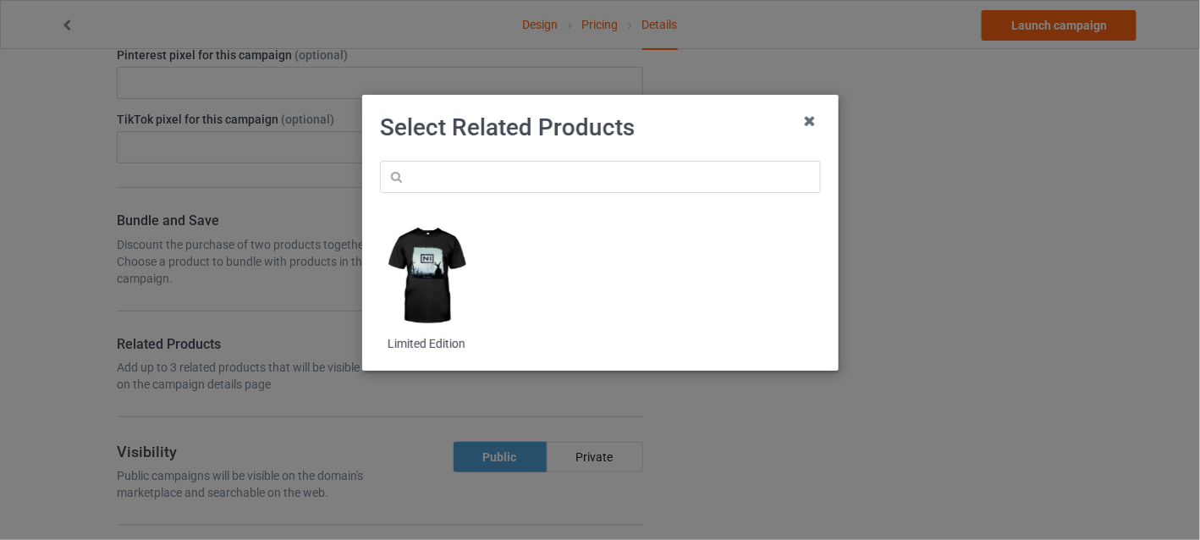
click at [433, 288] on img at bounding box center [426, 275] width 92 height 115
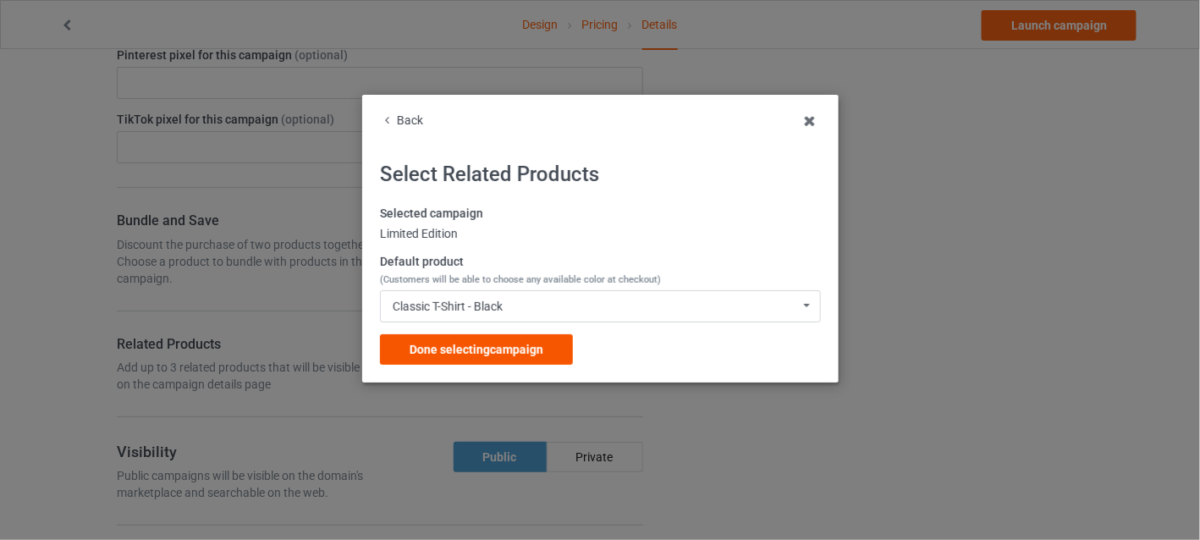
click at [468, 355] on span "Done selecting campaign" at bounding box center [477, 350] width 134 height 14
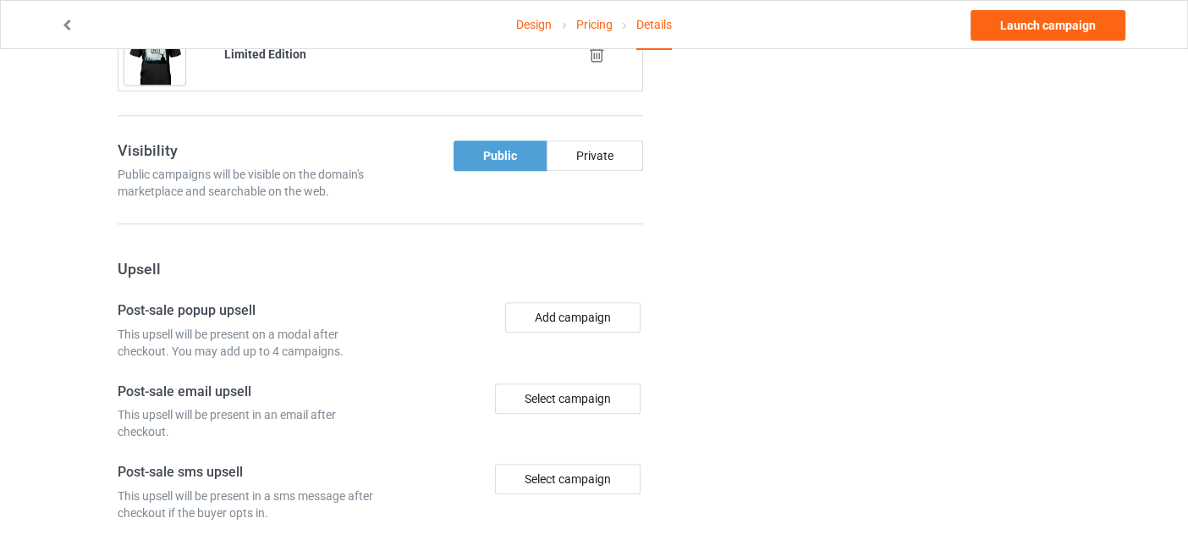
scroll to position [1041, 0]
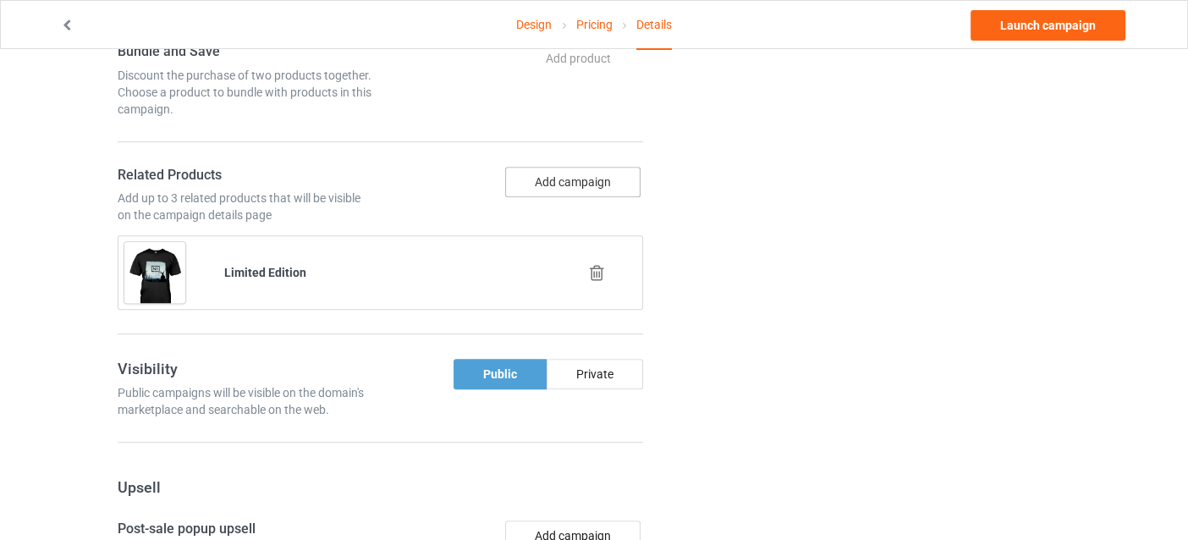
click at [552, 184] on button "Add campaign" at bounding box center [572, 182] width 135 height 30
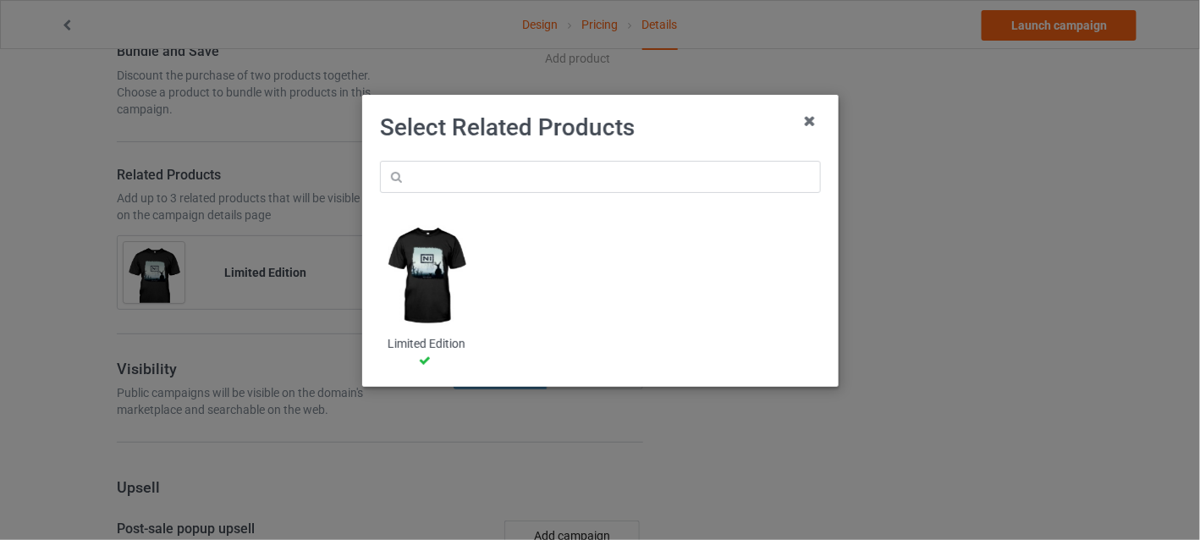
click at [537, 279] on div "Limited Edition" at bounding box center [600, 294] width 465 height 174
click at [542, 189] on input "text" at bounding box center [600, 177] width 441 height 32
type input "v"
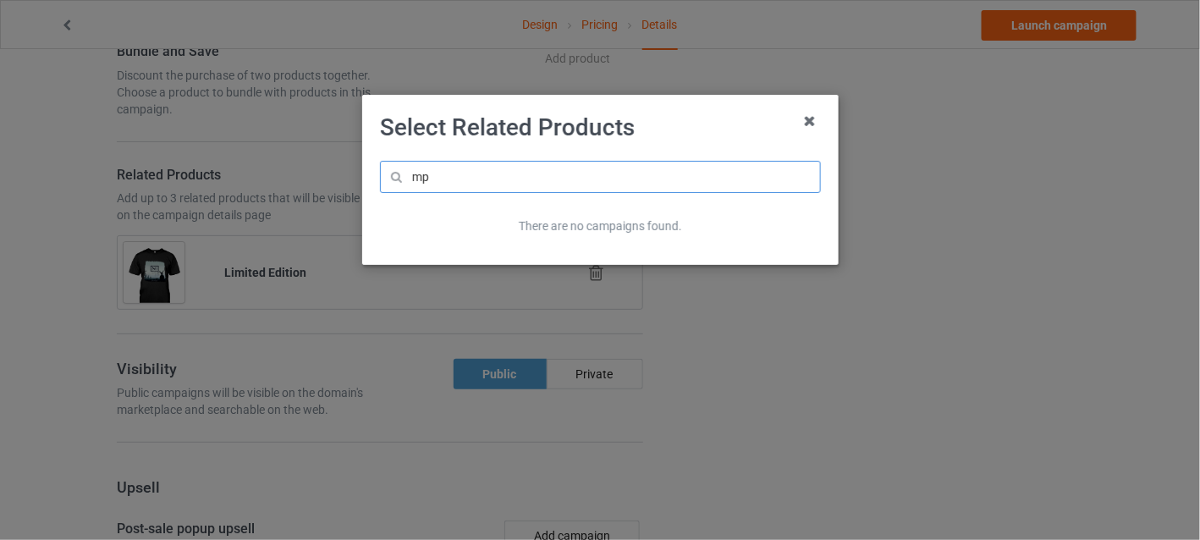
drag, startPoint x: 513, startPoint y: 179, endPoint x: 294, endPoint y: 196, distance: 219.8
click at [294, 196] on div "Select Related Products mp There are no campaigns found." at bounding box center [600, 270] width 1200 height 540
type input "funny"
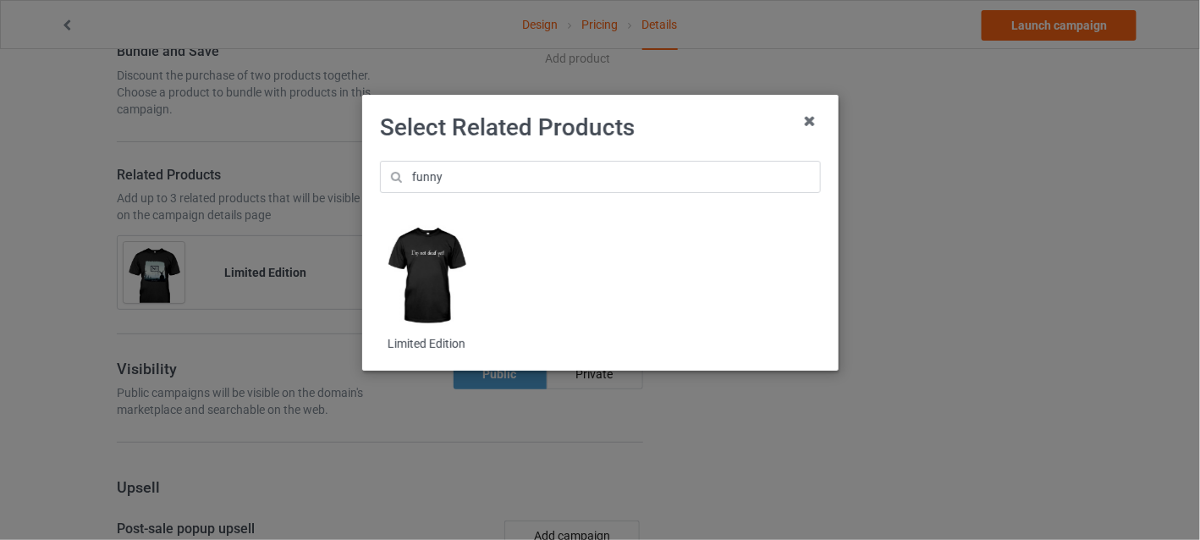
click at [441, 275] on img at bounding box center [426, 275] width 92 height 115
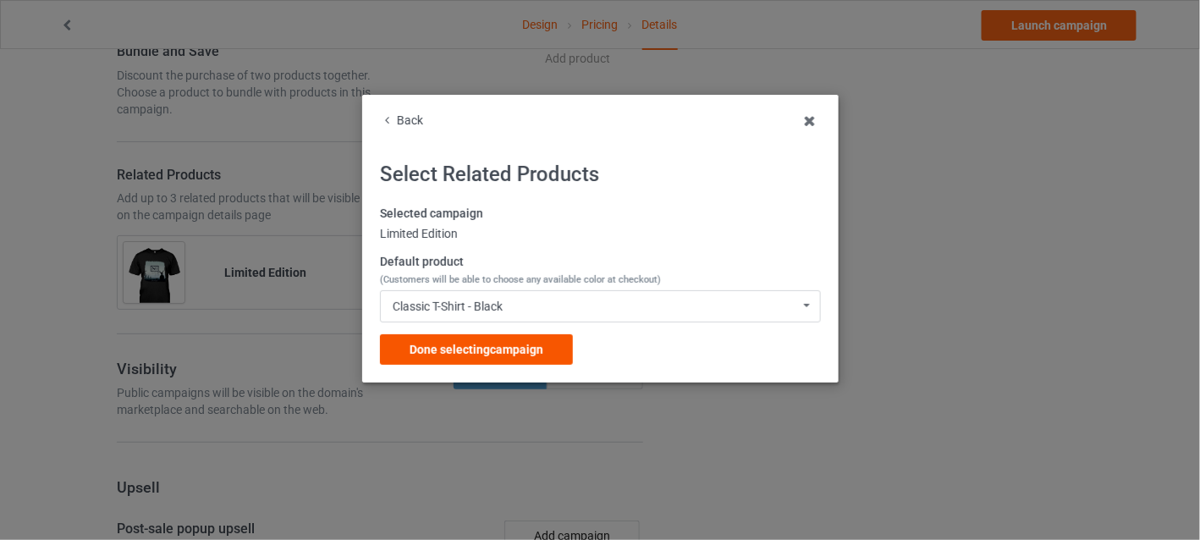
click at [454, 344] on span "Done selecting campaign" at bounding box center [477, 350] width 134 height 14
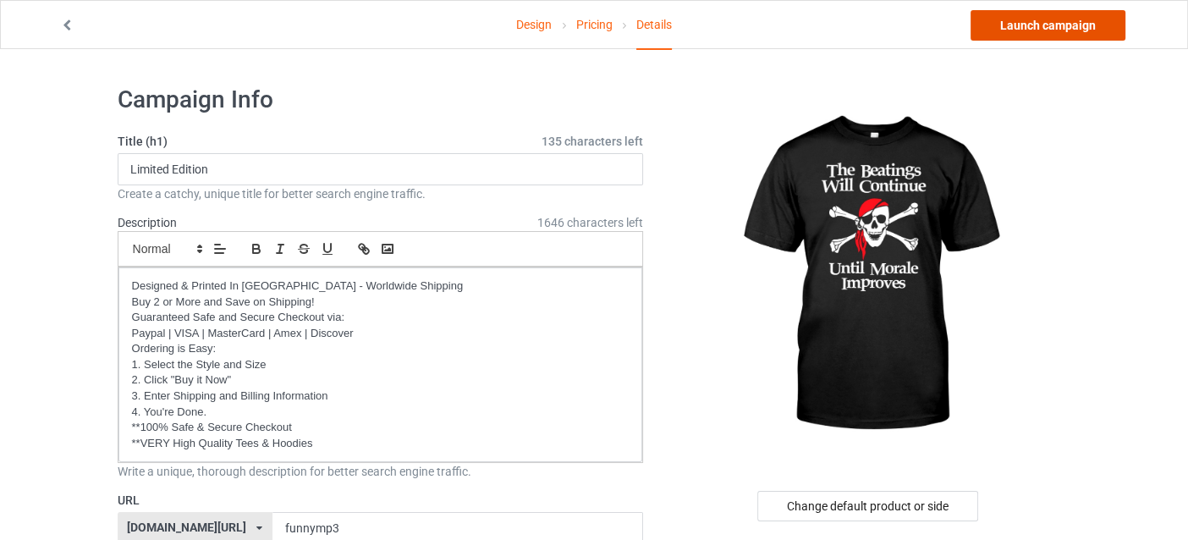
click at [1094, 29] on link "Launch campaign" at bounding box center [1048, 25] width 155 height 30
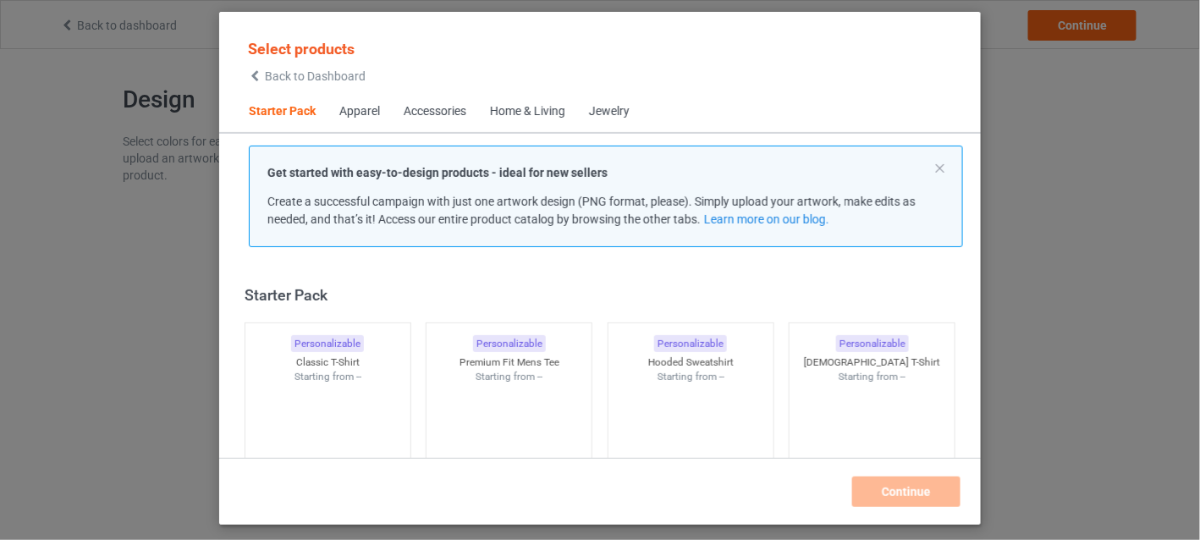
scroll to position [21, 0]
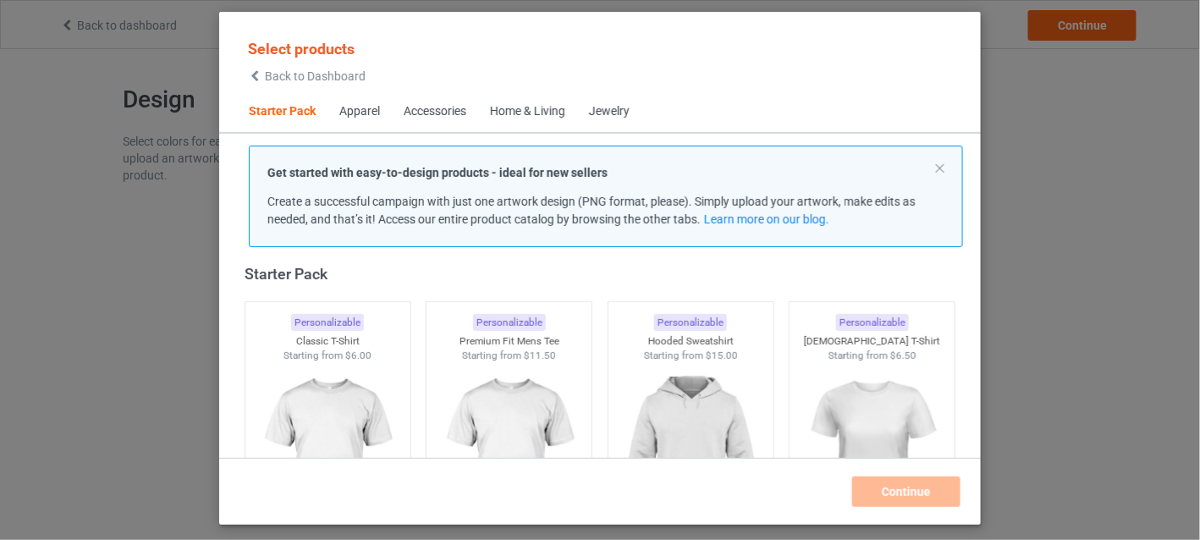
click at [1113, 100] on div "Select products Back to Dashboard Starter Pack Apparel Accessories Home & Livin…" at bounding box center [600, 270] width 1200 height 540
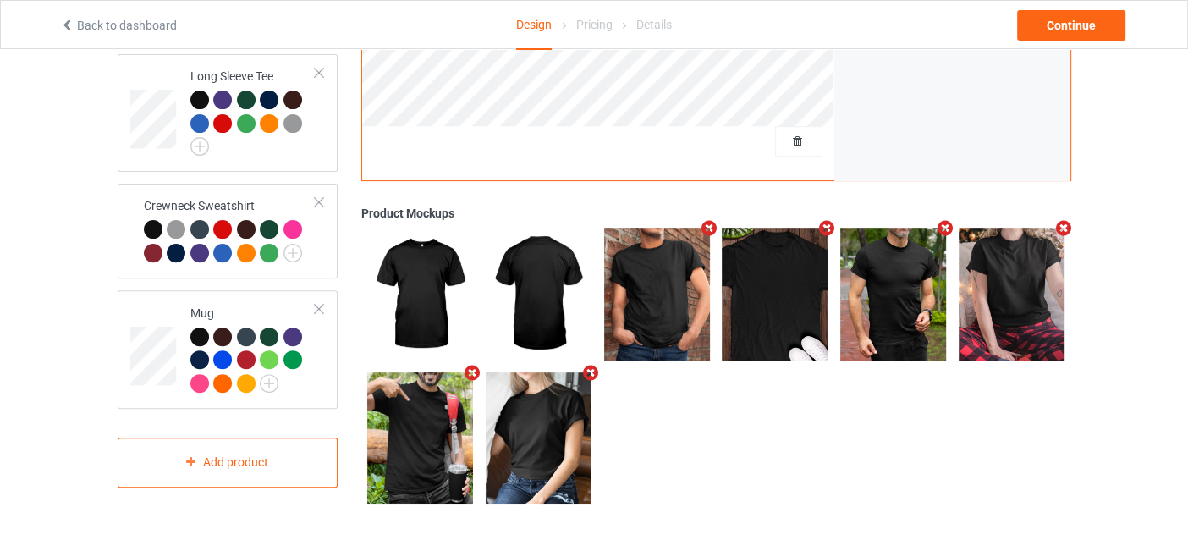
scroll to position [553, 0]
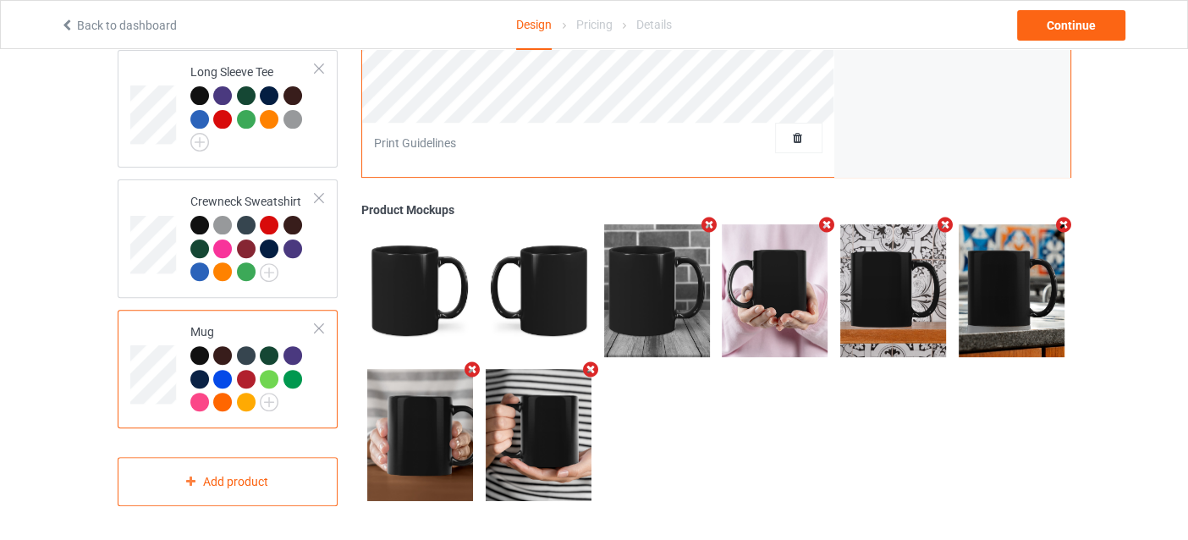
click at [200, 346] on div at bounding box center [199, 355] width 19 height 19
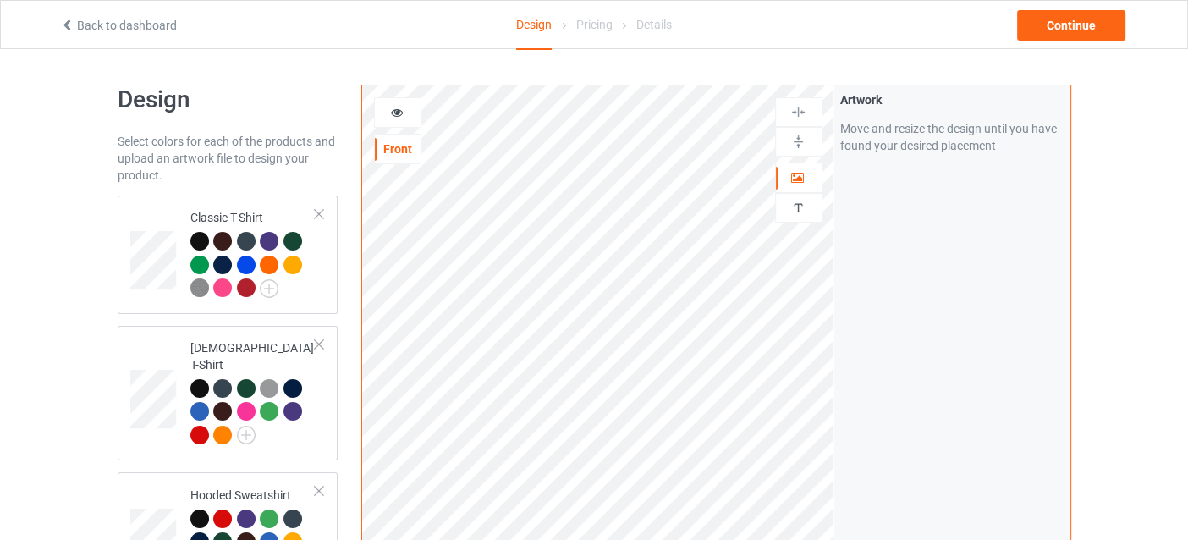
click at [406, 119] on div at bounding box center [398, 112] width 46 height 17
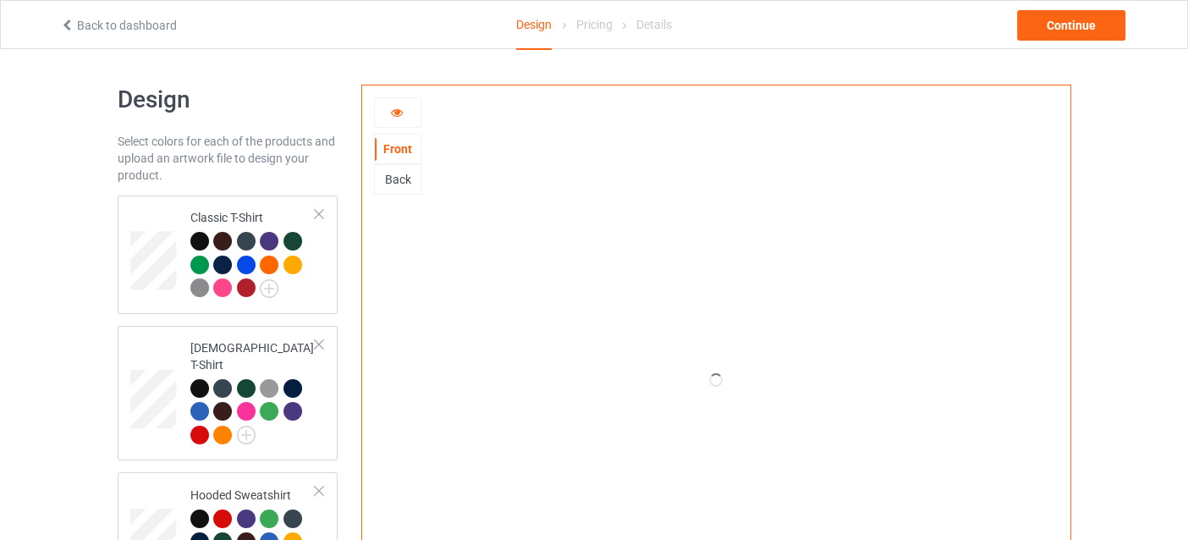
click at [406, 118] on div at bounding box center [398, 112] width 46 height 17
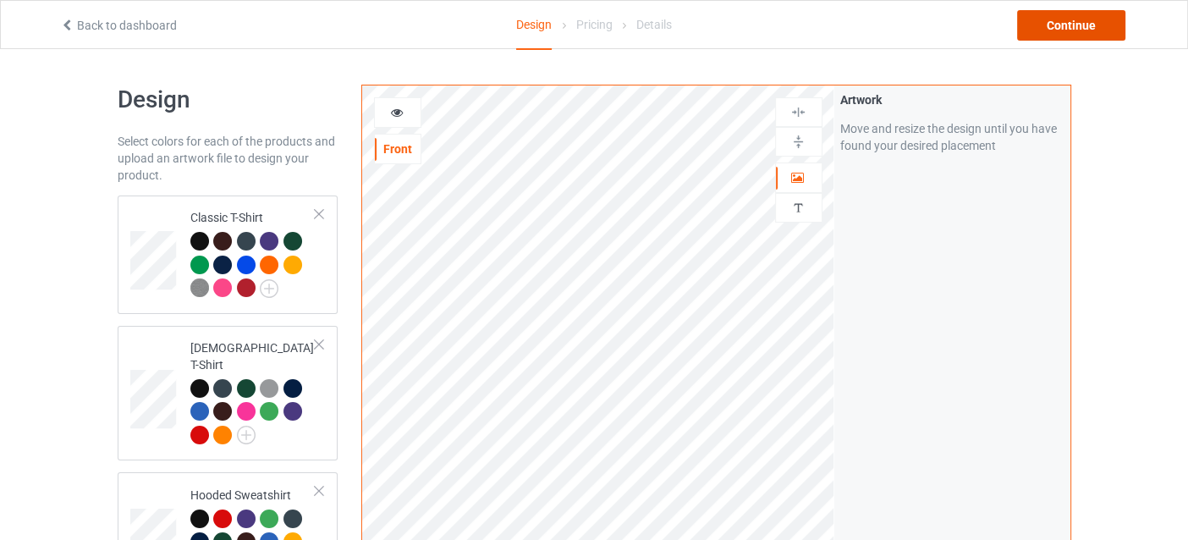
drag, startPoint x: 1050, startPoint y: 26, endPoint x: 736, endPoint y: 82, distance: 319.8
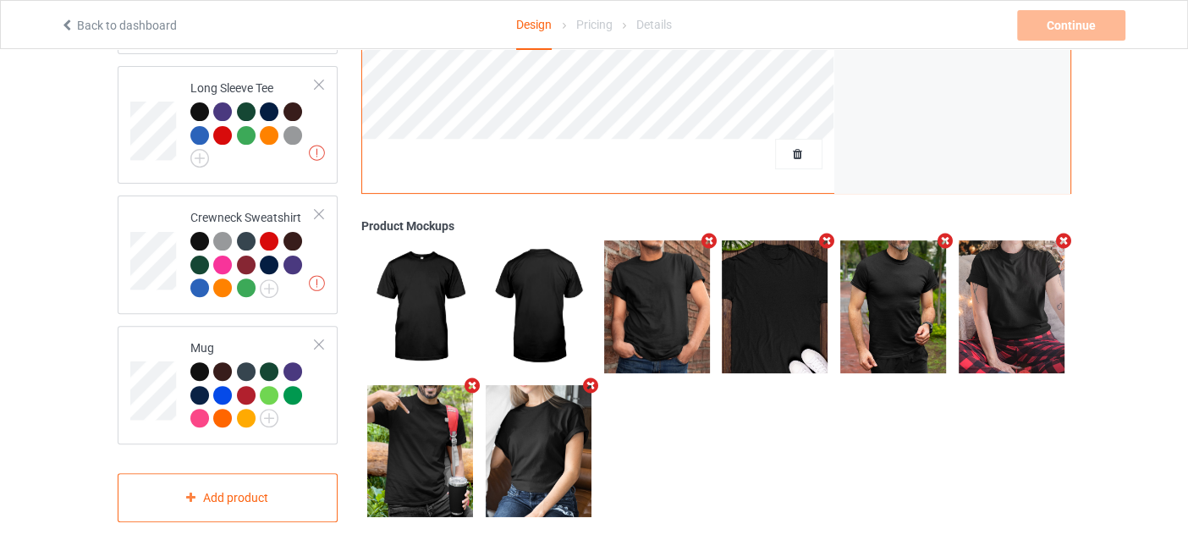
scroll to position [553, 0]
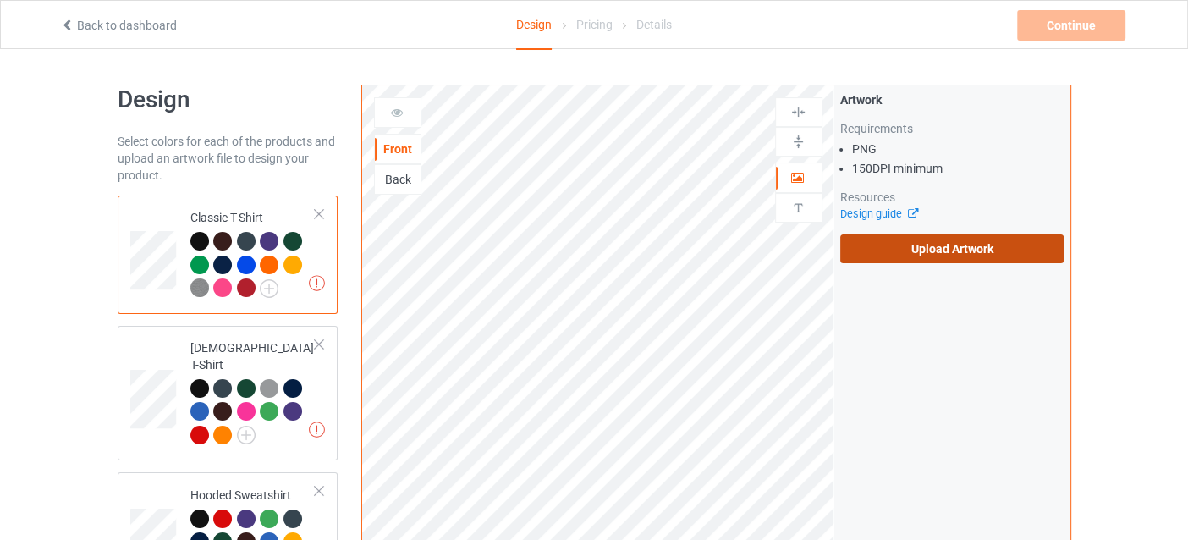
click at [915, 252] on label "Upload Artwork" at bounding box center [952, 248] width 224 height 29
click at [0, 0] on input "Upload Artwork" at bounding box center [0, 0] width 0 height 0
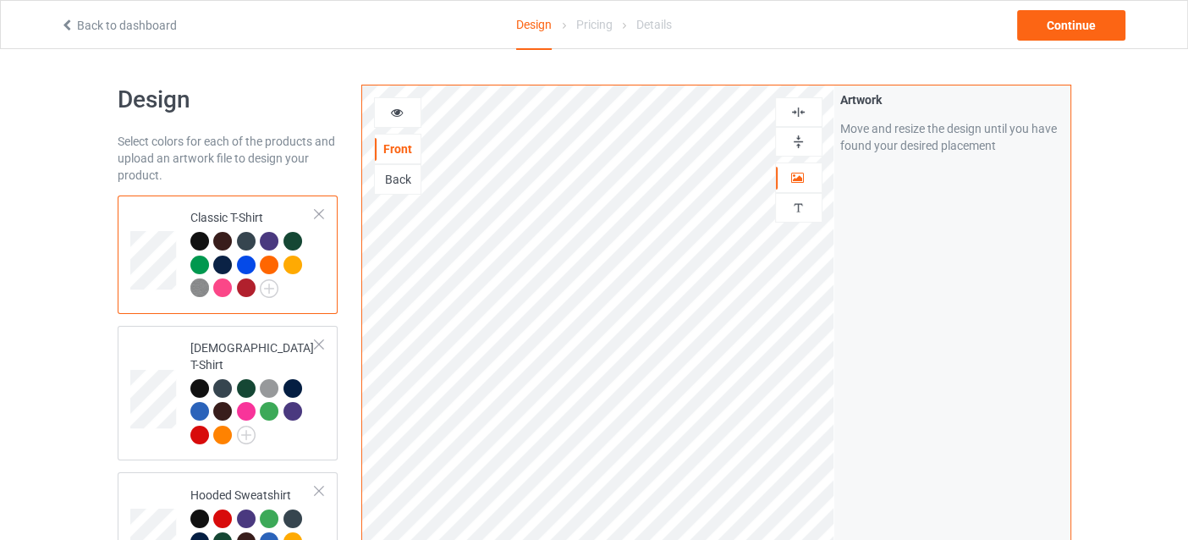
click at [403, 105] on icon at bounding box center [396, 110] width 14 height 12
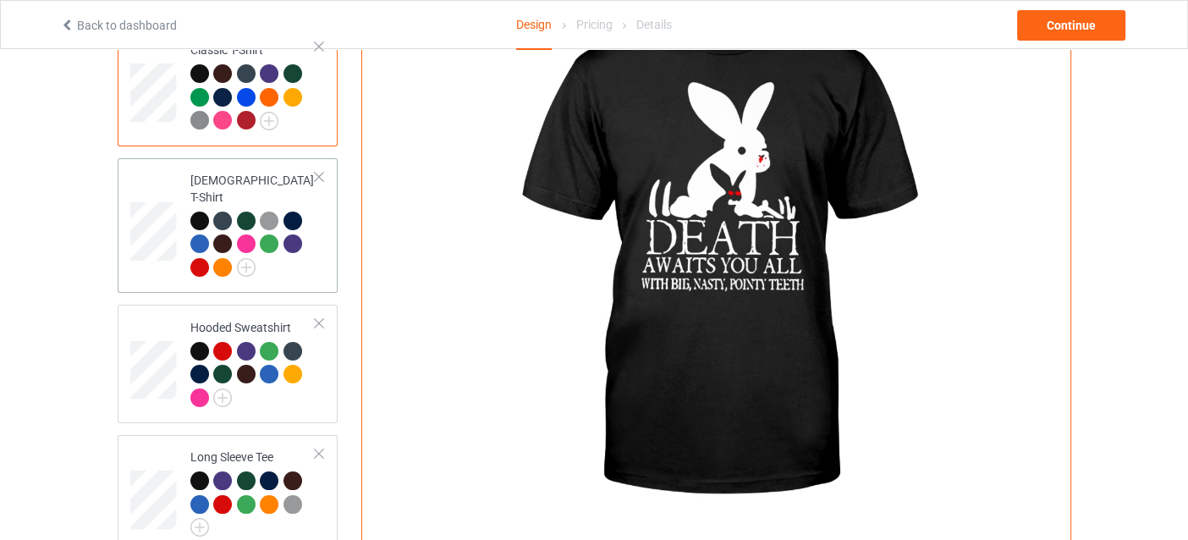
scroll to position [169, 0]
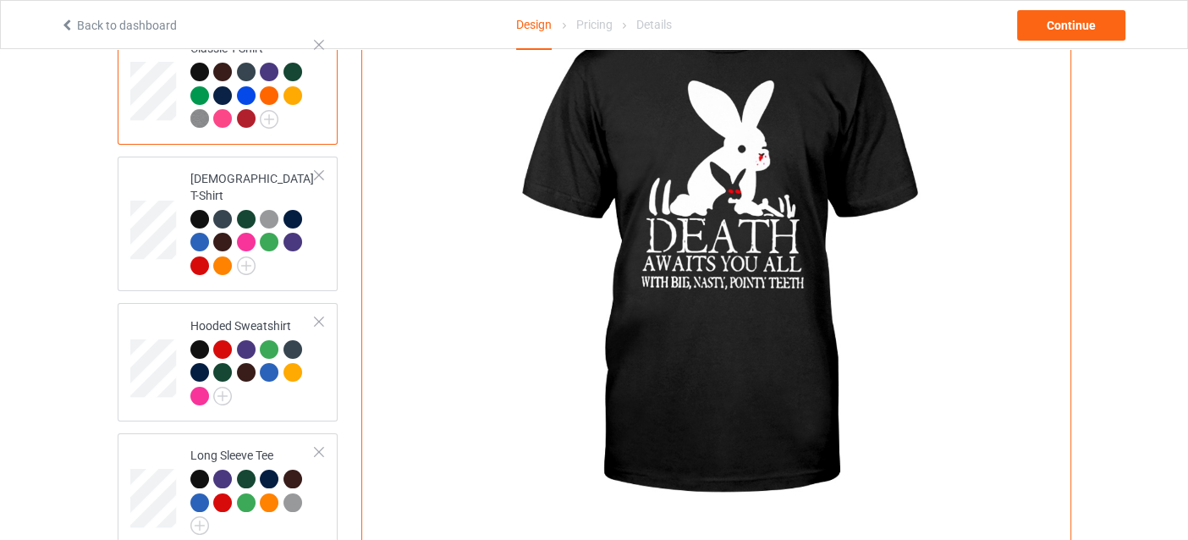
click at [229, 119] on div at bounding box center [222, 118] width 19 height 19
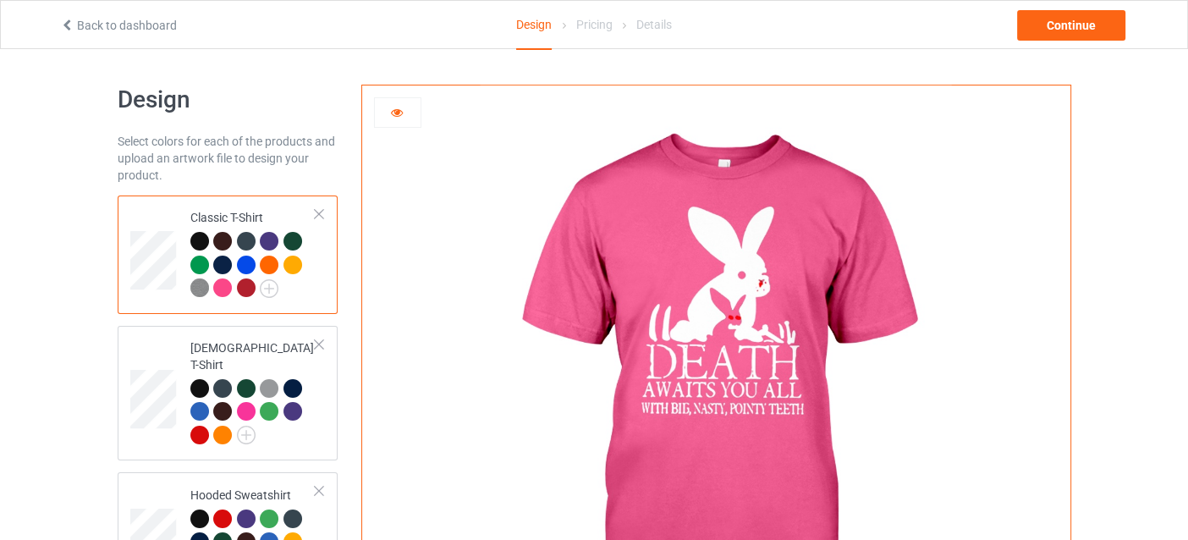
click at [196, 241] on div at bounding box center [199, 241] width 19 height 19
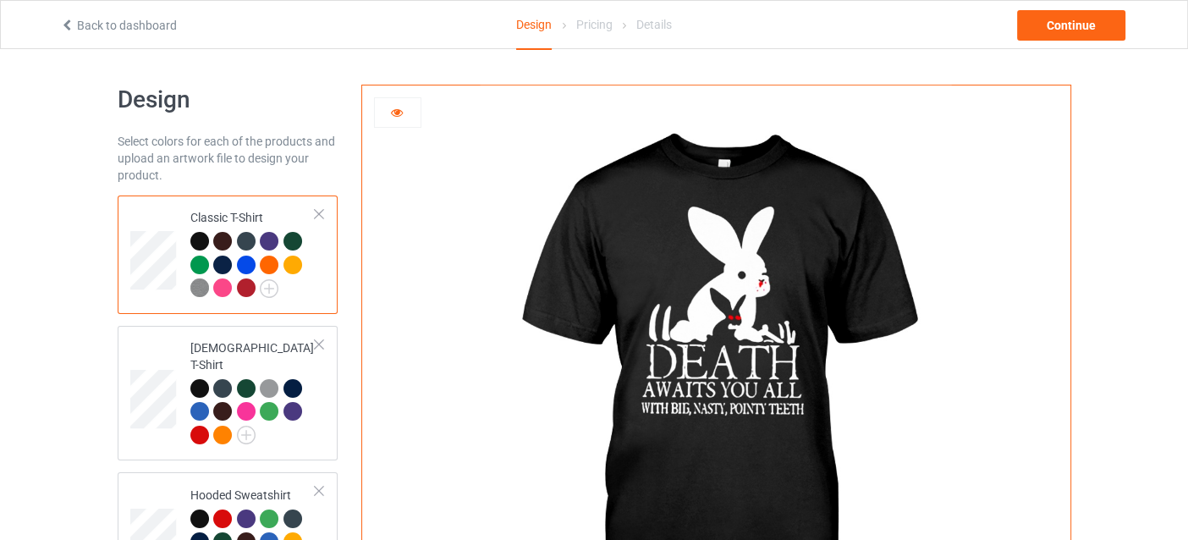
click at [216, 239] on div at bounding box center [222, 241] width 19 height 19
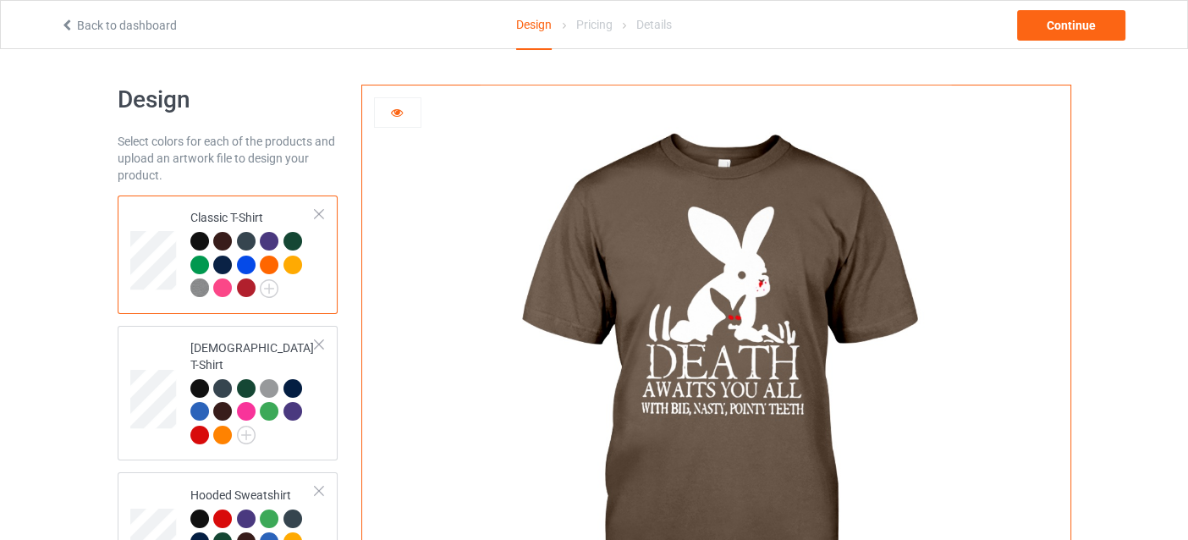
click at [241, 240] on div at bounding box center [246, 241] width 19 height 19
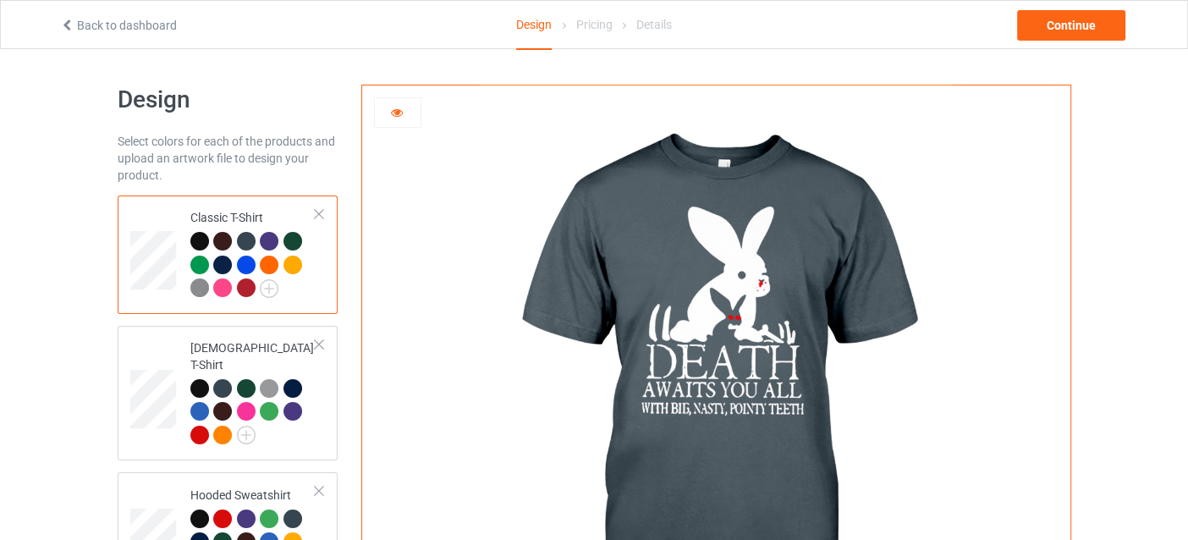
click at [268, 240] on div at bounding box center [269, 241] width 19 height 19
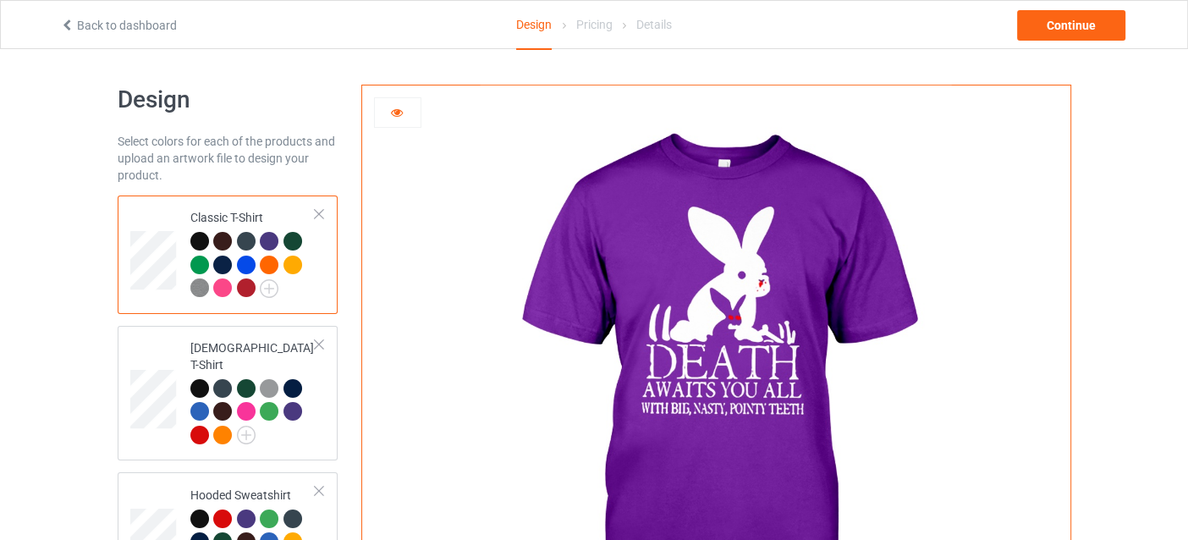
click at [295, 241] on div at bounding box center [293, 241] width 19 height 19
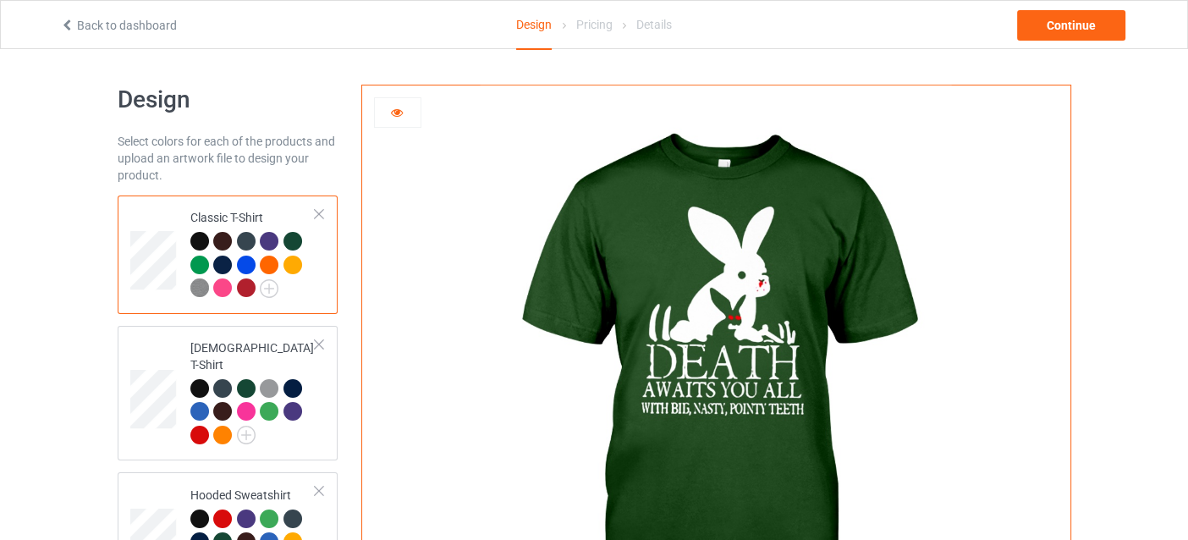
click at [201, 264] on div at bounding box center [199, 265] width 19 height 19
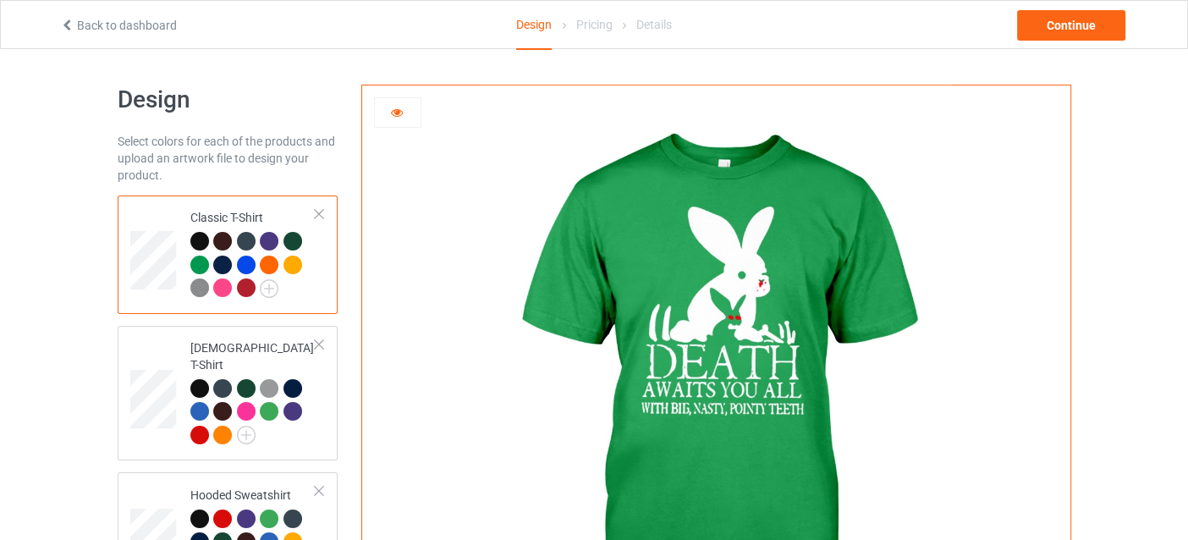
click at [224, 267] on div at bounding box center [222, 265] width 19 height 19
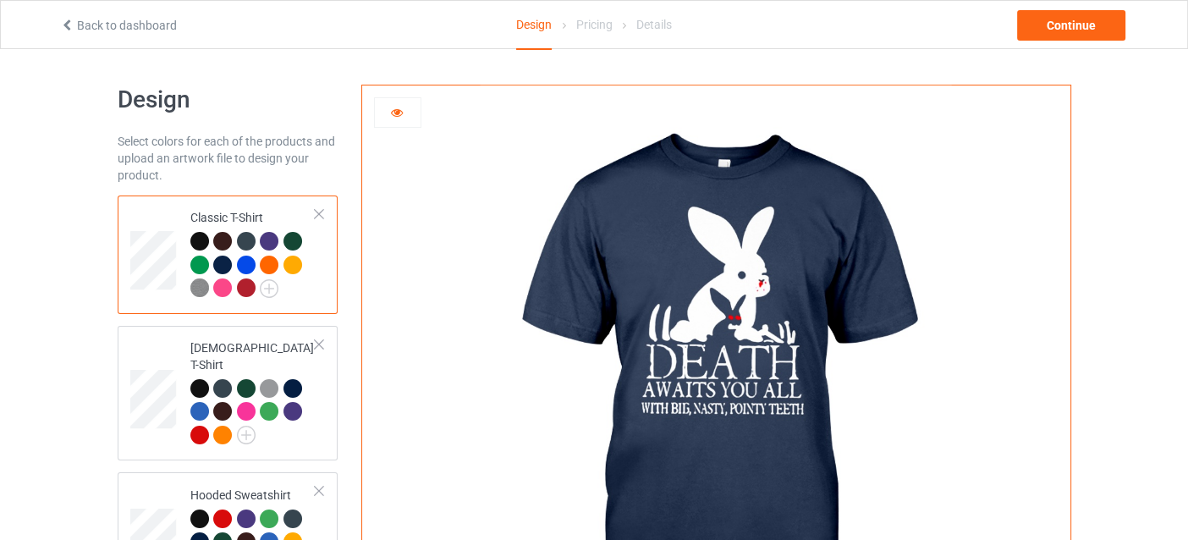
click at [247, 262] on div at bounding box center [246, 265] width 19 height 19
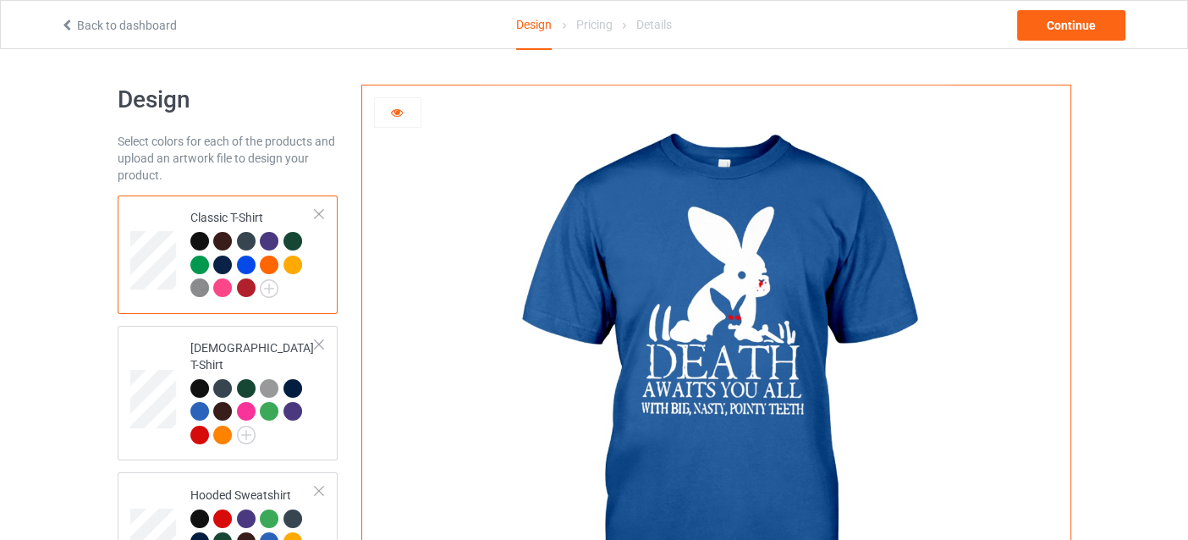
click at [267, 261] on div at bounding box center [269, 265] width 19 height 19
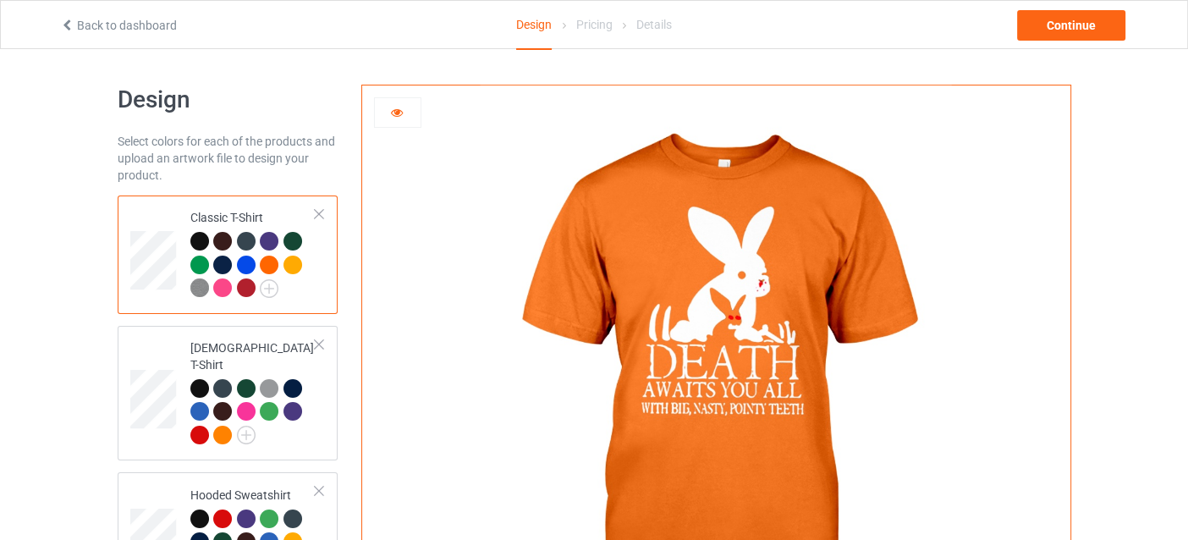
click at [244, 292] on div at bounding box center [246, 287] width 19 height 19
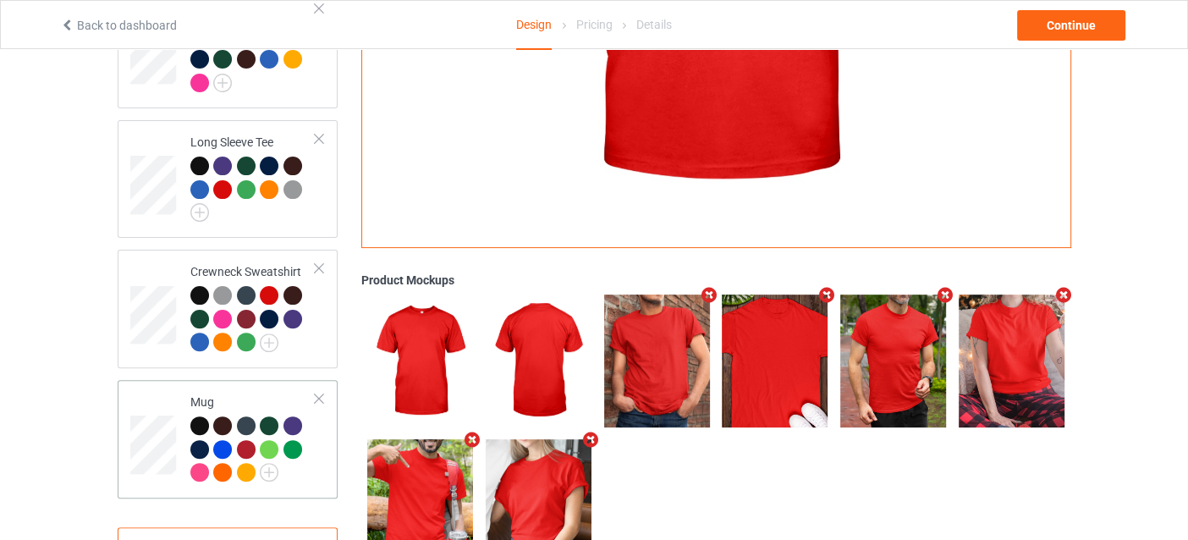
scroll to position [535, 0]
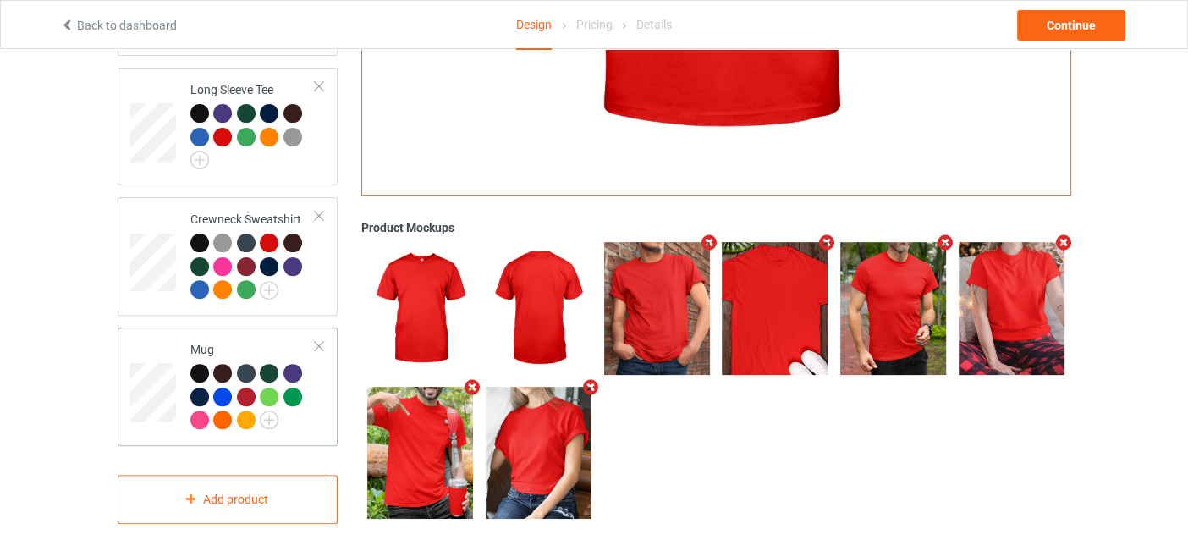
click at [196, 364] on div at bounding box center [199, 373] width 19 height 19
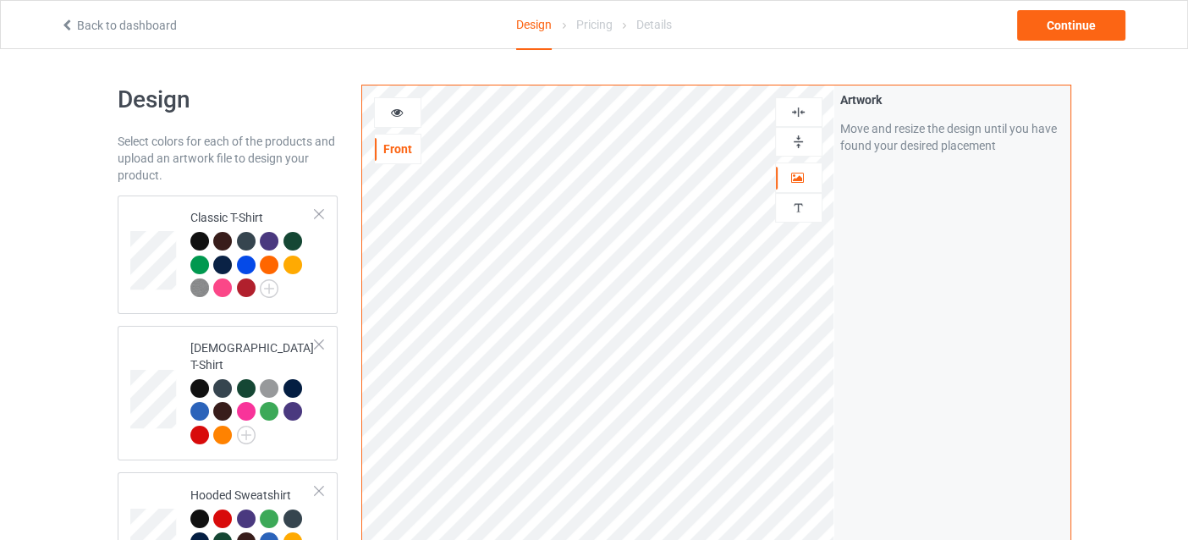
click at [409, 105] on div at bounding box center [398, 112] width 46 height 17
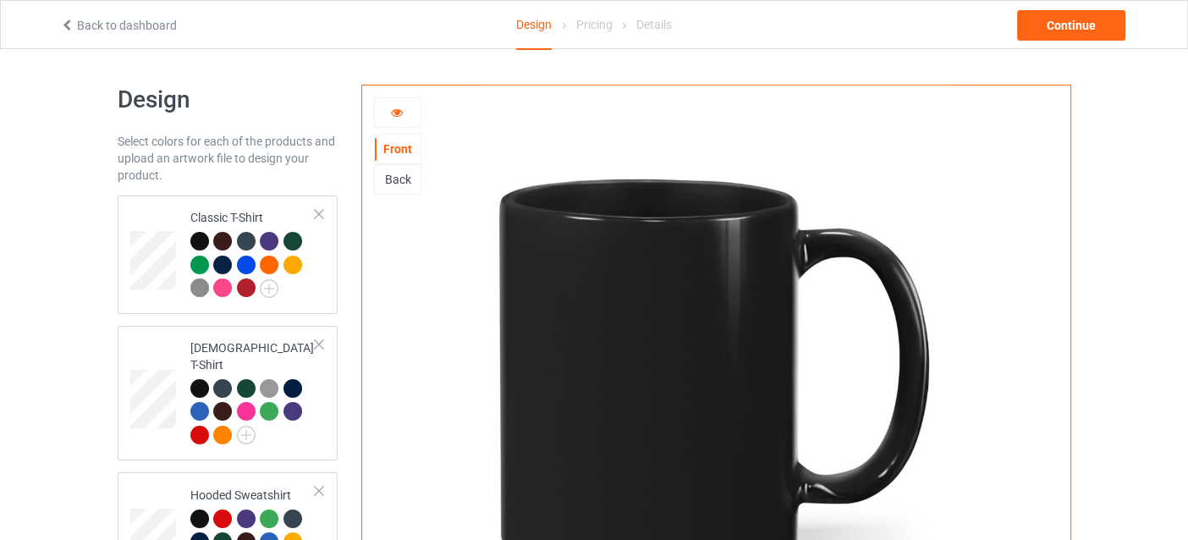
click at [408, 105] on div at bounding box center [398, 112] width 46 height 17
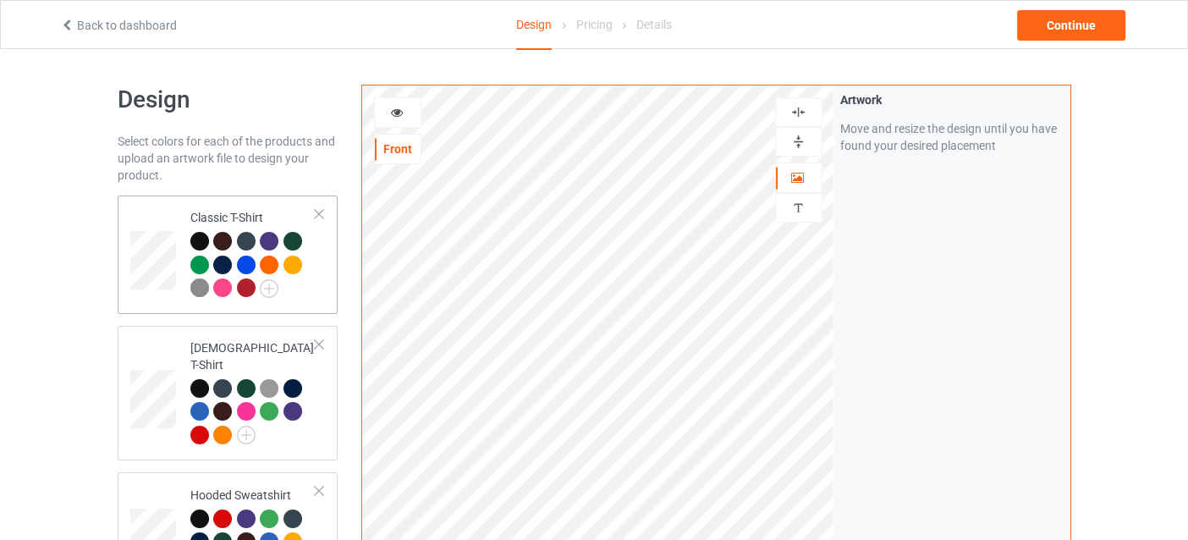
click at [265, 240] on div at bounding box center [269, 241] width 19 height 19
click at [196, 241] on div at bounding box center [199, 241] width 19 height 19
click at [400, 116] on icon at bounding box center [396, 110] width 14 height 12
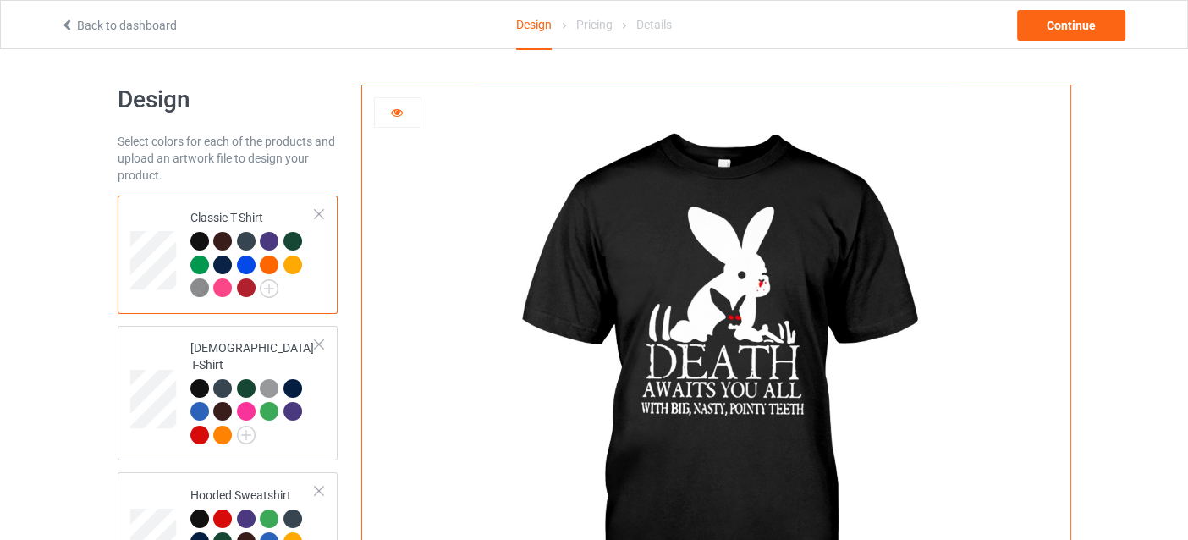
click at [400, 116] on icon at bounding box center [396, 110] width 14 height 12
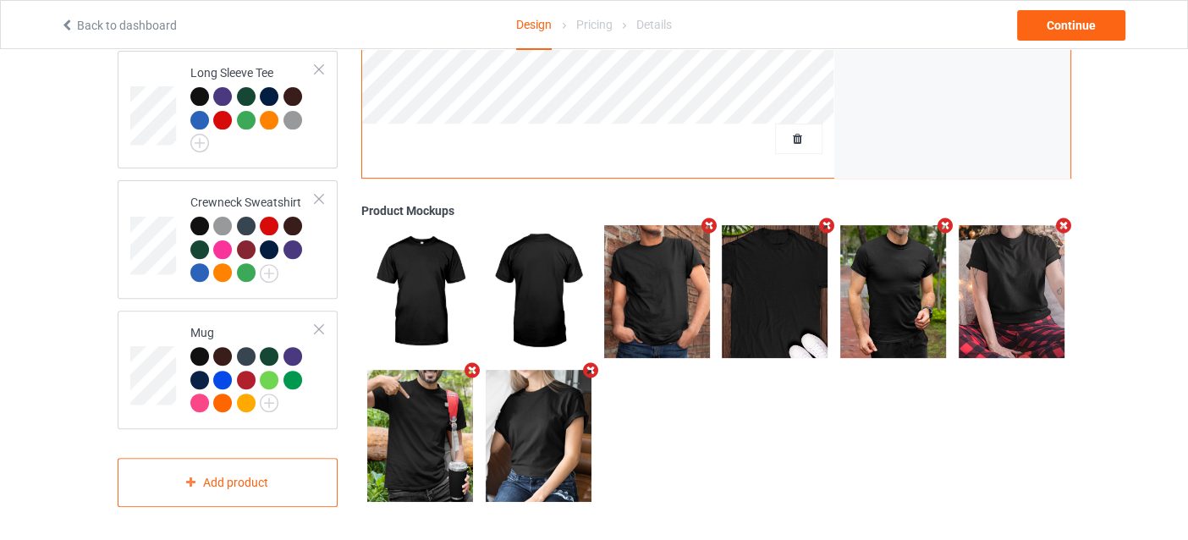
scroll to position [553, 0]
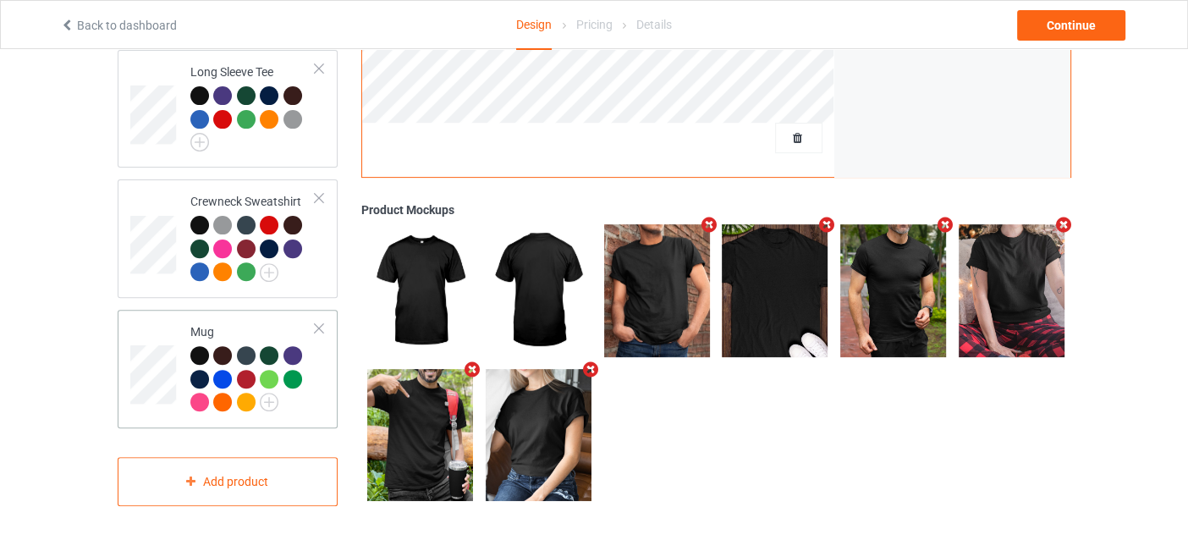
click at [176, 360] on td at bounding box center [155, 369] width 51 height 105
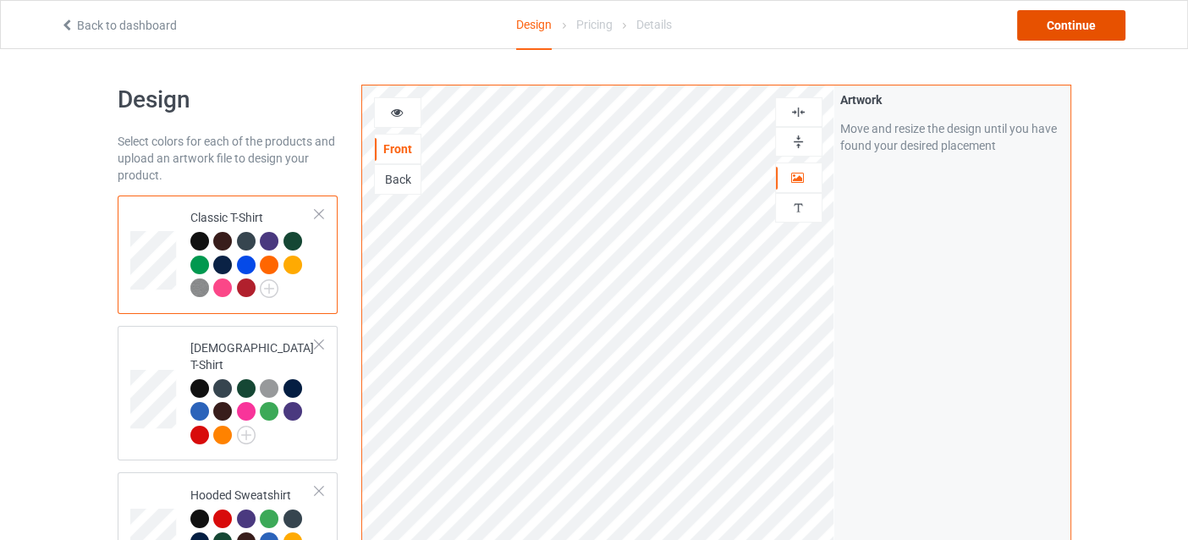
click at [1092, 31] on div "Continue" at bounding box center [1071, 25] width 108 height 30
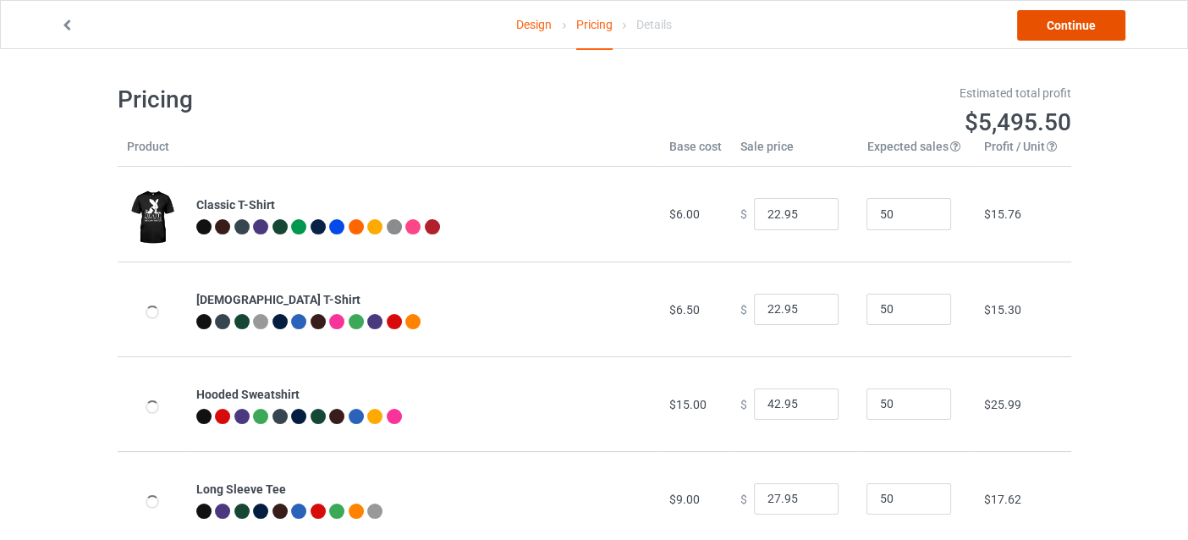
click at [1043, 31] on link "Continue" at bounding box center [1071, 25] width 108 height 30
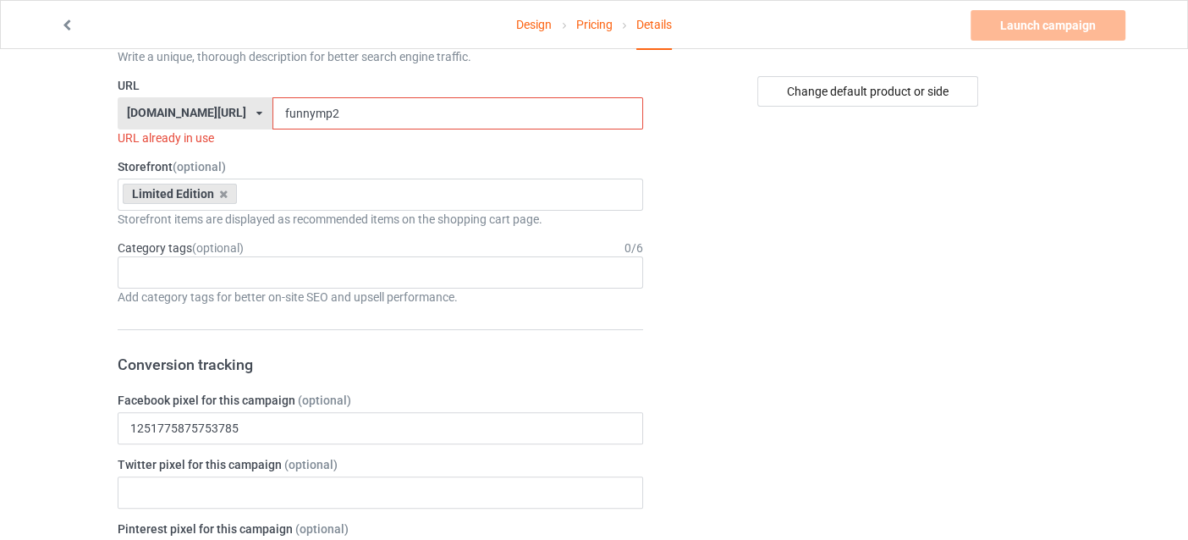
scroll to position [422, 0]
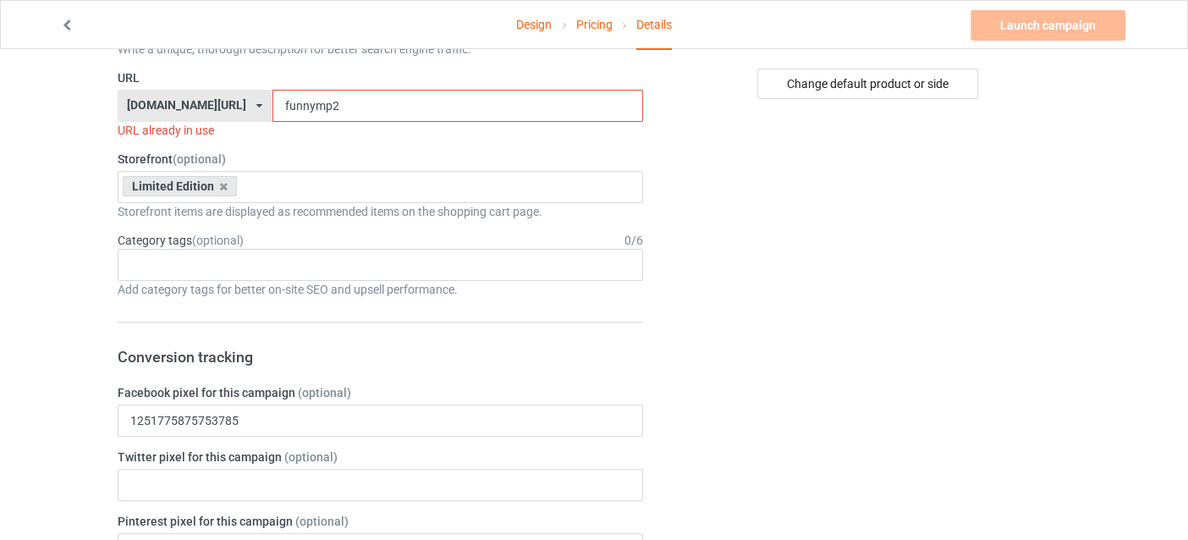
drag, startPoint x: 328, startPoint y: 105, endPoint x: 334, endPoint y: 90, distance: 16.3
click at [329, 104] on input "funnymp2" at bounding box center [458, 106] width 371 height 32
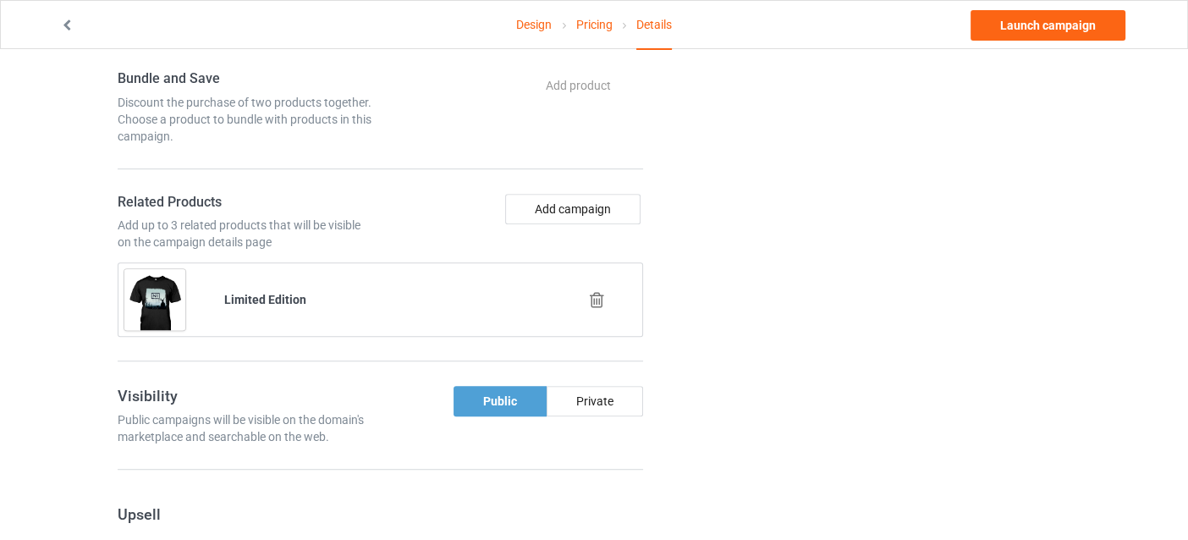
scroll to position [1016, 0]
type input "funnymp4"
click at [572, 208] on button "Add campaign" at bounding box center [572, 207] width 135 height 30
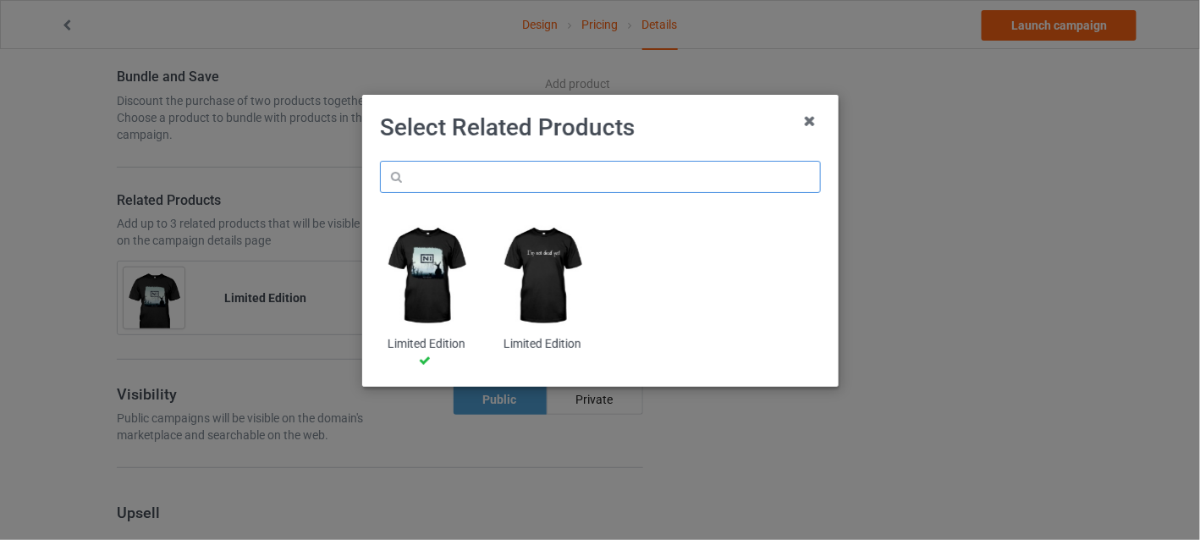
click at [559, 182] on input "text" at bounding box center [600, 177] width 441 height 32
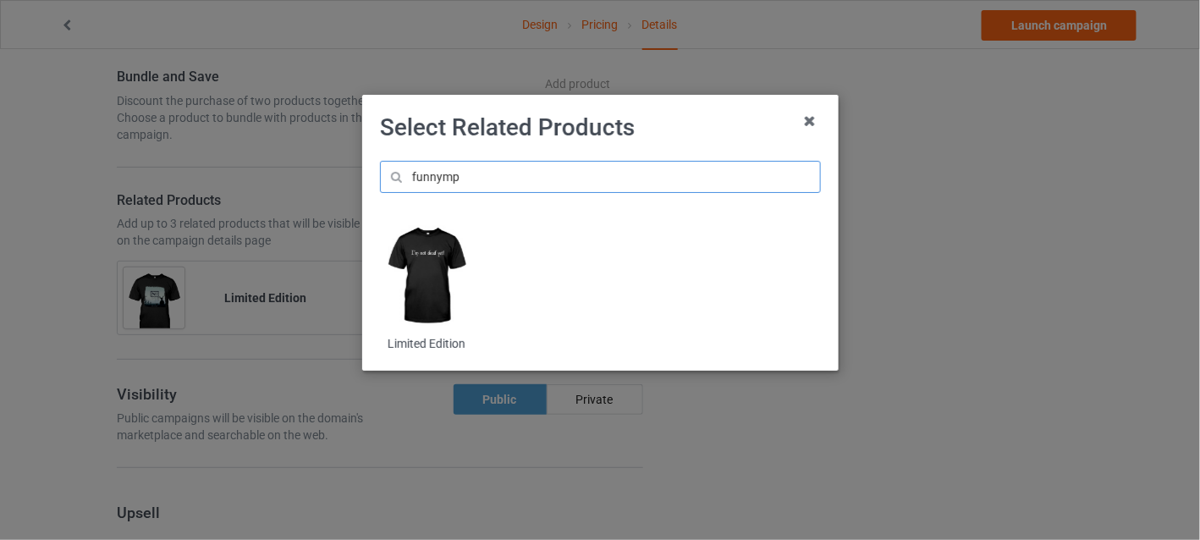
type input "funnymp"
click at [814, 120] on icon at bounding box center [809, 120] width 27 height 27
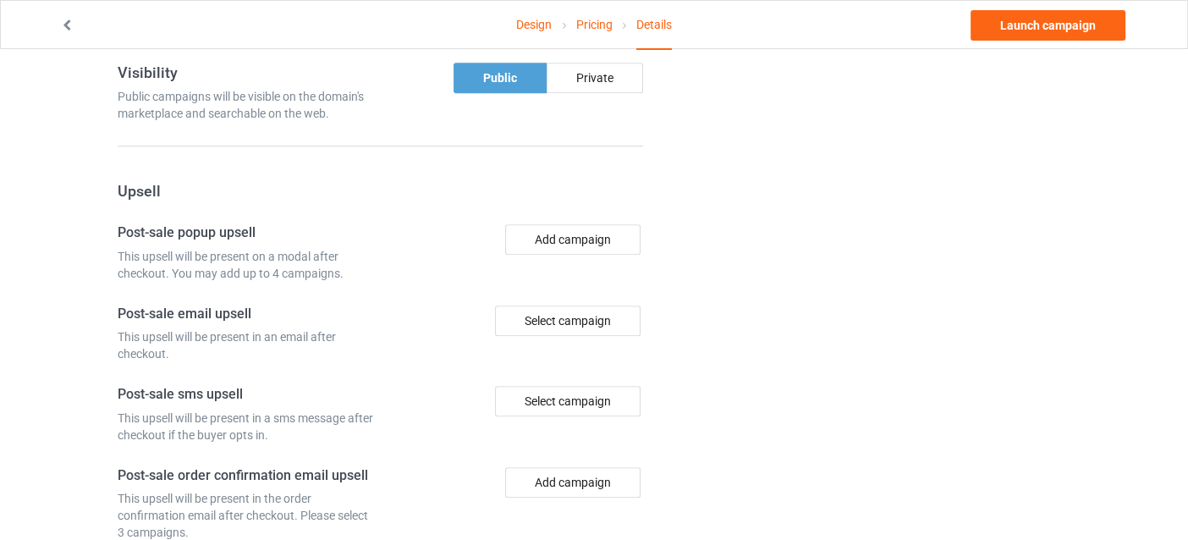
scroll to position [1466, 0]
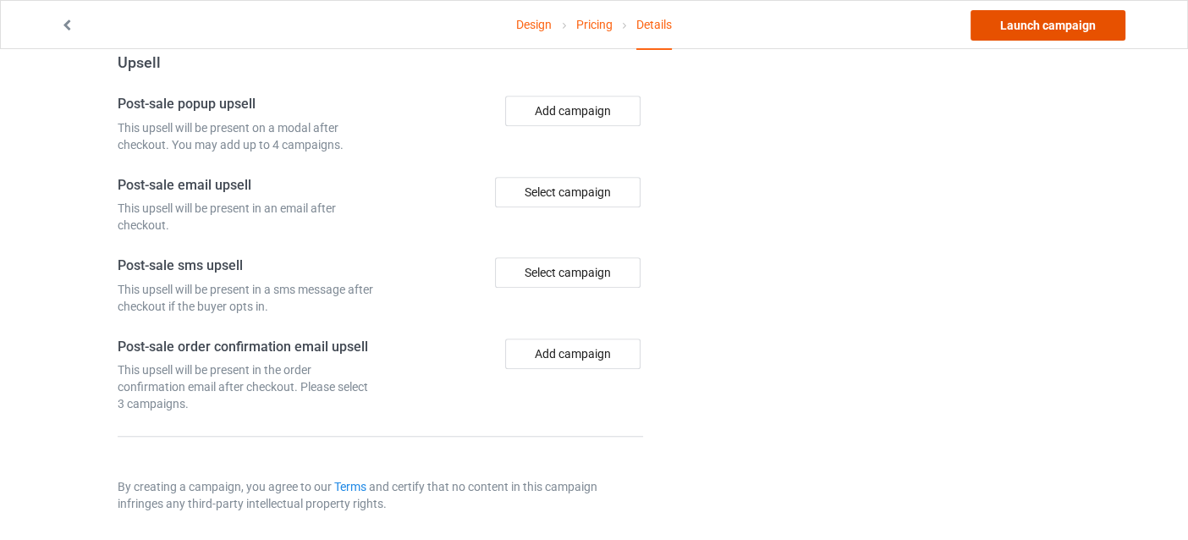
click at [1094, 23] on link "Launch campaign" at bounding box center [1048, 25] width 155 height 30
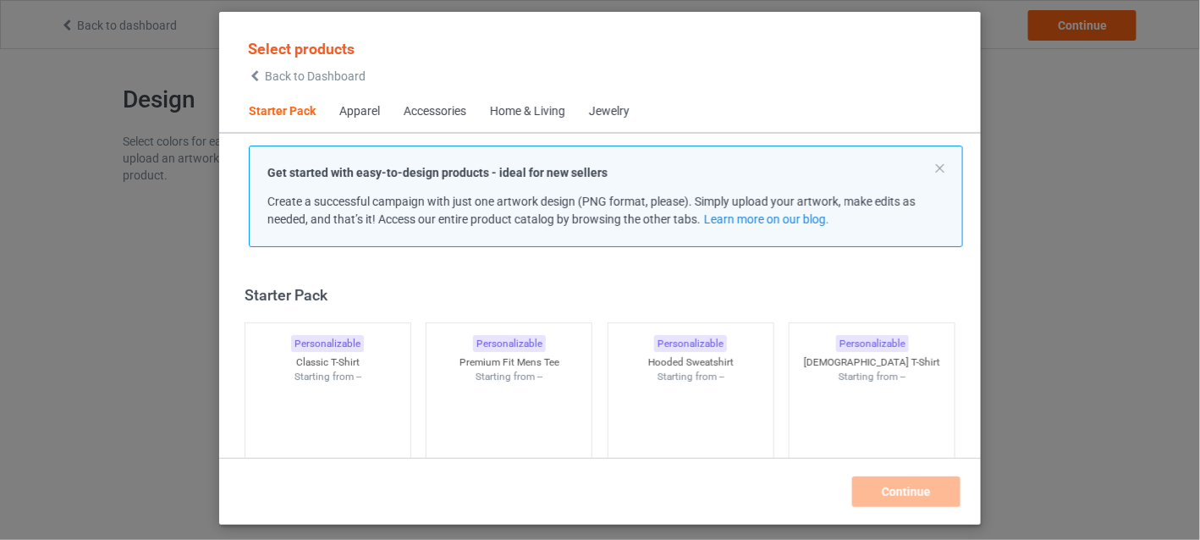
scroll to position [21, 0]
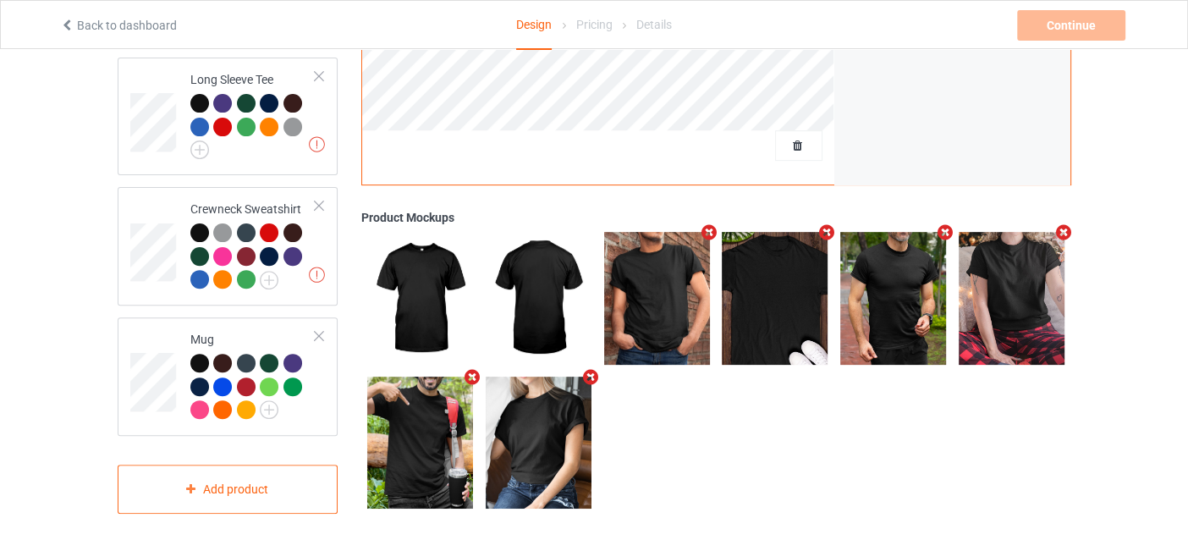
scroll to position [553, 0]
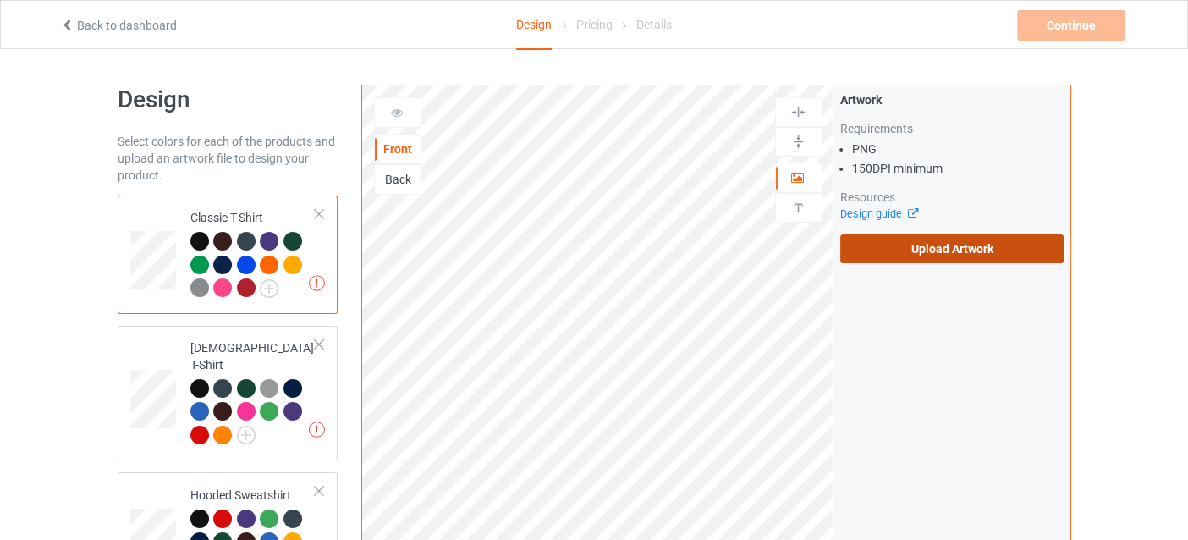
click at [874, 240] on label "Upload Artwork" at bounding box center [952, 248] width 224 height 29
click at [0, 0] on input "Upload Artwork" at bounding box center [0, 0] width 0 height 0
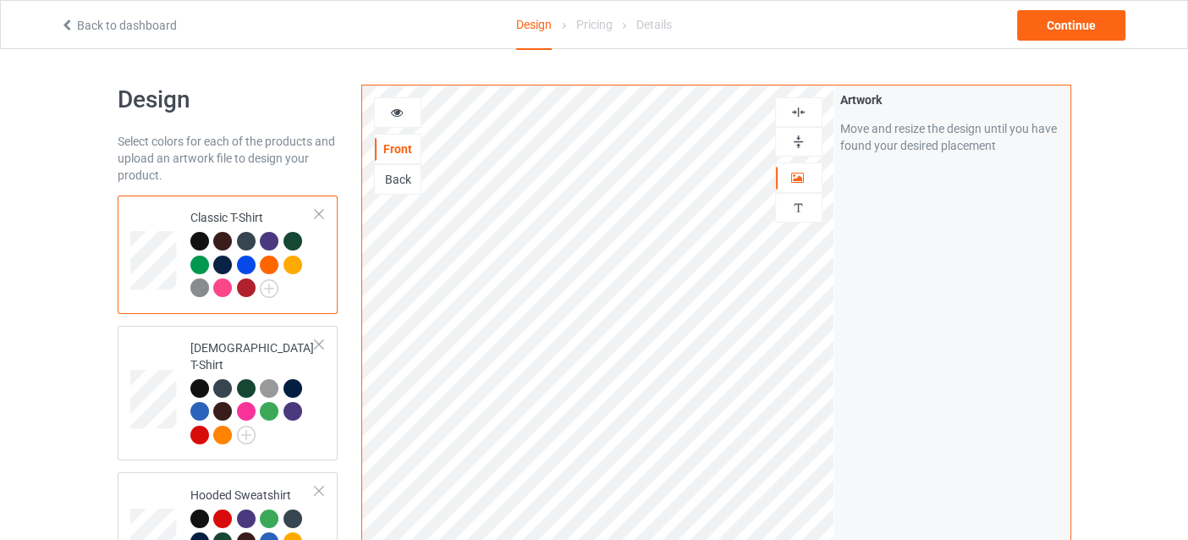
click at [404, 121] on div at bounding box center [397, 112] width 47 height 30
click at [400, 107] on icon at bounding box center [396, 110] width 14 height 12
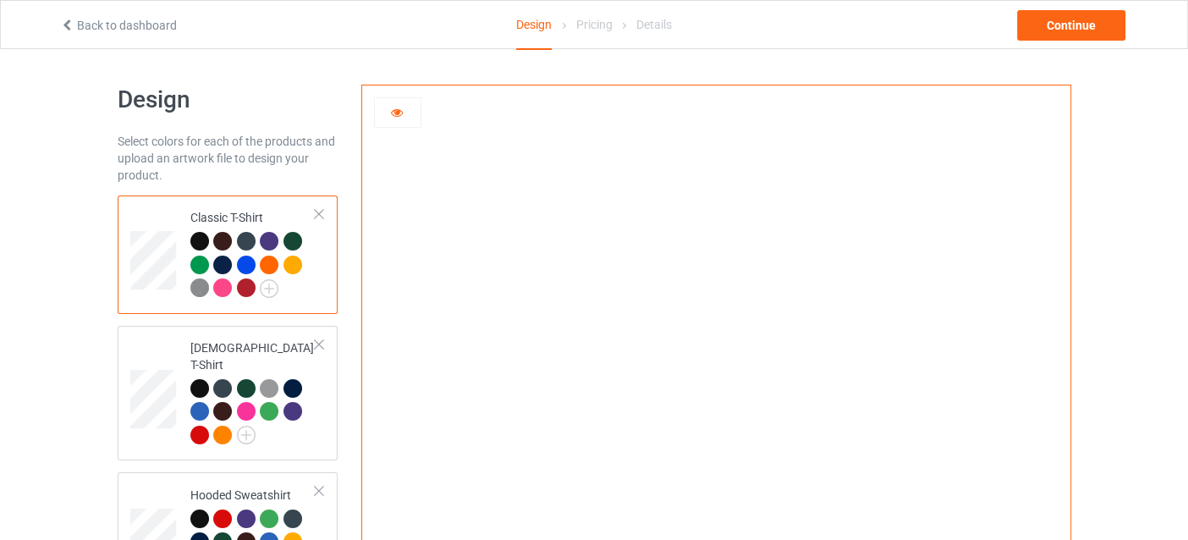
click at [399, 107] on icon at bounding box center [396, 110] width 14 height 12
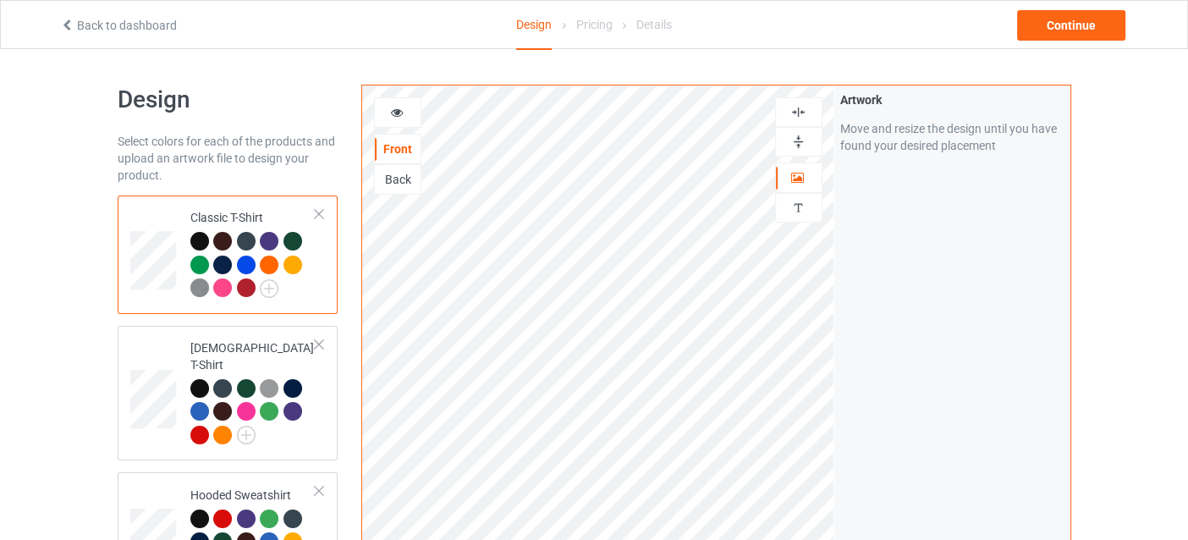
click at [387, 112] on div at bounding box center [398, 112] width 46 height 17
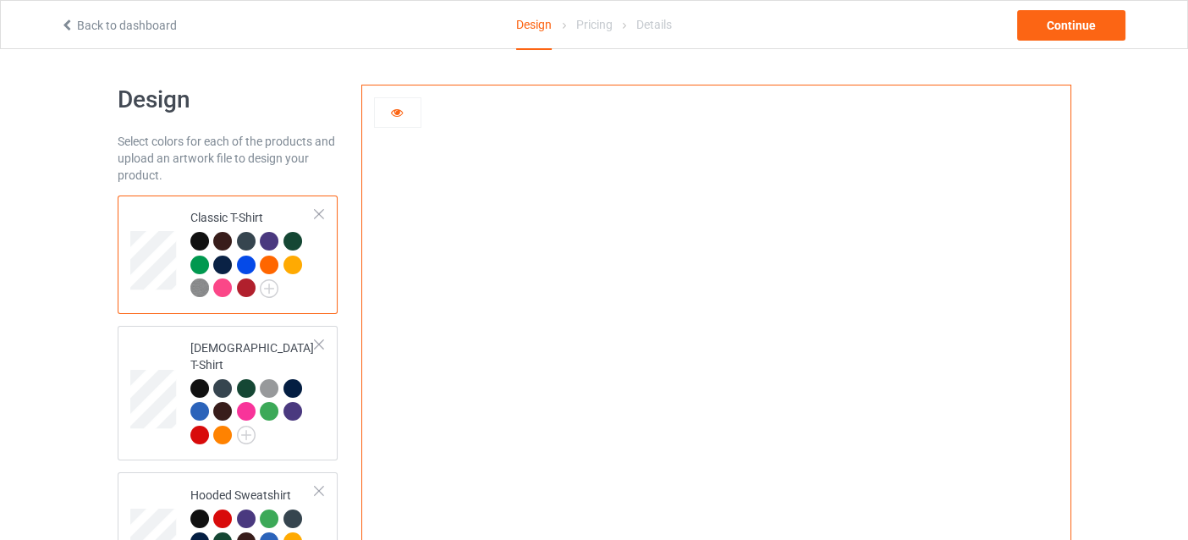
click at [394, 124] on div at bounding box center [397, 112] width 47 height 30
click at [394, 119] on div at bounding box center [398, 112] width 46 height 17
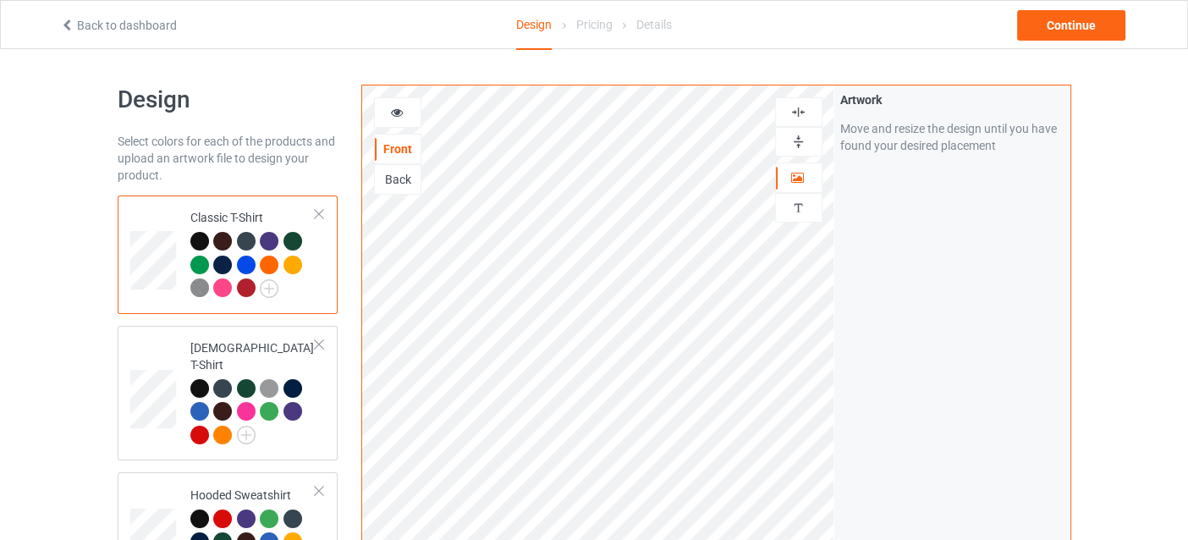
click at [799, 118] on img at bounding box center [799, 112] width 16 height 16
click at [393, 104] on icon at bounding box center [396, 110] width 14 height 12
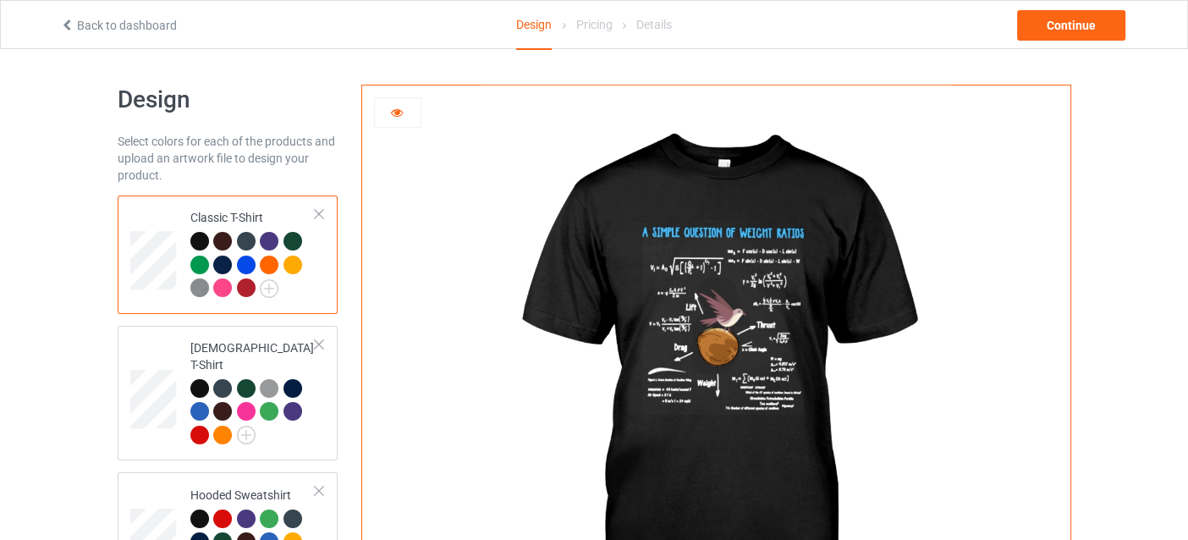
click at [228, 289] on div at bounding box center [222, 287] width 19 height 19
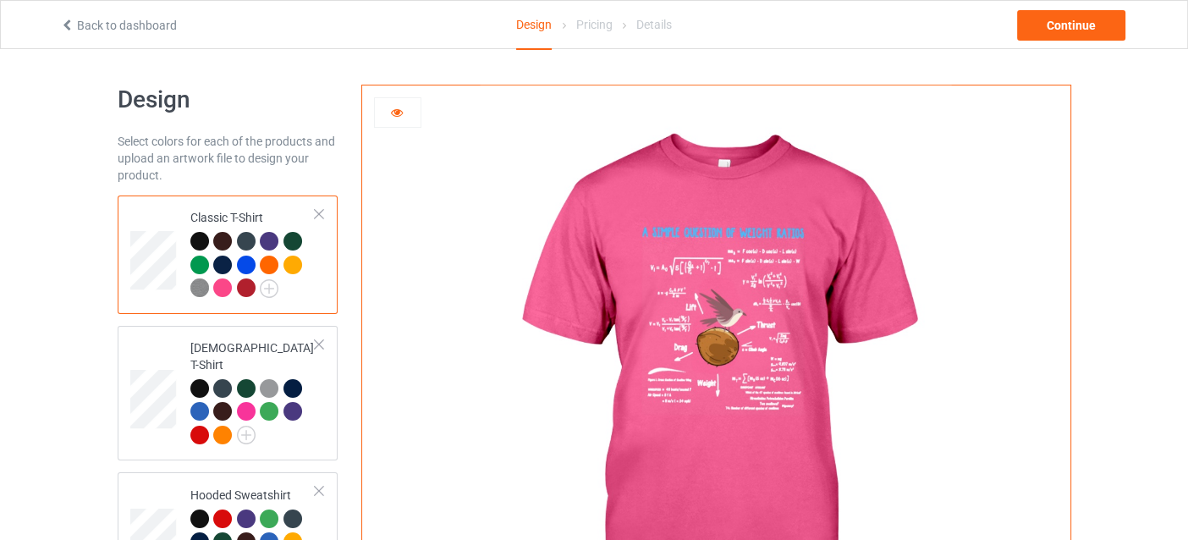
click at [243, 287] on div at bounding box center [246, 287] width 19 height 19
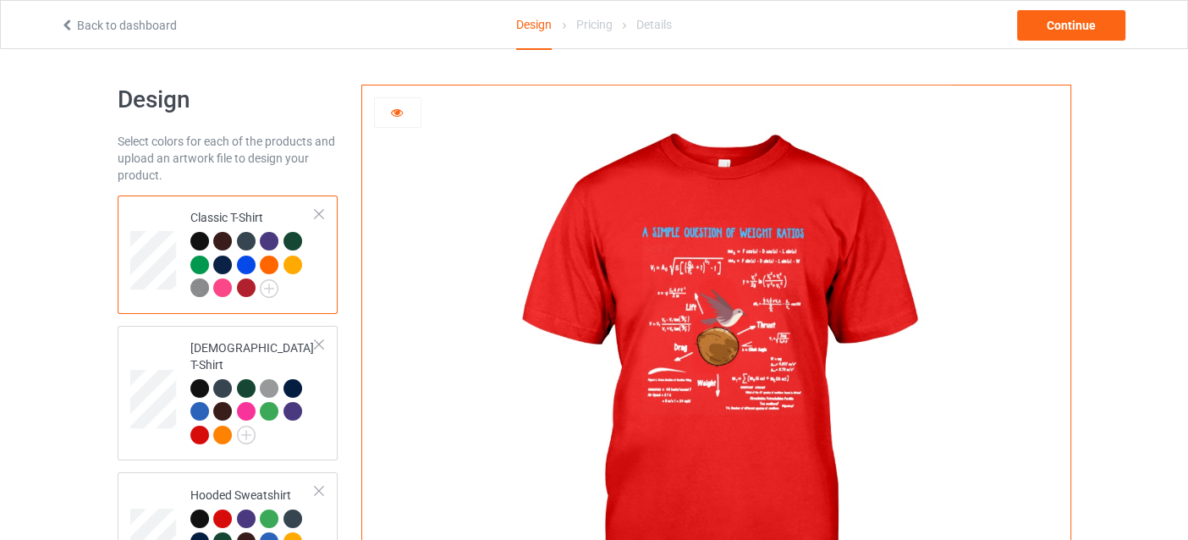
click at [196, 241] on div at bounding box center [199, 241] width 19 height 19
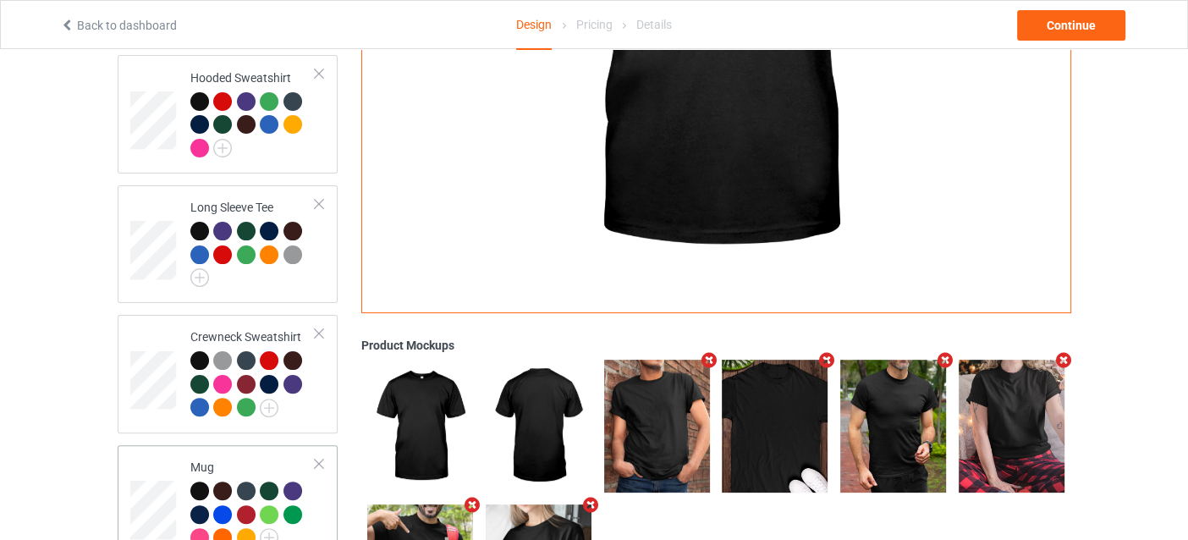
scroll to position [535, 0]
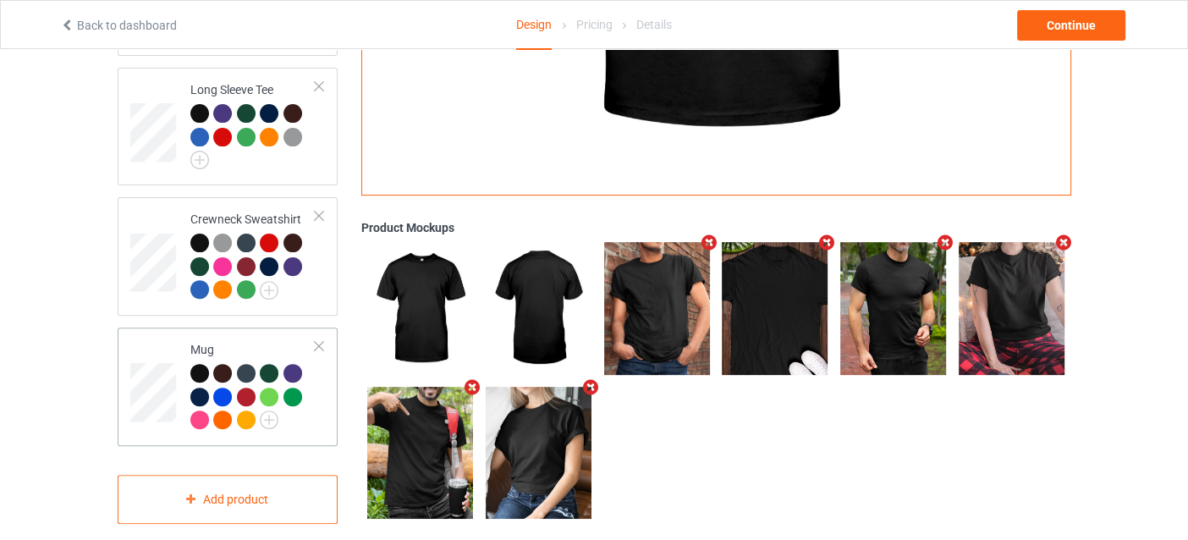
click at [161, 337] on td at bounding box center [155, 386] width 51 height 105
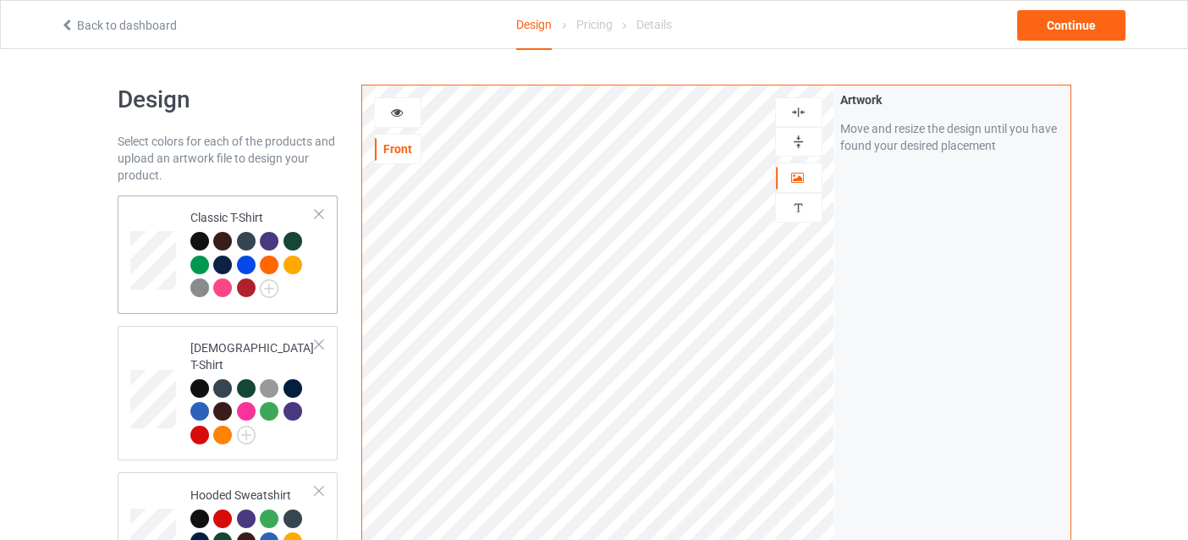
click at [196, 227] on div "Classic T-Shirt" at bounding box center [253, 252] width 126 height 87
click at [1045, 28] on div "Continue" at bounding box center [1071, 25] width 108 height 30
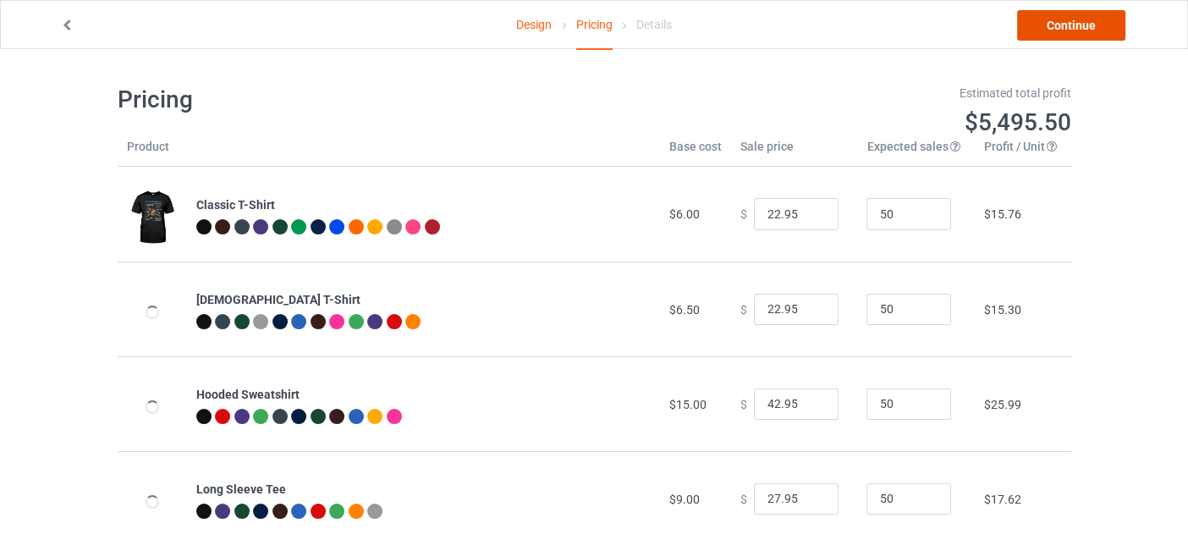
click at [1066, 24] on link "Continue" at bounding box center [1071, 25] width 108 height 30
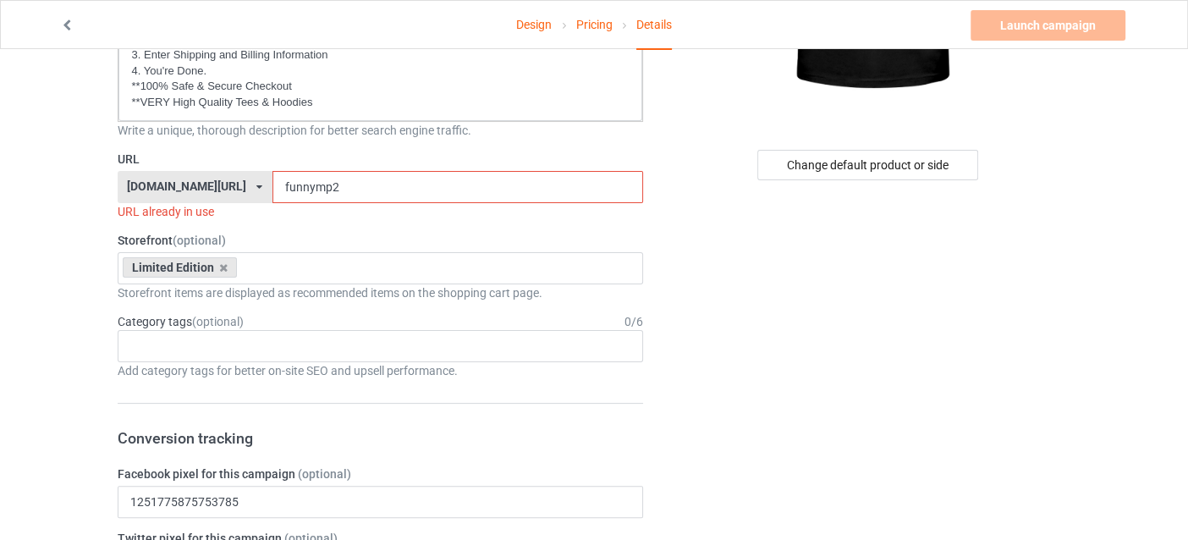
scroll to position [339, 0]
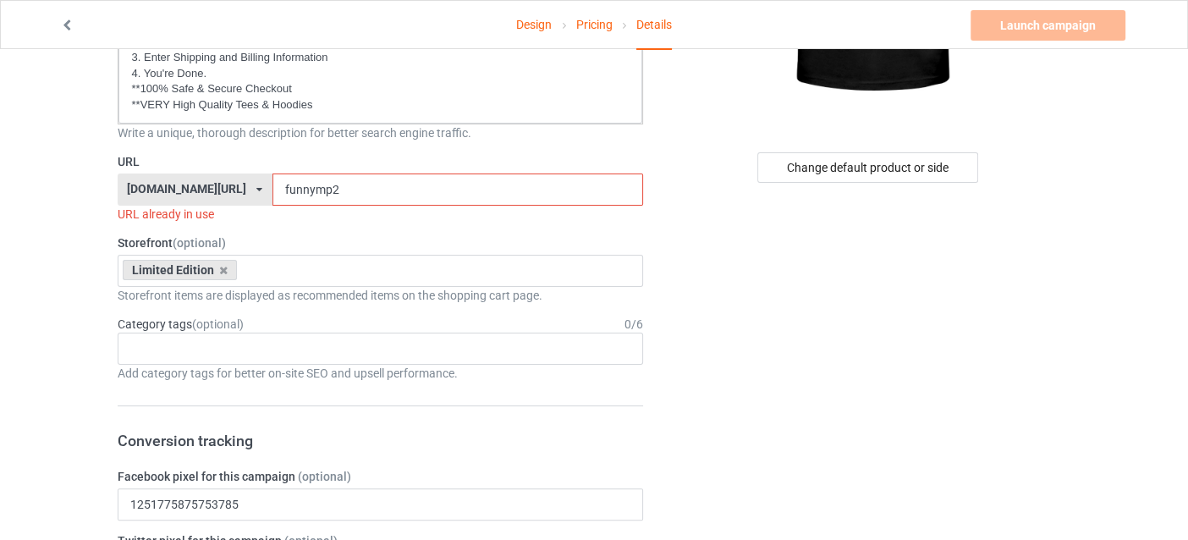
click at [315, 184] on input "funnymp2" at bounding box center [458, 190] width 371 height 32
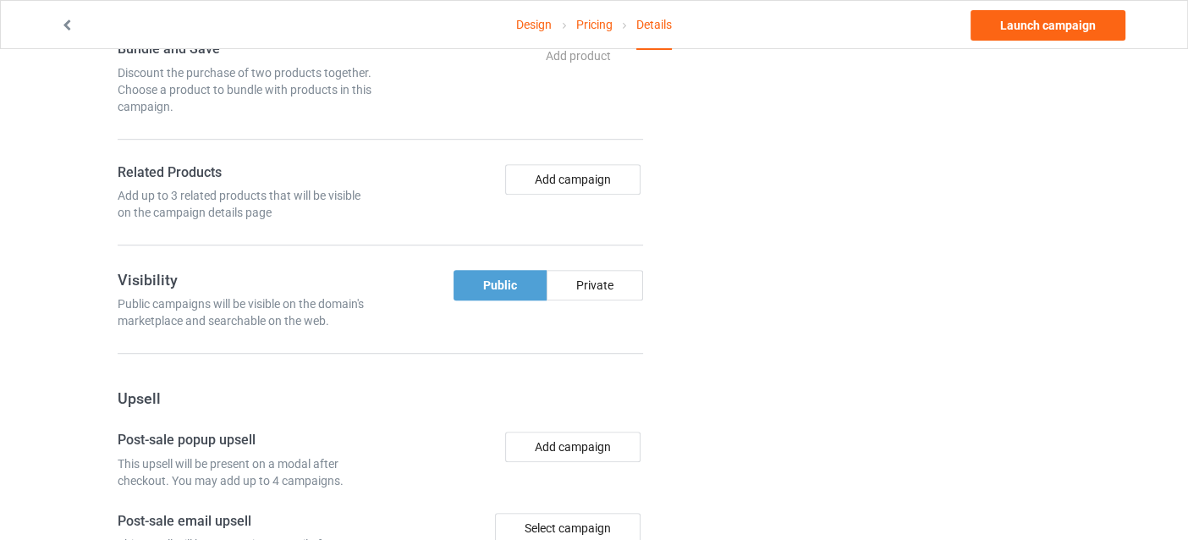
scroll to position [1016, 0]
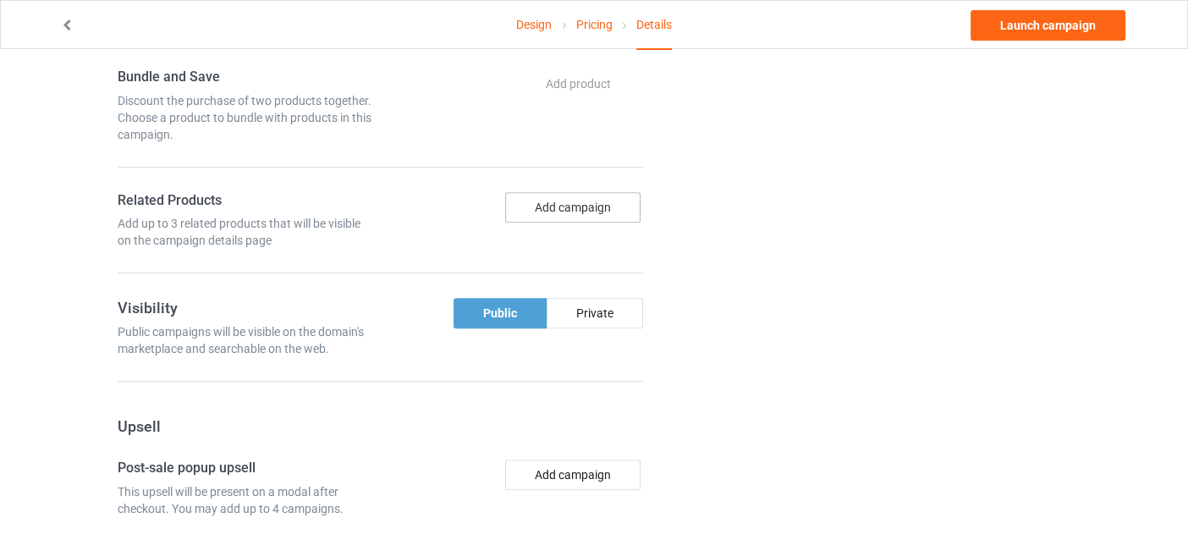
type input "funnymp5"
click at [547, 203] on button "Add campaign" at bounding box center [572, 207] width 135 height 30
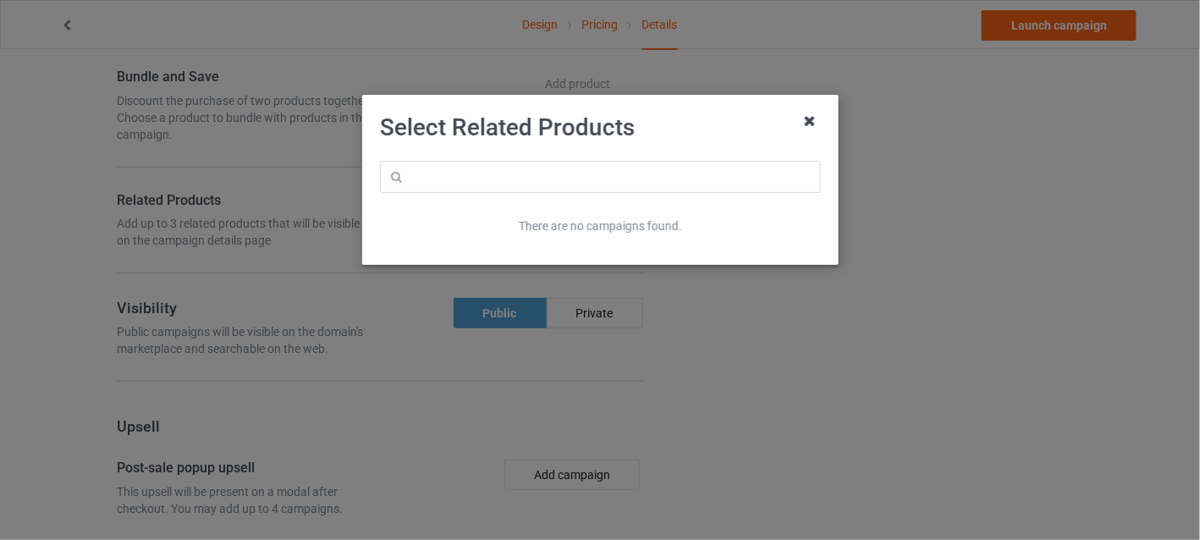
click at [808, 117] on icon at bounding box center [809, 120] width 27 height 27
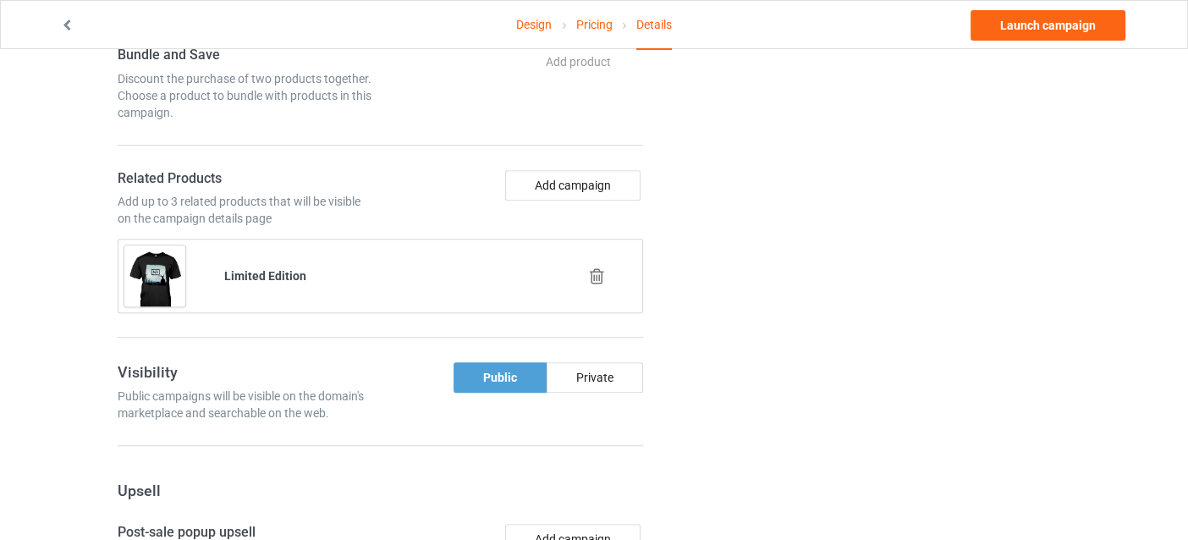
scroll to position [958, 0]
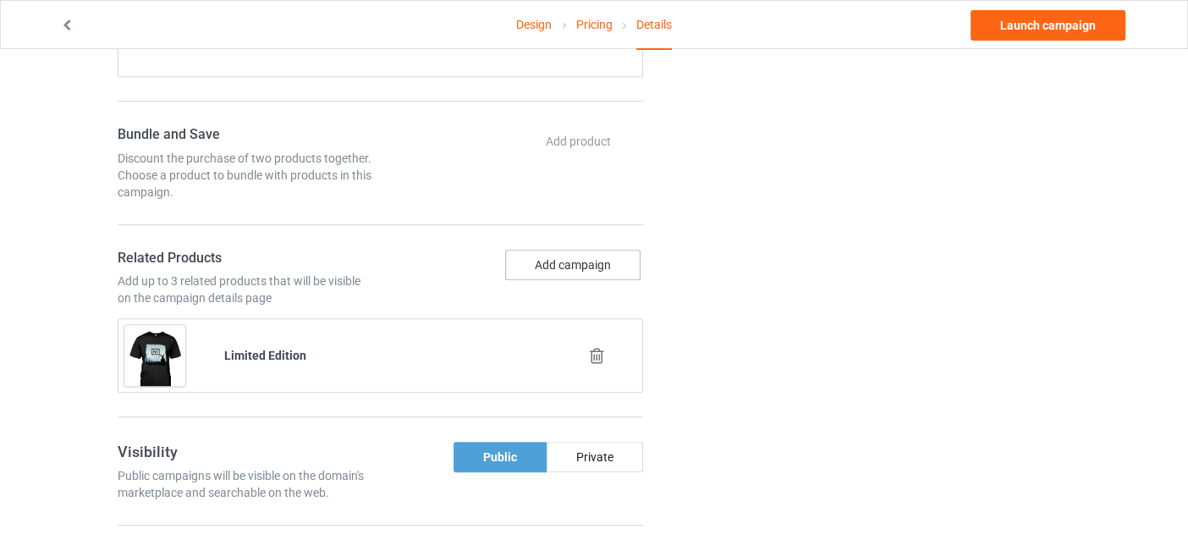
click at [580, 250] on button "Add campaign" at bounding box center [572, 265] width 135 height 30
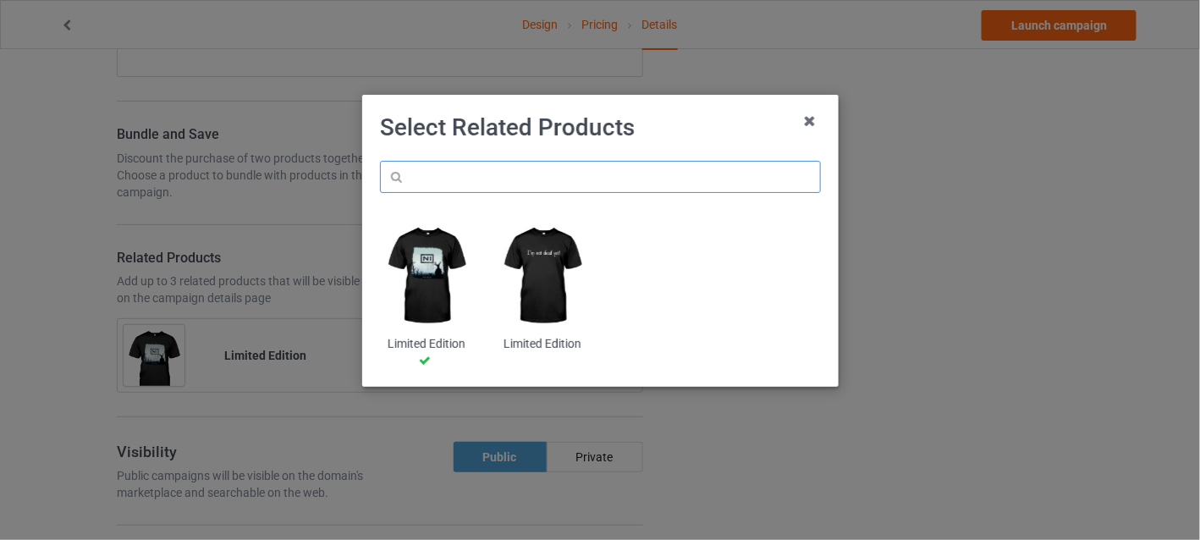
click at [538, 172] on input "text" at bounding box center [600, 177] width 441 height 32
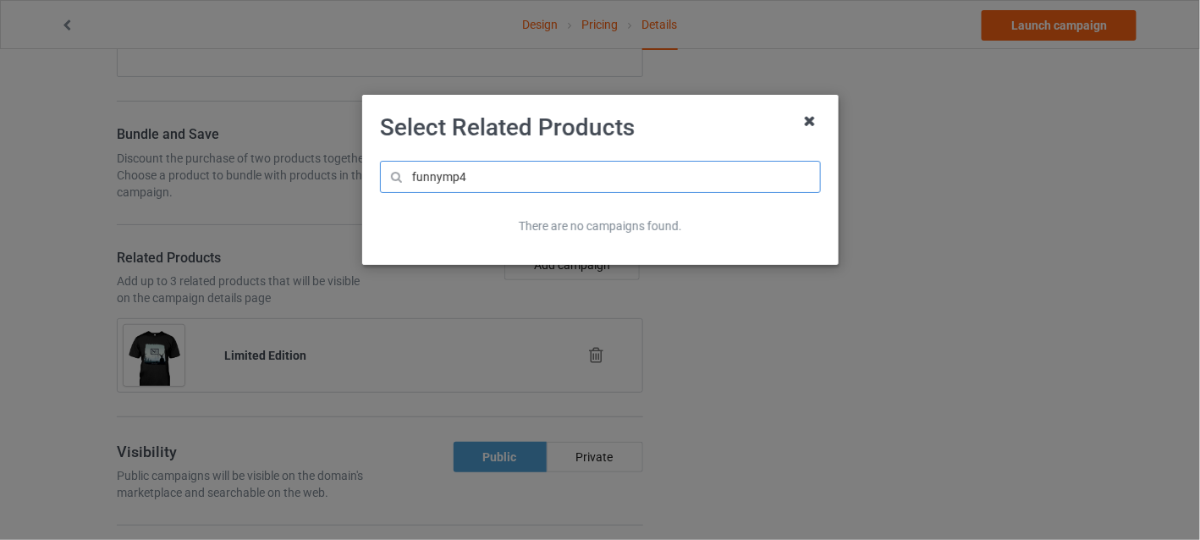
type input "funnymp4"
drag, startPoint x: 807, startPoint y: 127, endPoint x: 736, endPoint y: 187, distance: 93.7
click at [807, 127] on icon at bounding box center [809, 120] width 27 height 27
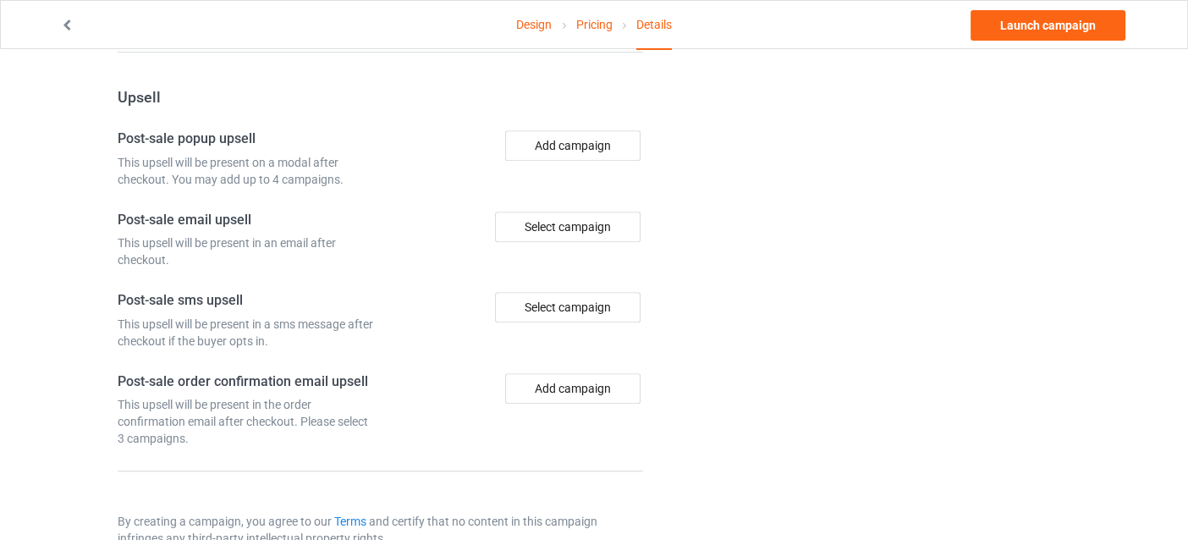
scroll to position [1466, 0]
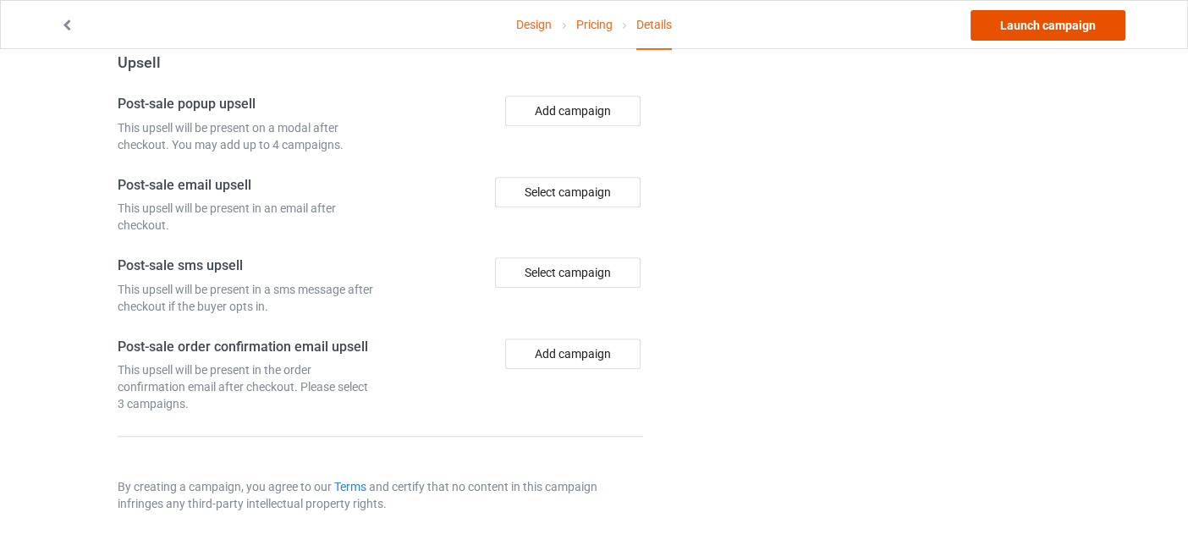
click at [1011, 33] on link "Launch campaign" at bounding box center [1048, 25] width 155 height 30
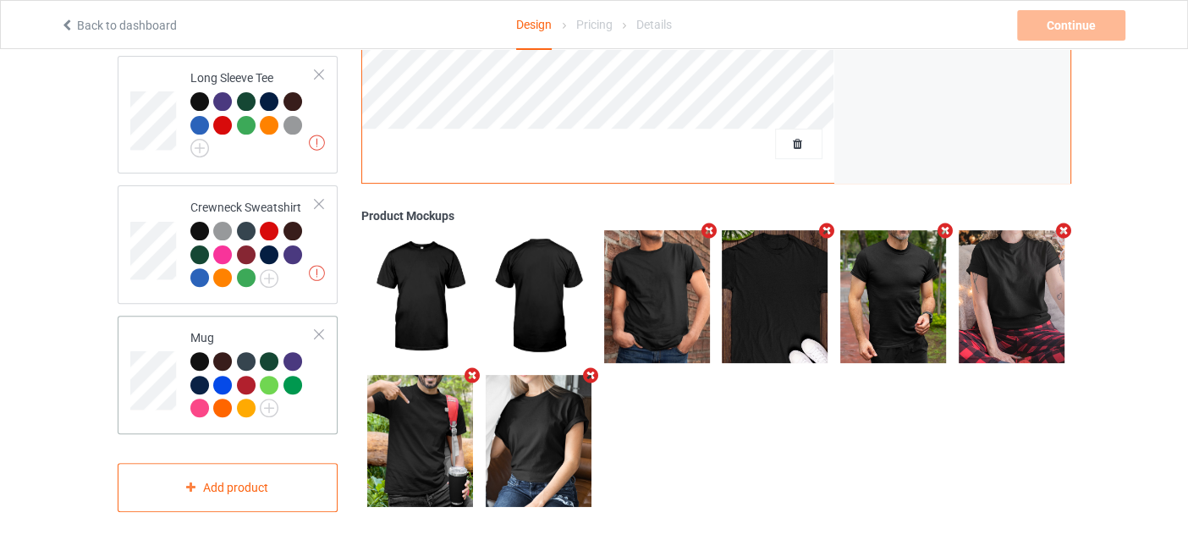
scroll to position [553, 0]
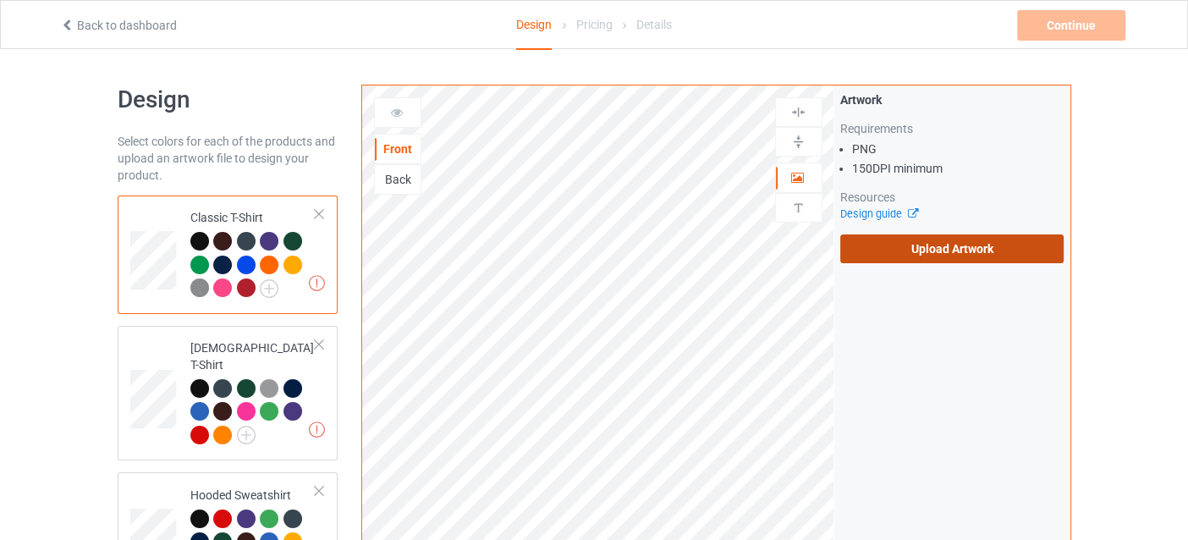
click at [950, 258] on label "Upload Artwork" at bounding box center [952, 248] width 224 height 29
click at [0, 0] on input "Upload Artwork" at bounding box center [0, 0] width 0 height 0
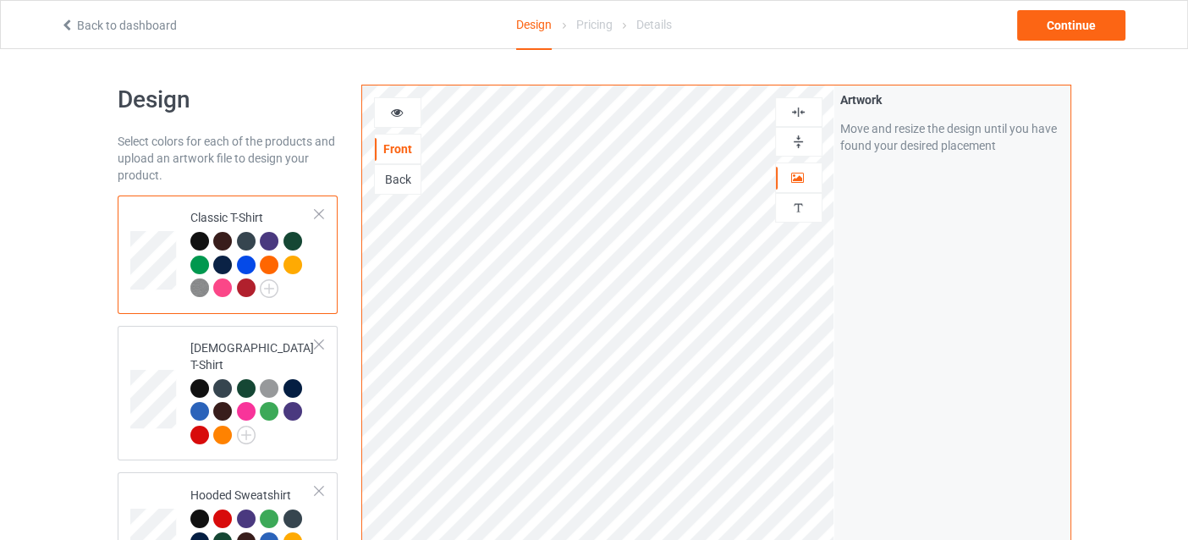
click at [800, 113] on img at bounding box center [799, 112] width 16 height 16
click at [404, 110] on div at bounding box center [398, 112] width 46 height 17
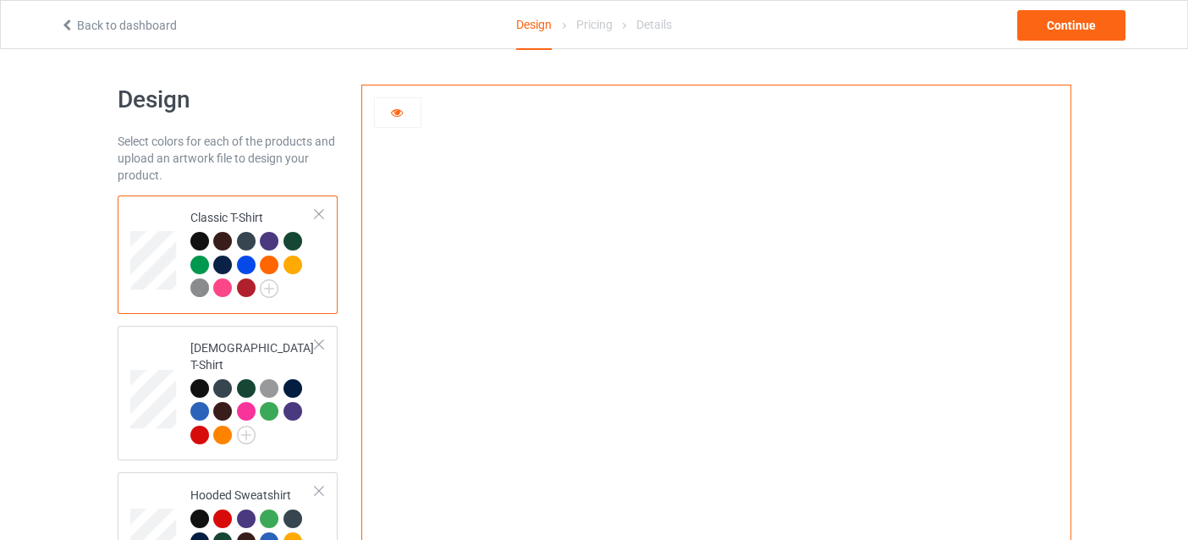
click at [404, 110] on div at bounding box center [398, 112] width 46 height 17
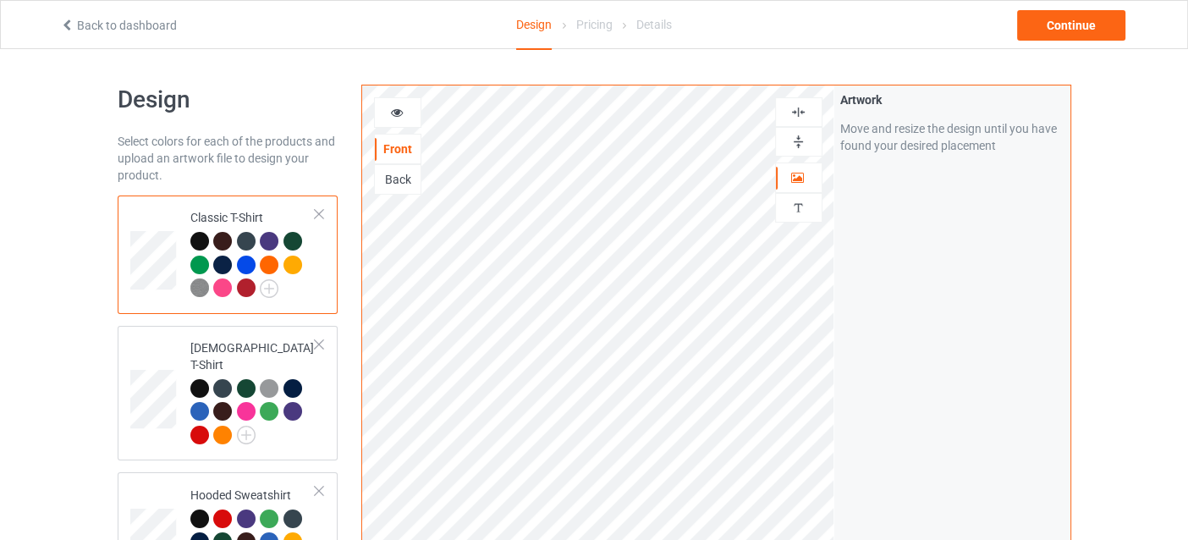
click at [806, 114] on img at bounding box center [799, 112] width 16 height 16
click at [394, 112] on icon at bounding box center [396, 110] width 14 height 12
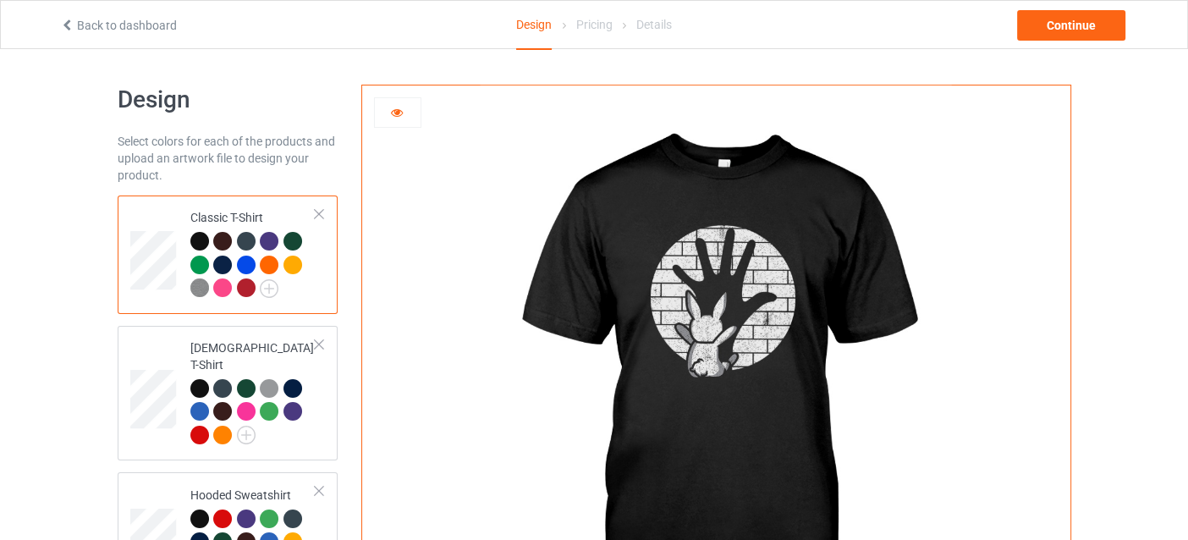
click at [399, 107] on icon at bounding box center [396, 110] width 14 height 12
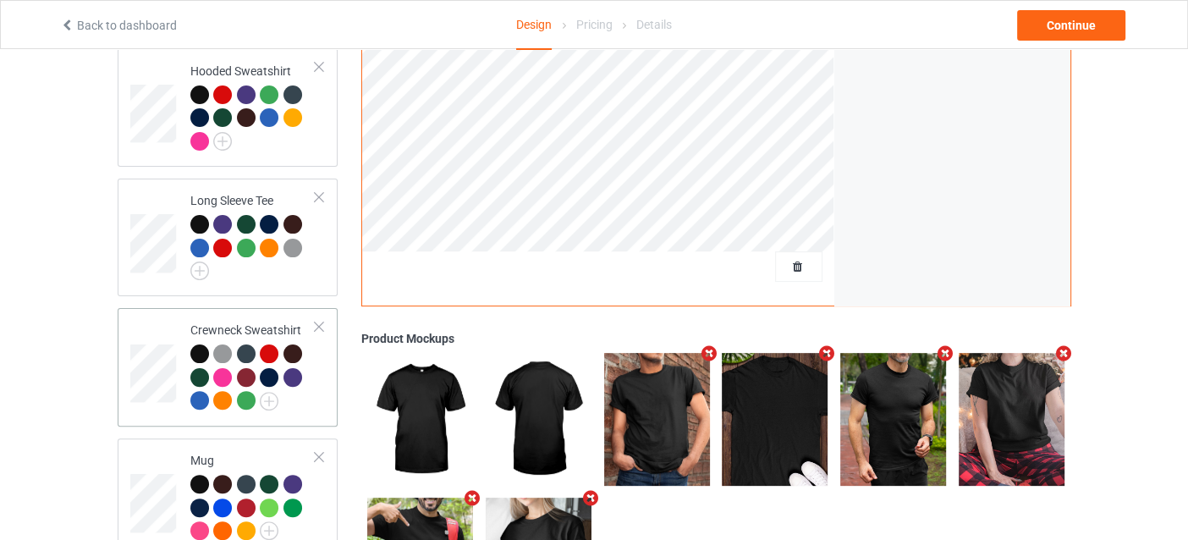
scroll to position [553, 0]
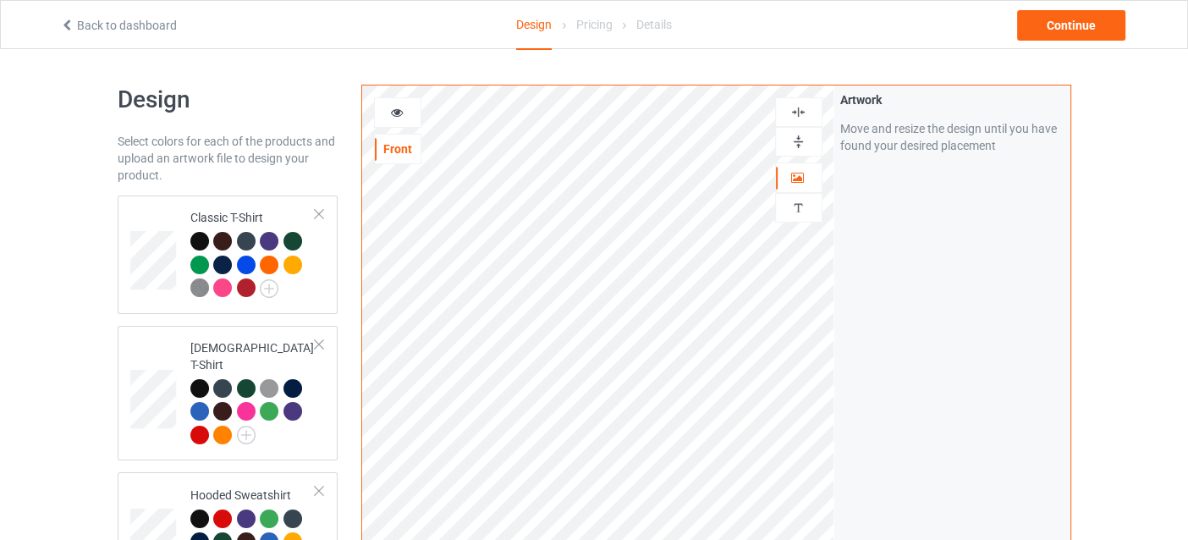
click at [807, 114] on div at bounding box center [799, 112] width 46 height 16
click at [214, 288] on div at bounding box center [222, 287] width 19 height 19
click at [396, 99] on div at bounding box center [397, 112] width 47 height 30
click at [399, 107] on icon at bounding box center [396, 110] width 14 height 12
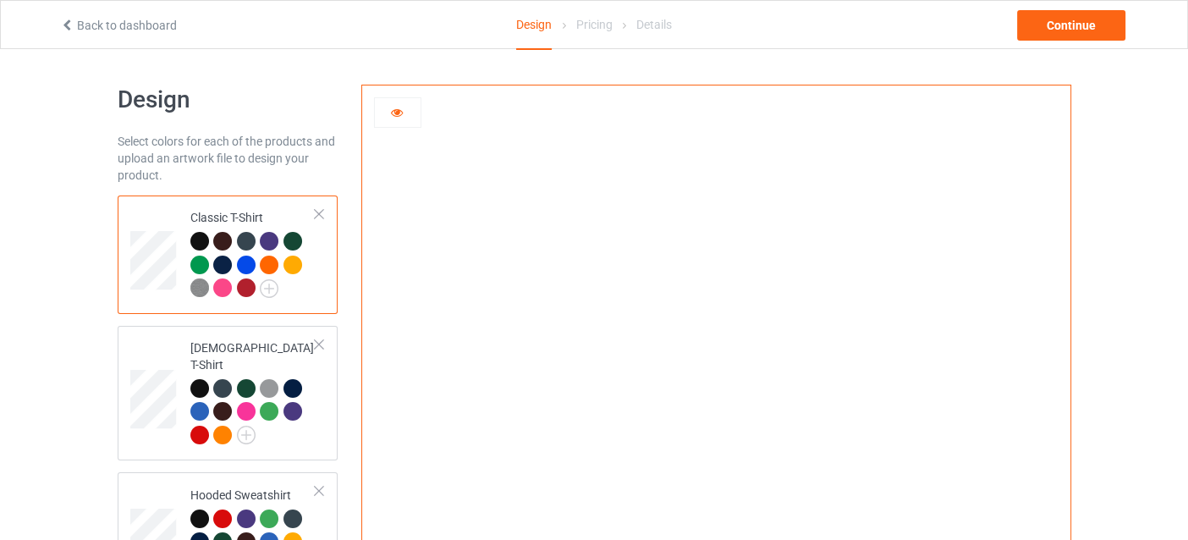
click at [248, 287] on div at bounding box center [246, 287] width 19 height 19
click at [269, 267] on div at bounding box center [269, 265] width 19 height 19
click at [294, 263] on div at bounding box center [293, 265] width 19 height 19
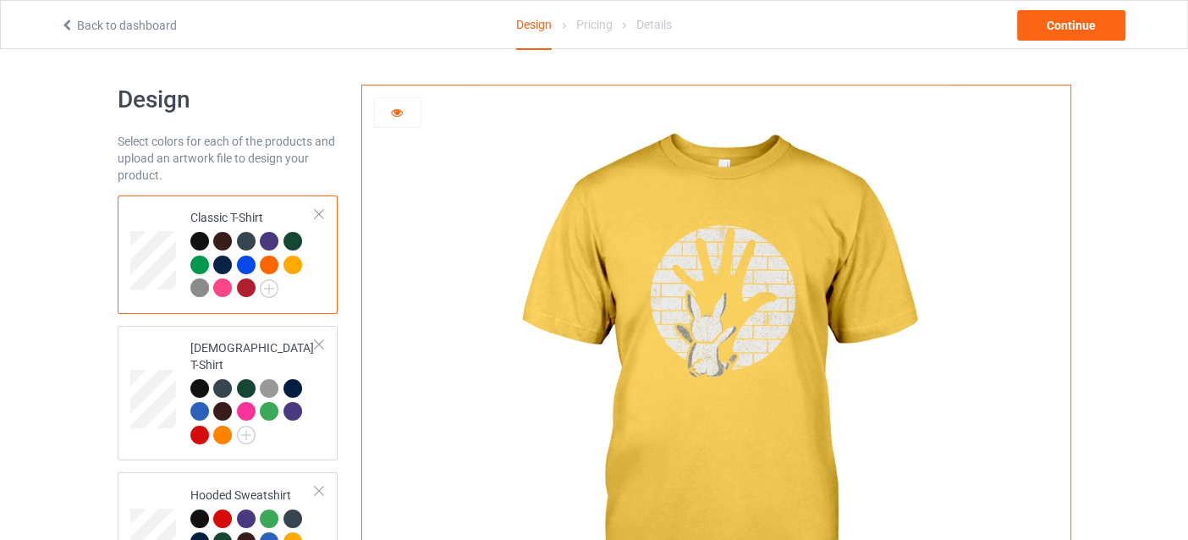
click at [218, 285] on div at bounding box center [222, 287] width 19 height 19
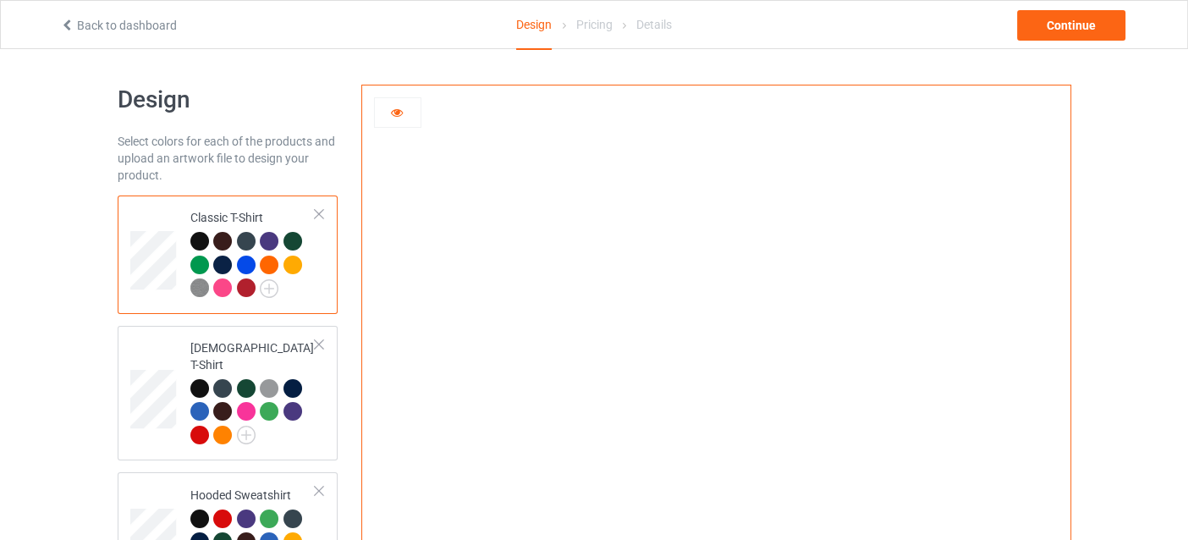
click at [272, 266] on div at bounding box center [269, 265] width 19 height 19
click at [285, 260] on div at bounding box center [293, 265] width 19 height 19
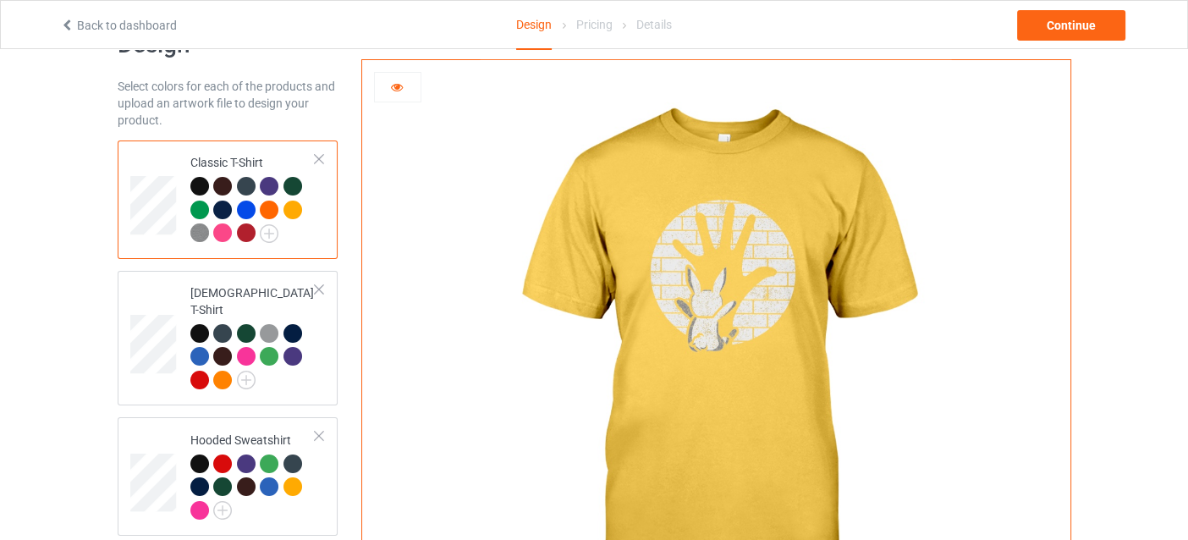
scroll to position [28, 0]
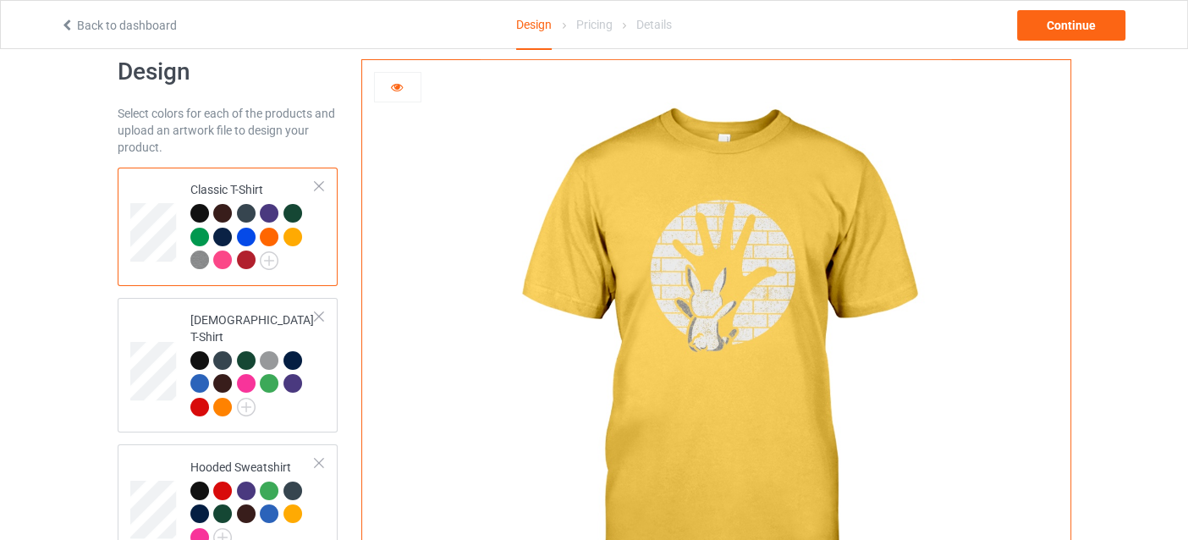
click at [198, 234] on div at bounding box center [199, 237] width 19 height 19
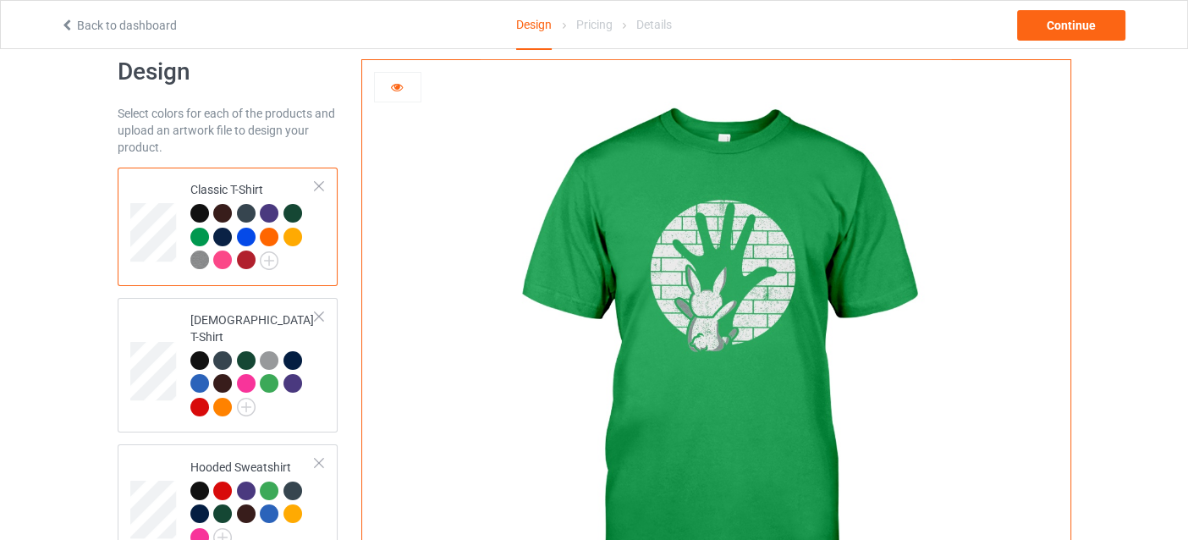
click at [242, 236] on div at bounding box center [246, 237] width 19 height 19
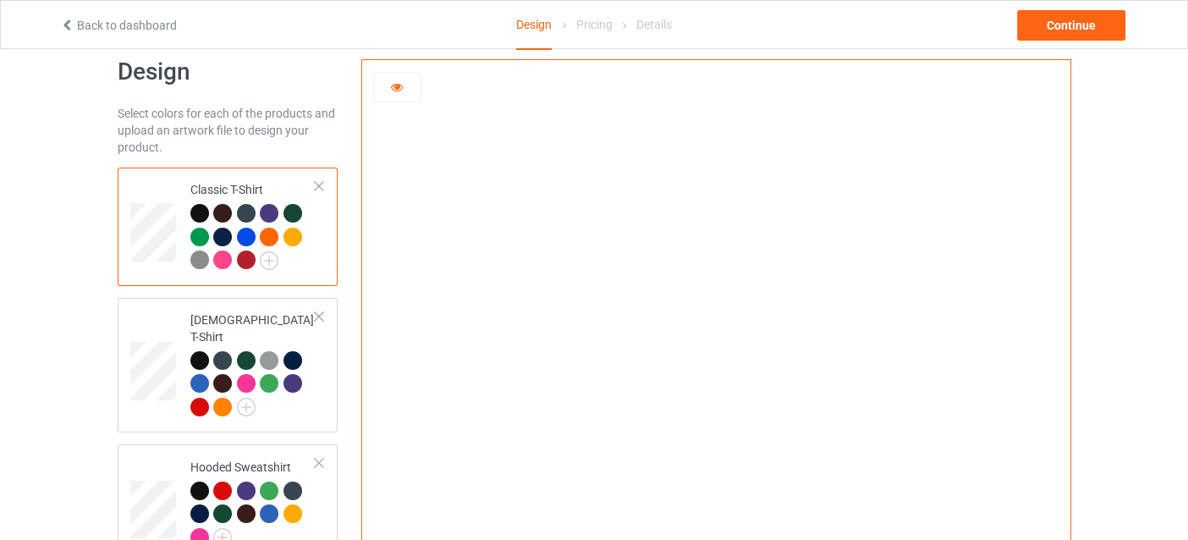
scroll to position [535, 0]
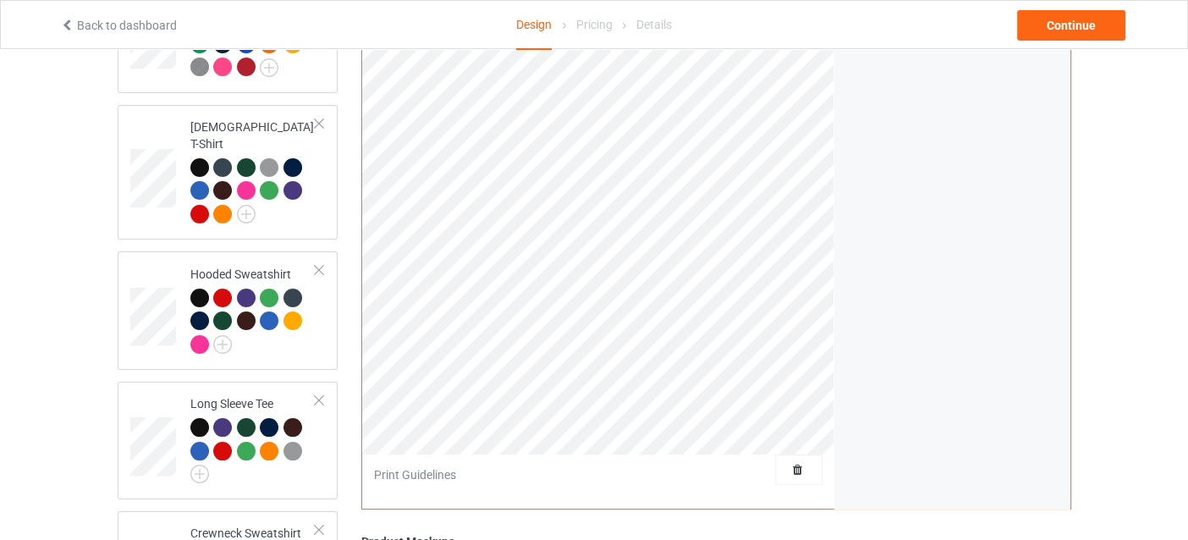
scroll to position [196, 0]
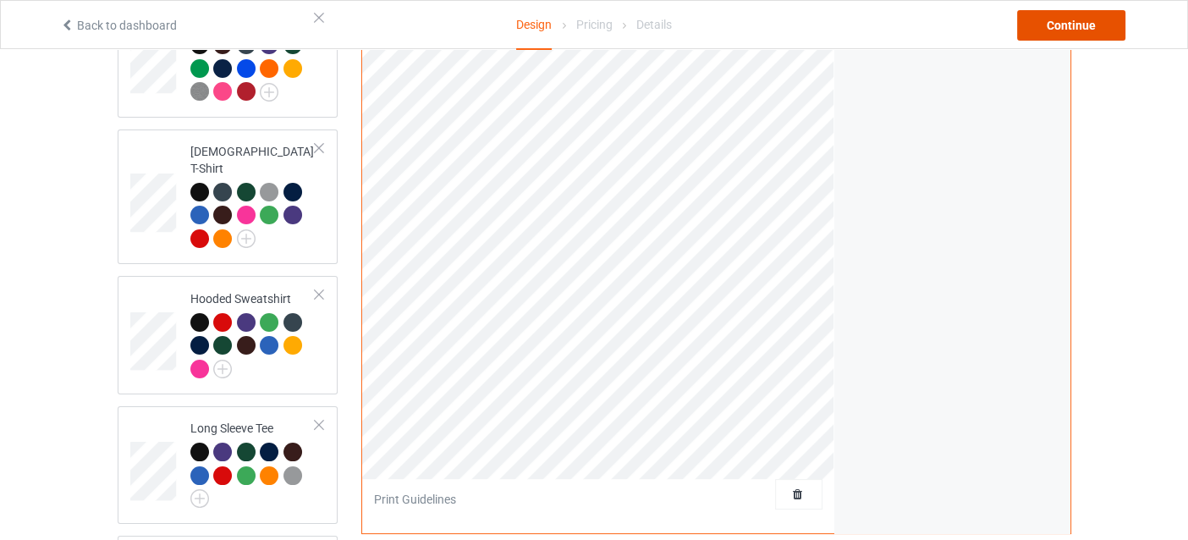
click at [1072, 24] on div "Continue" at bounding box center [1071, 25] width 108 height 30
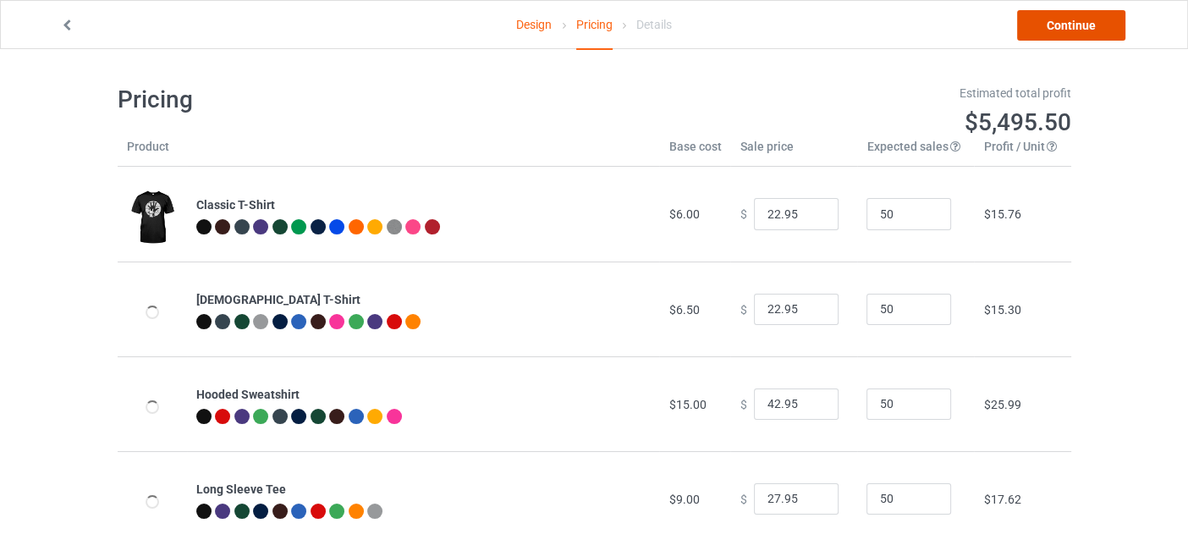
click at [1073, 23] on link "Continue" at bounding box center [1071, 25] width 108 height 30
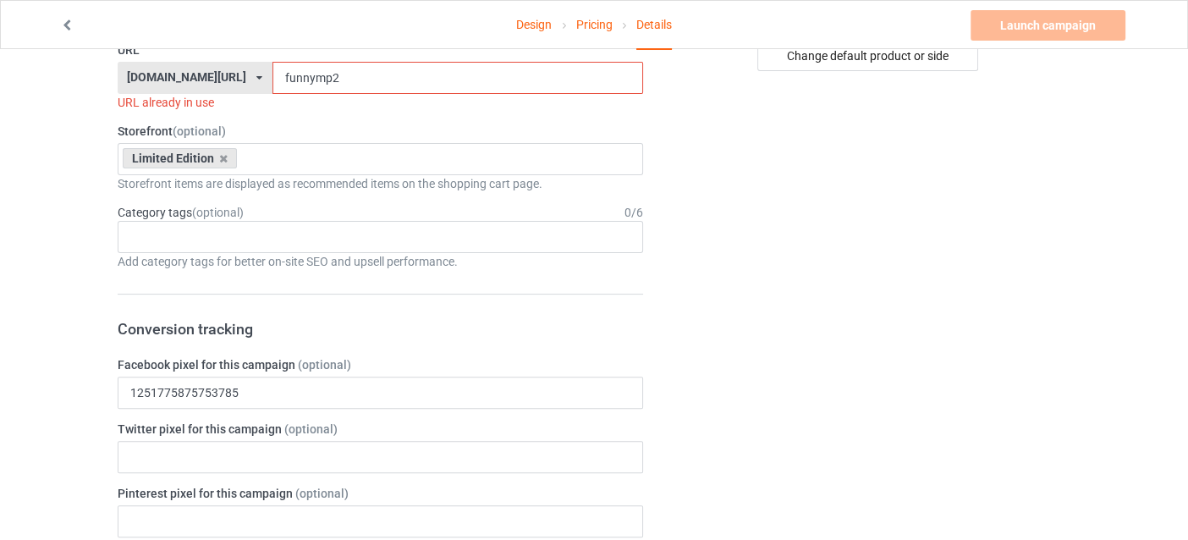
scroll to position [339, 0]
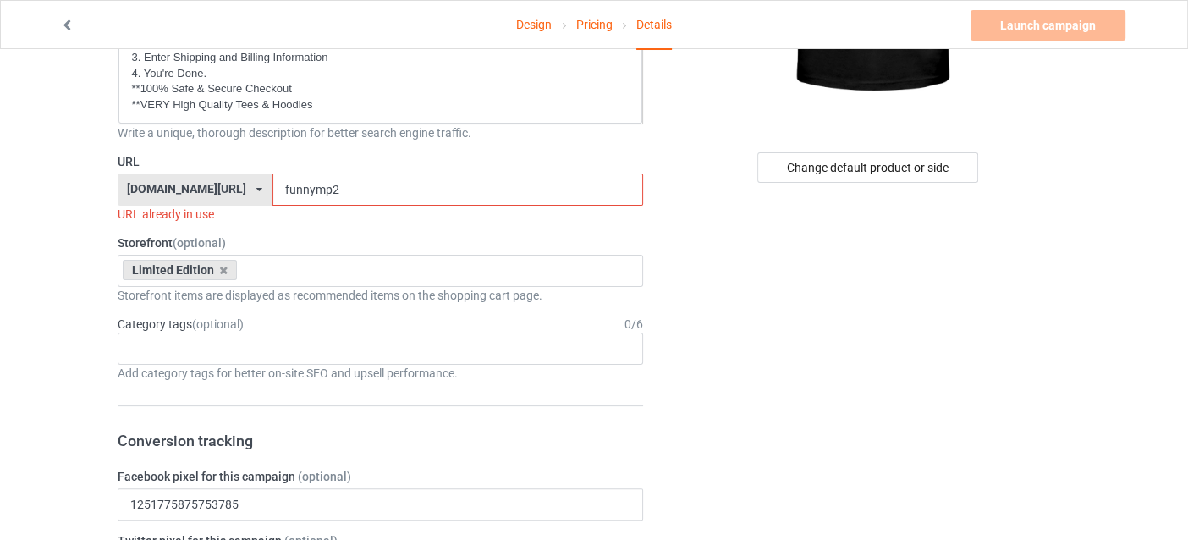
click at [343, 185] on input "funnymp2" at bounding box center [458, 190] width 371 height 32
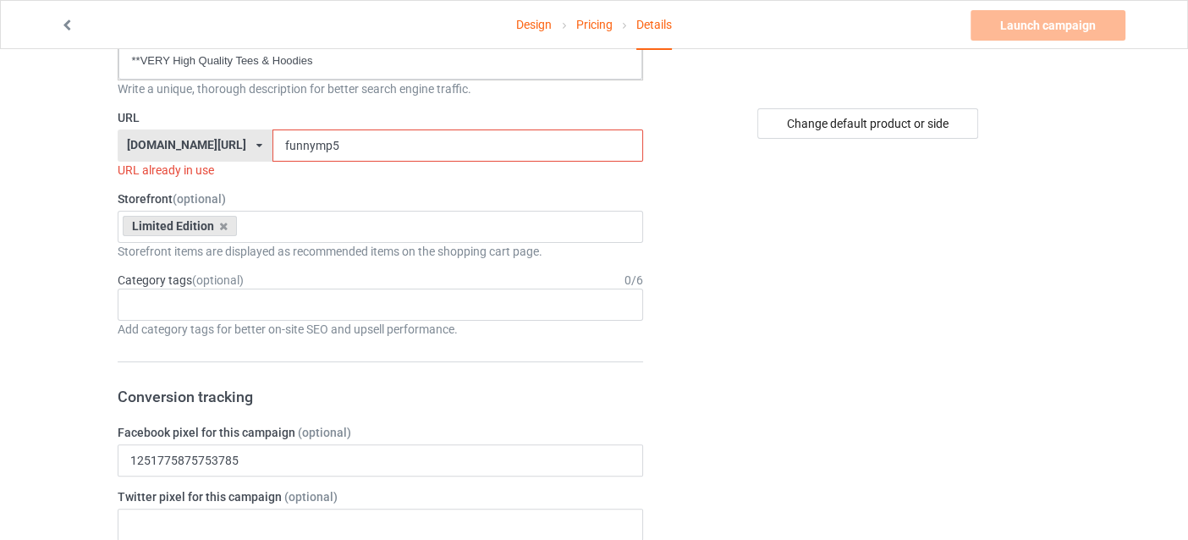
scroll to position [298, 0]
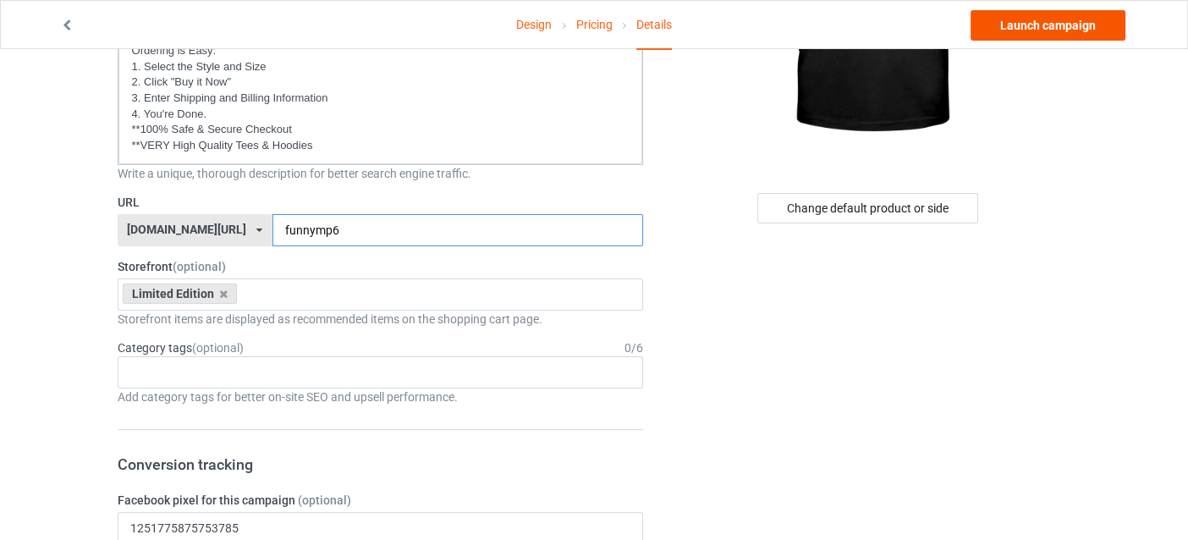
type input "funnymp6"
click at [1055, 25] on link "Launch campaign" at bounding box center [1048, 25] width 155 height 30
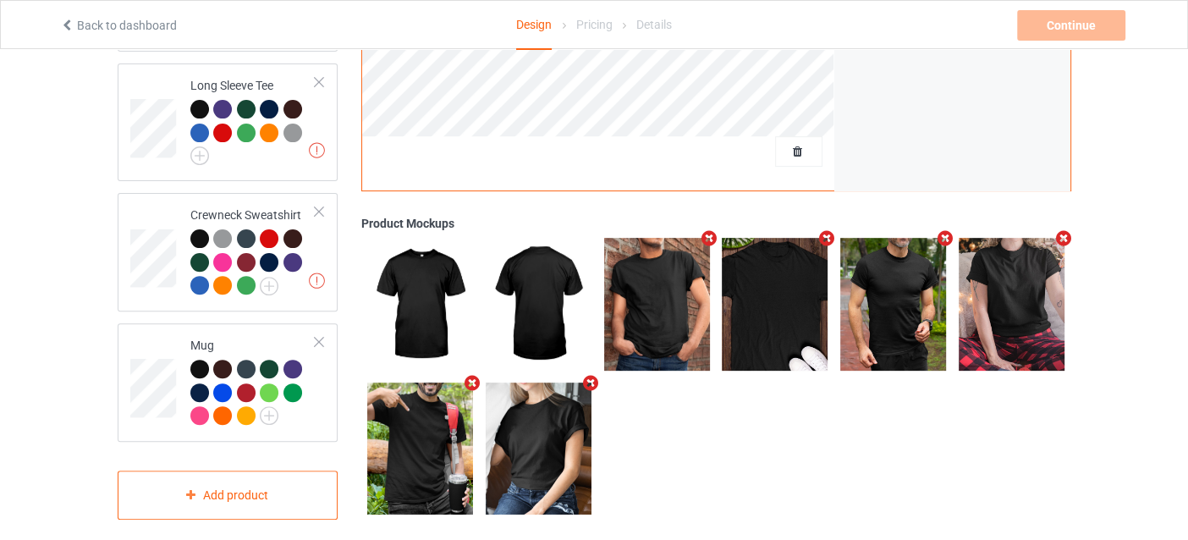
scroll to position [553, 0]
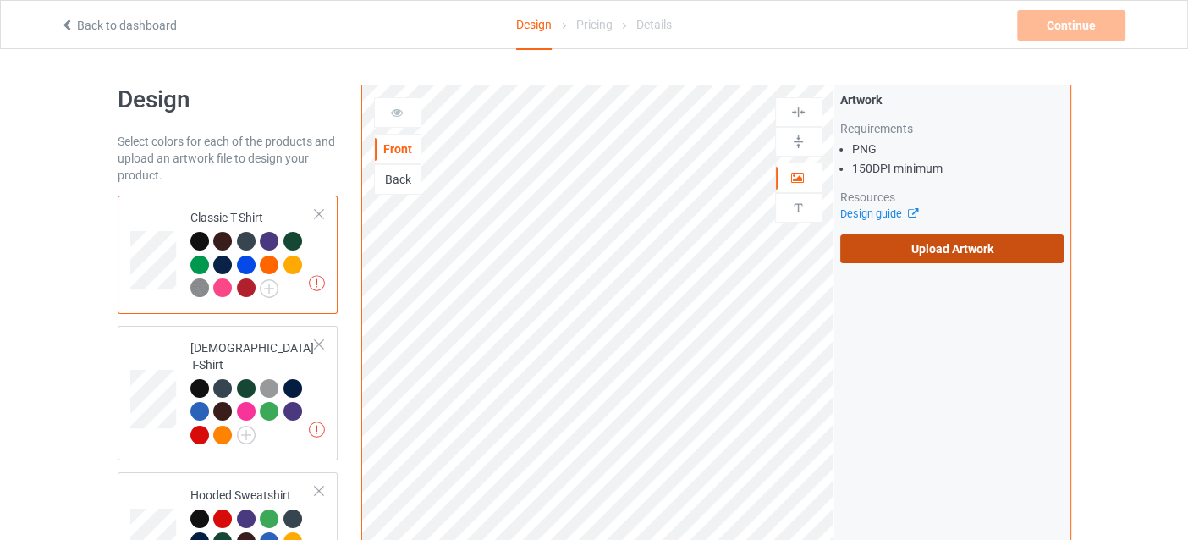
click at [920, 245] on label "Upload Artwork" at bounding box center [952, 248] width 224 height 29
click at [0, 0] on input "Upload Artwork" at bounding box center [0, 0] width 0 height 0
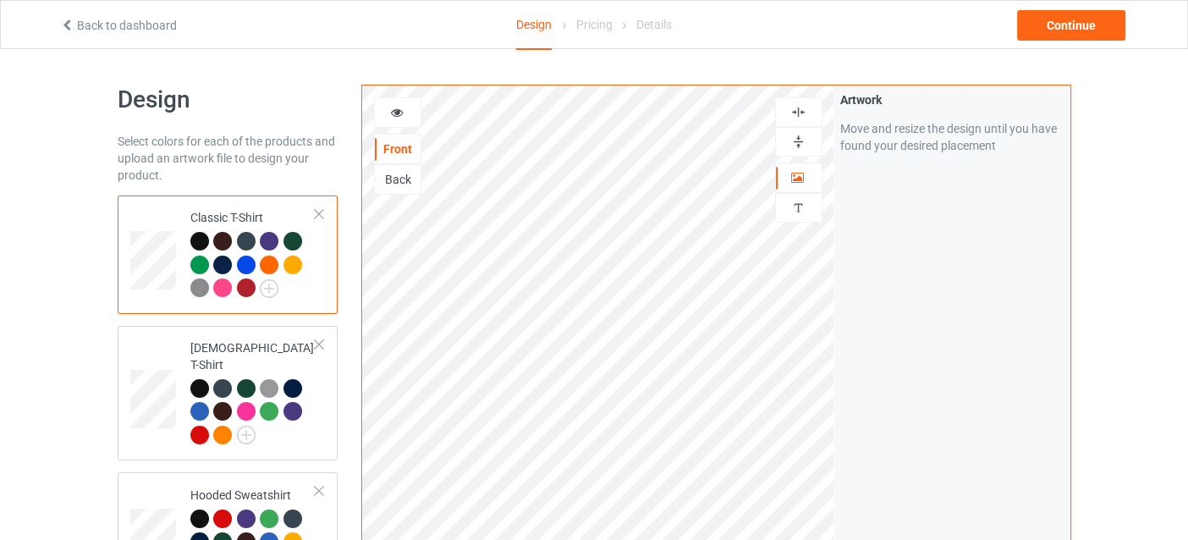
click at [404, 115] on div at bounding box center [398, 112] width 46 height 17
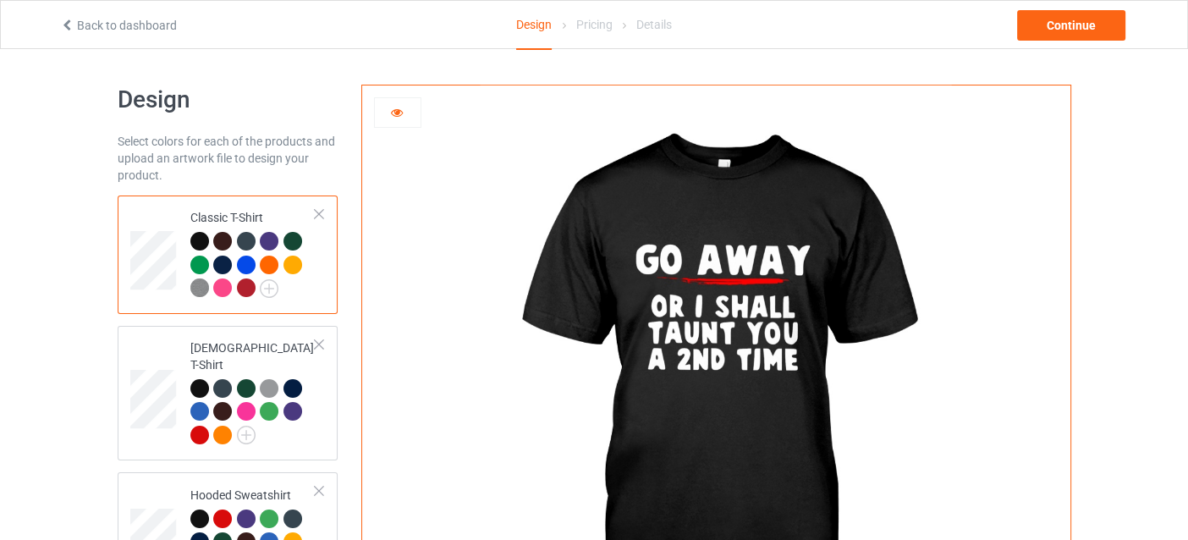
click at [399, 110] on icon at bounding box center [396, 110] width 14 height 12
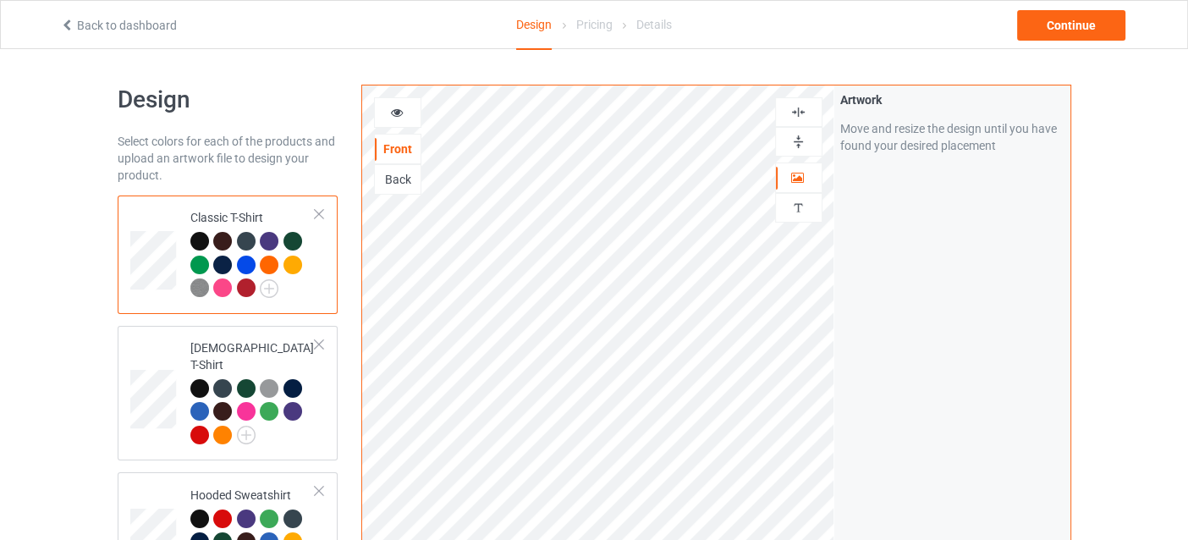
click at [796, 115] on img at bounding box center [799, 112] width 16 height 16
click at [799, 116] on img at bounding box center [799, 112] width 16 height 16
click at [401, 112] on icon at bounding box center [396, 110] width 14 height 12
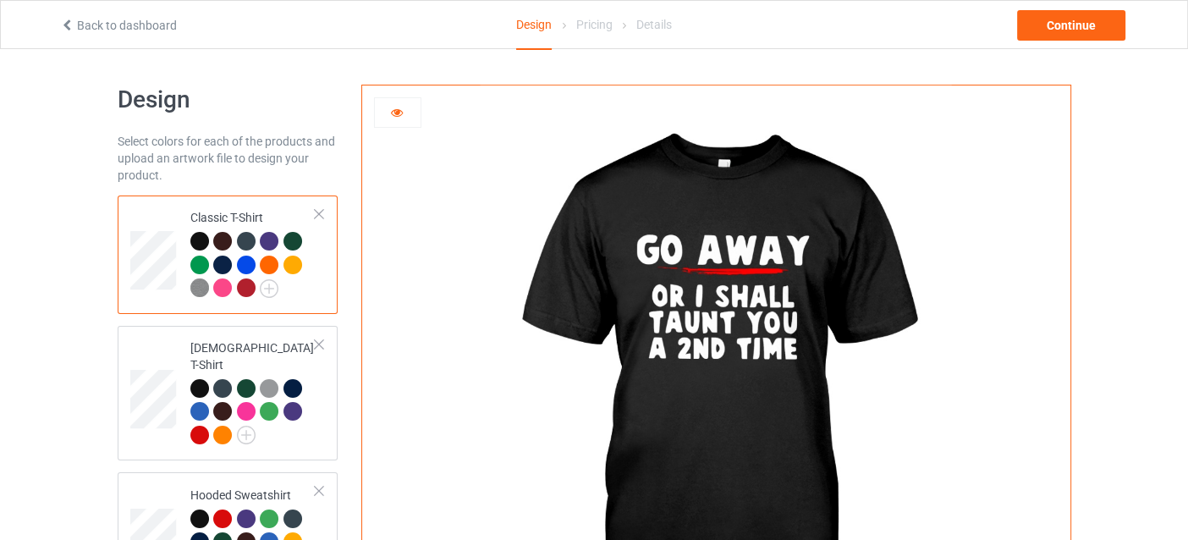
click at [389, 104] on icon at bounding box center [396, 110] width 14 height 12
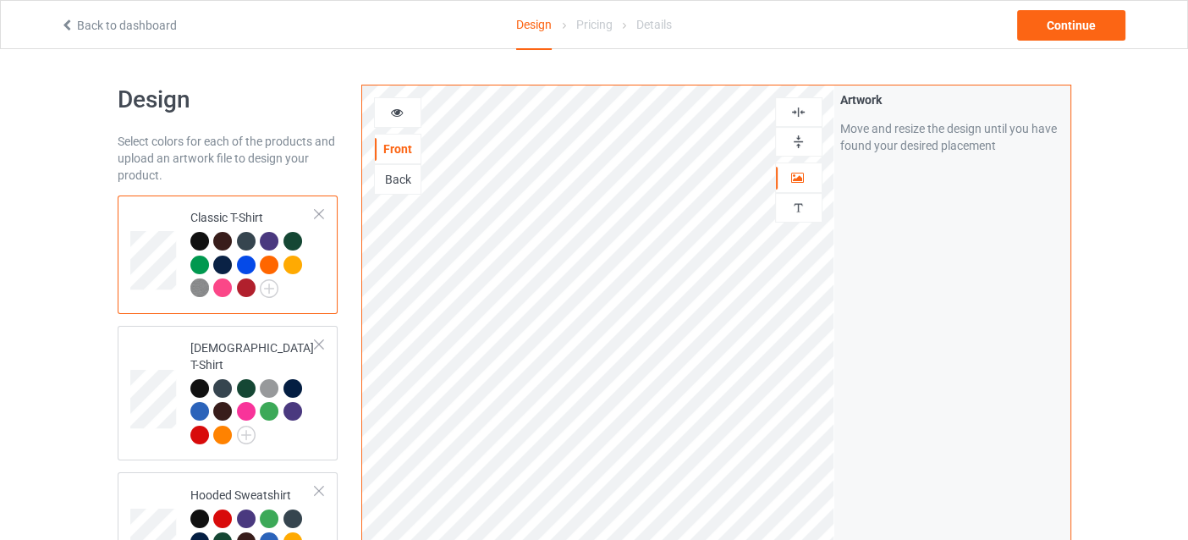
drag, startPoint x: 406, startPoint y: 117, endPoint x: 406, endPoint y: 86, distance: 30.5
click at [406, 114] on div at bounding box center [398, 112] width 46 height 17
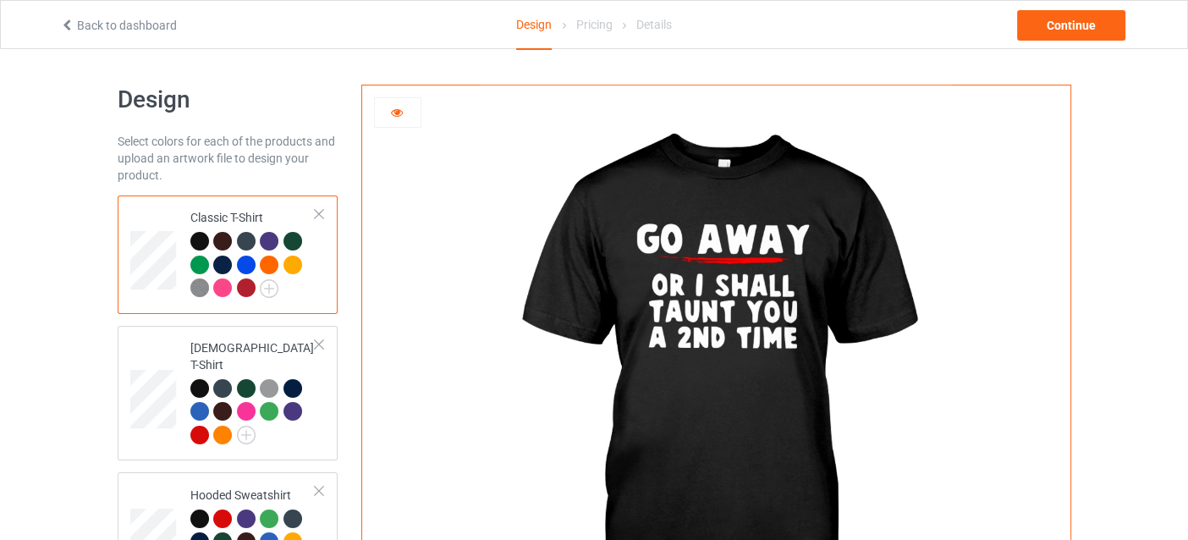
click at [389, 106] on icon at bounding box center [396, 110] width 14 height 12
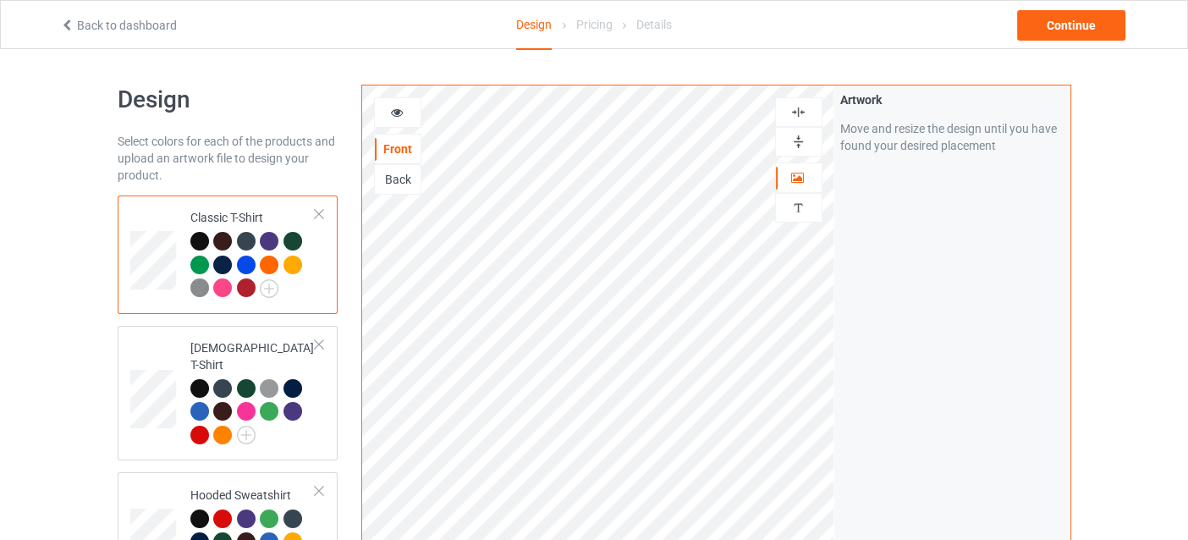
click at [813, 112] on div at bounding box center [799, 112] width 46 height 16
click at [380, 107] on div at bounding box center [398, 112] width 46 height 17
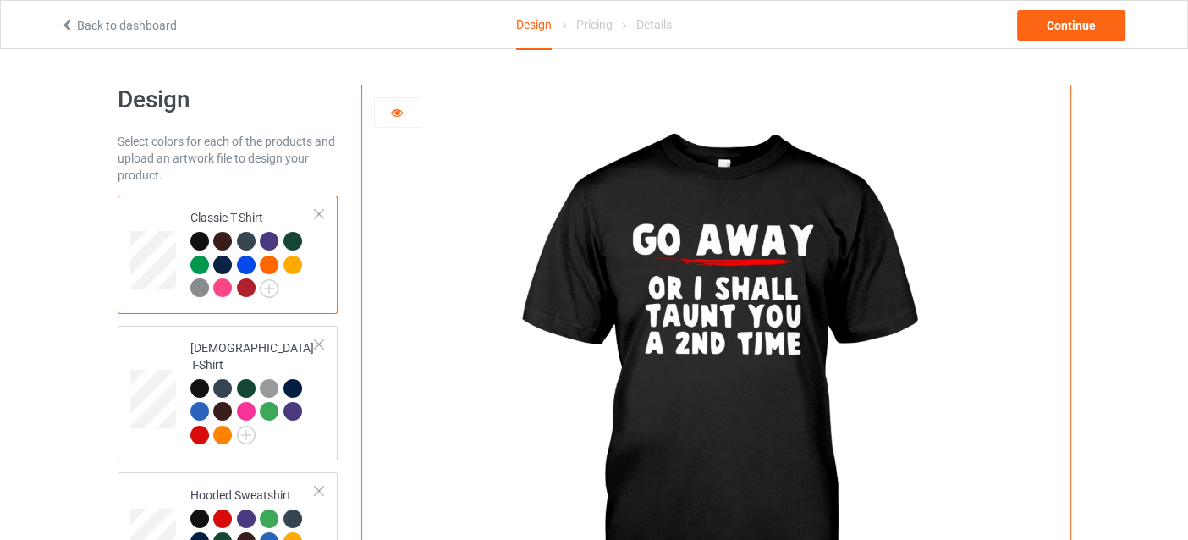
click at [245, 287] on div at bounding box center [246, 287] width 19 height 19
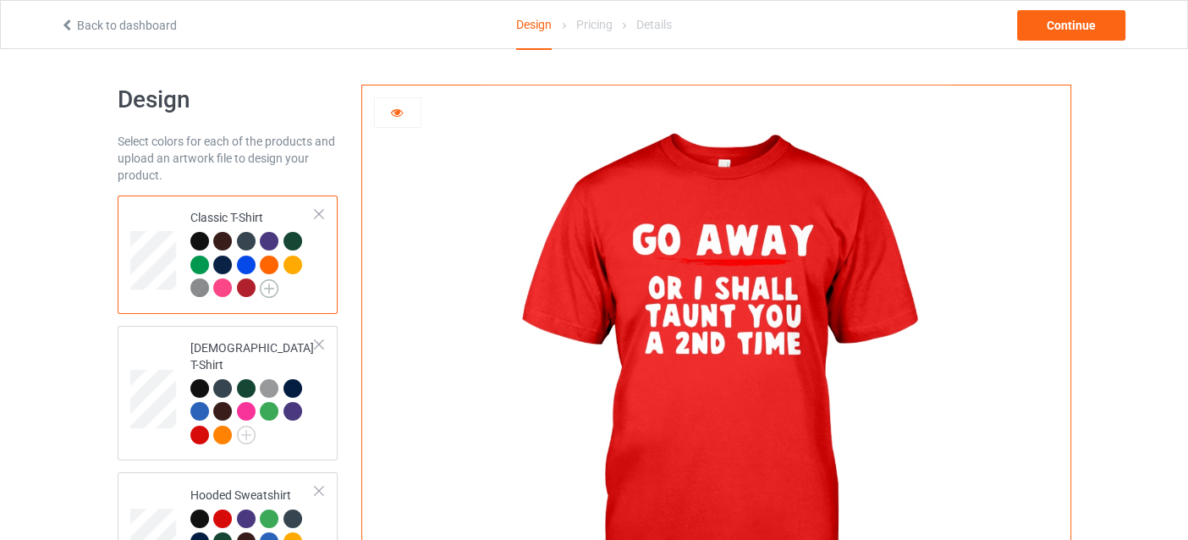
click at [265, 289] on img at bounding box center [269, 288] width 19 height 19
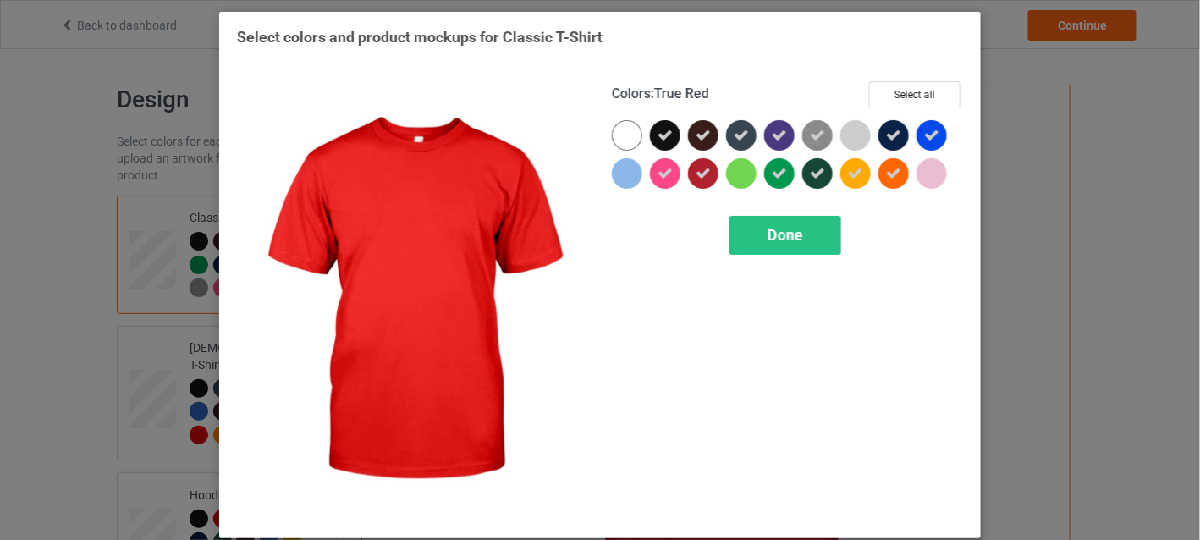
click at [703, 174] on icon at bounding box center [703, 173] width 15 height 15
click at [774, 241] on span "Done" at bounding box center [786, 235] width 36 height 18
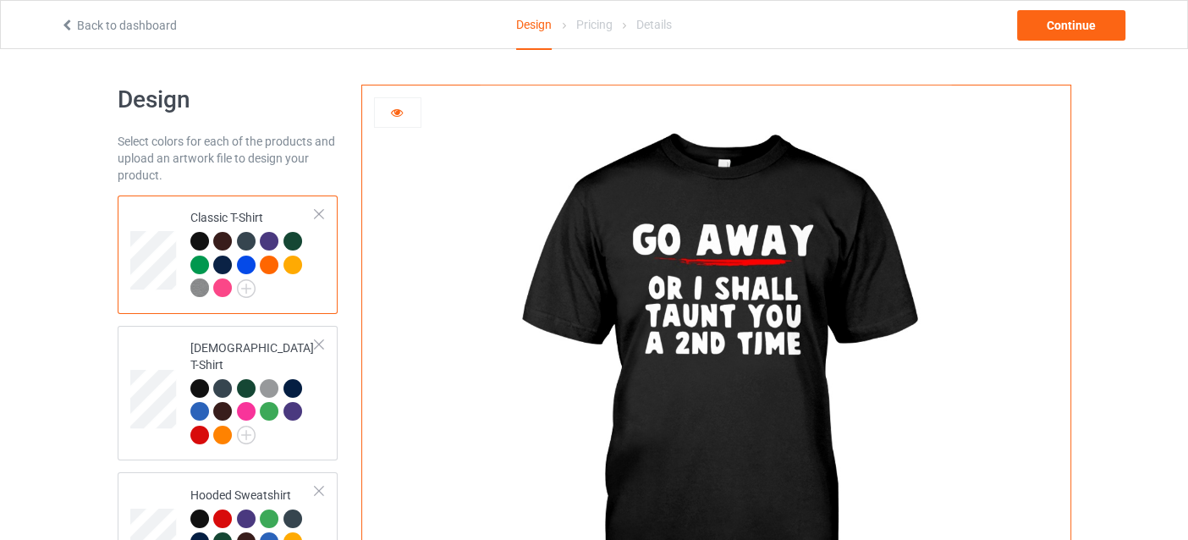
click at [217, 283] on div at bounding box center [222, 287] width 19 height 19
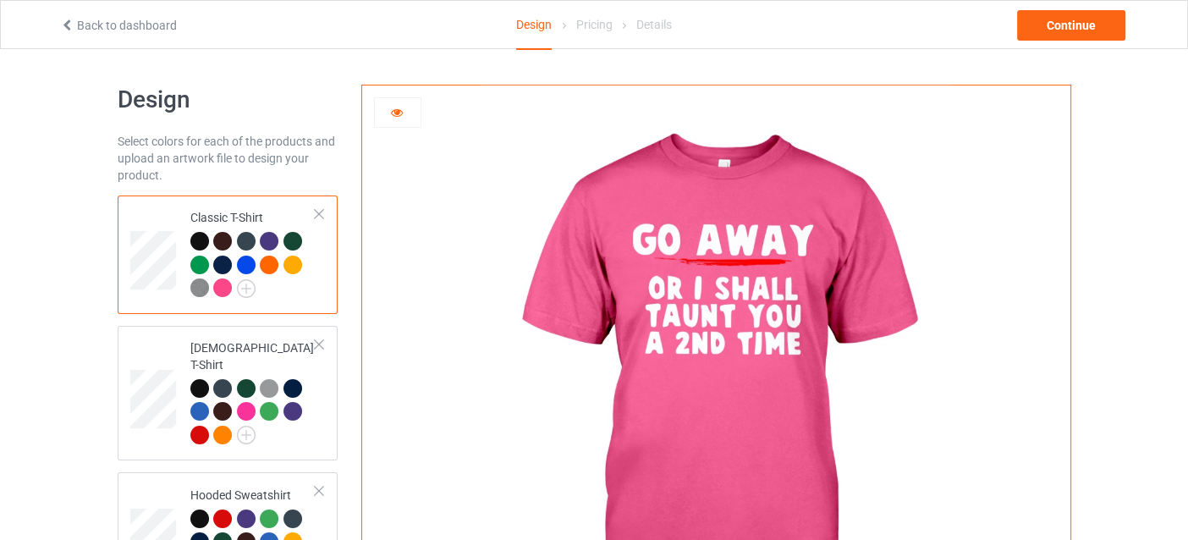
click at [273, 266] on div at bounding box center [269, 265] width 19 height 19
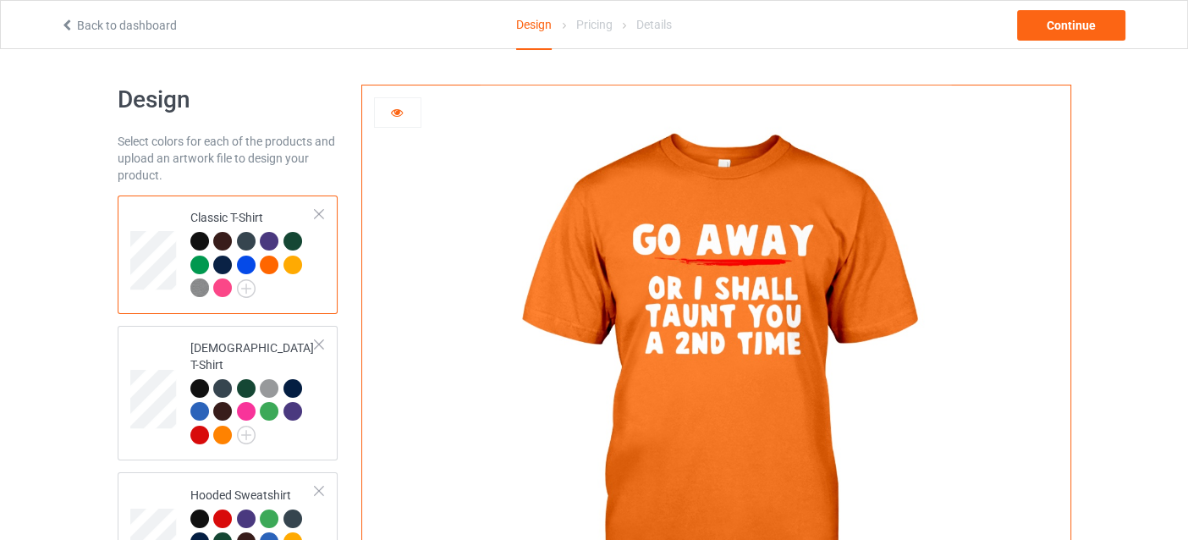
click at [288, 261] on div at bounding box center [293, 265] width 19 height 19
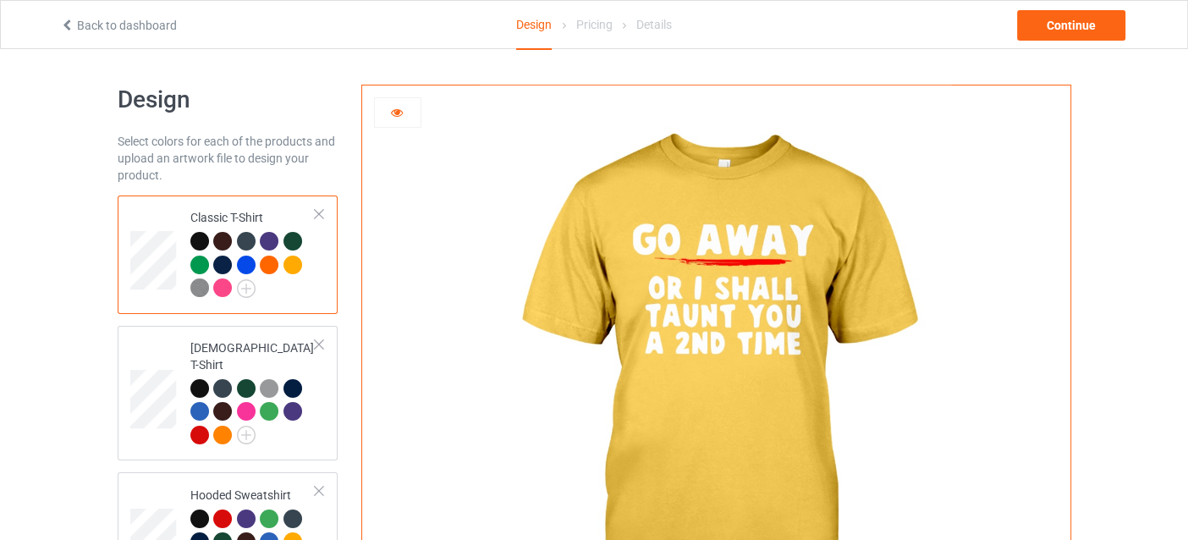
click at [241, 262] on div at bounding box center [246, 265] width 19 height 19
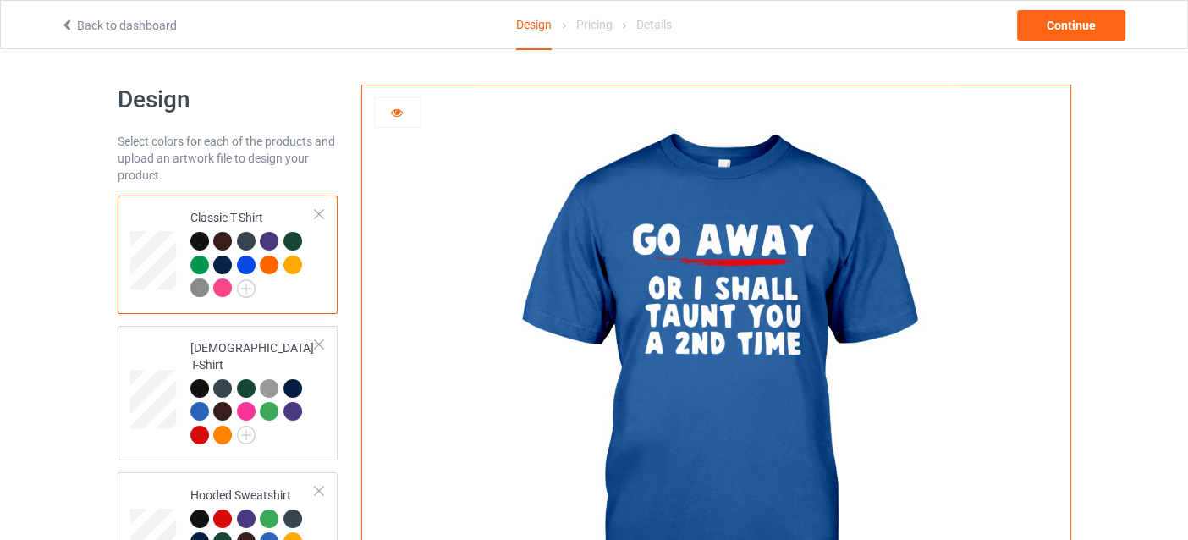
click at [224, 284] on div at bounding box center [222, 287] width 19 height 19
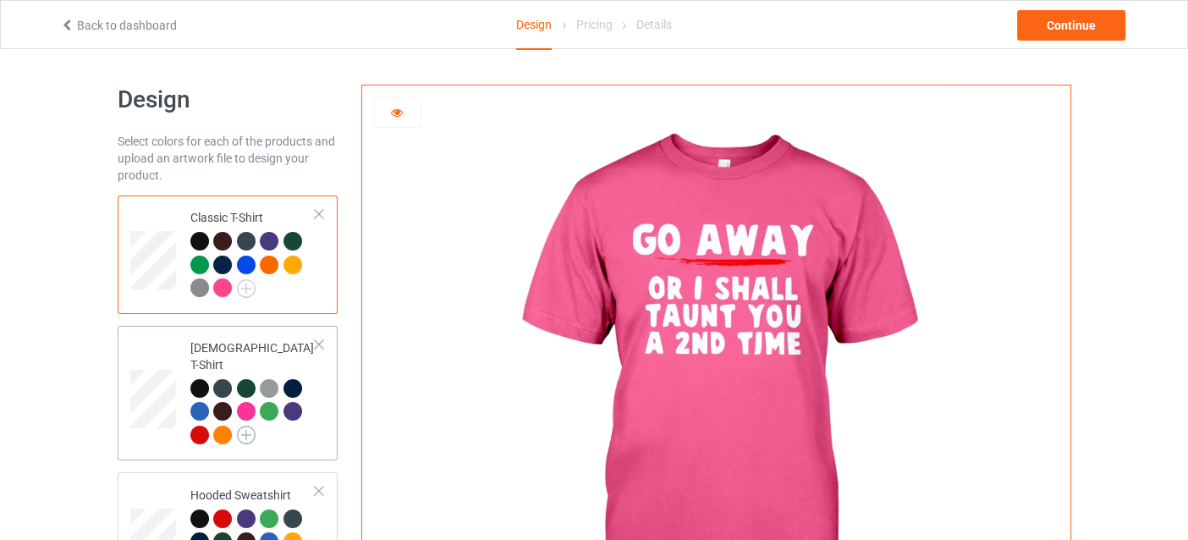
click at [241, 426] on img at bounding box center [246, 435] width 19 height 19
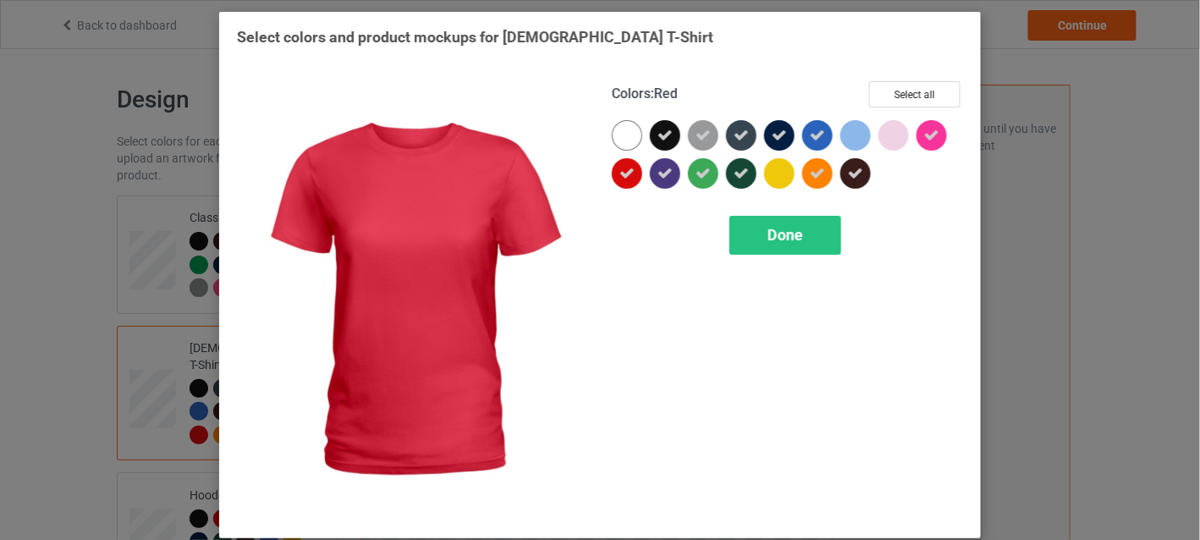
click at [620, 179] on icon at bounding box center [627, 173] width 15 height 15
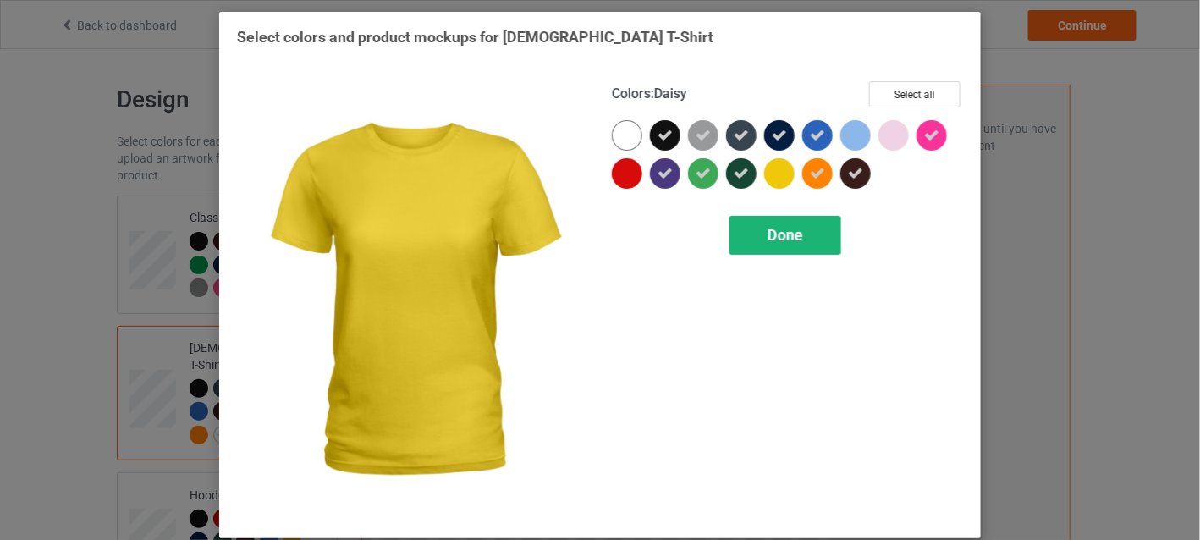
click at [774, 229] on span "Done" at bounding box center [786, 235] width 36 height 18
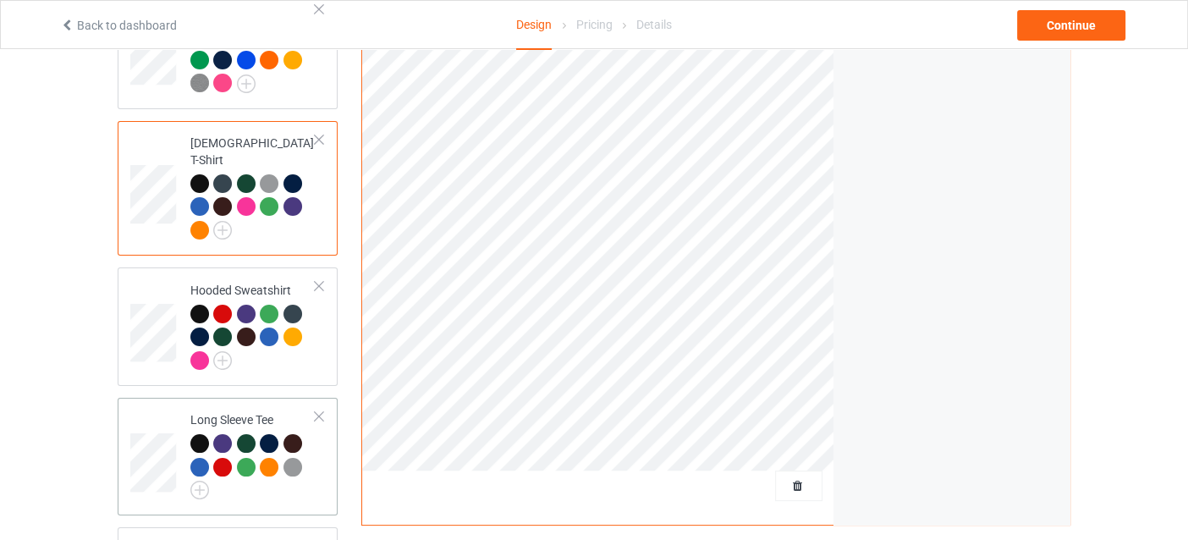
scroll to position [253, 0]
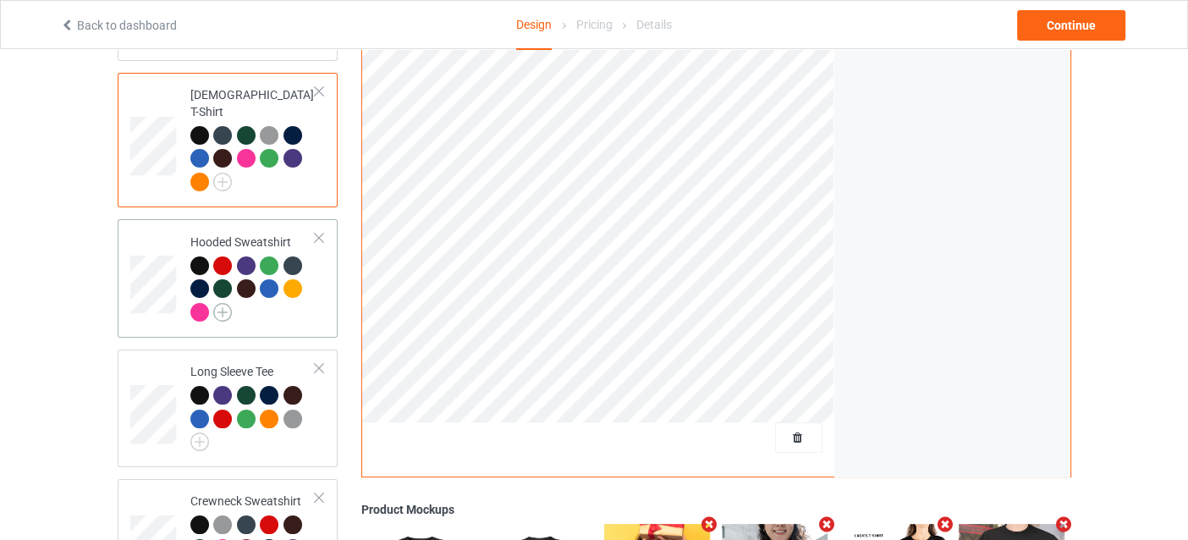
click at [227, 303] on img at bounding box center [222, 312] width 19 height 19
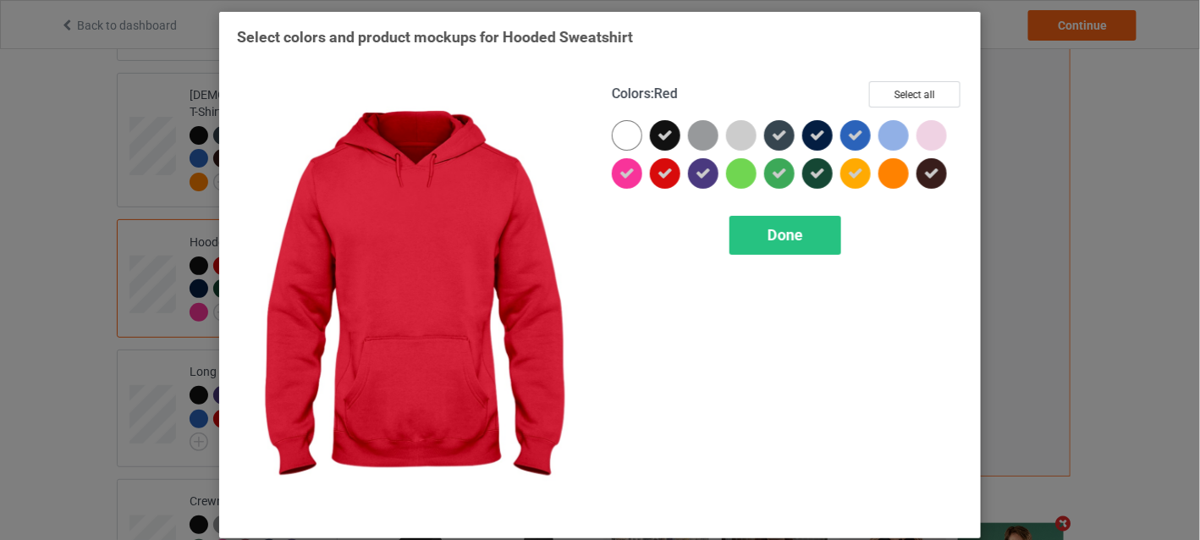
click at [664, 171] on icon at bounding box center [665, 173] width 15 height 15
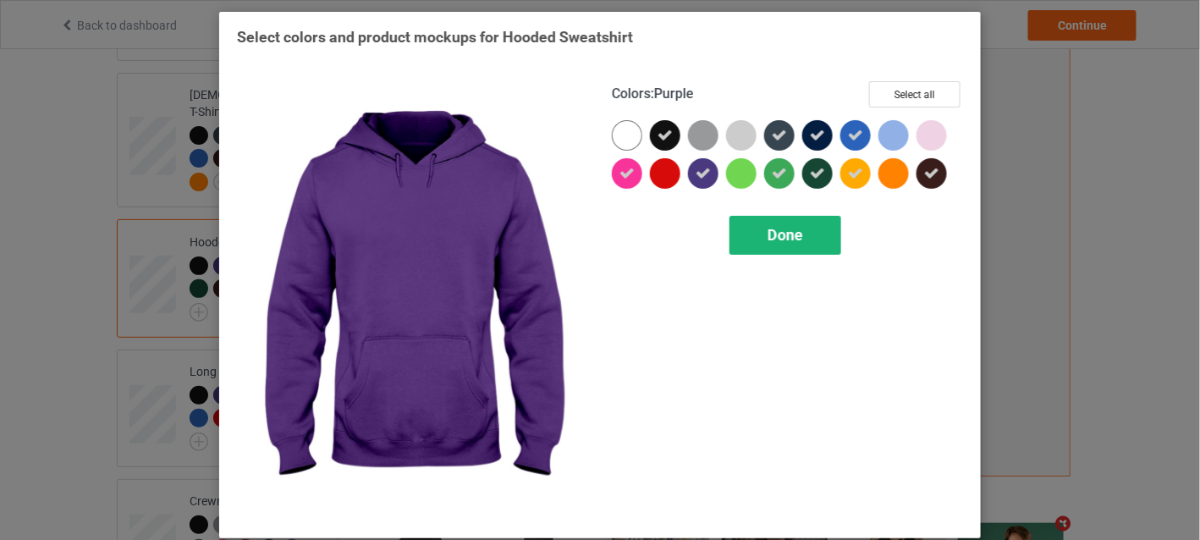
click at [769, 229] on span "Done" at bounding box center [786, 235] width 36 height 18
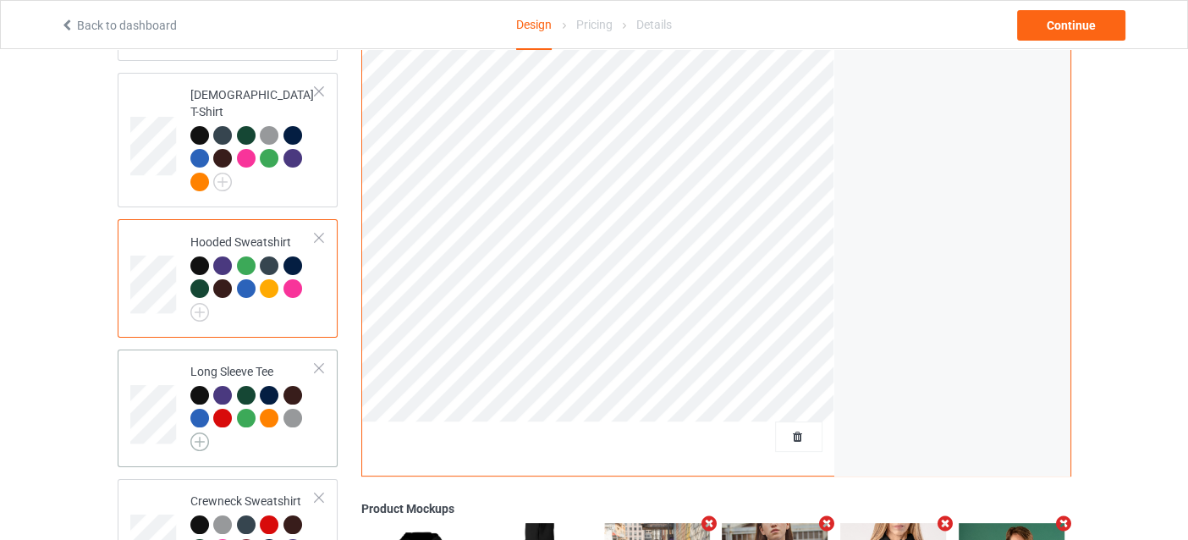
click at [203, 433] on img at bounding box center [199, 442] width 19 height 19
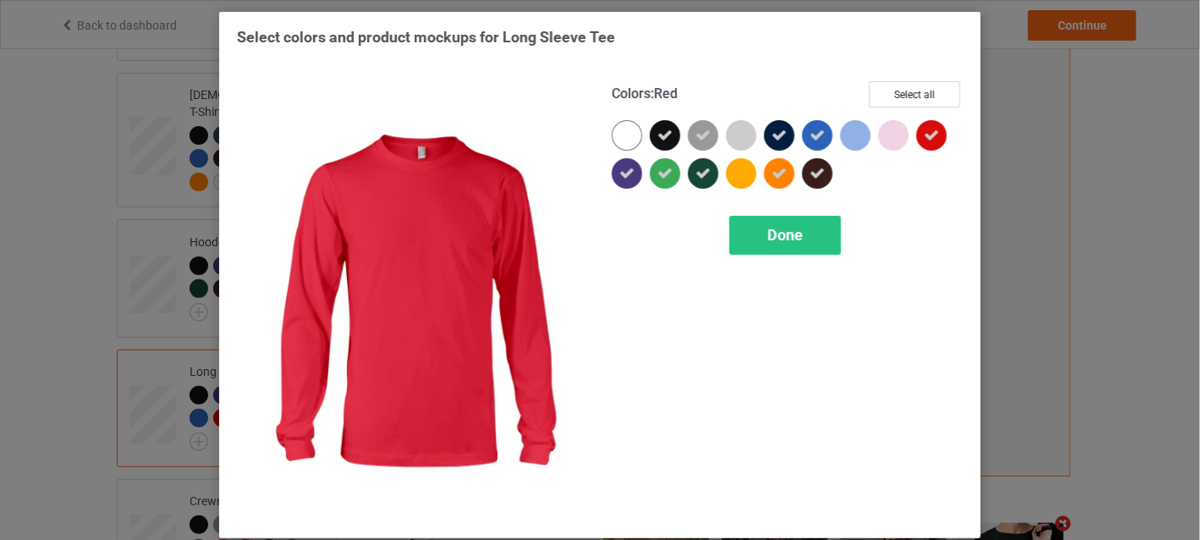
click at [924, 134] on icon at bounding box center [931, 135] width 15 height 15
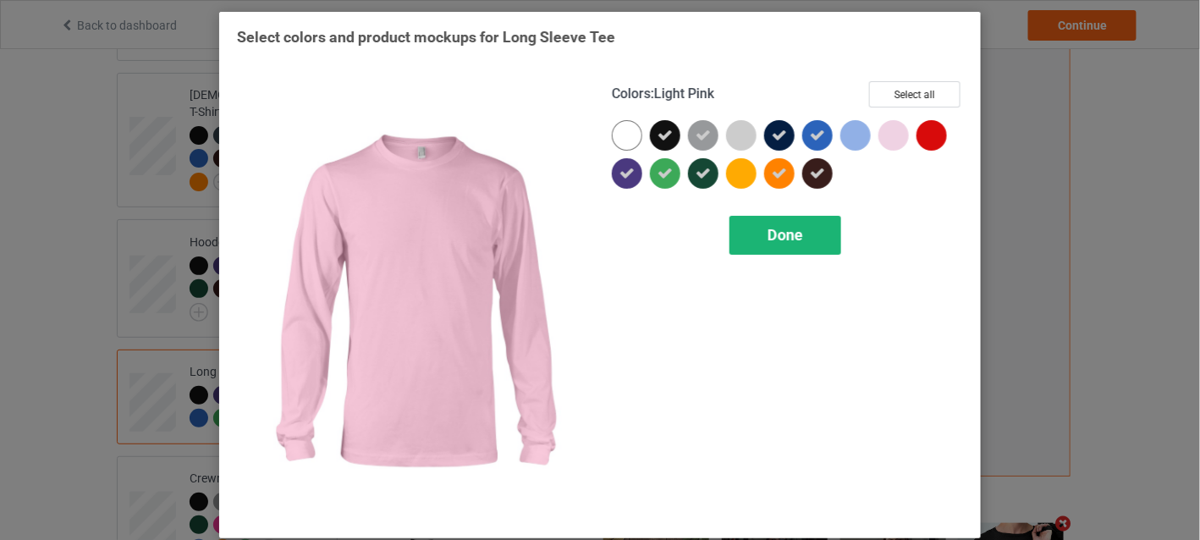
click at [775, 234] on span "Done" at bounding box center [786, 235] width 36 height 18
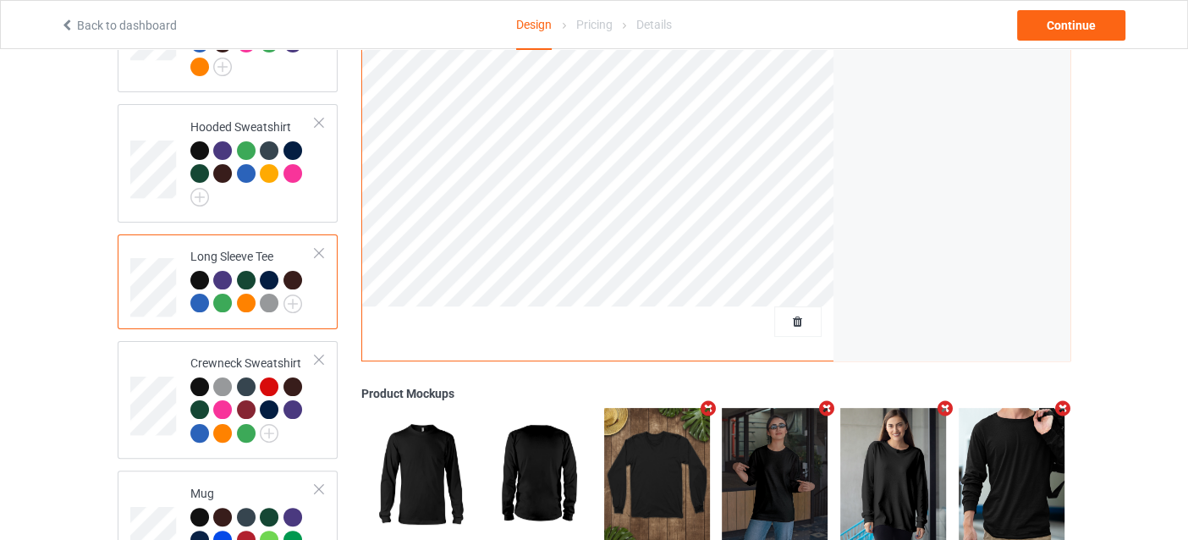
scroll to position [507, 0]
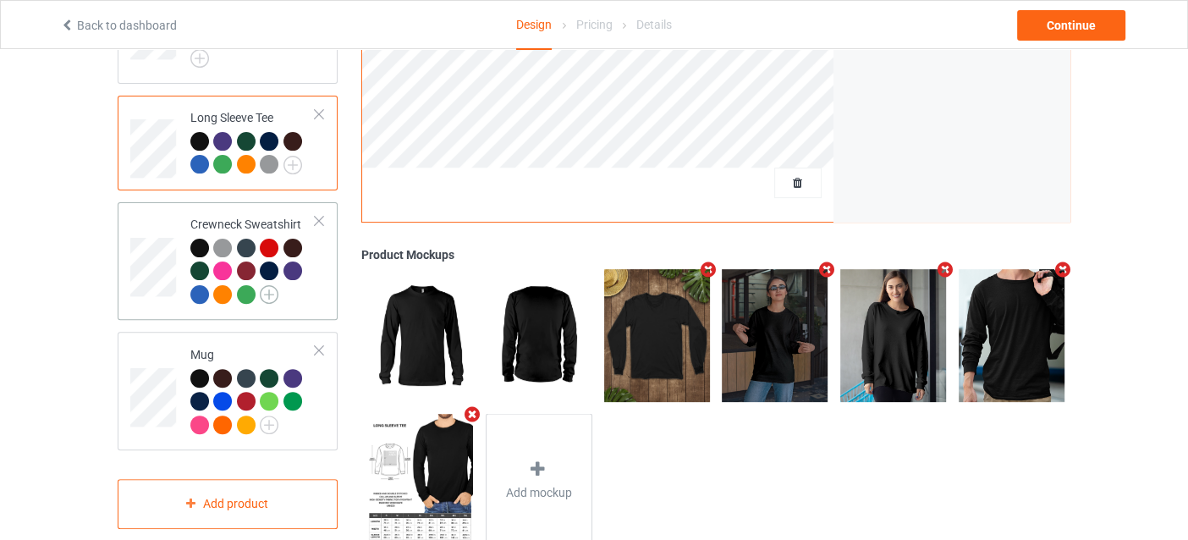
click at [272, 285] on img at bounding box center [269, 294] width 19 height 19
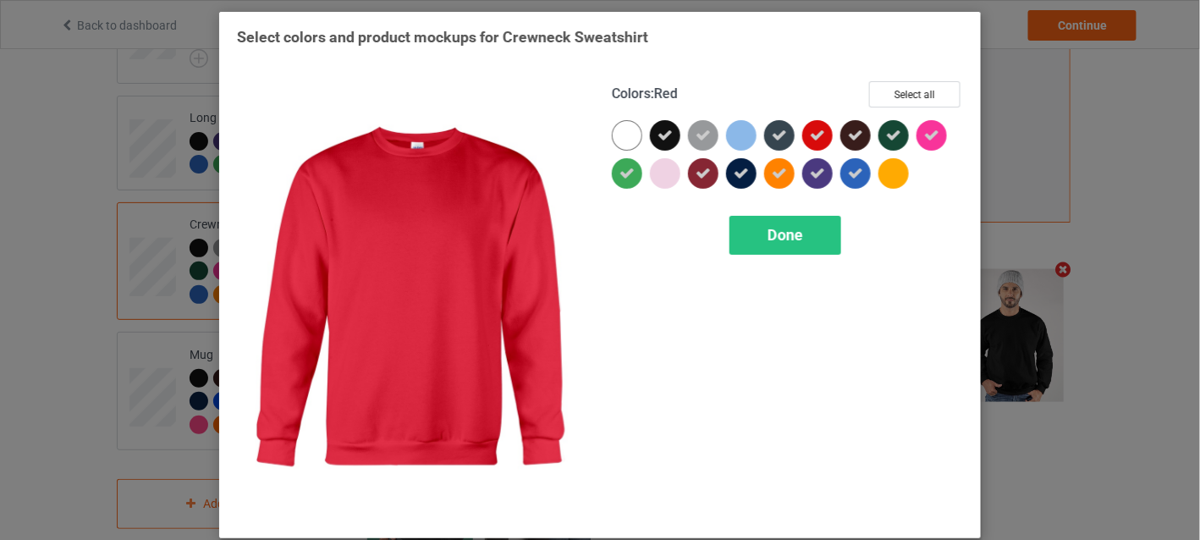
drag, startPoint x: 807, startPoint y: 135, endPoint x: 781, endPoint y: 213, distance: 82.2
click at [810, 136] on icon at bounding box center [817, 135] width 15 height 15
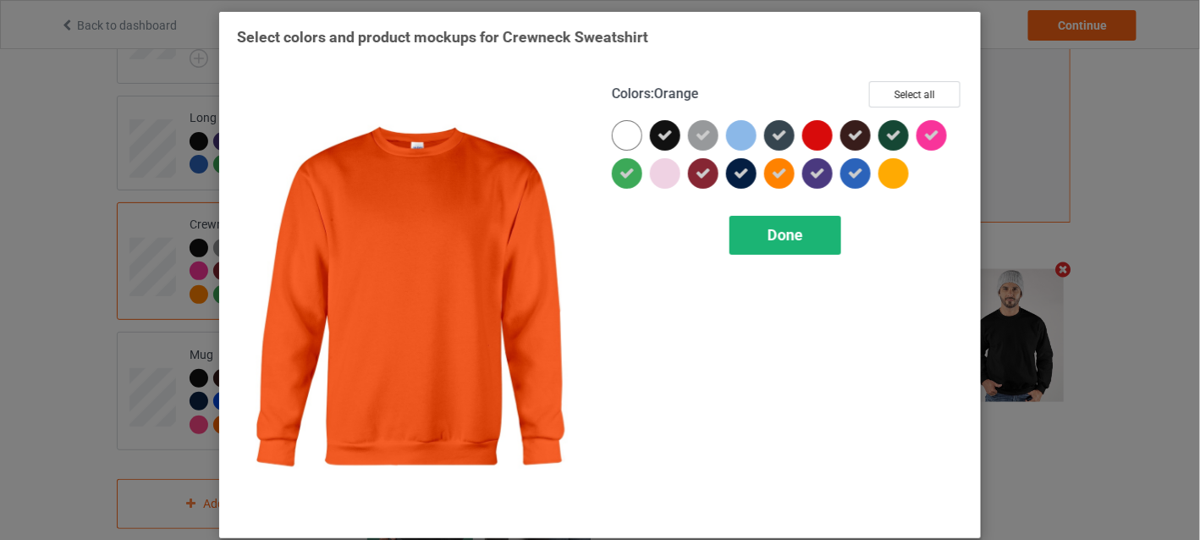
click at [774, 232] on span "Done" at bounding box center [786, 235] width 36 height 18
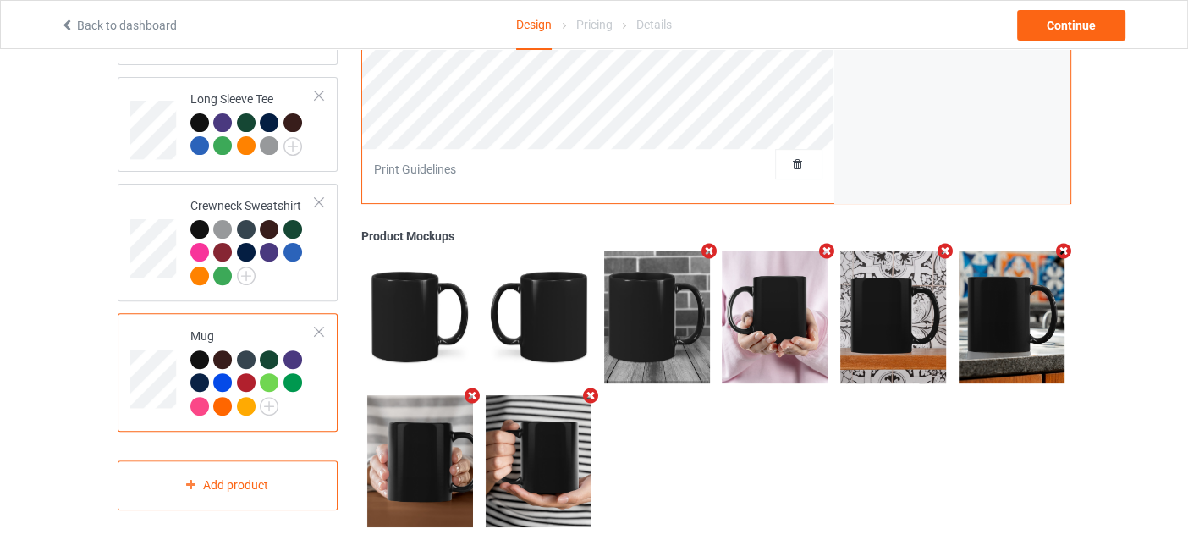
scroll to position [553, 0]
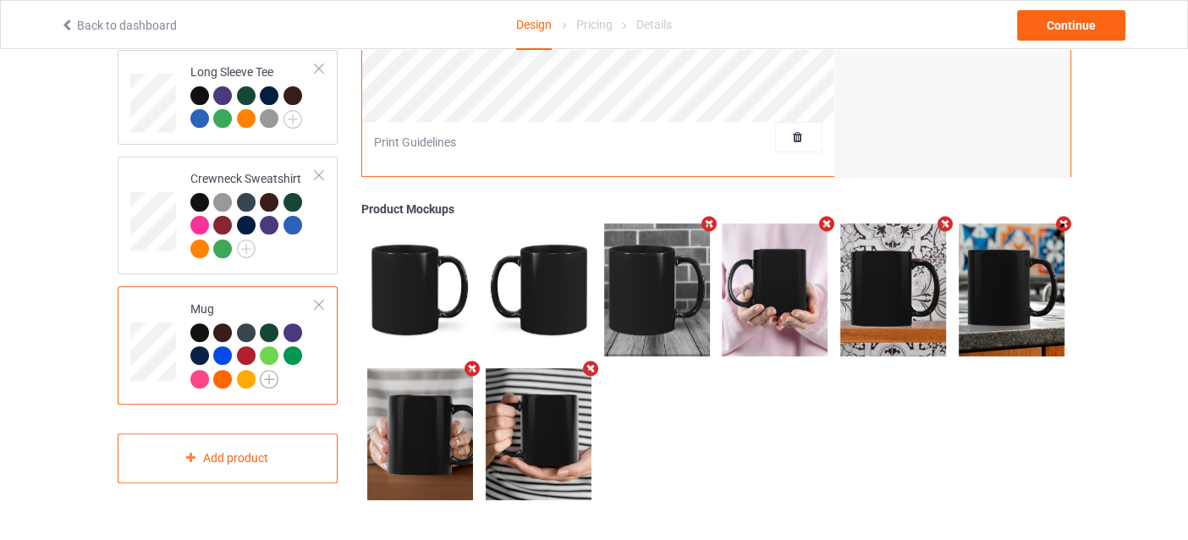
click at [265, 370] on img at bounding box center [269, 379] width 19 height 19
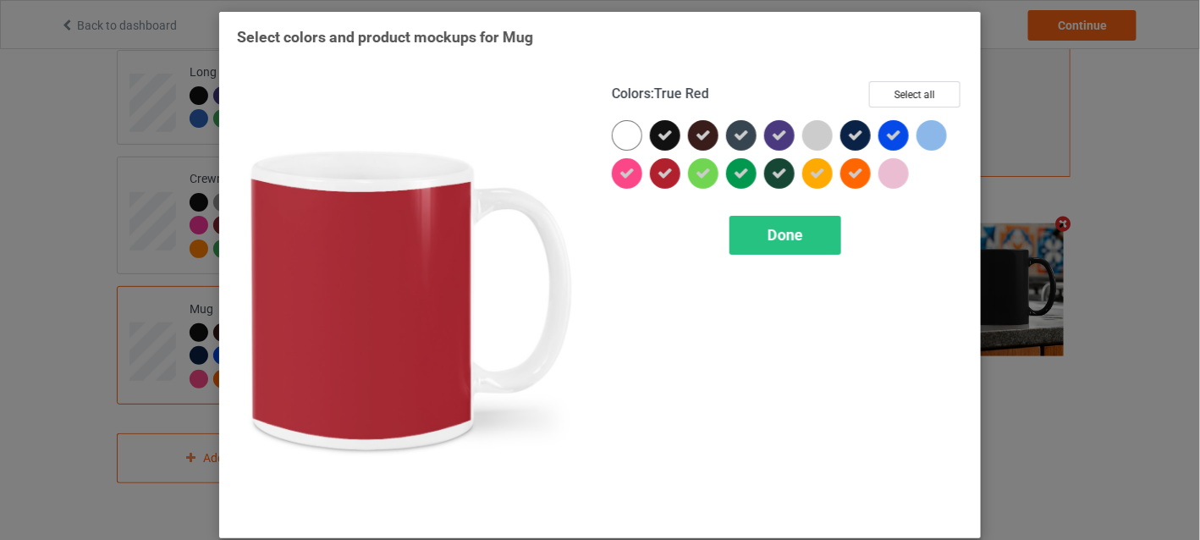
click at [662, 173] on icon at bounding box center [665, 173] width 15 height 15
click at [730, 245] on div "Done" at bounding box center [786, 235] width 112 height 39
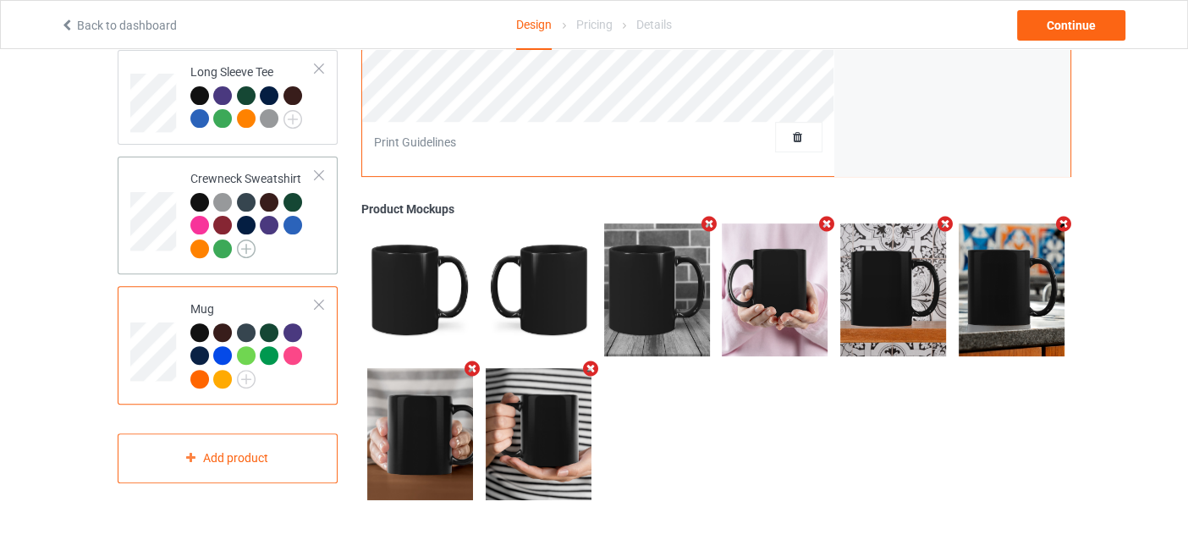
click at [251, 240] on img at bounding box center [246, 249] width 19 height 19
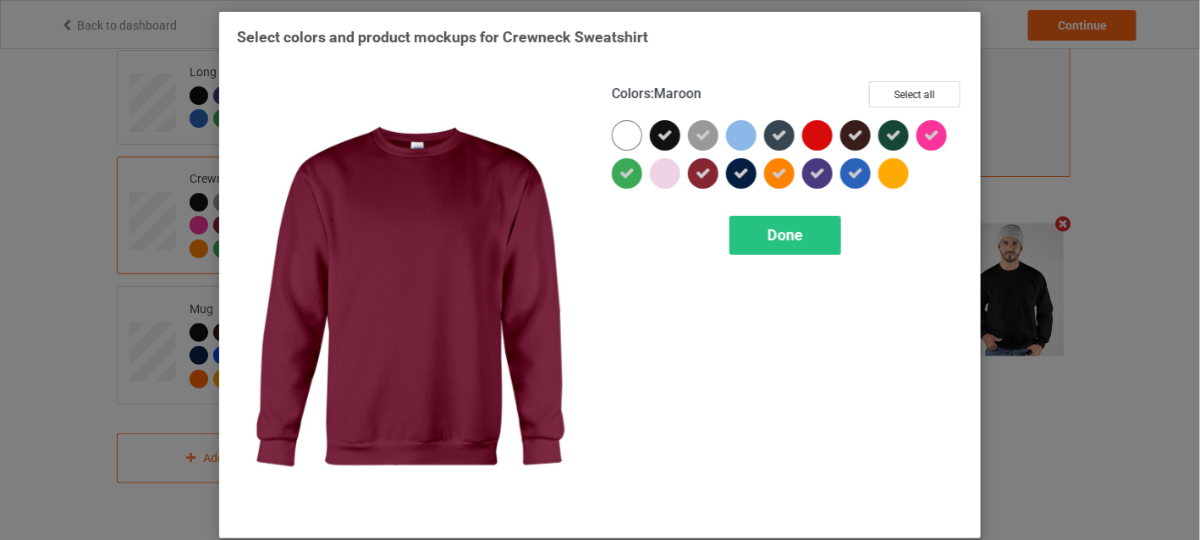
click at [700, 172] on icon at bounding box center [703, 173] width 15 height 15
drag, startPoint x: 751, startPoint y: 234, endPoint x: 749, endPoint y: 212, distance: 22.1
click at [751, 233] on div "Done" at bounding box center [786, 235] width 112 height 39
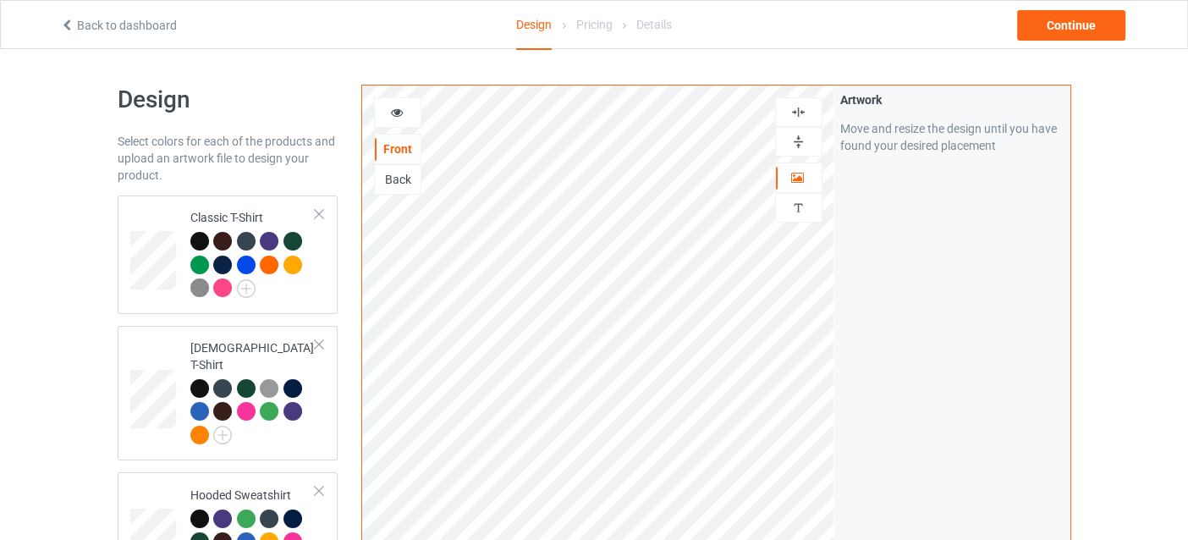
click at [389, 113] on icon at bounding box center [396, 110] width 14 height 12
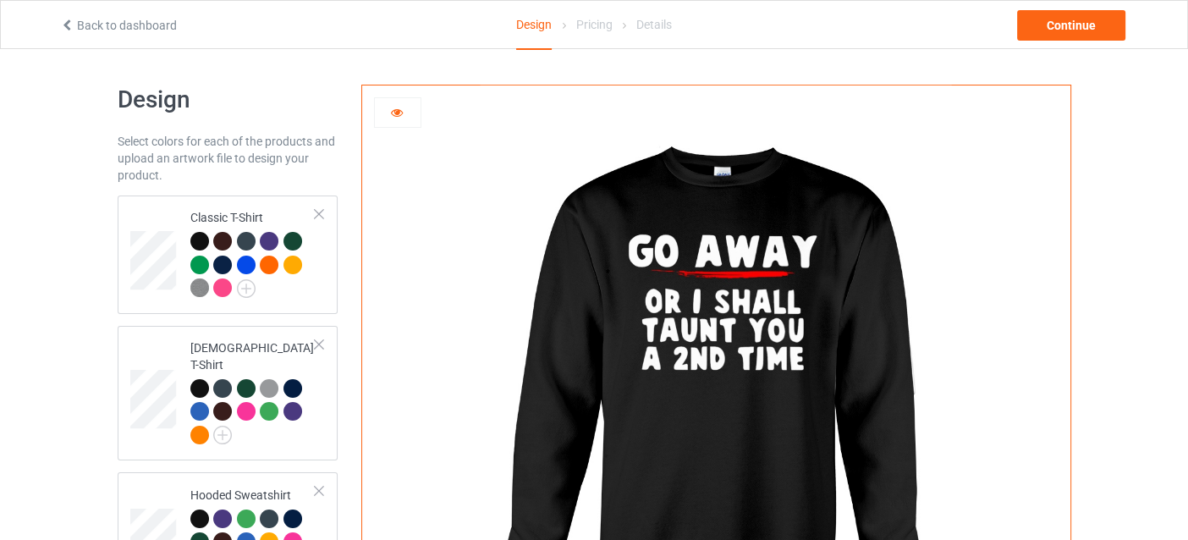
click at [389, 113] on icon at bounding box center [396, 110] width 14 height 12
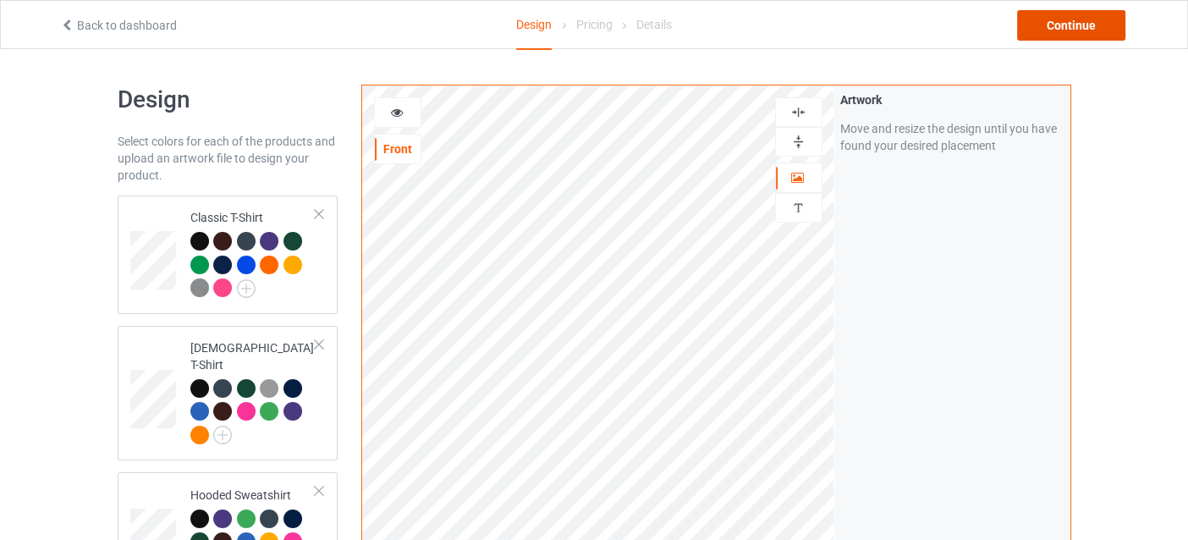
click at [1086, 27] on div "Continue" at bounding box center [1071, 25] width 108 height 30
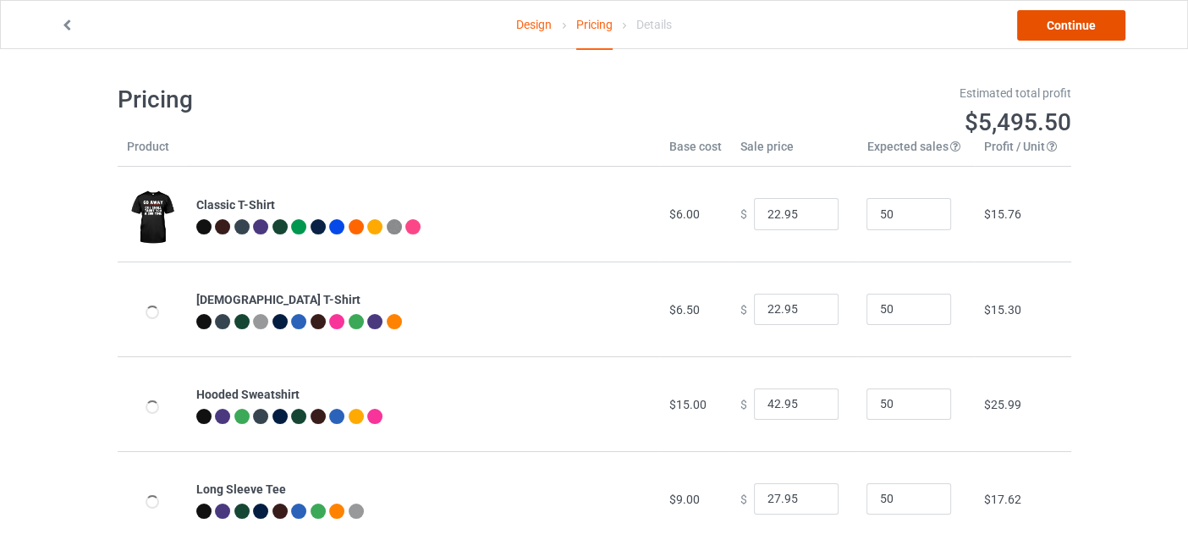
click at [1080, 29] on link "Continue" at bounding box center [1071, 25] width 108 height 30
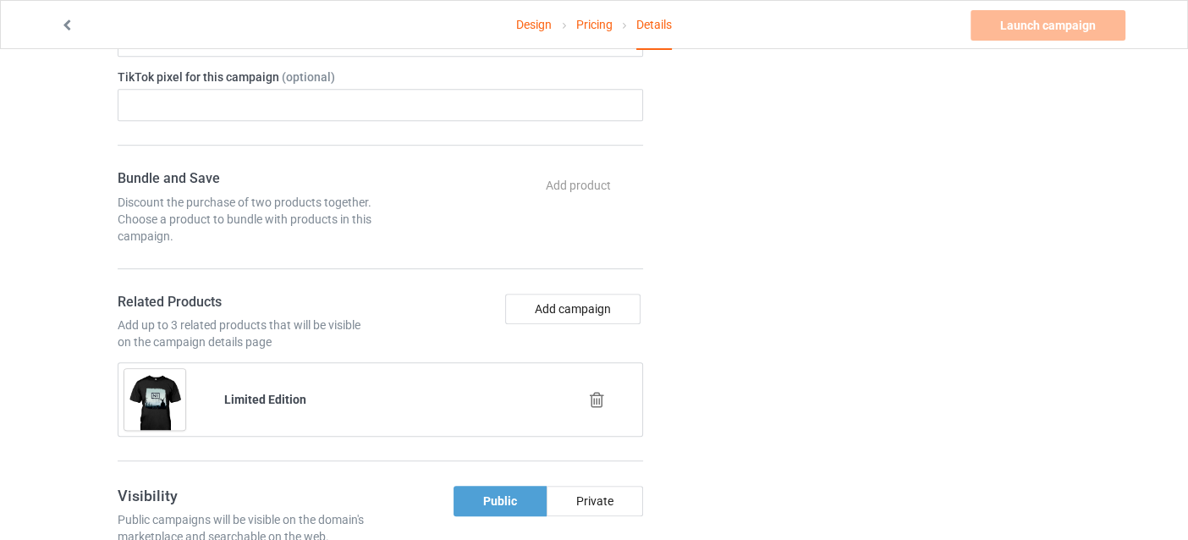
scroll to position [422, 0]
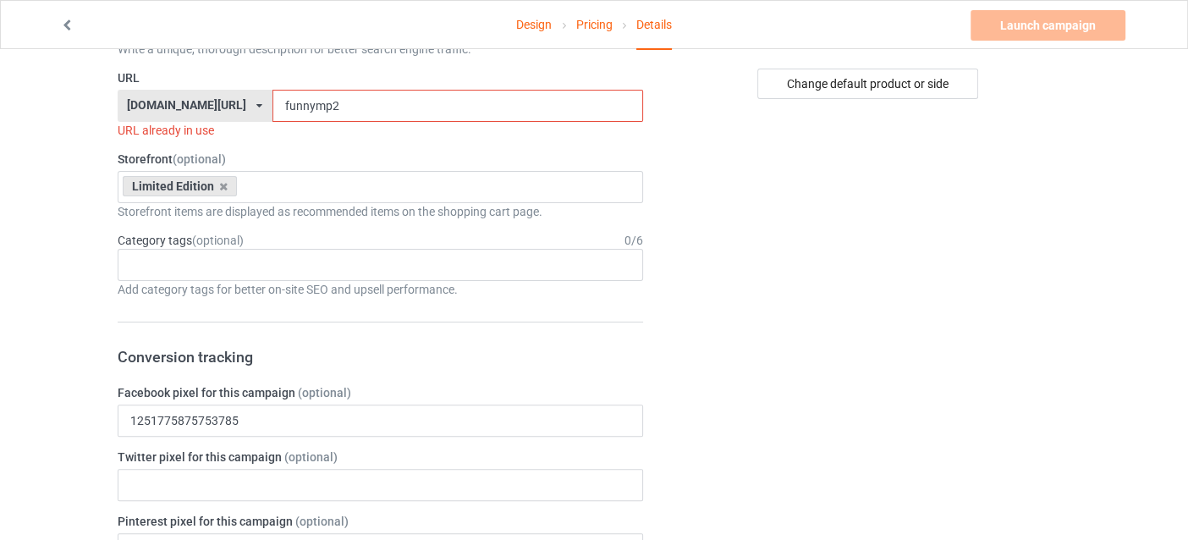
click at [343, 112] on input "funnymp2" at bounding box center [458, 106] width 371 height 32
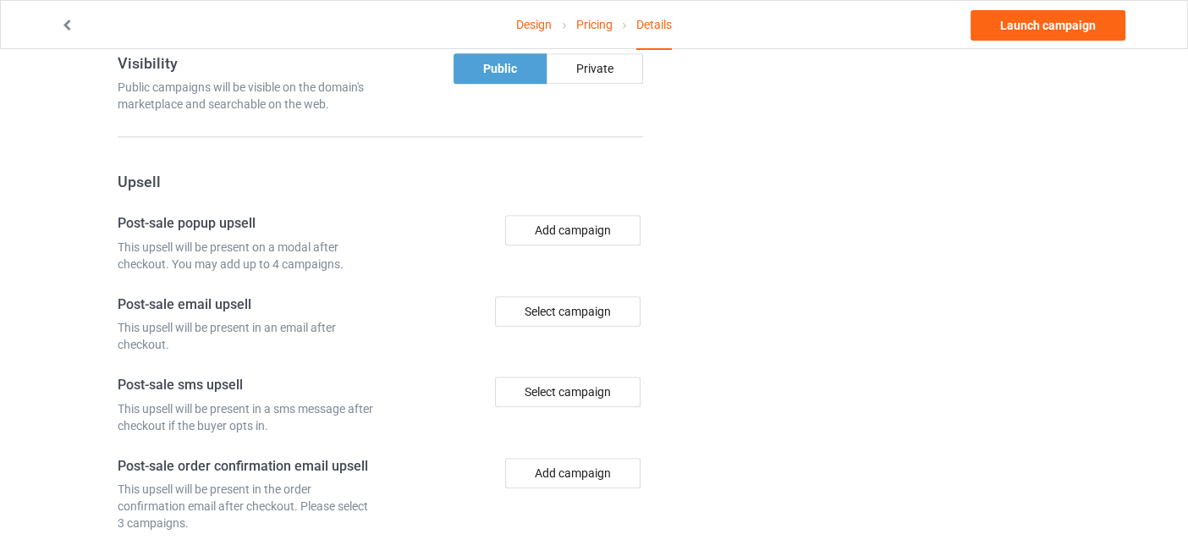
scroll to position [1127, 0]
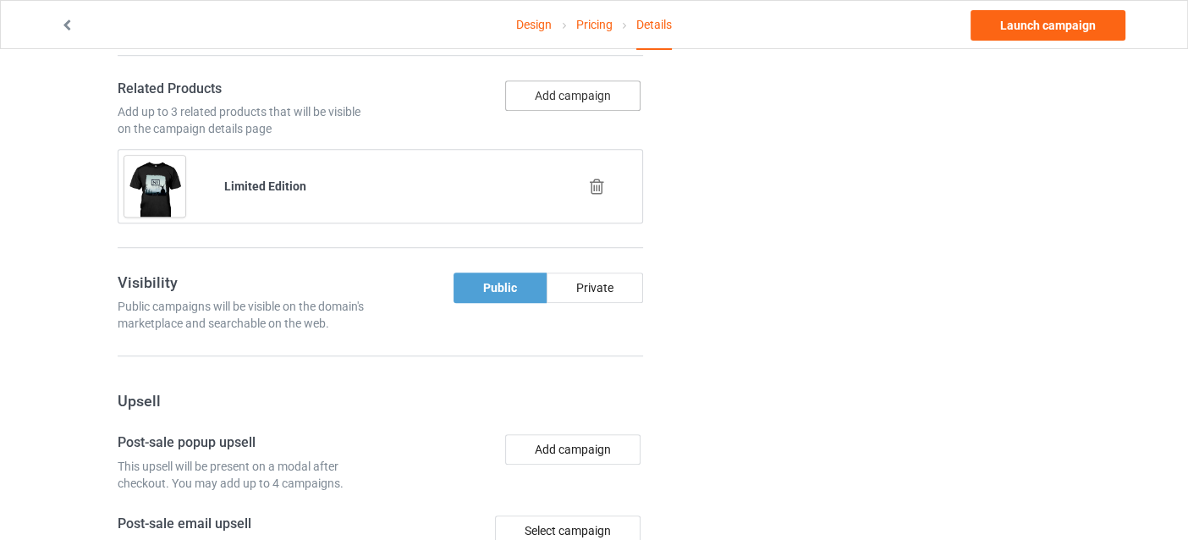
type input "funnymp7"
click at [607, 97] on button "Add campaign" at bounding box center [572, 95] width 135 height 30
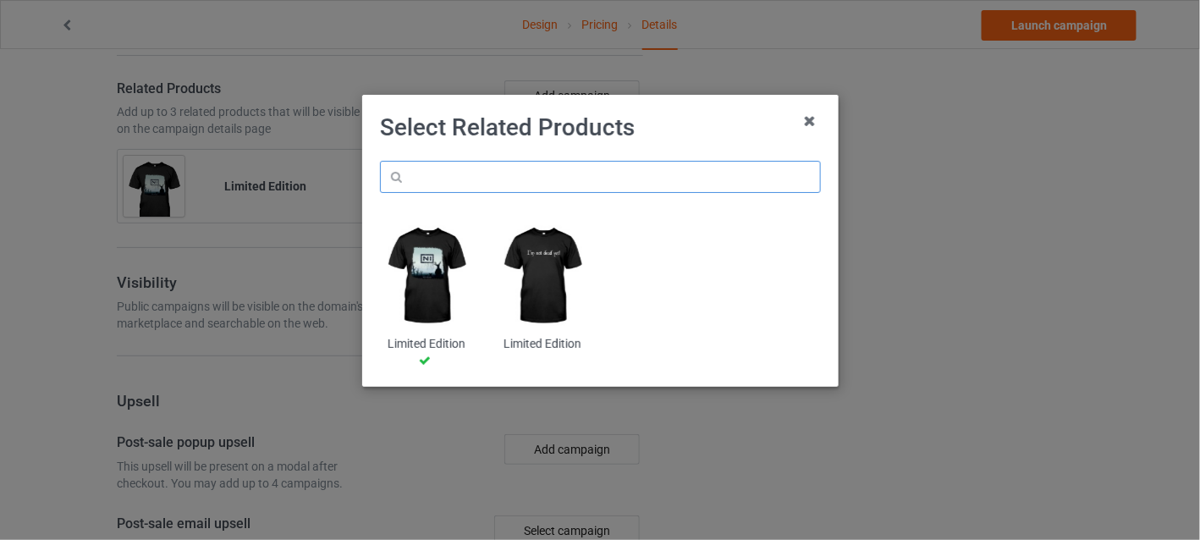
click at [686, 170] on input "text" at bounding box center [600, 177] width 441 height 32
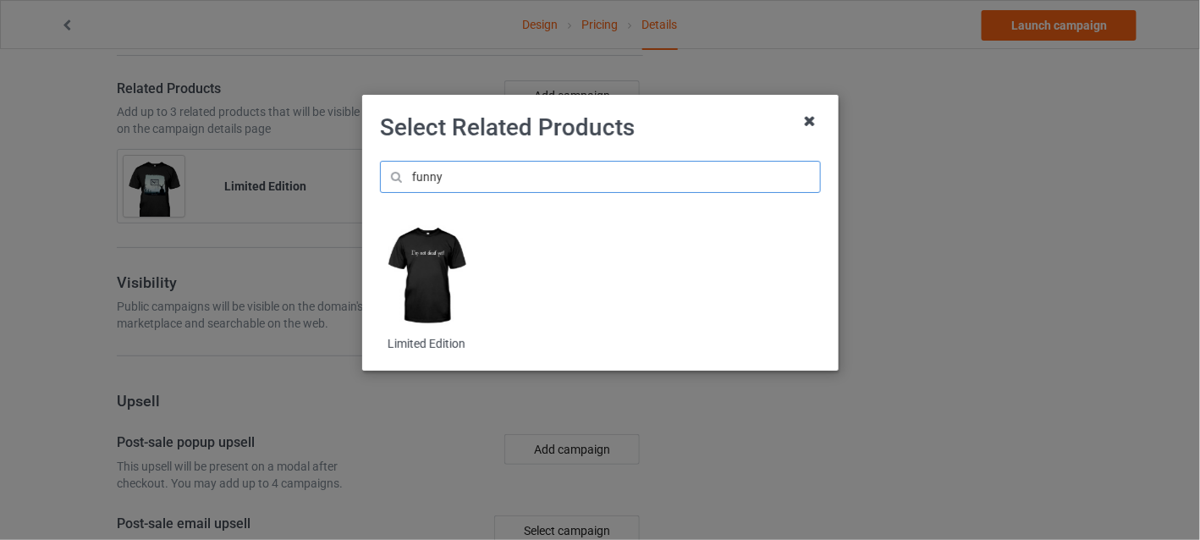
type input "funny"
click at [807, 124] on icon at bounding box center [809, 120] width 27 height 27
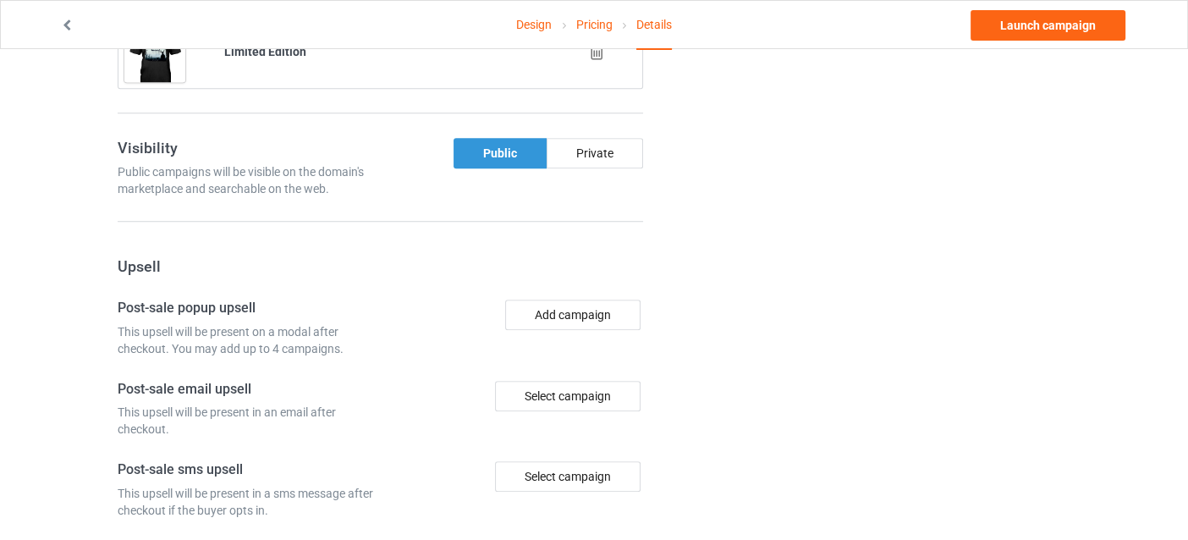
scroll to position [1466, 0]
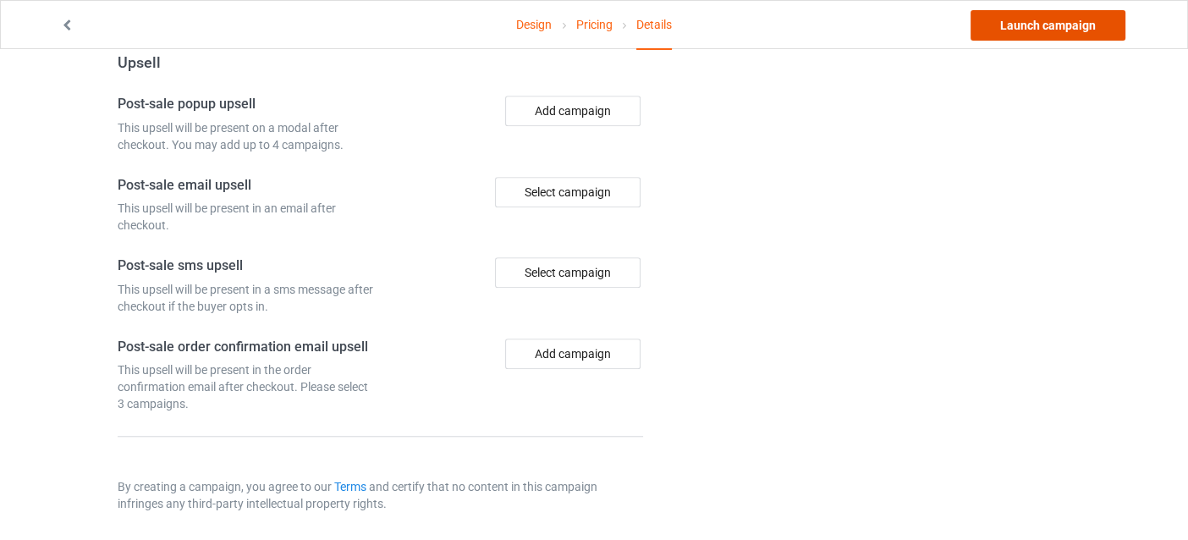
click at [1000, 31] on link "Launch campaign" at bounding box center [1048, 25] width 155 height 30
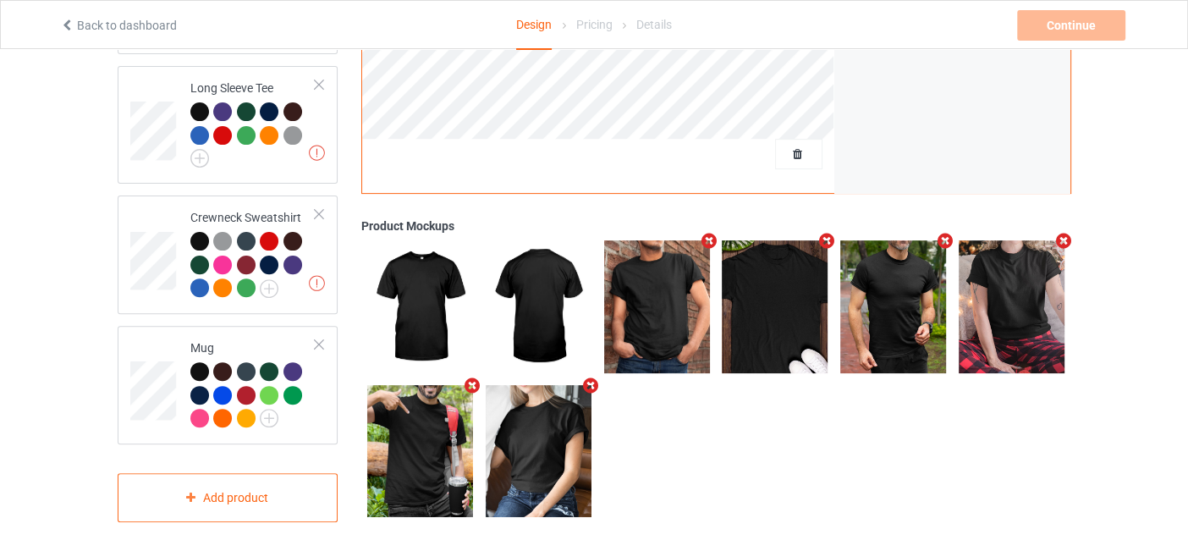
scroll to position [553, 0]
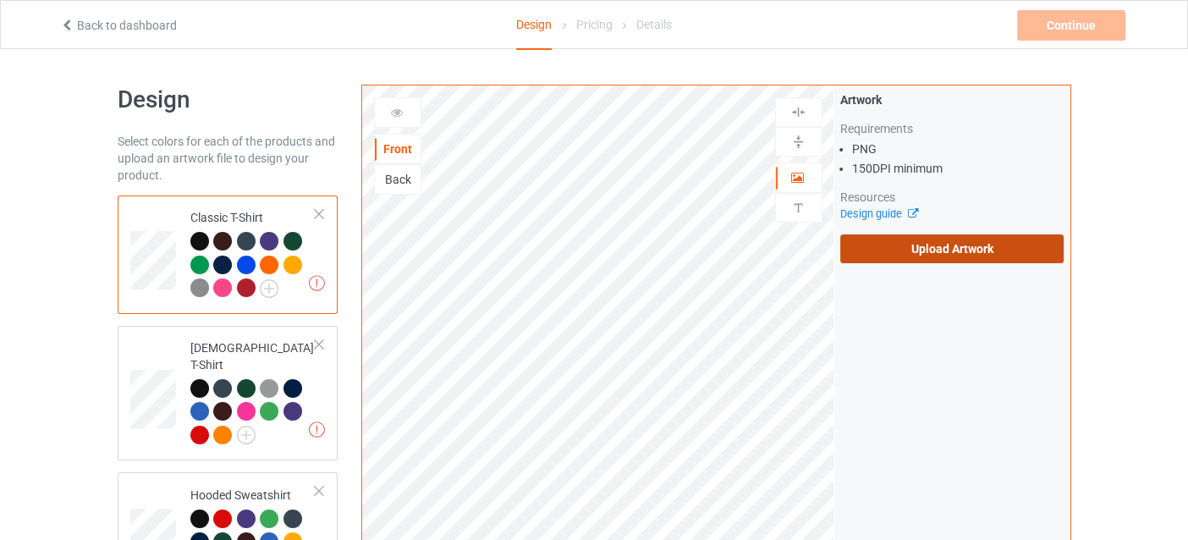
click at [937, 244] on label "Upload Artwork" at bounding box center [952, 248] width 224 height 29
click at [0, 0] on input "Upload Artwork" at bounding box center [0, 0] width 0 height 0
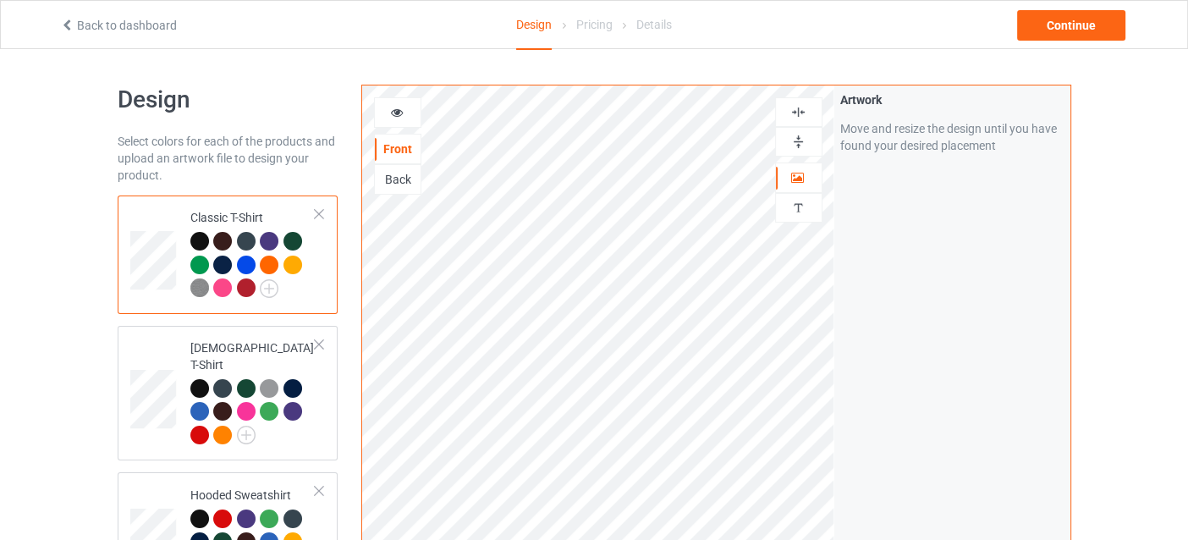
click at [806, 111] on img at bounding box center [799, 112] width 16 height 16
click at [401, 119] on div at bounding box center [398, 112] width 46 height 17
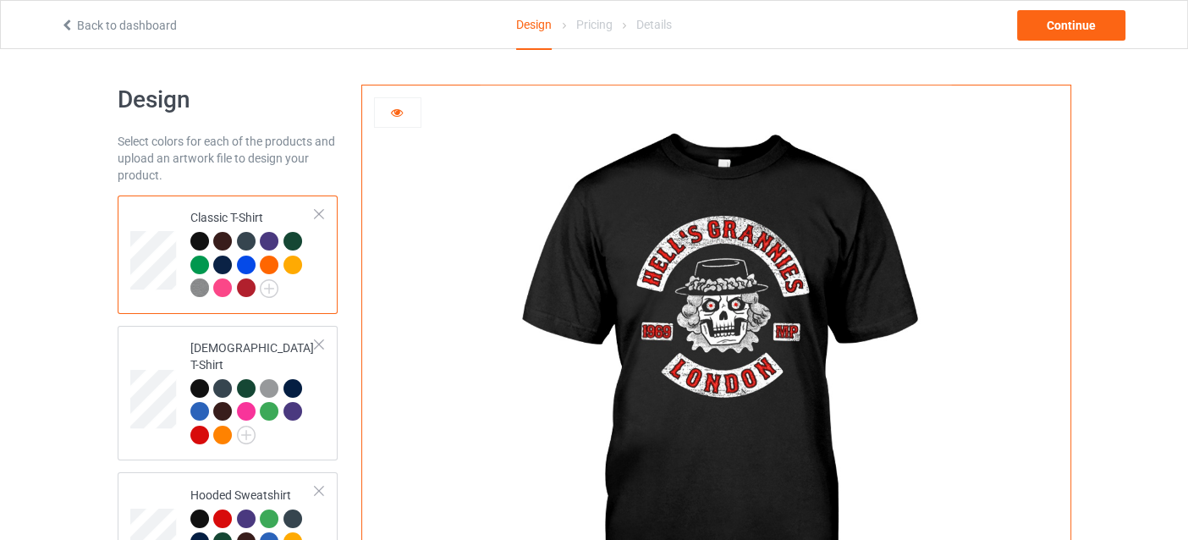
click at [231, 290] on div at bounding box center [225, 290] width 24 height 24
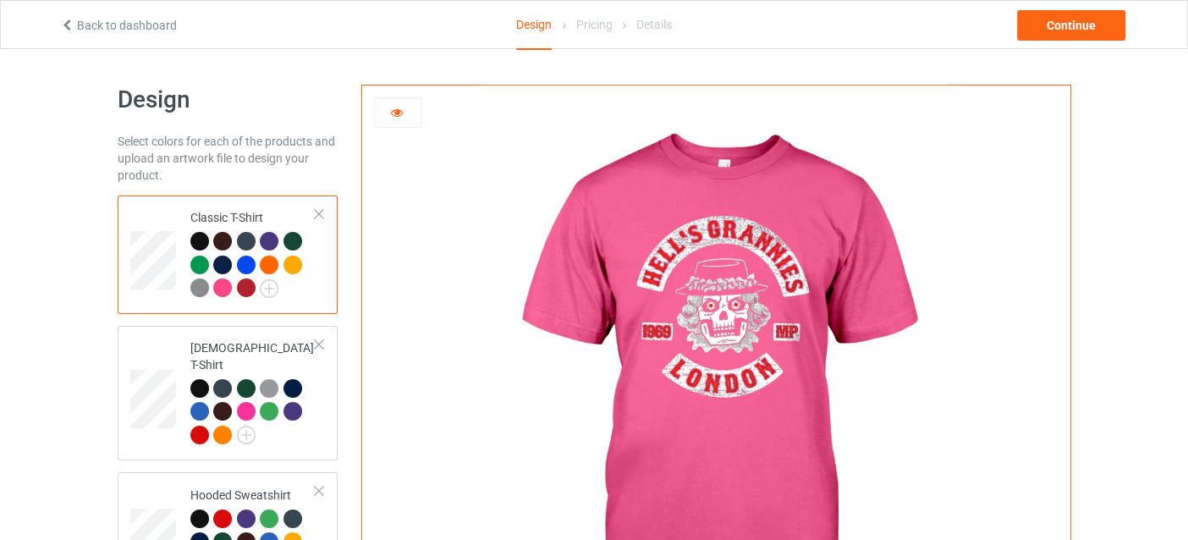
click at [250, 284] on div at bounding box center [246, 287] width 19 height 19
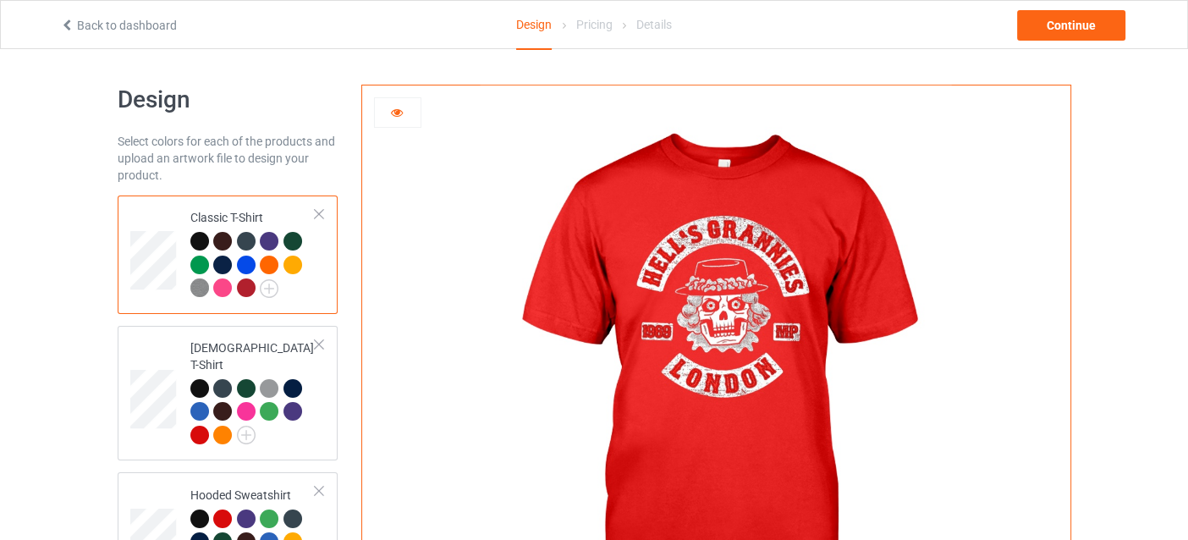
click at [266, 258] on div at bounding box center [269, 265] width 19 height 19
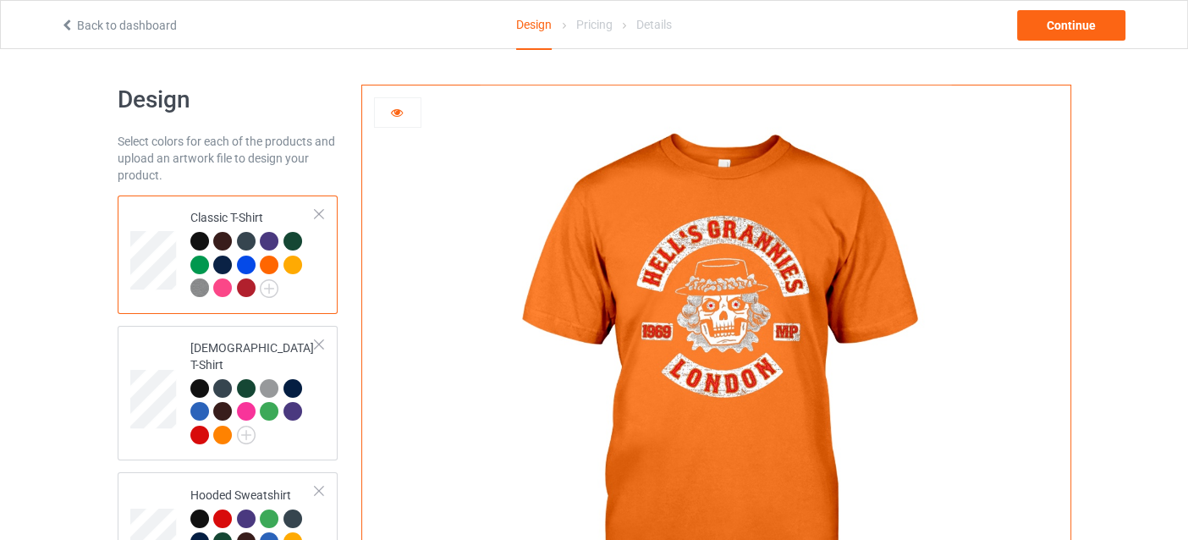
click at [288, 265] on div at bounding box center [293, 265] width 19 height 19
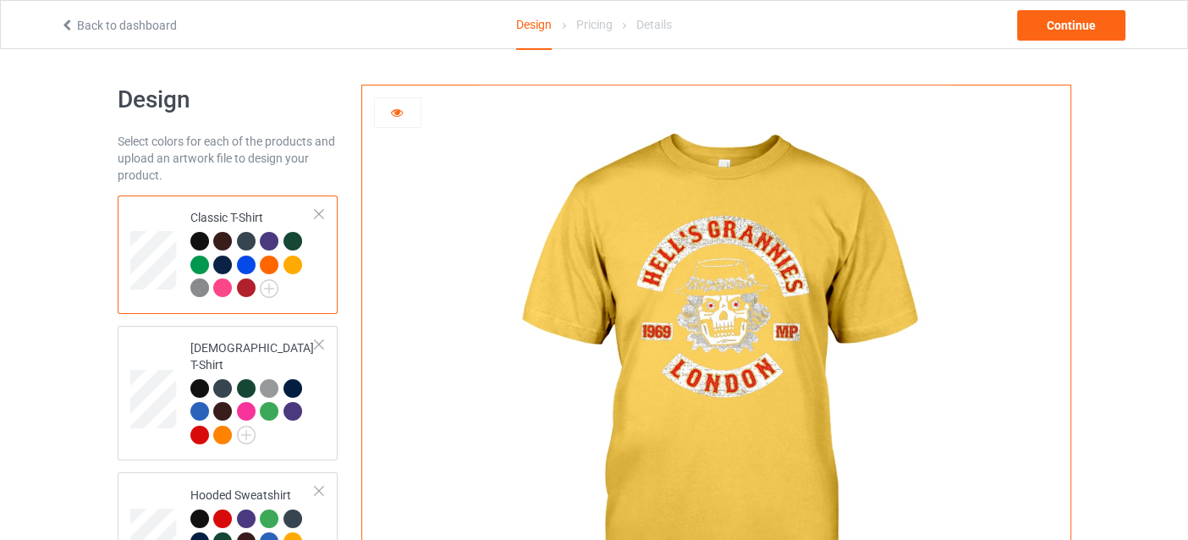
click at [246, 261] on div at bounding box center [246, 265] width 19 height 19
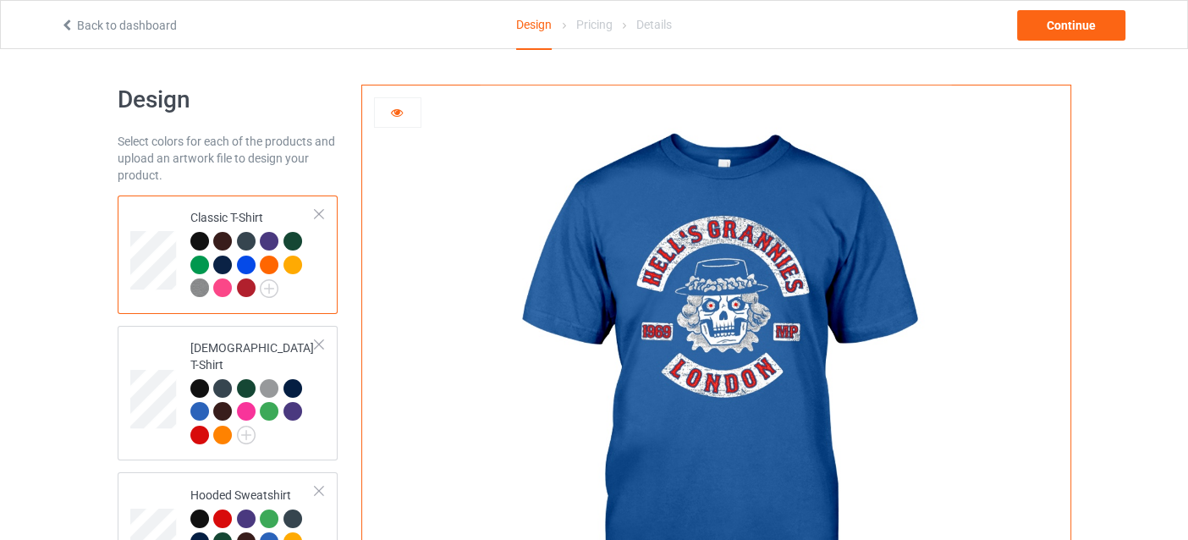
click at [196, 263] on div at bounding box center [199, 265] width 19 height 19
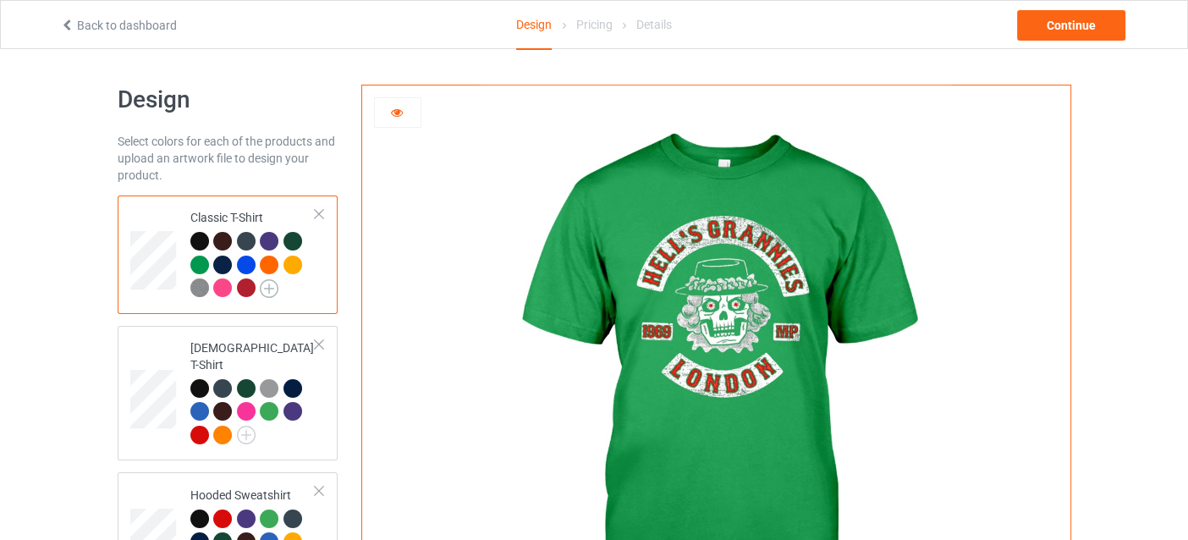
click at [264, 287] on img at bounding box center [269, 288] width 19 height 19
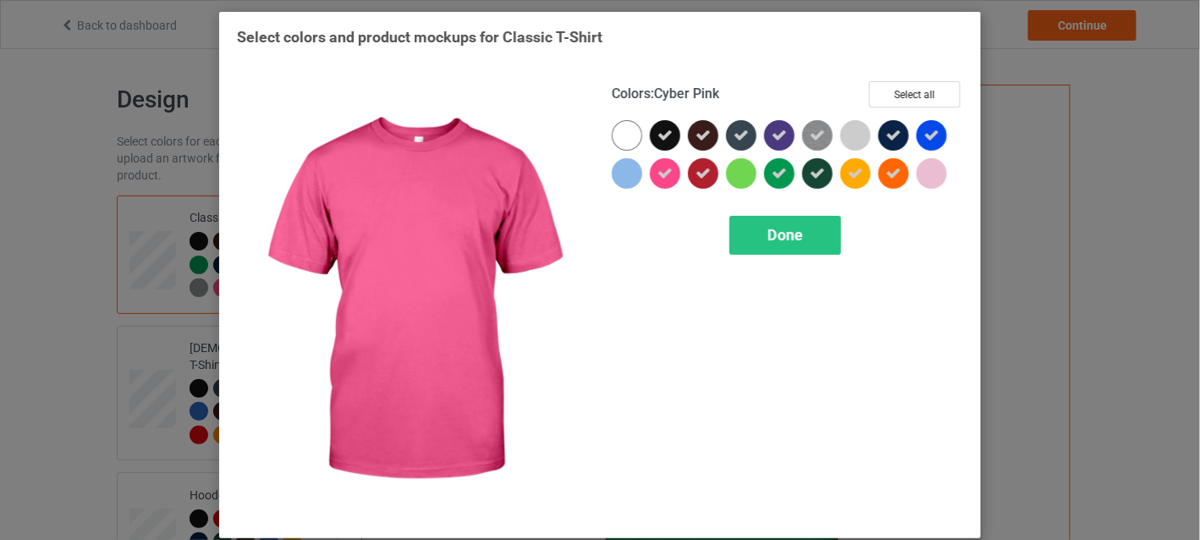
click at [658, 174] on icon at bounding box center [665, 173] width 15 height 15
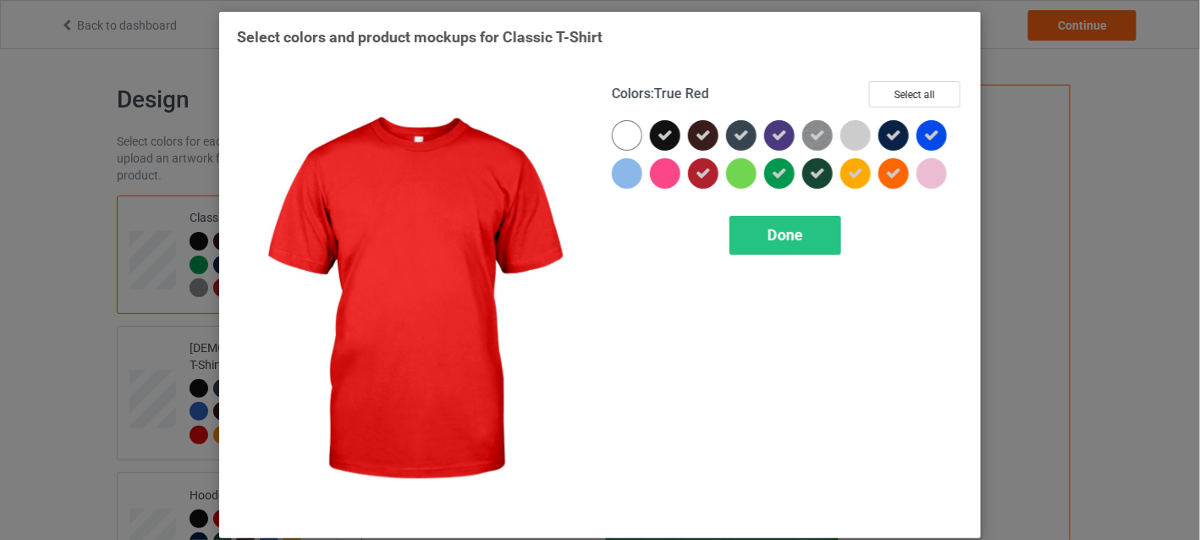
click at [696, 169] on icon at bounding box center [703, 173] width 15 height 15
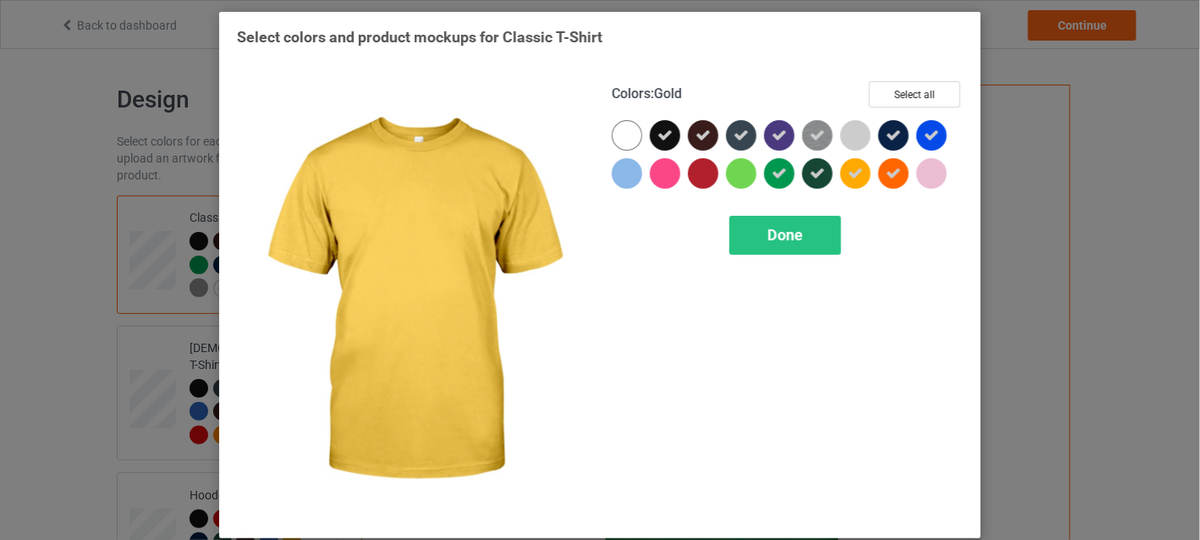
drag, startPoint x: 855, startPoint y: 166, endPoint x: 908, endPoint y: 168, distance: 53.4
click at [855, 167] on icon at bounding box center [855, 173] width 15 height 15
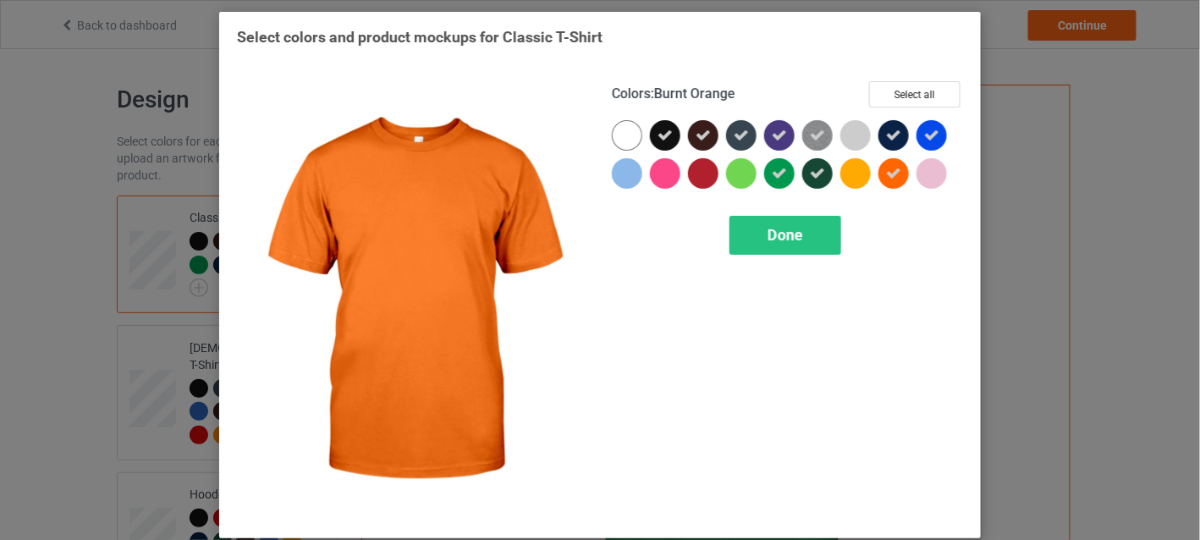
click at [898, 174] on div at bounding box center [894, 173] width 30 height 30
click at [813, 227] on div "Done" at bounding box center [786, 235] width 112 height 39
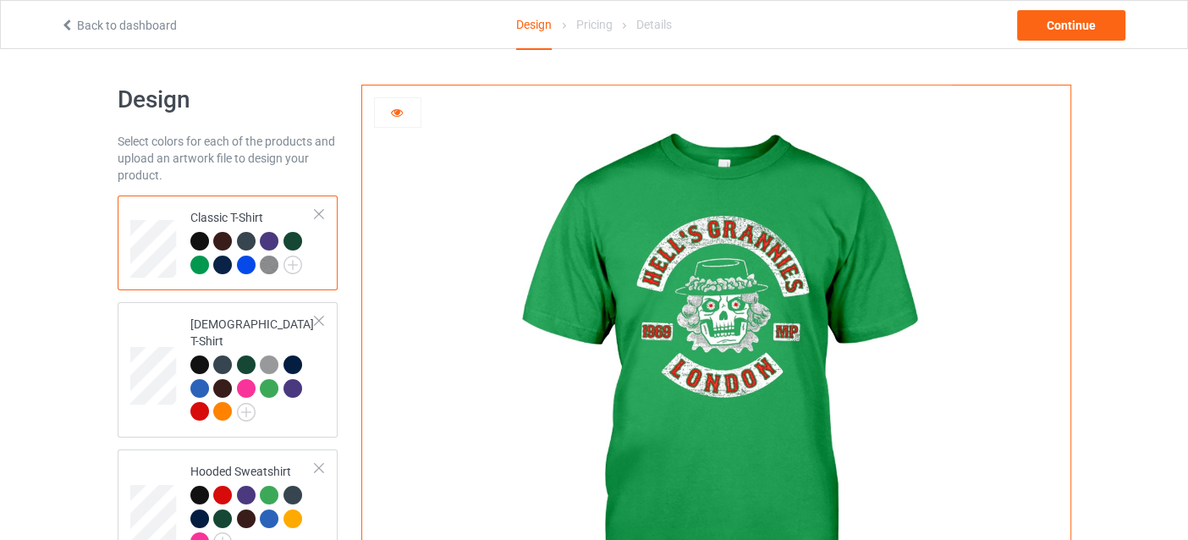
click at [261, 241] on div at bounding box center [269, 241] width 19 height 19
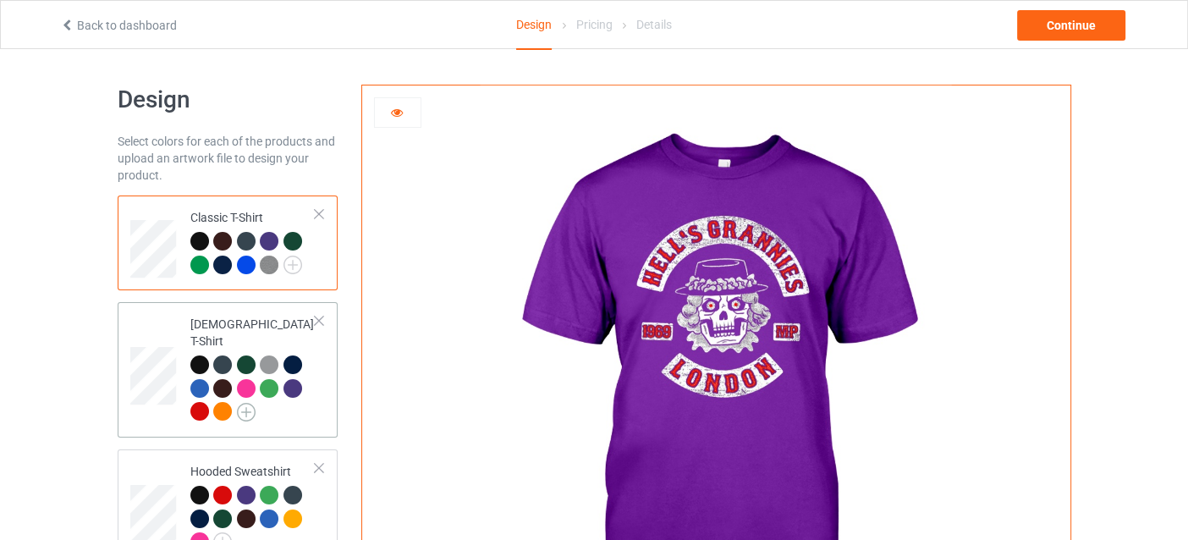
click at [241, 403] on img at bounding box center [246, 412] width 19 height 19
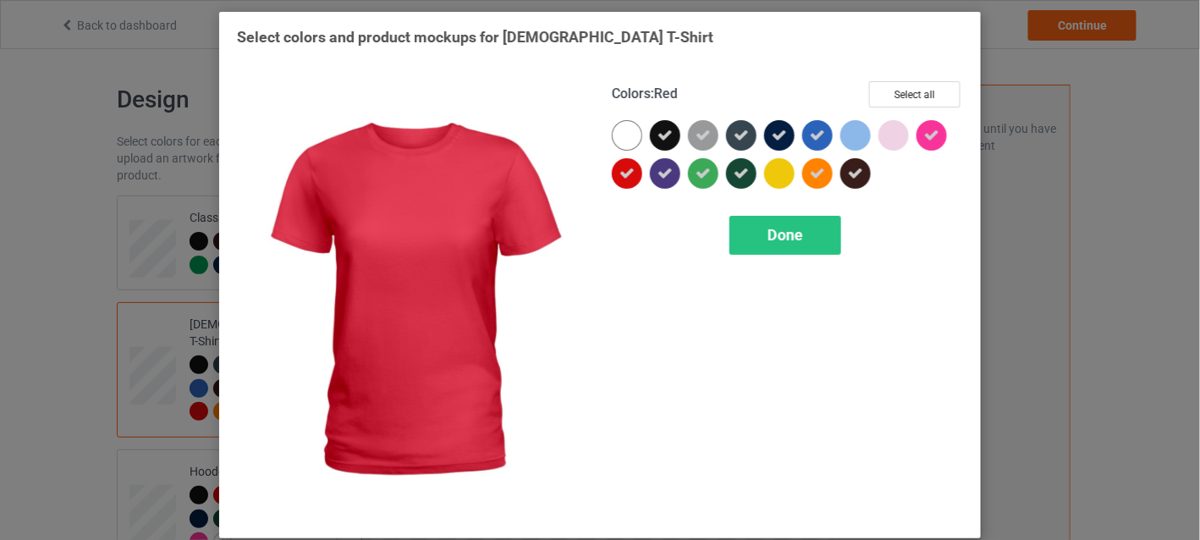
click at [625, 177] on icon at bounding box center [627, 173] width 15 height 15
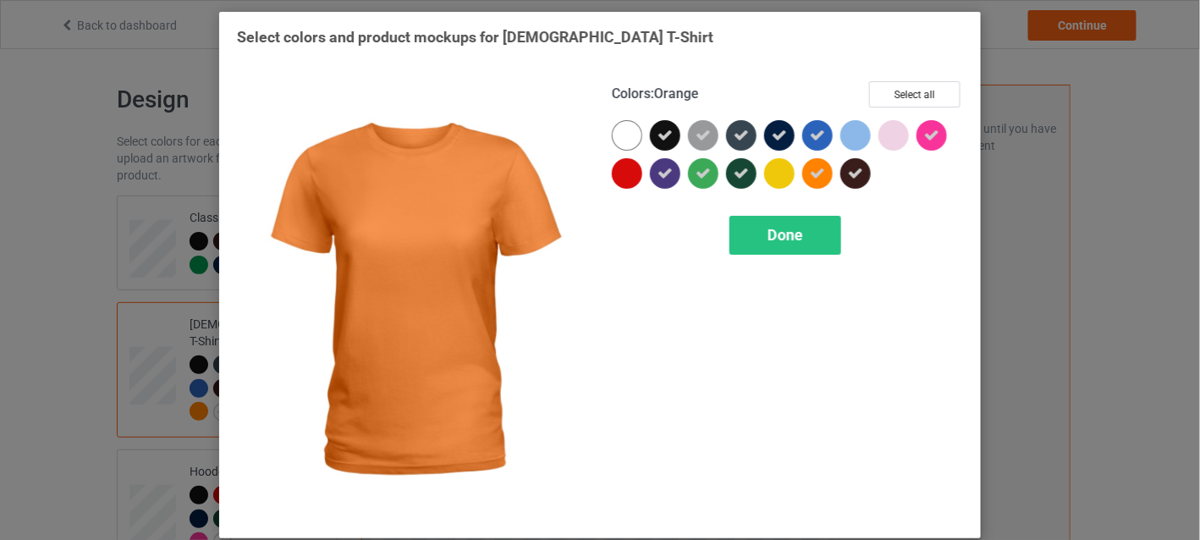
click at [818, 171] on icon at bounding box center [817, 173] width 15 height 15
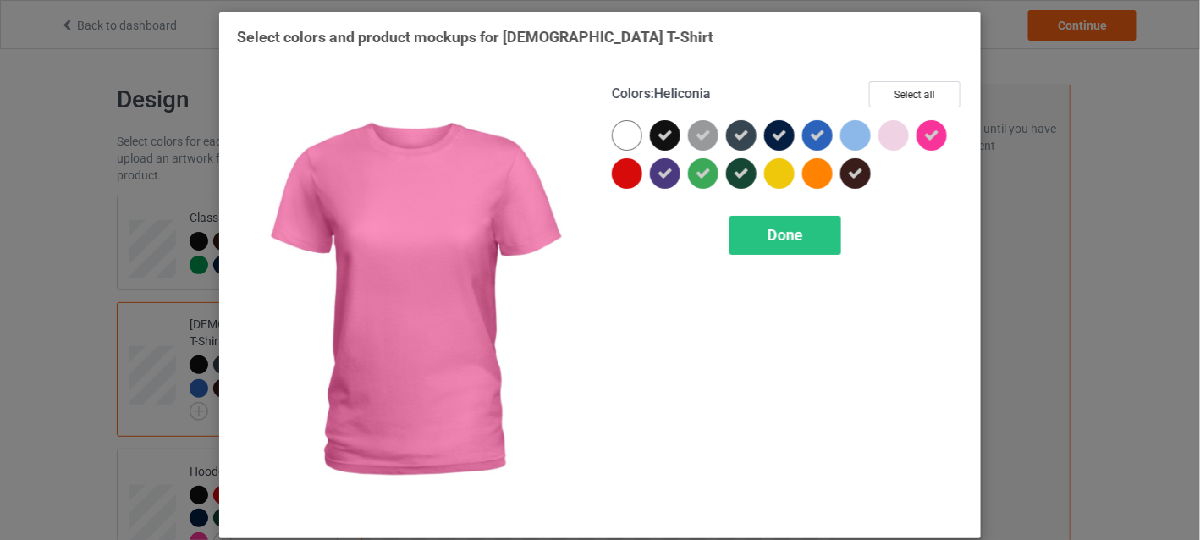
drag, startPoint x: 923, startPoint y: 129, endPoint x: 886, endPoint y: 146, distance: 40.9
click at [924, 129] on icon at bounding box center [931, 135] width 15 height 15
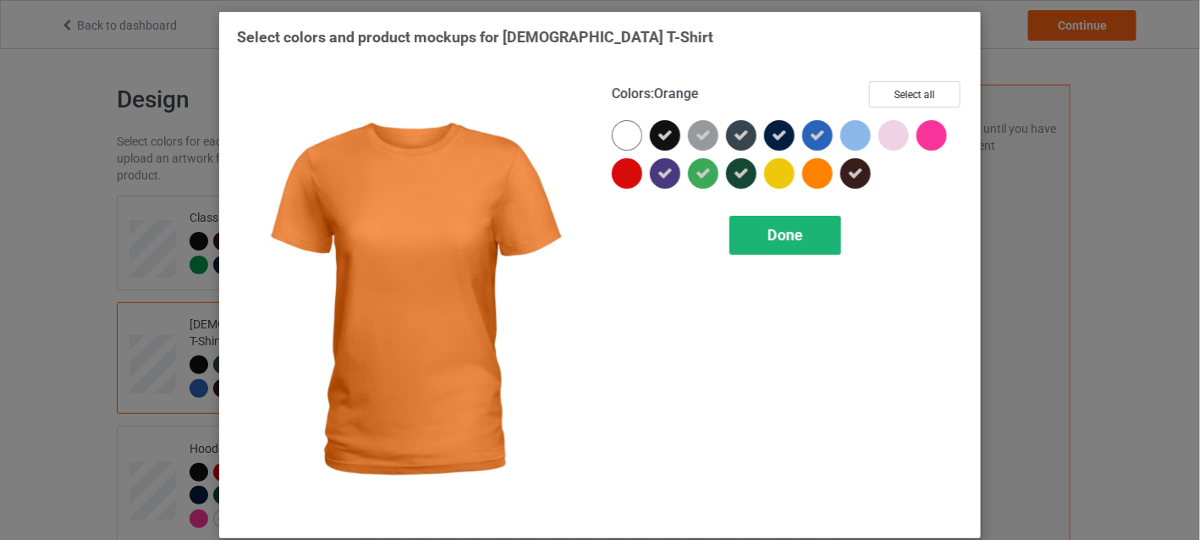
click at [806, 232] on div "Done" at bounding box center [786, 235] width 112 height 39
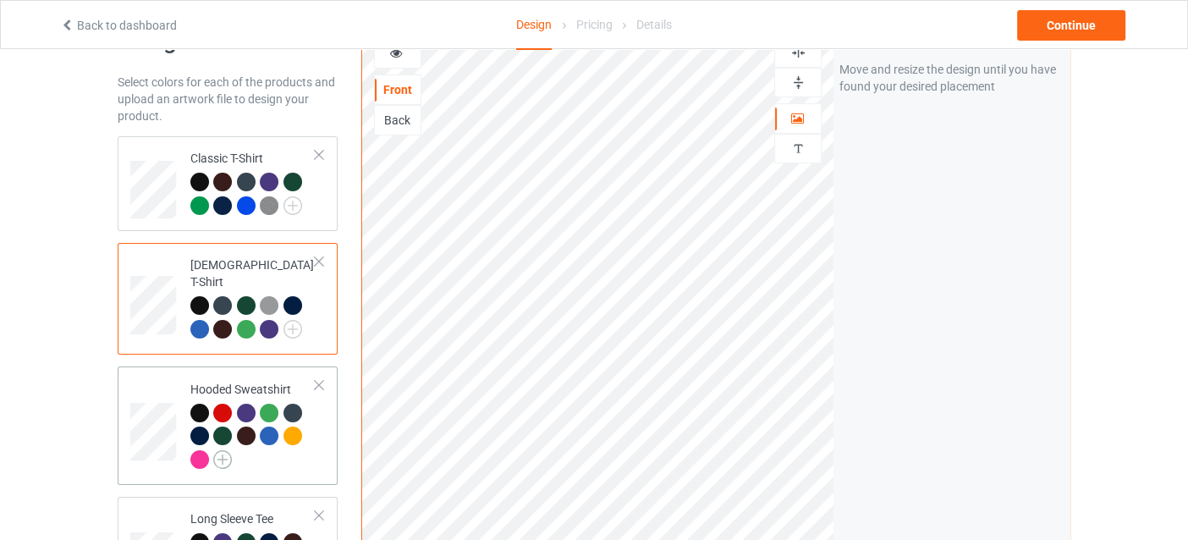
scroll to position [84, 0]
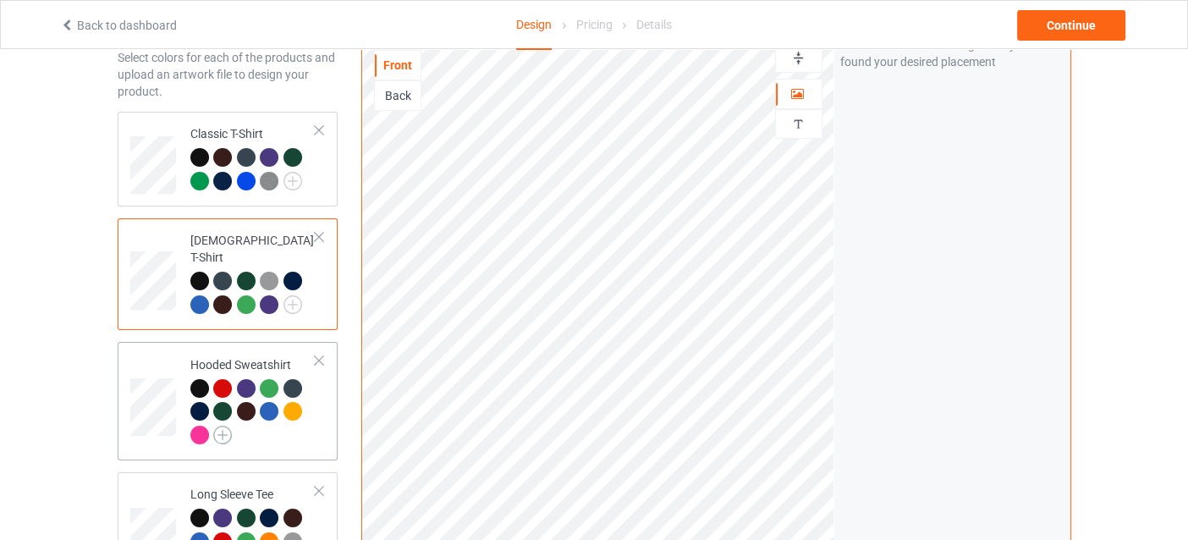
click at [224, 426] on img at bounding box center [222, 435] width 19 height 19
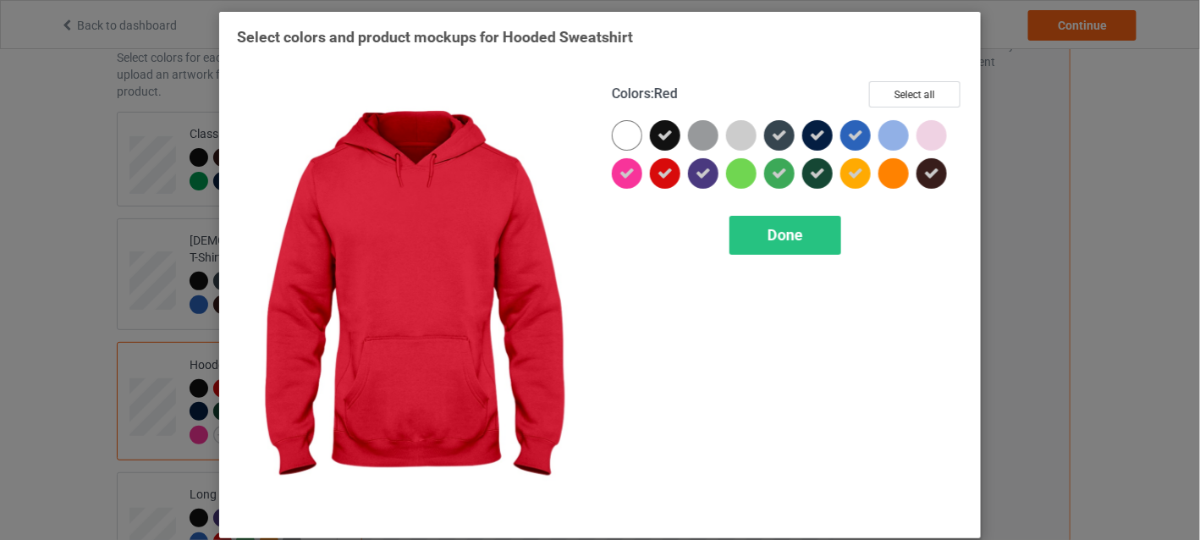
drag, startPoint x: 662, startPoint y: 179, endPoint x: 642, endPoint y: 174, distance: 19.9
click at [662, 178] on icon at bounding box center [665, 173] width 15 height 15
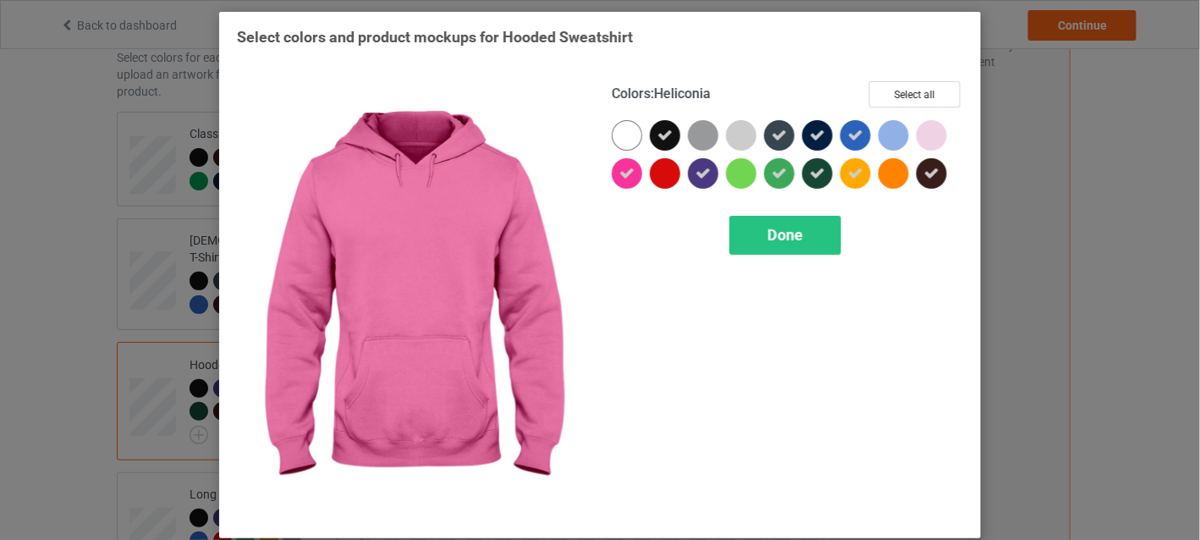
click at [629, 174] on div at bounding box center [627, 173] width 30 height 30
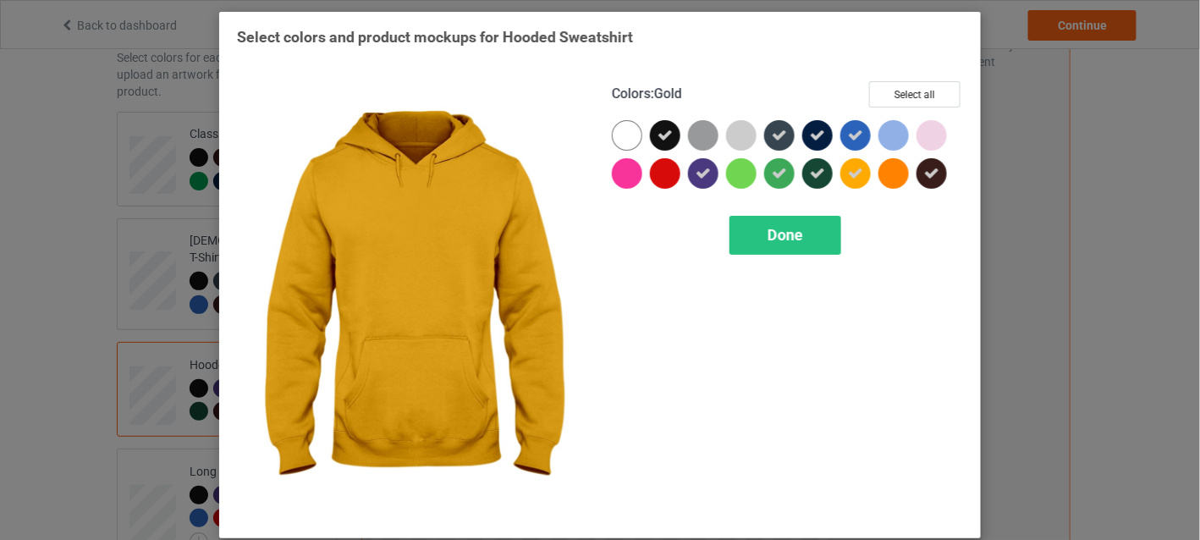
click at [851, 174] on icon at bounding box center [855, 173] width 15 height 15
click at [812, 232] on div "Done" at bounding box center [786, 235] width 112 height 39
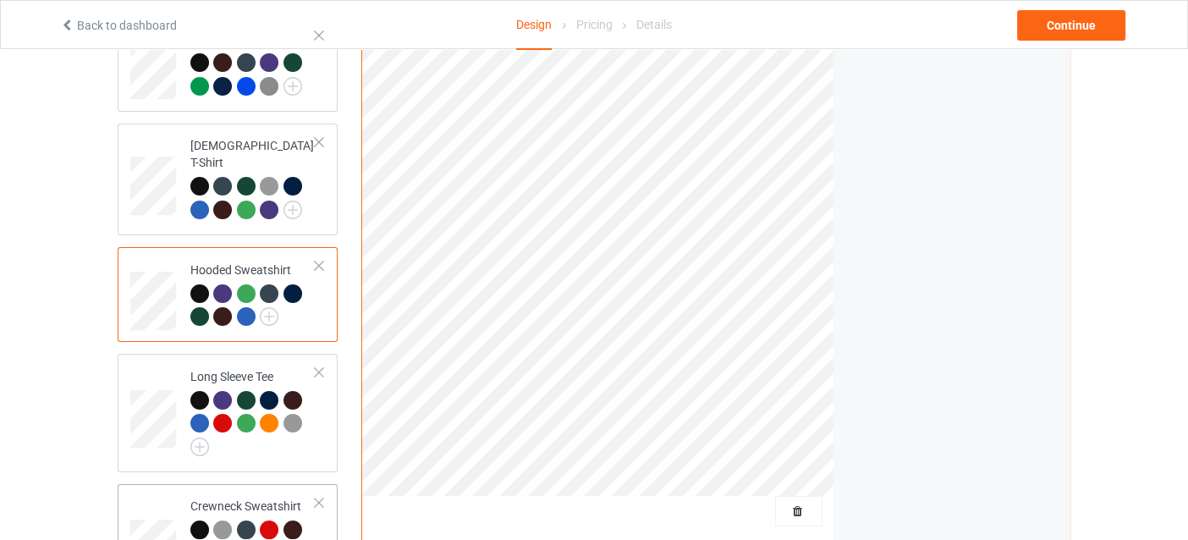
scroll to position [339, 0]
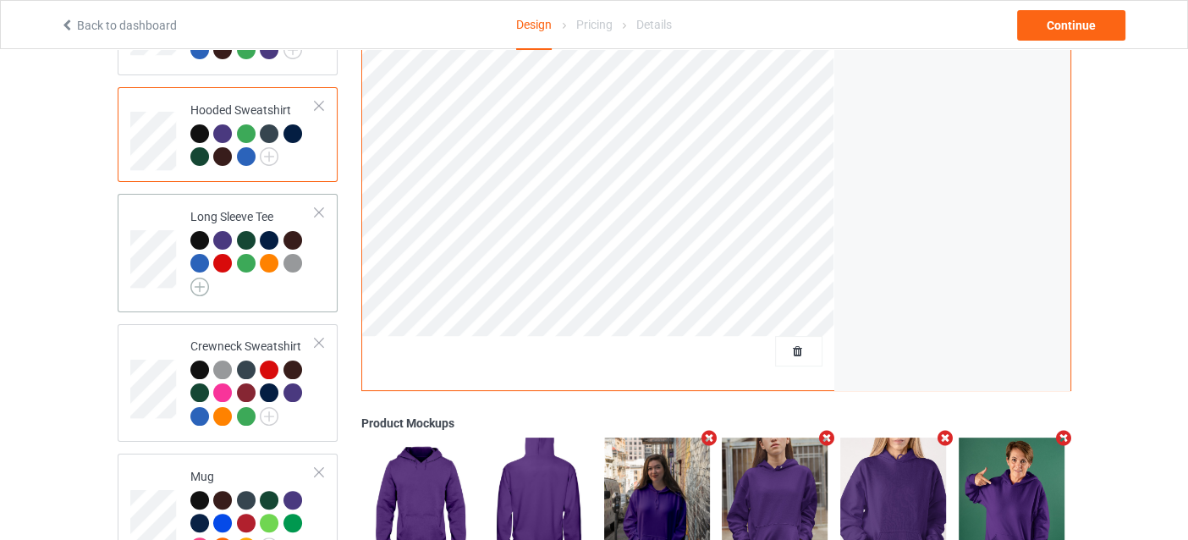
click at [205, 278] on img at bounding box center [199, 287] width 19 height 19
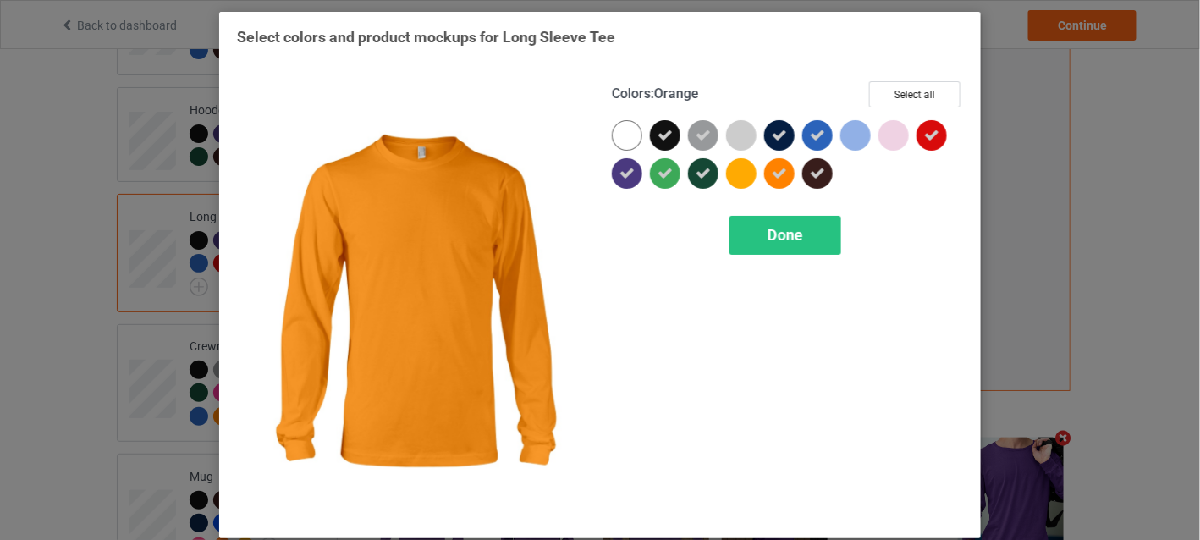
click at [772, 169] on icon at bounding box center [779, 173] width 15 height 15
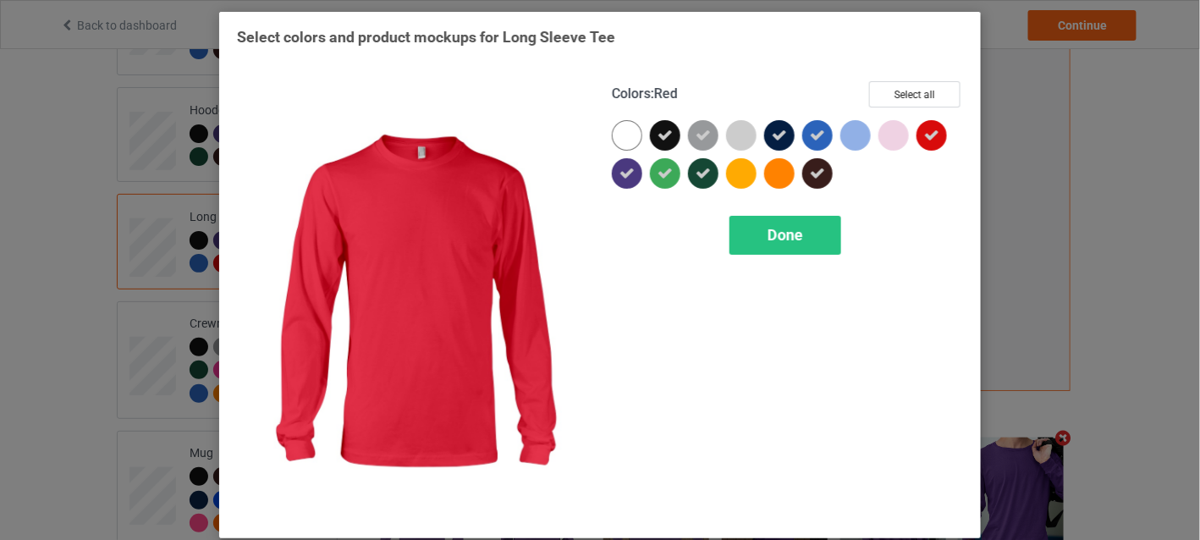
click at [924, 135] on icon at bounding box center [931, 135] width 15 height 15
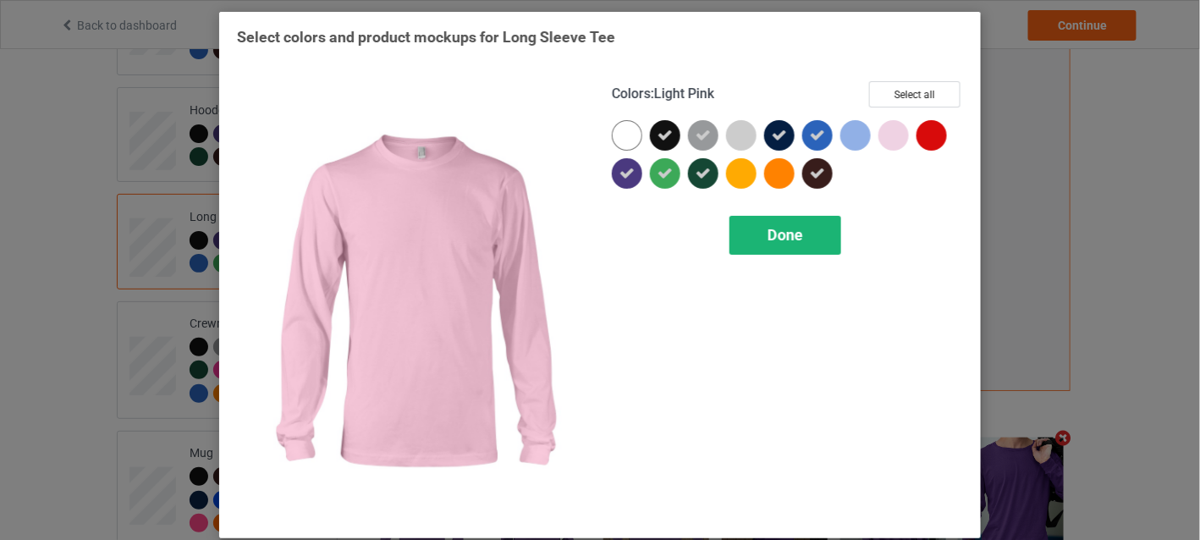
click at [798, 231] on div "Done" at bounding box center [786, 235] width 112 height 39
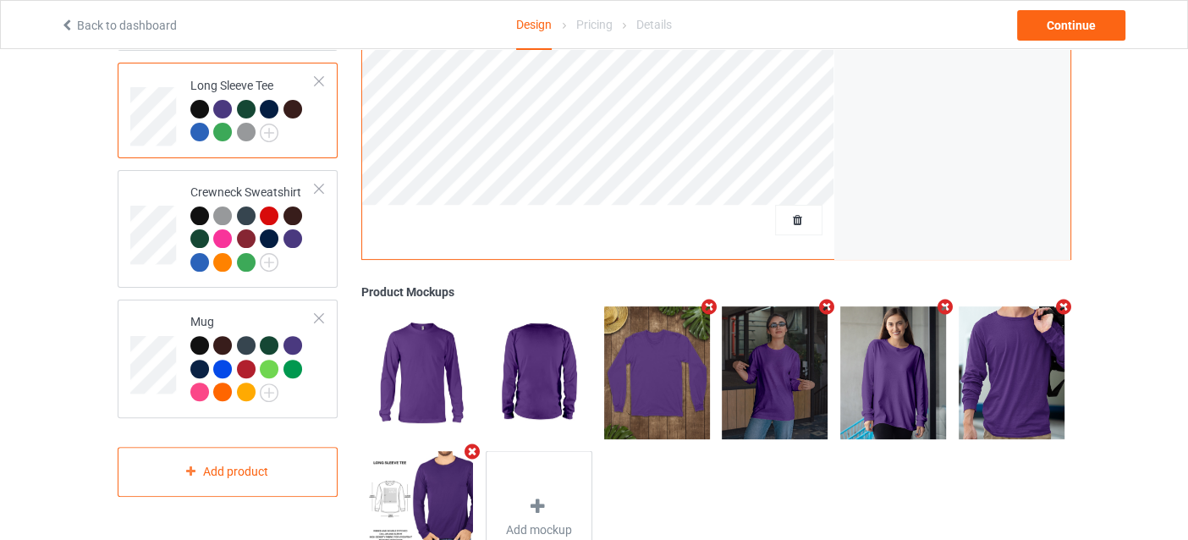
scroll to position [507, 0]
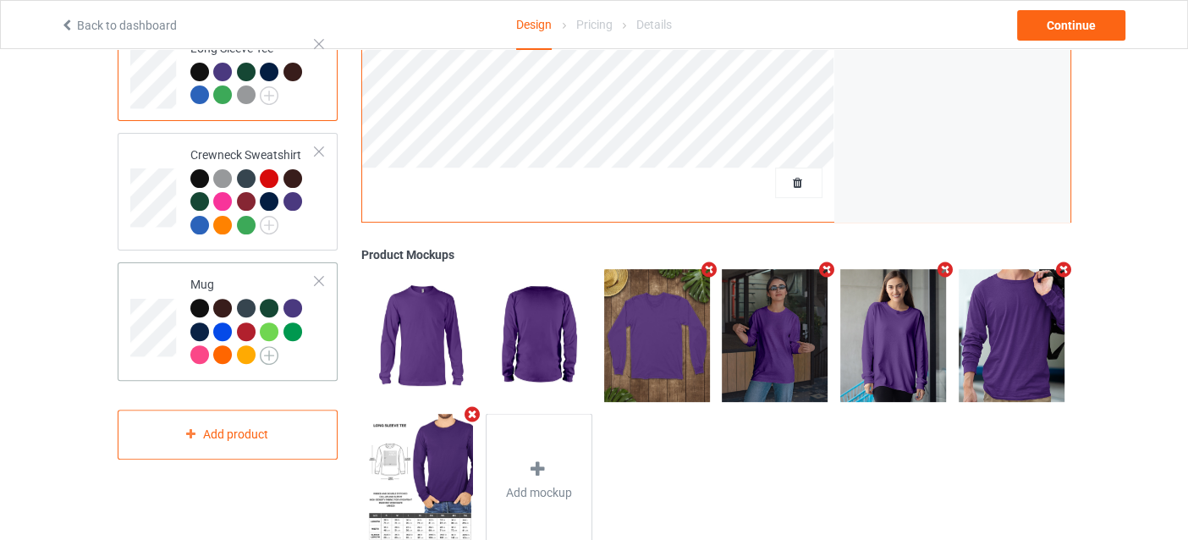
click at [264, 346] on img at bounding box center [269, 355] width 19 height 19
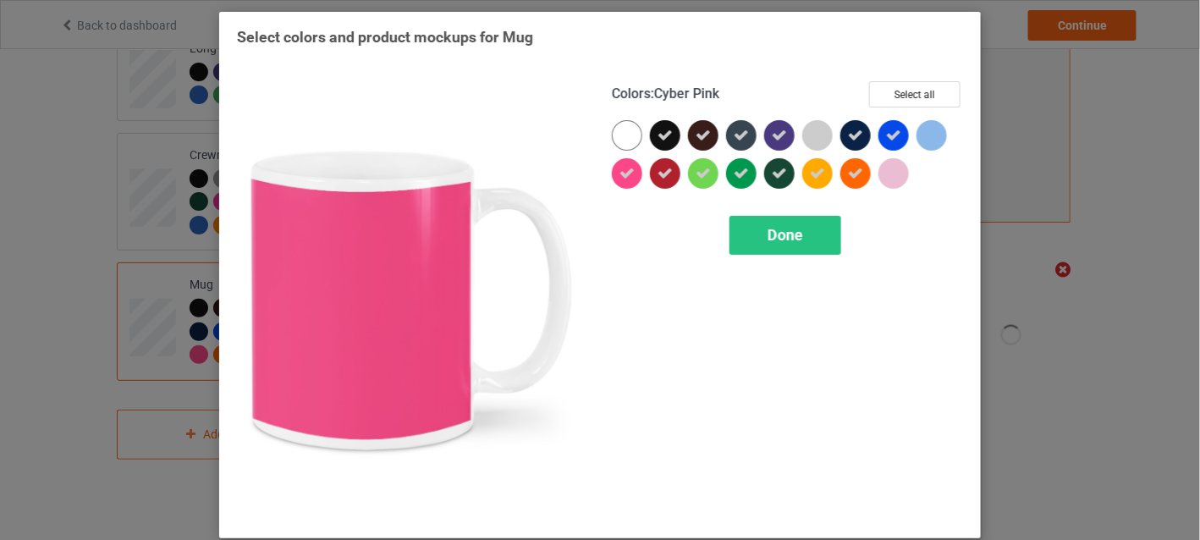
click at [627, 176] on icon at bounding box center [627, 173] width 15 height 15
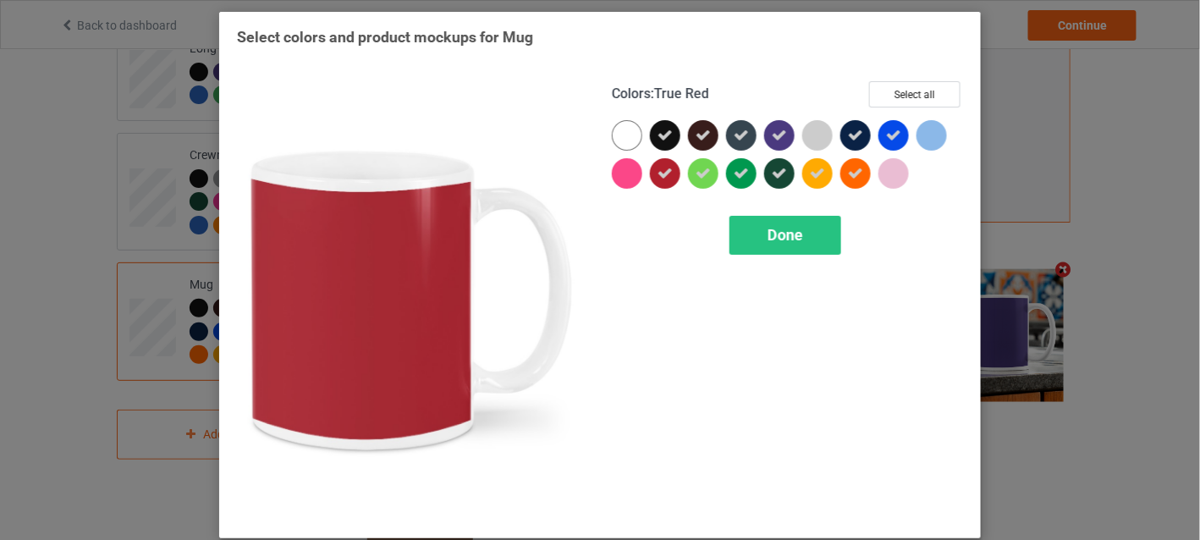
drag, startPoint x: 649, startPoint y: 169, endPoint x: 704, endPoint y: 166, distance: 55.1
click at [654, 169] on div at bounding box center [665, 173] width 30 height 30
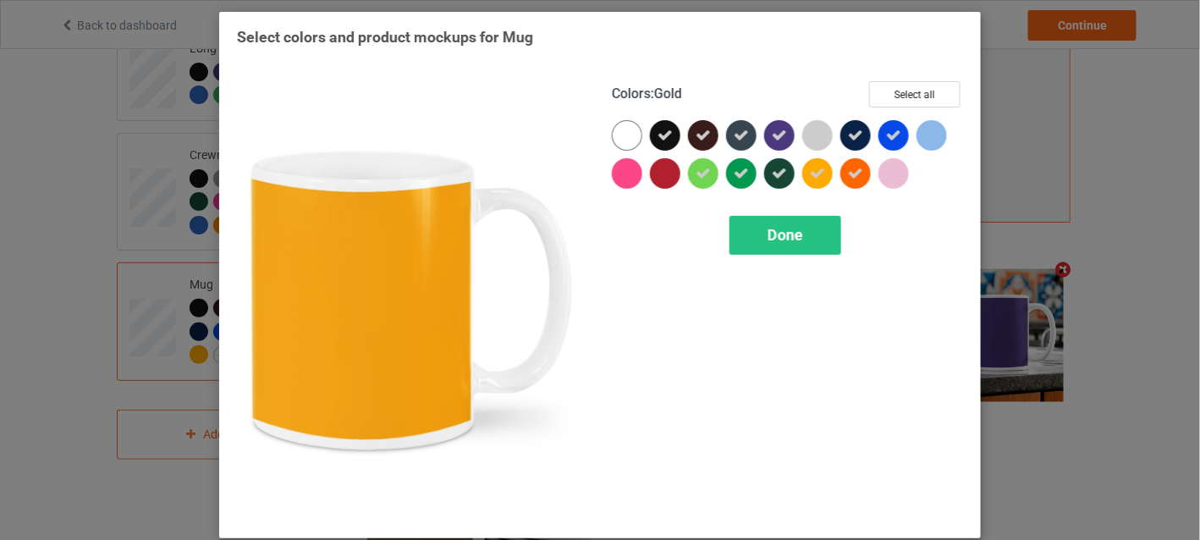
click at [810, 167] on icon at bounding box center [817, 173] width 15 height 15
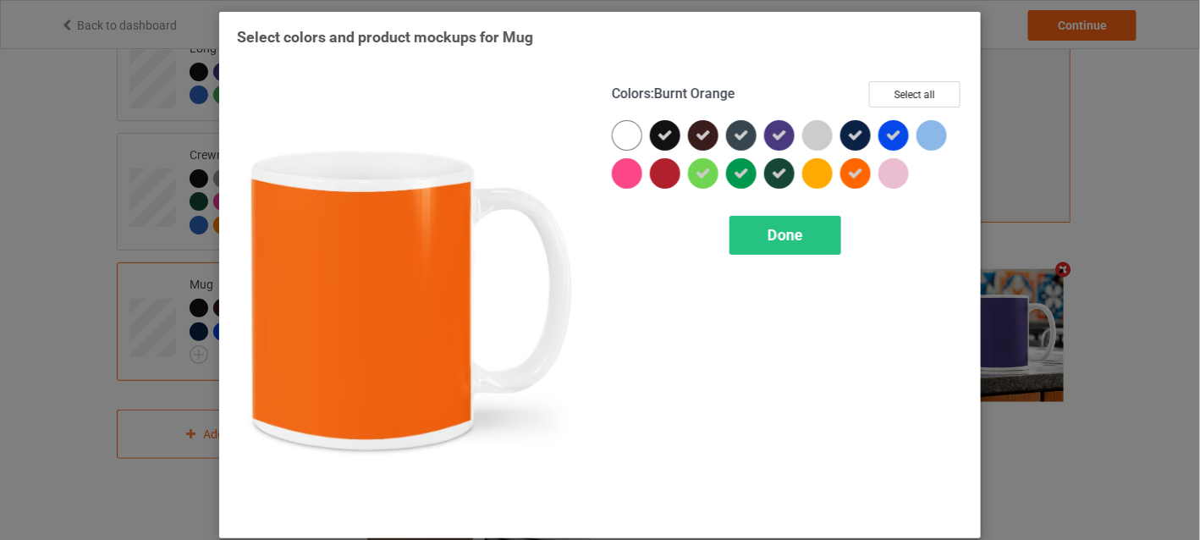
click at [848, 169] on icon at bounding box center [855, 173] width 15 height 15
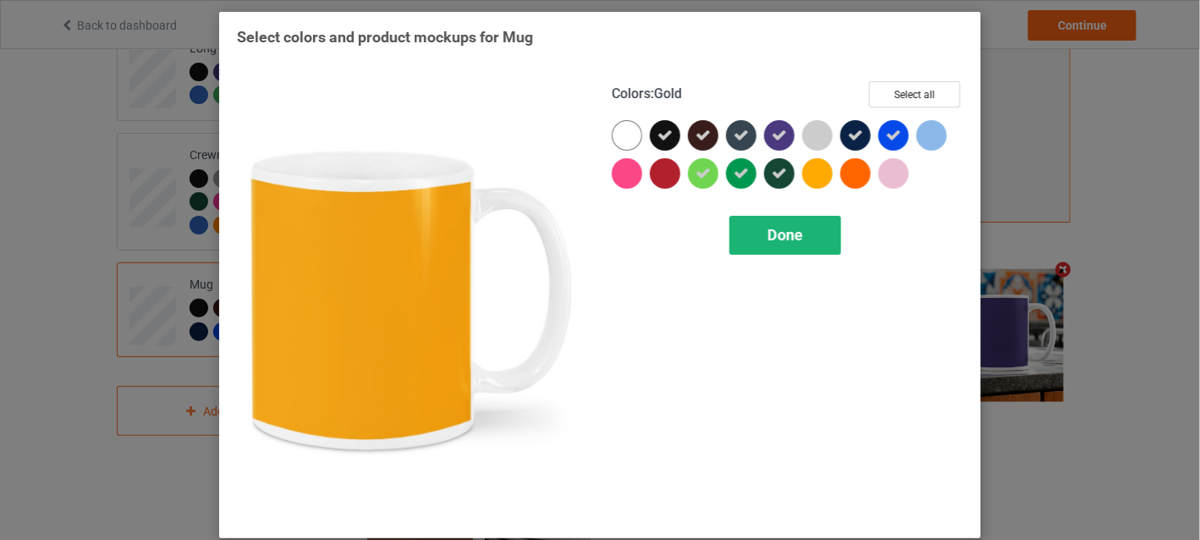
click at [803, 223] on div "Done" at bounding box center [786, 235] width 112 height 39
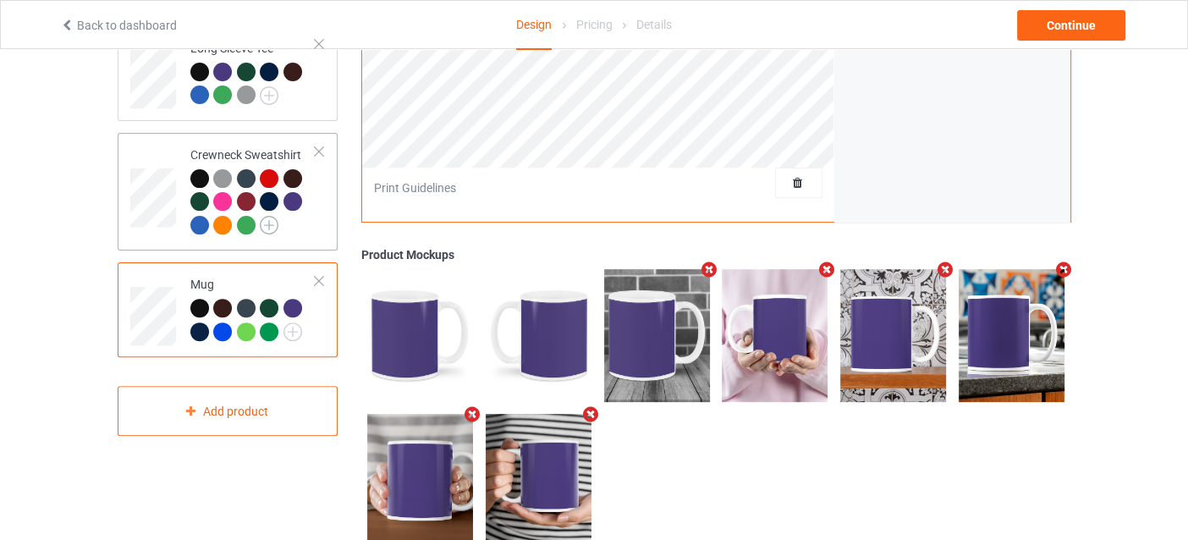
click at [269, 216] on img at bounding box center [269, 225] width 19 height 19
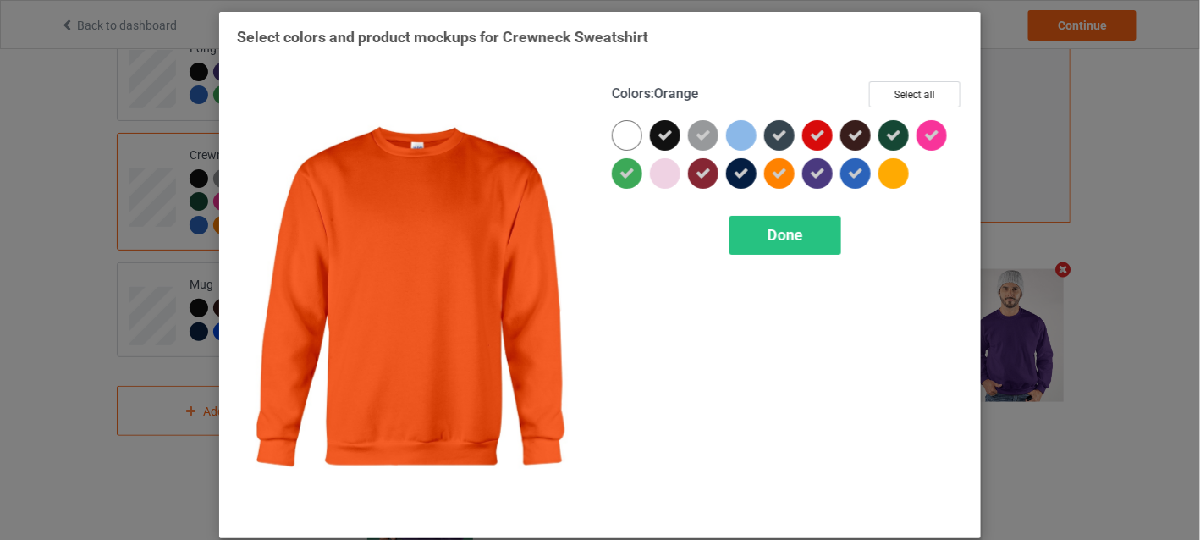
drag, startPoint x: 769, startPoint y: 169, endPoint x: 802, endPoint y: 131, distance: 50.4
click at [782, 160] on div at bounding box center [779, 173] width 30 height 30
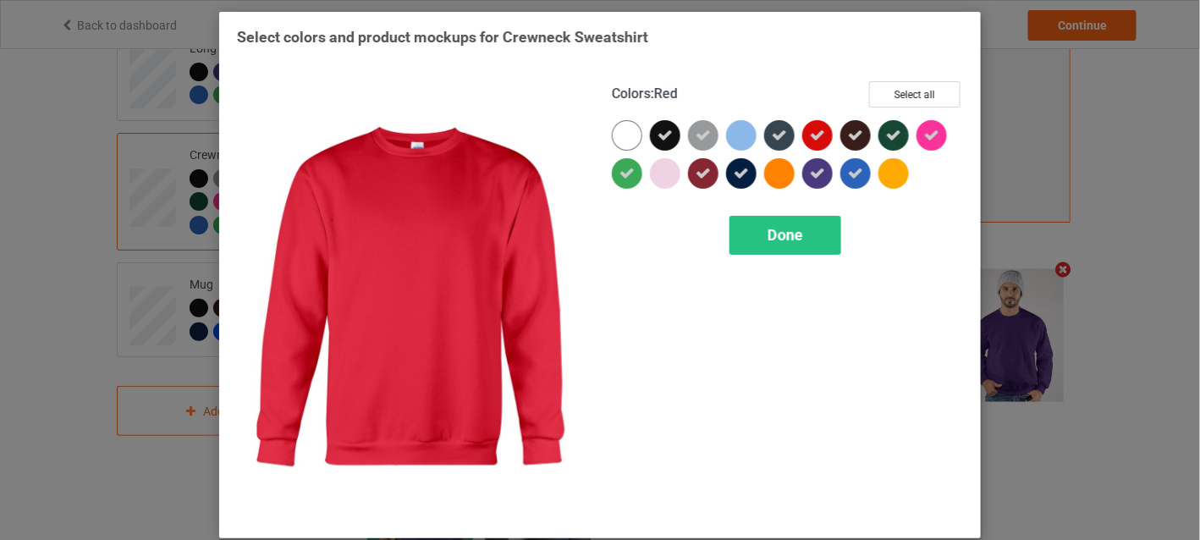
drag, startPoint x: 802, startPoint y: 129, endPoint x: 820, endPoint y: 129, distance: 17.8
click at [803, 129] on div at bounding box center [817, 135] width 30 height 30
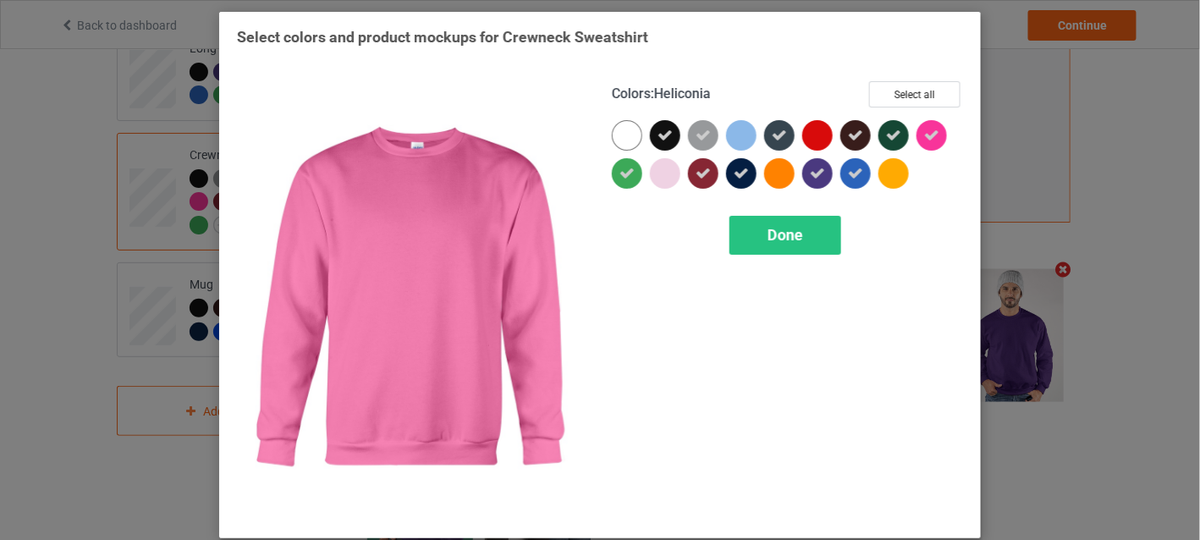
click at [929, 128] on icon at bounding box center [931, 135] width 15 height 15
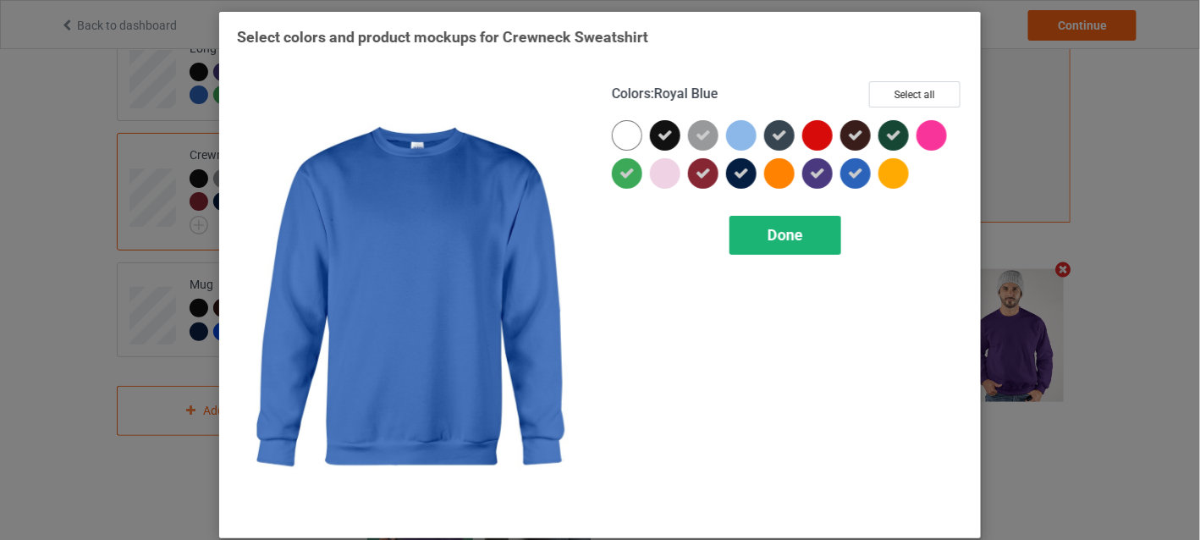
click at [816, 236] on div "Done" at bounding box center [786, 235] width 112 height 39
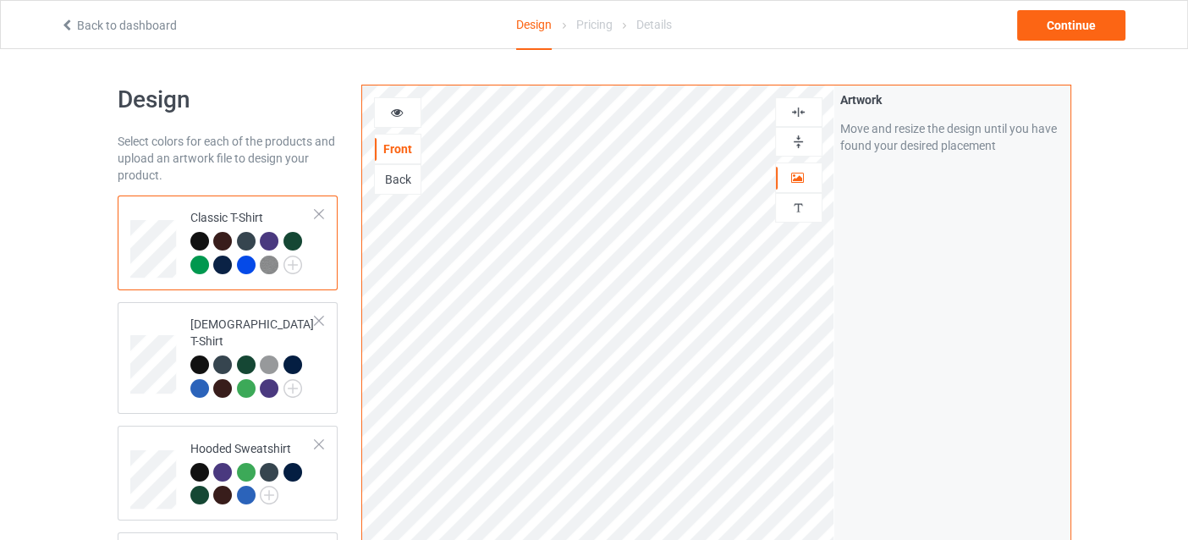
click at [403, 113] on icon at bounding box center [396, 110] width 14 height 12
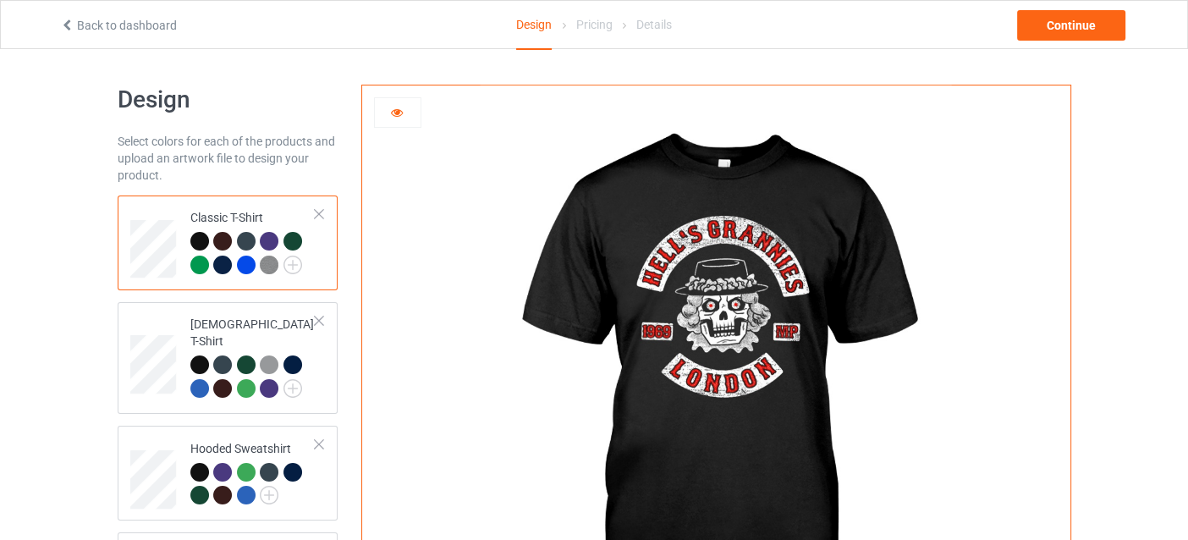
click at [203, 261] on div at bounding box center [199, 265] width 19 height 19
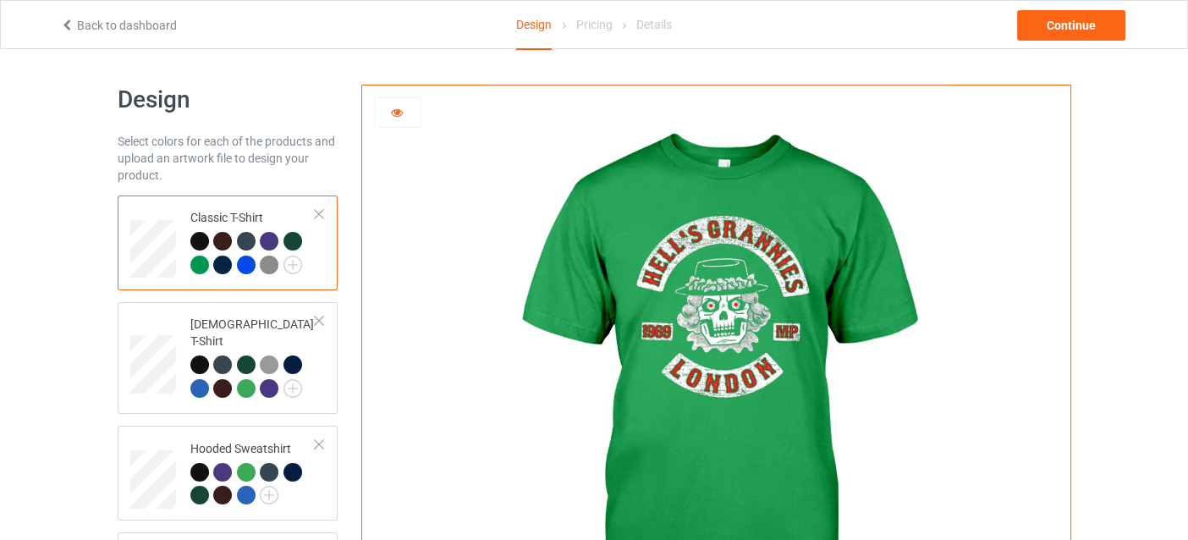
click at [199, 240] on div at bounding box center [199, 241] width 19 height 19
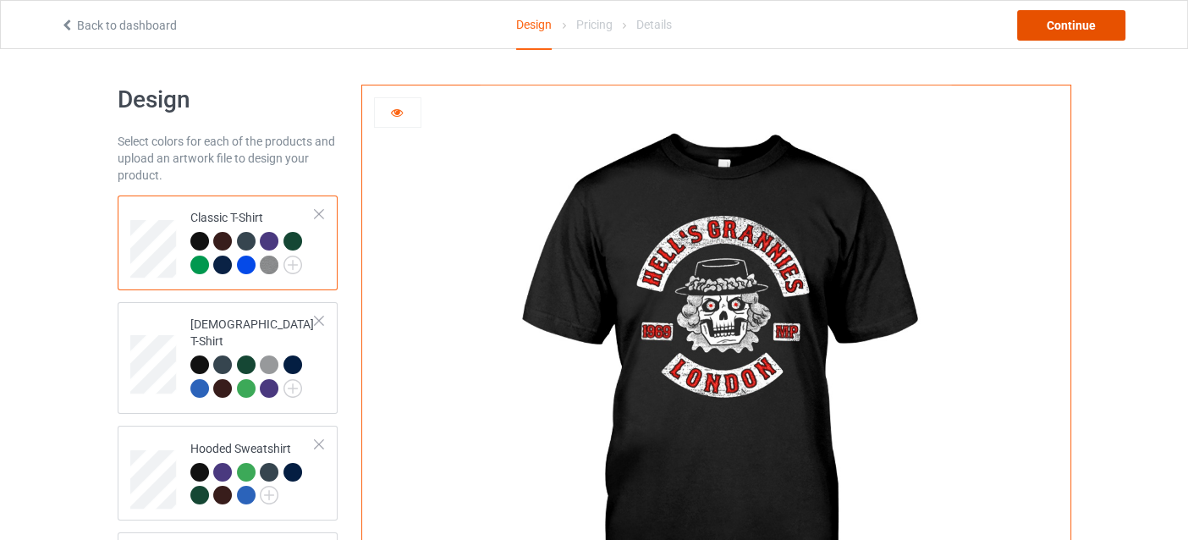
click at [1061, 19] on div "Continue" at bounding box center [1071, 25] width 108 height 30
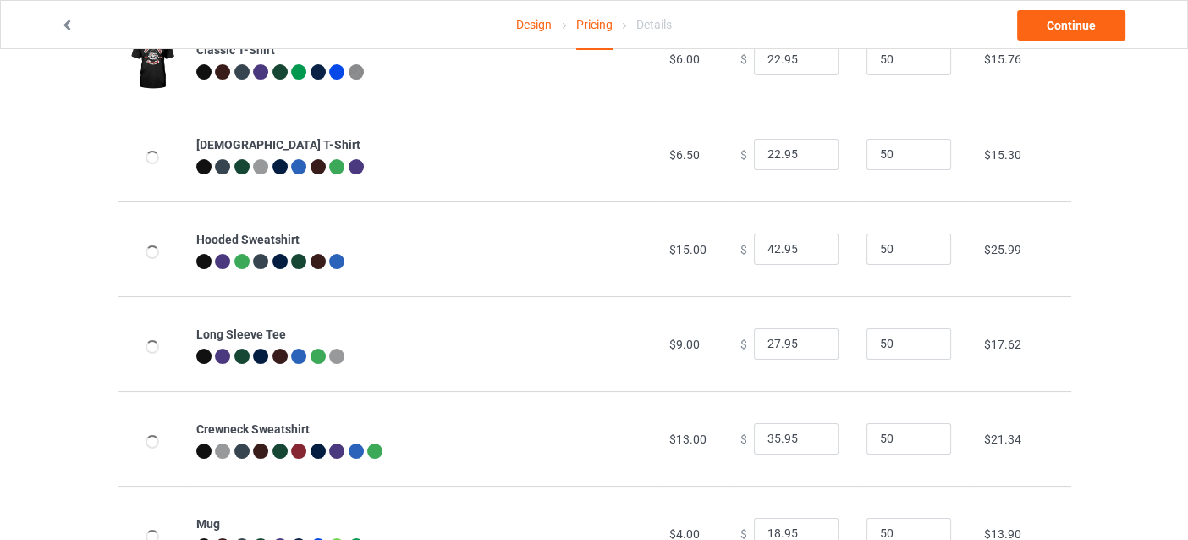
scroll to position [230, 0]
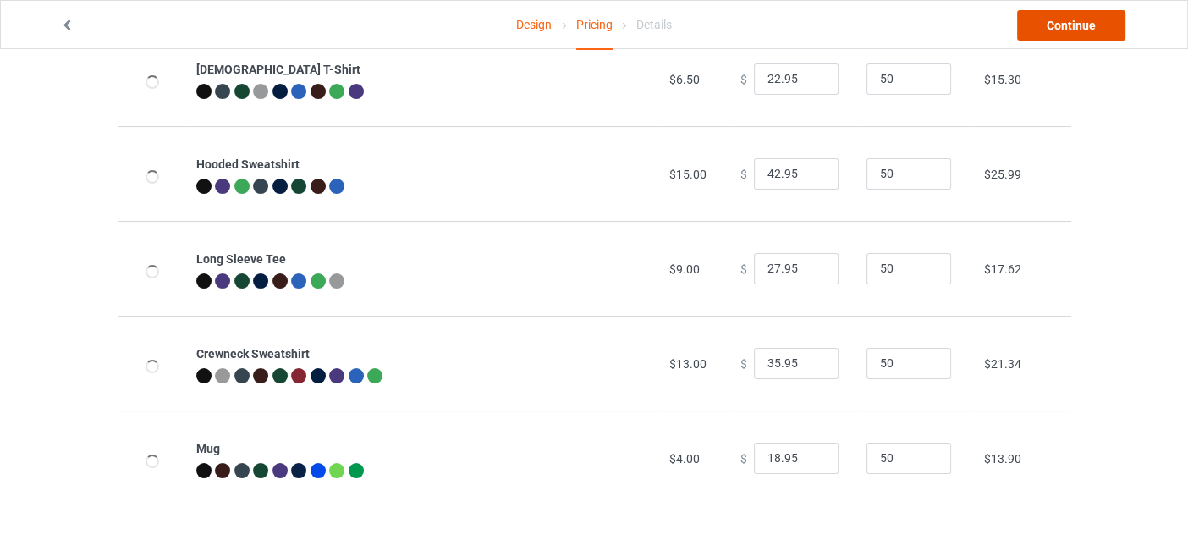
click at [1038, 27] on link "Continue" at bounding box center [1071, 25] width 108 height 30
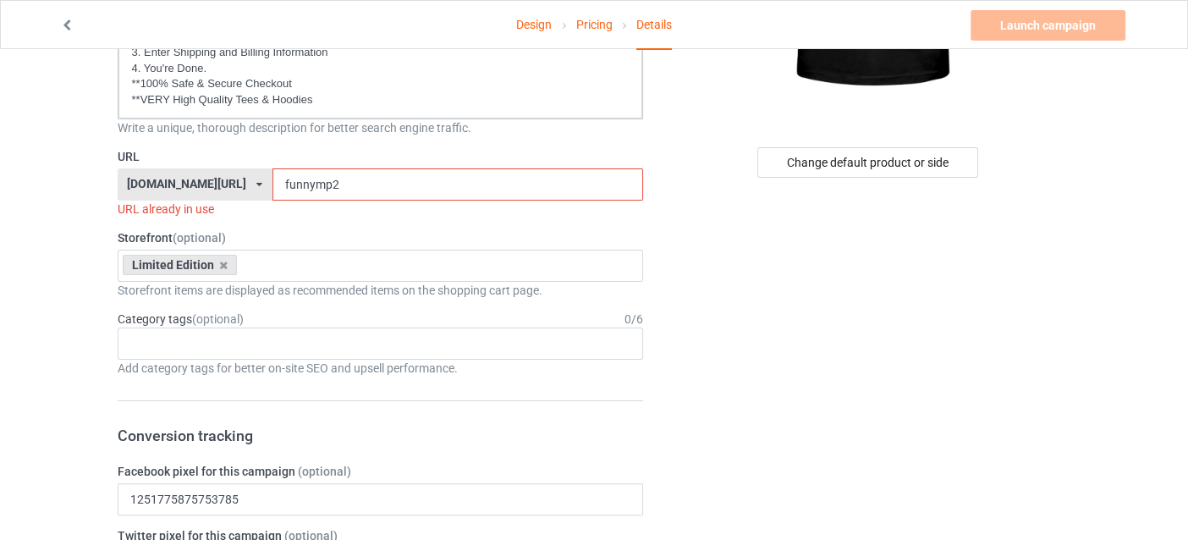
scroll to position [339, 0]
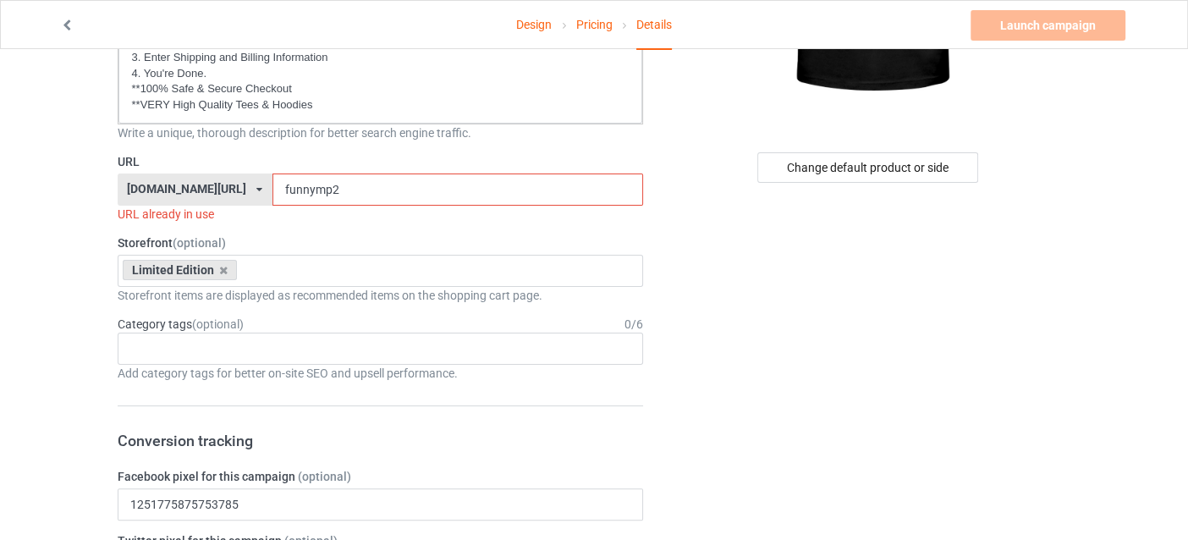
click at [350, 188] on input "funnymp2" at bounding box center [458, 190] width 371 height 32
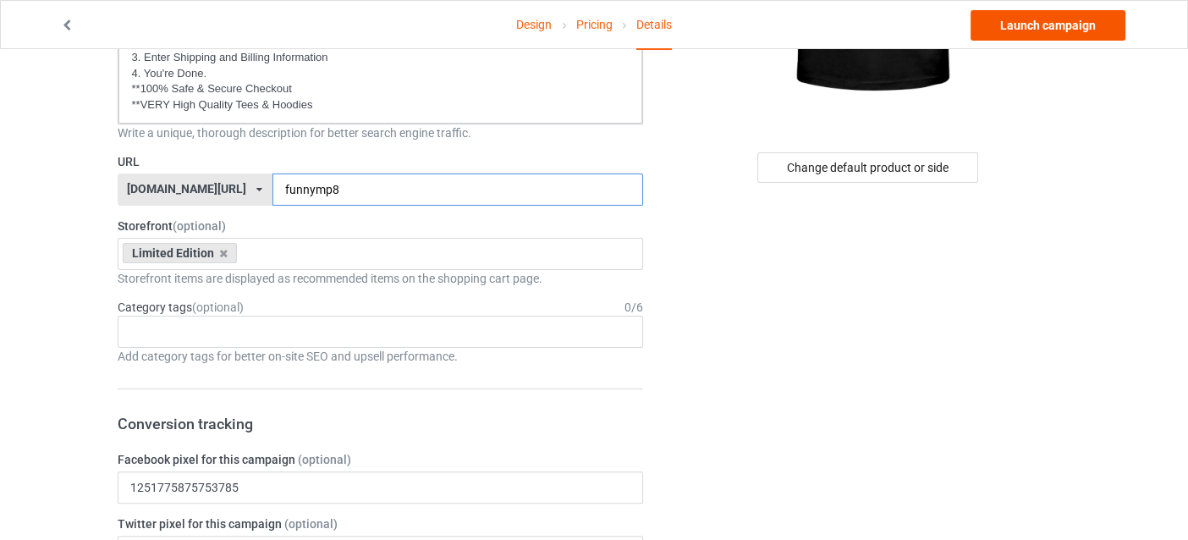
type input "funnymp8"
click at [1011, 19] on link "Launch campaign" at bounding box center [1048, 25] width 155 height 30
